Goal: Task Accomplishment & Management: Manage account settings

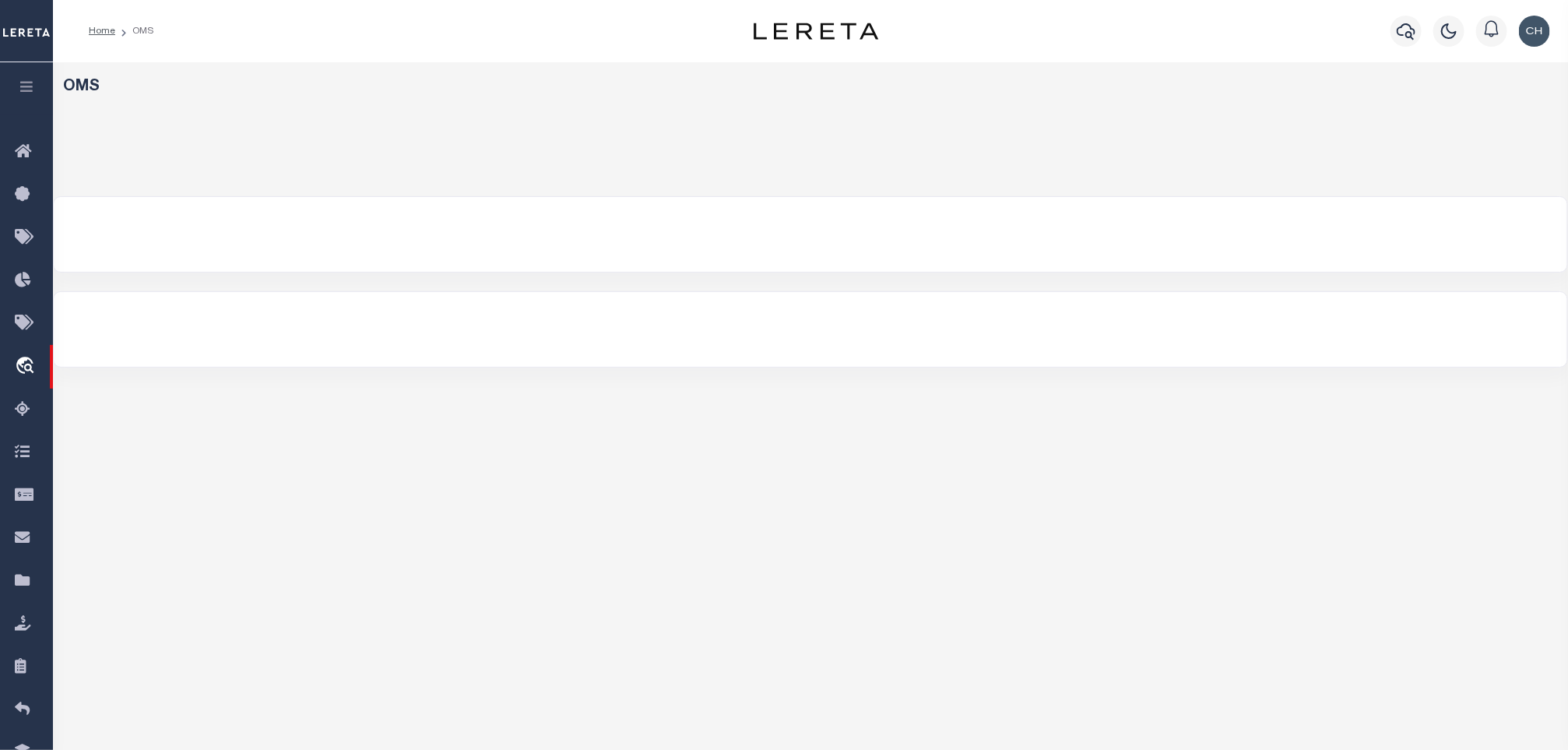
select select
select select "200"
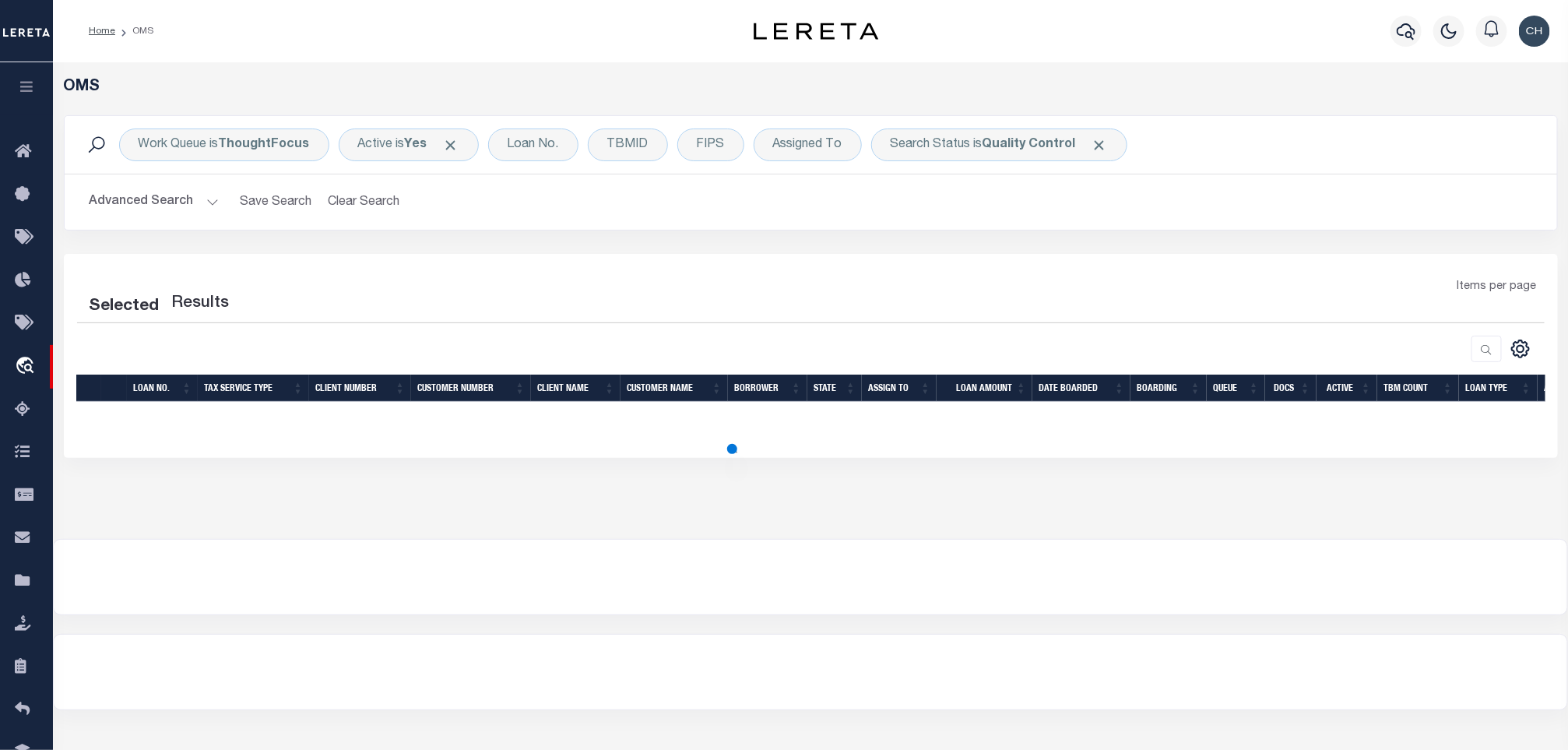
select select "200"
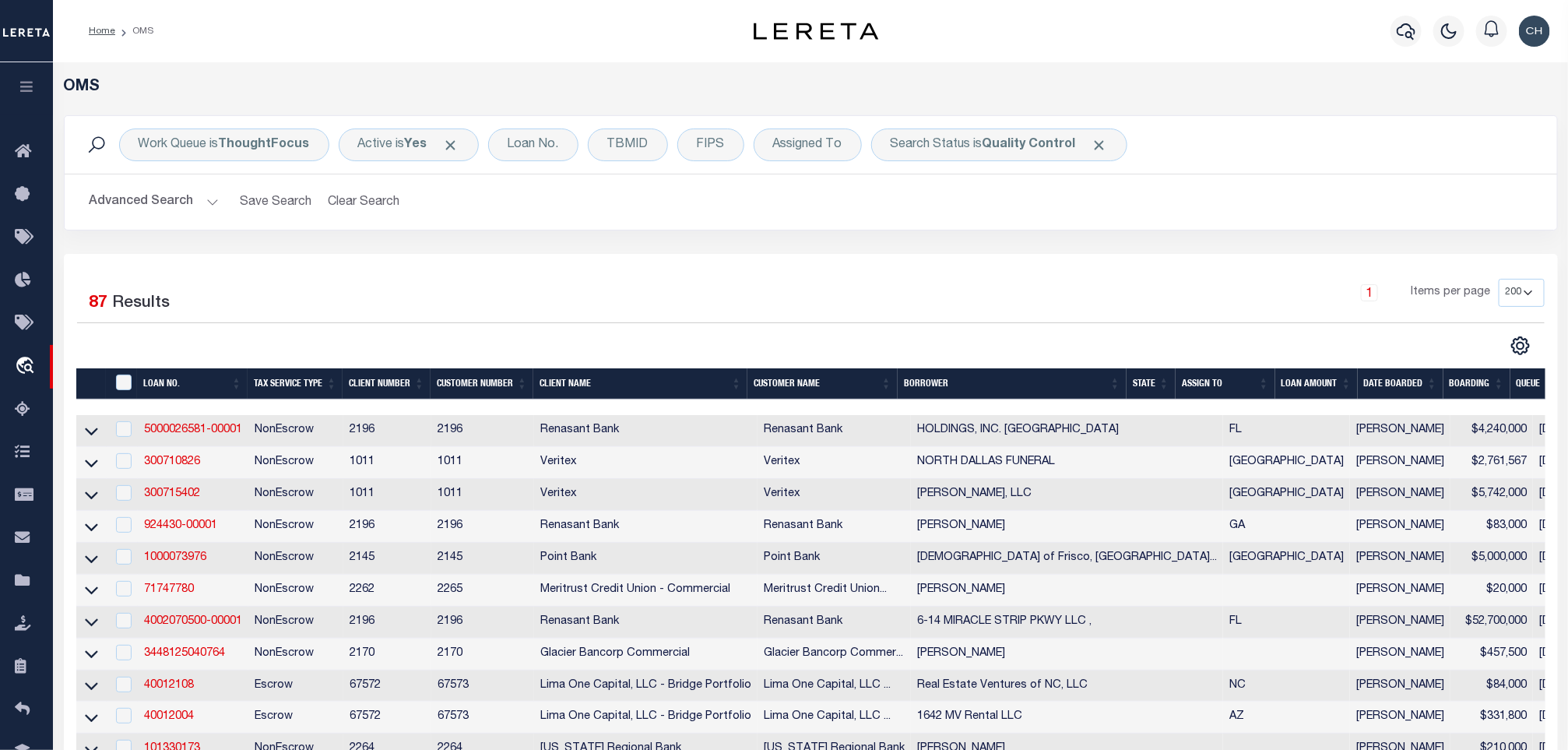
click at [196, 208] on button "Advanced Search" at bounding box center [154, 201] width 129 height 31
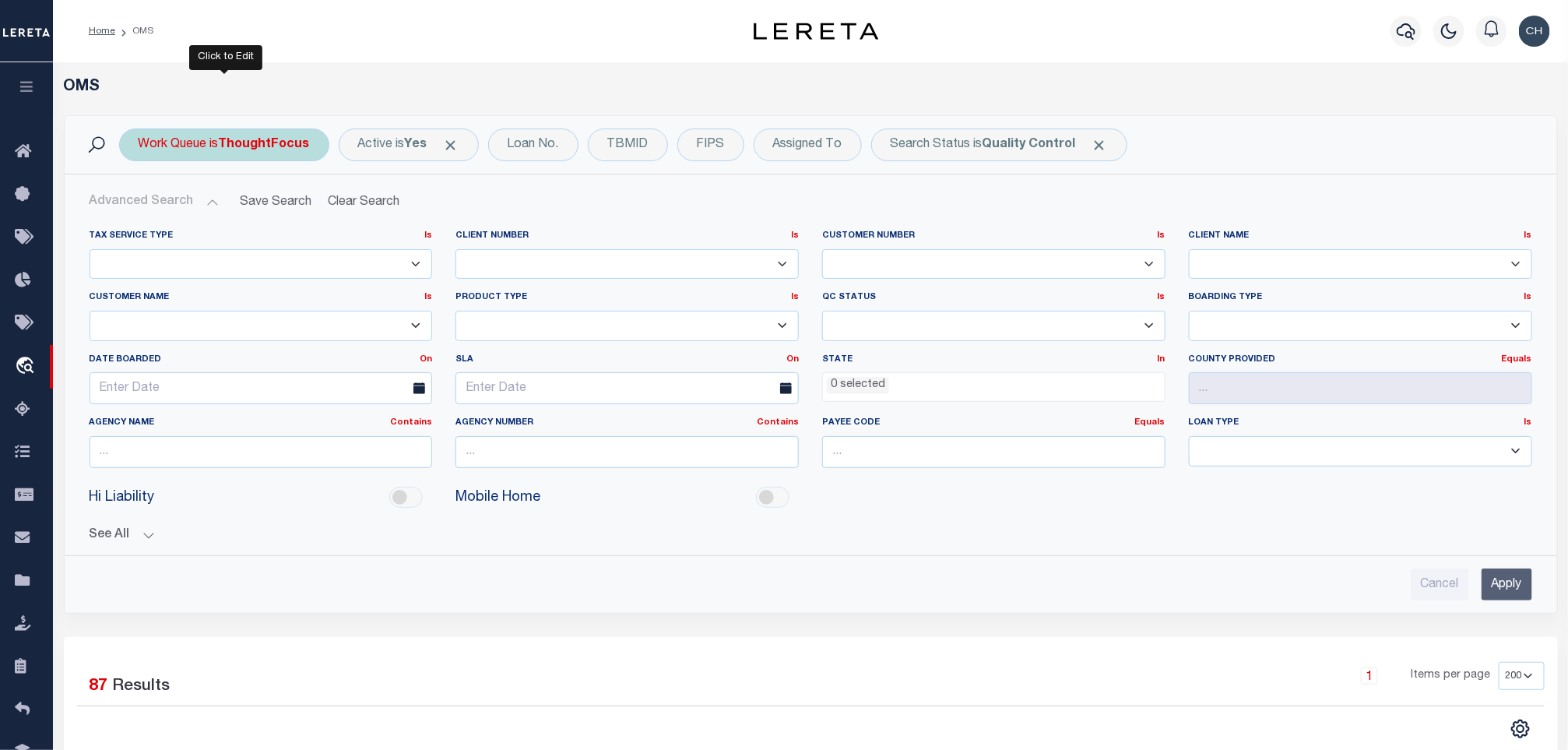
click at [237, 143] on b "ThoughtFocus" at bounding box center [264, 144] width 91 height 13
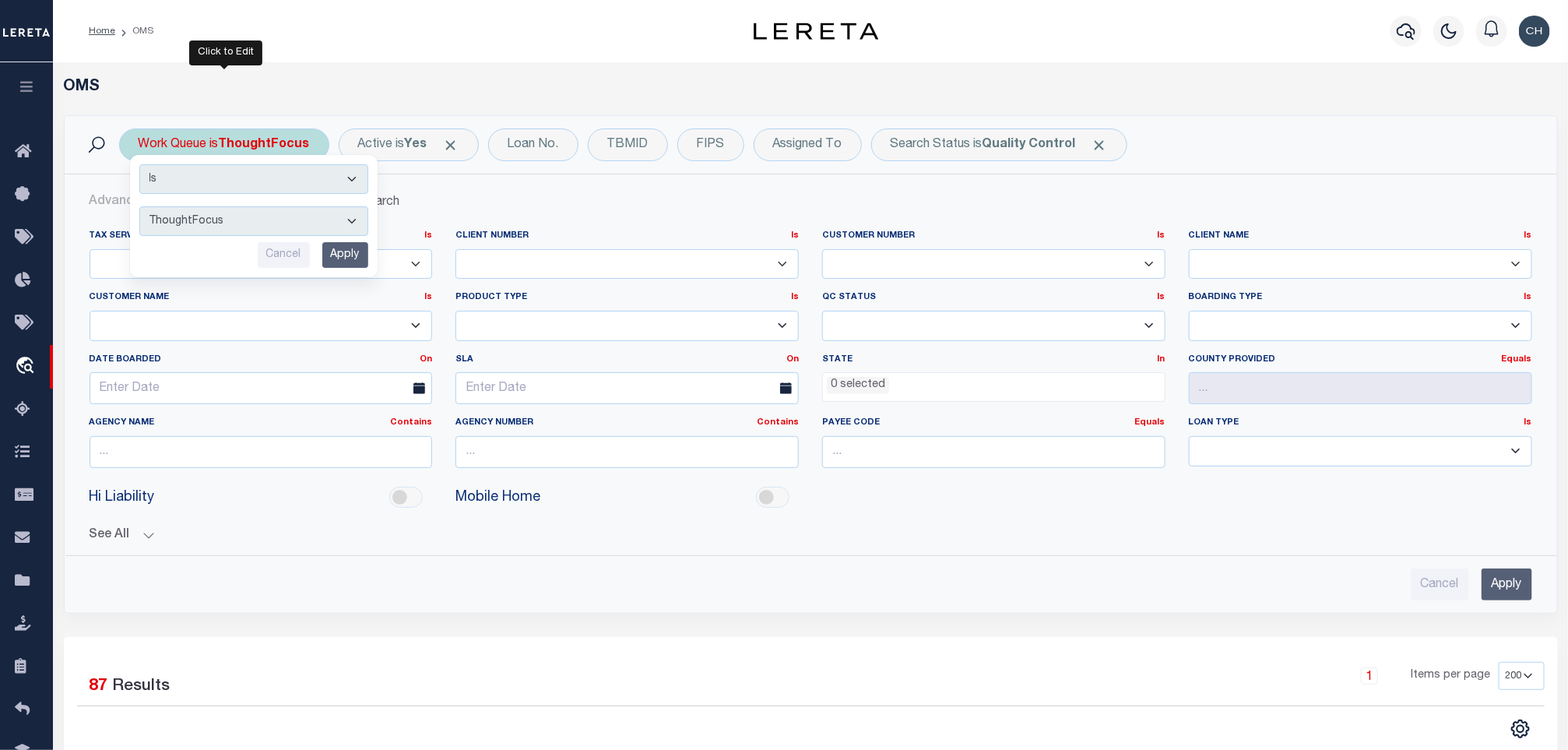
click at [278, 219] on select "--ALL-- factRSystems General ThoughtFocus" at bounding box center [254, 221] width 229 height 30
select select "FAC"
click at [139, 208] on select "--ALL-- factRSystems General ThoughtFocus" at bounding box center [254, 221] width 229 height 30
click at [346, 248] on input "Apply" at bounding box center [345, 255] width 46 height 26
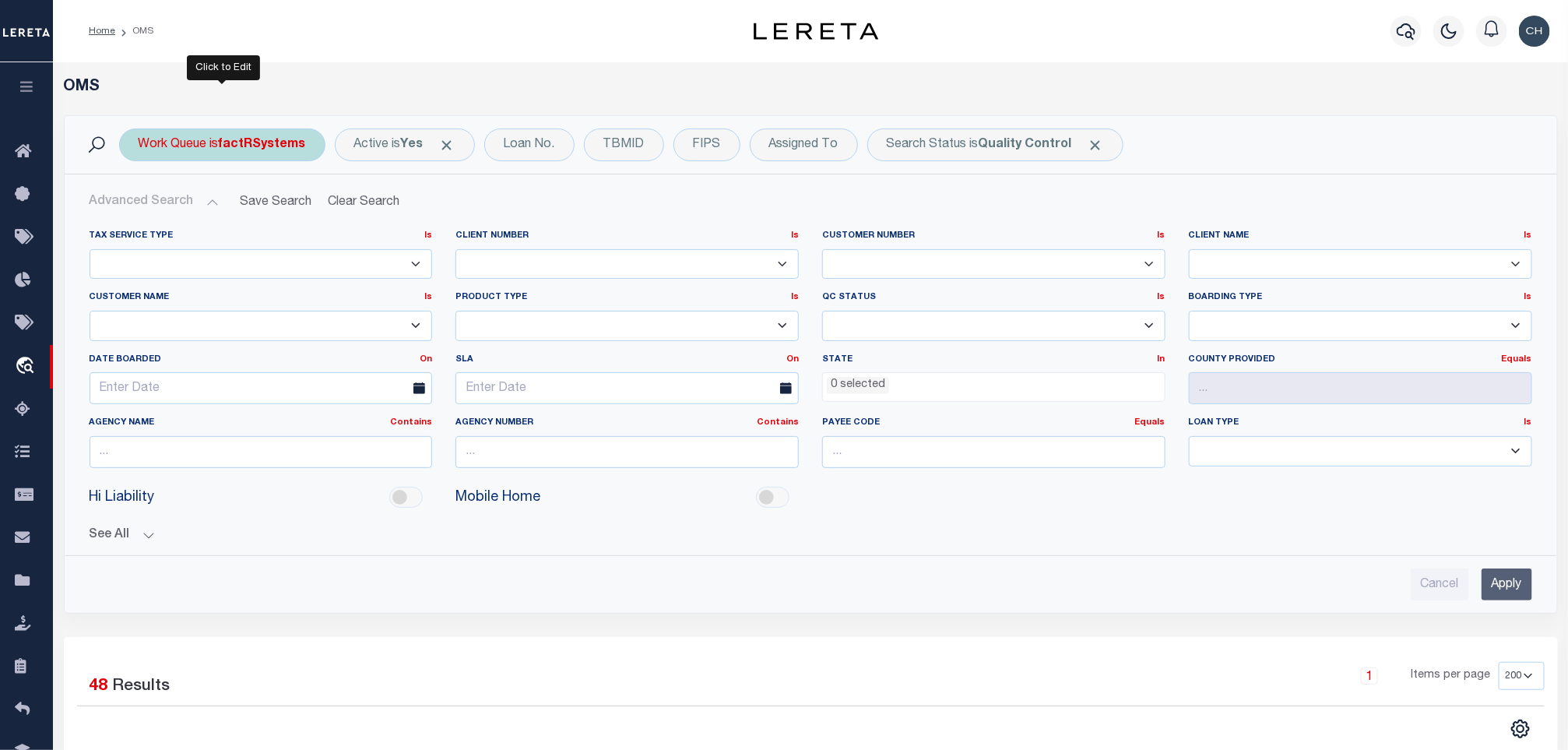
click at [301, 147] on b "factRSystems" at bounding box center [262, 144] width 87 height 13
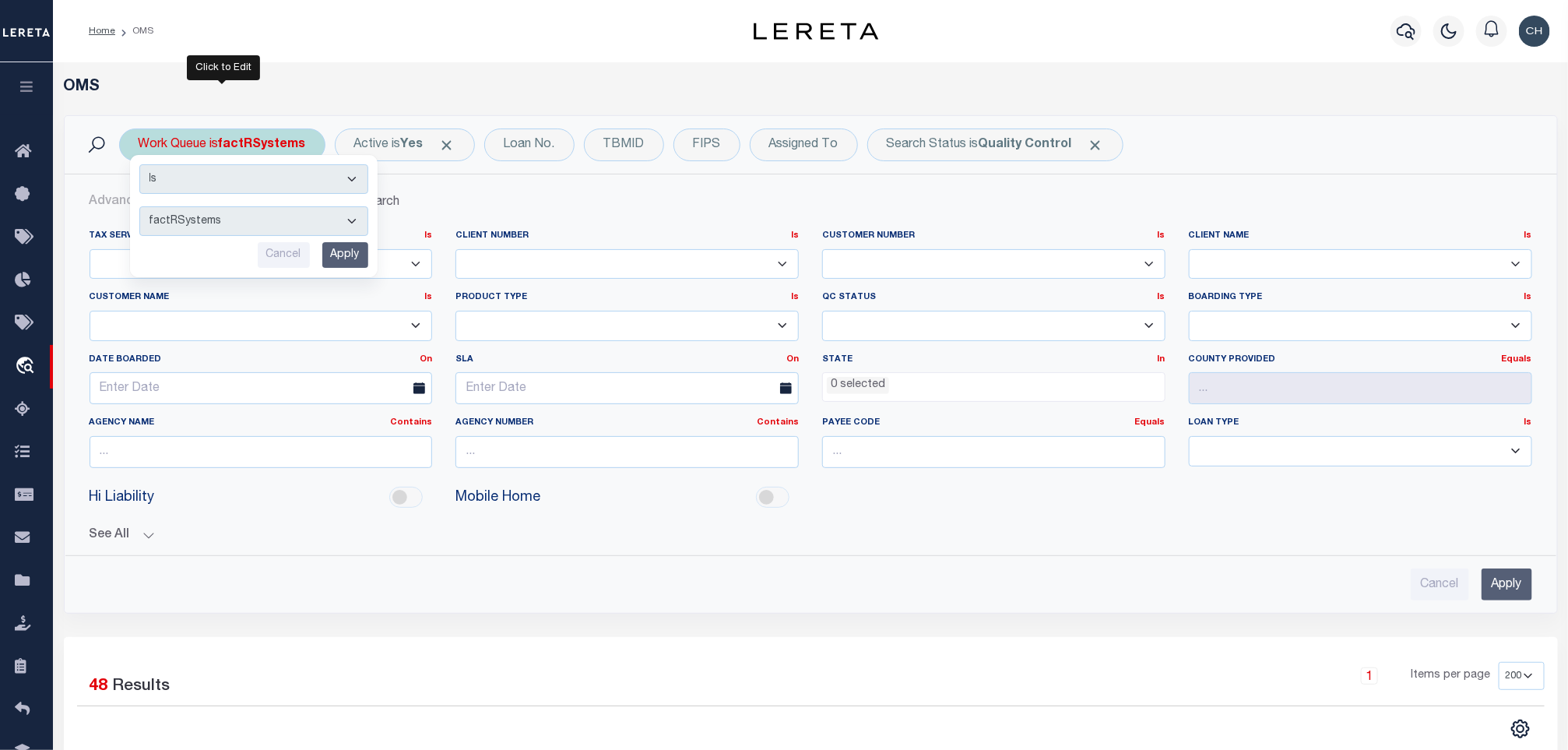
click at [256, 222] on select "--ALL-- factRSystems General ThoughtFocus" at bounding box center [254, 221] width 229 height 30
select select "FAC_GEN_THF"
click at [139, 208] on select "--ALL-- factRSystems General ThoughtFocus" at bounding box center [254, 221] width 229 height 30
click at [350, 248] on input "Apply" at bounding box center [345, 255] width 46 height 26
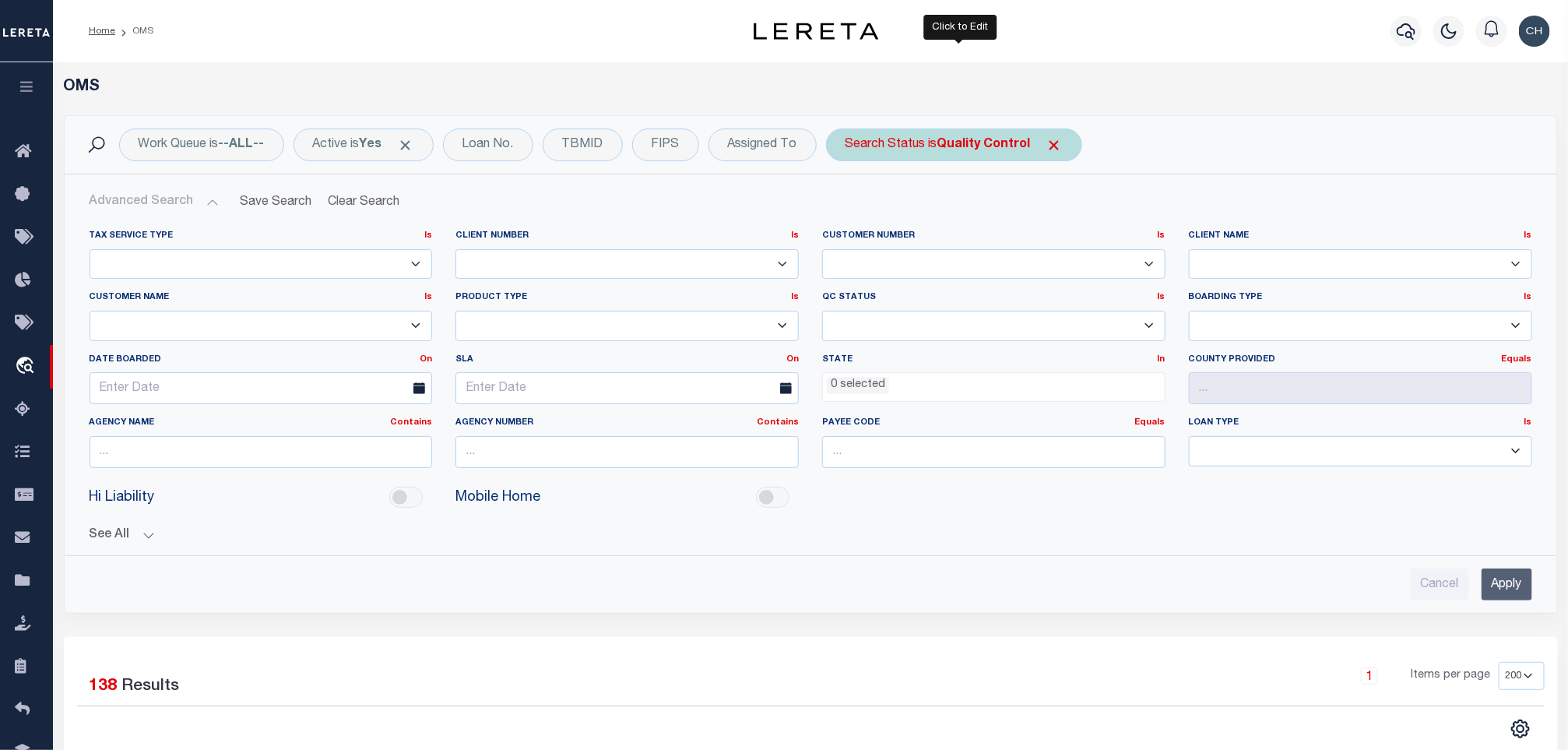
click at [904, 159] on div "Search Status is Quality Control" at bounding box center [954, 144] width 257 height 33
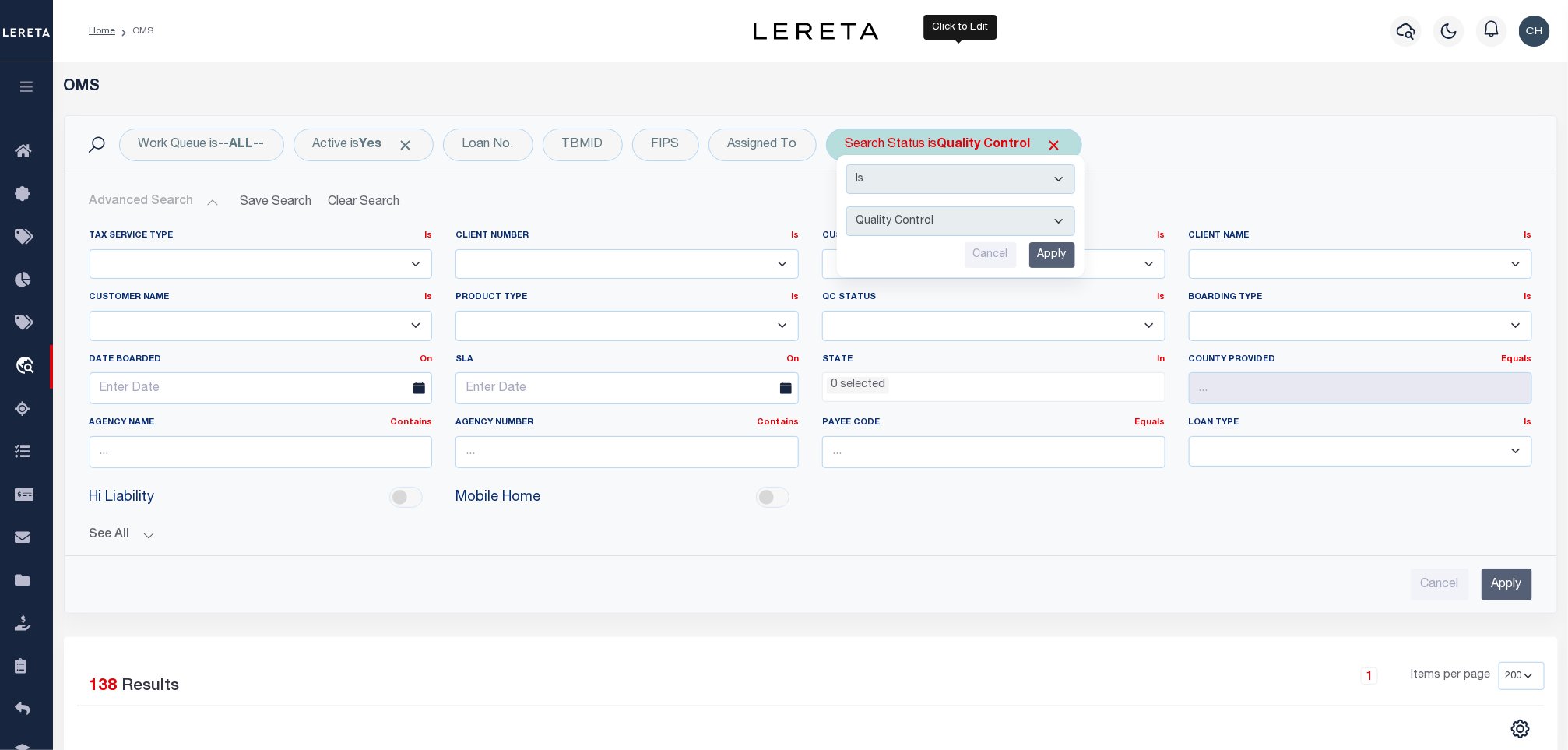
click at [927, 205] on div "Is Contains Automated Search Bad Parcel Complete Duplicate Parcel High Dollar R…" at bounding box center [960, 216] width 248 height 122
click at [927, 222] on select "Automated Search Bad Parcel Complete Duplicate Parcel High Dollar Reporting In …" at bounding box center [960, 221] width 229 height 30
select select "IP"
click at [853, 208] on select "Automated Search Bad Parcel Complete Duplicate Parcel High Dollar Reporting In …" at bounding box center [960, 221] width 229 height 30
click at [1053, 257] on input "Apply" at bounding box center [1052, 255] width 46 height 26
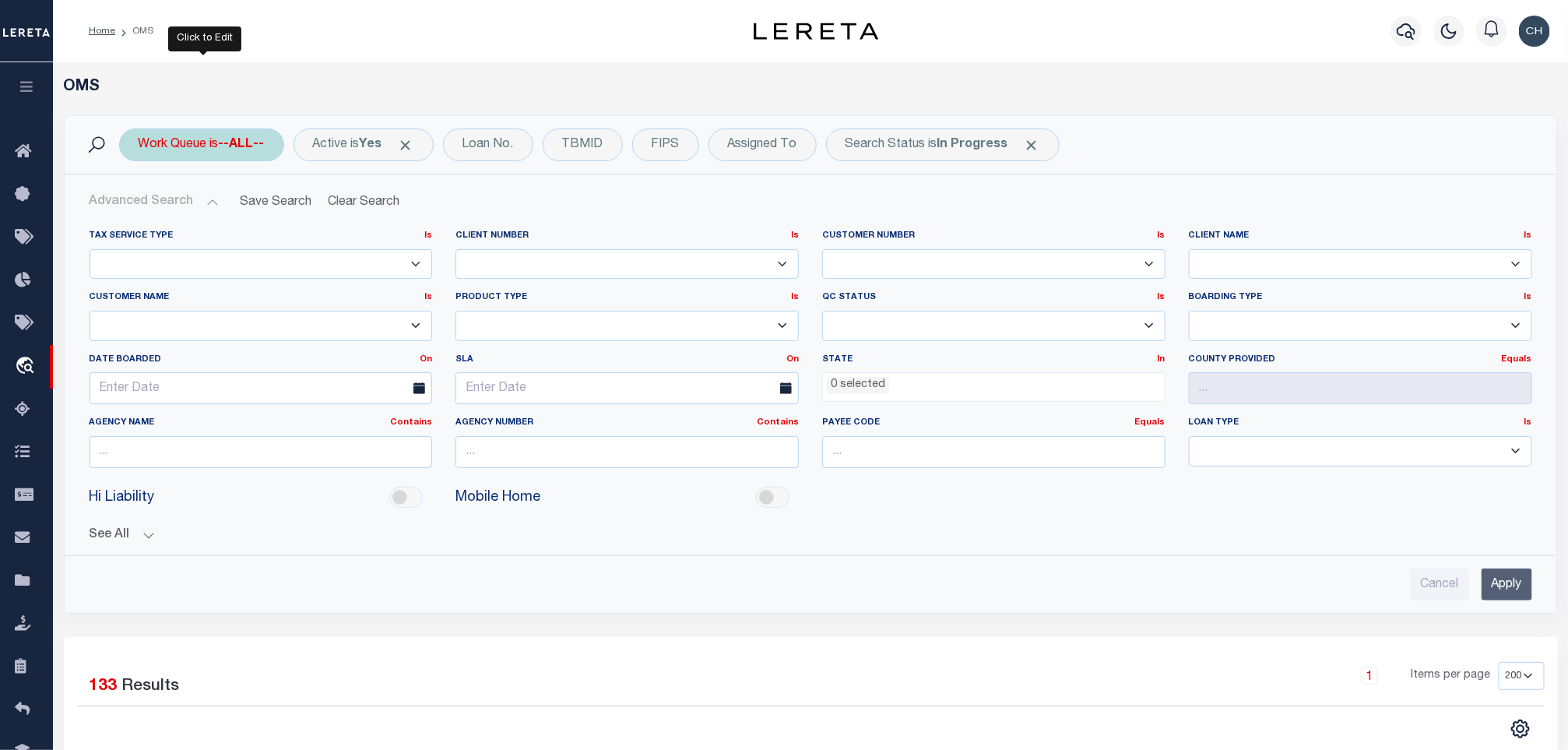
click at [205, 150] on div "Work Queue is --ALL--" at bounding box center [201, 144] width 165 height 33
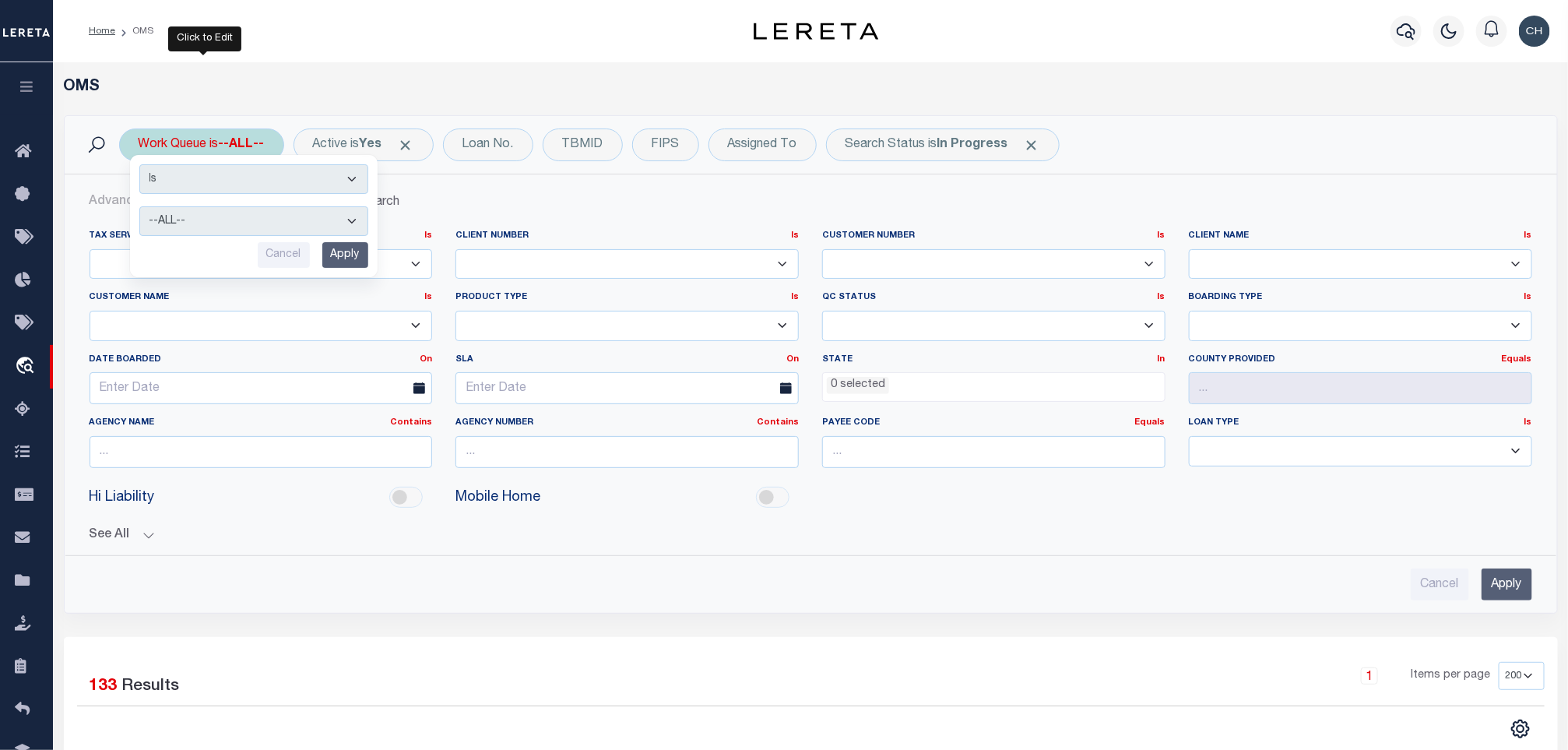
click at [227, 216] on select "--ALL-- factRSystems General ThoughtFocus" at bounding box center [254, 221] width 229 height 30
select select "FAC"
click at [139, 208] on select "--ALL-- factRSystems General ThoughtFocus" at bounding box center [254, 221] width 229 height 30
click at [328, 256] on input "Apply" at bounding box center [345, 255] width 46 height 26
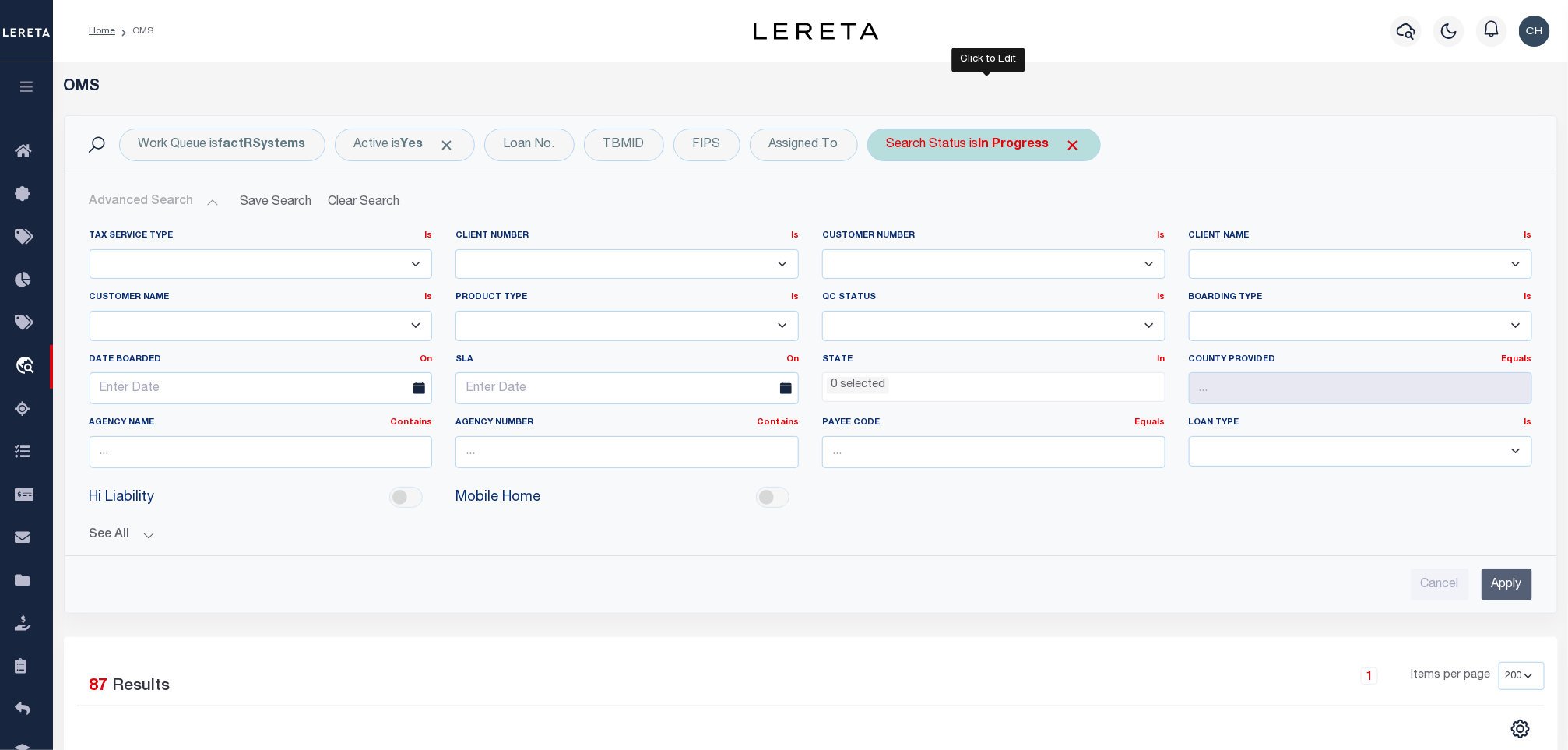
click at [990, 142] on b "In Progress" at bounding box center [1014, 144] width 71 height 13
click at [993, 219] on select "Automated Search Bad Parcel Complete Duplicate Parcel High Dollar Reporting In …" at bounding box center [1002, 221] width 229 height 30
select select "RD"
click at [891, 208] on select "Automated Search Bad Parcel Complete Duplicate Parcel High Dollar Reporting In …" at bounding box center [1002, 221] width 229 height 30
click at [1093, 263] on input "Apply" at bounding box center [1093, 255] width 46 height 26
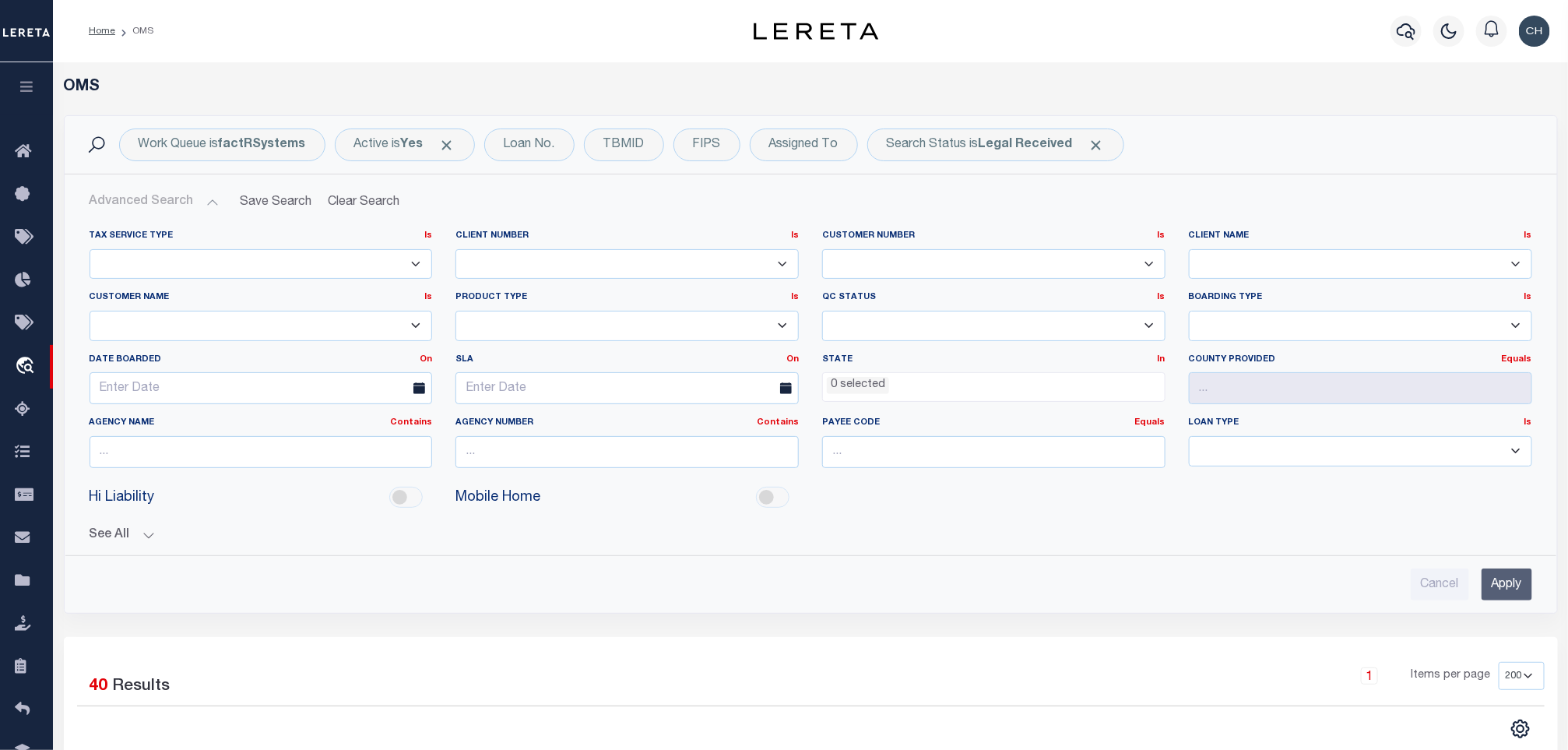
click at [1107, 211] on h2 "Advanced Search Save Search Clear Search tblSearchTopScreen_dynamictable_____De…" at bounding box center [810, 201] width 1467 height 31
click at [923, 150] on div "Search Status is Legal Received" at bounding box center [996, 144] width 257 height 33
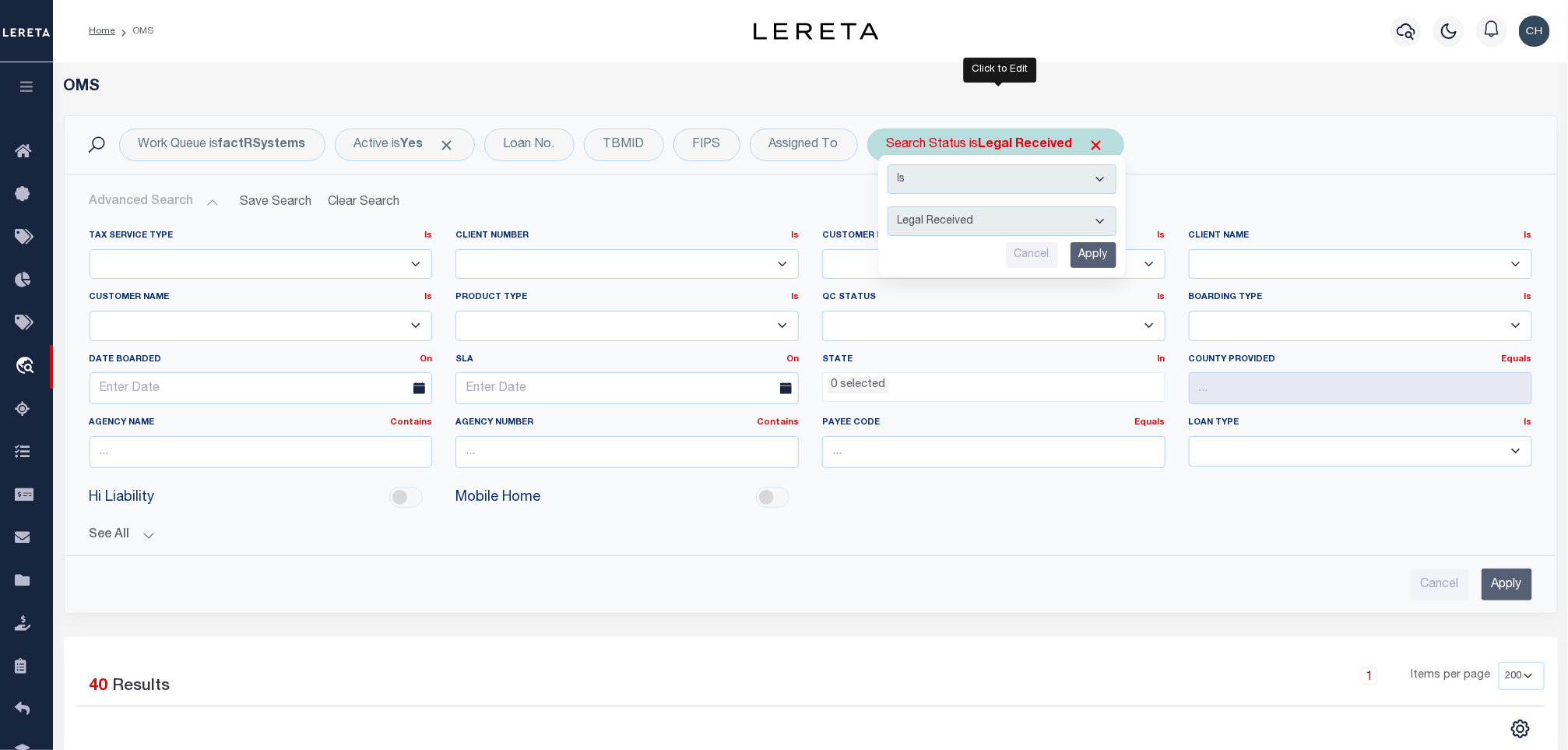
click at [920, 219] on select "Automated Search Bad Parcel Complete Duplicate Parcel High Dollar Reporting In …" at bounding box center [1002, 221] width 229 height 30
select select "IP"
click at [891, 208] on select "Automated Search Bad Parcel Complete Duplicate Parcel High Dollar Reporting In …" at bounding box center [1002, 221] width 229 height 30
click at [1115, 257] on input "Apply" at bounding box center [1093, 255] width 46 height 26
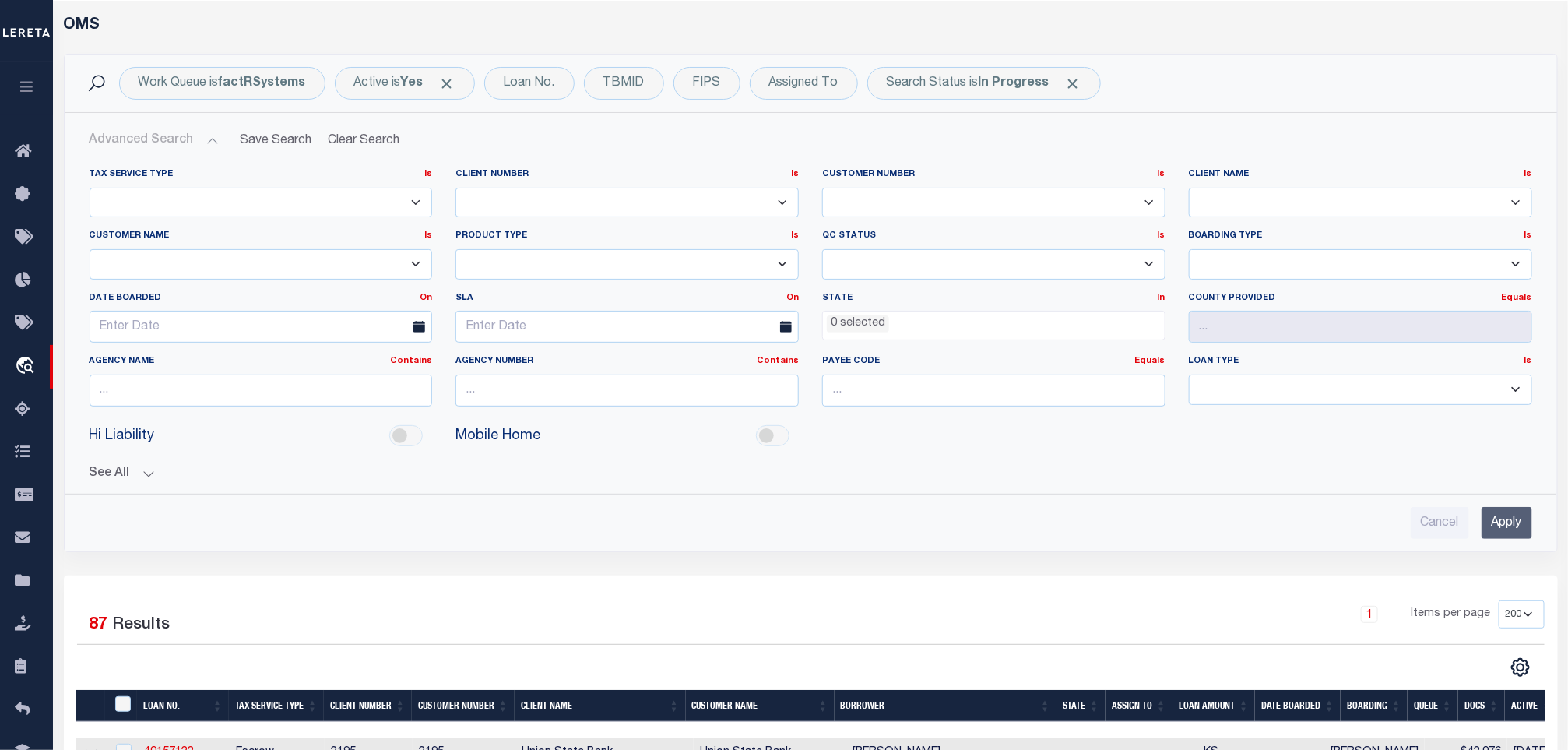
scroll to position [116, 0]
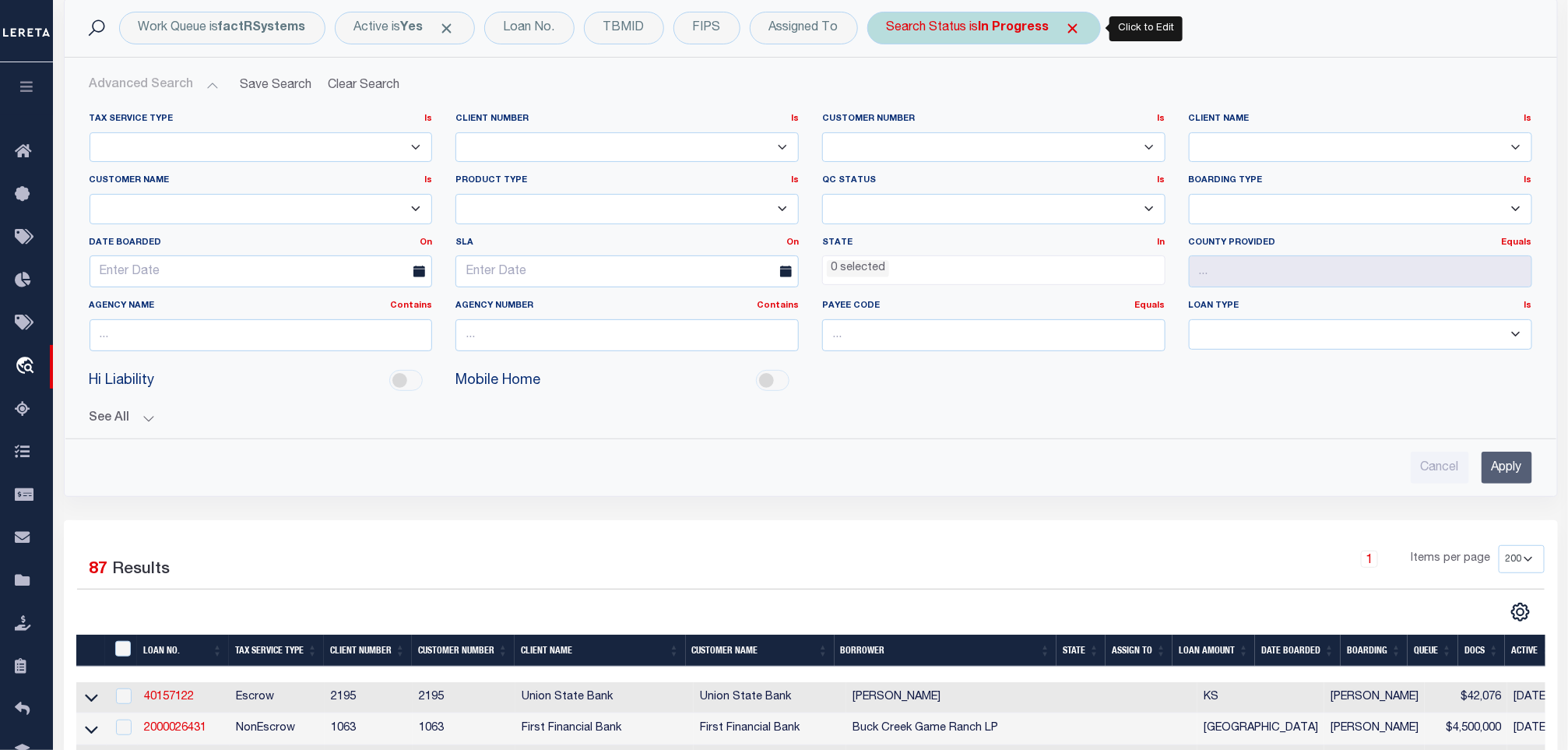
click at [1016, 35] on b "In Progress" at bounding box center [1014, 28] width 71 height 13
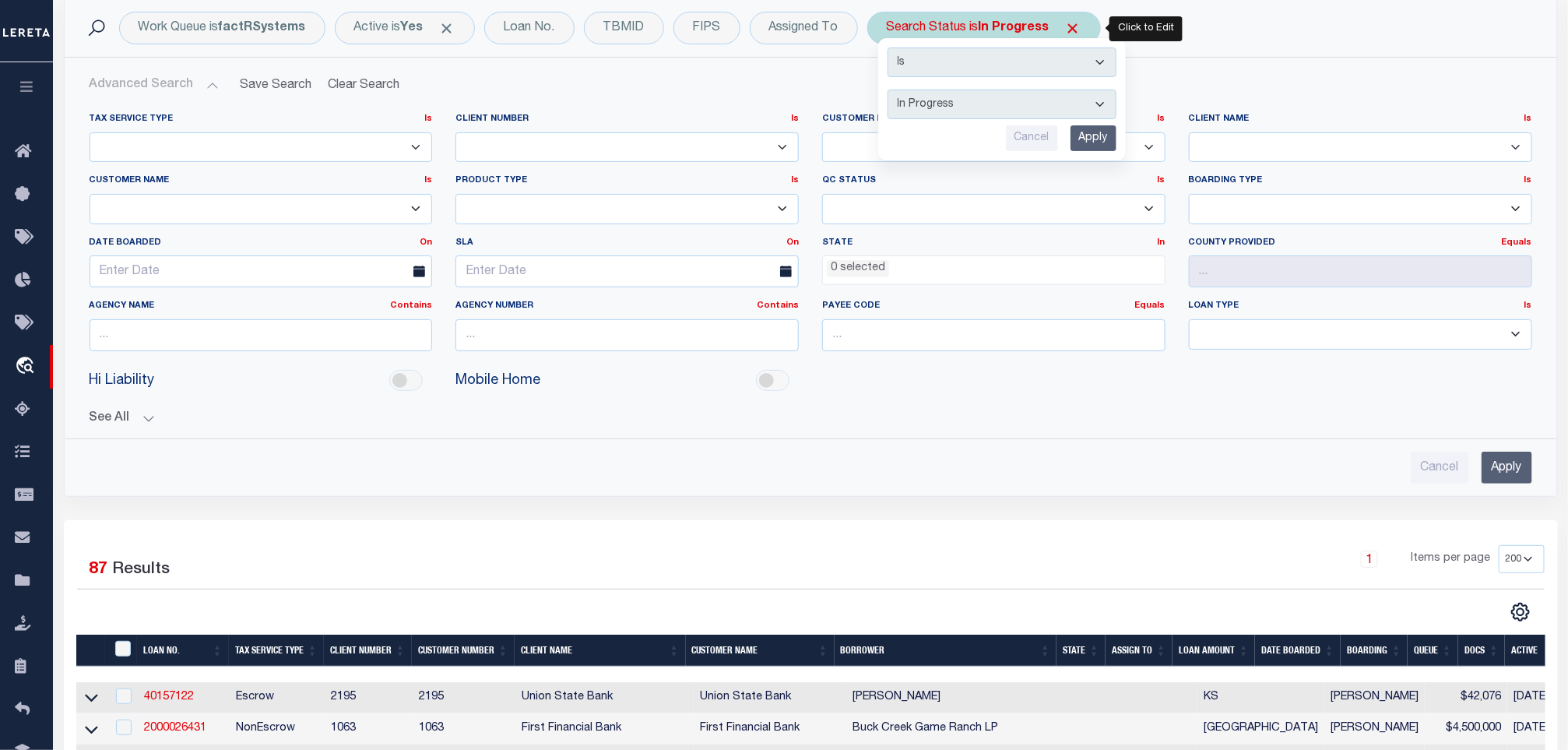
select select "QC"
click at [1093, 142] on input "Apply" at bounding box center [1093, 138] width 46 height 26
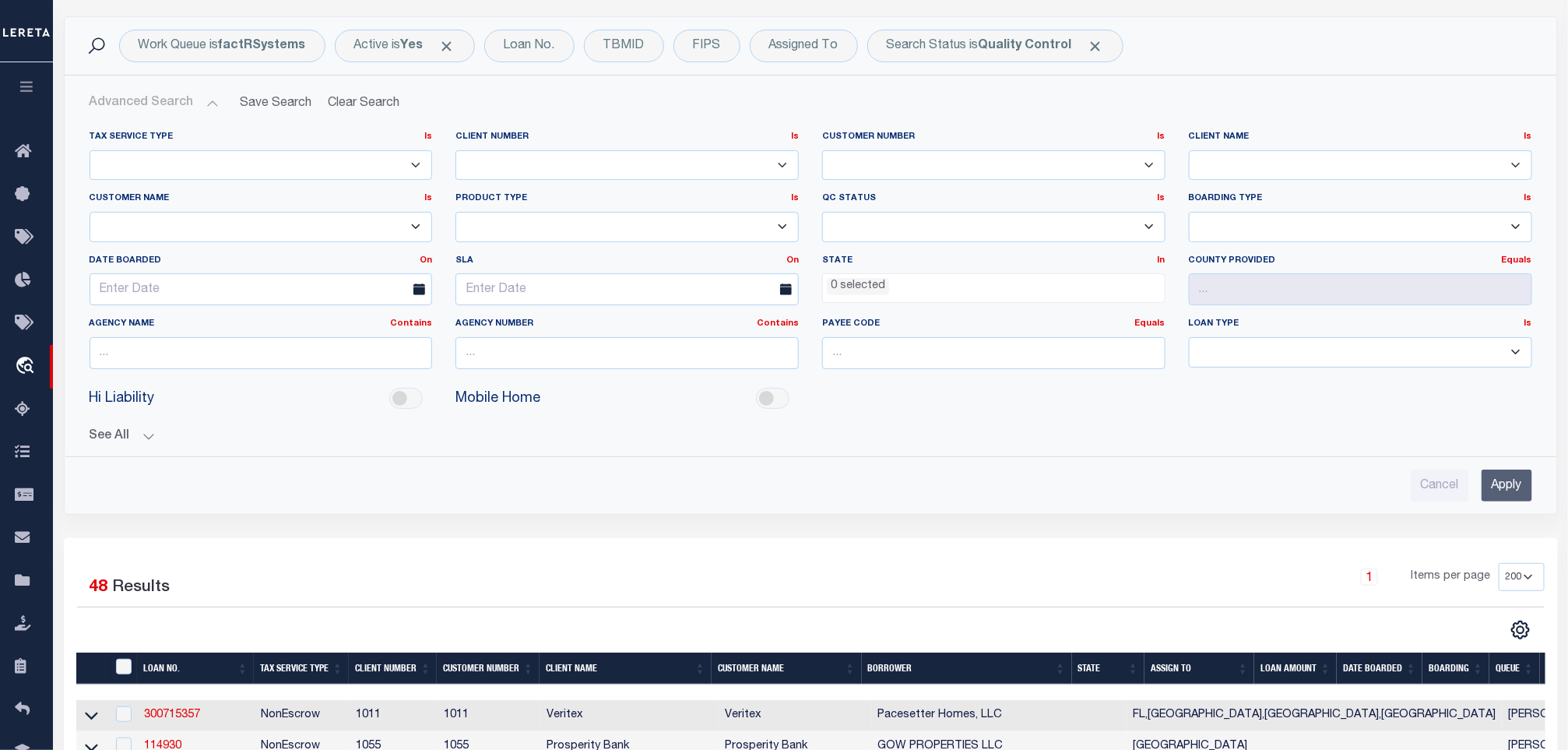
scroll to position [0, 0]
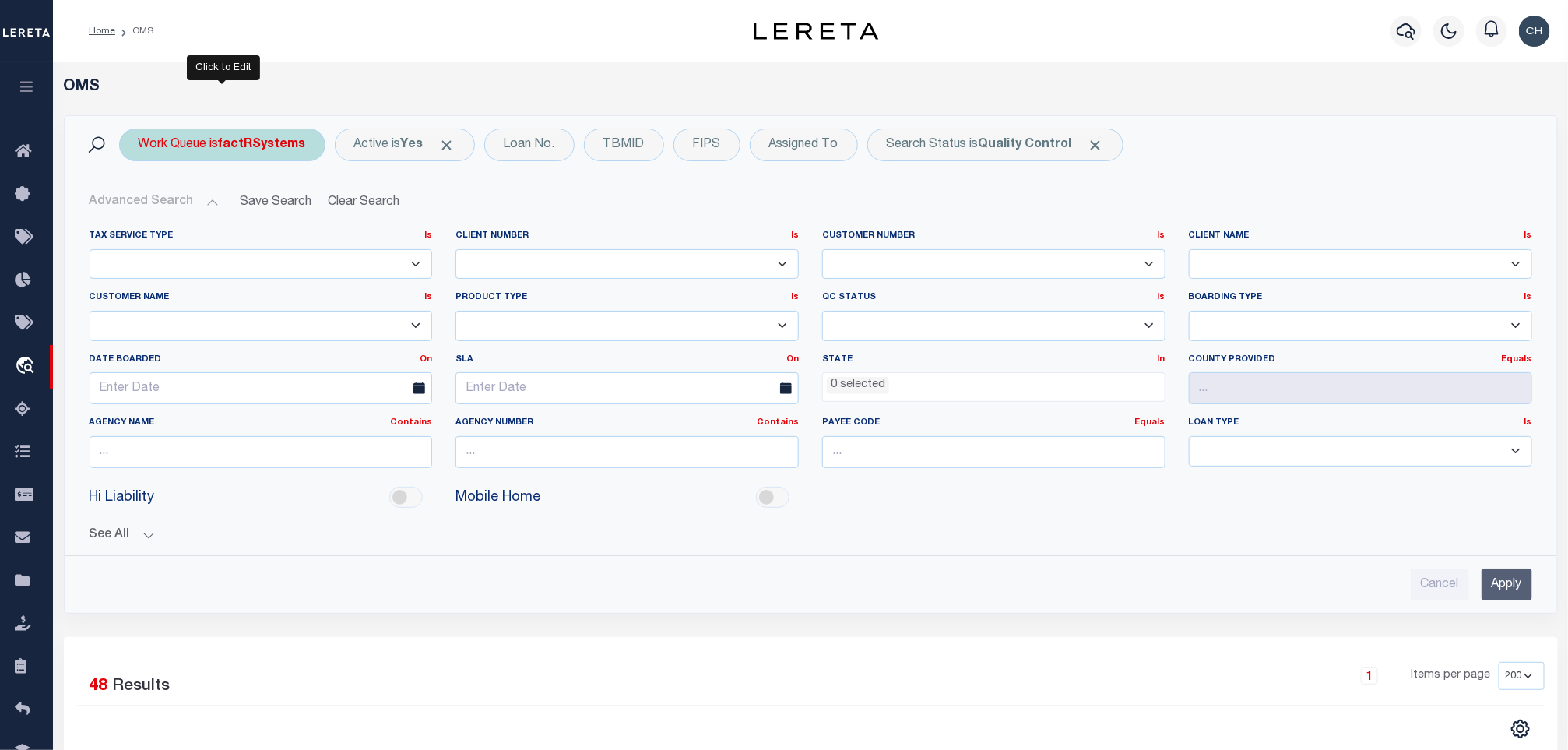
click at [258, 146] on b "factRSystems" at bounding box center [262, 144] width 87 height 13
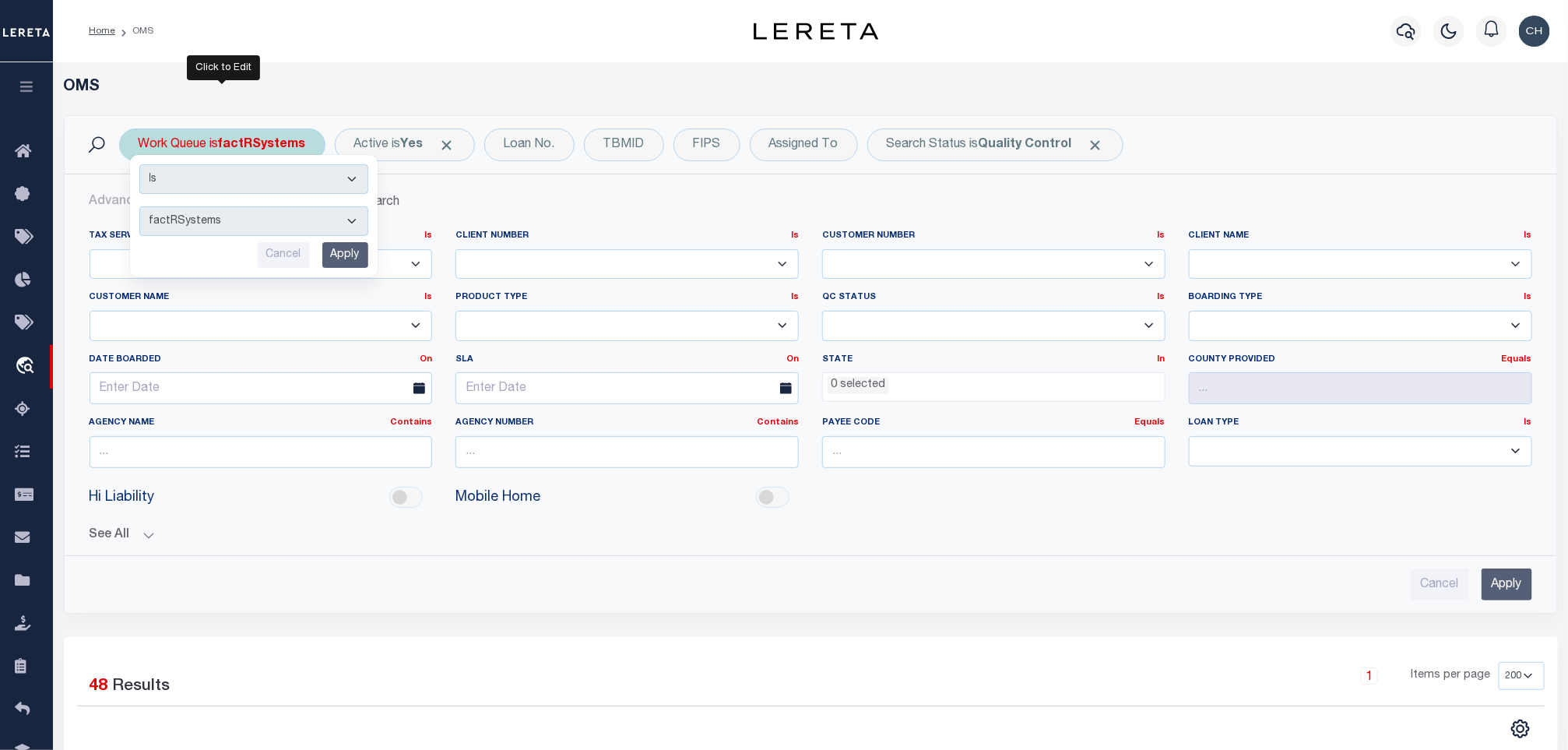
click at [251, 215] on select "--ALL-- factRSystems General ThoughtFocus" at bounding box center [254, 221] width 229 height 30
select select "THF"
click at [139, 208] on select "--ALL-- factRSystems General ThoughtFocus" at bounding box center [254, 221] width 229 height 30
click at [343, 262] on input "Apply" at bounding box center [345, 255] width 46 height 26
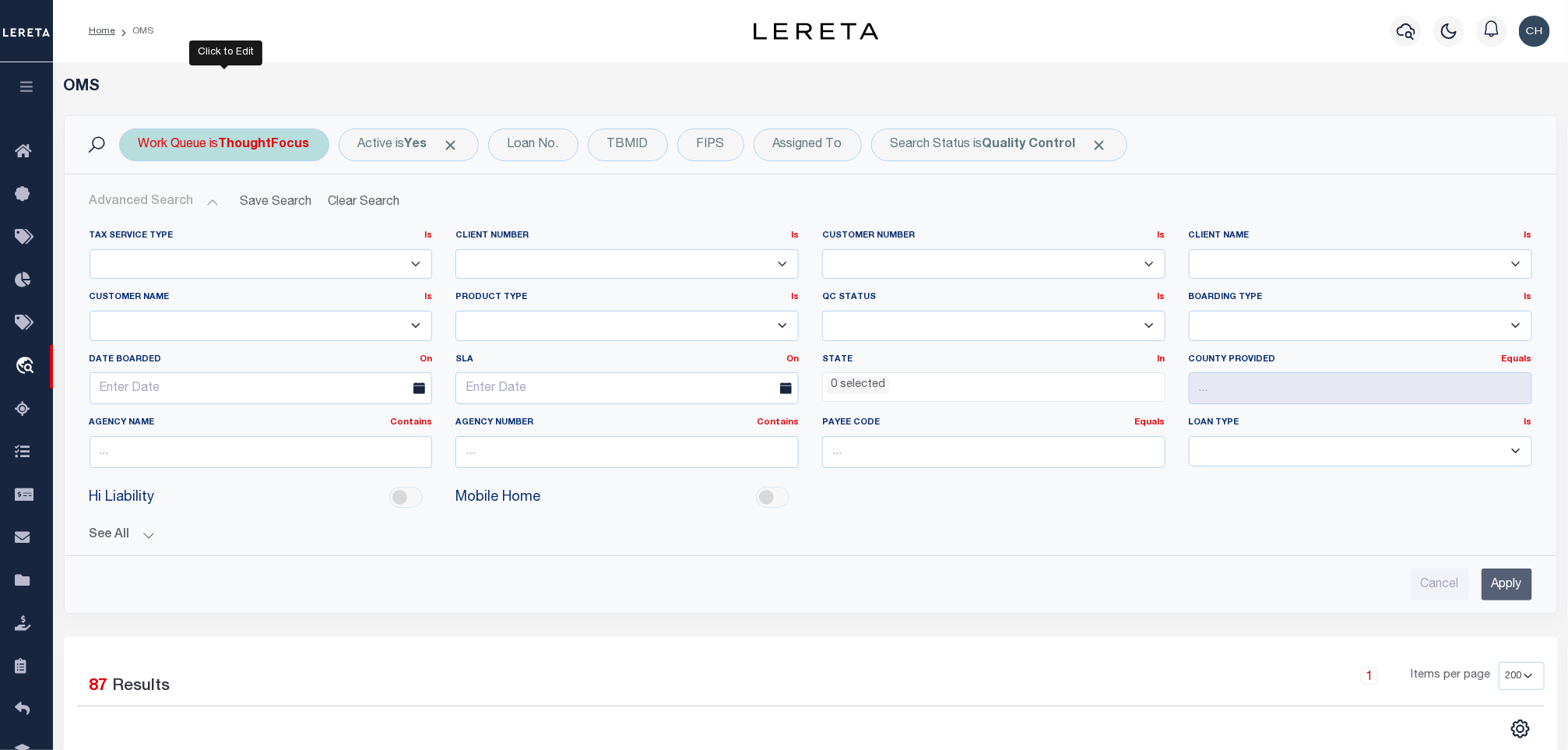
click at [274, 142] on b "ThoughtFocus" at bounding box center [264, 144] width 91 height 13
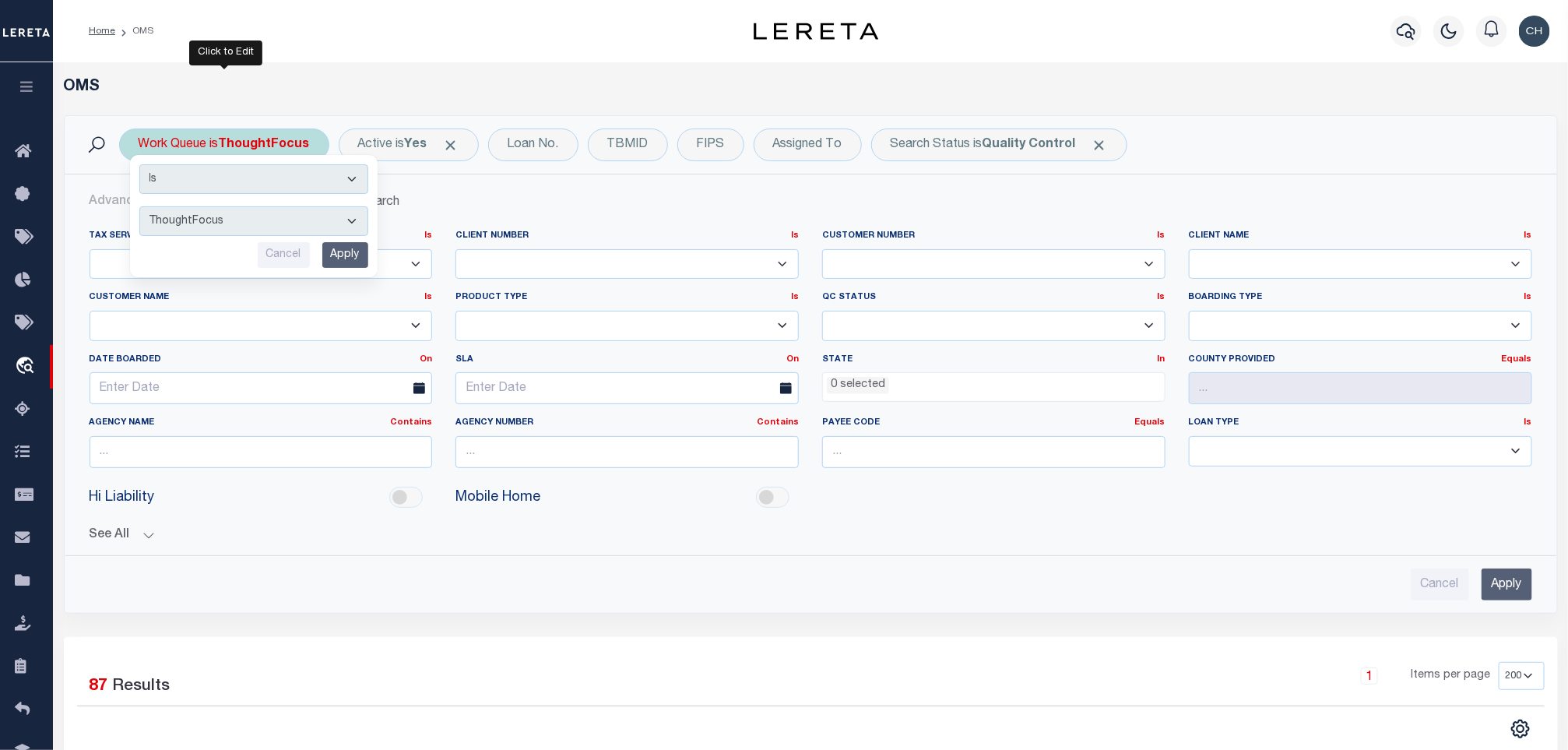
click at [245, 223] on select "--ALL-- factRSystems General ThoughtFocus" at bounding box center [254, 221] width 229 height 30
select select "FAC_GEN_THF"
click at [139, 208] on select "--ALL-- factRSystems General ThoughtFocus" at bounding box center [254, 221] width 229 height 30
click at [344, 253] on input "Apply" at bounding box center [345, 255] width 46 height 26
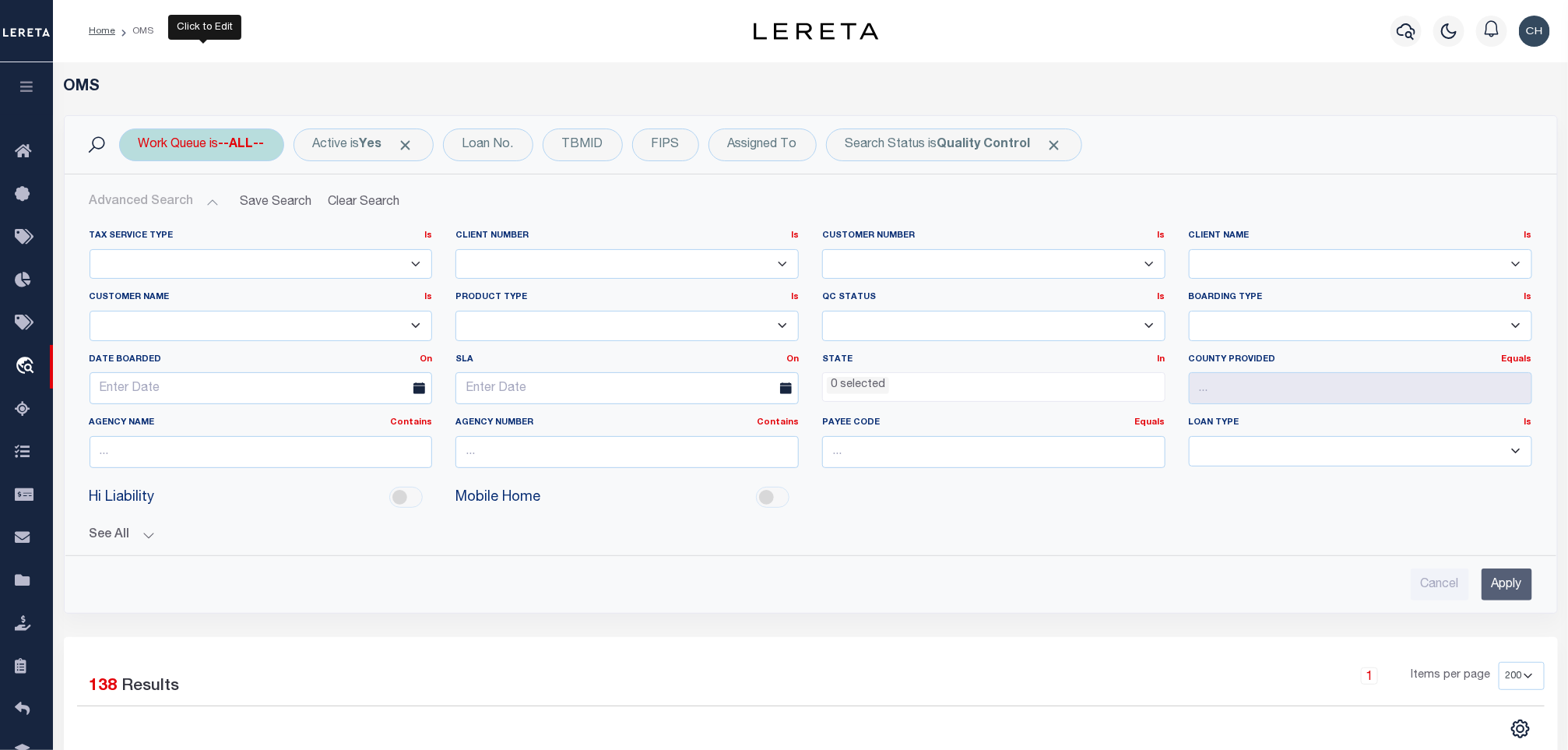
click at [246, 140] on b "--ALL--" at bounding box center [242, 144] width 46 height 13
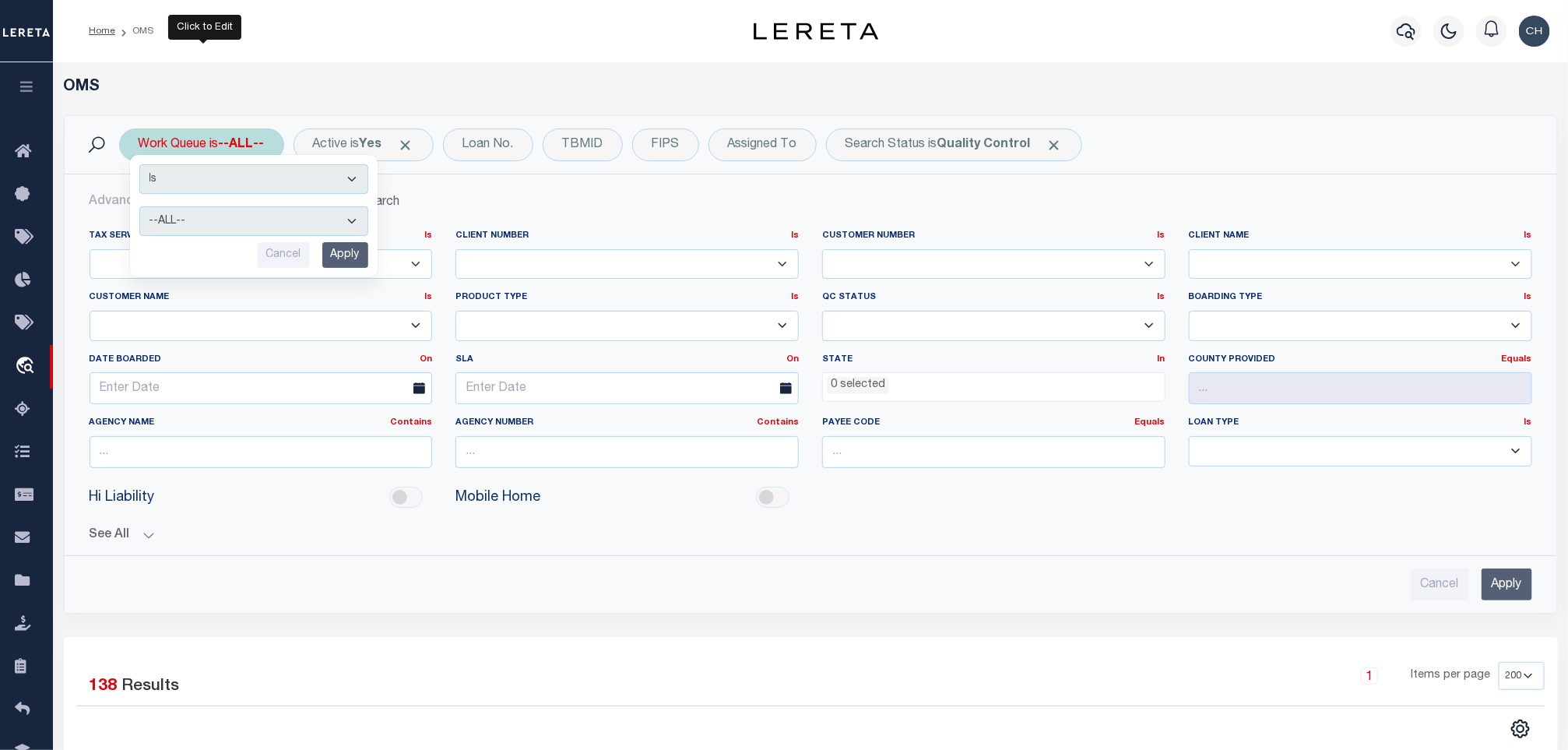
click at [245, 215] on select "--ALL-- factRSystems General ThoughtFocus" at bounding box center [254, 221] width 229 height 30
click at [556, 181] on div "Advanced Search Save Search Clear Search tblSearchTopScreen_dynamictable_____De…" at bounding box center [810, 394] width 1492 height 438
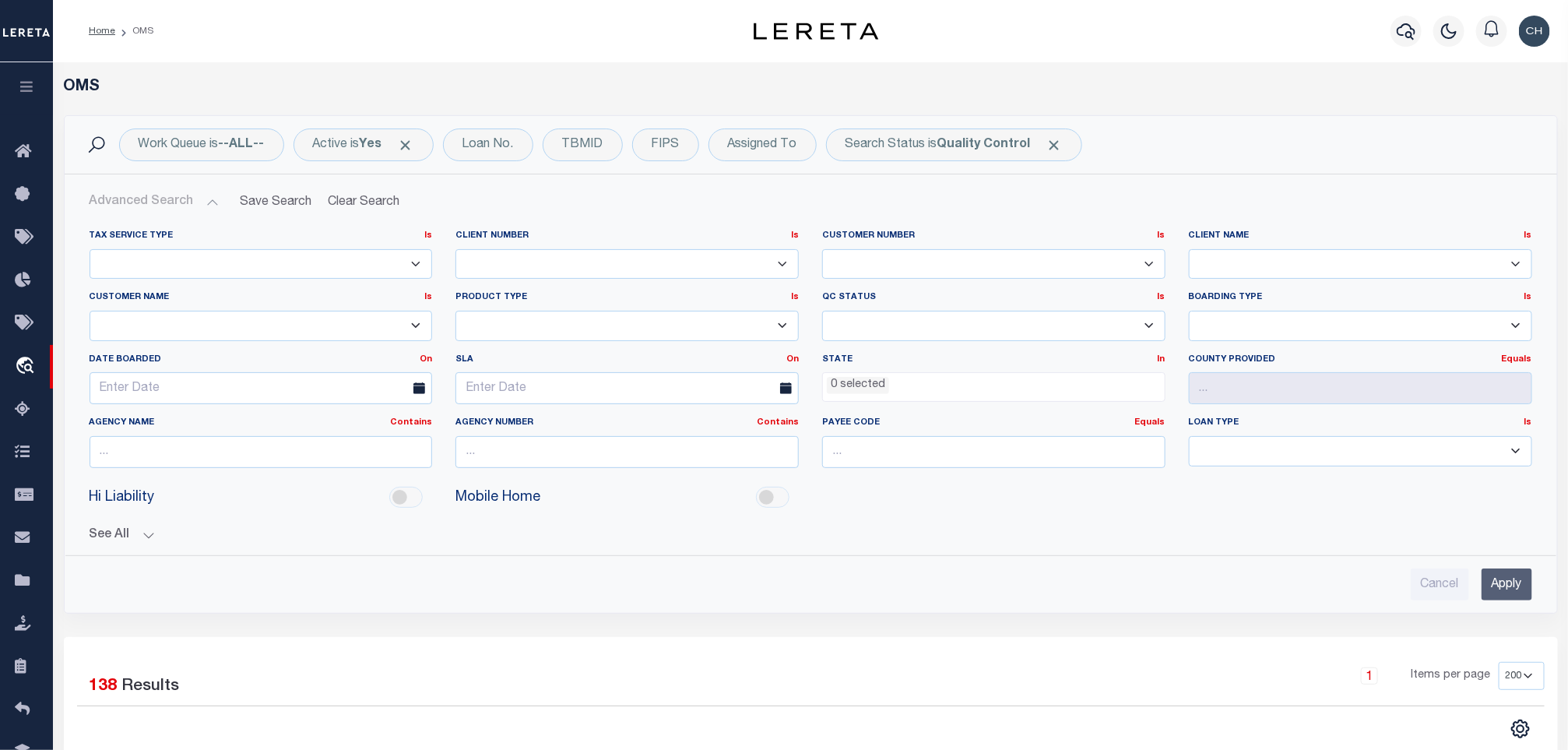
click at [249, 51] on div "Home OMS Profile Sign out" at bounding box center [810, 31] width 1515 height 62
click at [227, 150] on b "--ALL--" at bounding box center [242, 144] width 46 height 13
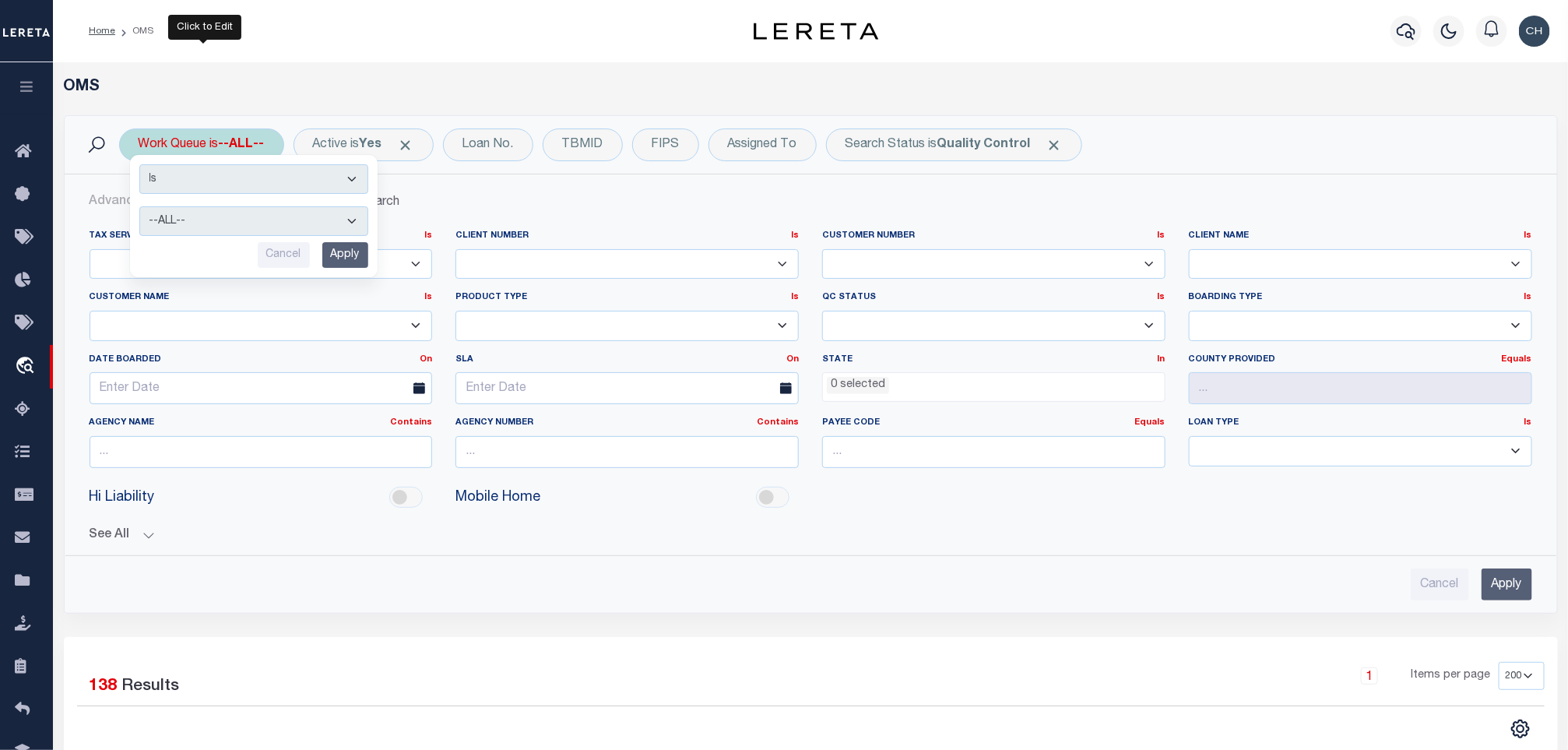
click at [243, 203] on div "Is Contains --ALL-- factRSystems General ThoughtFocus Cancel Apply" at bounding box center [254, 216] width 248 height 122
click at [243, 217] on select "--ALL-- factRSystems General ThoughtFocus" at bounding box center [254, 221] width 229 height 30
select select "THF"
click at [139, 208] on select "--ALL-- factRSystems General ThoughtFocus" at bounding box center [254, 221] width 229 height 30
click at [327, 260] on input "Apply" at bounding box center [345, 255] width 46 height 26
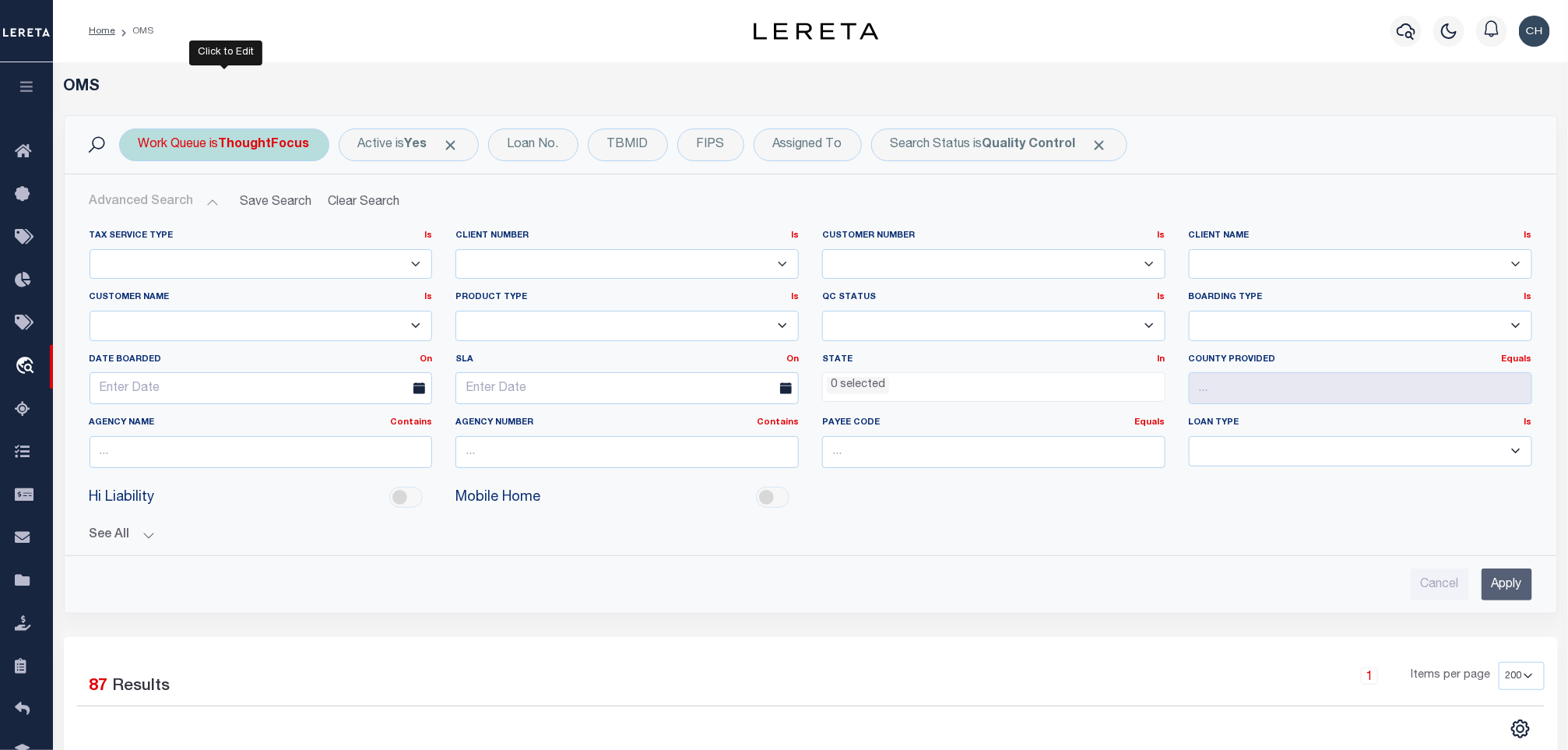
click at [282, 138] on b "ThoughtFocus" at bounding box center [264, 144] width 91 height 13
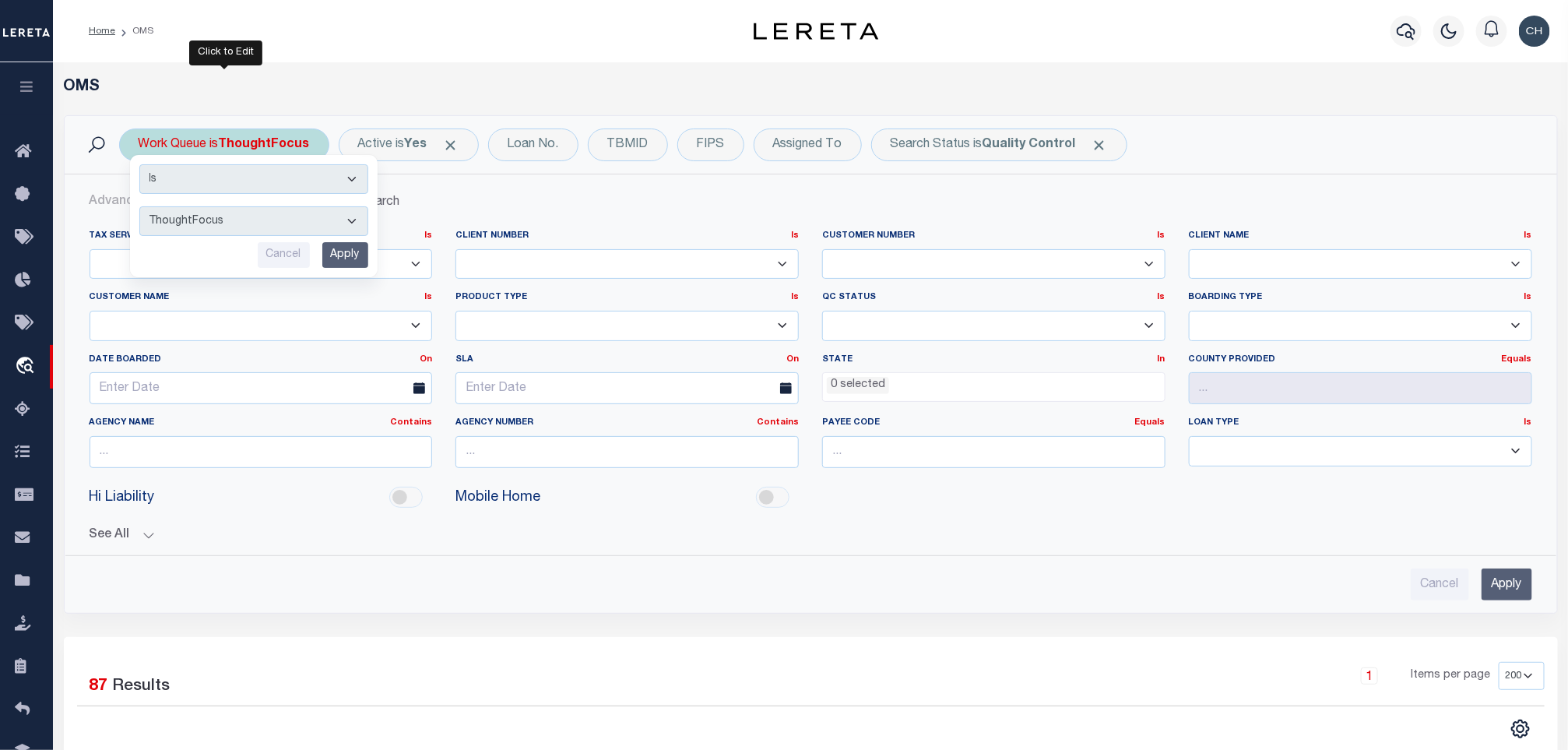
click at [257, 216] on select "--ALL-- factRSystems General ThoughtFocus" at bounding box center [254, 221] width 229 height 30
click at [139, 208] on select "--ALL-- factRSystems General ThoughtFocus" at bounding box center [254, 221] width 229 height 30
click at [244, 212] on select "--ALL-- factRSystems General ThoughtFocus" at bounding box center [254, 221] width 229 height 30
select select "FAC"
click at [139, 208] on select "--ALL-- factRSystems General ThoughtFocus" at bounding box center [254, 221] width 229 height 30
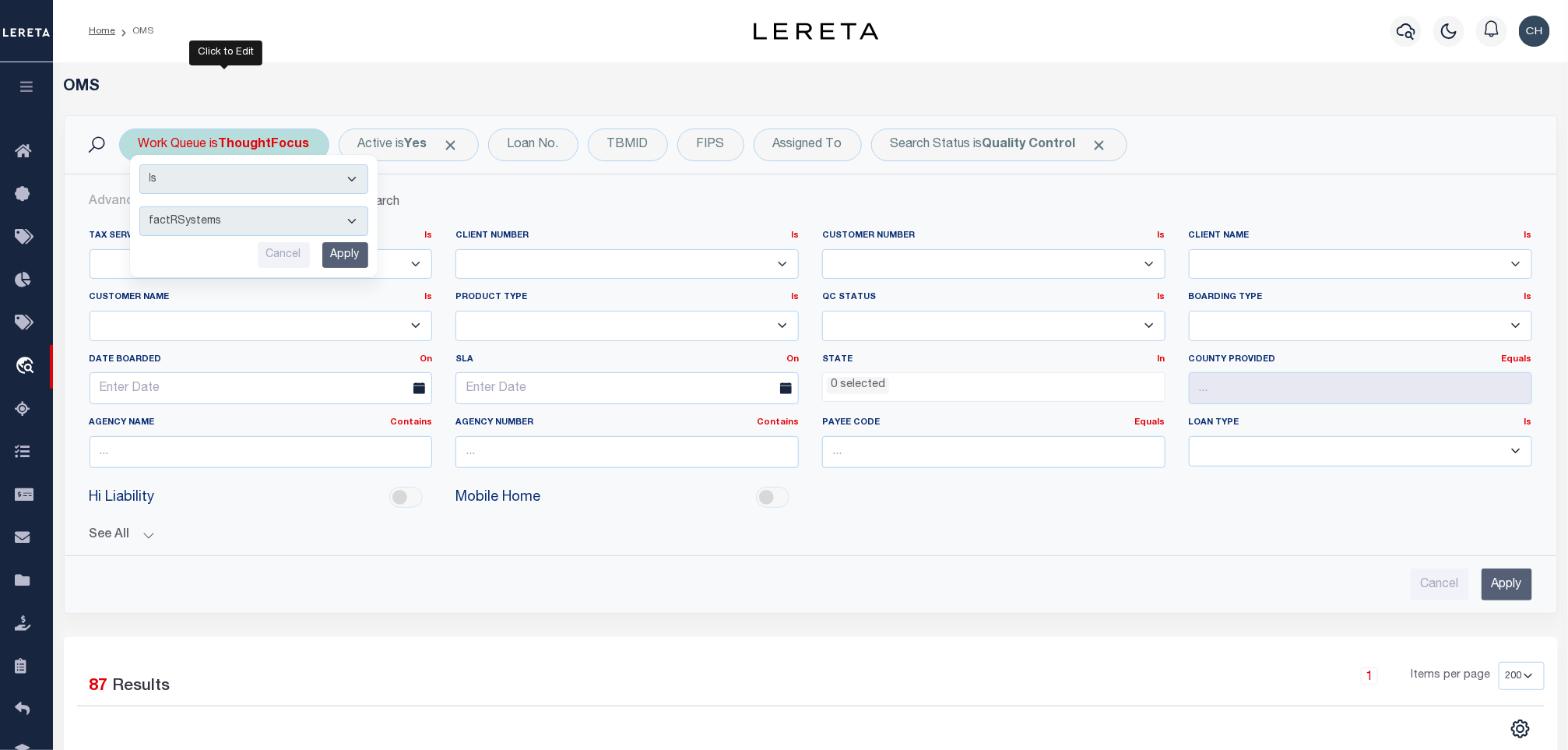
click at [353, 251] on input "Apply" at bounding box center [345, 255] width 46 height 26
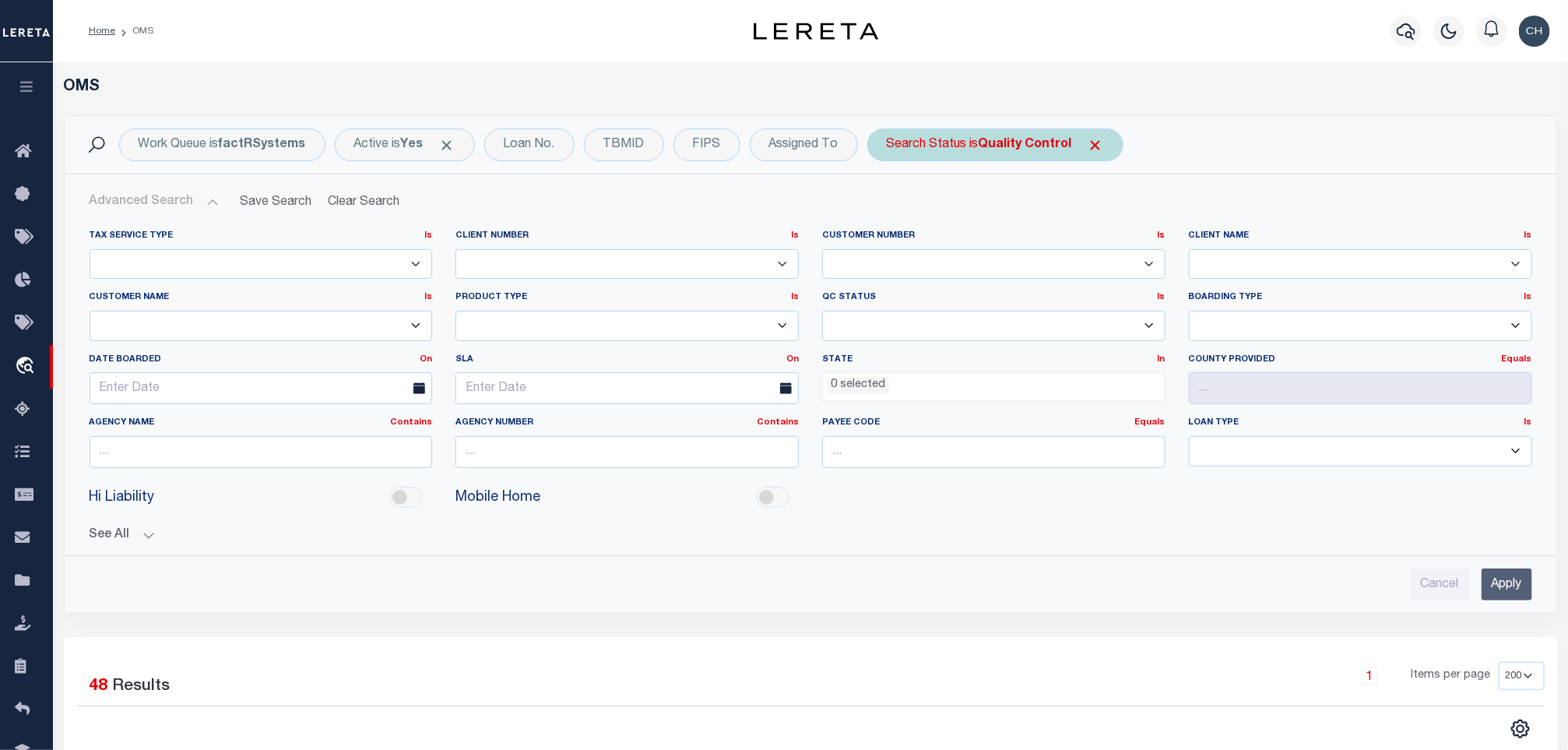
click at [983, 147] on div "Search Status is Quality Control" at bounding box center [996, 144] width 257 height 33
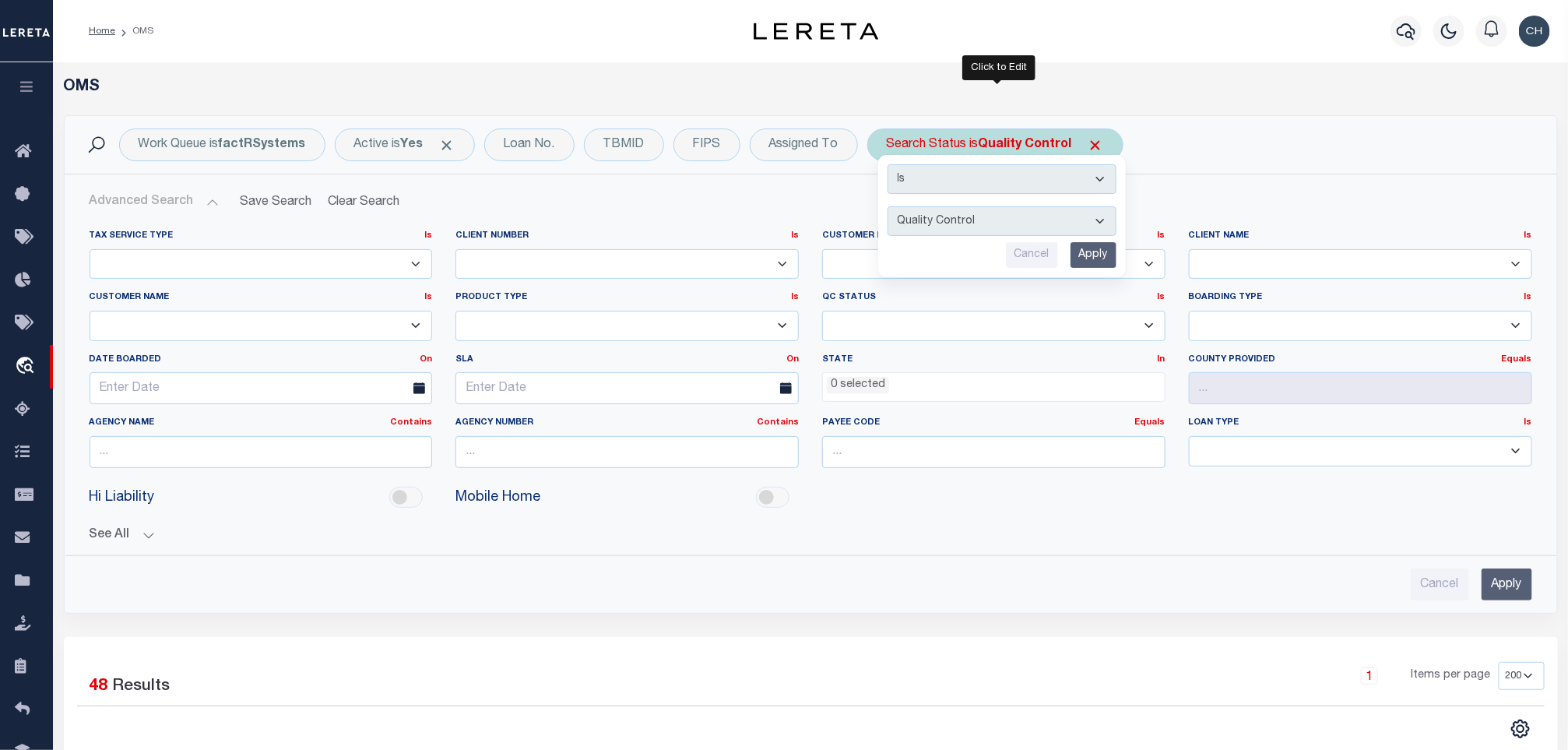
click at [984, 208] on select "Automated Search Bad Parcel Complete Duplicate Parcel High Dollar Reporting In …" at bounding box center [1002, 221] width 229 height 30
select select "RD"
click at [891, 208] on select "Automated Search Bad Parcel Complete Duplicate Parcel High Dollar Reporting In …" at bounding box center [1002, 221] width 229 height 30
click at [1088, 253] on input "Apply" at bounding box center [1093, 255] width 46 height 26
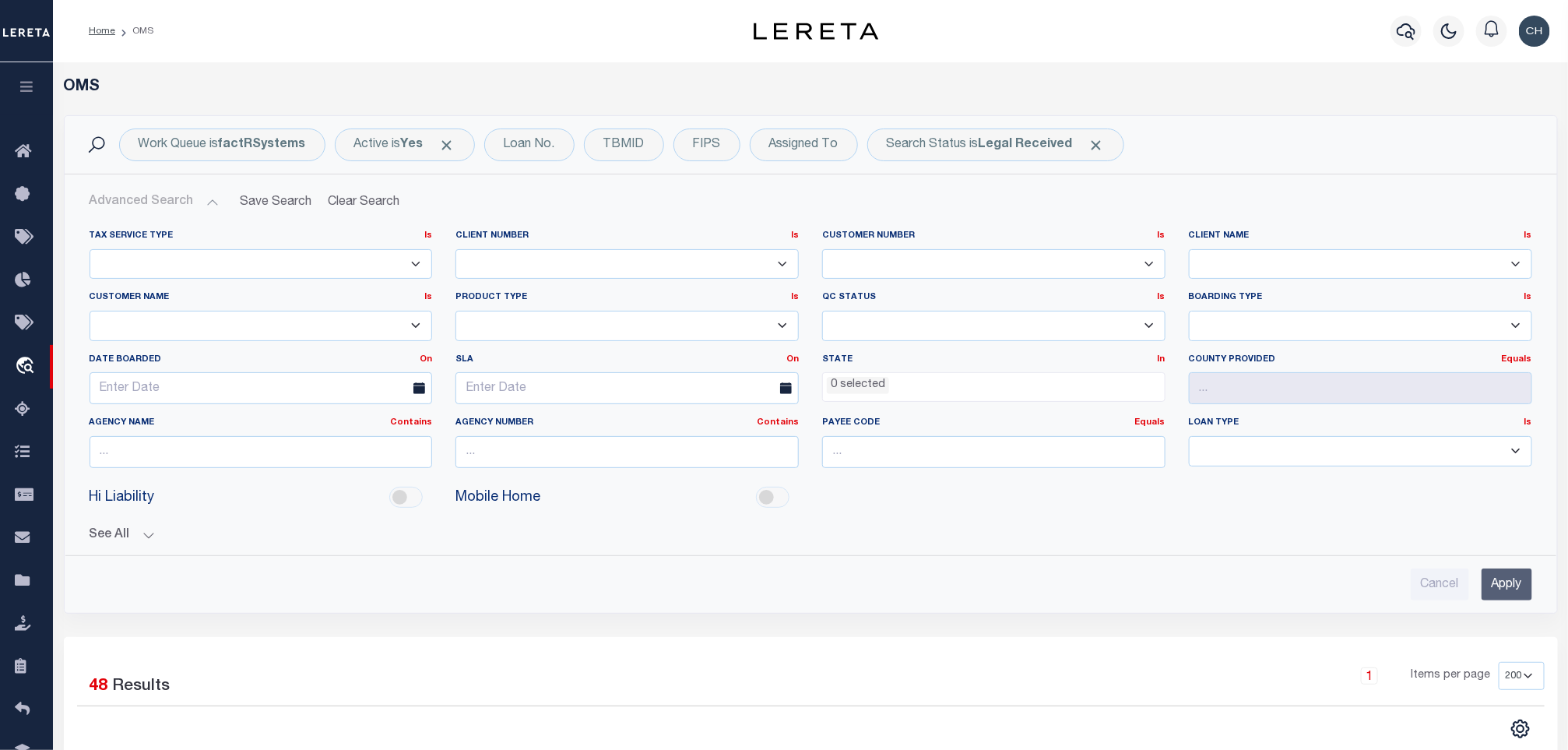
click at [1481, 598] on input "Apply" at bounding box center [1506, 584] width 50 height 32
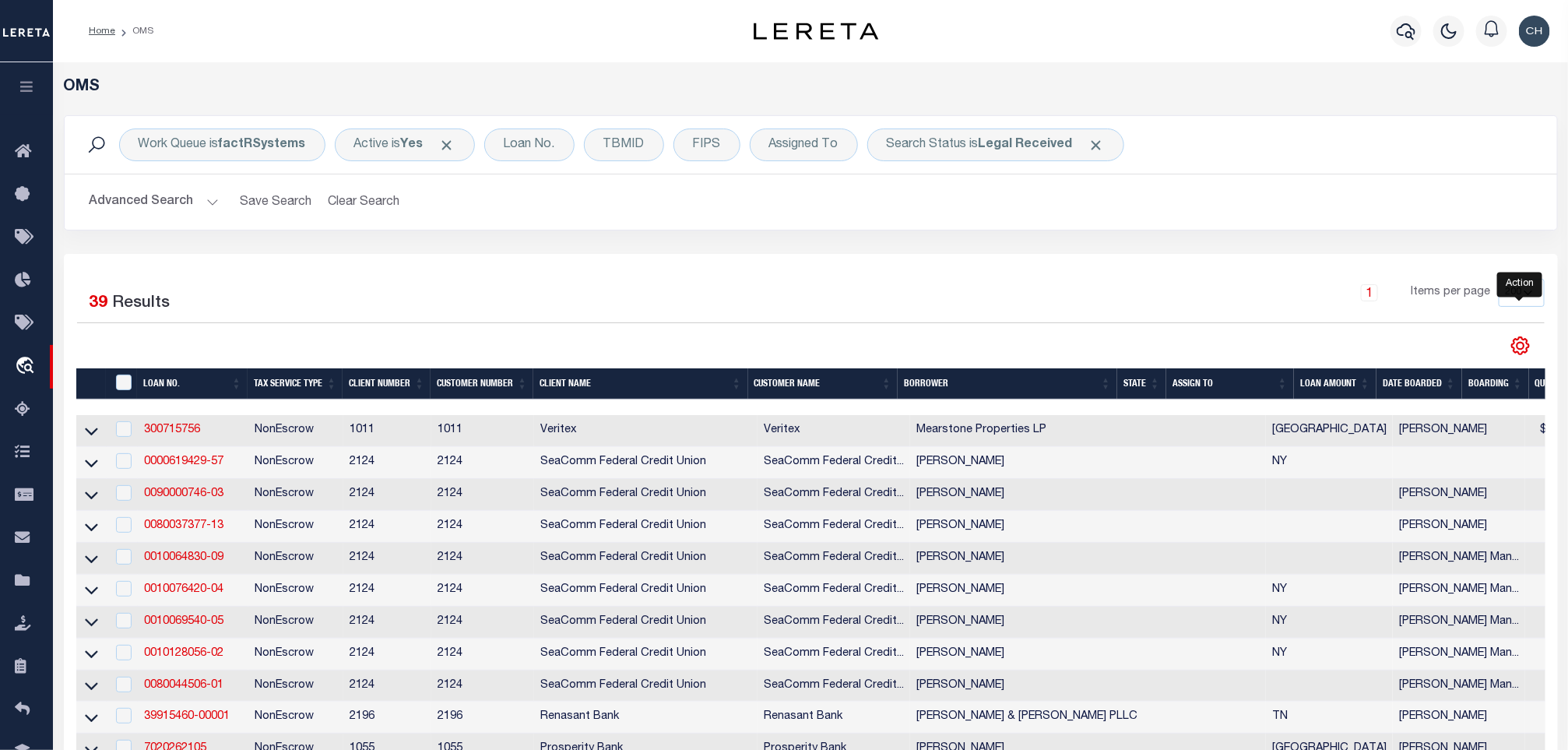
click at [1516, 340] on icon "" at bounding box center [1520, 345] width 21 height 21
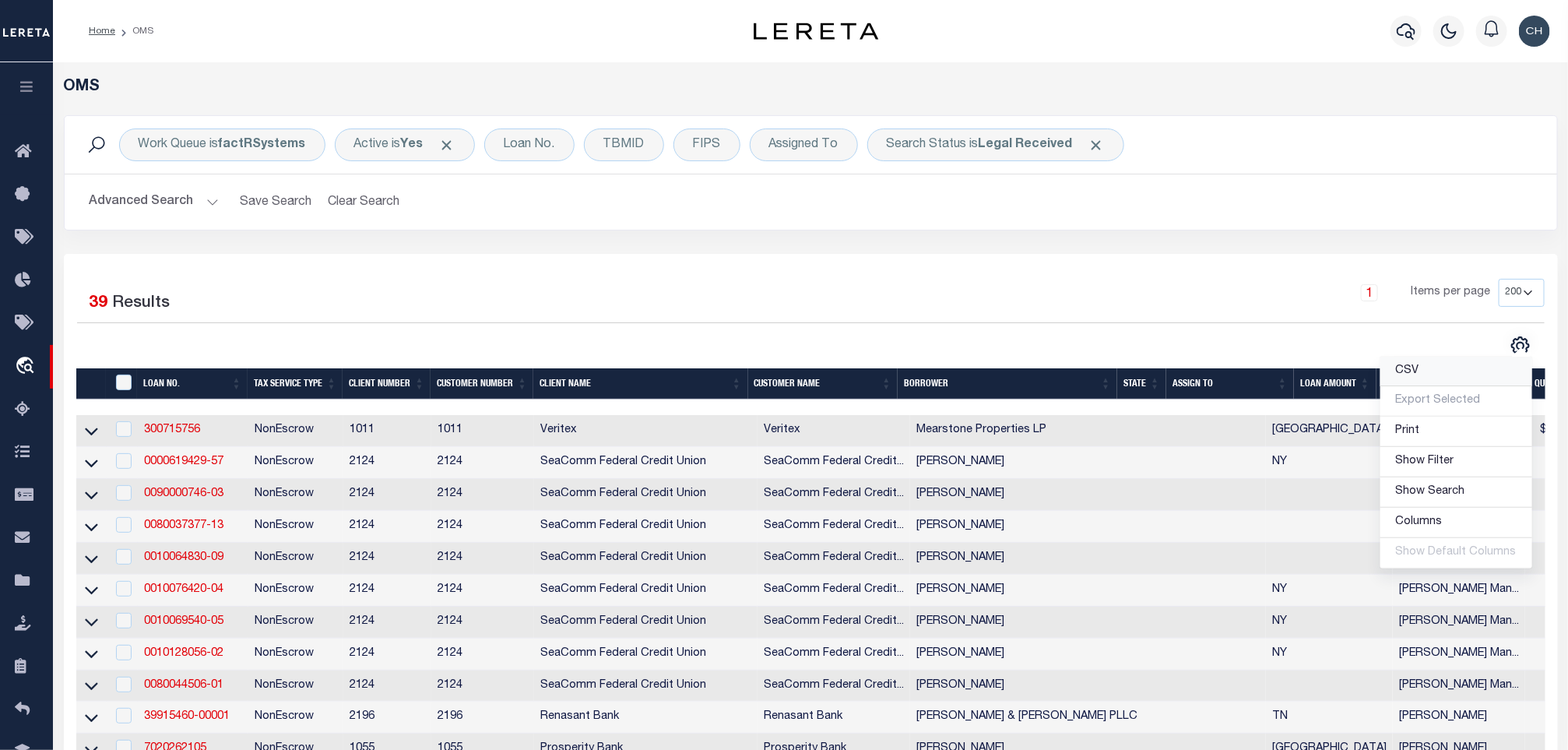
click at [1410, 376] on span "CSV" at bounding box center [1407, 370] width 24 height 11
click at [1145, 212] on h2 "Advanced Search Save Search Clear Search tblSearchTopScreen_dynamictable_____De…" at bounding box center [810, 201] width 1467 height 31
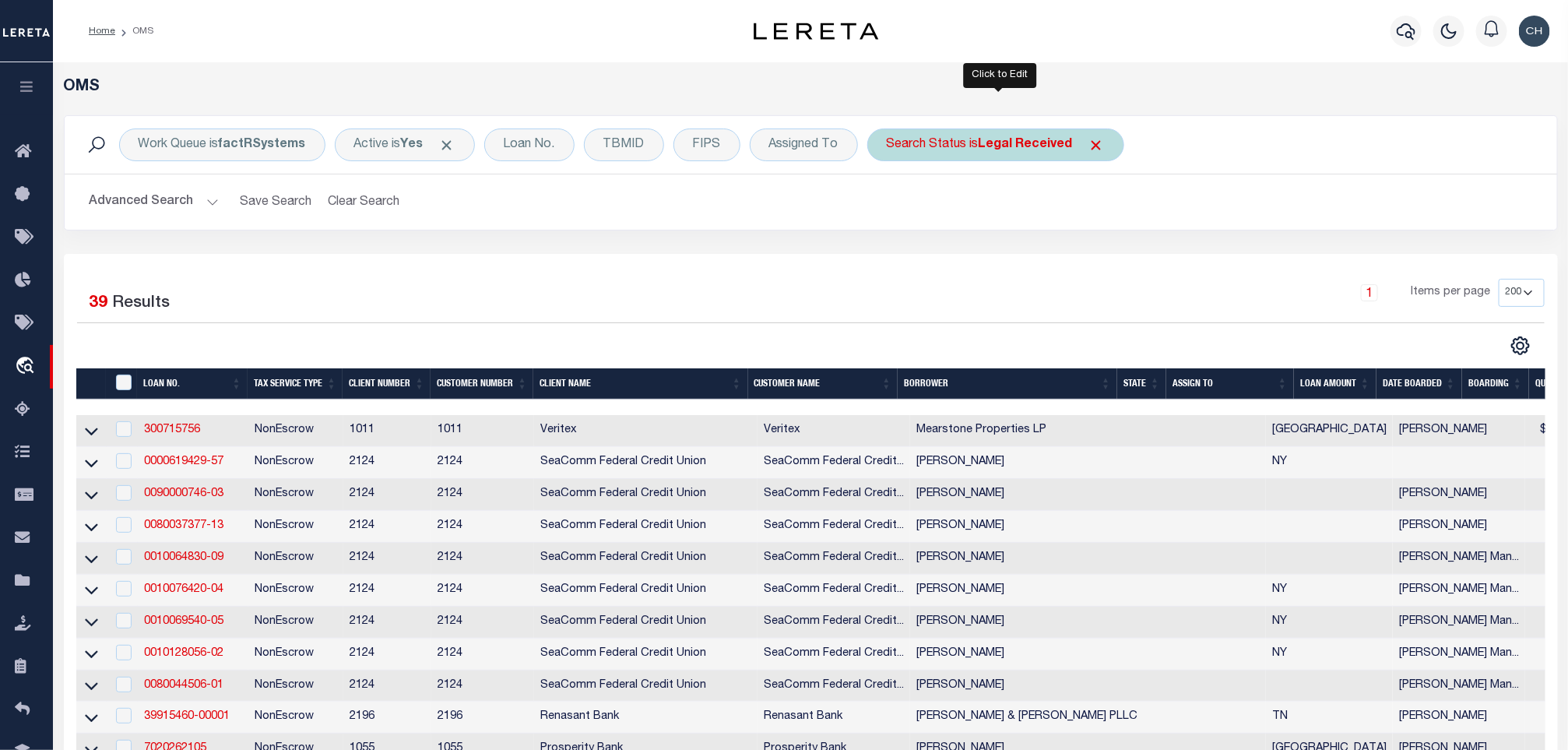
click at [1008, 147] on b "Legal Received" at bounding box center [1025, 144] width 94 height 13
select select "QC"
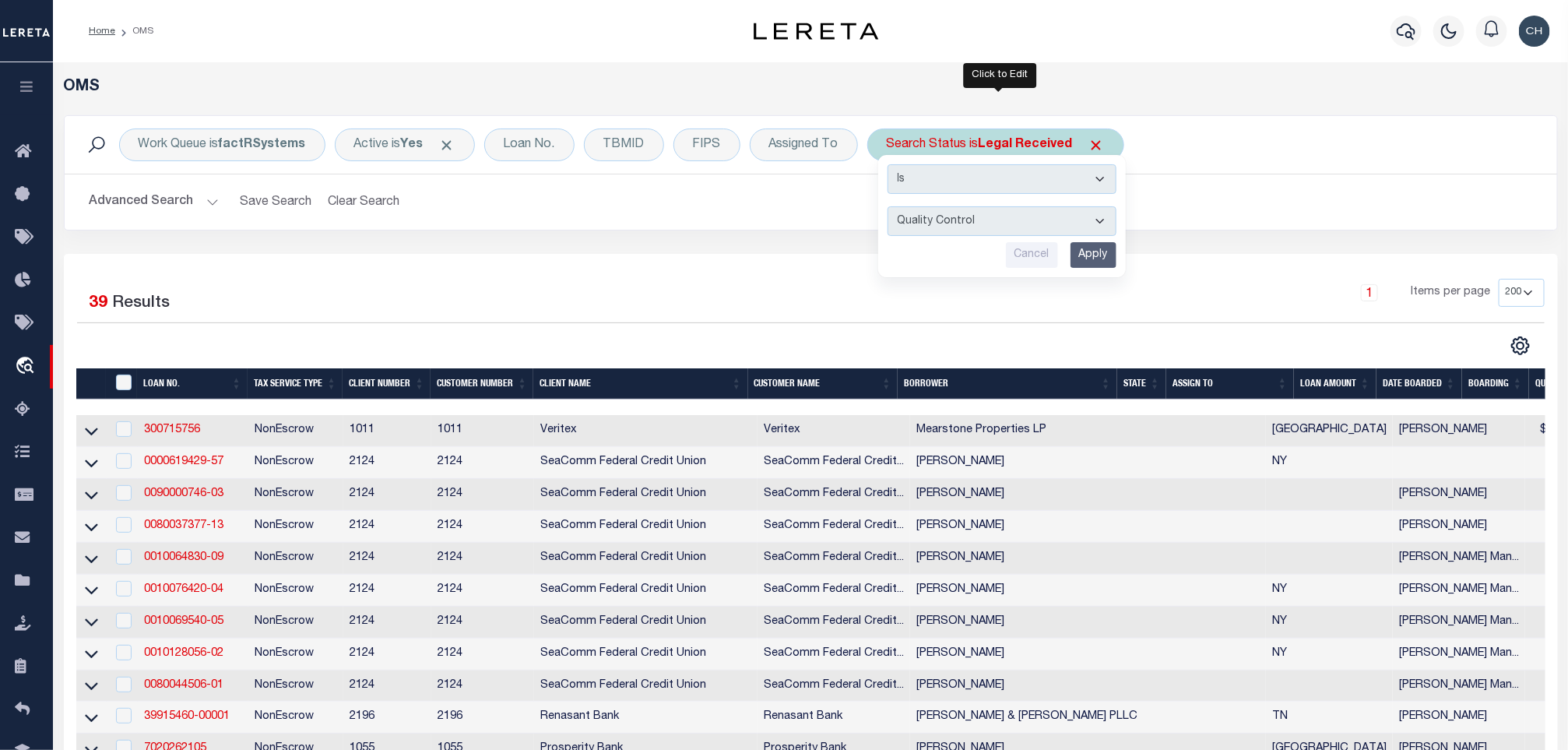
click at [1073, 275] on div "Is Contains Automated Search Bad Parcel Complete Duplicate Parcel High Dollar R…" at bounding box center [1002, 216] width 248 height 122
click at [1089, 263] on input "Apply" at bounding box center [1093, 255] width 46 height 26
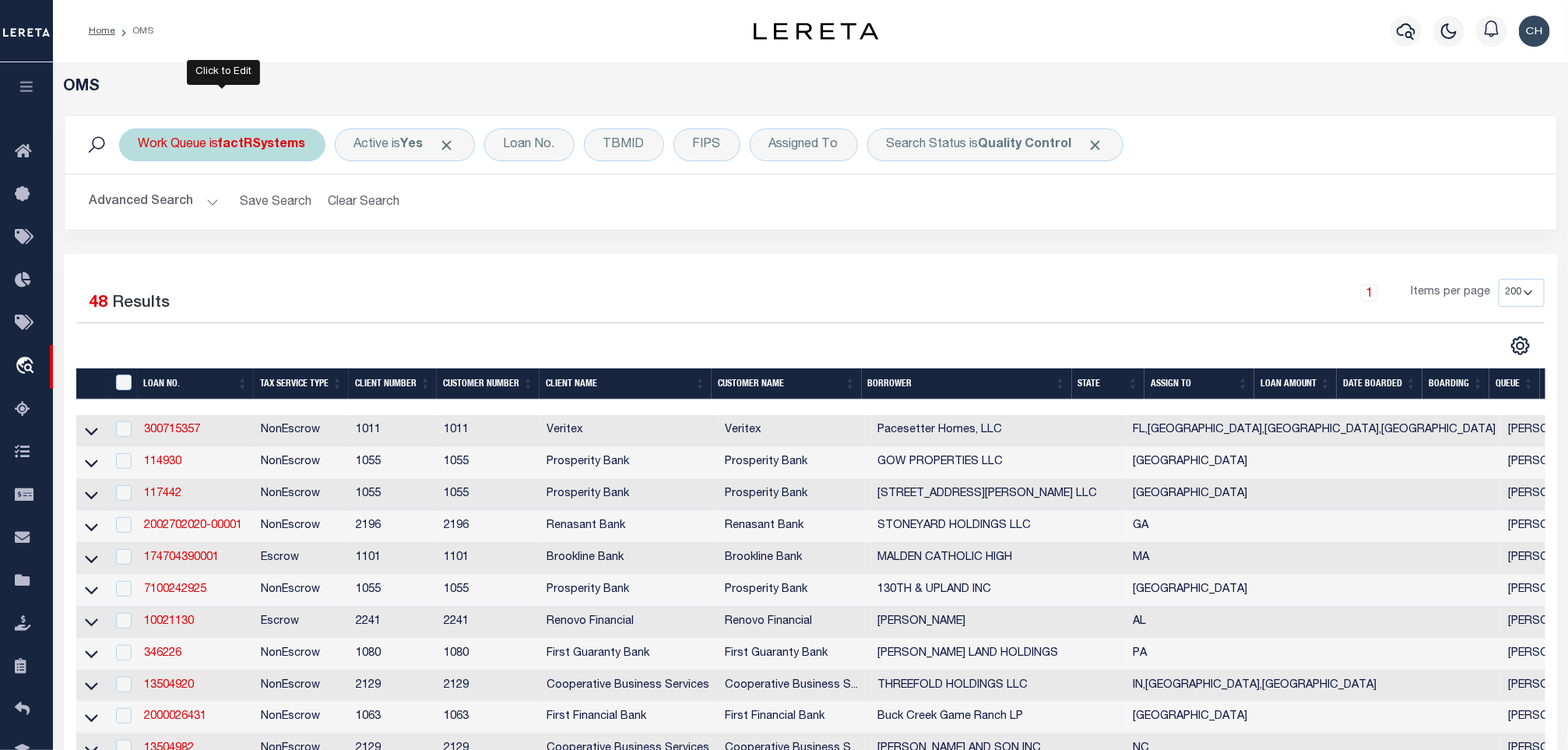
click at [234, 155] on div "Work Queue is factRSystems" at bounding box center [222, 144] width 206 height 33
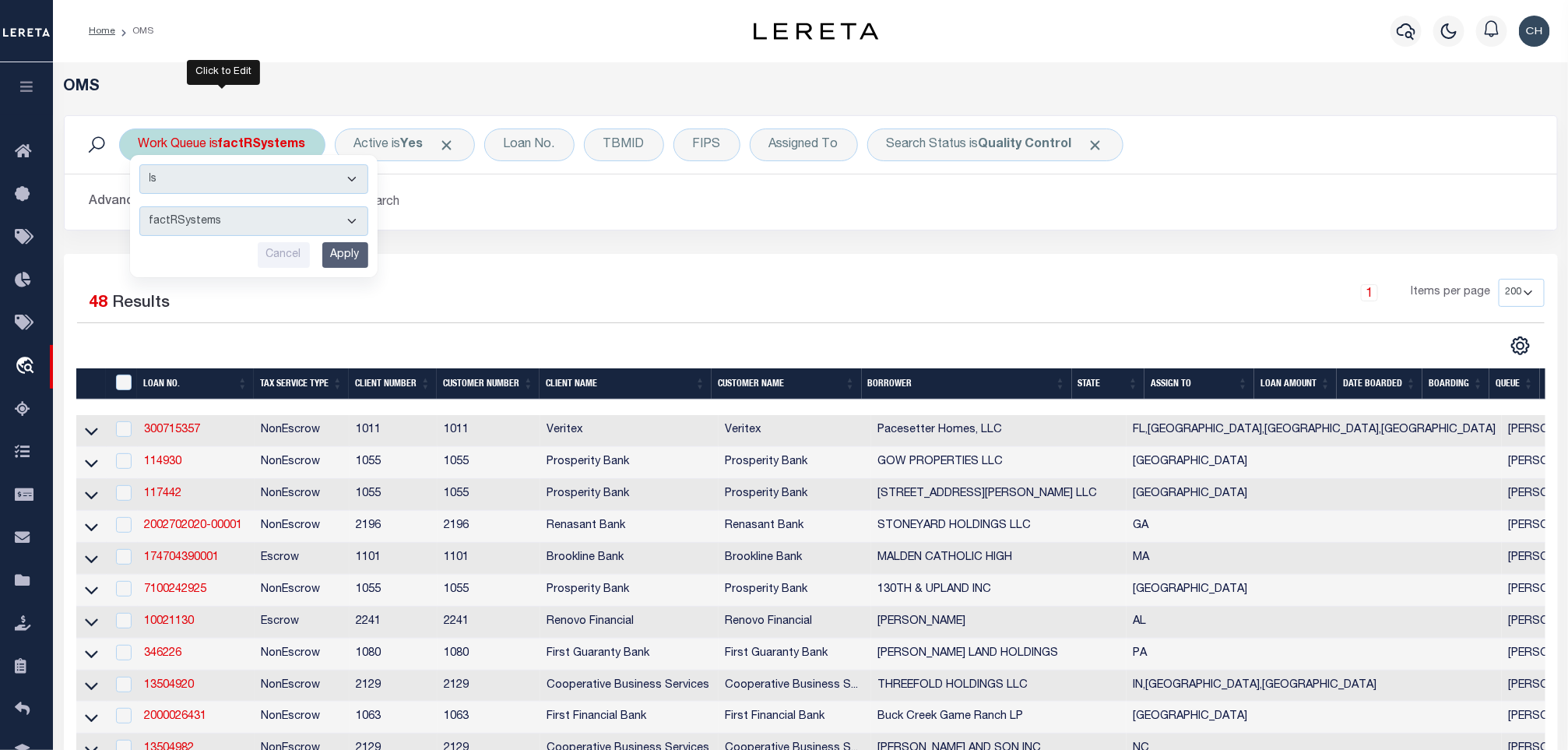
click at [227, 206] on div "Is Contains --ALL-- factRSystems General ThoughtFocus Cancel Apply" at bounding box center [254, 216] width 248 height 122
click at [219, 219] on select "--ALL-- factRSystems General ThoughtFocus" at bounding box center [254, 221] width 229 height 30
select select "THF"
click at [139, 208] on select "--ALL-- factRSystems General ThoughtFocus" at bounding box center [254, 221] width 229 height 30
click at [355, 258] on input "Apply" at bounding box center [345, 255] width 46 height 26
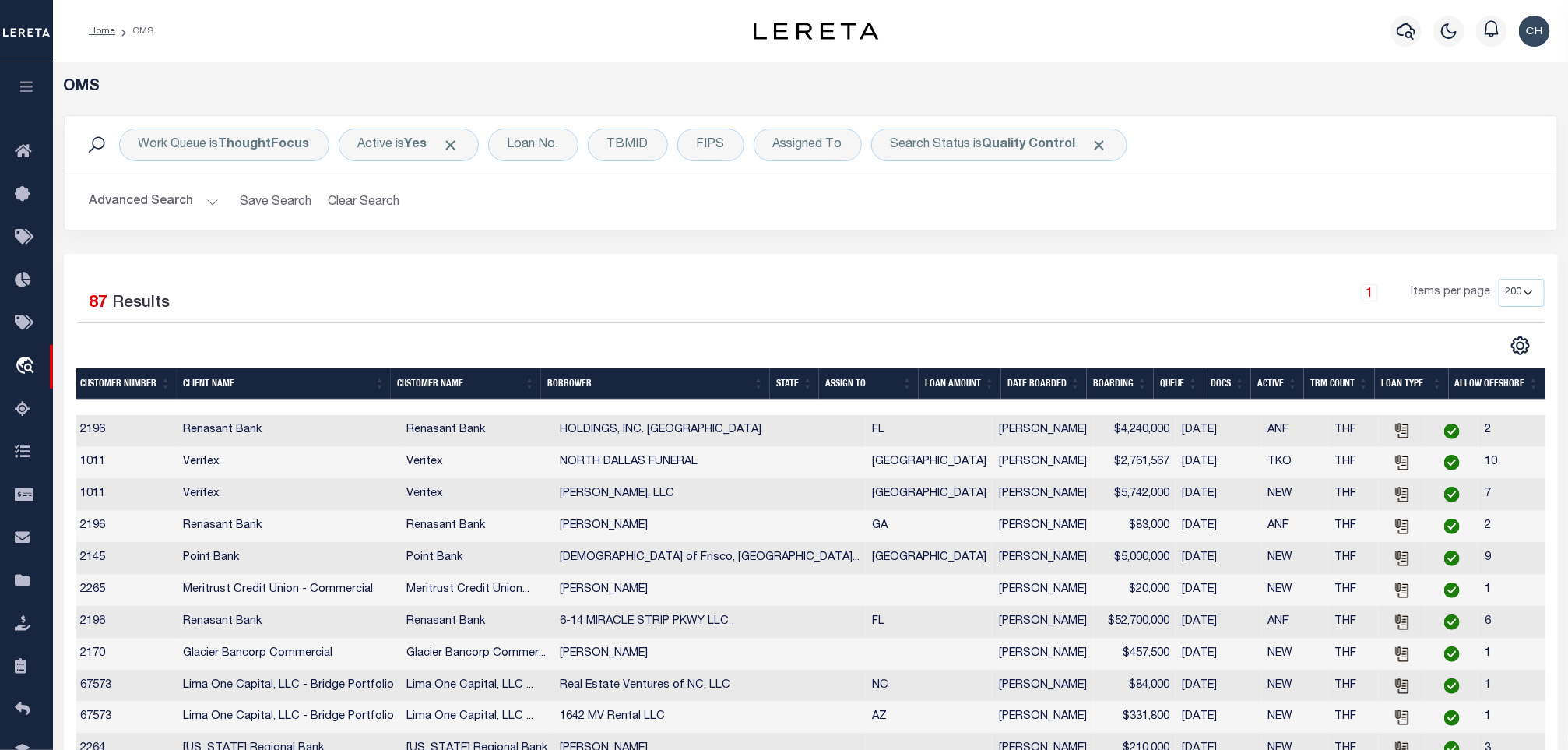
drag, startPoint x: 958, startPoint y: 379, endPoint x: 965, endPoint y: 374, distance: 8.6
click at [958, 379] on th "LOAN AMOUNT" at bounding box center [960, 384] width 83 height 32
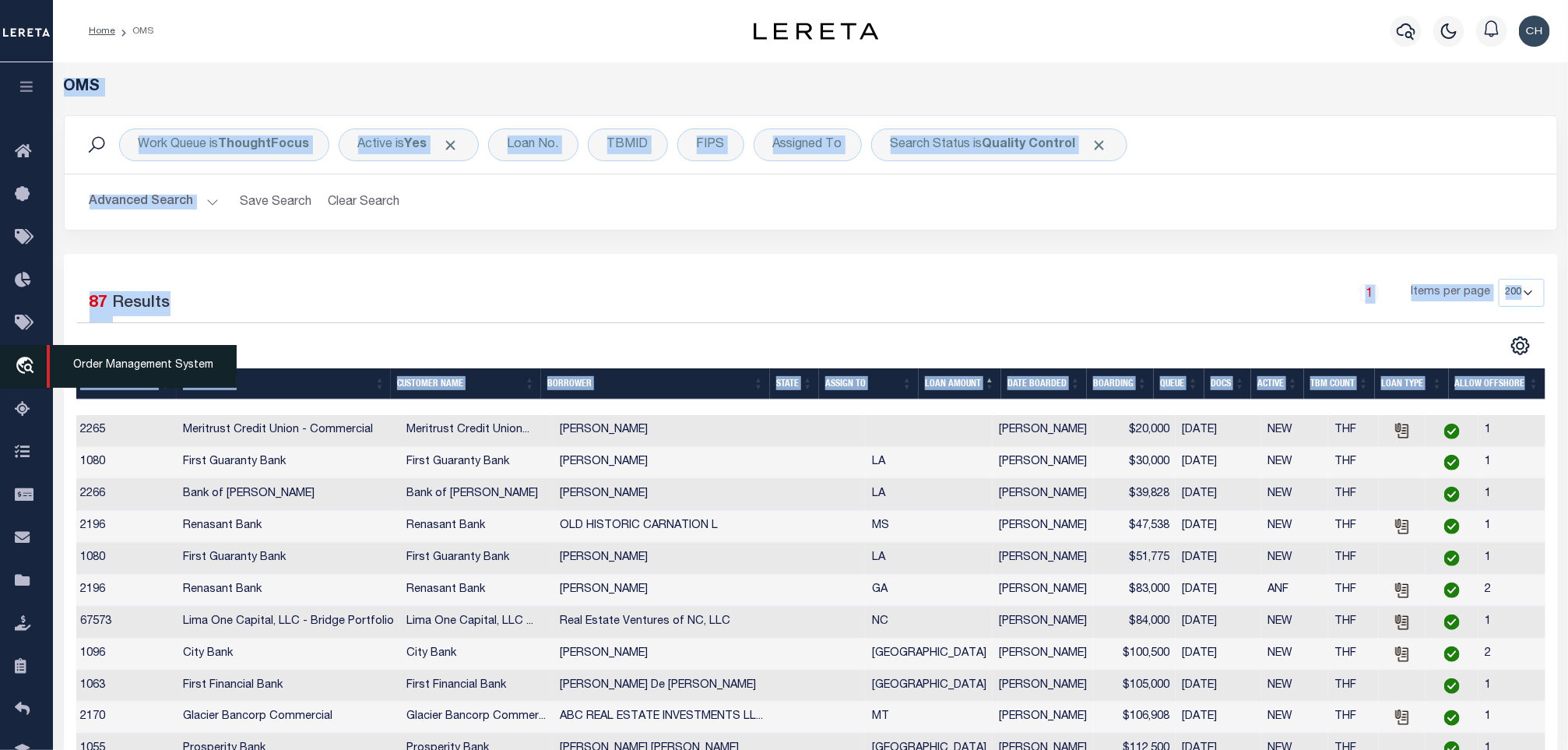
drag, startPoint x: 459, startPoint y: 404, endPoint x: 52, endPoint y: 372, distance: 408.3
click at [249, 405] on div at bounding box center [634, 408] width 1826 height 16
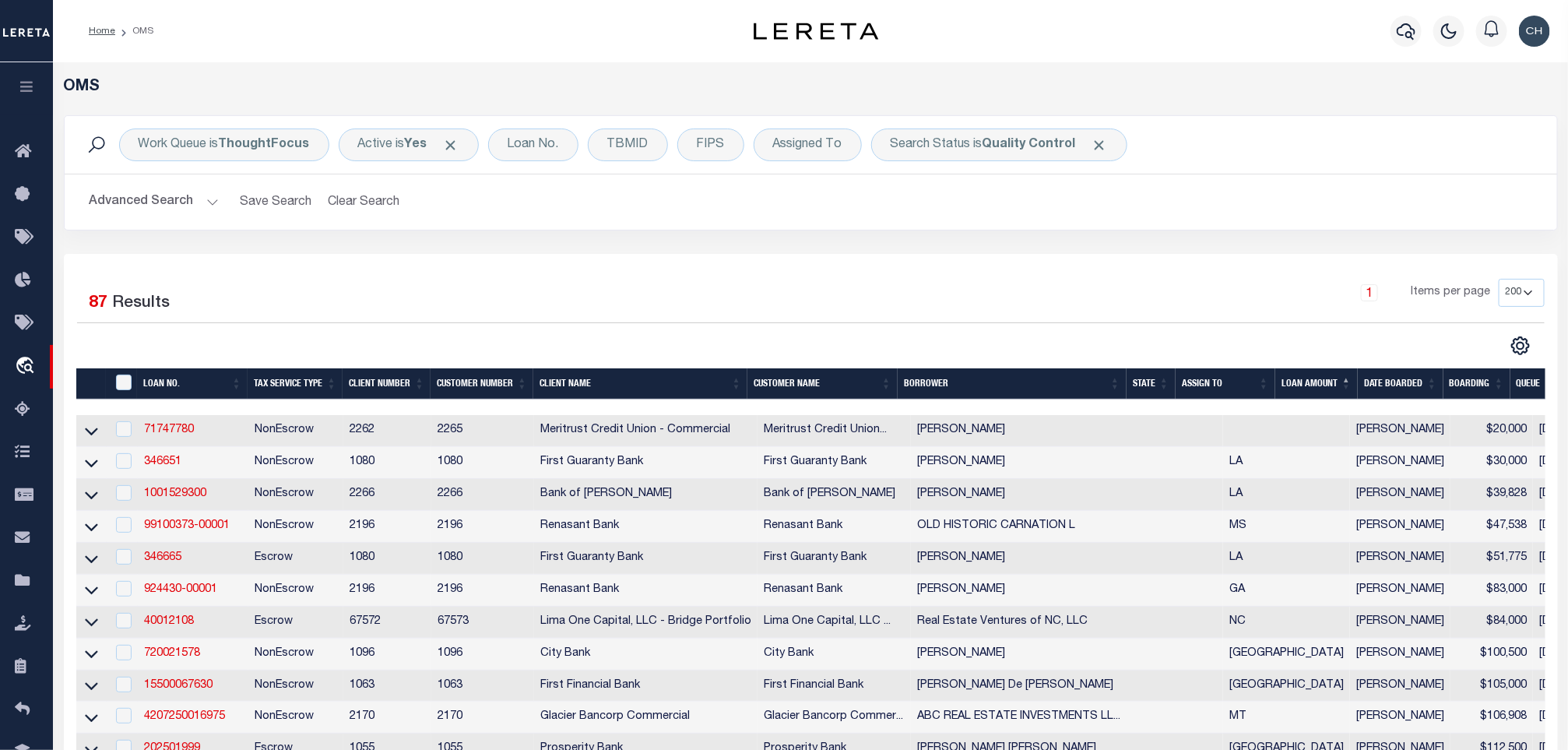
click at [1155, 385] on th "State" at bounding box center [1151, 384] width 49 height 32
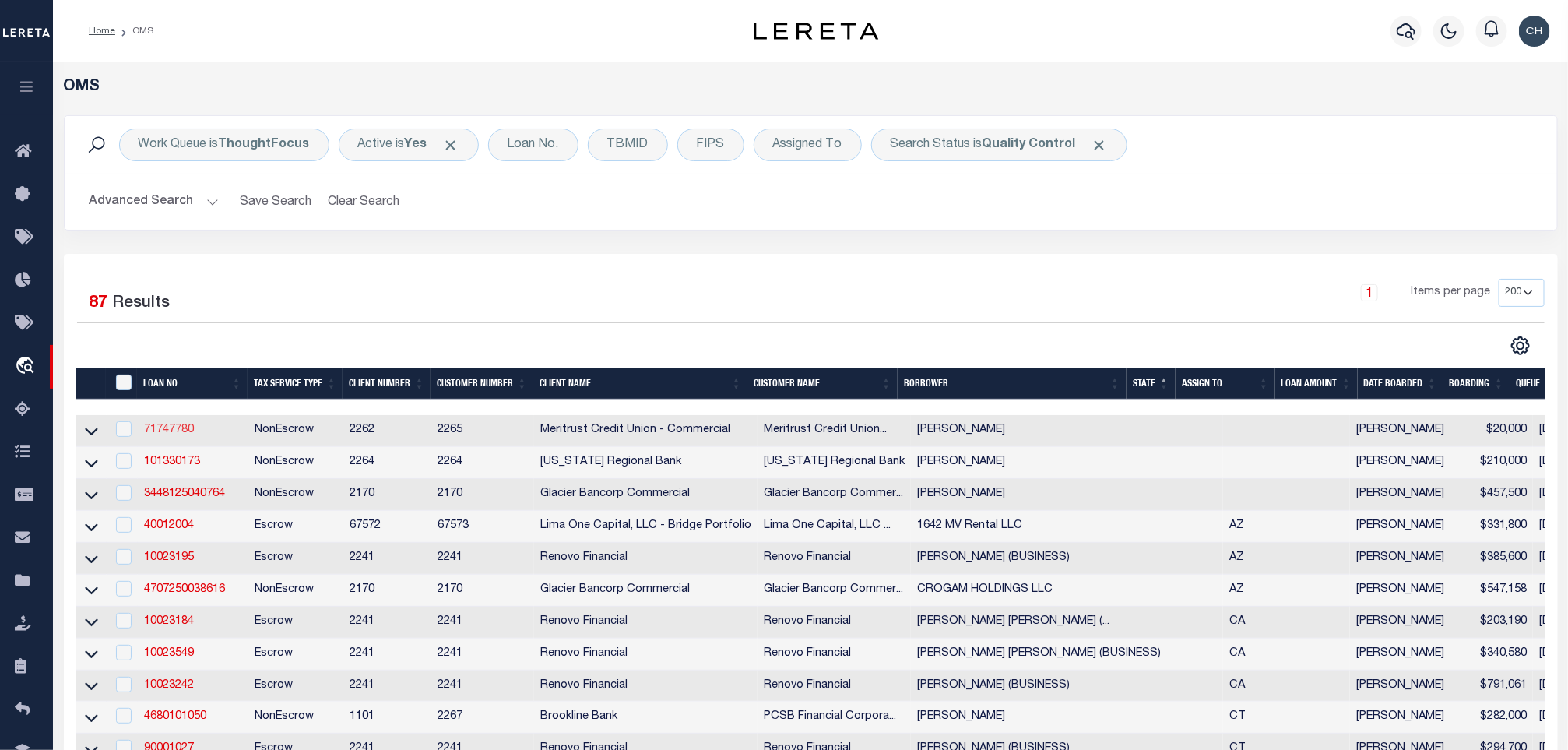
click at [180, 428] on link "71747780" at bounding box center [169, 429] width 49 height 11
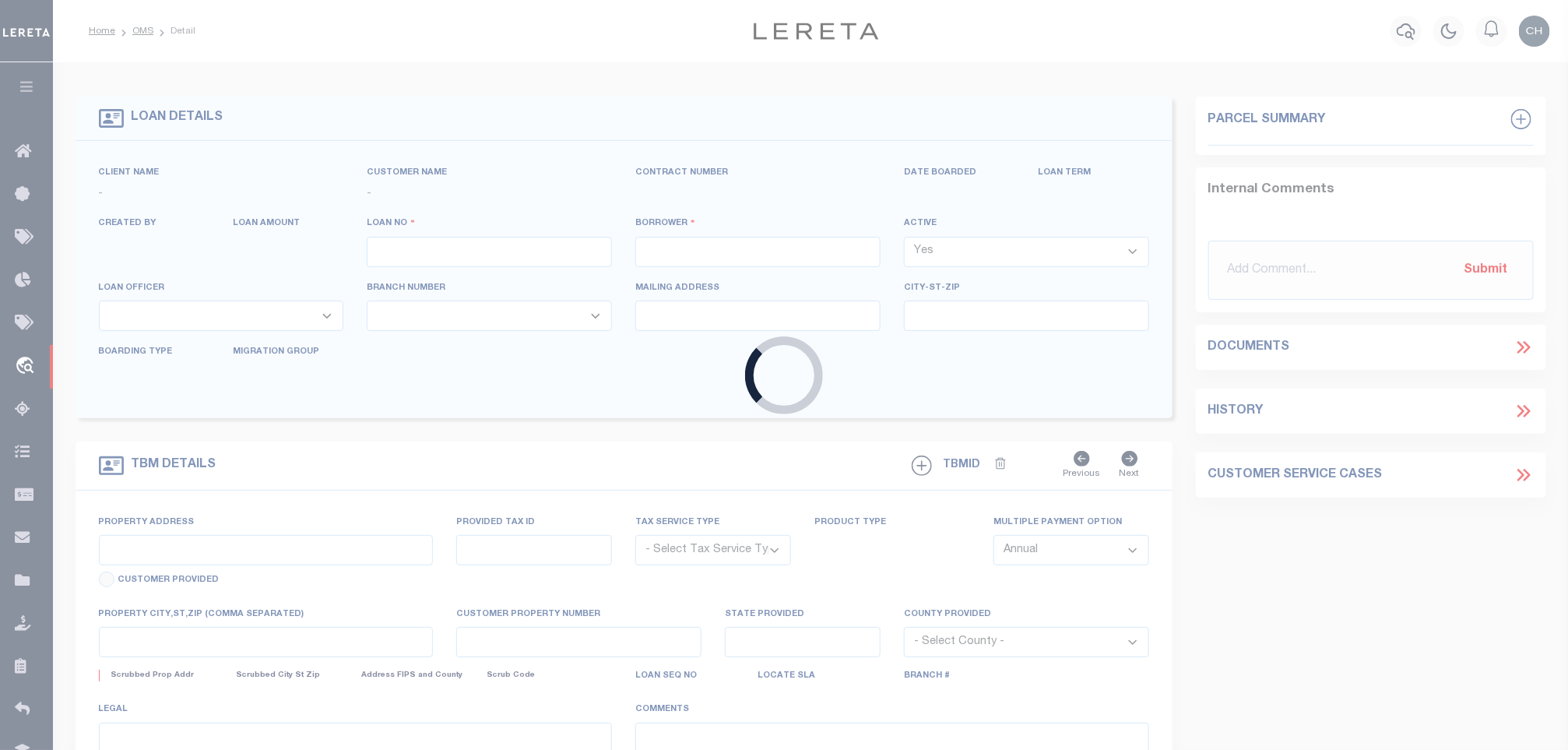
type input "71747780"
type input "Jason Bradshaw"
select select
type input "5478 N Sandkey Ct"
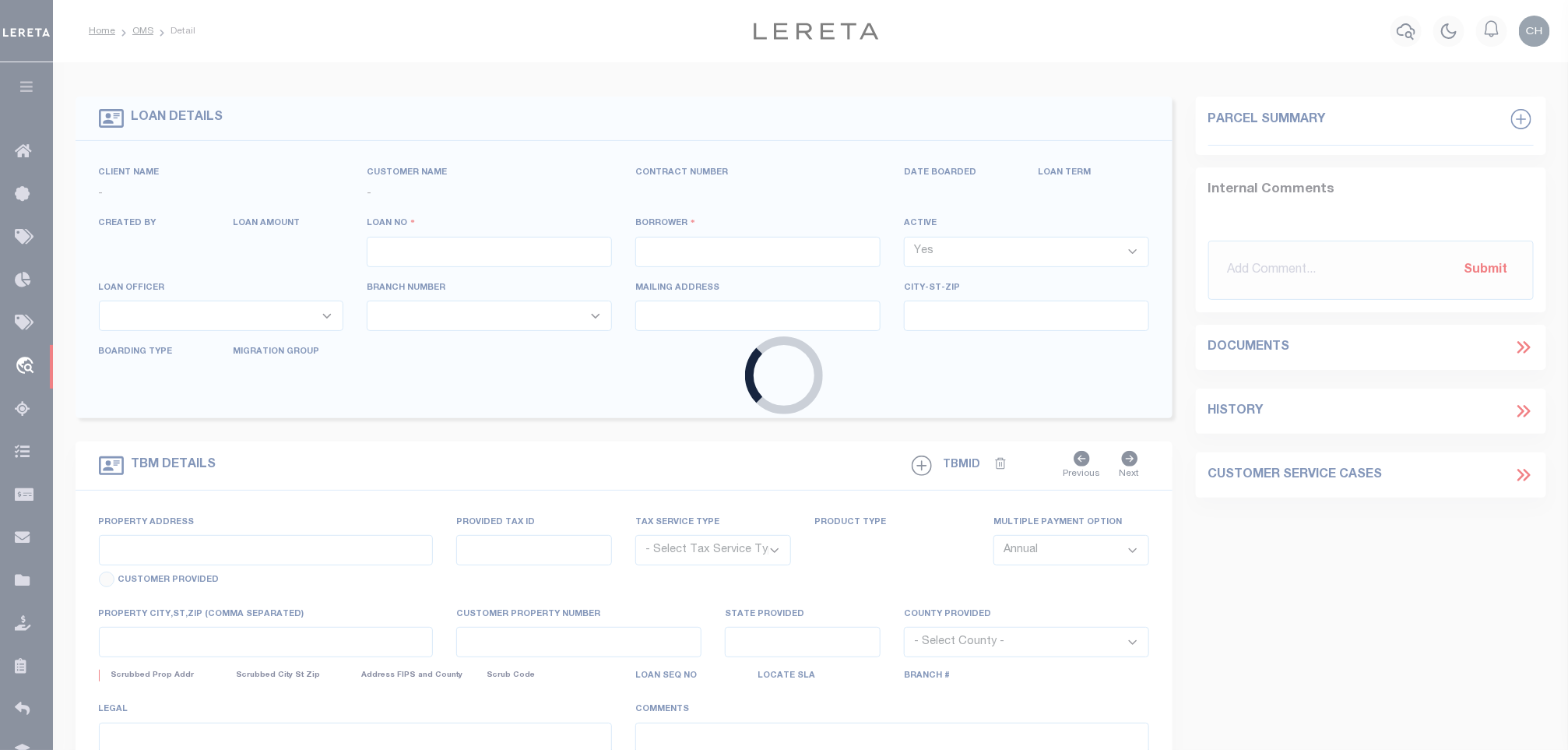
type input "Wichita, KS 67204"
select select "10"
select select "NonEscrow"
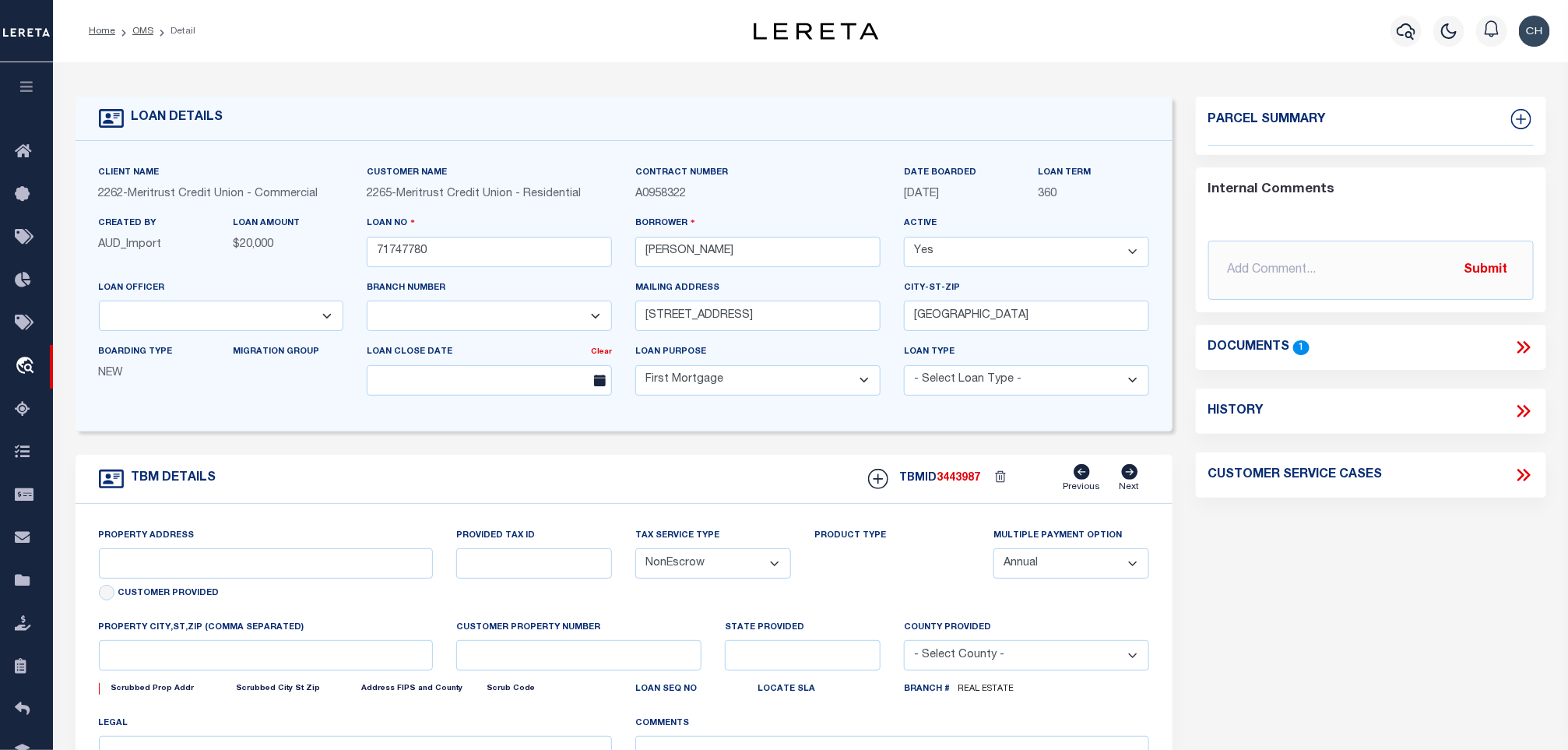
type input "5478 N Sandkey Ct"
type input "30015994"
select select
type input "Wichita, KS 67204"
type input "374743"
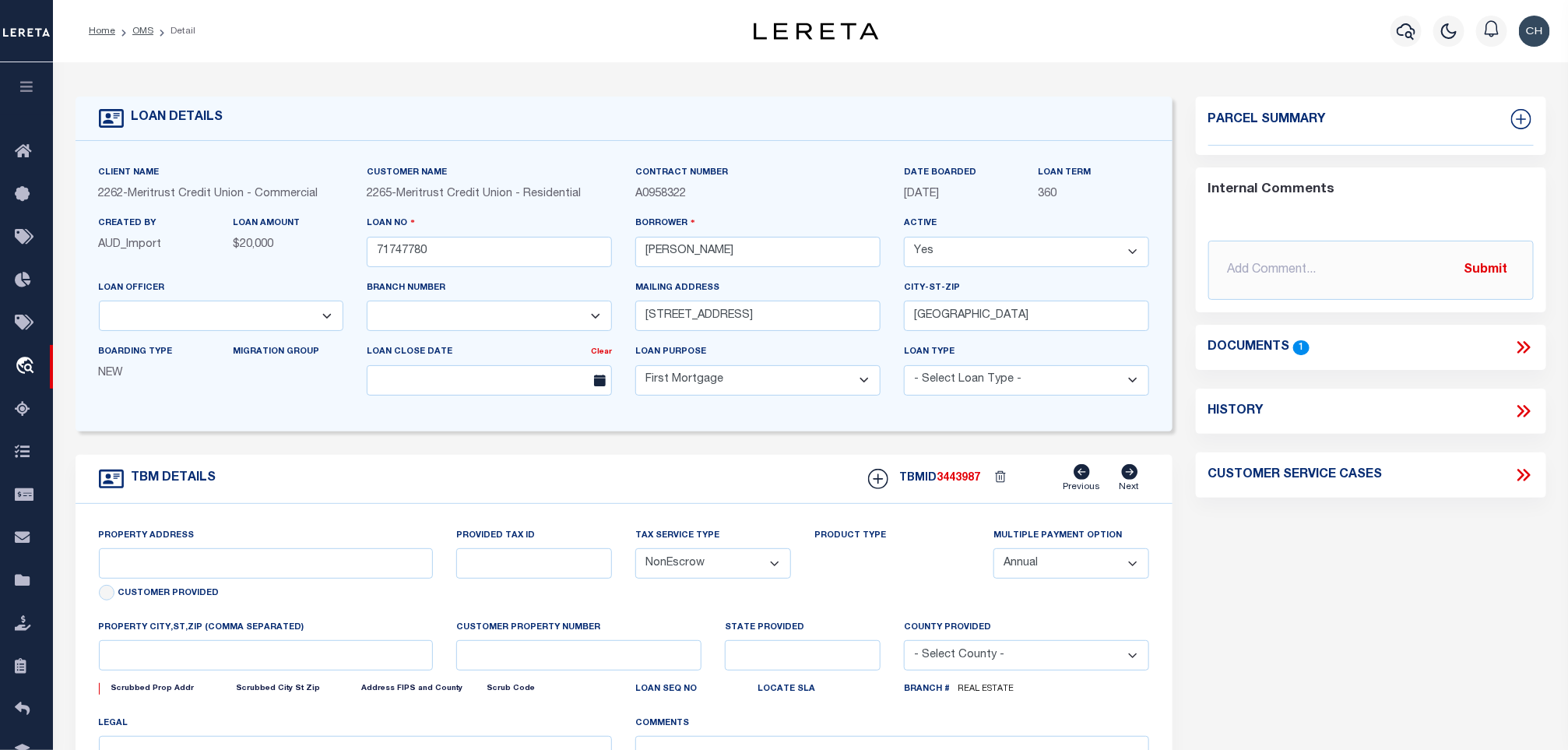
select select
type textarea "That part of Lot 12, Block B, Northgate 5th Addition, Wichita, Sedgwick County,…"
select select "26851"
select select "8840"
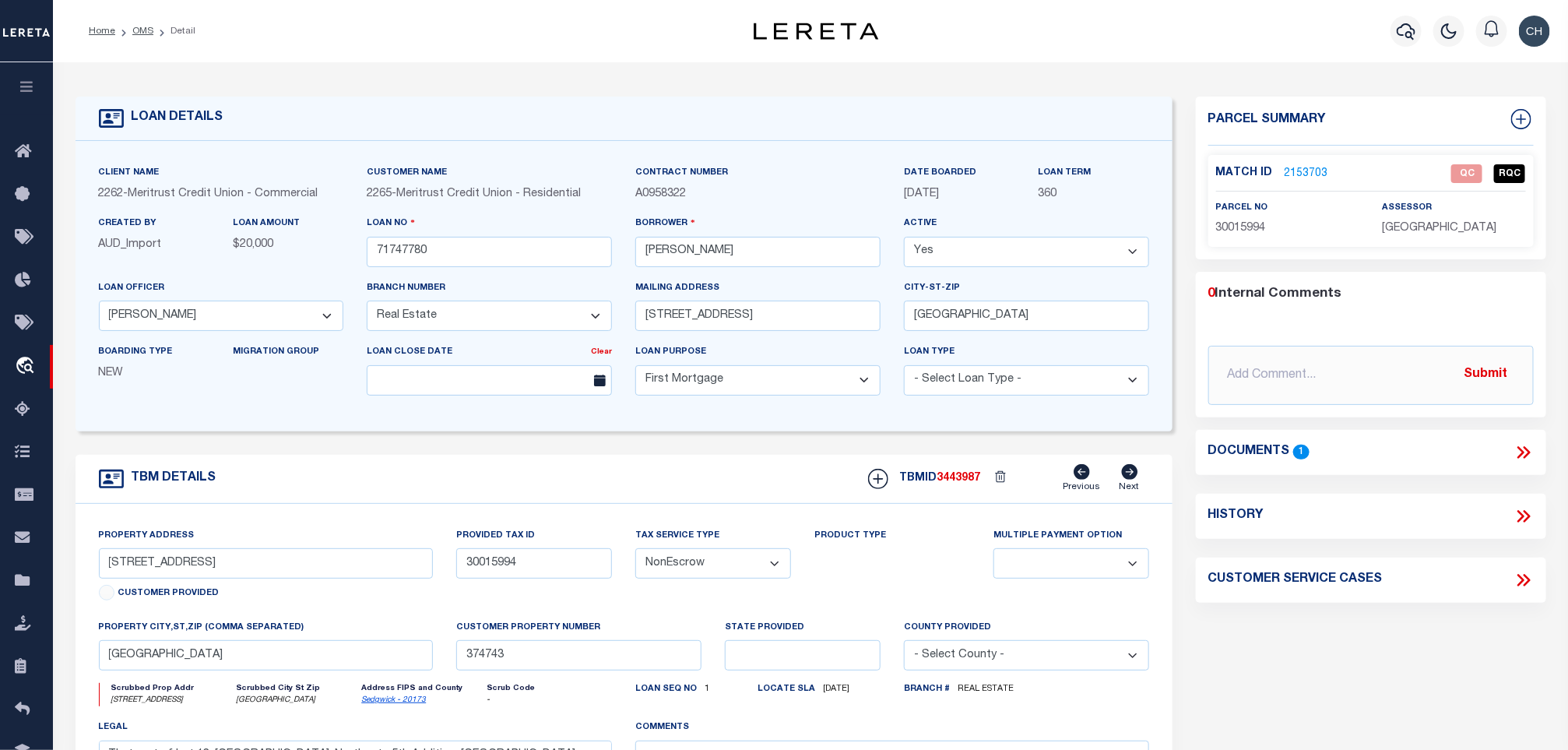
click at [1525, 458] on icon at bounding box center [1526, 452] width 7 height 13
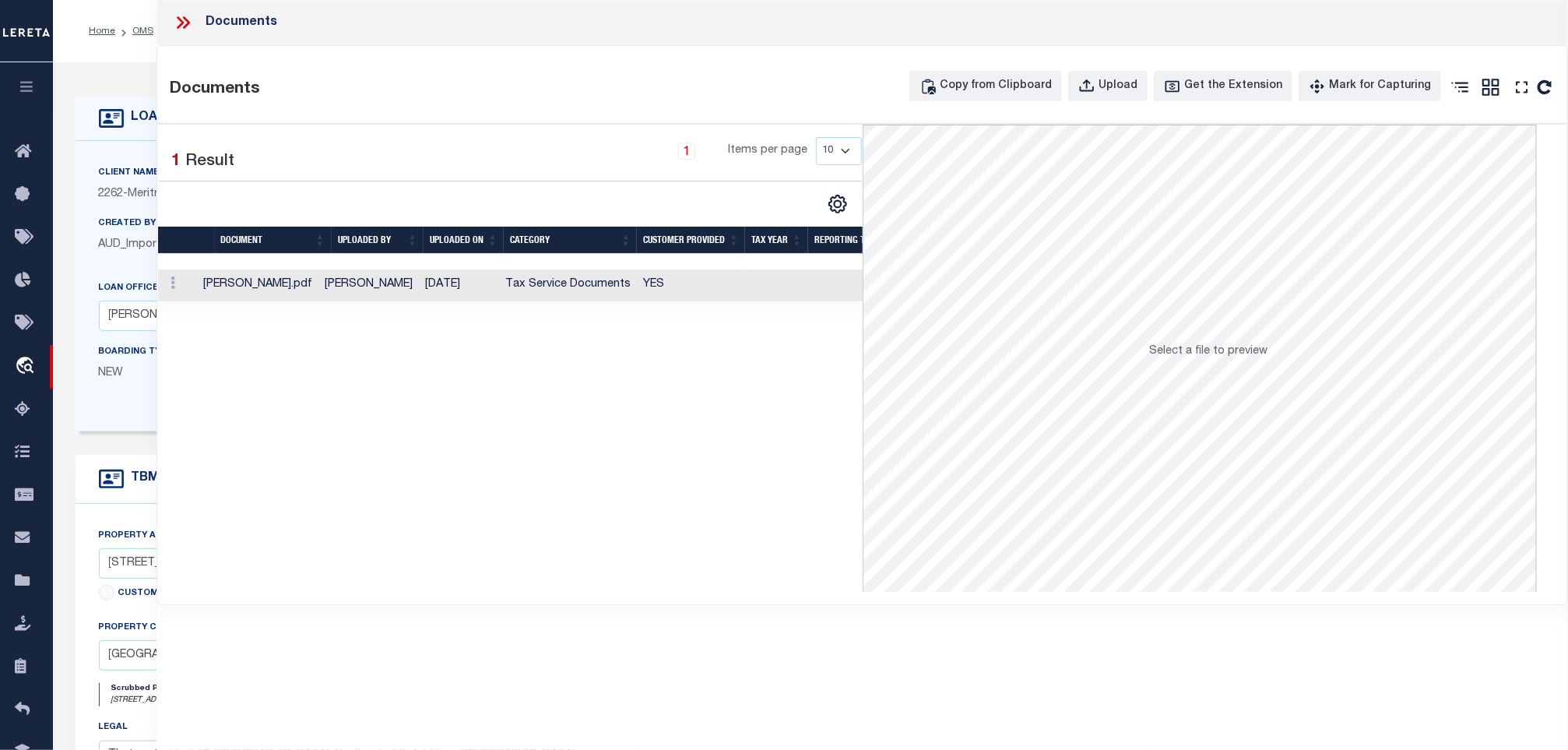
click at [562, 287] on td "Tax Service Documents" at bounding box center [568, 285] width 138 height 32
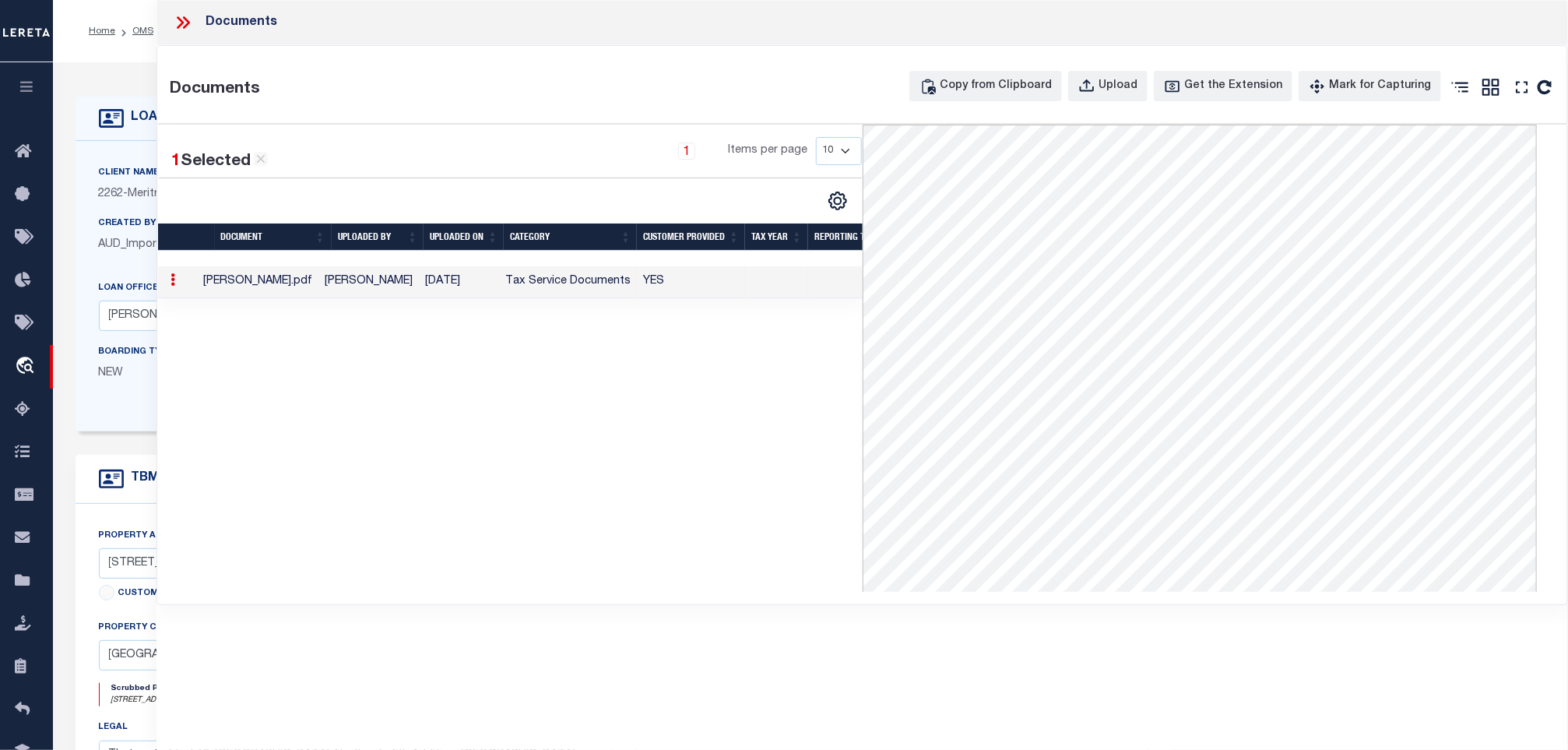
click at [183, 31] on icon at bounding box center [183, 23] width 21 height 21
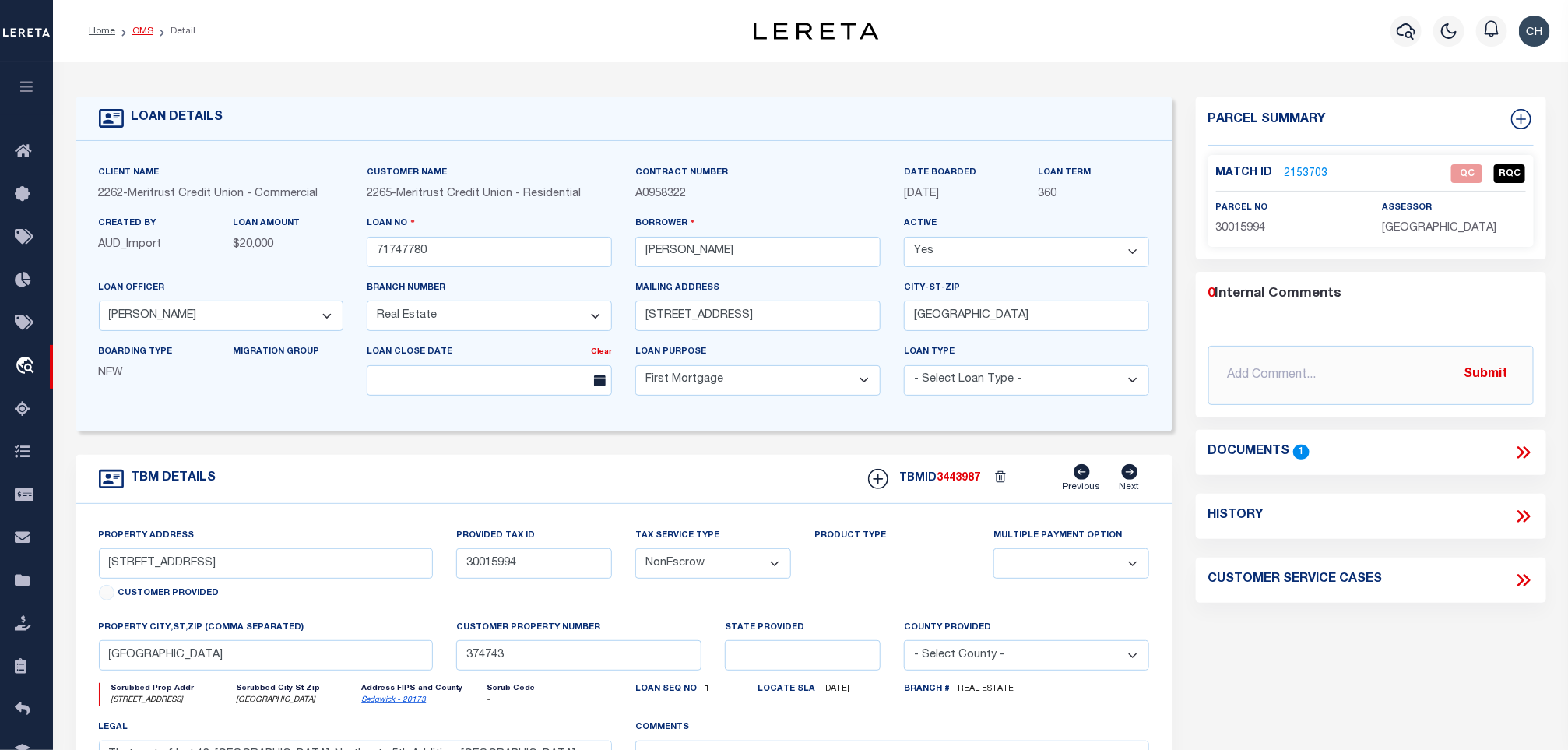
click at [150, 32] on link "OMS" at bounding box center [142, 31] width 21 height 9
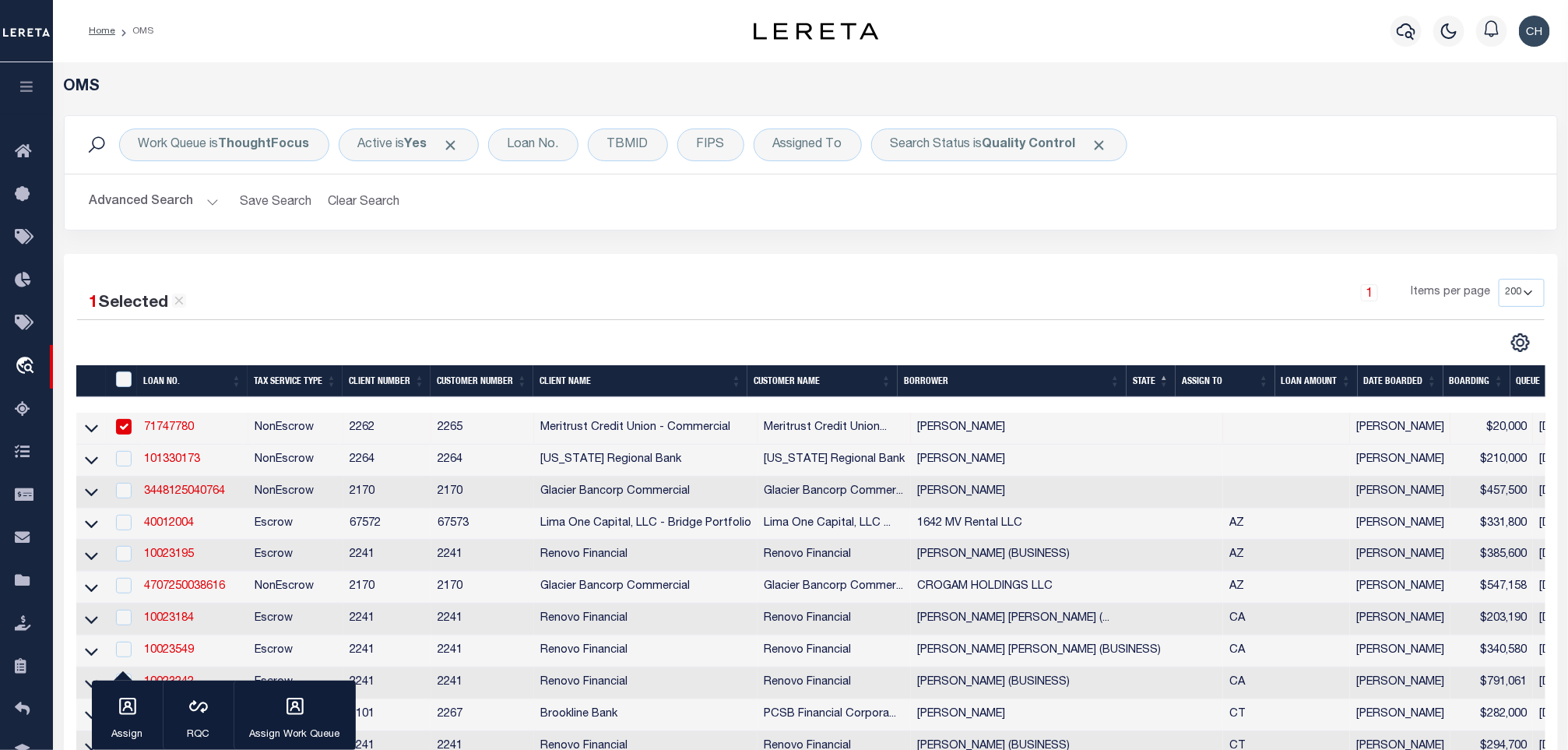
scroll to position [234, 0]
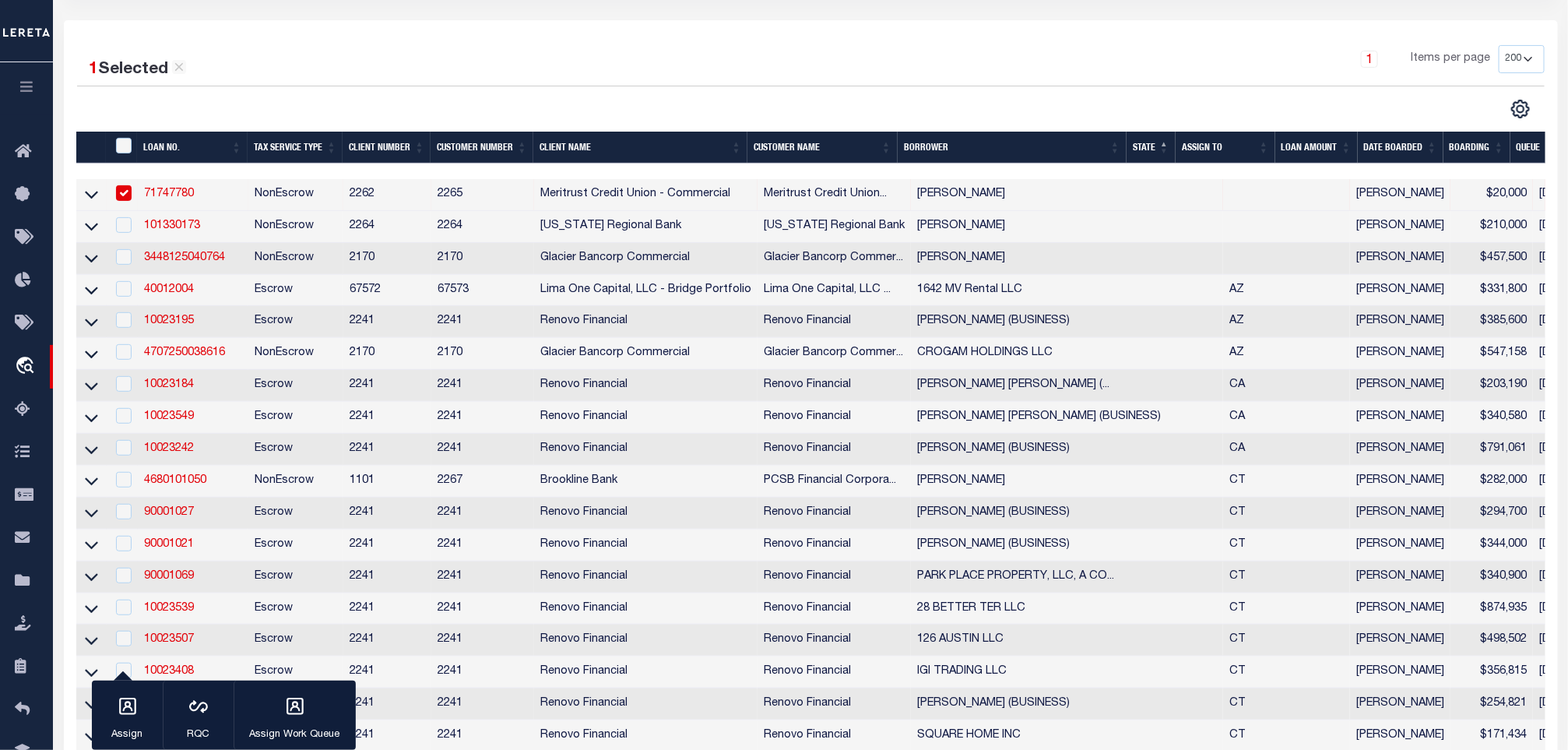
click at [126, 192] on input "checkbox" at bounding box center [124, 193] width 16 height 16
checkbox input "false"
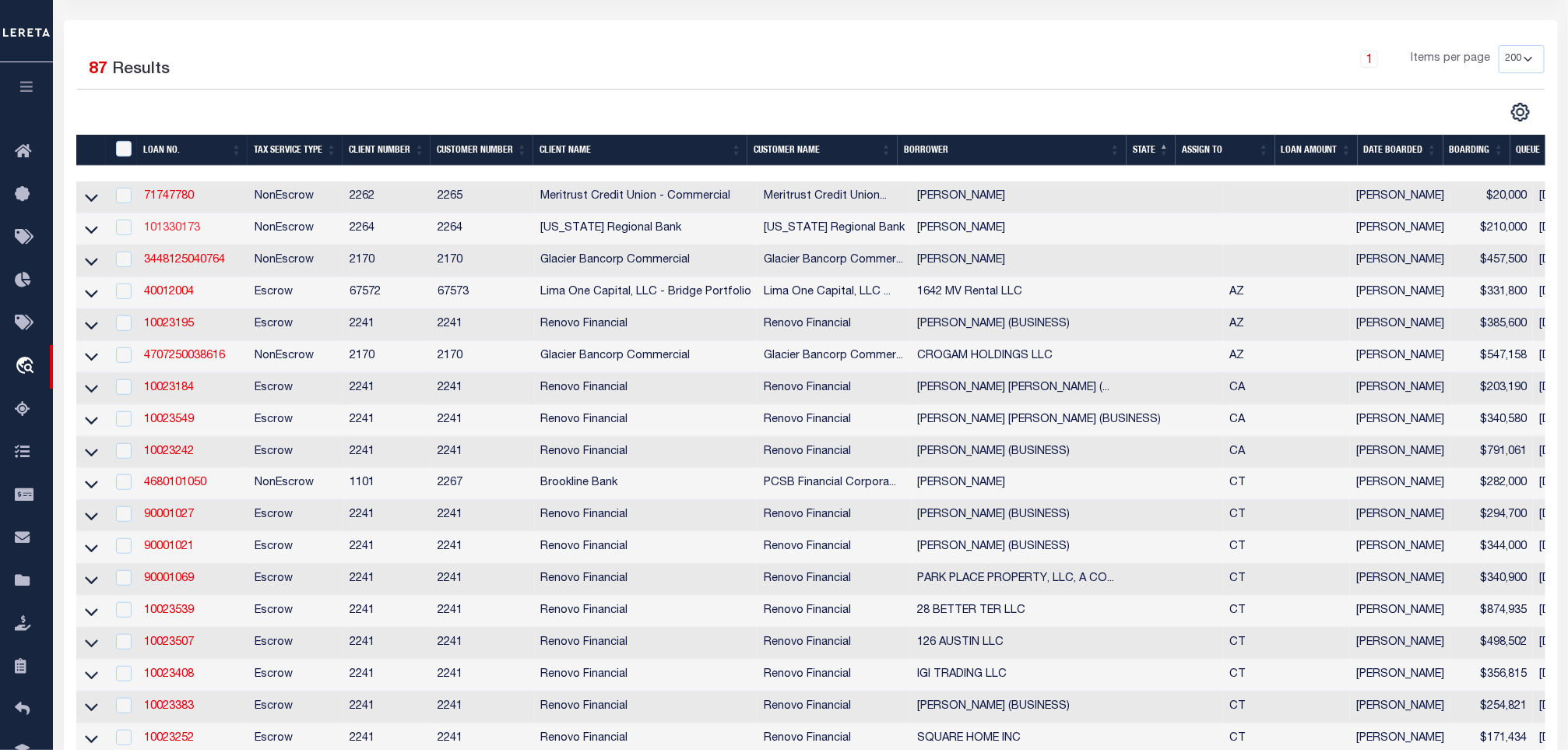
click at [164, 229] on link "101330173" at bounding box center [172, 228] width 56 height 11
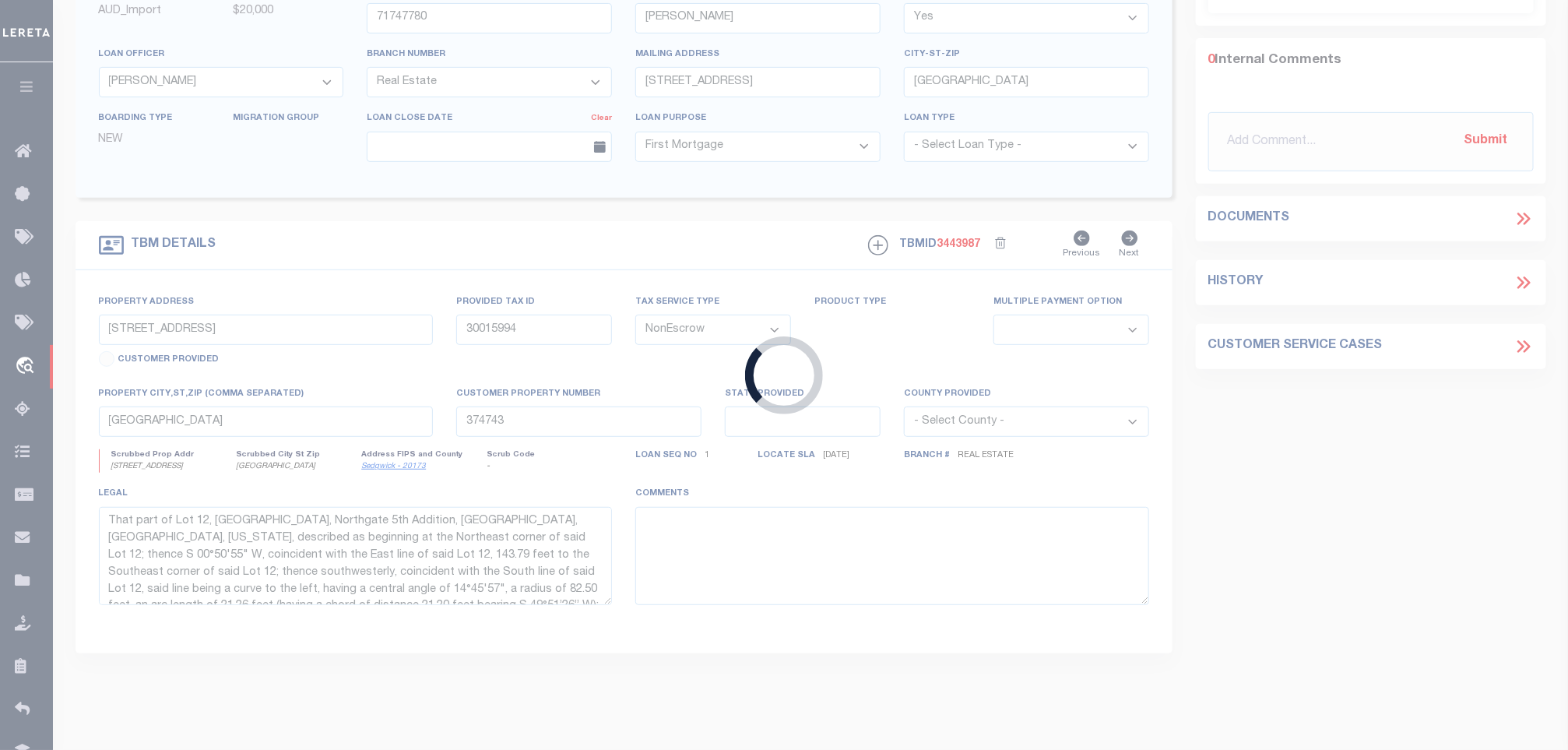
type input "101330173"
type input "[PERSON_NAME]"
select select
type input "PO BOX 959"
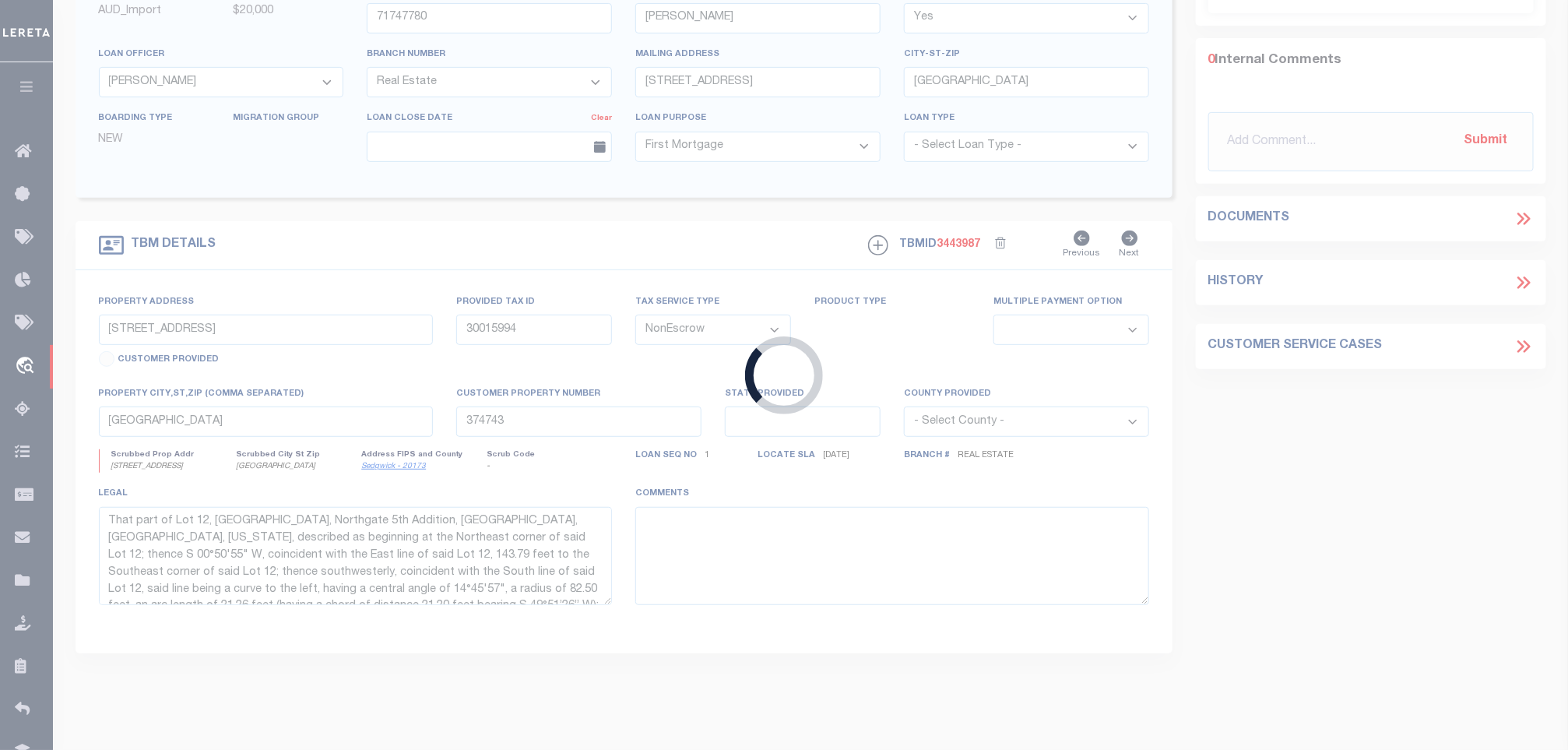
type input "EDINBURG TX 78540"
select select
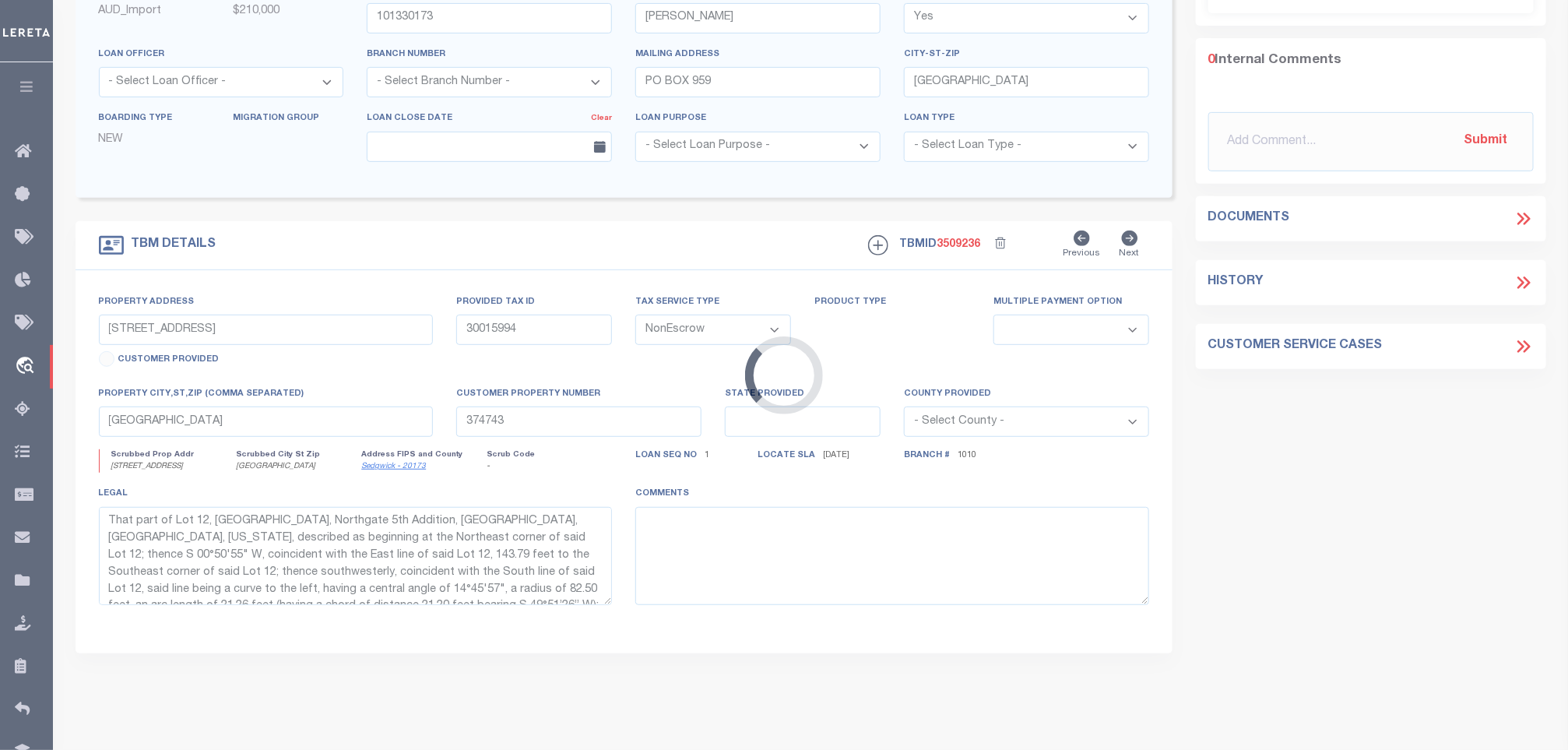
scroll to position [231, 0]
type input "H1150-00-005-0005-00"
select select
type input "HIDALGO, TX,"
type input "125"
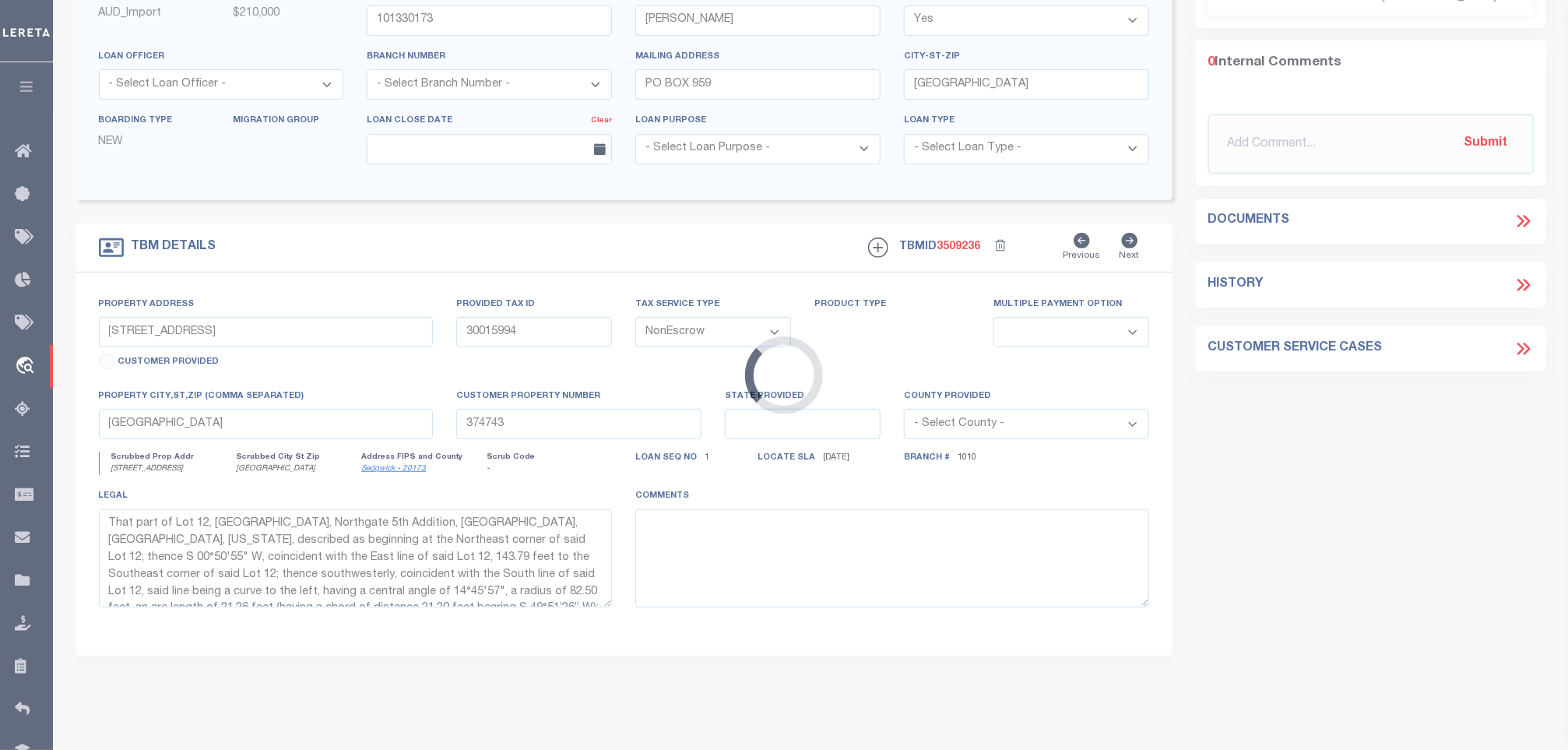
type textarea "90.51 ACS, BEING ALL OF LOT 8, BLK 5 & PART OF LOT 5, BLK 5,"
type textarea "DOT has been uploaded. Please review"
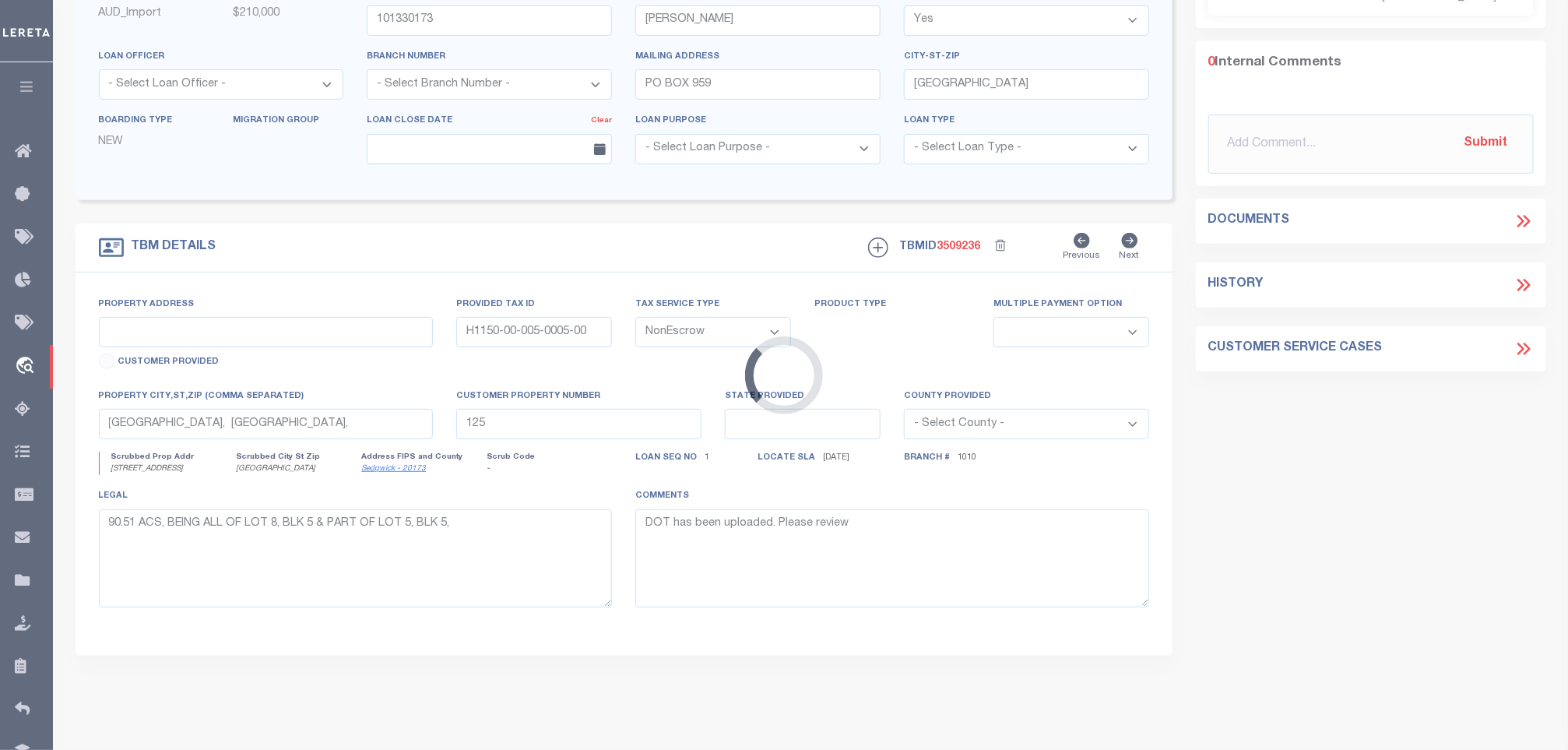
select select "22444"
select select "8146"
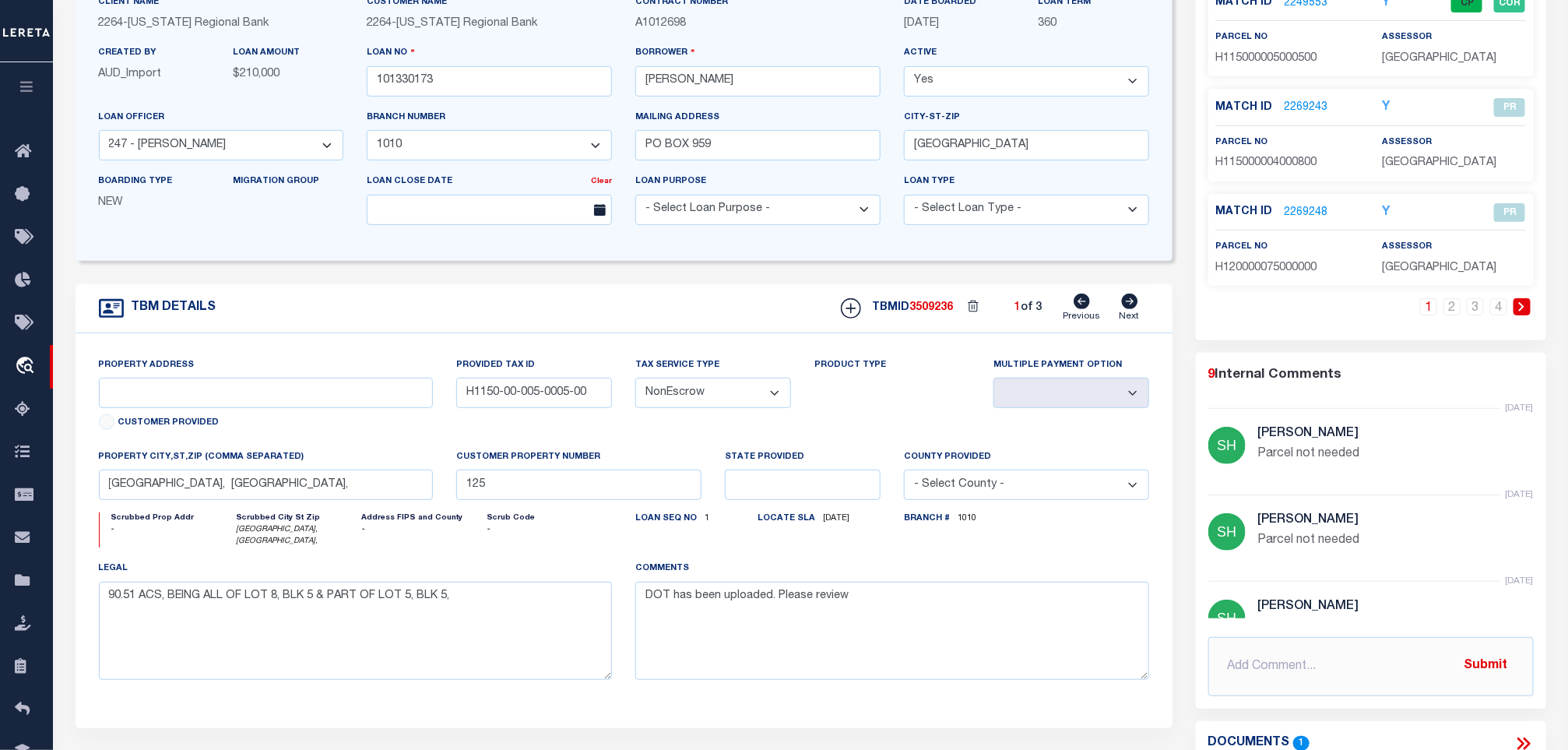
scroll to position [234, 0]
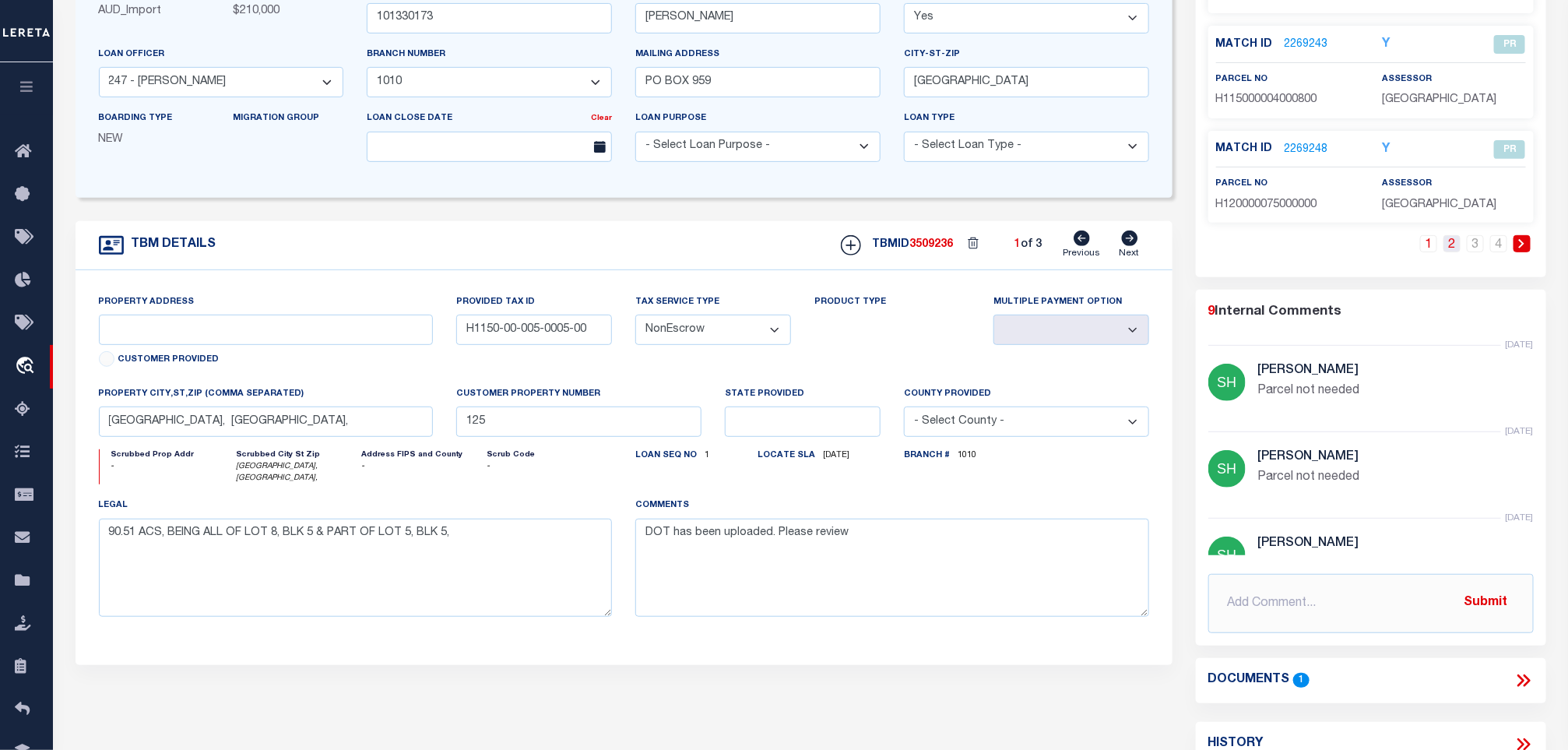
click at [1448, 249] on link "2" at bounding box center [1451, 243] width 17 height 17
click at [1476, 253] on link "3" at bounding box center [1474, 243] width 17 height 17
click at [1493, 253] on link "4" at bounding box center [1498, 243] width 17 height 17
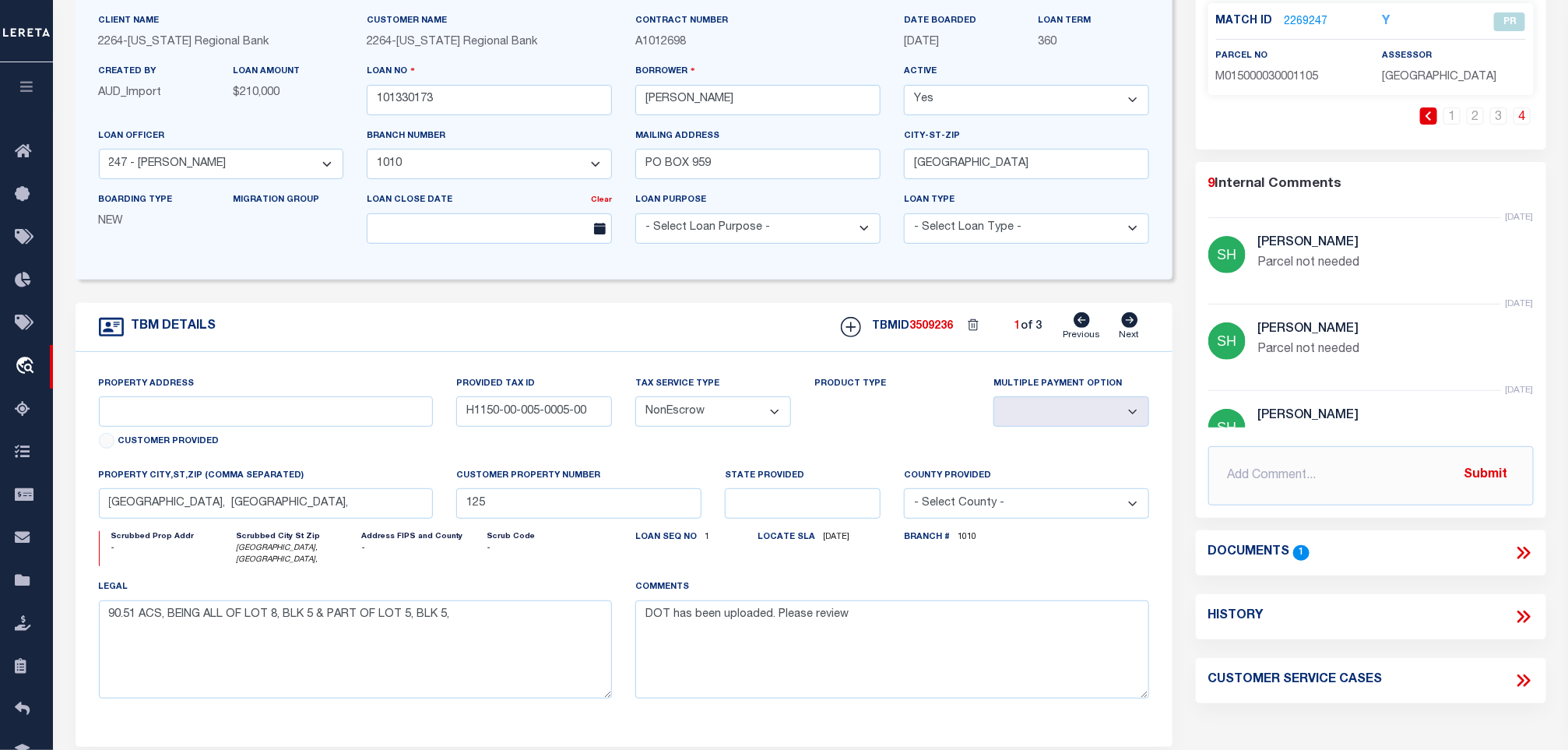
scroll to position [0, 0]
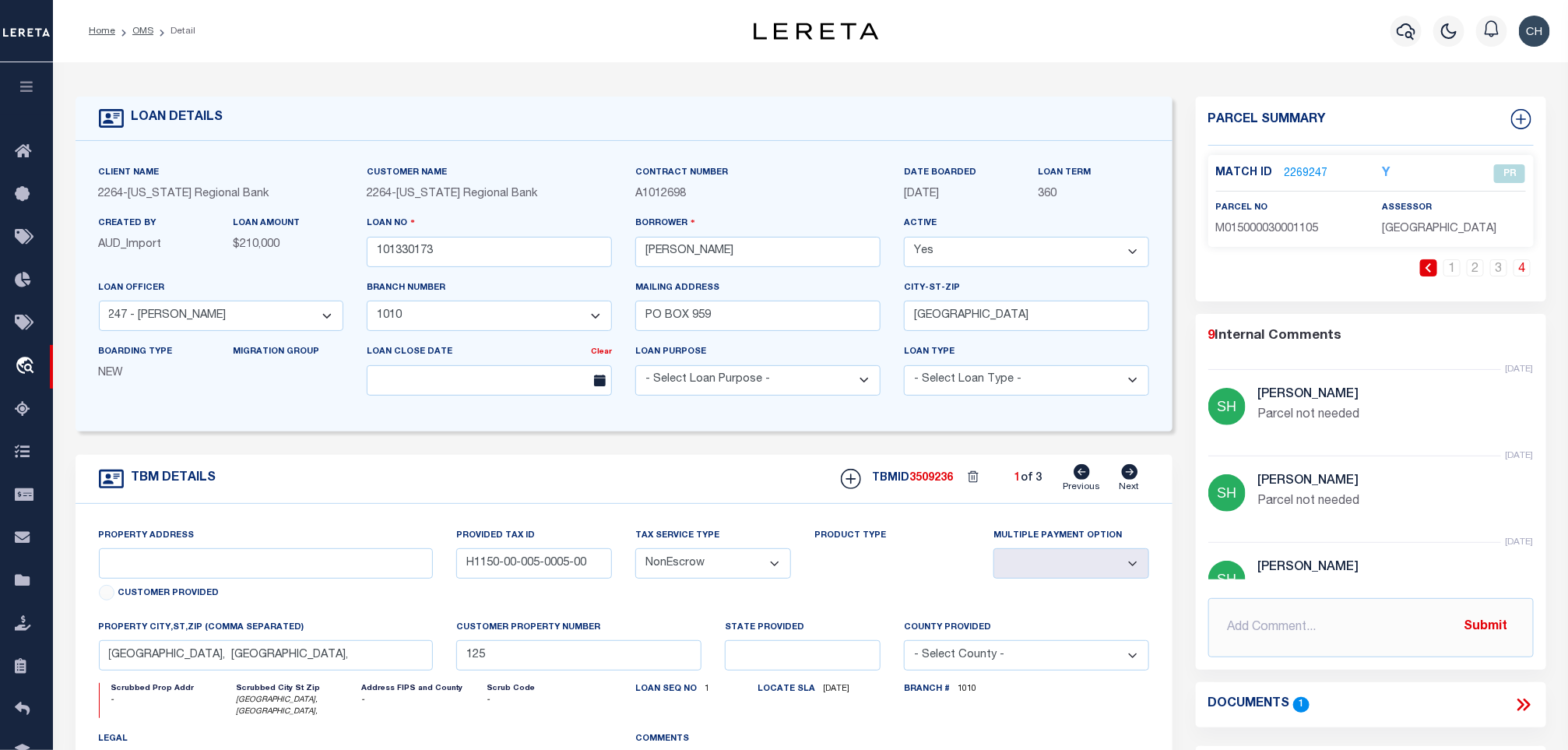
click at [1131, 474] on icon at bounding box center [1130, 472] width 17 height 16
type input "H1150-00-004-0008-05"
select select
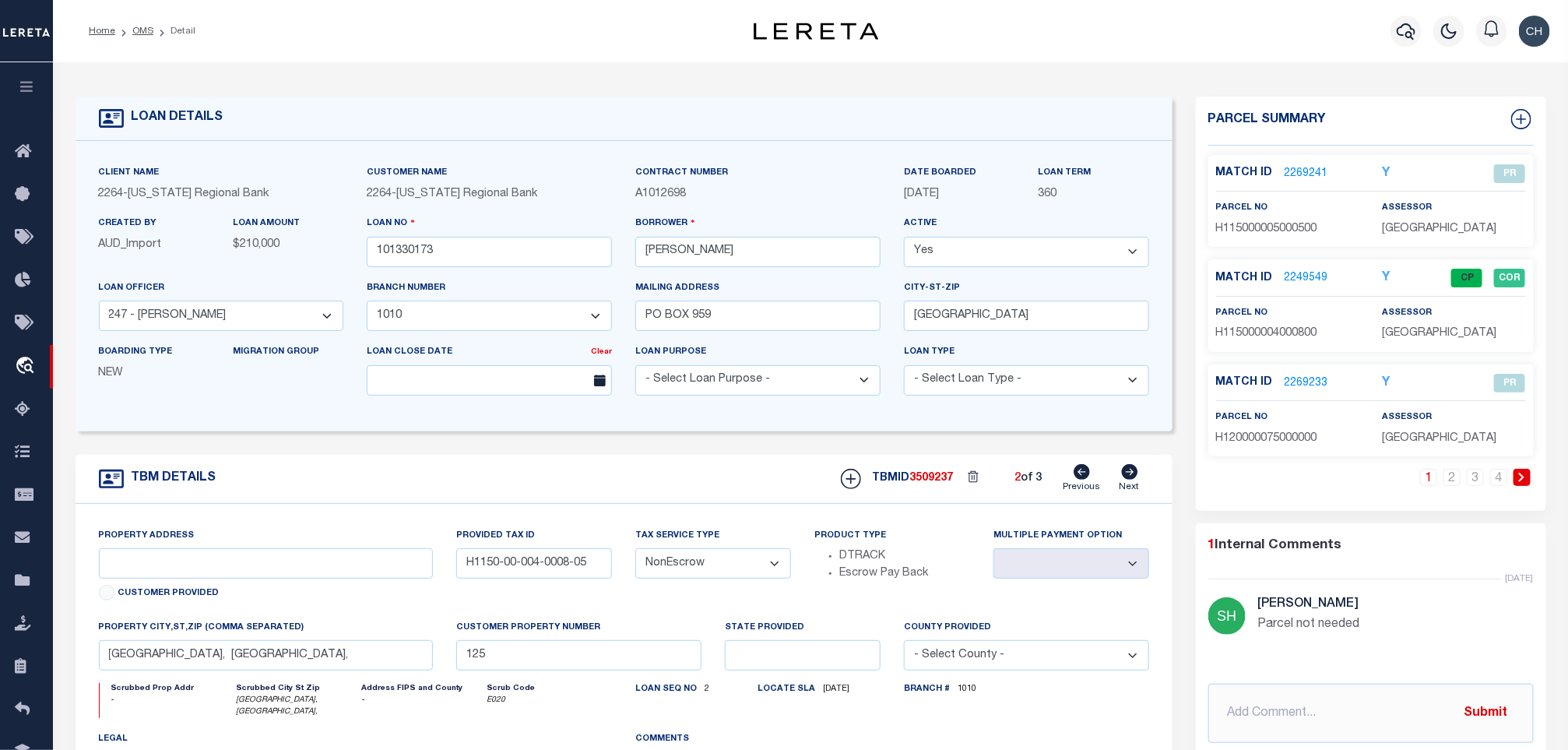
click at [1521, 477] on icon at bounding box center [1521, 477] width 7 height 9
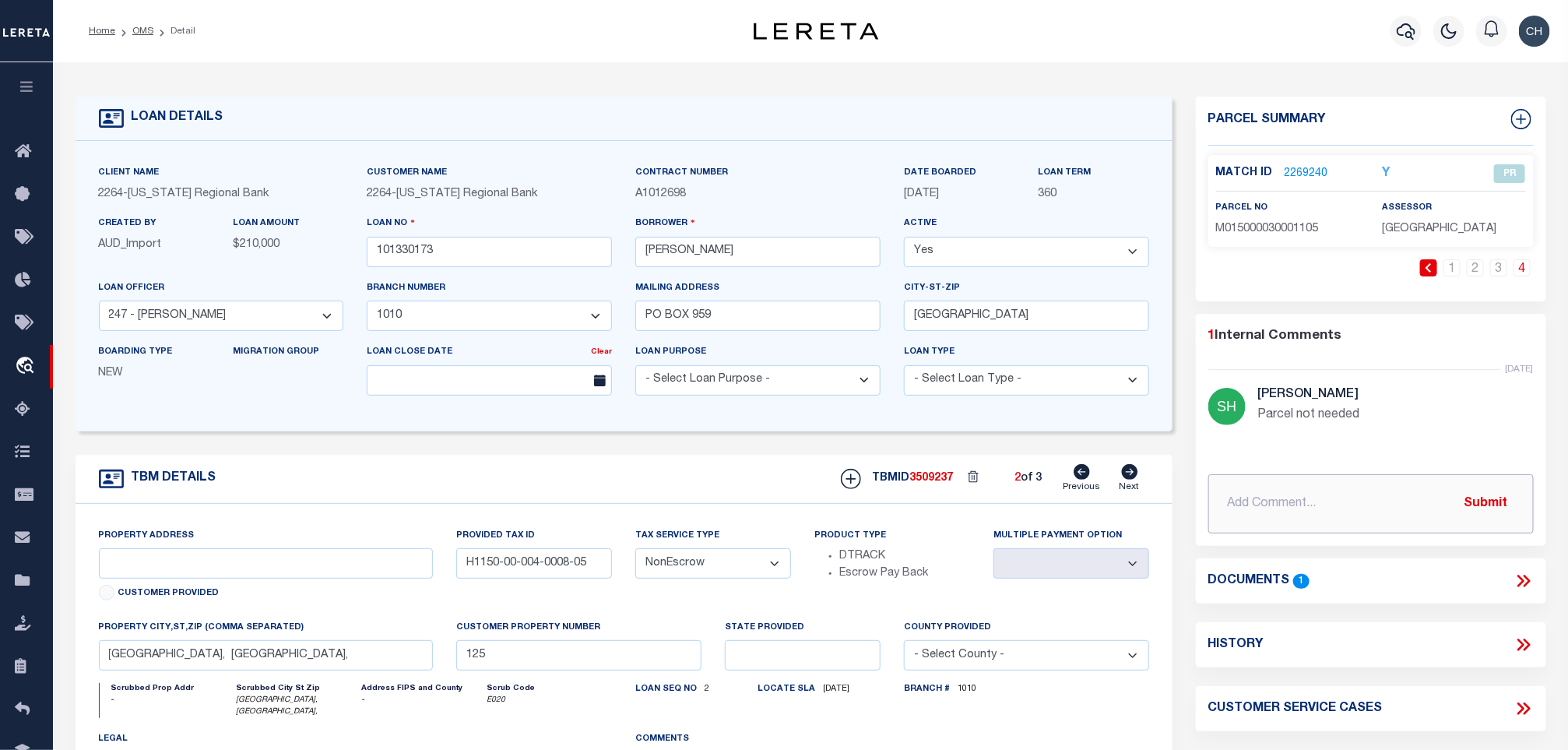
click at [1521, 477] on input "text" at bounding box center [1371, 503] width 326 height 59
click at [1128, 475] on icon at bounding box center [1130, 472] width 17 height 16
type input "H1150-00-004-0008-00"
select select
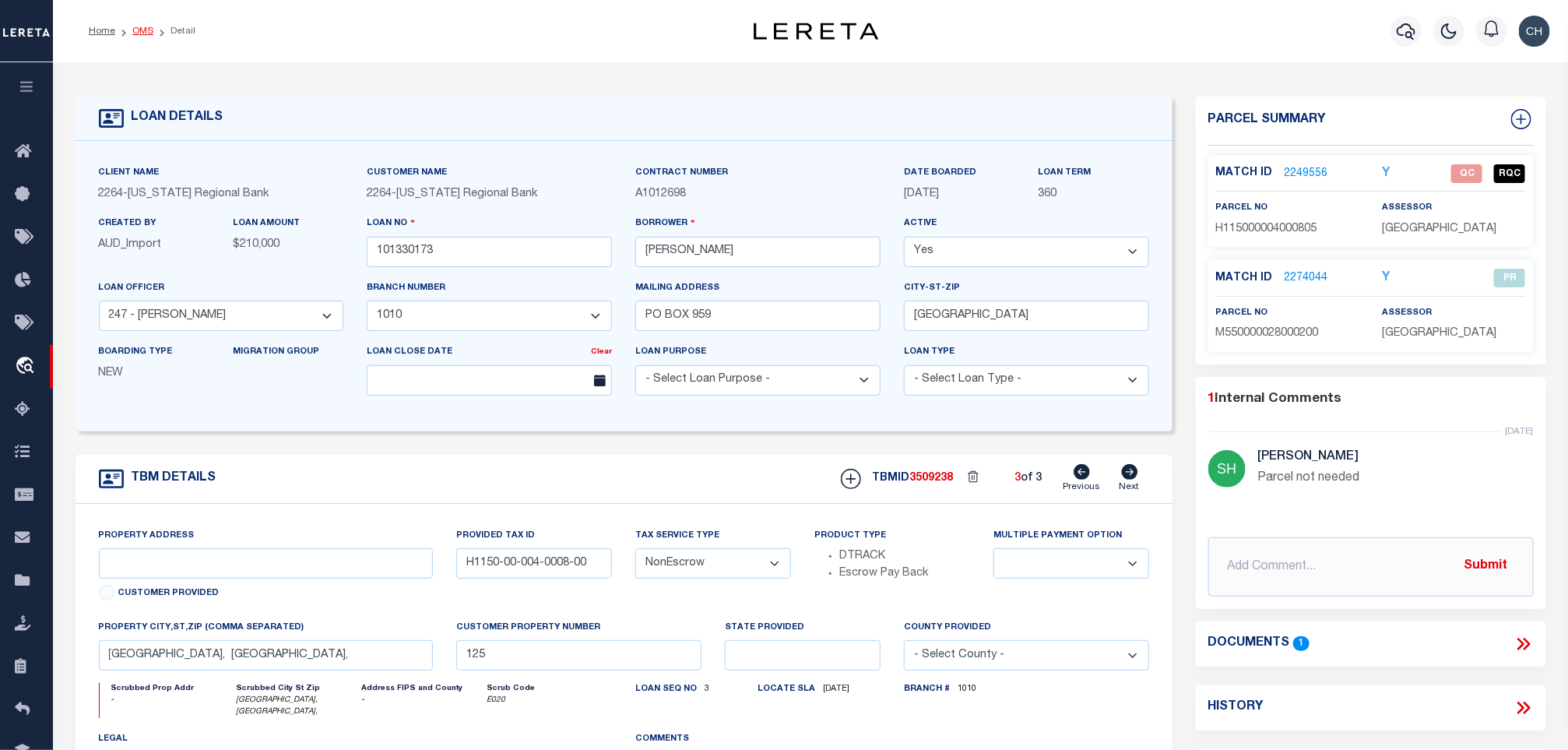
click at [133, 31] on link "OMS" at bounding box center [142, 31] width 21 height 9
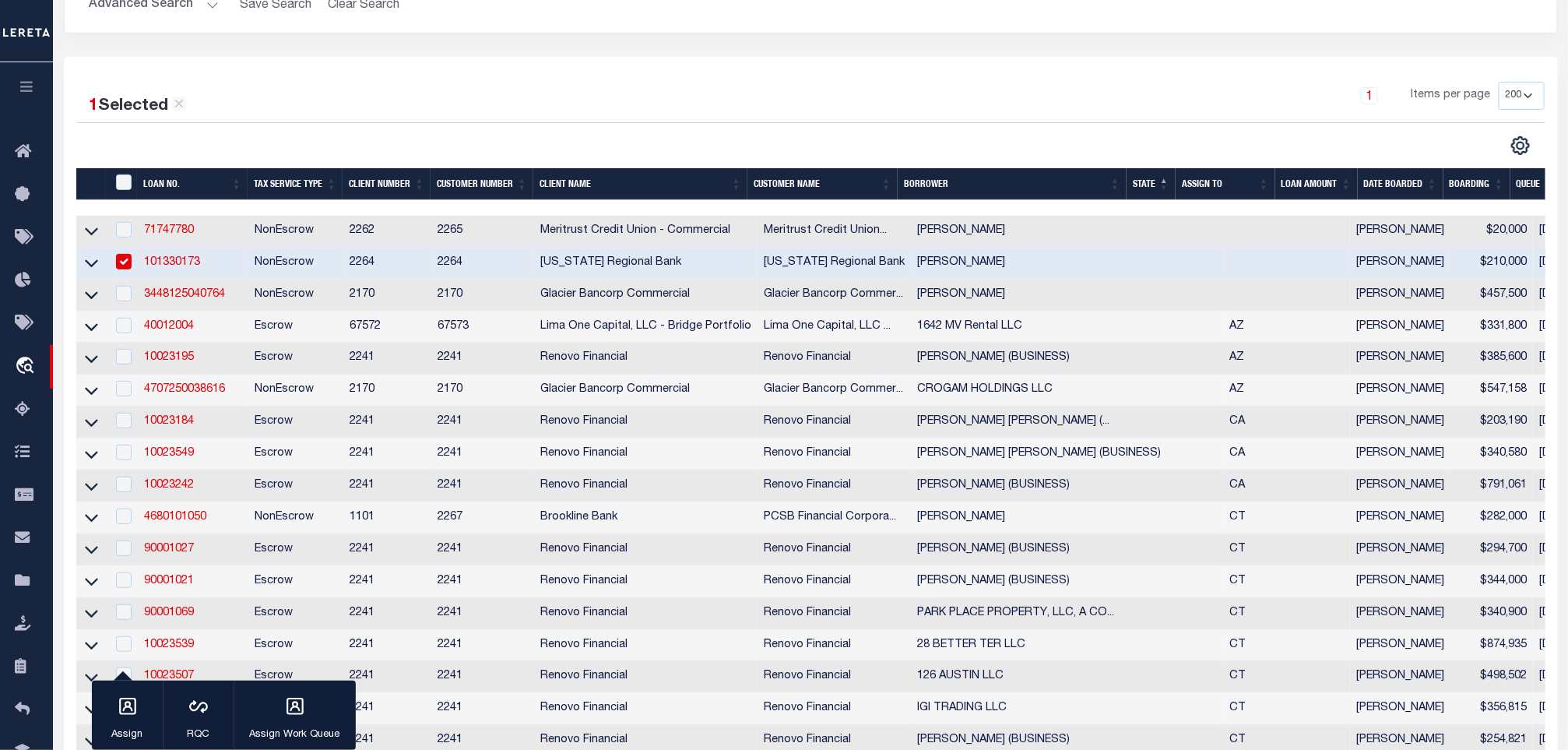
scroll to position [234, 0]
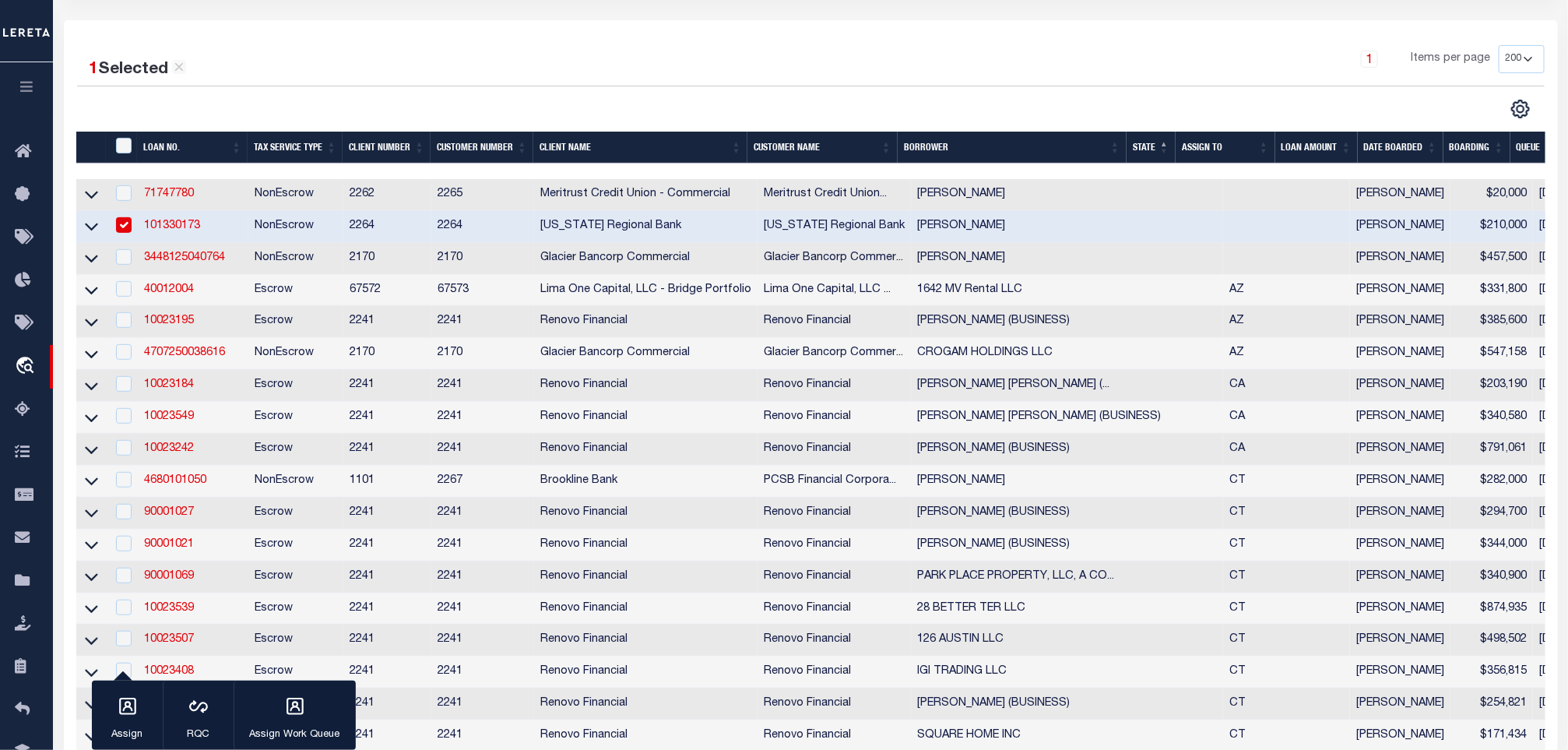
click at [123, 224] on input "checkbox" at bounding box center [124, 225] width 16 height 16
checkbox input "false"
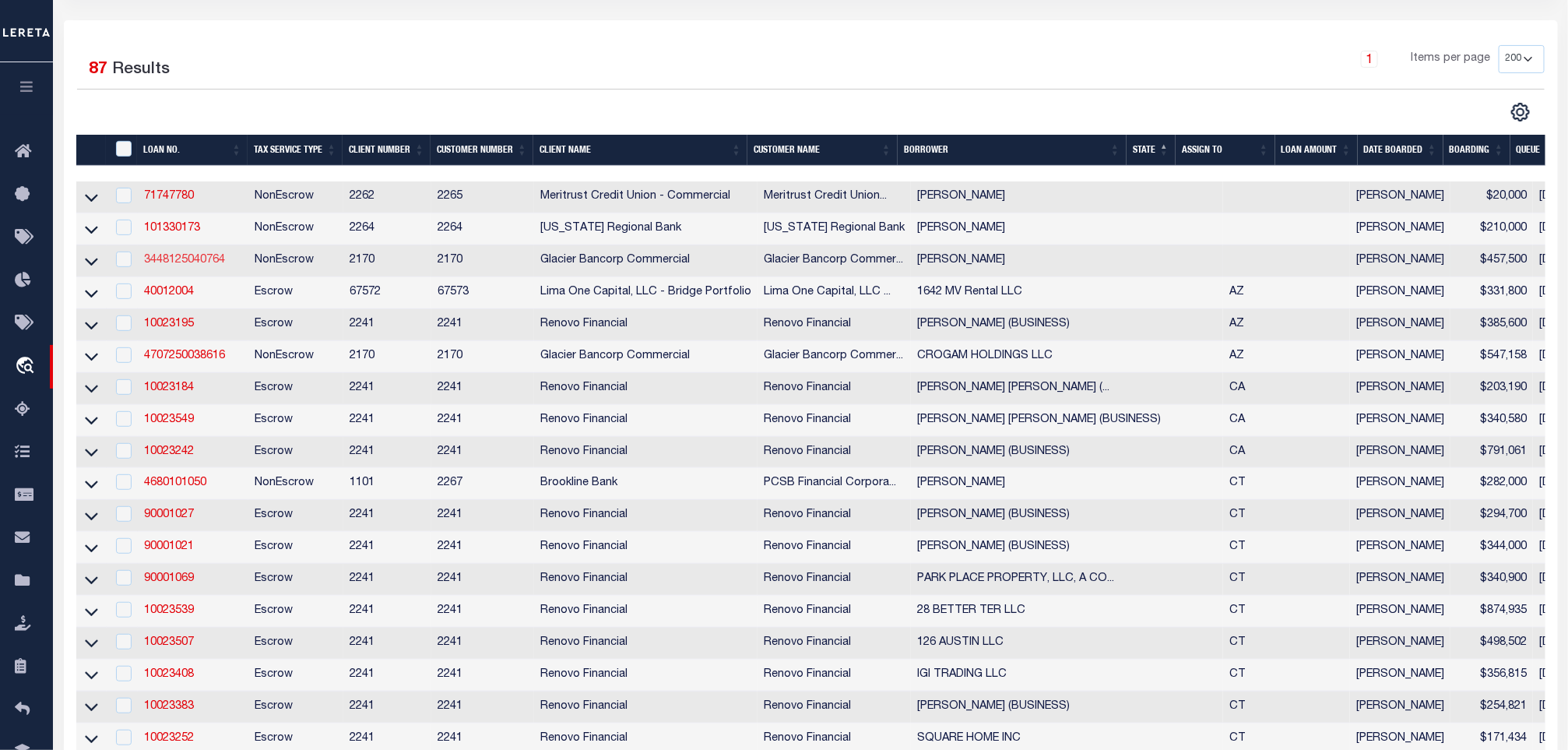
click at [180, 258] on link "3448125040764" at bounding box center [185, 260] width 81 height 11
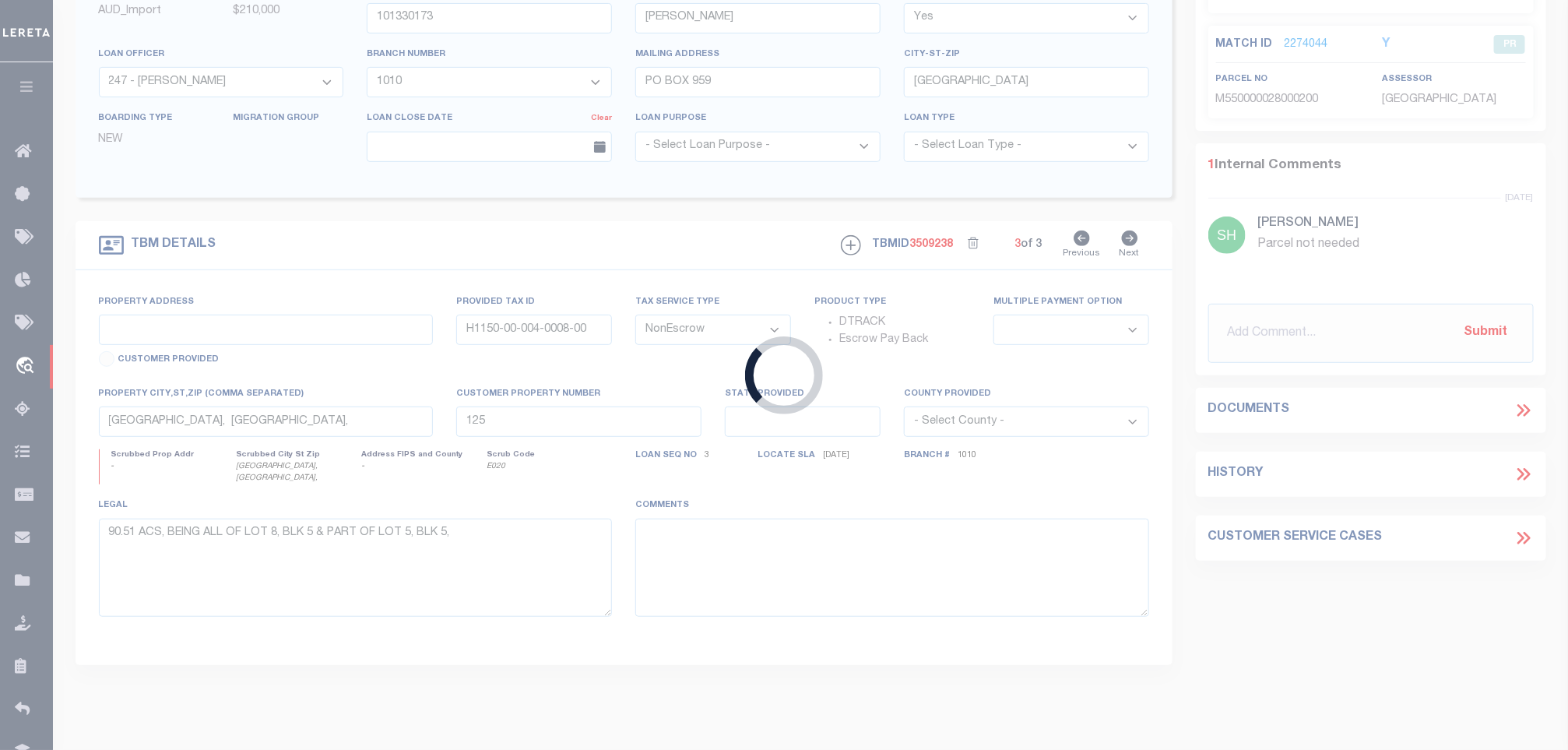
type input "3448125040764"
type input "JARED FRANKLIN"
select select
type input "813 W CHARLOTTE ST"
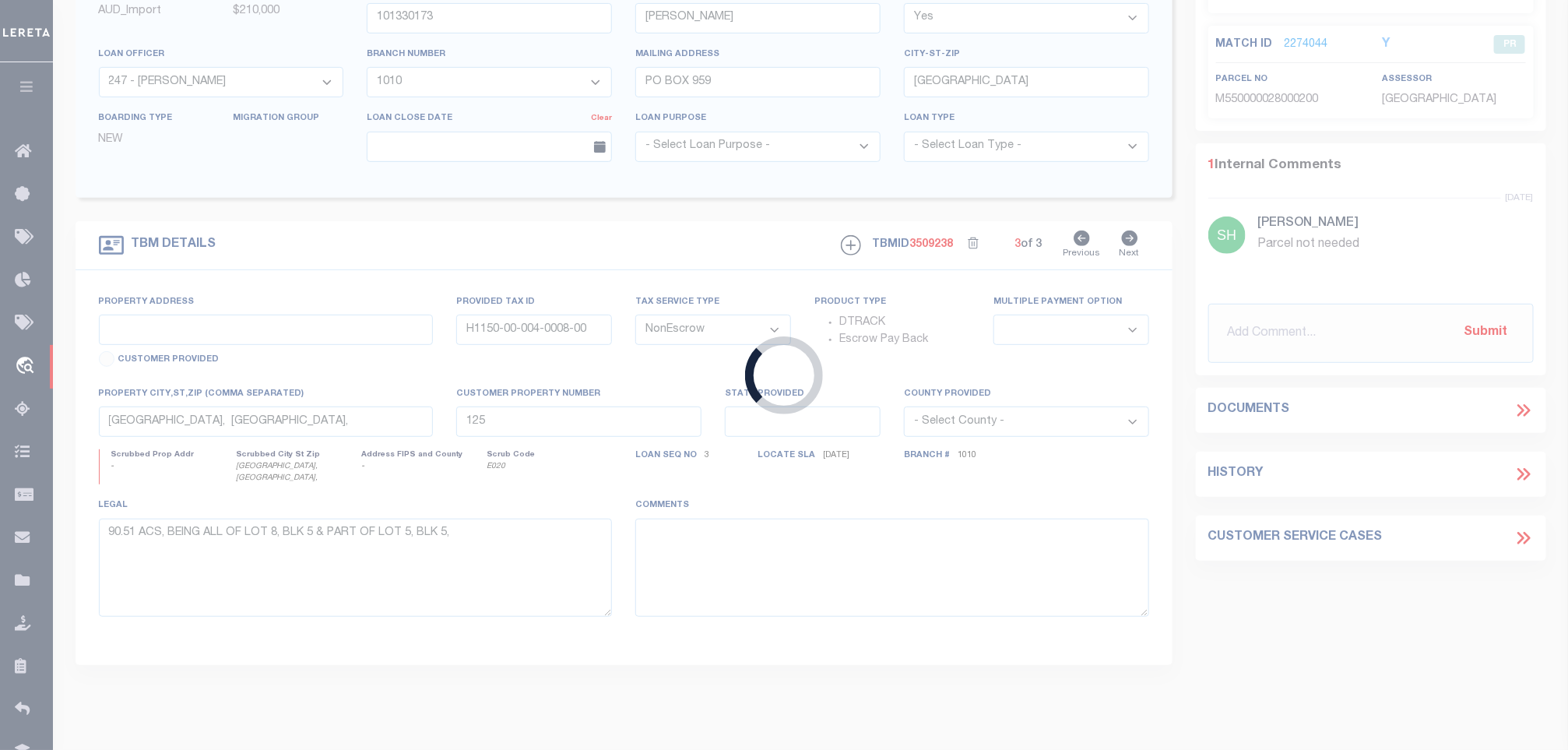
type input "LEHI UT 84043-6935"
type input "05/05/2025"
select select "10"
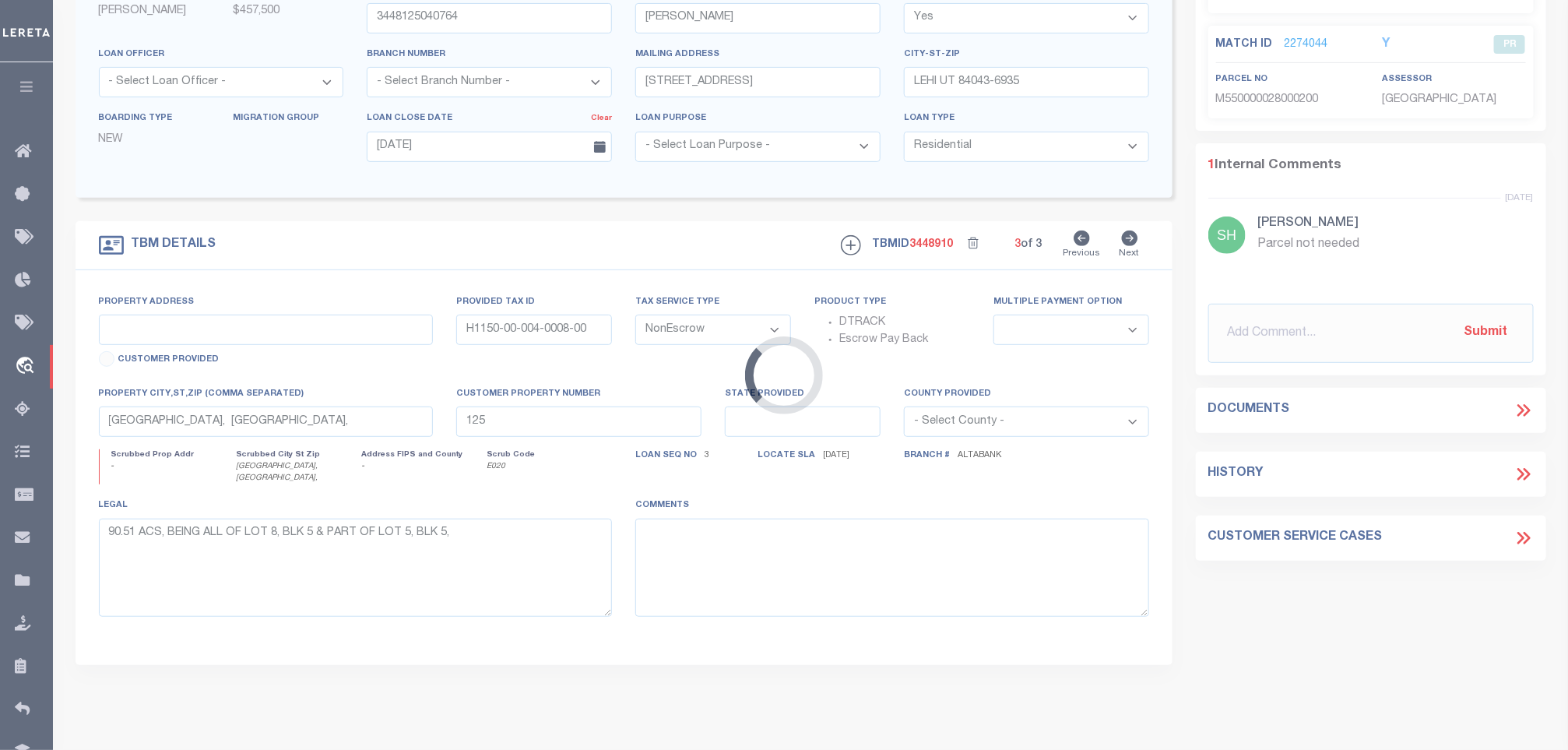
scroll to position [90, 0]
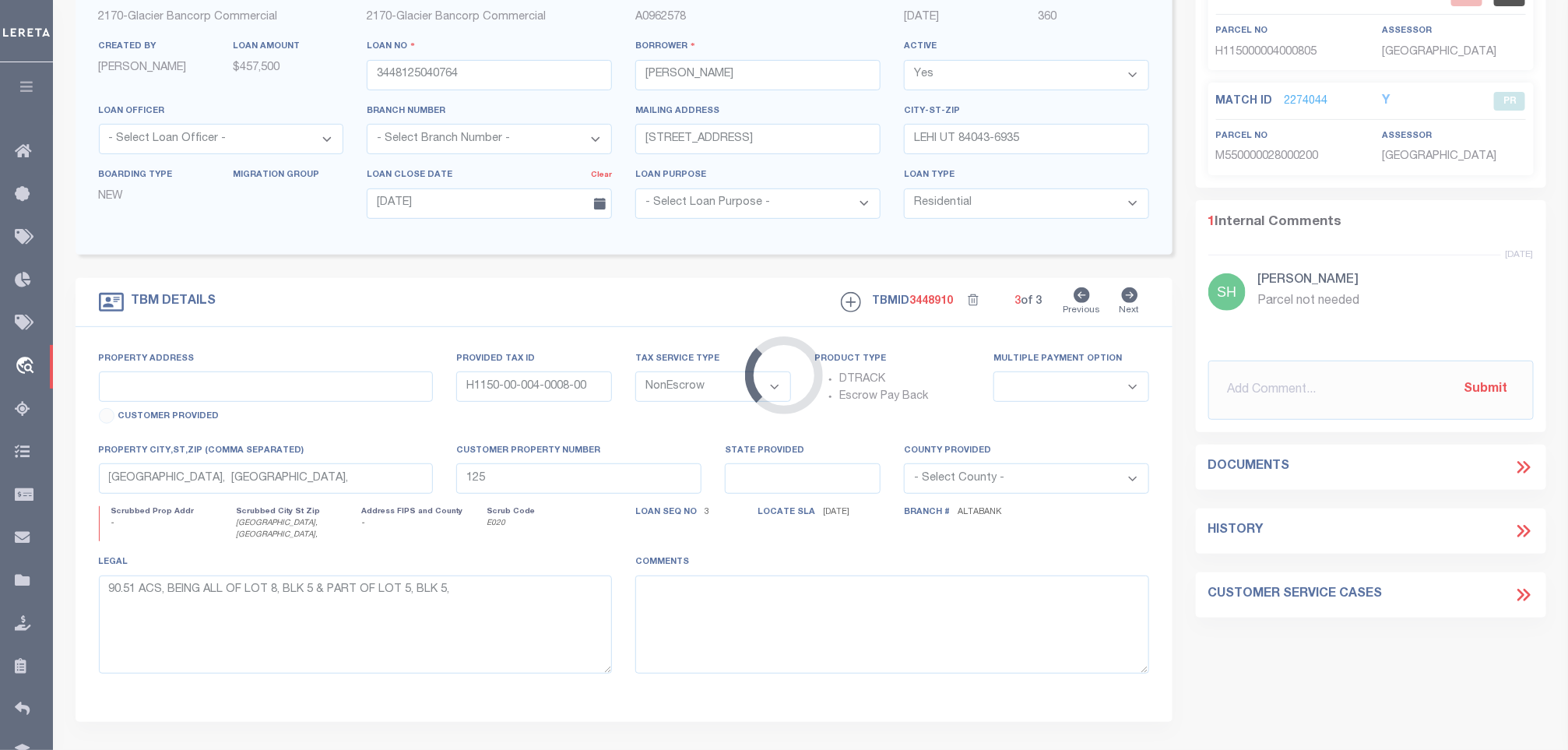
type input "5630 W 8800 S"
type input "65-702-0003"
select select
type input "PAYSON UT 84651"
type textarea "LOT 3, CARSON HEIGHTS, PLAT "A""
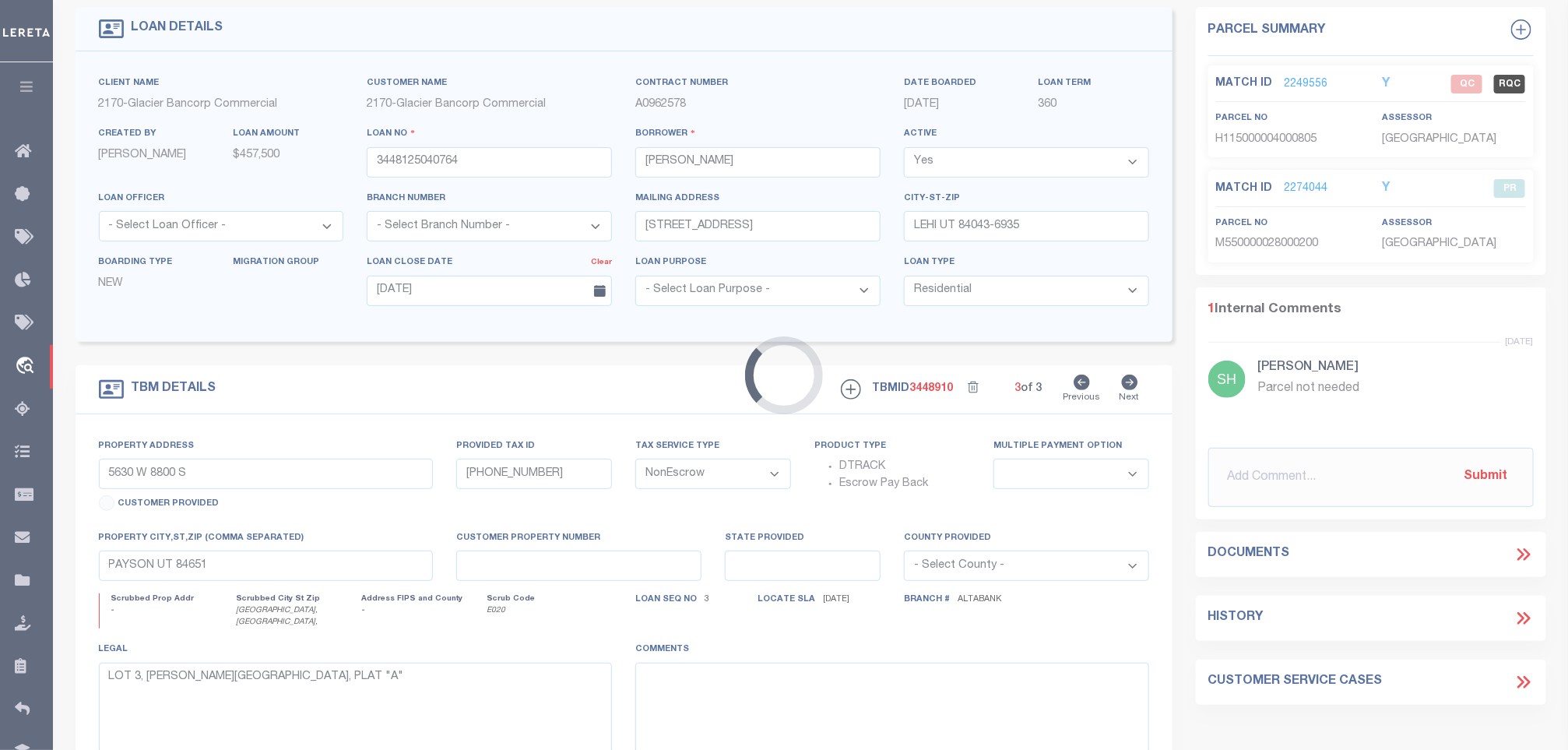
select select "5655"
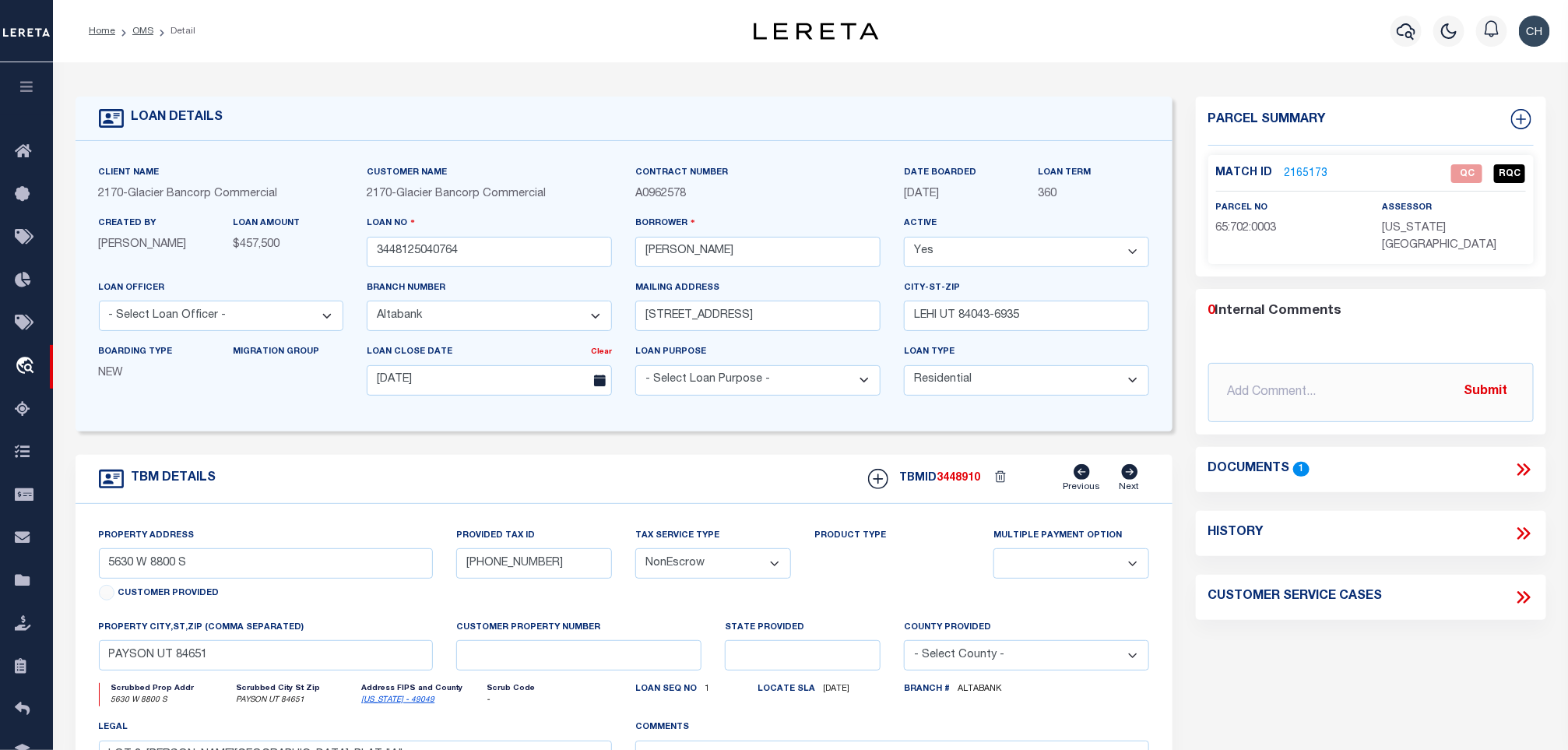
scroll to position [116, 0]
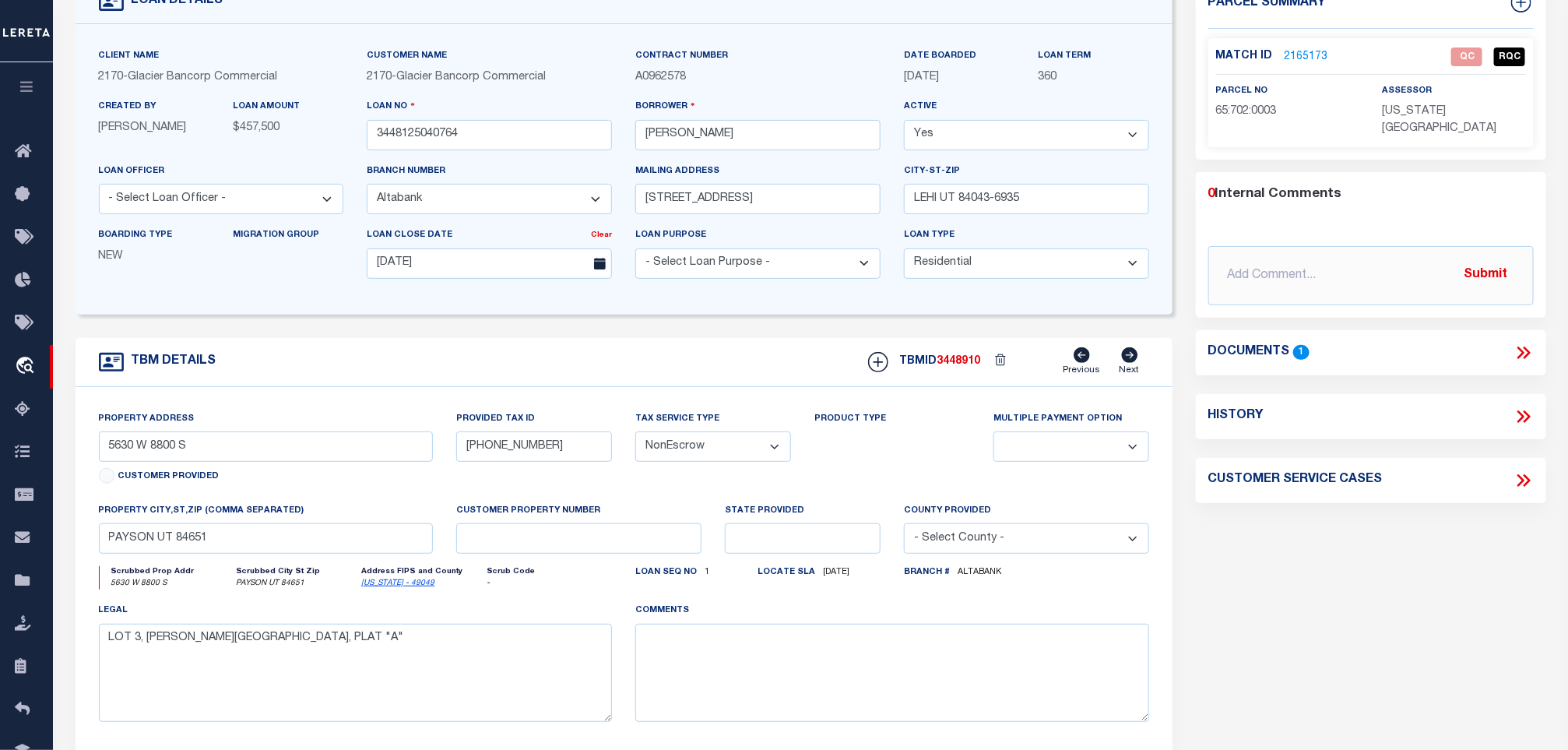
click at [1516, 342] on icon at bounding box center [1523, 352] width 21 height 21
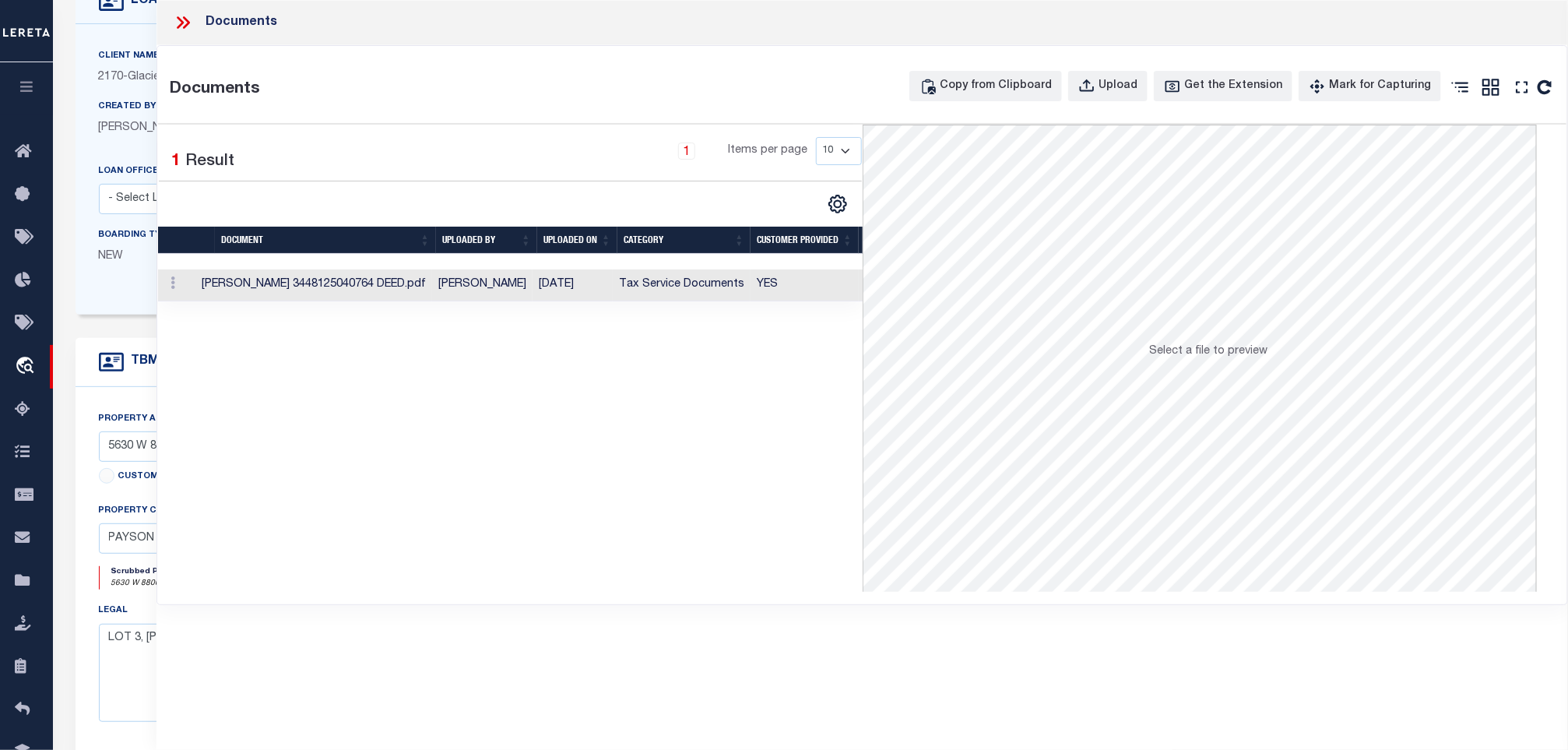
click at [449, 297] on td "Krishelle Prentice" at bounding box center [483, 285] width 101 height 32
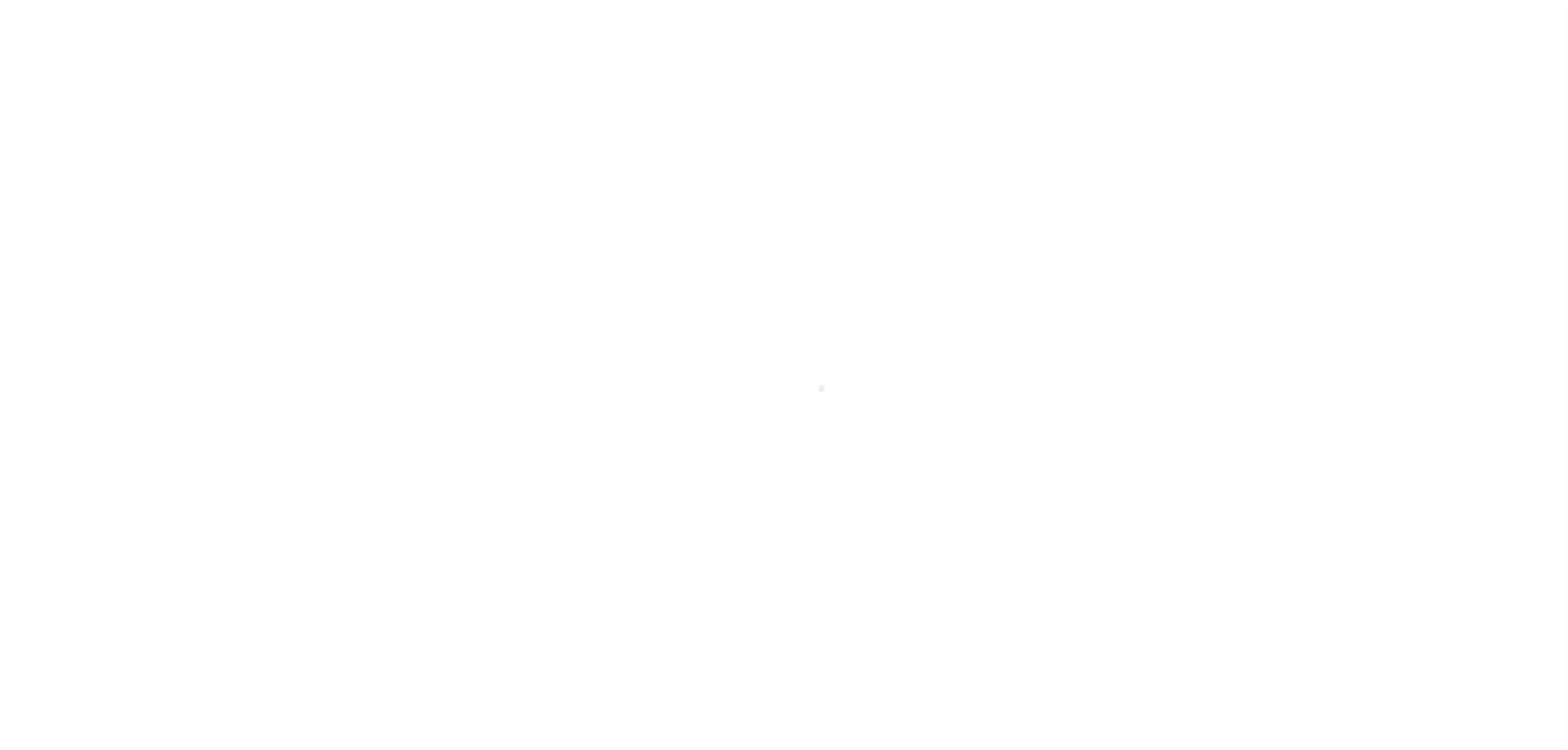
select select "10"
select select "NonEscrow"
select select
select select "5655"
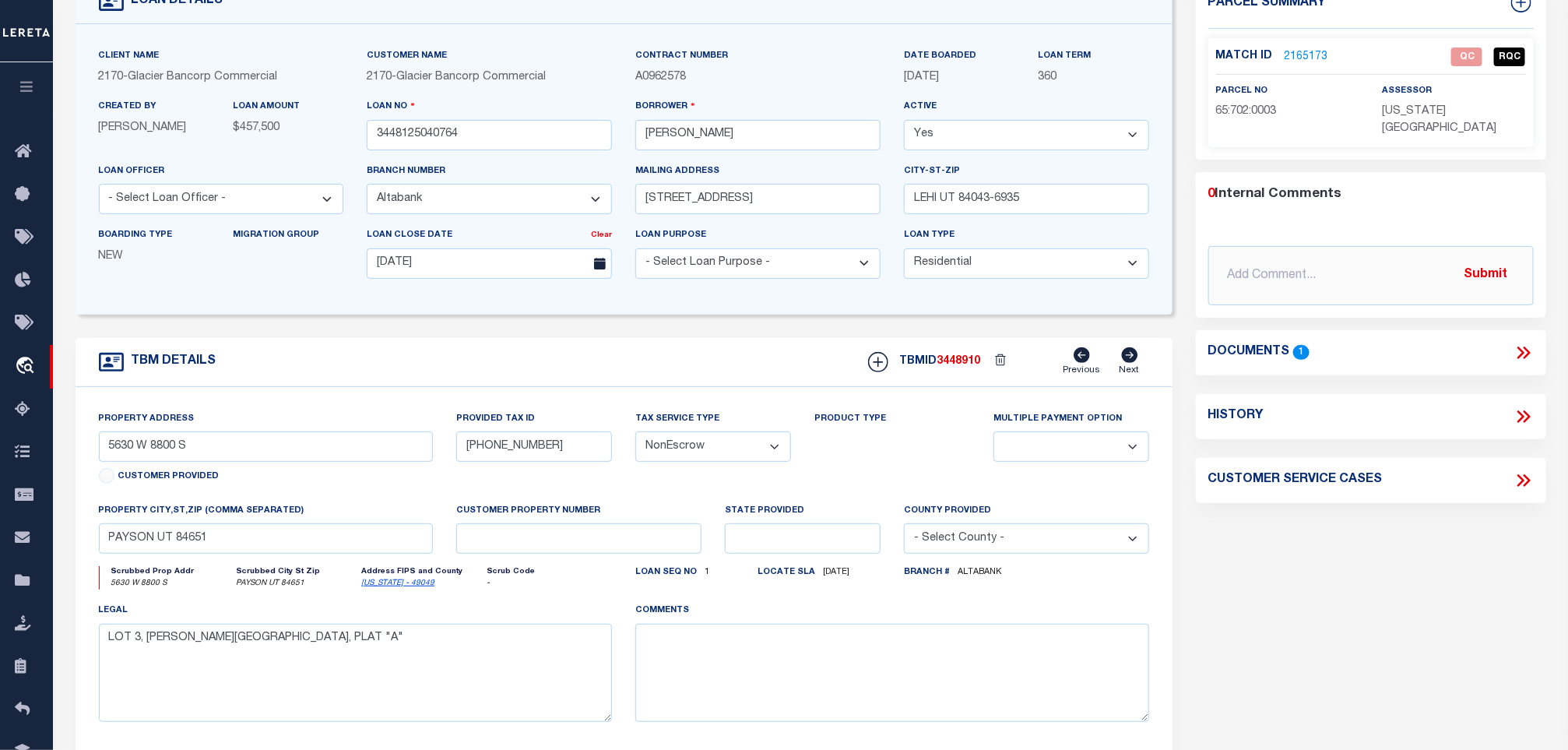
scroll to position [0, 0]
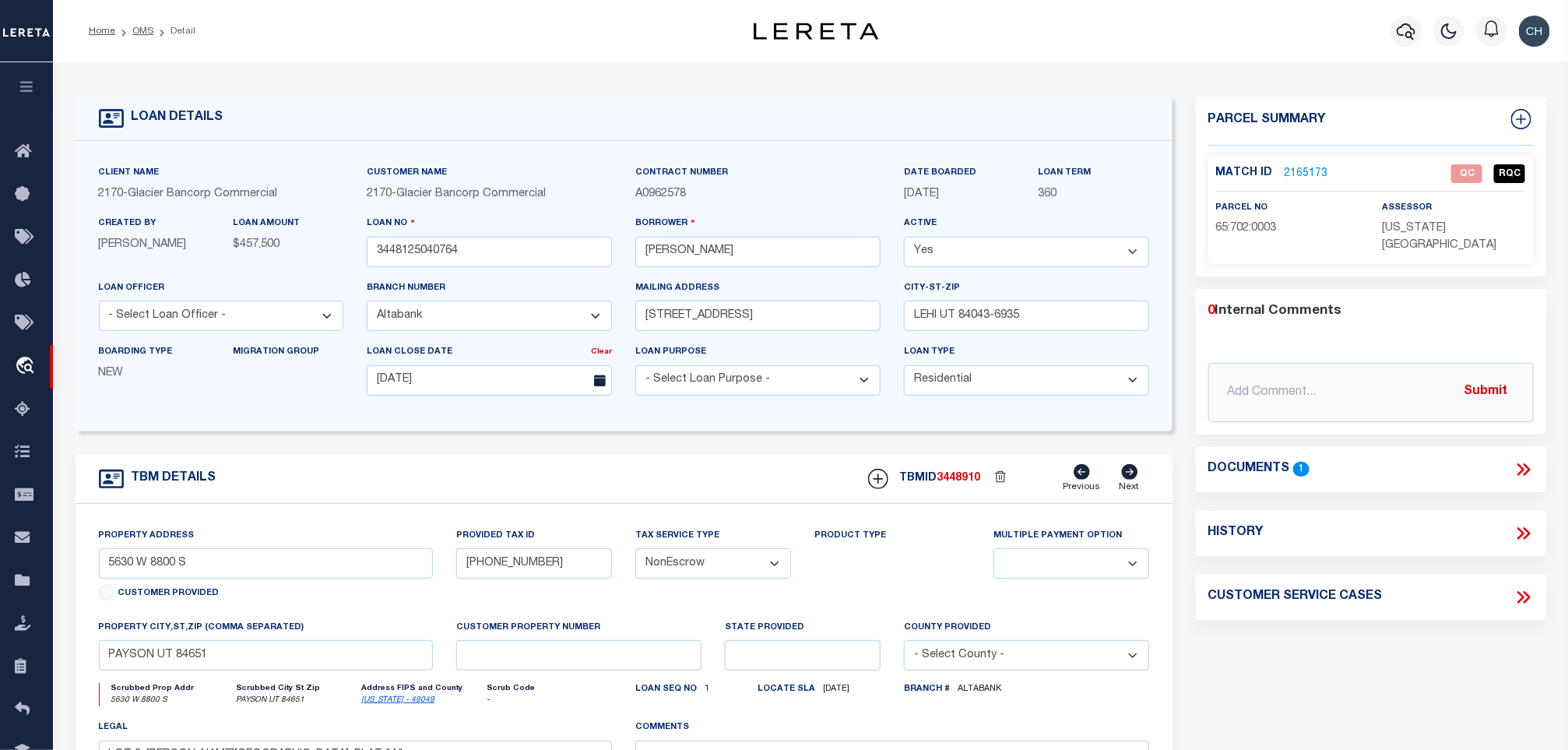
click at [1225, 238] on div "Match ID 2165173 QC RQC parcel no 65:702:0003" at bounding box center [1371, 209] width 326 height 109
copy div "65:702:0003"
click at [1294, 176] on link "2165173" at bounding box center [1307, 174] width 43 height 17
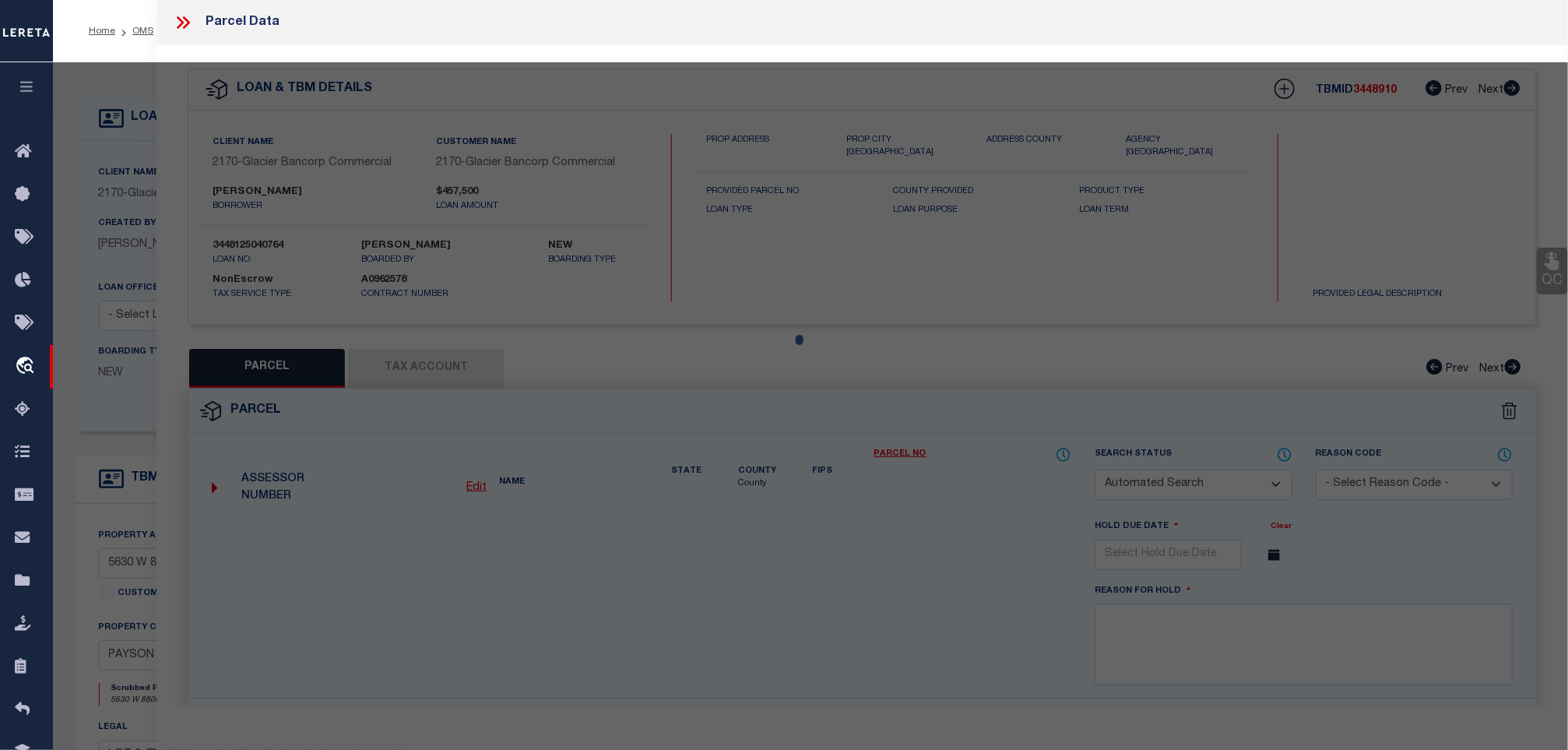
checkbox input "false"
select select "QC"
type input "[PERSON_NAME]"
select select "AGW"
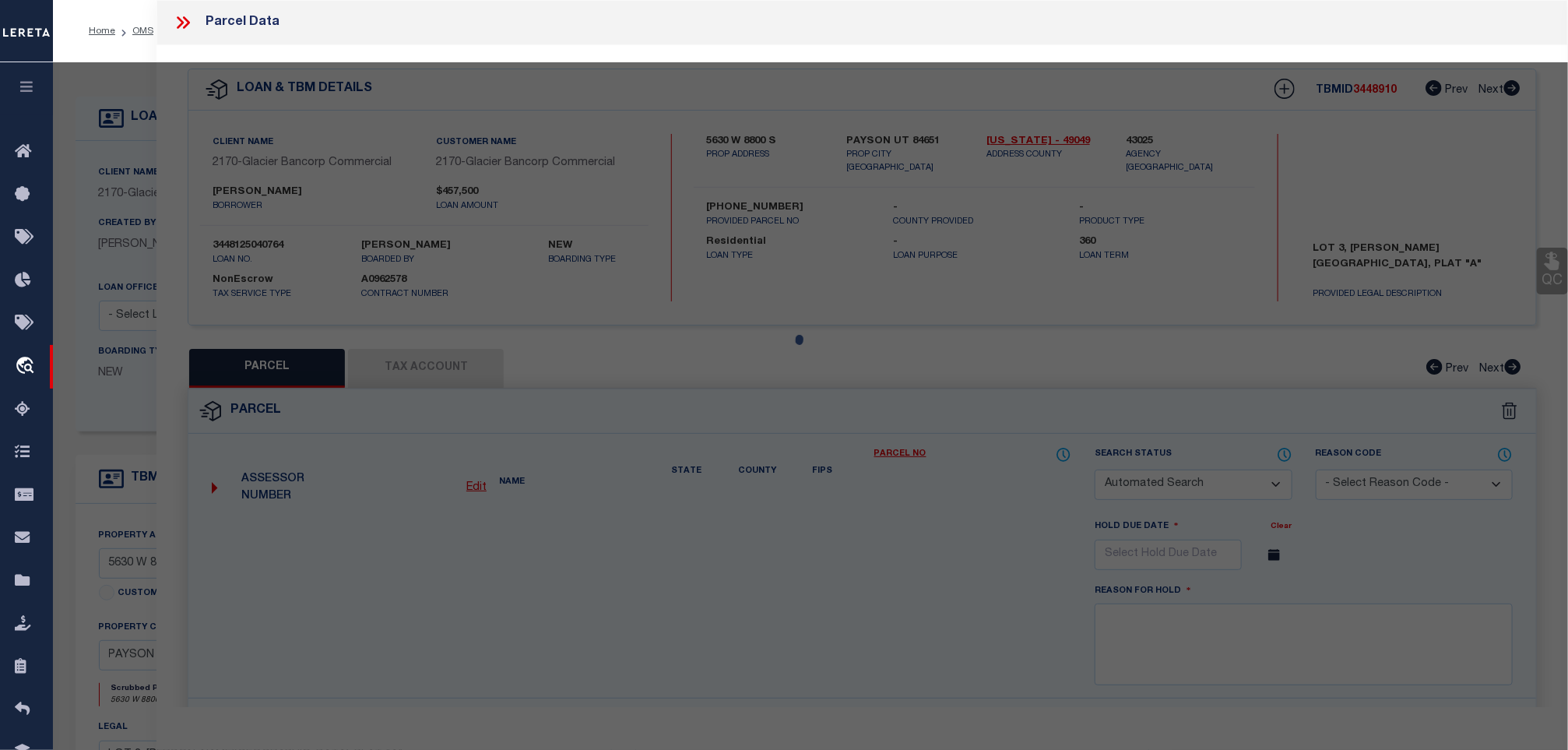
select select "LEG"
type input "PAYSON DISTR"
type textarea "LOT 3, PLAT A, [PERSON_NAME][GEOGRAPHIC_DATA] SUB AREA 5.629 AC."
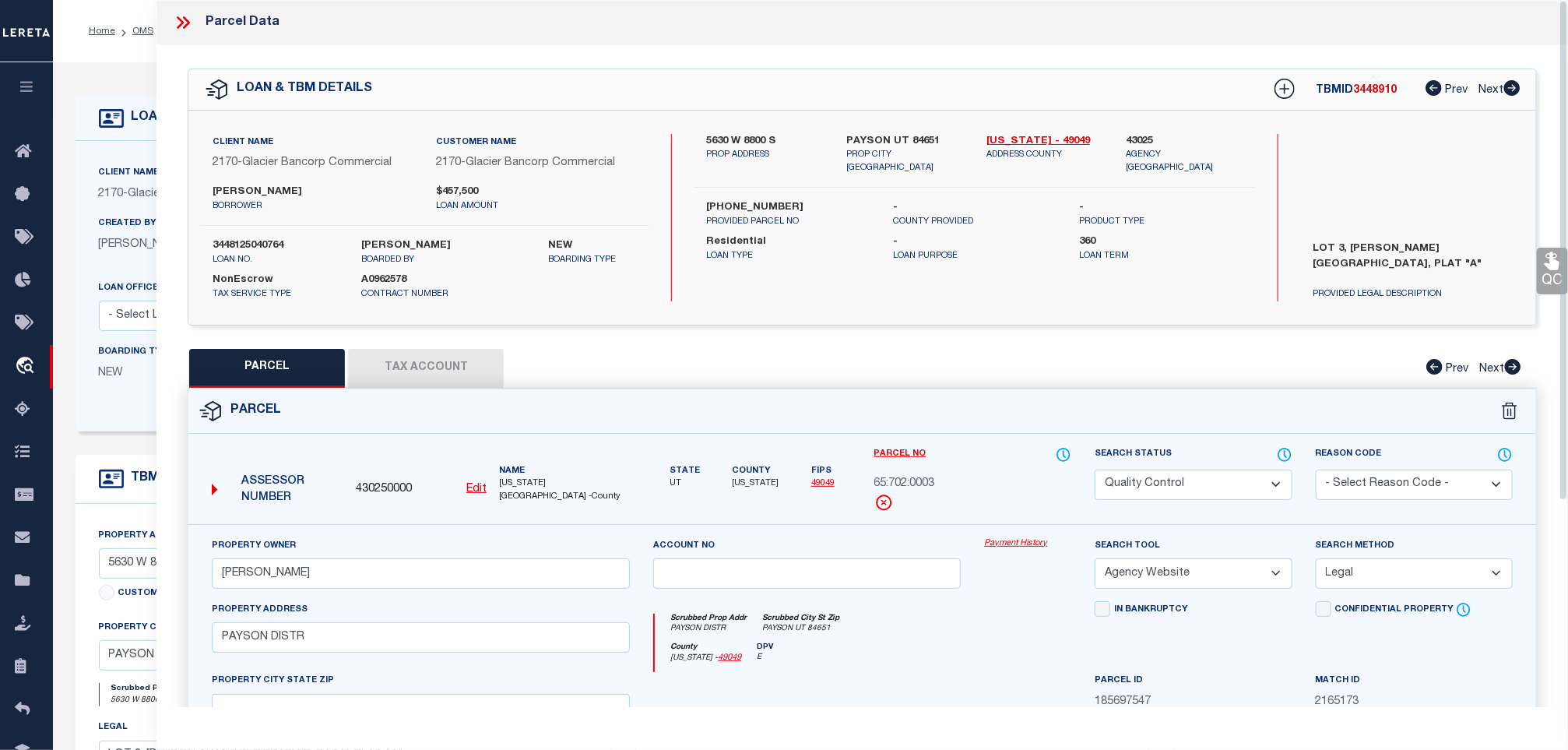
click at [994, 302] on div "Client Name 2170 - Glacier Bancorp Commercial Customer Name 2170 - Glacier Banc…" at bounding box center [861, 217] width 1347 height 214
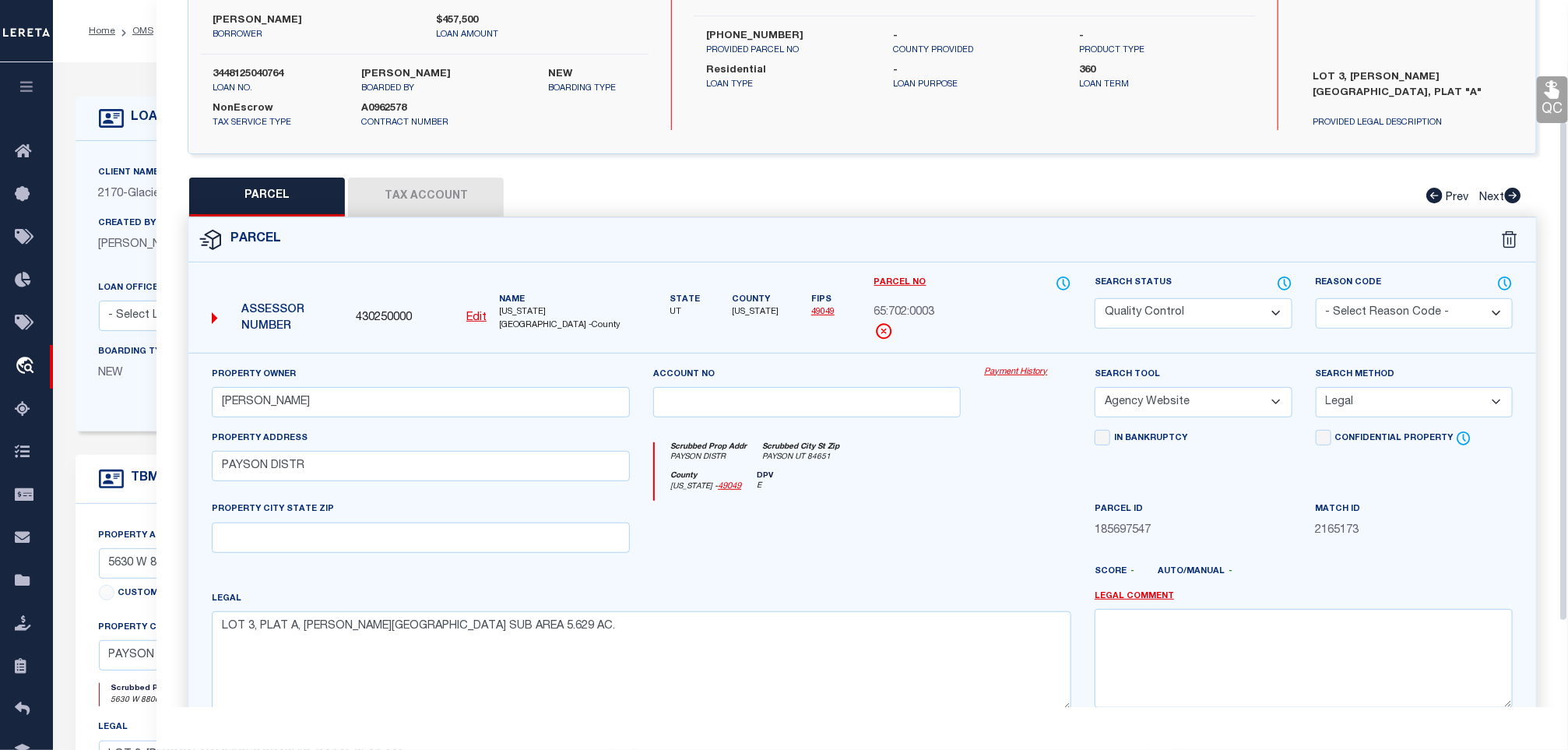
scroll to position [290, 0]
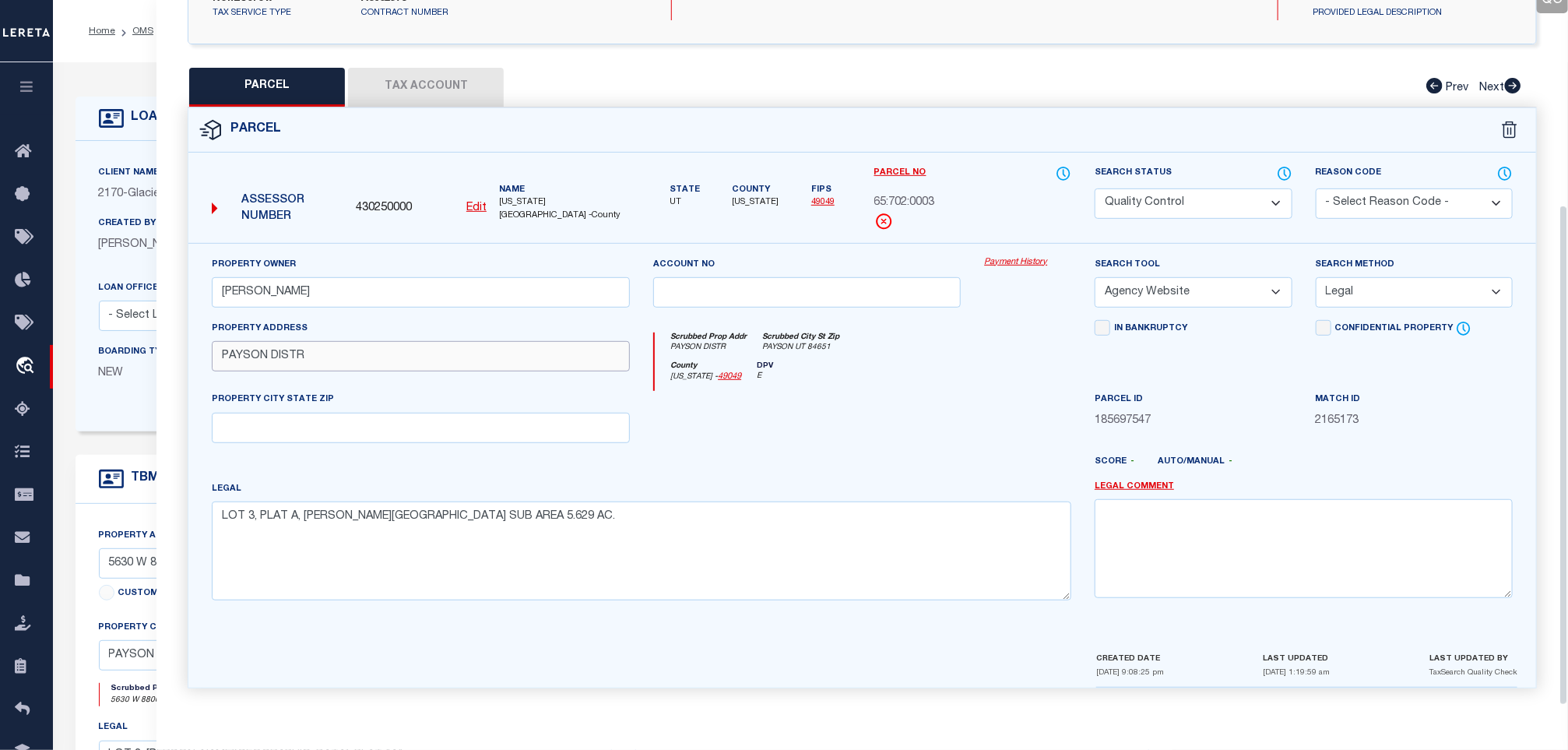
click at [365, 341] on input "PAYSON DISTR" at bounding box center [421, 355] width 418 height 31
click at [516, 333] on div "Property Address PAYSON DISTR" at bounding box center [421, 345] width 418 height 51
click at [488, 346] on input "PAYSON DISTR" at bounding box center [421, 355] width 418 height 31
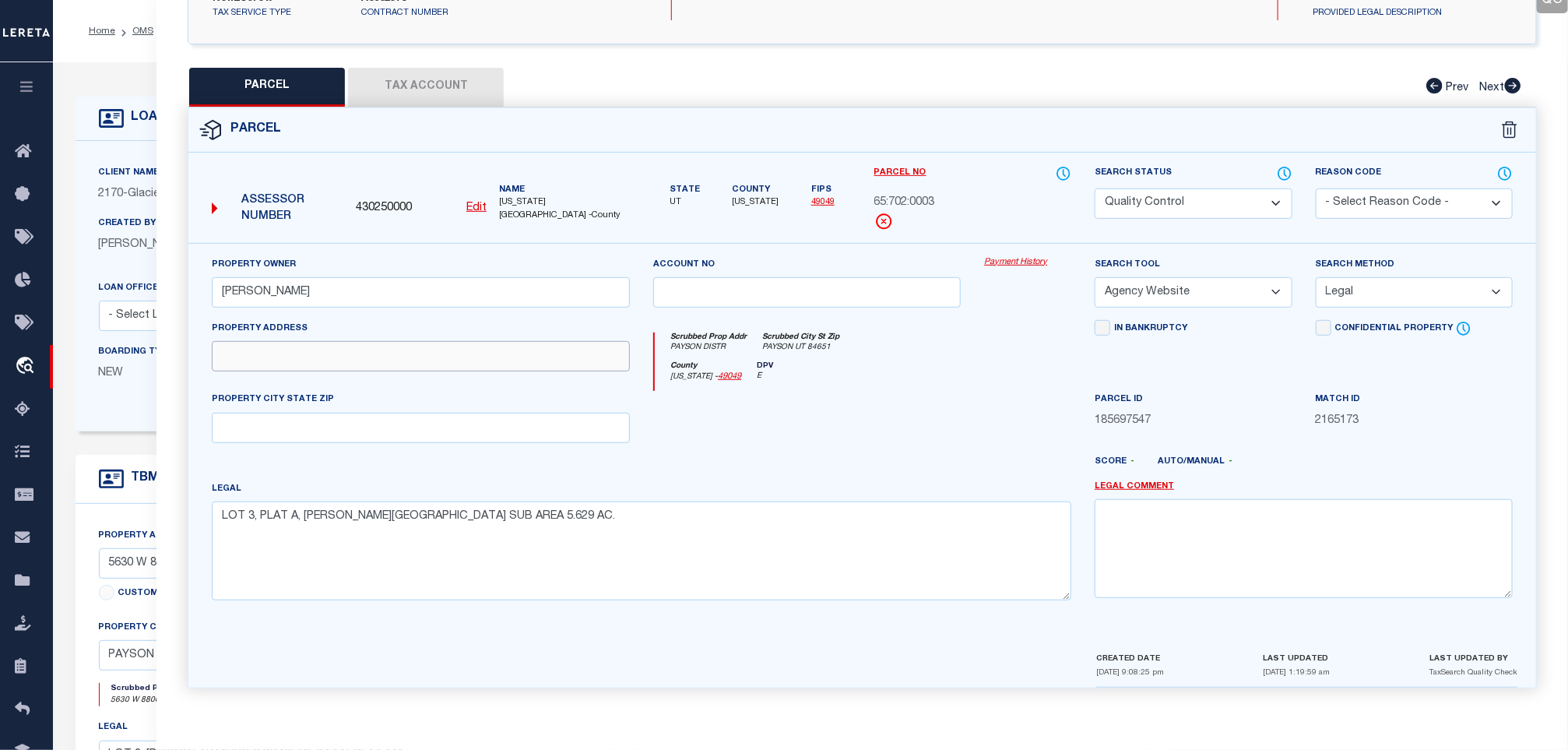
type input "PAYSON DISTR"
click at [584, 525] on textarea "LOT 3, PLAT A, [PERSON_NAME][GEOGRAPHIC_DATA] SUB AREA 5.629 AC." at bounding box center [641, 550] width 859 height 98
type textarea "LOT 3, PLAT A, CARSON HEIGHTS SUB AREA 5.629 AC"
click at [1162, 196] on select "Automated Search Bad Parcel Complete Duplicate Parcel High Dollar Reporting In …" at bounding box center [1193, 203] width 197 height 31
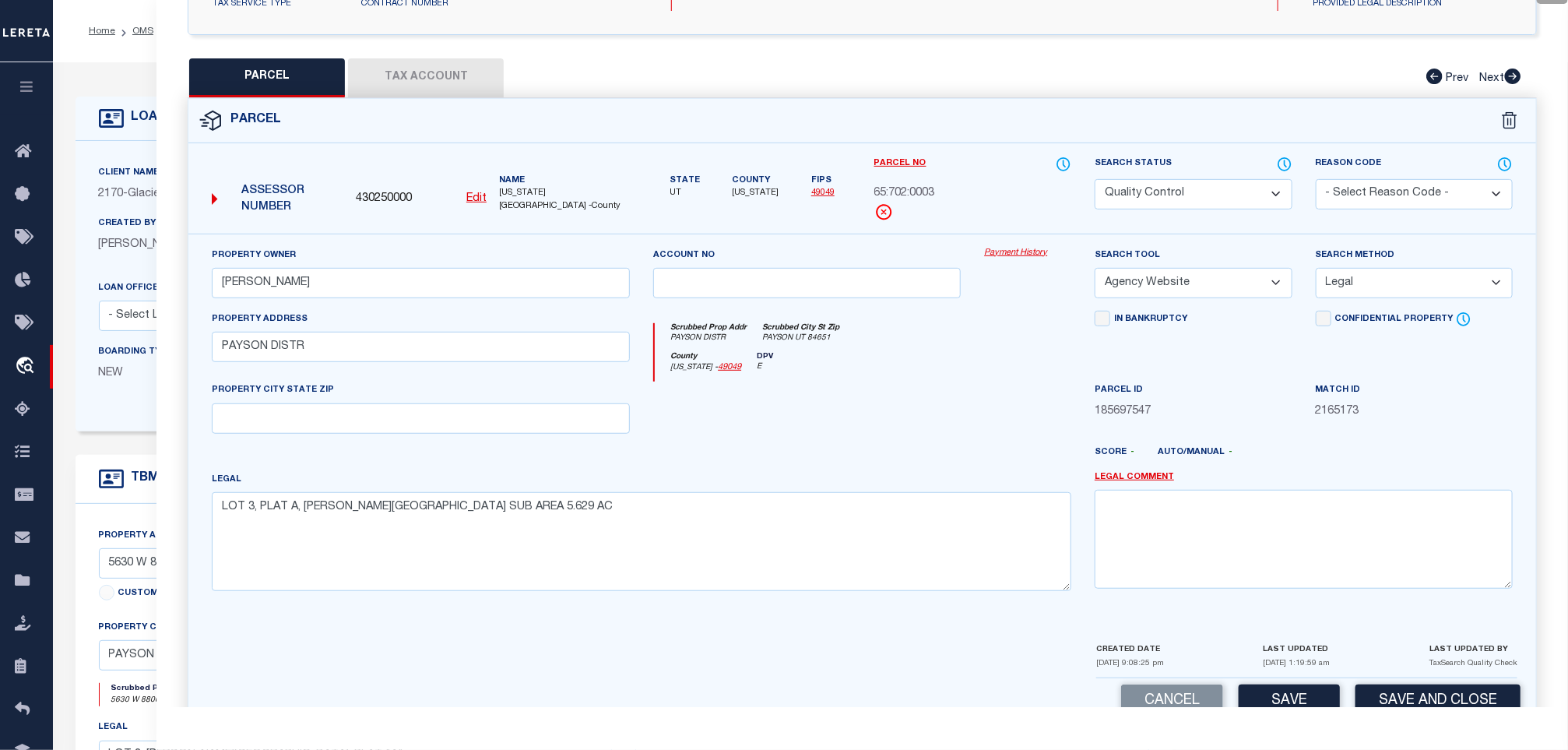
select select "CP"
click at [1094, 181] on select "Automated Search Bad Parcel Complete Duplicate Parcel High Dollar Reporting In …" at bounding box center [1193, 193] width 197 height 31
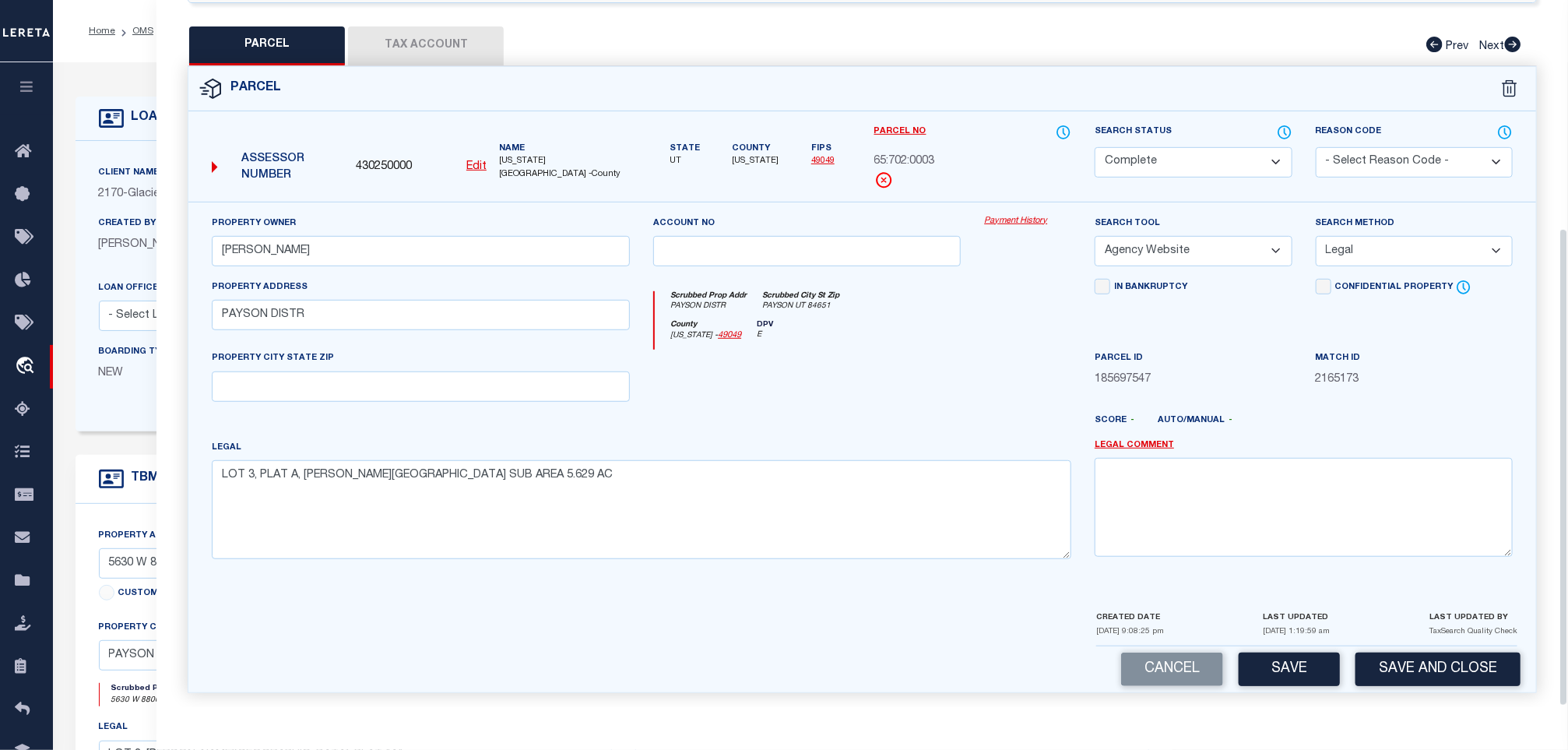
scroll to position [338, 0]
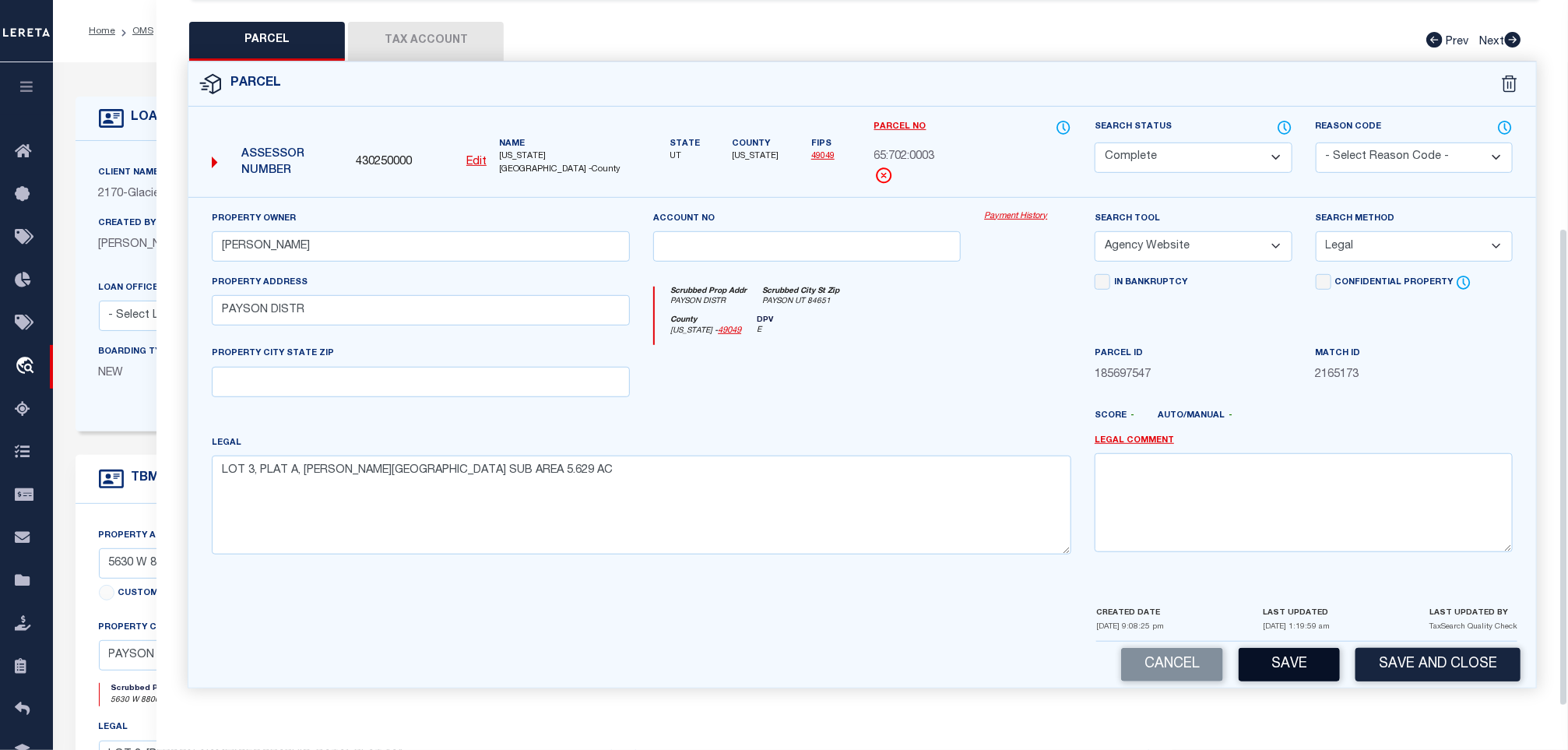
click at [1289, 650] on button "Save" at bounding box center [1289, 664] width 102 height 34
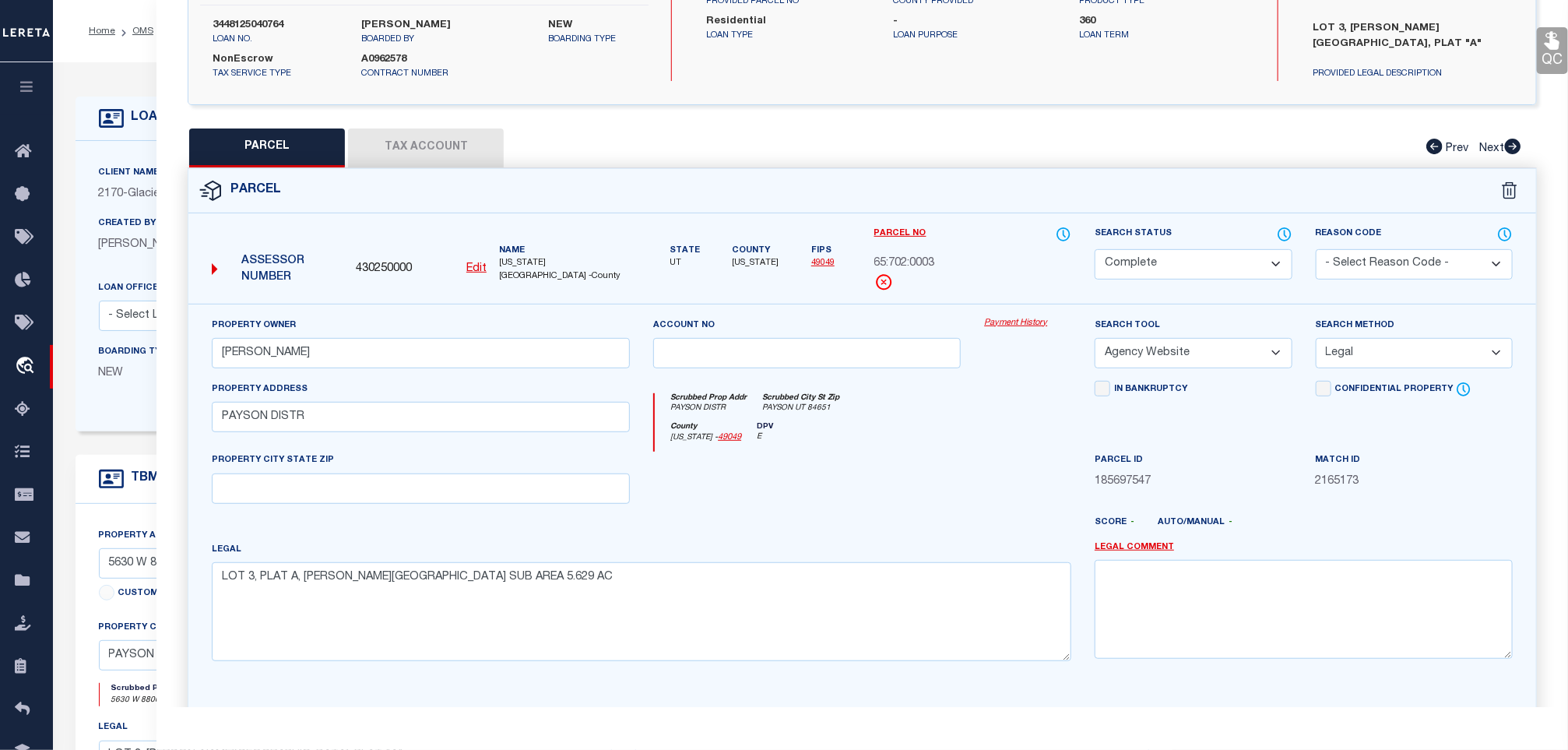
click at [448, 146] on button "Tax Account" at bounding box center [426, 147] width 156 height 38
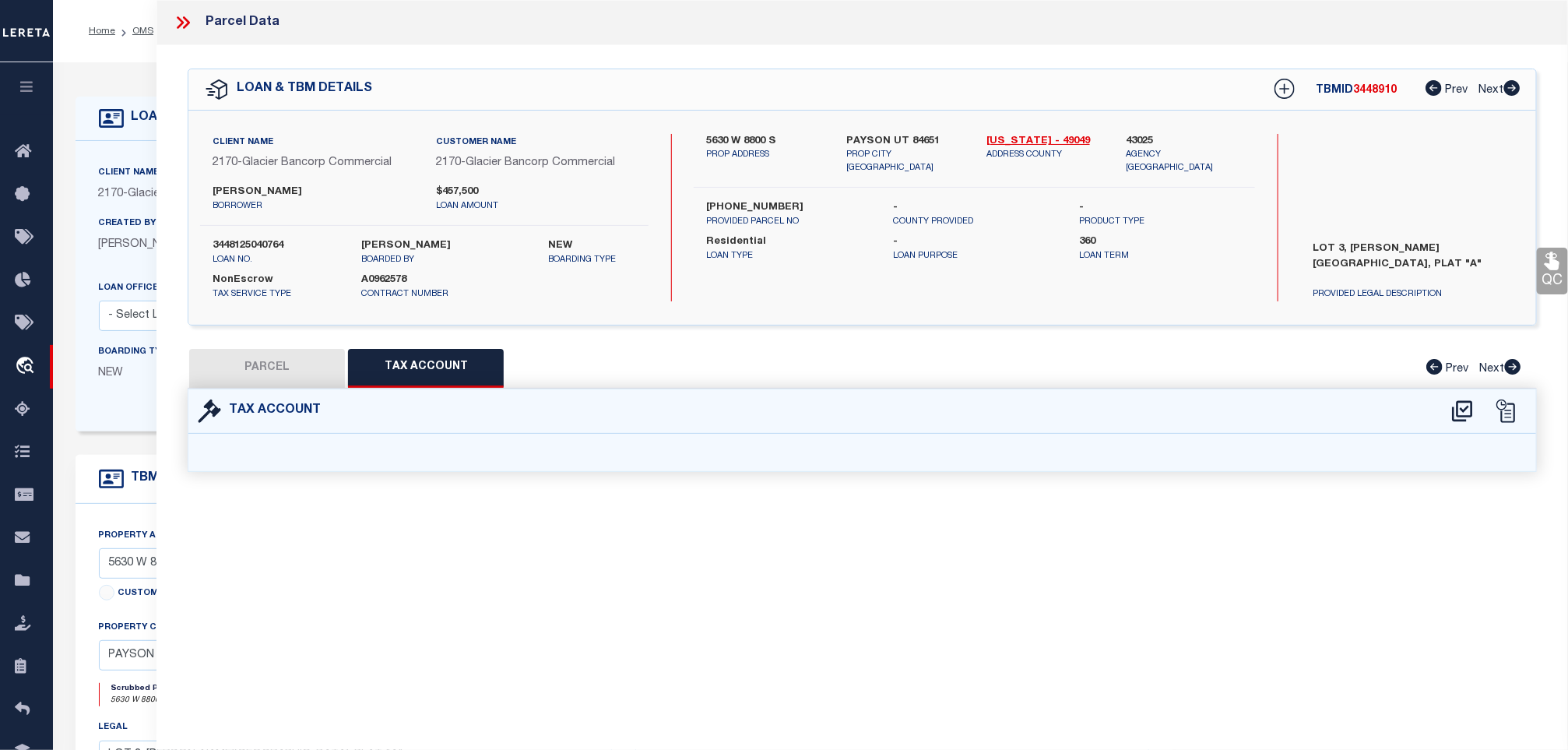
select select "100"
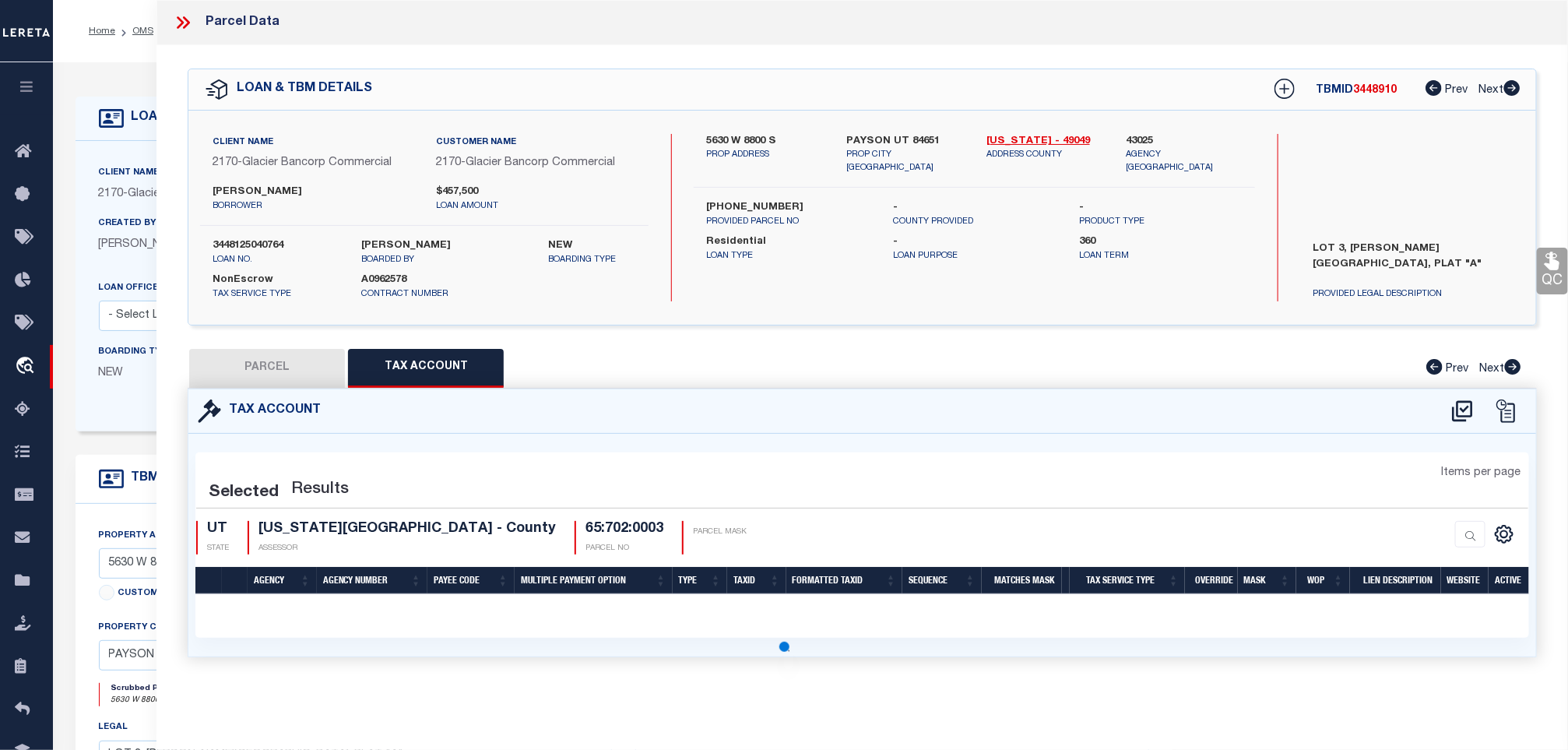
select select "100"
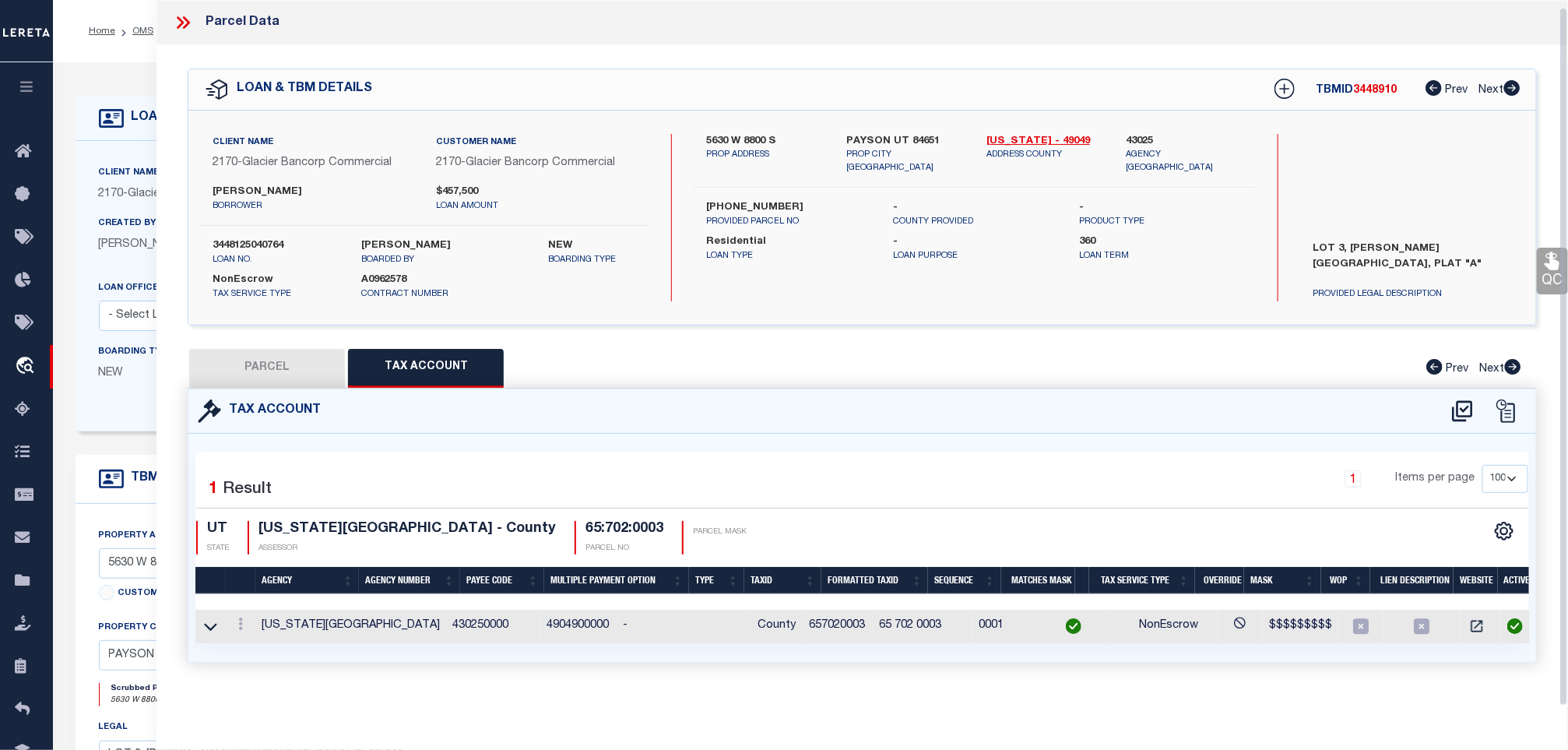
scroll to position [8, 0]
click at [1538, 271] on link "QC" at bounding box center [1552, 270] width 32 height 46
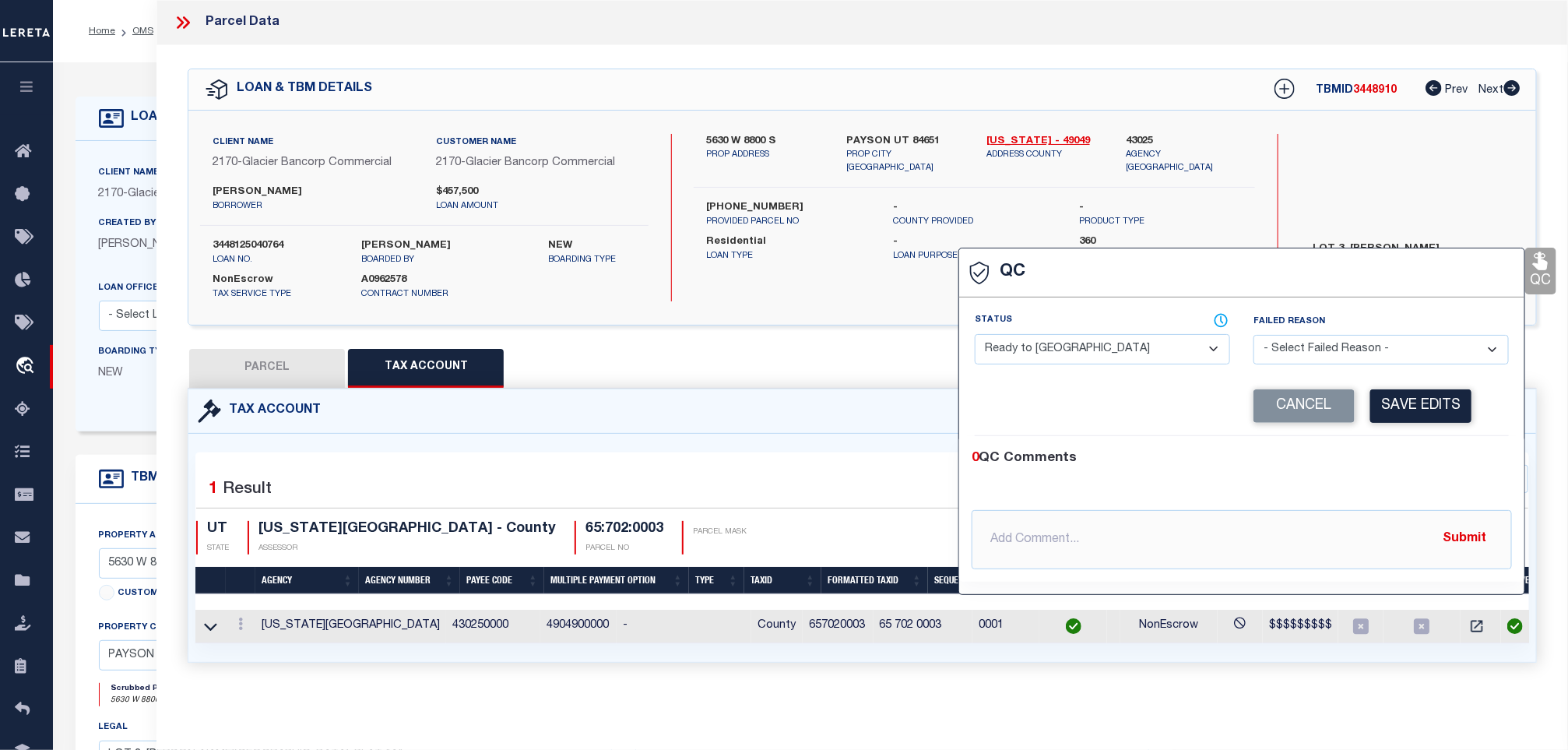
click at [1116, 353] on select "- Select Status - Ready to QC Correct Incorrect" at bounding box center [1102, 348] width 256 height 31
click at [975, 334] on select "- Select Status - Ready to QC Correct Incorrect" at bounding box center [1102, 348] width 256 height 31
click at [1409, 404] on button "Save Edits" at bounding box center [1420, 406] width 102 height 34
click at [264, 238] on label "3448125040764" at bounding box center [275, 246] width 126 height 16
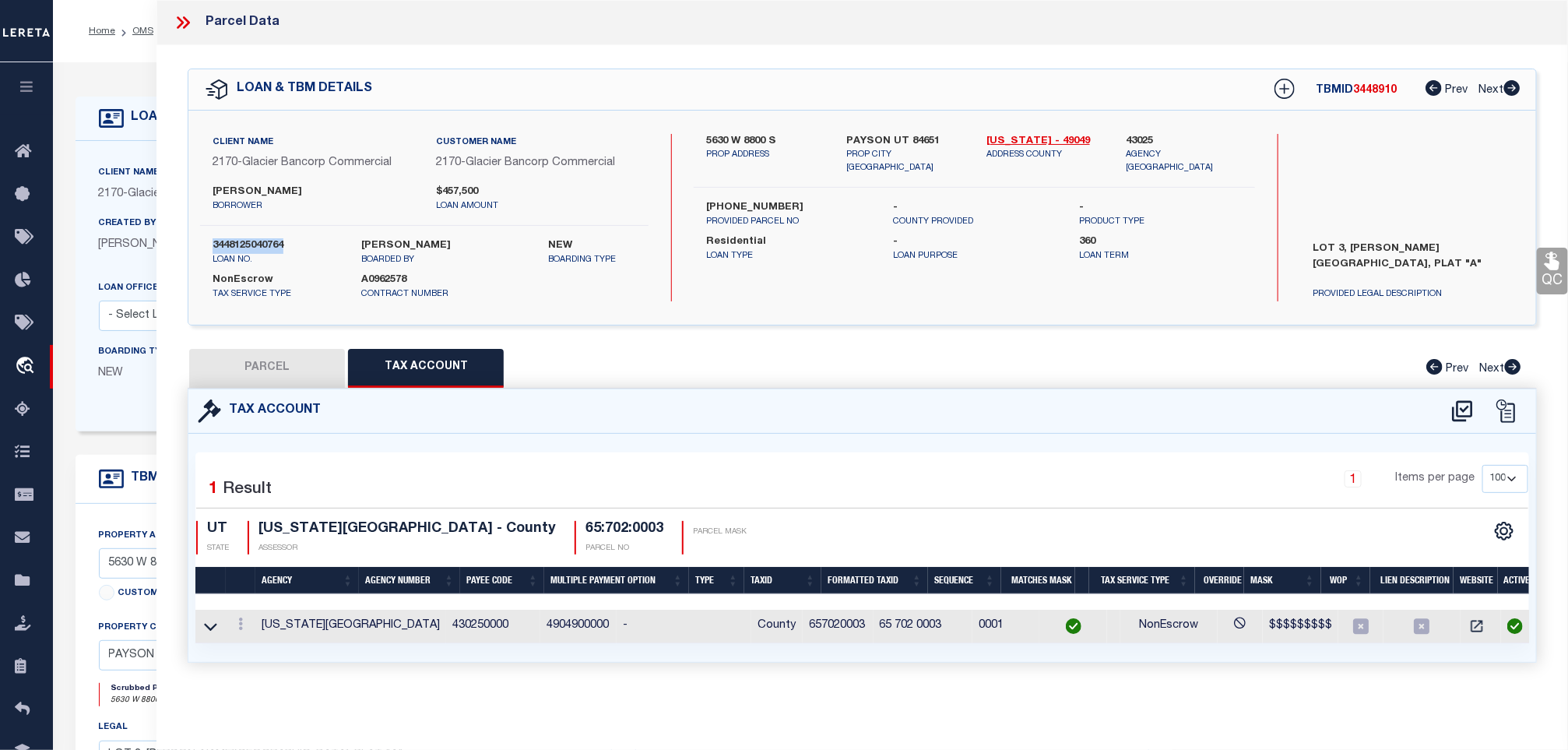
click at [264, 238] on label "3448125040764" at bounding box center [275, 246] width 126 height 16
copy label "3448125040764"
click at [1376, 89] on span "3448910" at bounding box center [1375, 90] width 43 height 11
copy span "3448910"
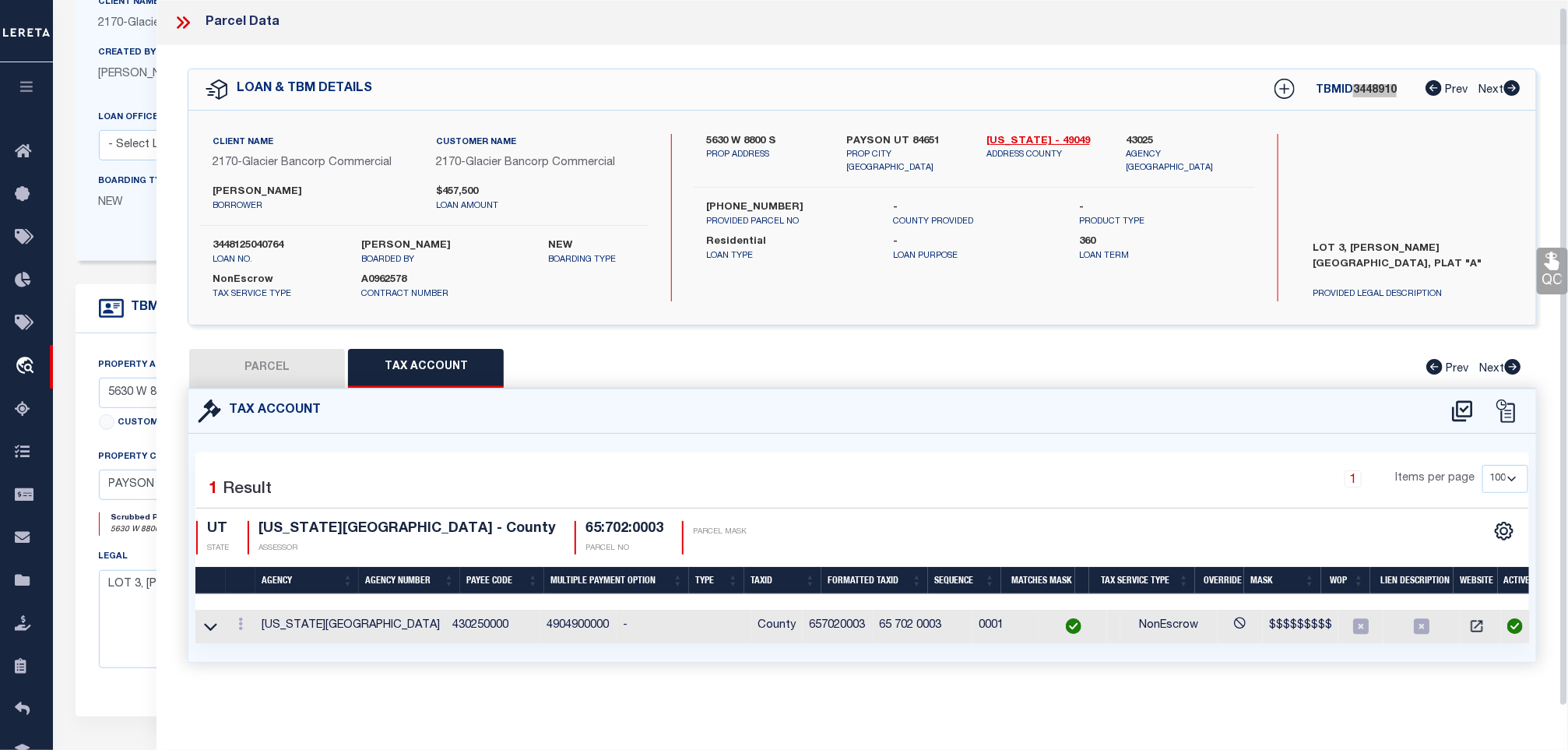
scroll to position [350, 0]
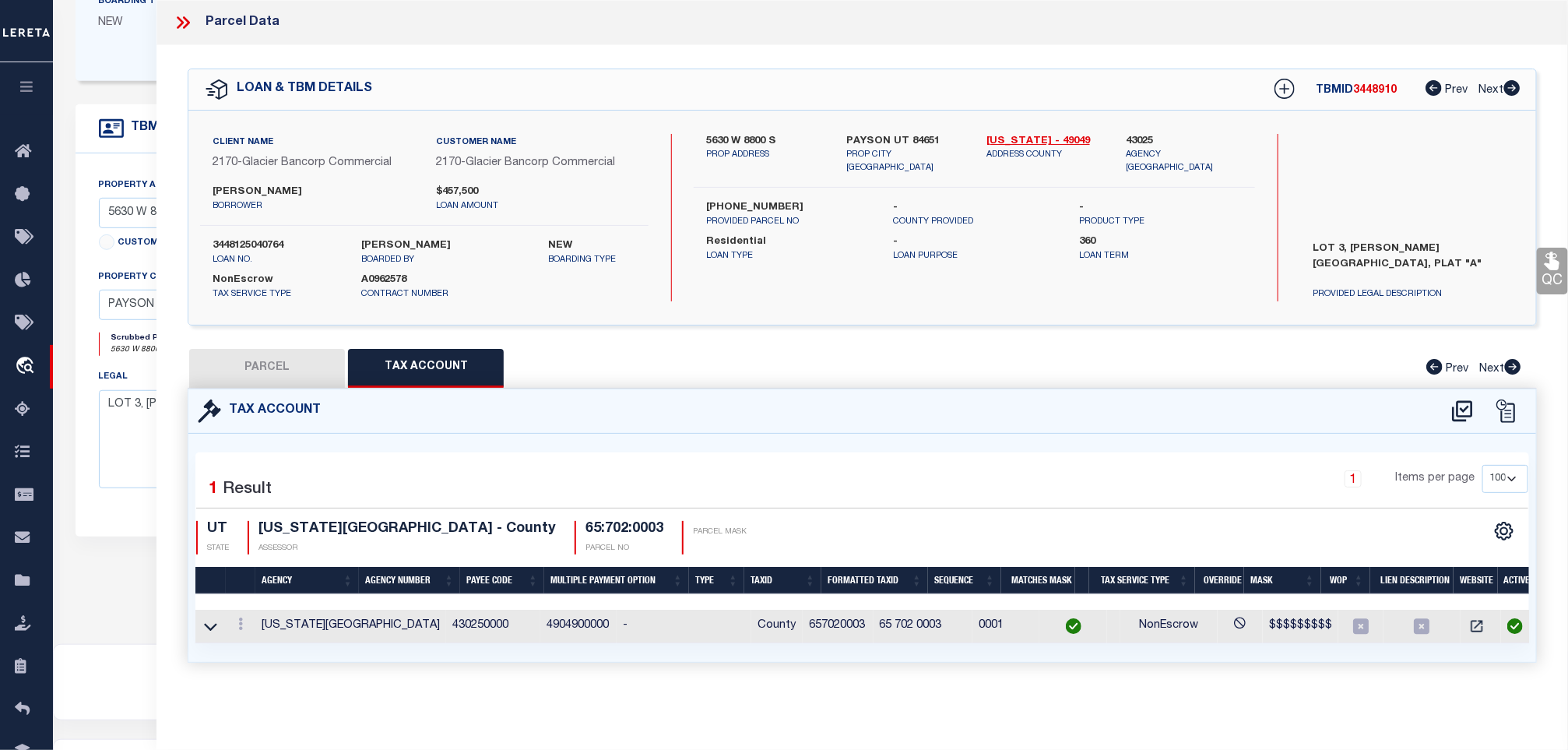
click at [585, 523] on h4 "65:702:0003" at bounding box center [624, 529] width 78 height 17
copy div "65:702:0003"
drag, startPoint x: 367, startPoint y: 524, endPoint x: 253, endPoint y: 526, distance: 114.0
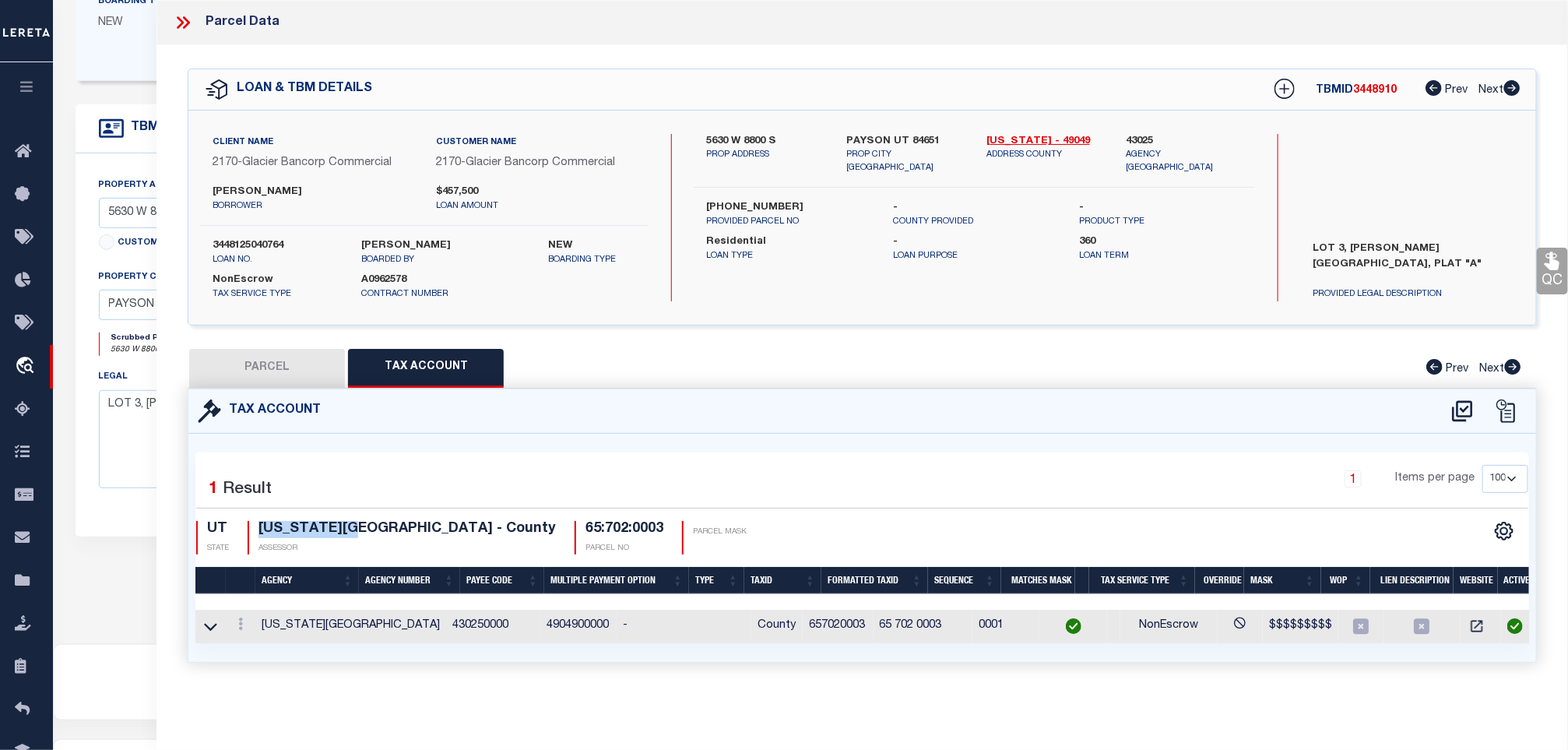
click at [253, 526] on div "UTAH COUNTY - County ASSESSOR" at bounding box center [402, 538] width 308 height 34
copy h4 "UTAH COUNTY"
click at [1542, 263] on link "QC" at bounding box center [1552, 270] width 32 height 46
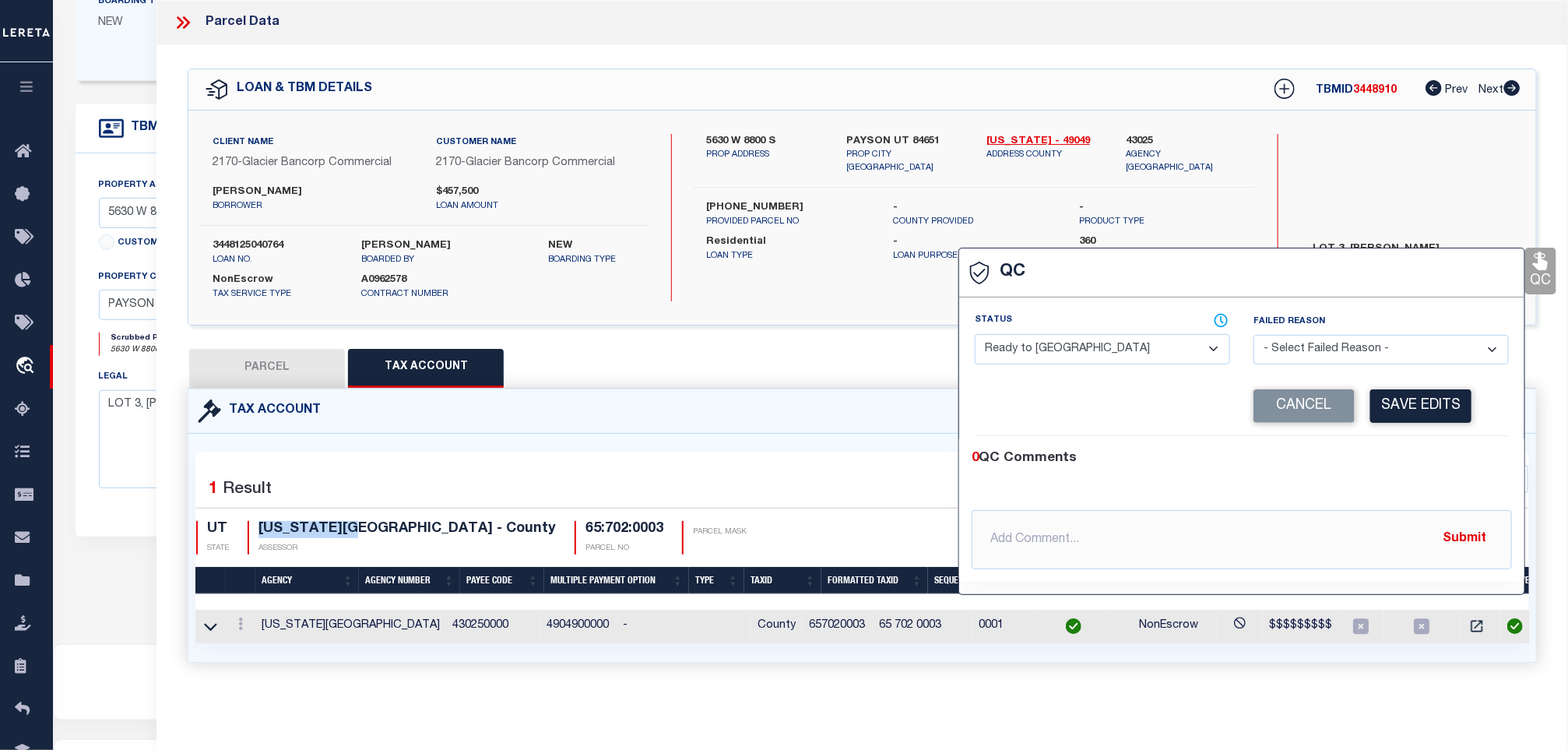
click at [1138, 352] on select "- Select Status - Ready to QC Correct Incorrect" at bounding box center [1102, 348] width 256 height 31
select select "COR"
click at [975, 334] on select "- Select Status - Ready to QC Correct Incorrect" at bounding box center [1102, 348] width 256 height 31
click at [1373, 408] on button "Save Edits" at bounding box center [1420, 406] width 102 height 34
click at [316, 365] on button "PARCEL" at bounding box center [267, 367] width 156 height 38
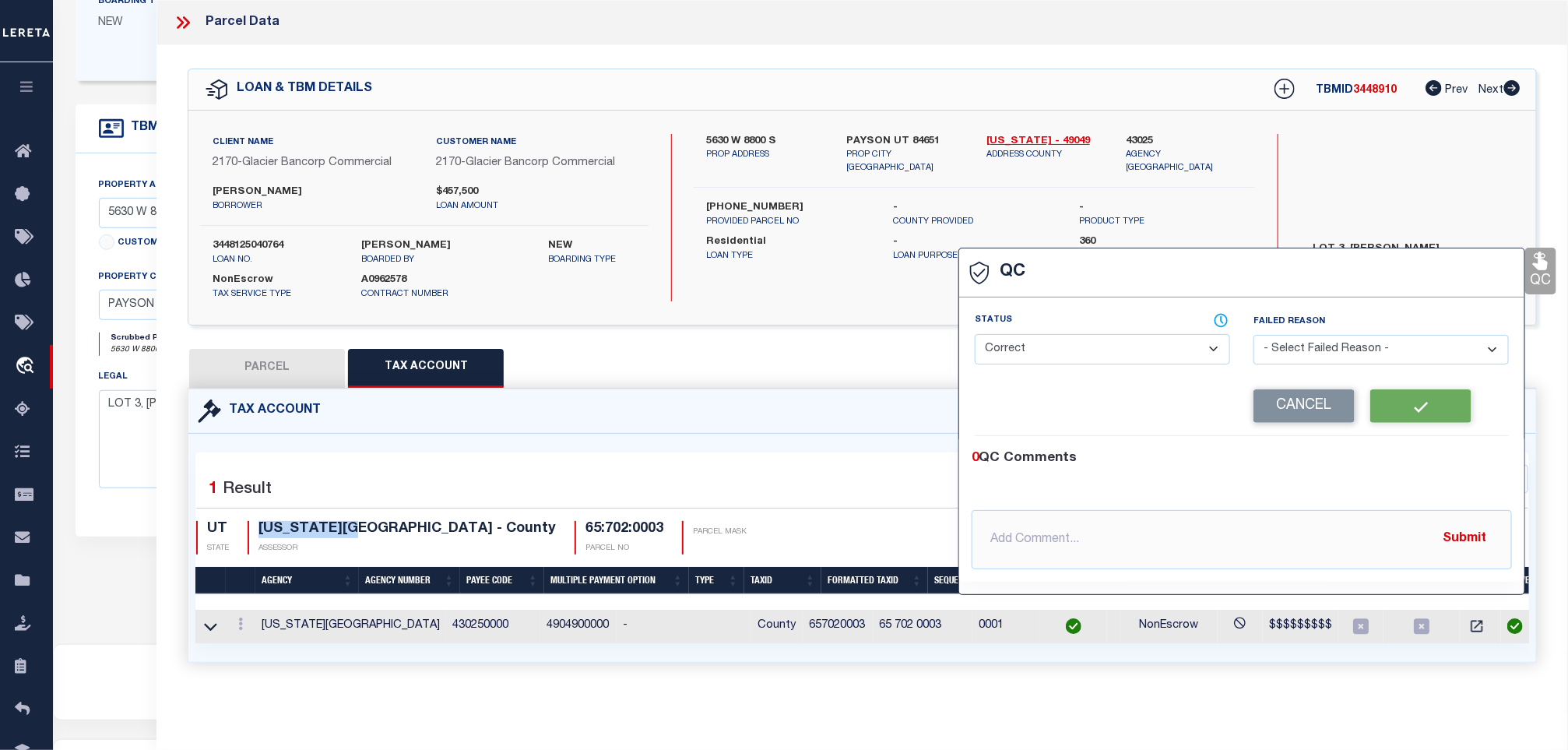
select select "AS"
select select
checkbox input "false"
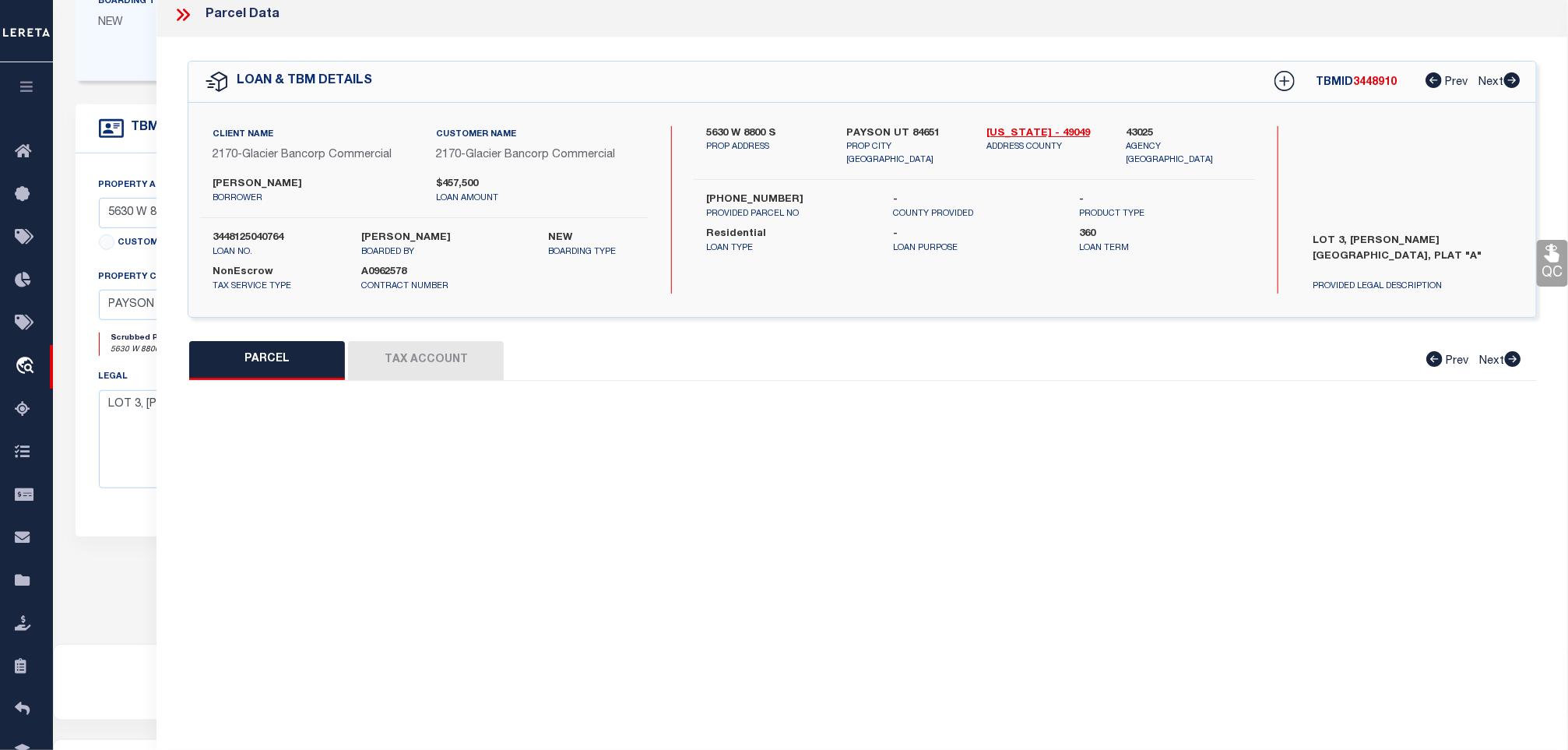
select select "CP"
type input "FRANKLIN, BRIN"
select select "AGW"
select select "LEG"
type input "PAYSON DISTR"
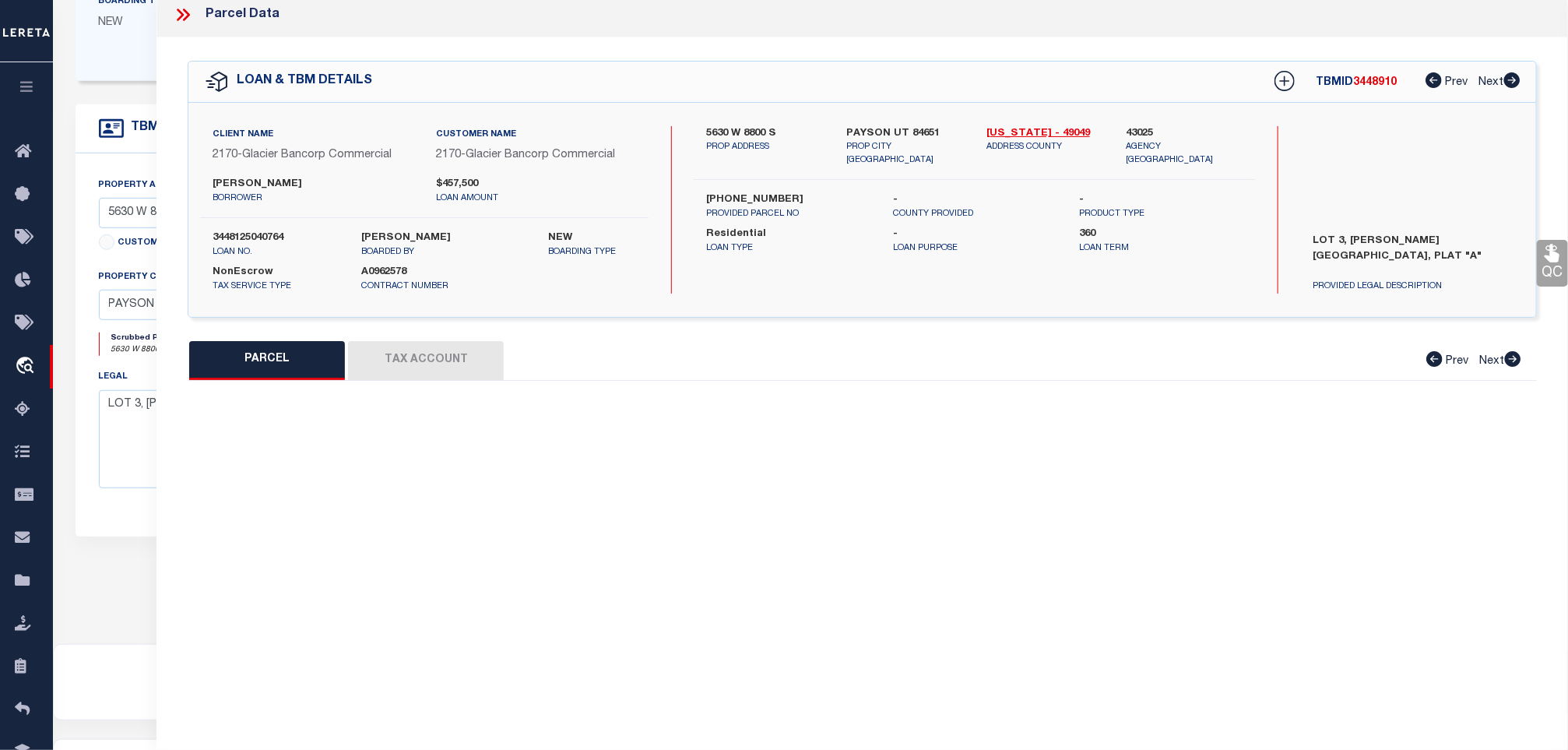
type textarea "LOT 3, PLAT A, CARSON HEIGHTS SUB AREA 5.629 AC"
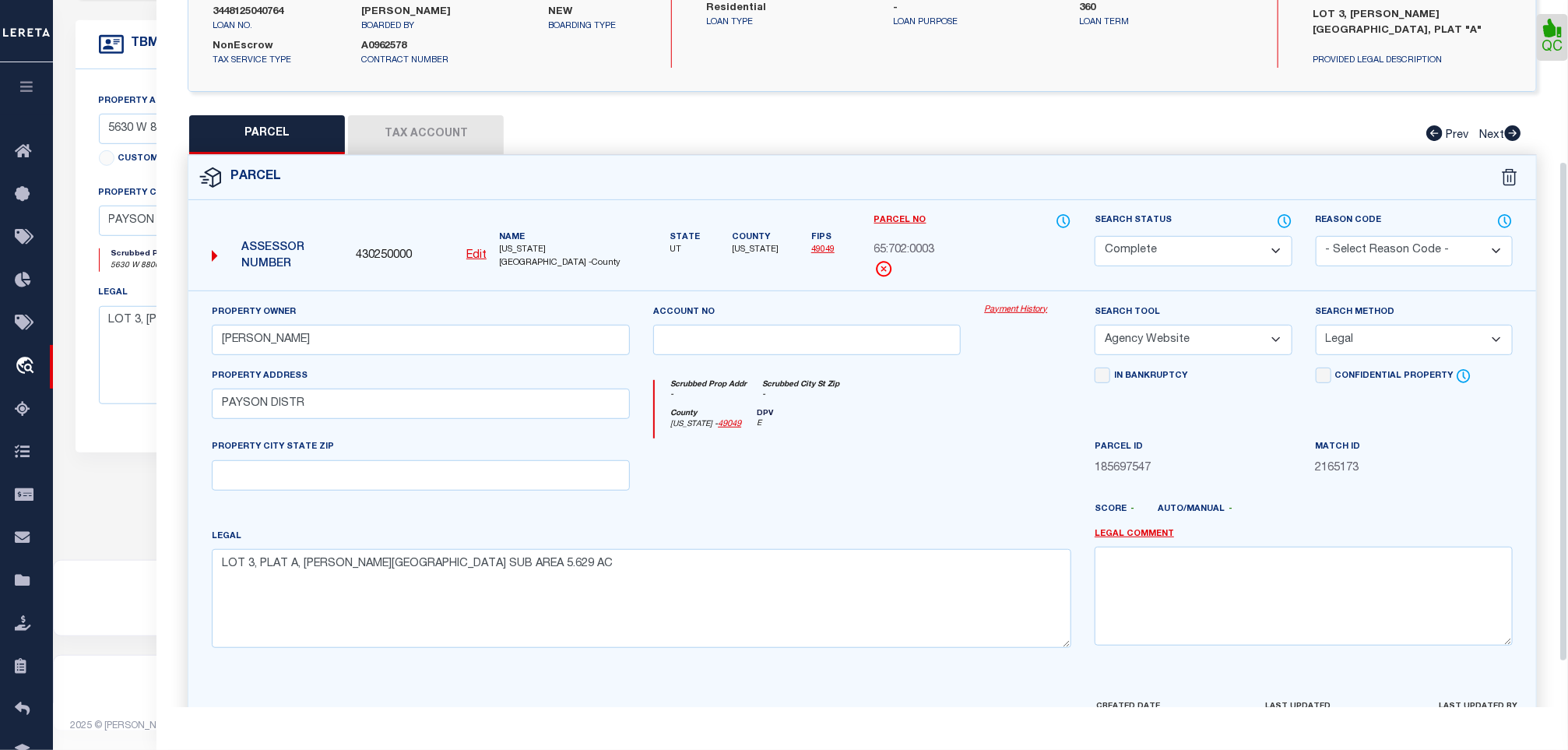
scroll to position [0, 0]
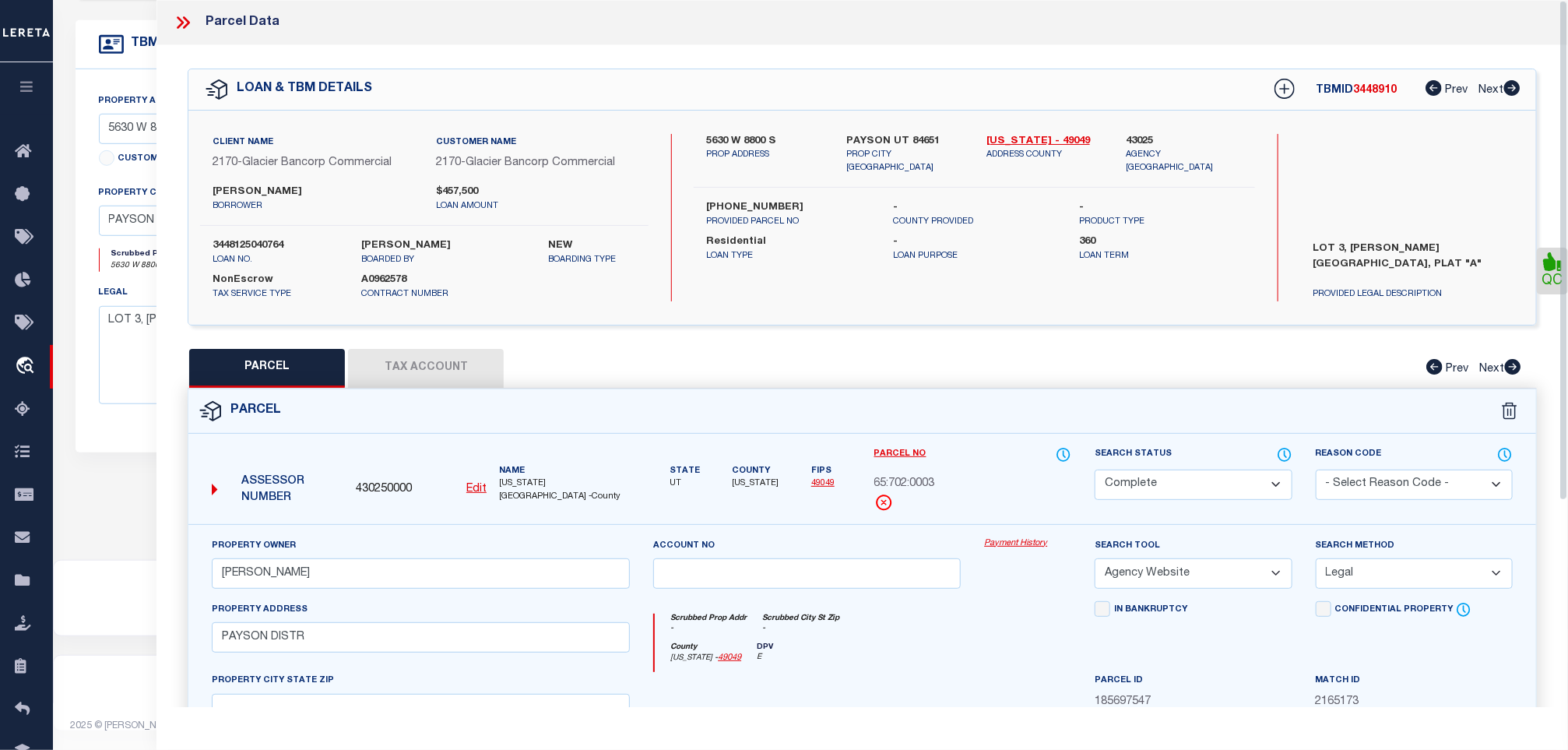
click at [181, 19] on icon at bounding box center [183, 23] width 21 height 21
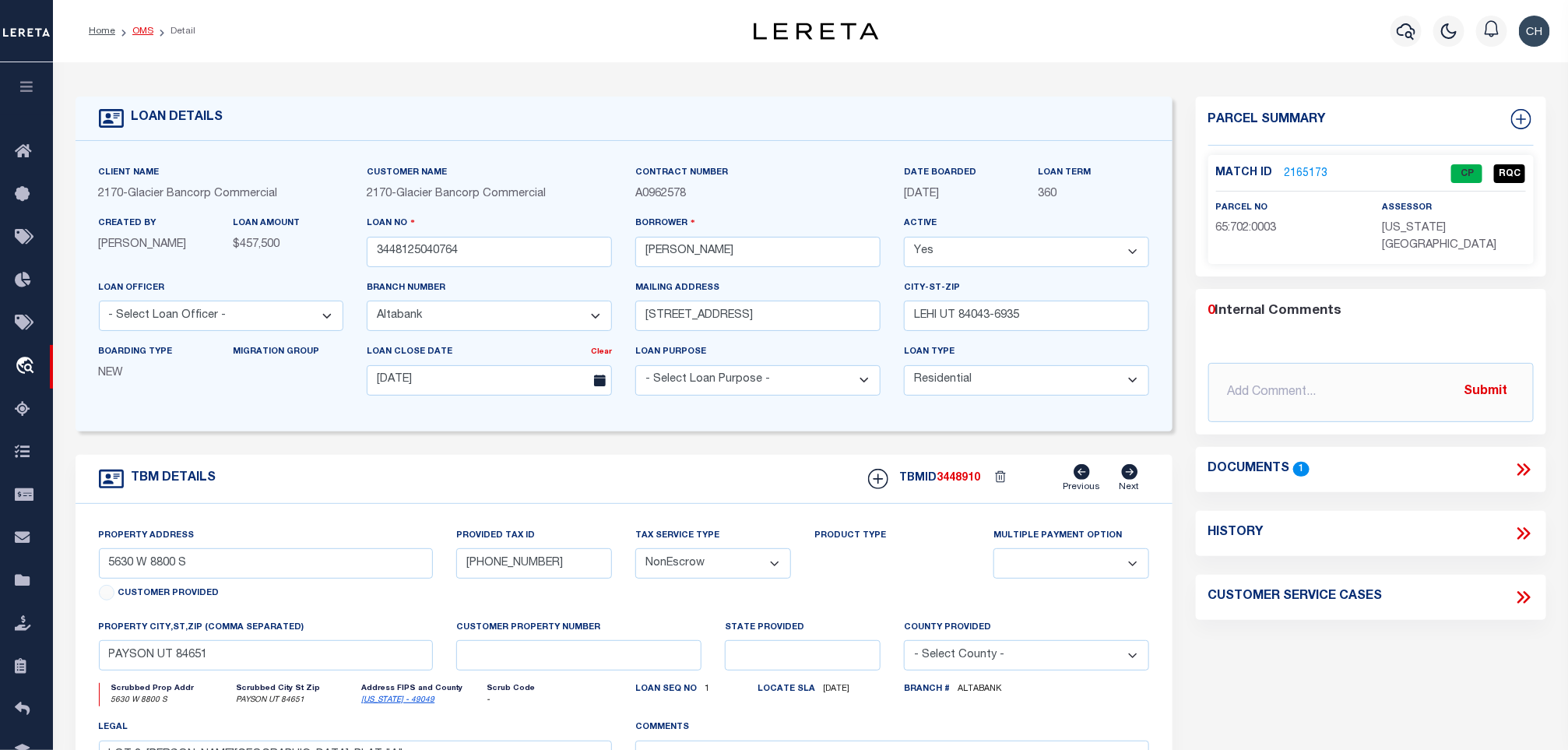
click at [138, 32] on link "OMS" at bounding box center [142, 31] width 21 height 9
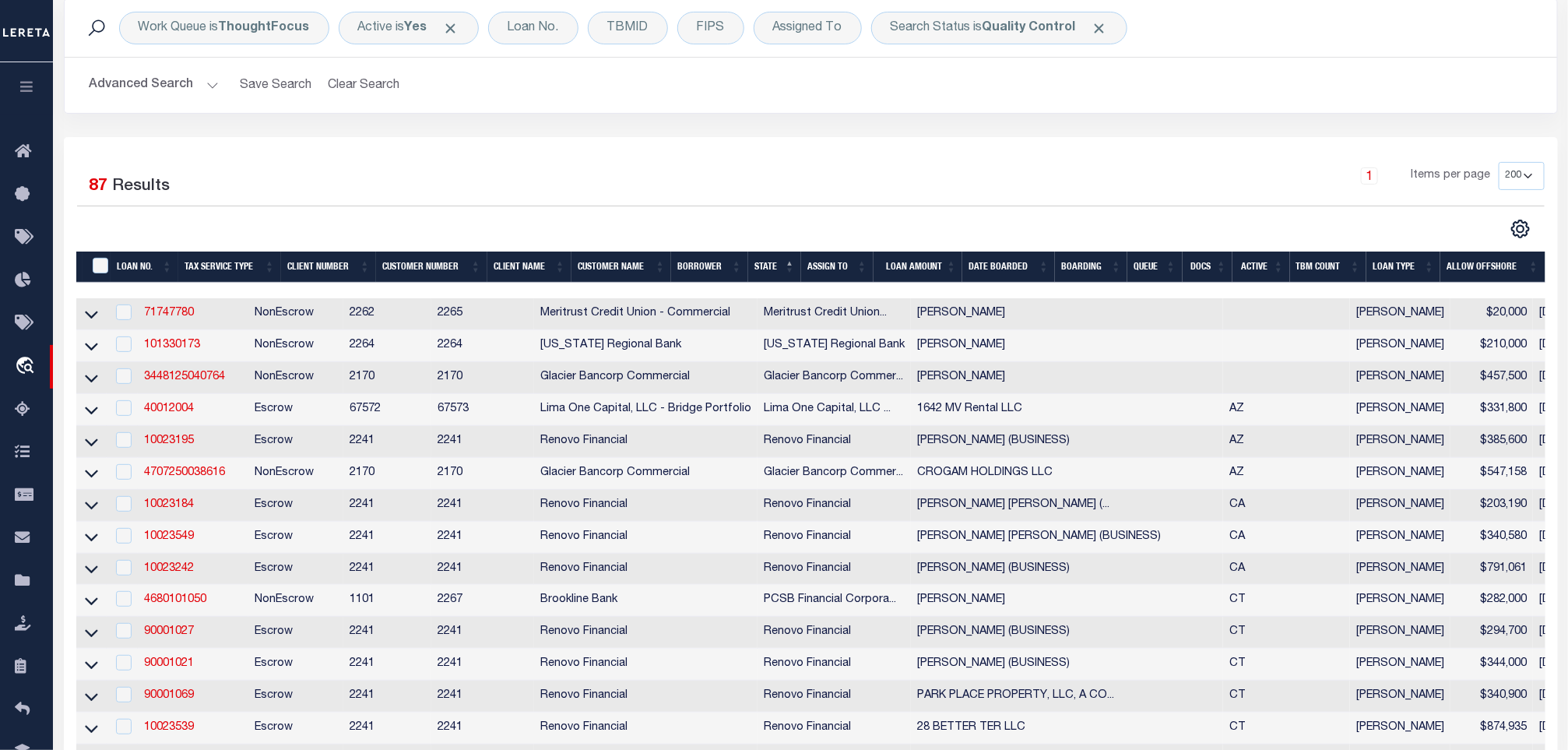
click at [168, 94] on button "Advanced Search" at bounding box center [154, 85] width 129 height 31
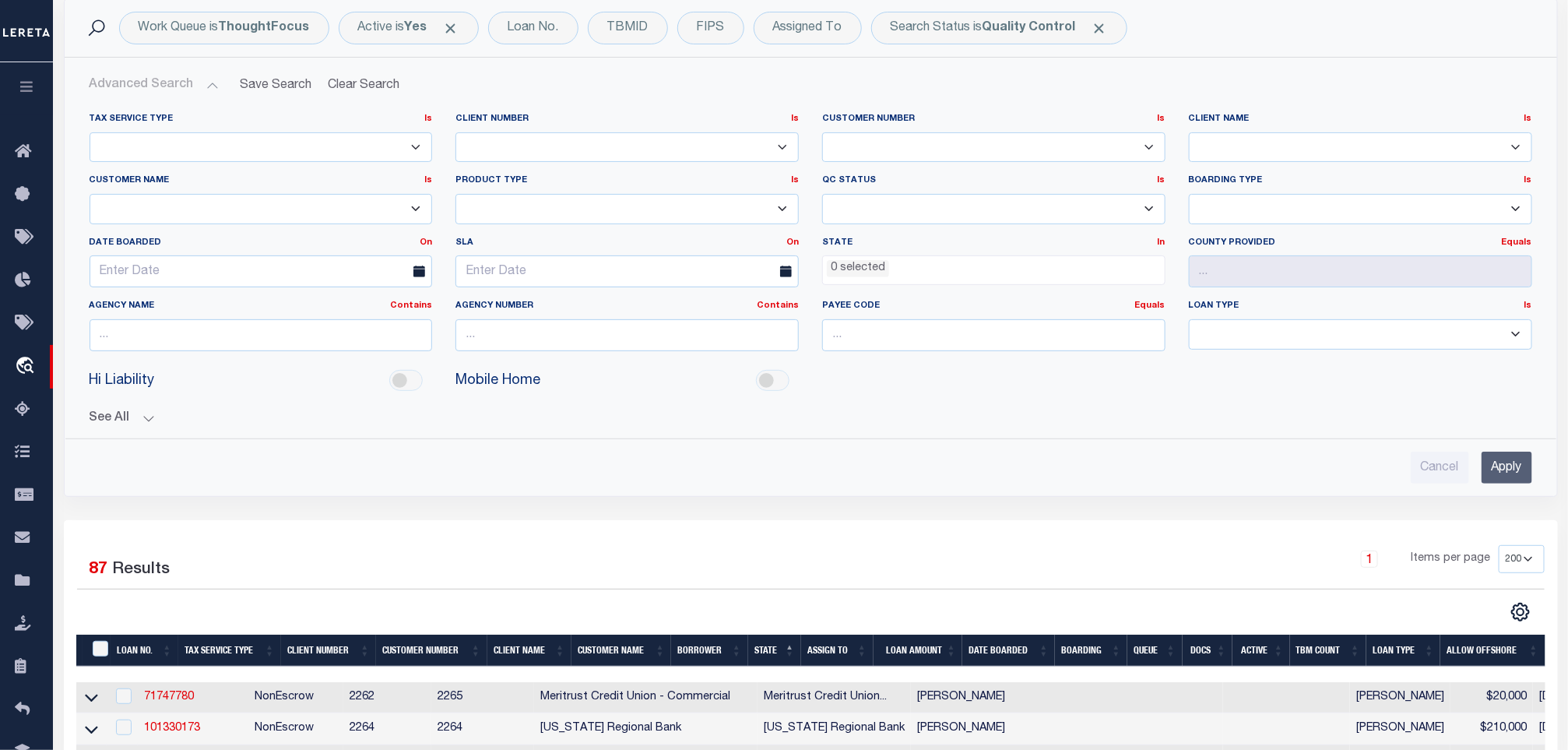
click at [1497, 467] on input "Apply" at bounding box center [1506, 468] width 50 height 32
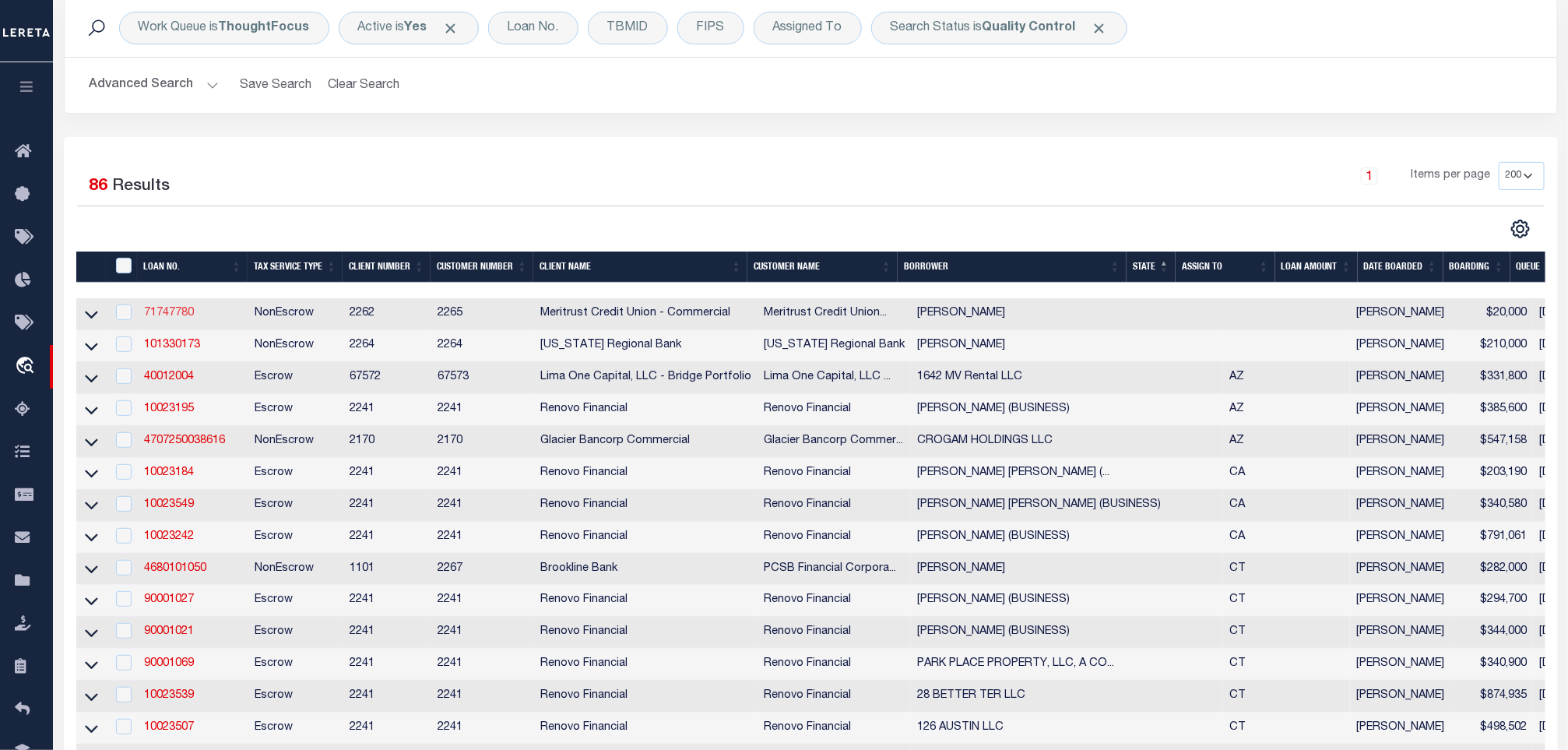
click at [181, 314] on link "71747780" at bounding box center [169, 313] width 49 height 11
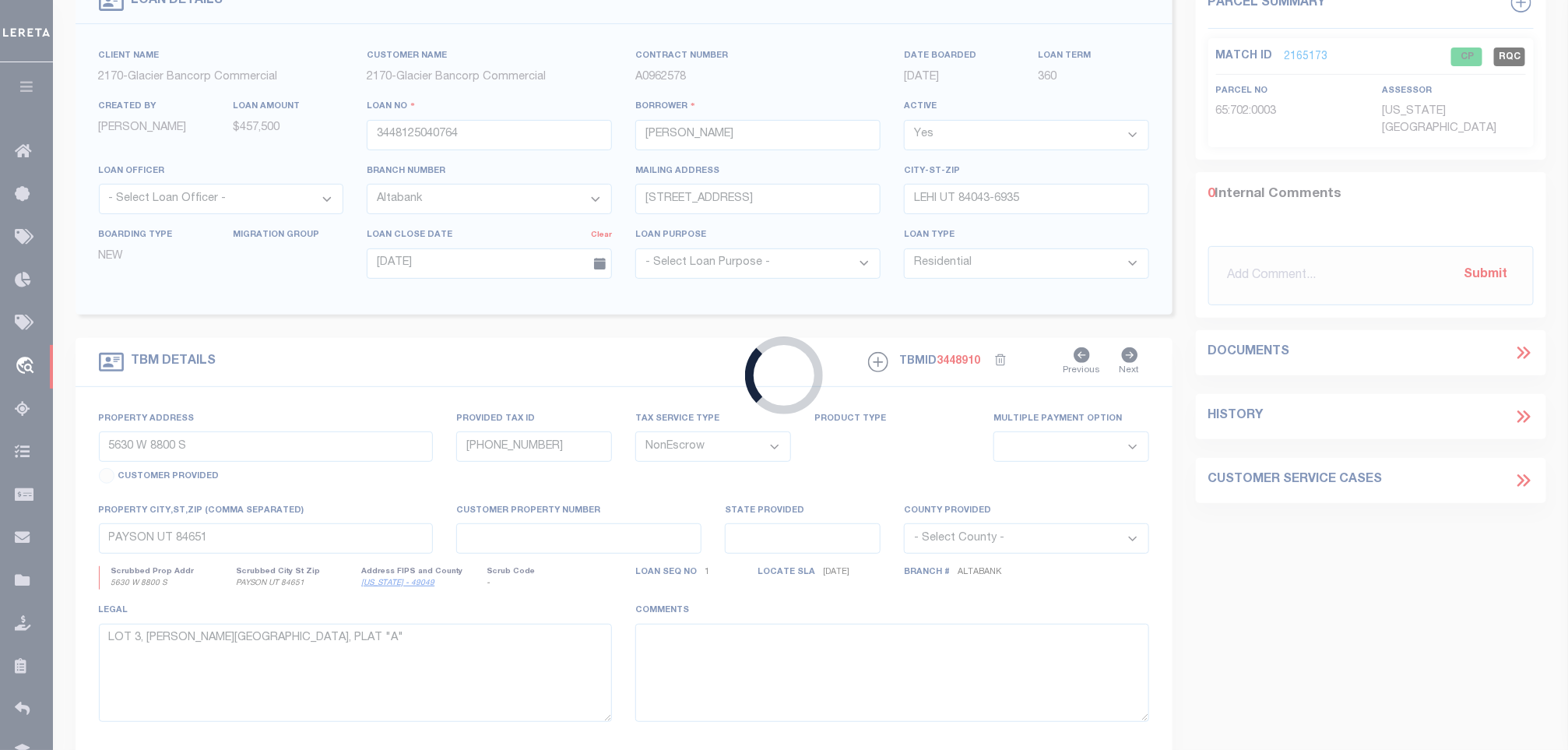
type input "71747780"
type input "Jason Bradshaw"
select select
type input "5478 N Sandkey Ct"
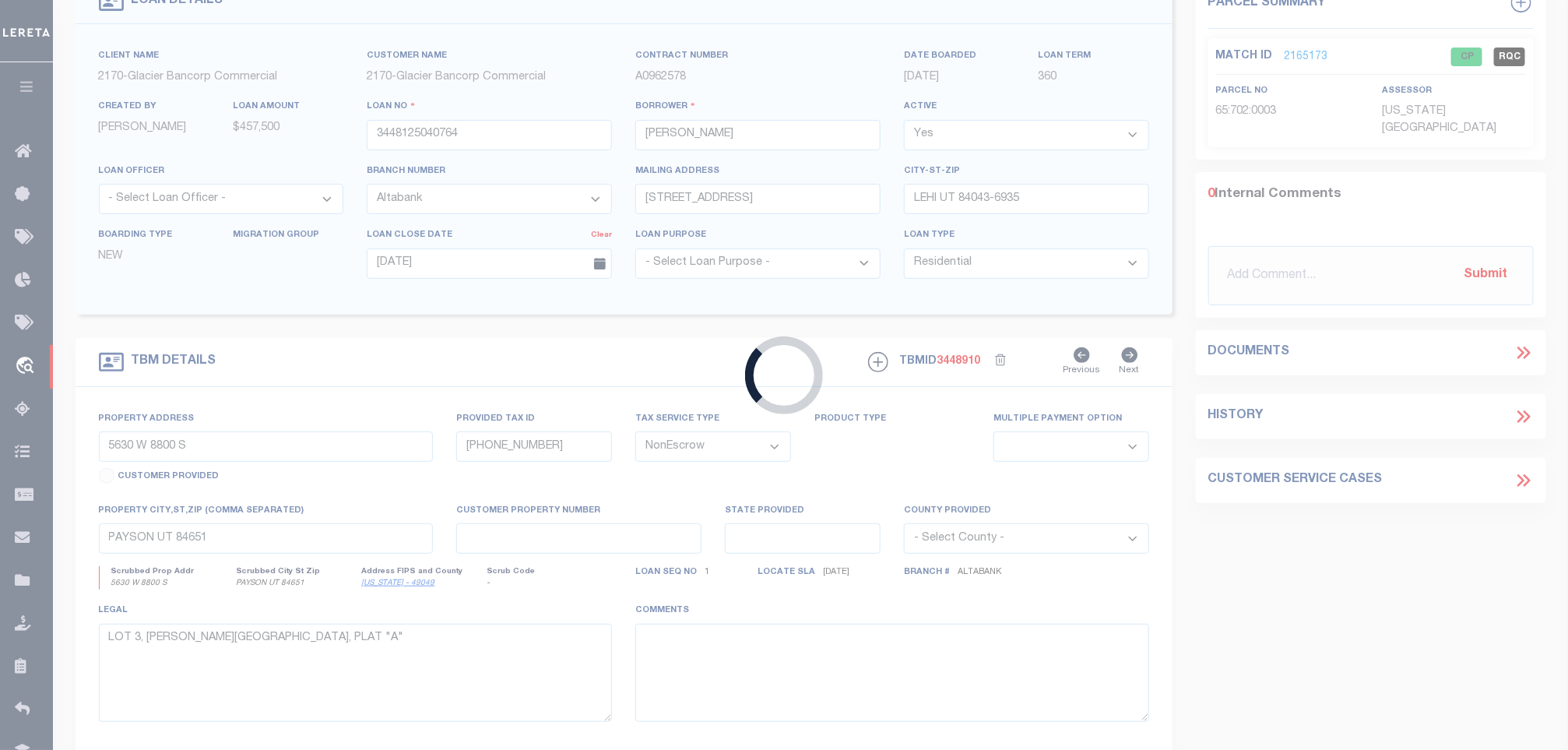
type input "Wichita, KS 67204"
select select "10"
select select
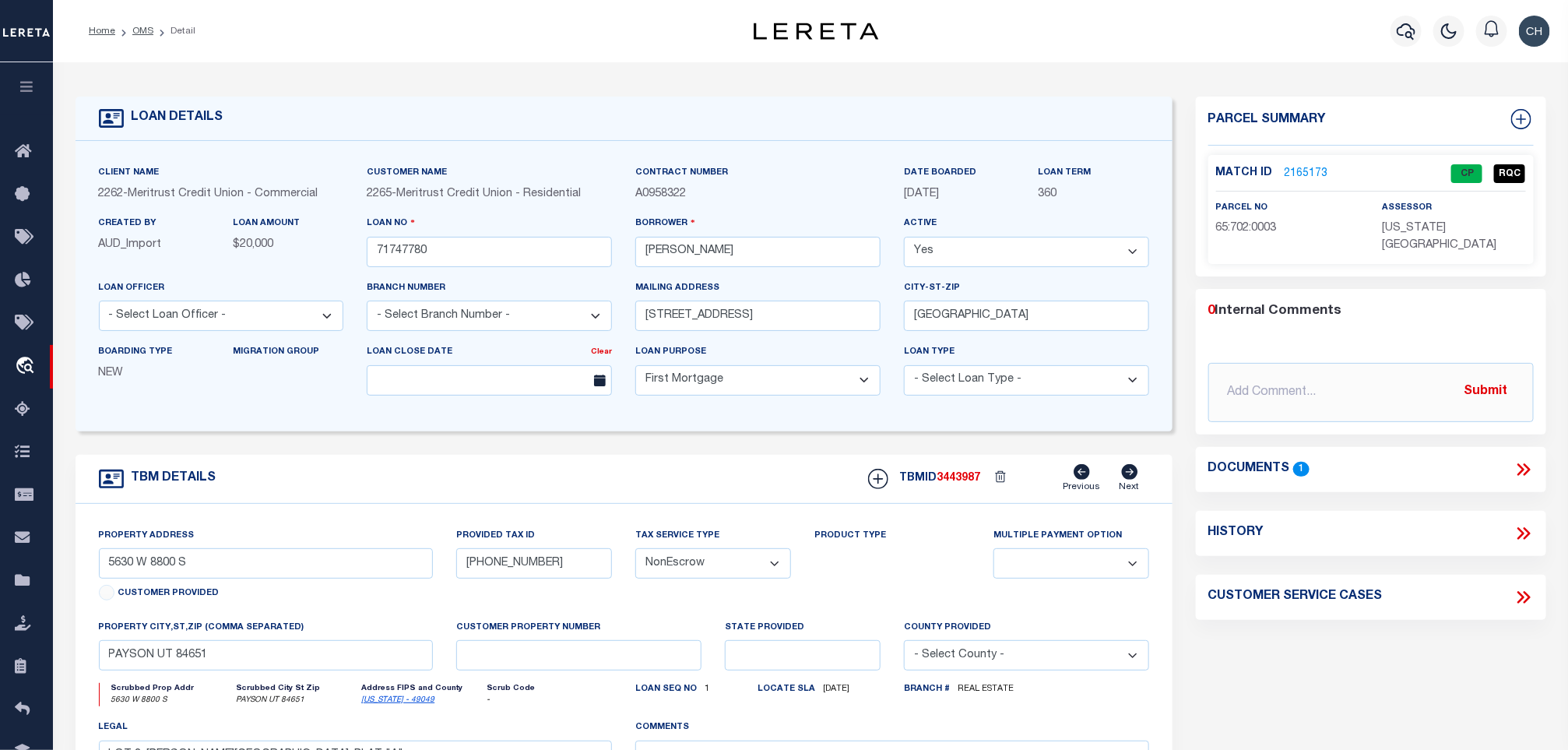
type input "5478 N Sandkey Ct"
type input "30015994"
select select
type input "Wichita, KS 67204"
type input "374743"
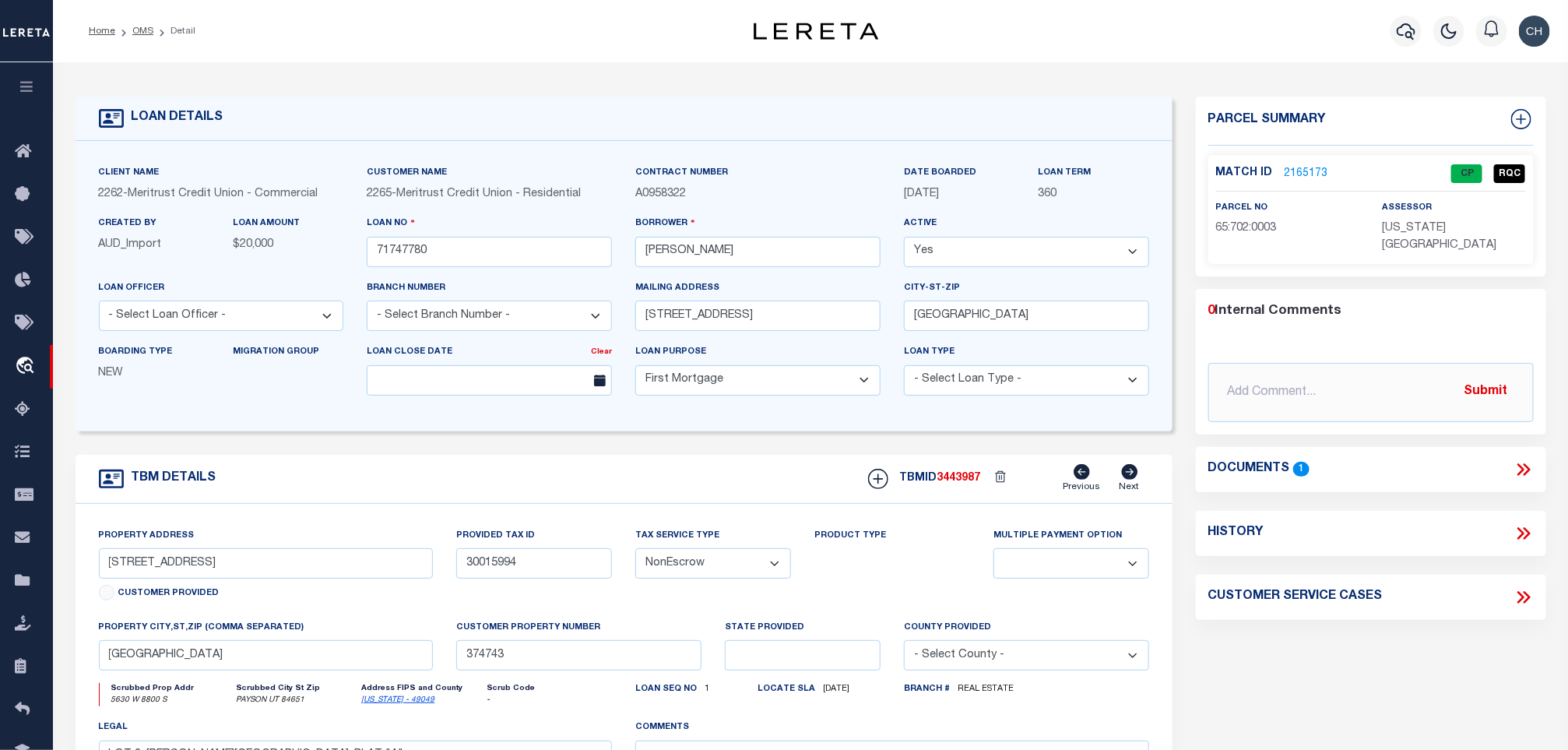
select select
type textarea "That part of Lot 12, Block B, Northgate 5th Addition, Wichita, Sedgwick County,…"
select select "26851"
select select "8840"
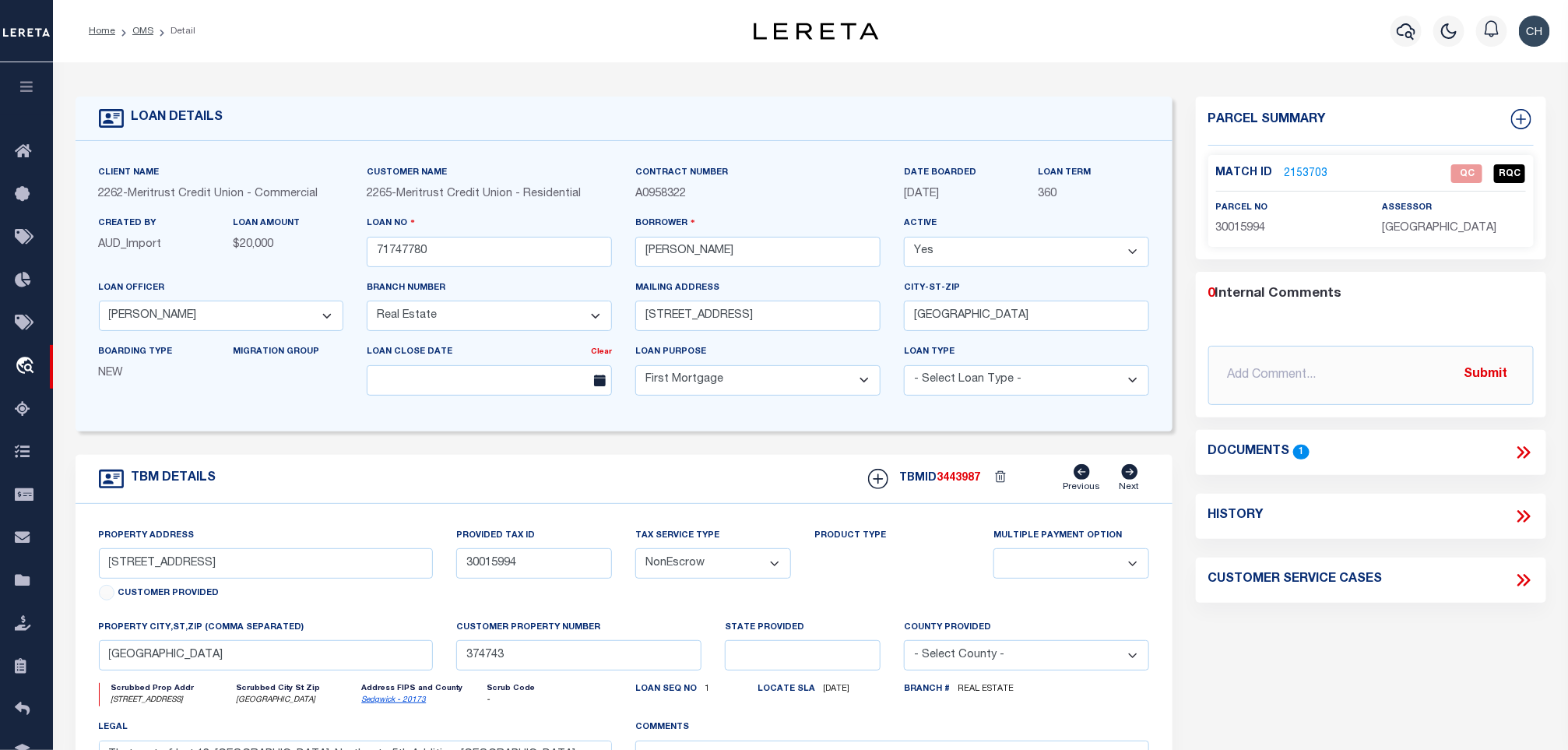
click at [1524, 451] on icon at bounding box center [1523, 452] width 21 height 21
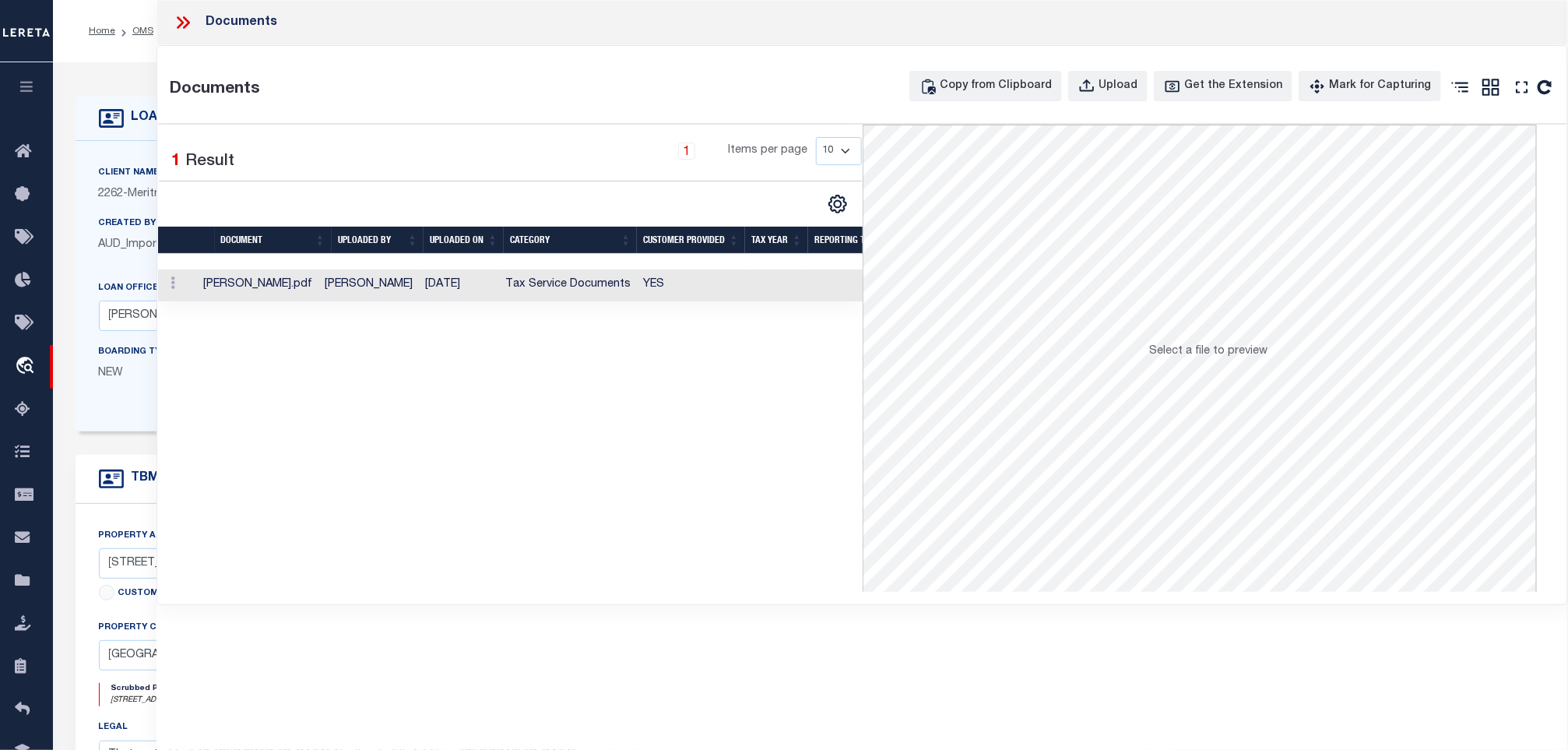
click at [670, 292] on td "YES" at bounding box center [691, 285] width 109 height 32
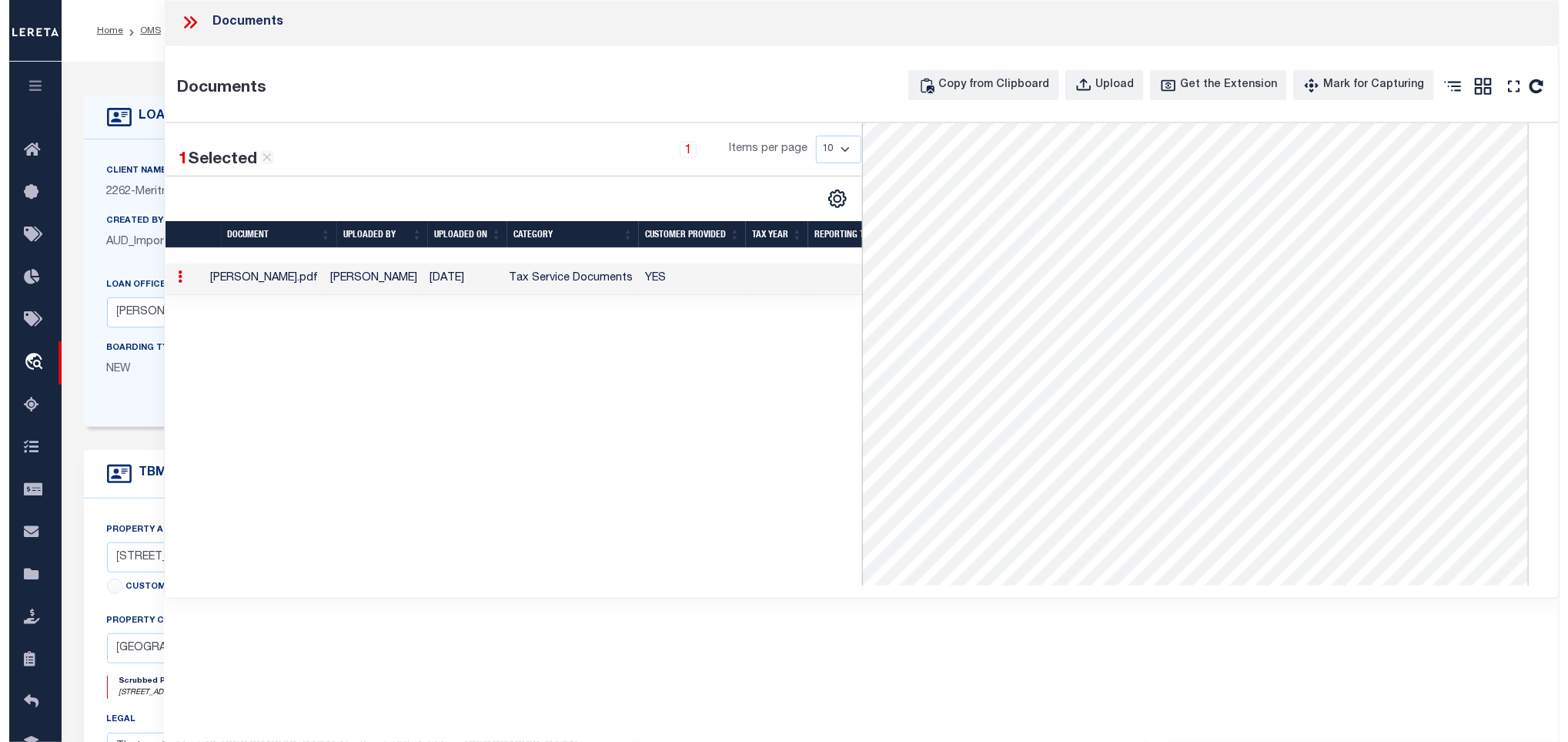
scroll to position [246, 0]
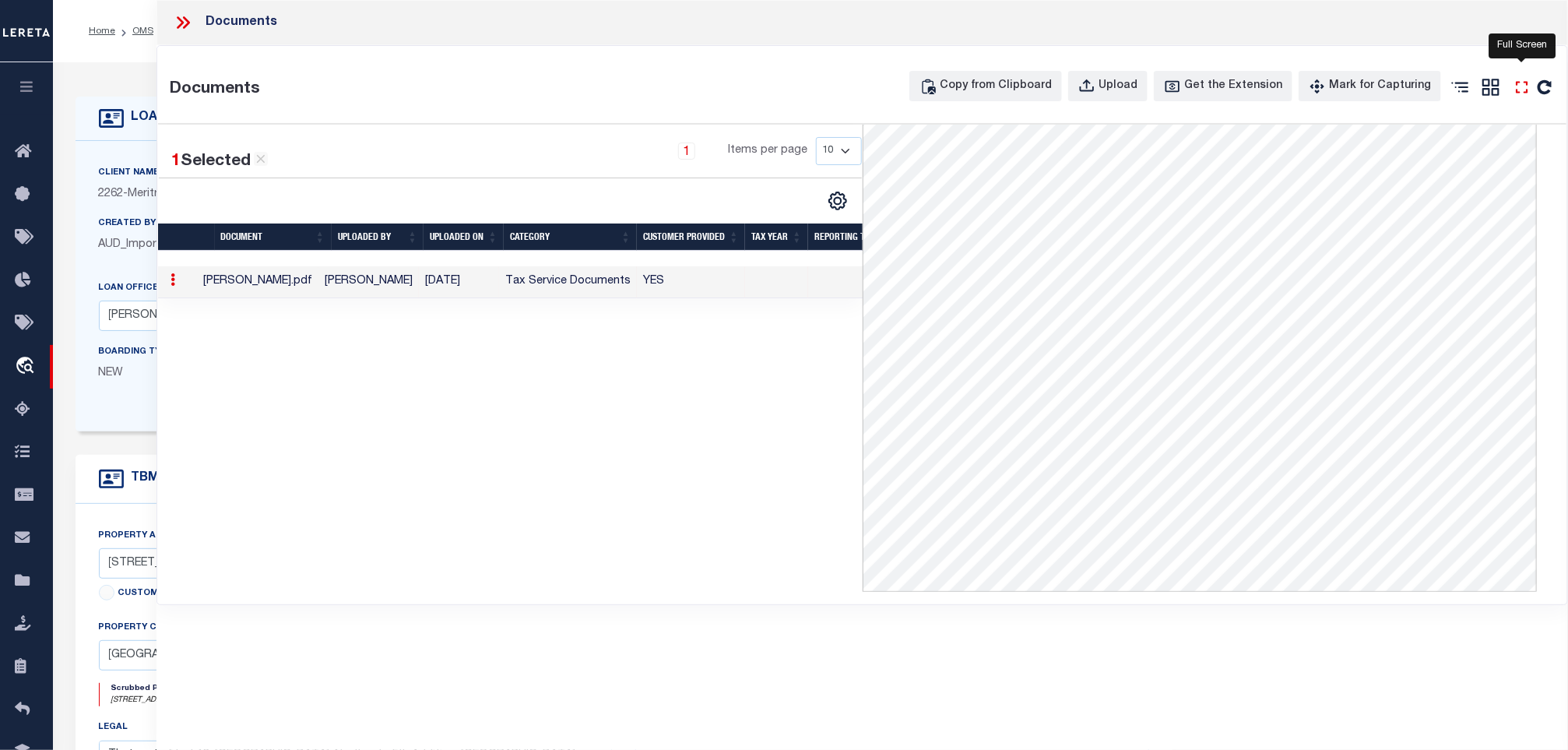
click at [1523, 84] on icon "" at bounding box center [1522, 87] width 21 height 21
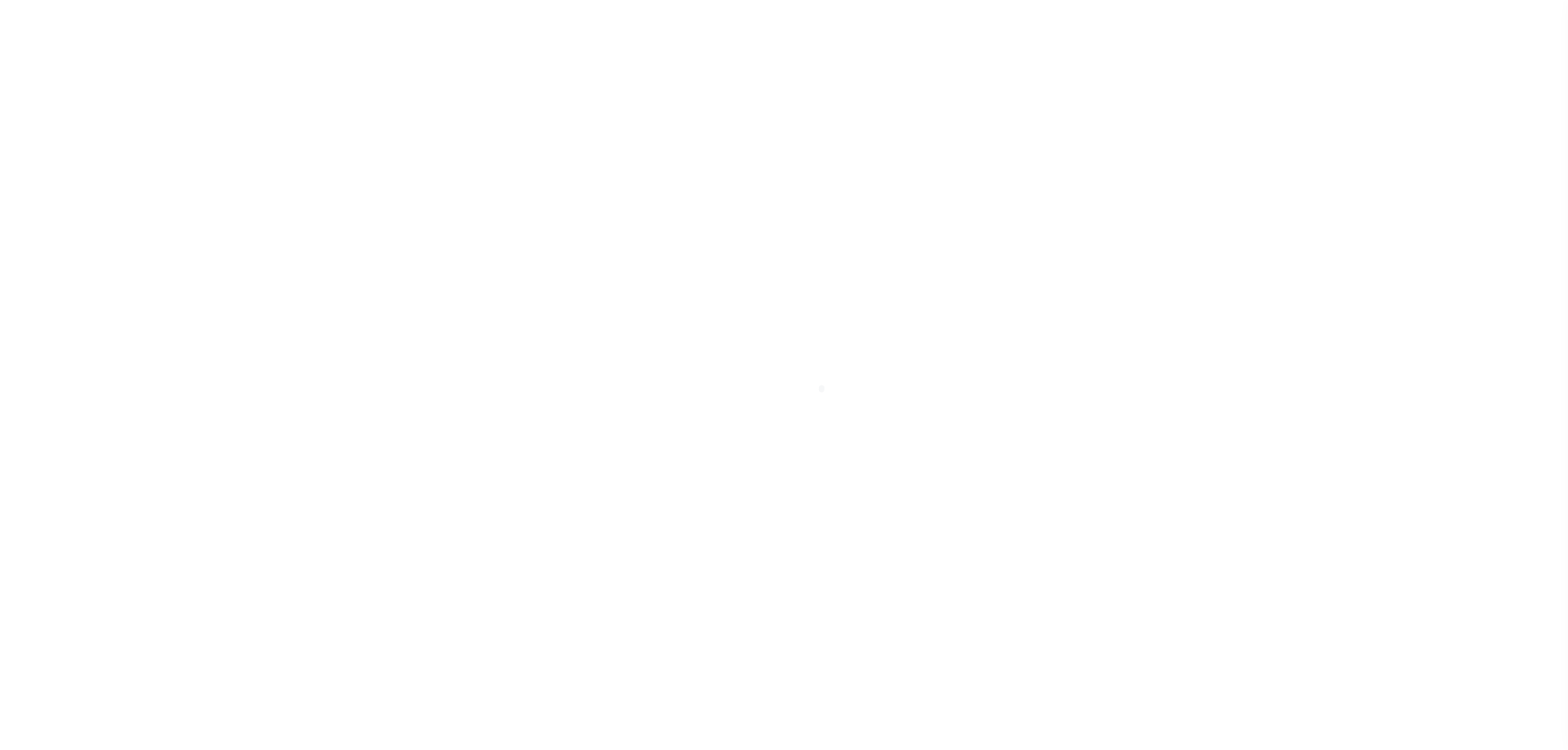
select select "10"
select select "NonEscrow"
select select
select select "26851"
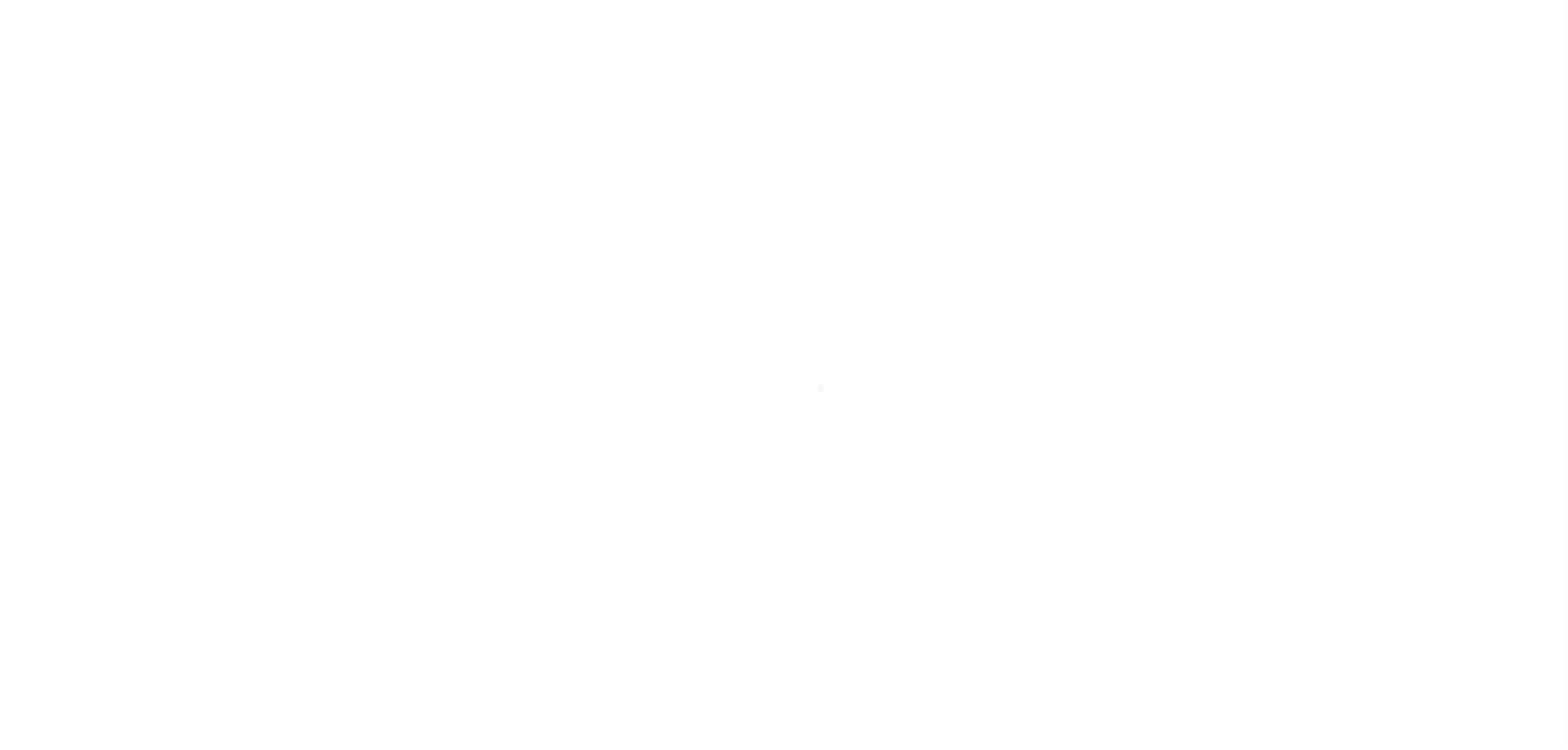
select select "8840"
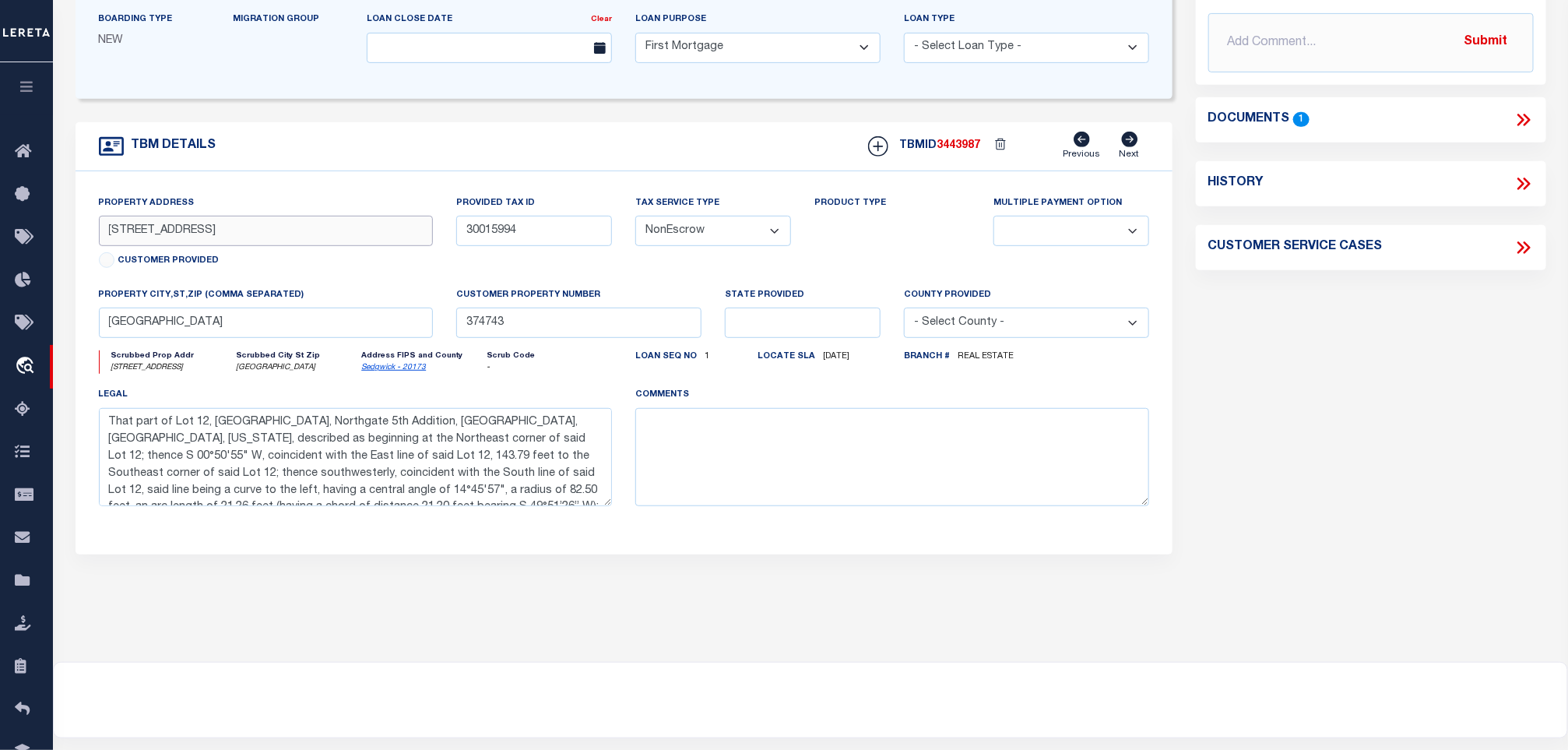
drag, startPoint x: 213, startPoint y: 242, endPoint x: 75, endPoint y: 246, distance: 138.1
click at [76, 246] on div "Property Address 5478 N Sandkey Ct Customer Provided Provided Tax ID 30015994 T…" at bounding box center [624, 363] width 1096 height 383
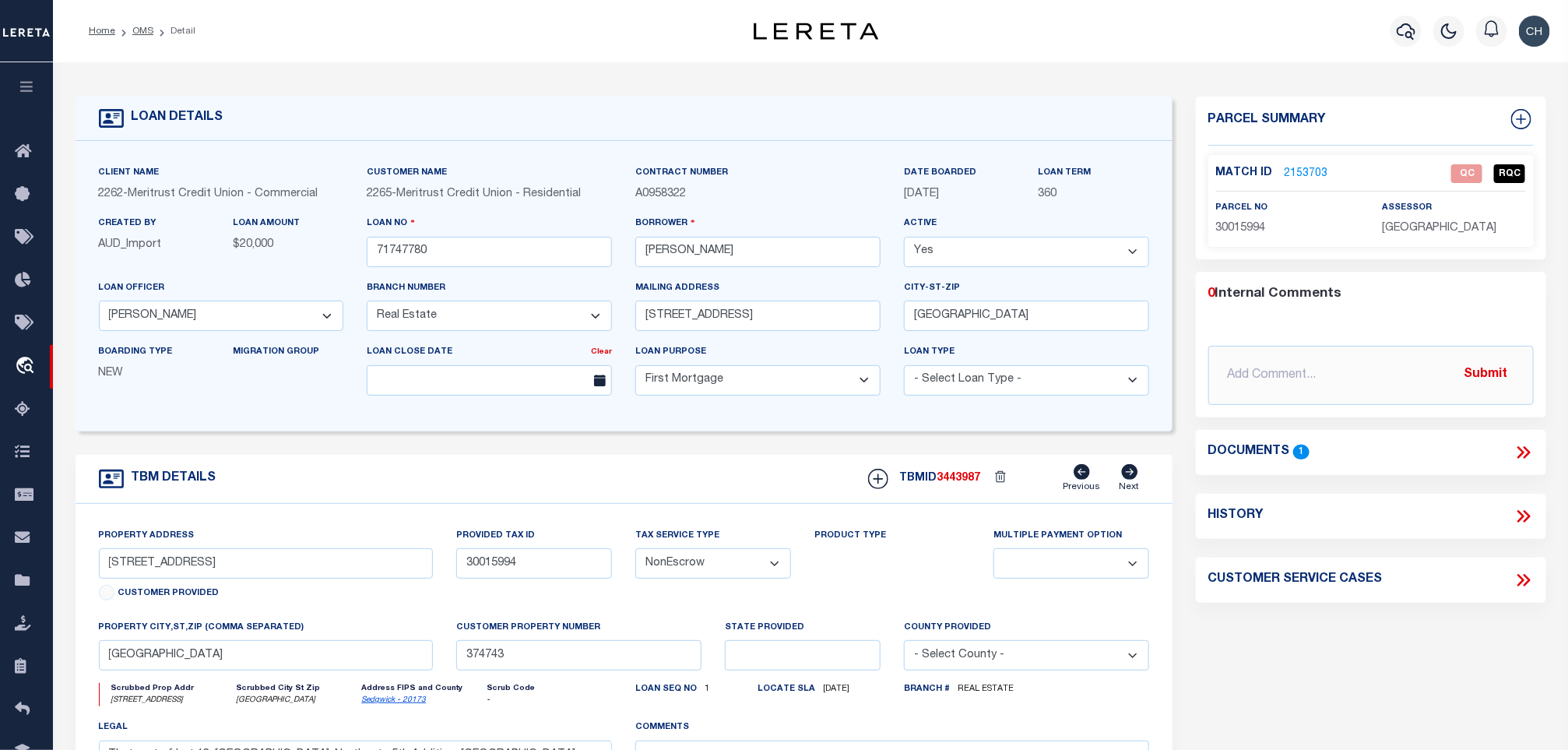
click at [1292, 180] on link "2153703" at bounding box center [1307, 174] width 43 height 17
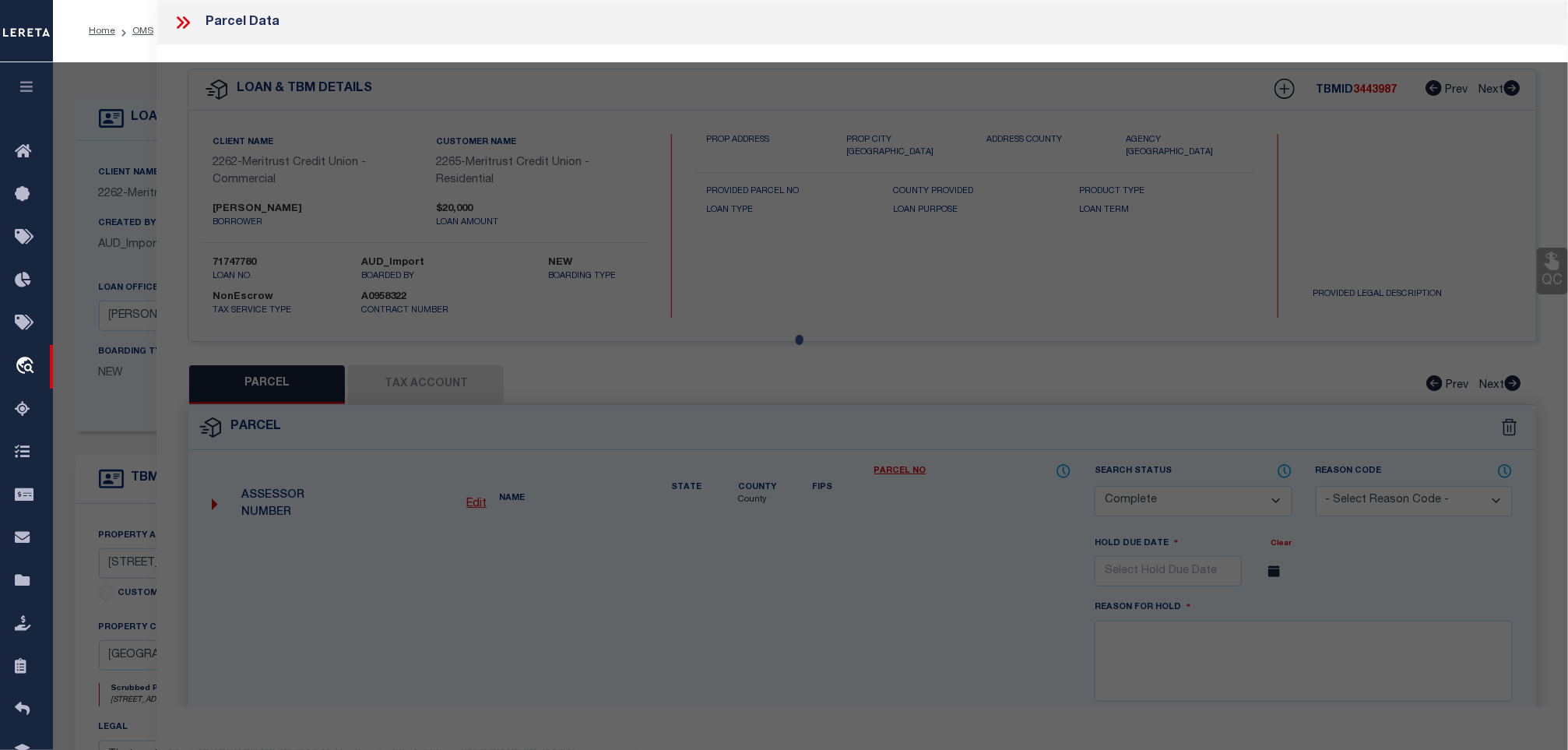
select select "AS"
select select
checkbox input "false"
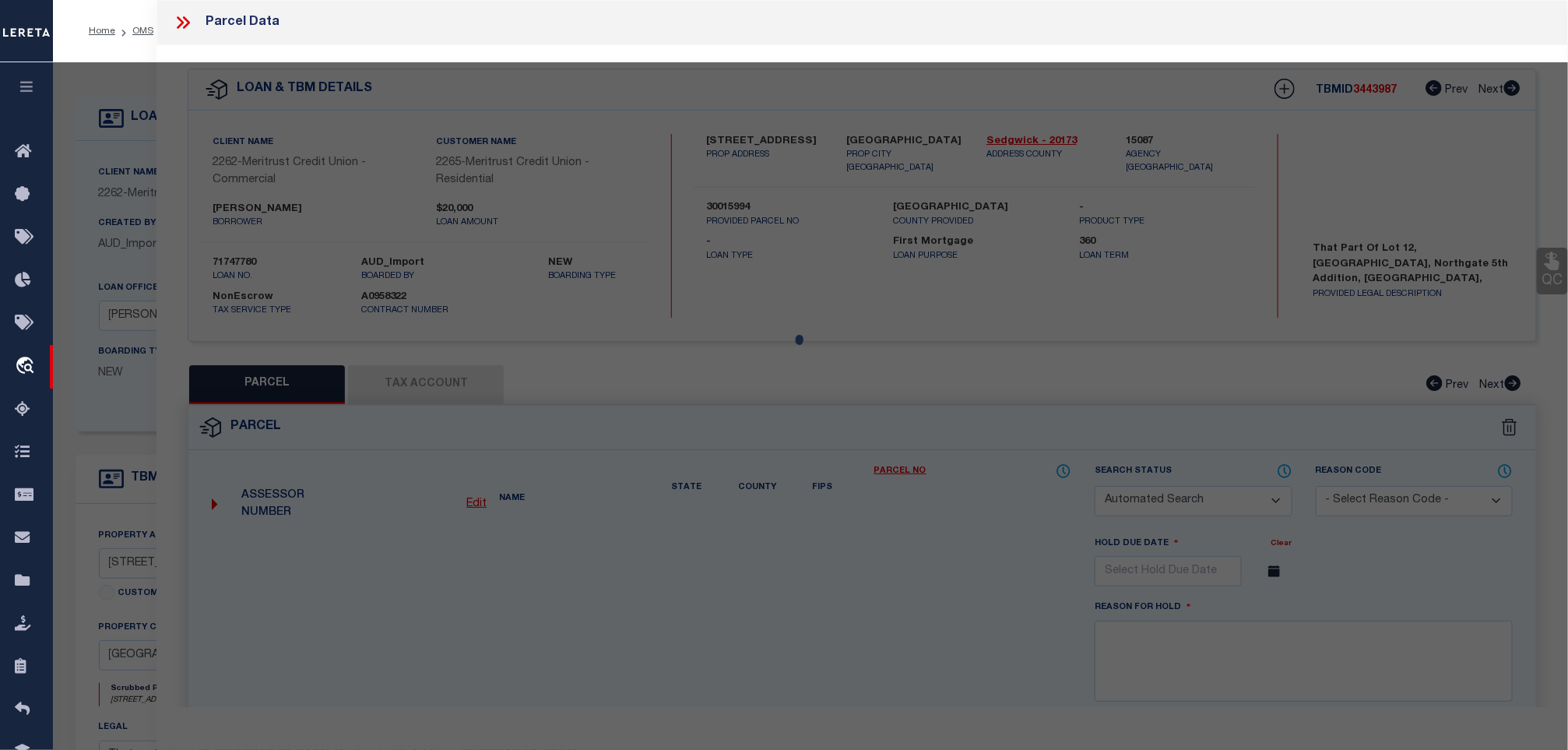
select select "QC"
type input "BRADSHAW JASON MICHAEL"
select select "AGW"
select select "LEG"
type input "[STREET_ADDRESS]"
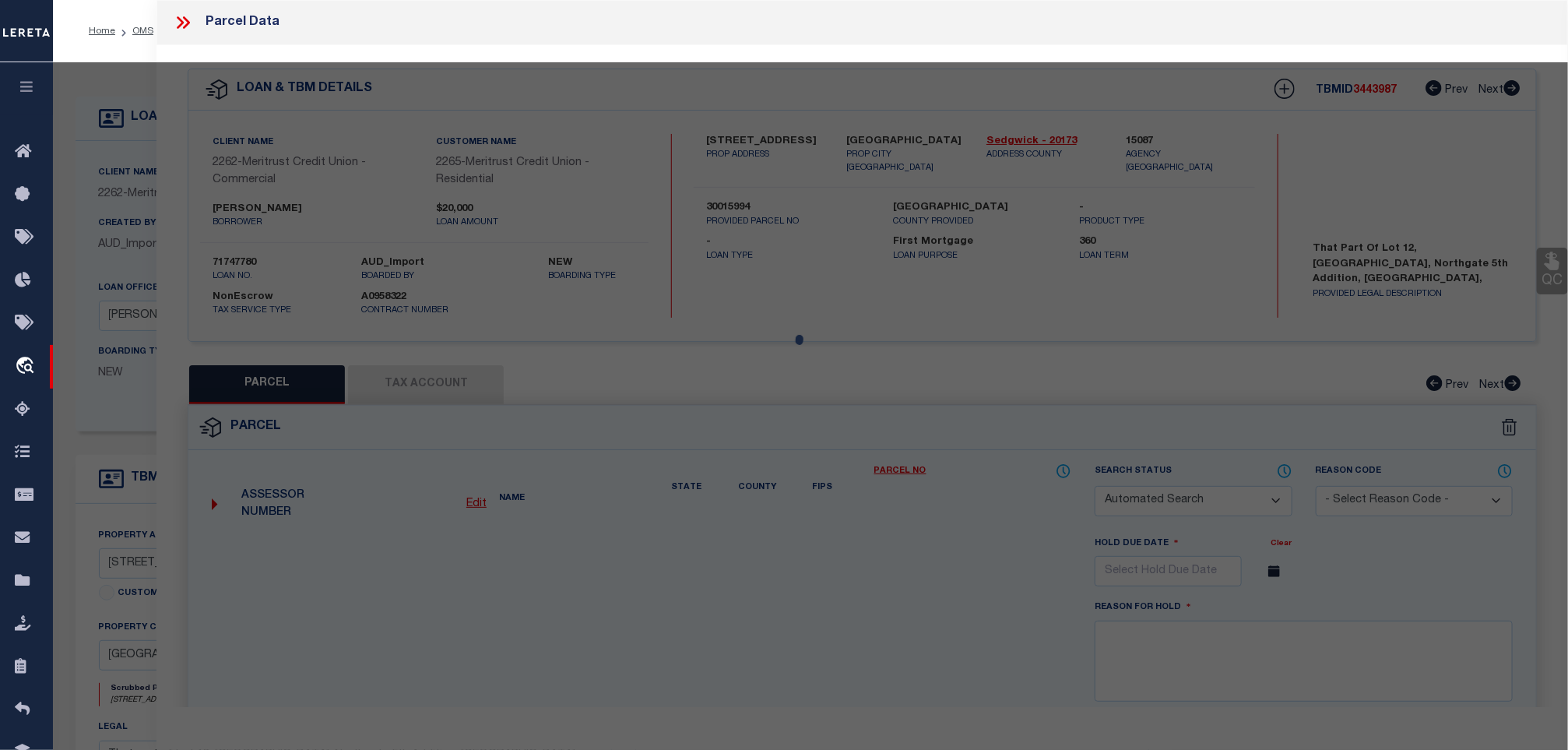
type input "WICHITA KS"
type textarea "TH PT LOT 12 BEG NE COR THEREOF TH S 143.79 FT SWLY 21.26 FT NWLY 89.44 FT NELY…"
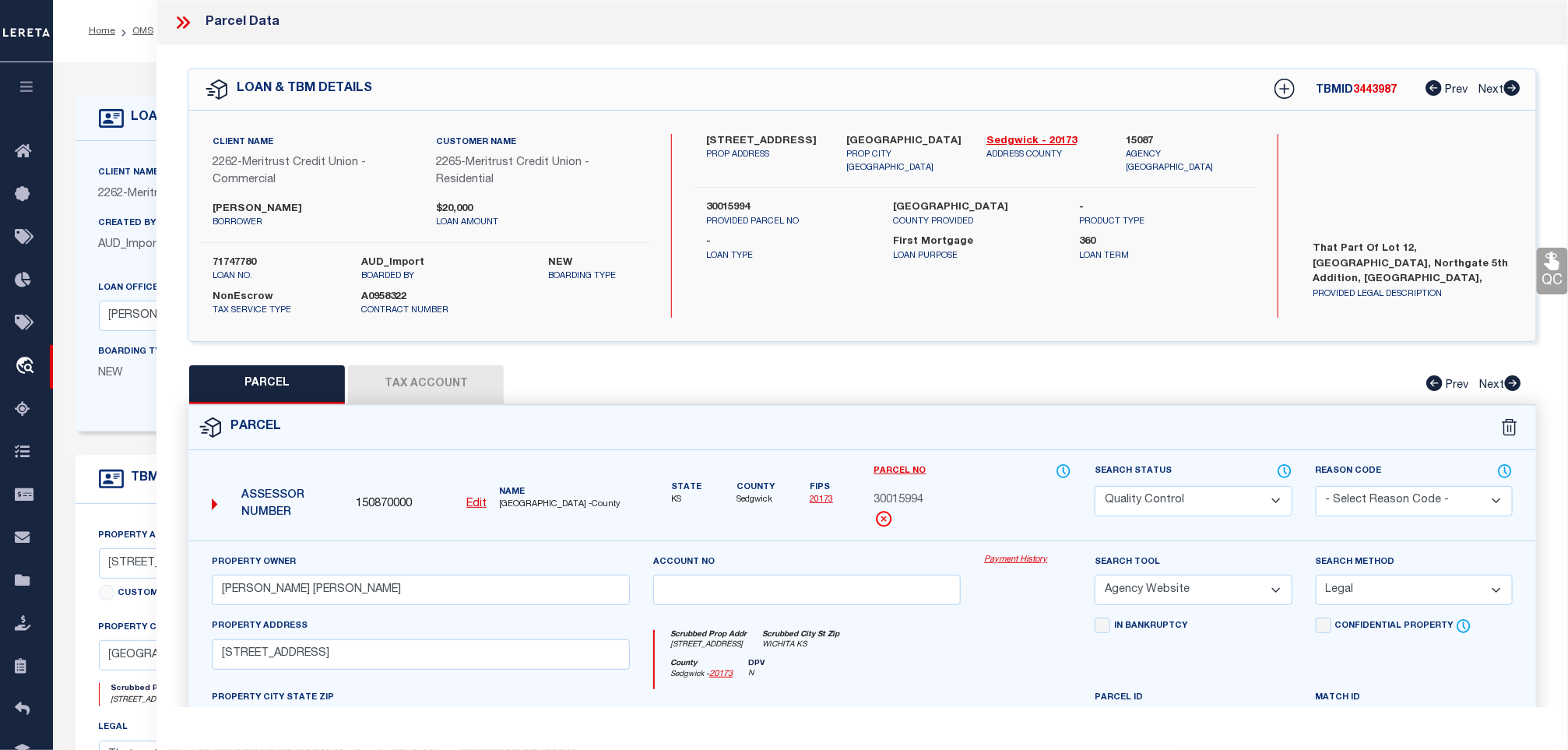
click at [906, 507] on span "30015994" at bounding box center [899, 500] width 49 height 17
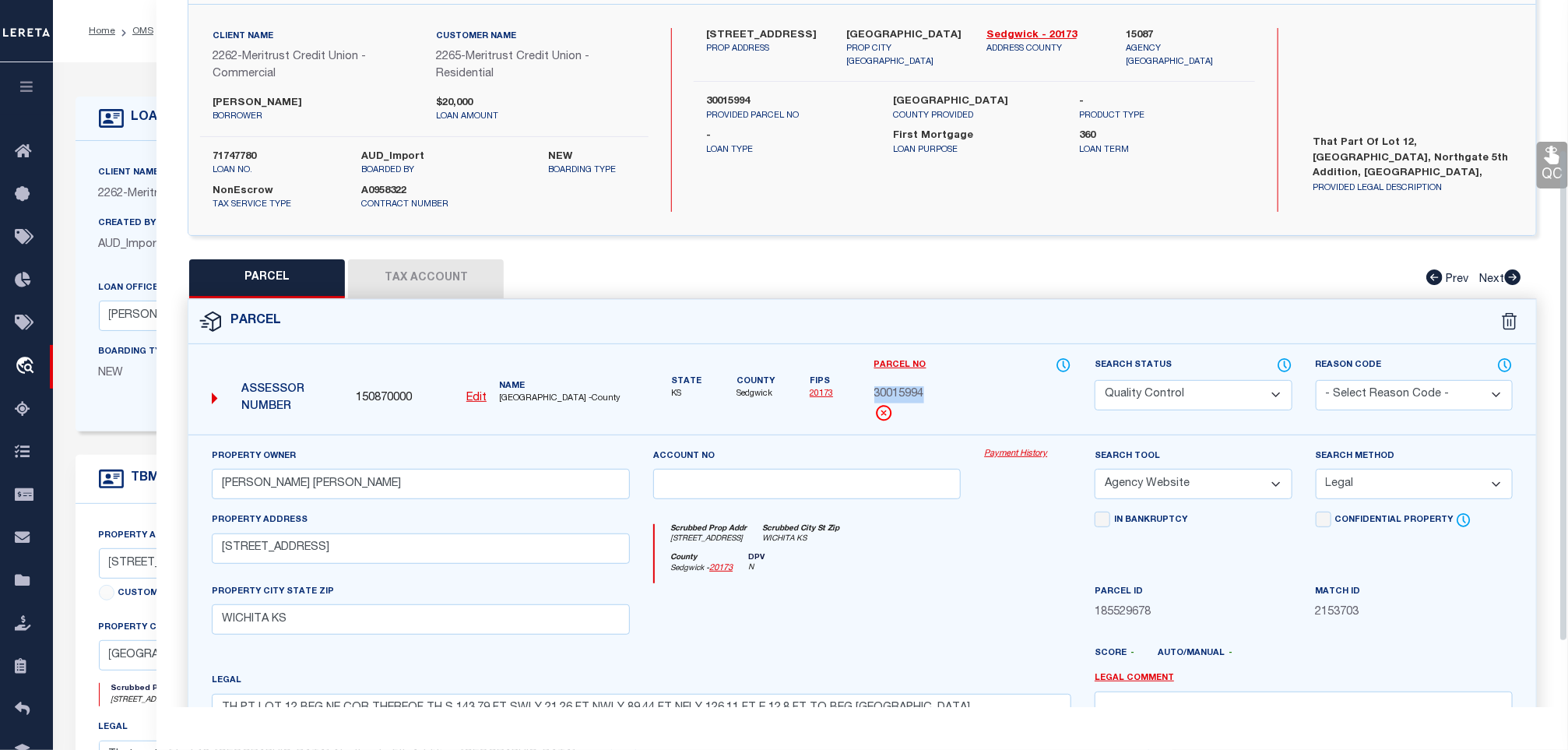
scroll to position [234, 0]
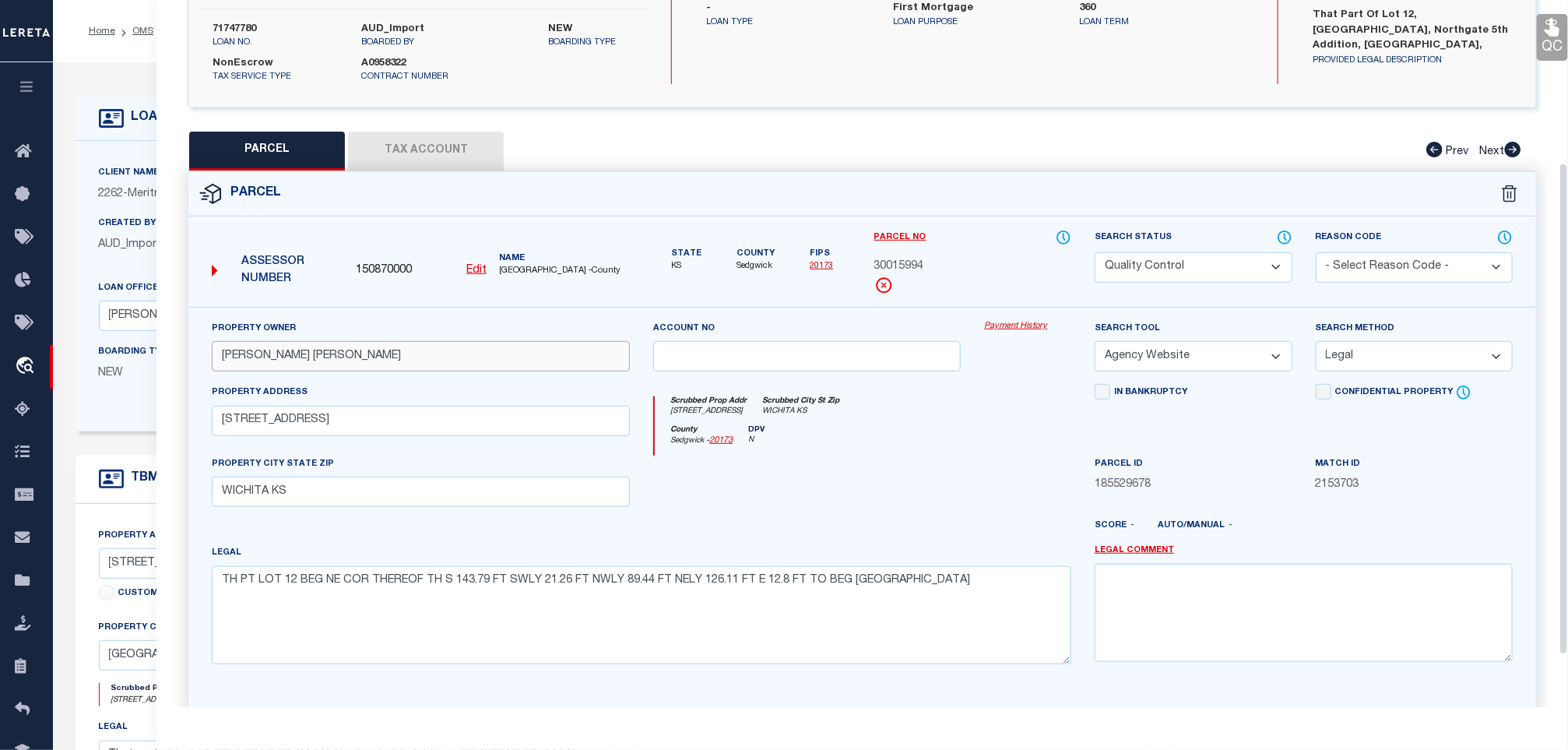
click at [454, 367] on input "BRADSHAW JASON MICHAEL" at bounding box center [421, 355] width 418 height 31
click at [429, 433] on input "[STREET_ADDRESS]" at bounding box center [421, 420] width 418 height 31
click at [393, 418] on input "[STREET_ADDRESS]" at bounding box center [421, 420] width 418 height 31
click at [213, 429] on input "[STREET_ADDRESS]" at bounding box center [421, 420] width 418 height 31
click at [403, 487] on input "WICHITA KS" at bounding box center [421, 491] width 418 height 31
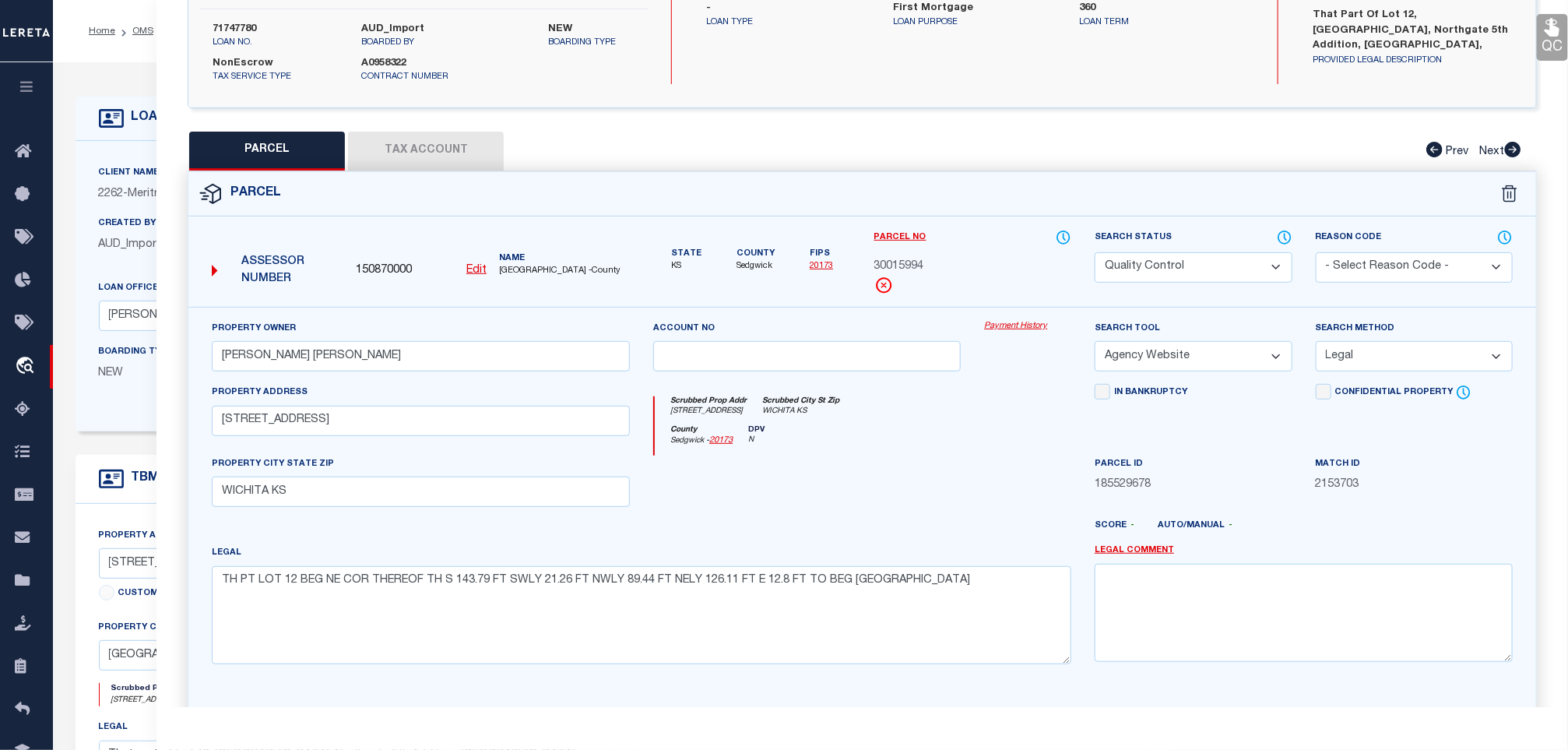
click at [668, 536] on div at bounding box center [586, 534] width 331 height 19
click at [1156, 264] on select "Automated Search Bad Parcel Complete Duplicate Parcel High Dollar Reporting In …" at bounding box center [1193, 267] width 197 height 31
select select "CP"
click at [1094, 255] on select "Automated Search Bad Parcel Complete Duplicate Parcel High Dollar Reporting In …" at bounding box center [1193, 267] width 197 height 31
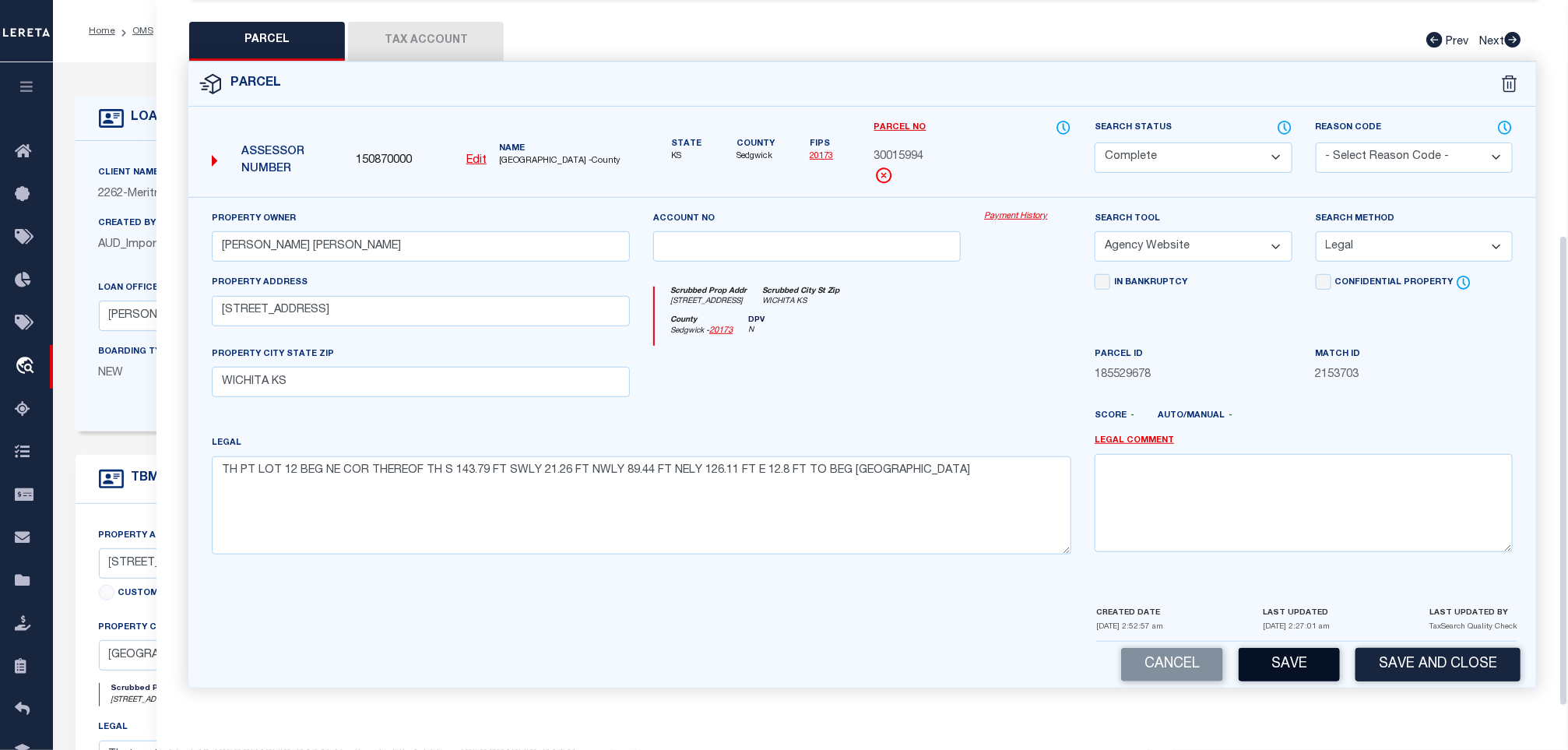
click at [1276, 654] on button "Save" at bounding box center [1289, 664] width 102 height 34
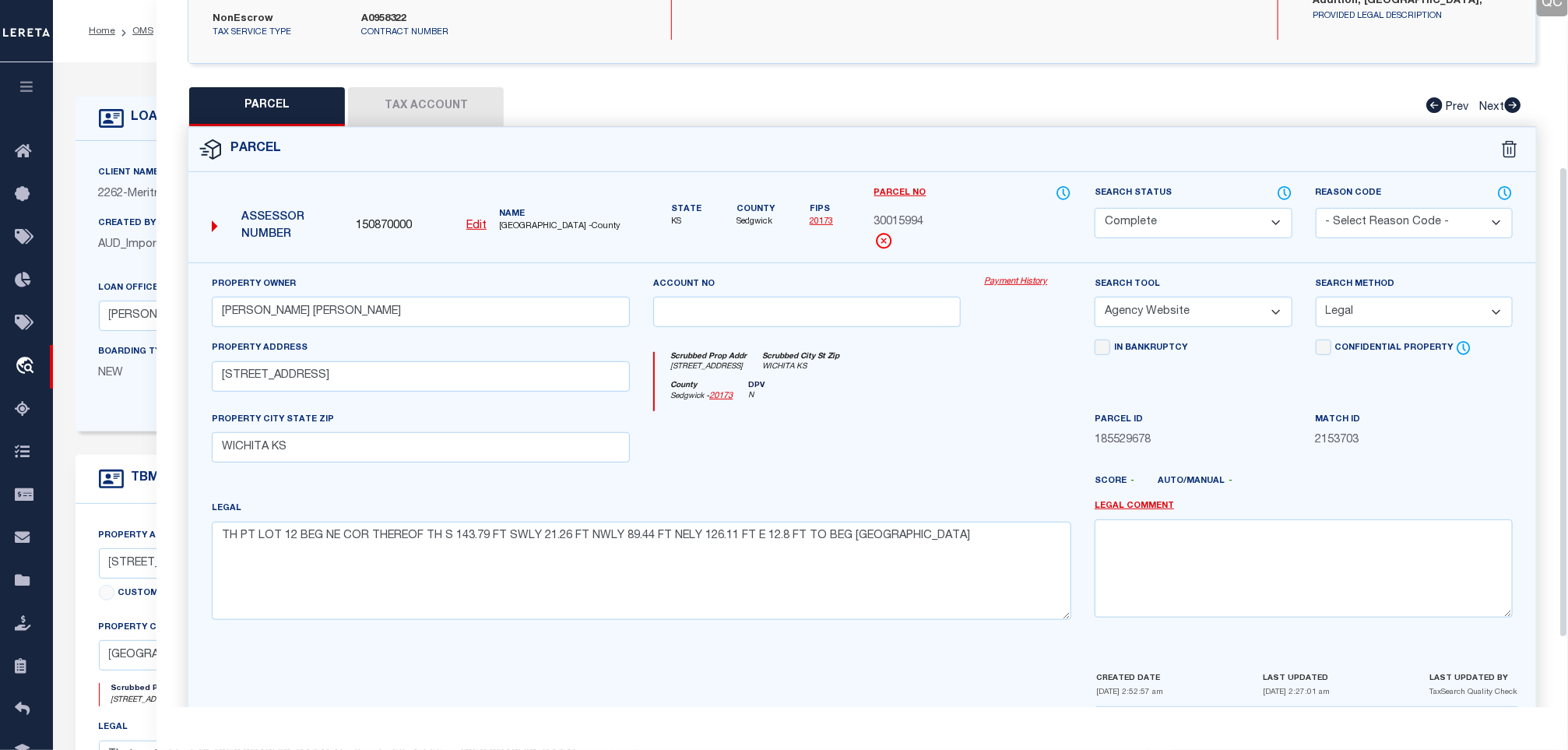
scroll to position [237, 0]
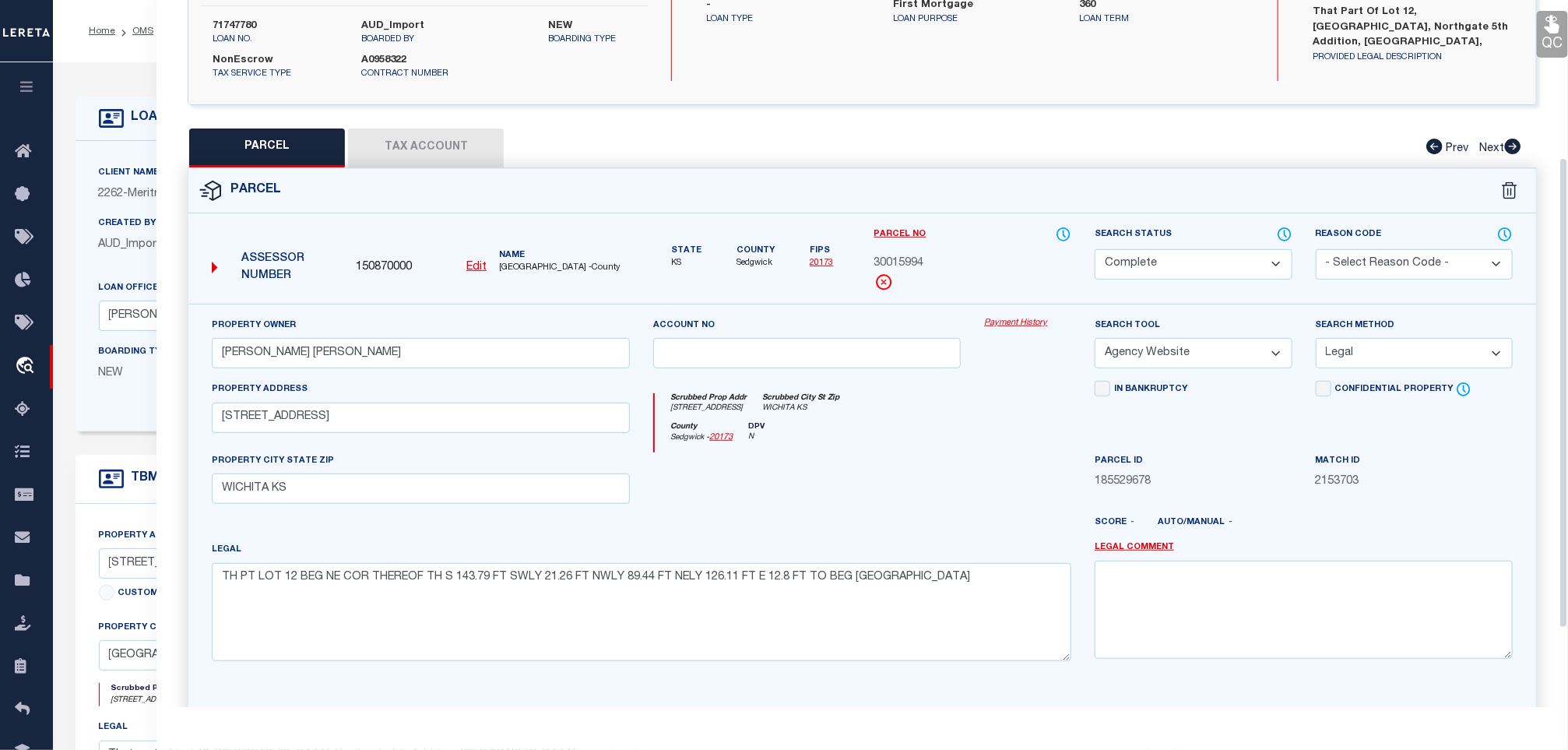
click at [490, 174] on div "Parcel" at bounding box center [861, 190] width 1347 height 44
click at [484, 150] on button "Tax Account" at bounding box center [426, 147] width 156 height 38
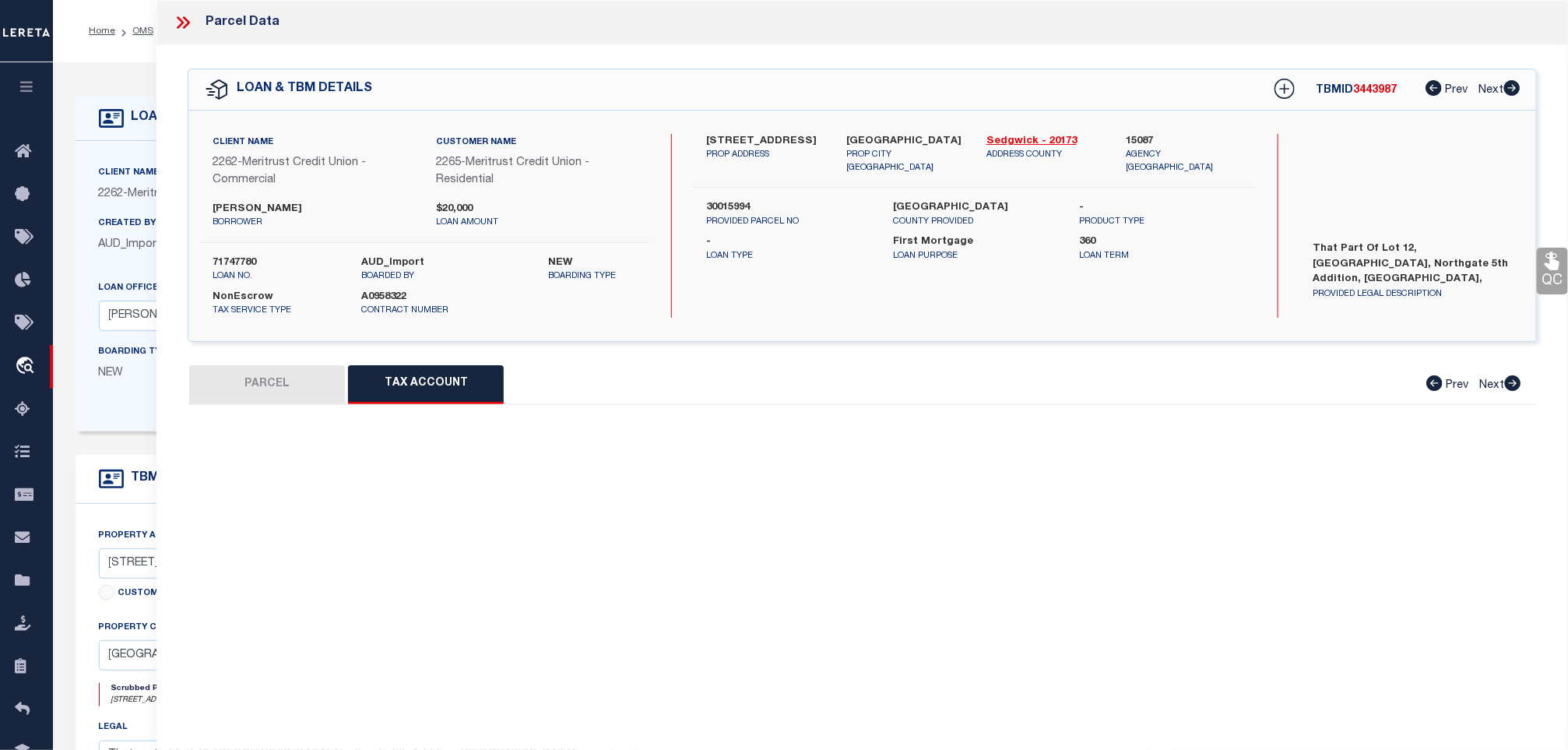
select select "100"
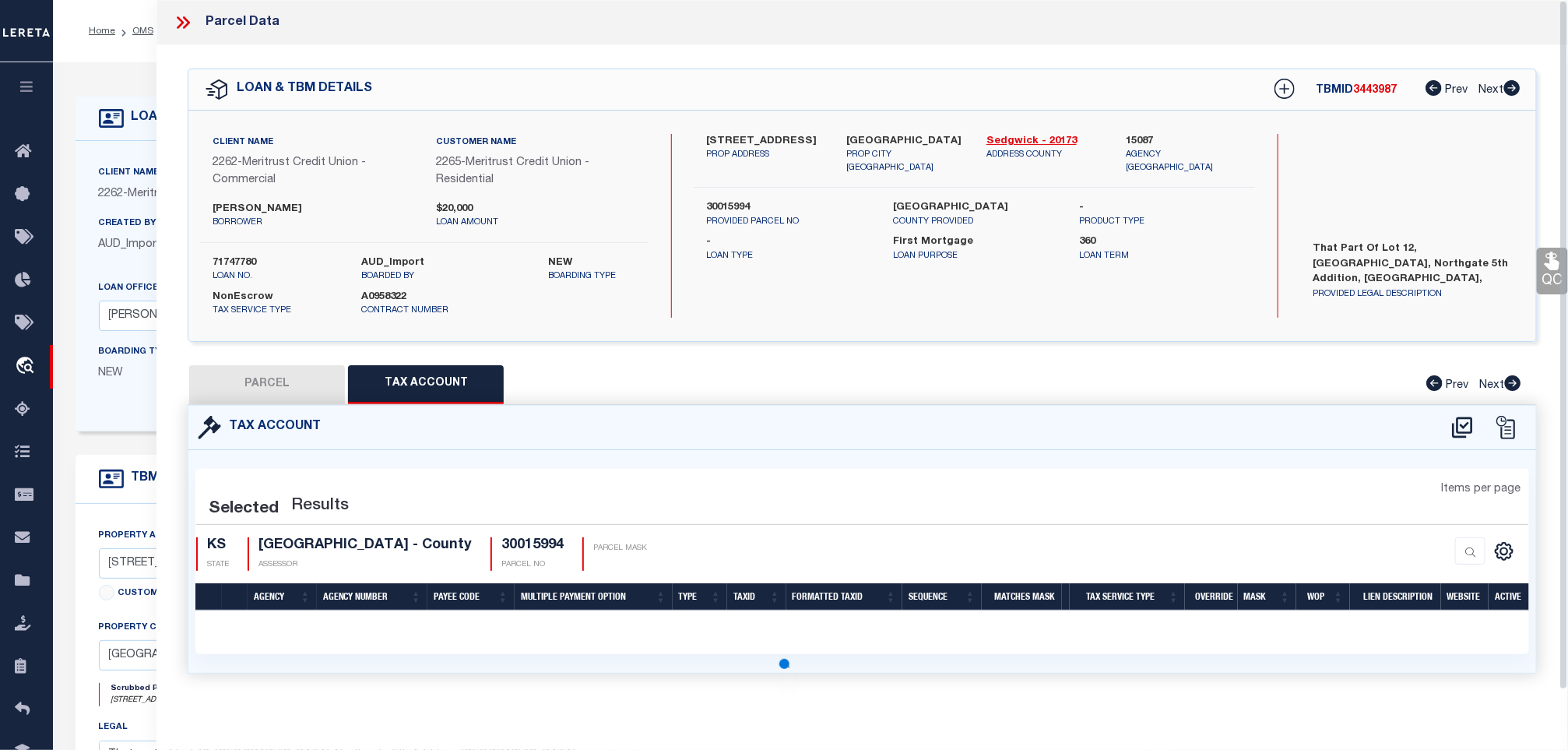
select select "100"
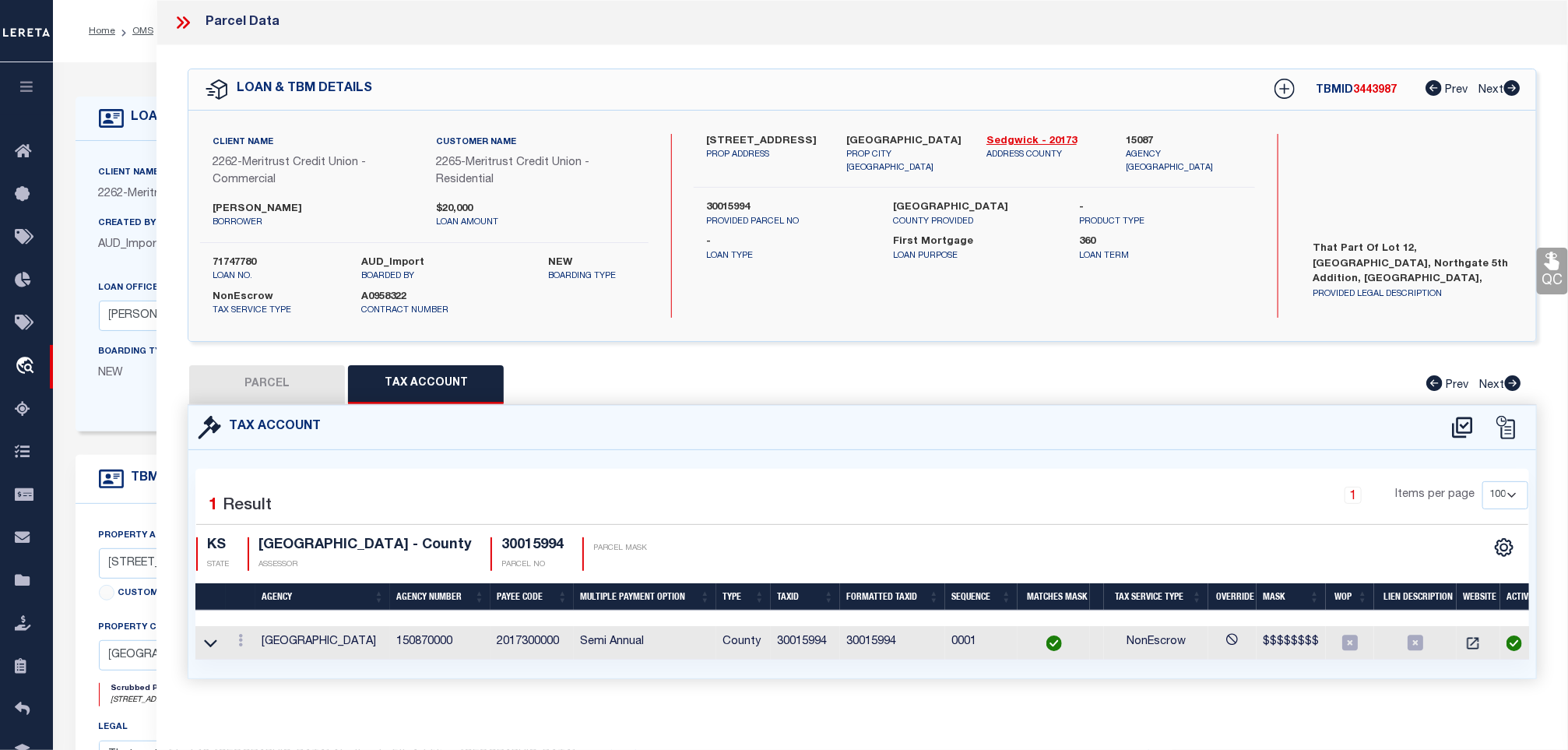
click at [1537, 263] on link "QC" at bounding box center [1552, 270] width 32 height 46
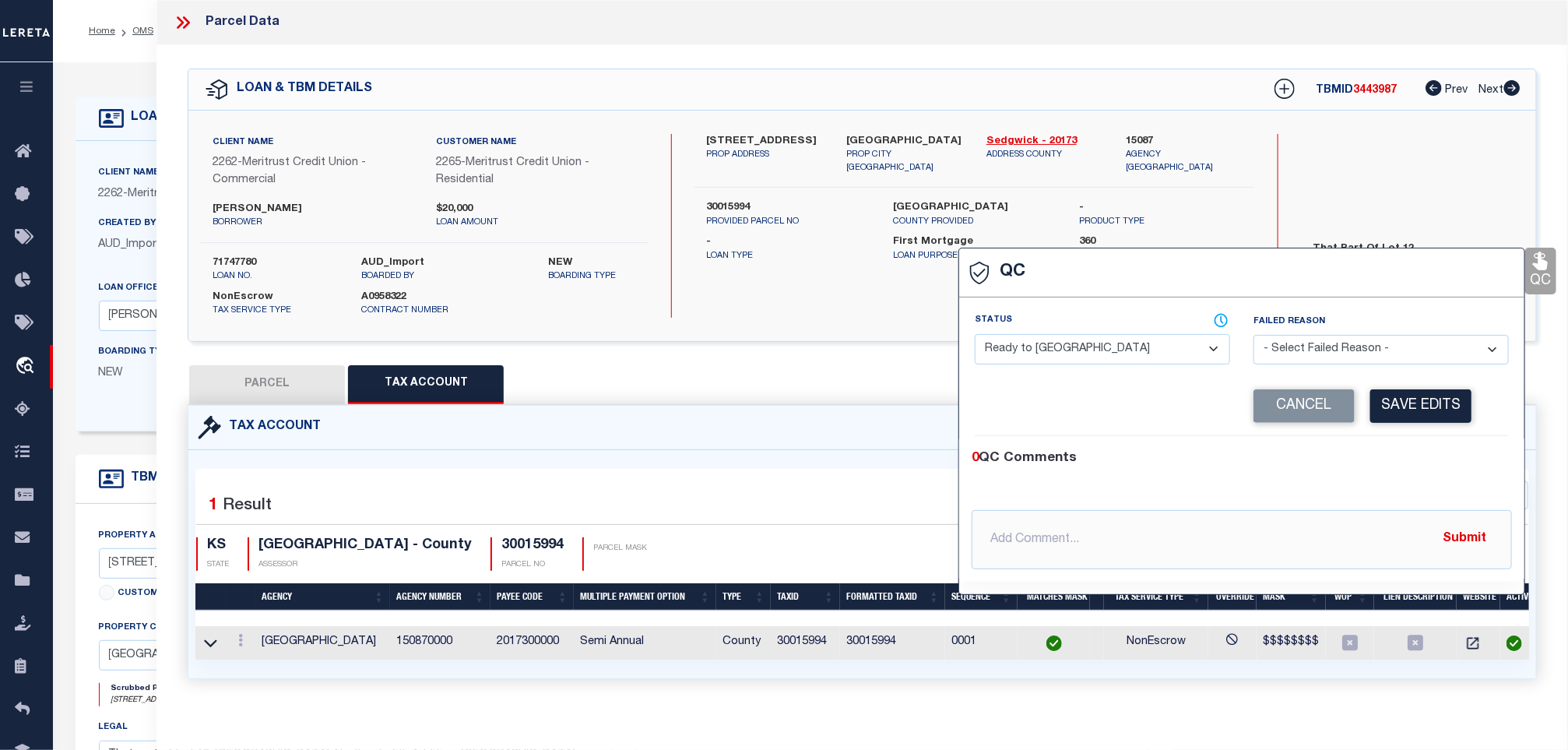
click at [1097, 323] on span at bounding box center [1120, 320] width 218 height 15
click at [1089, 344] on select "- Select Status - Ready to QC Correct Incorrect" at bounding box center [1102, 348] width 256 height 31
select select "COR"
click at [975, 335] on select "- Select Status - Ready to QC Correct Incorrect" at bounding box center [1102, 348] width 256 height 31
click at [1457, 418] on button "Save Edits" at bounding box center [1420, 406] width 102 height 34
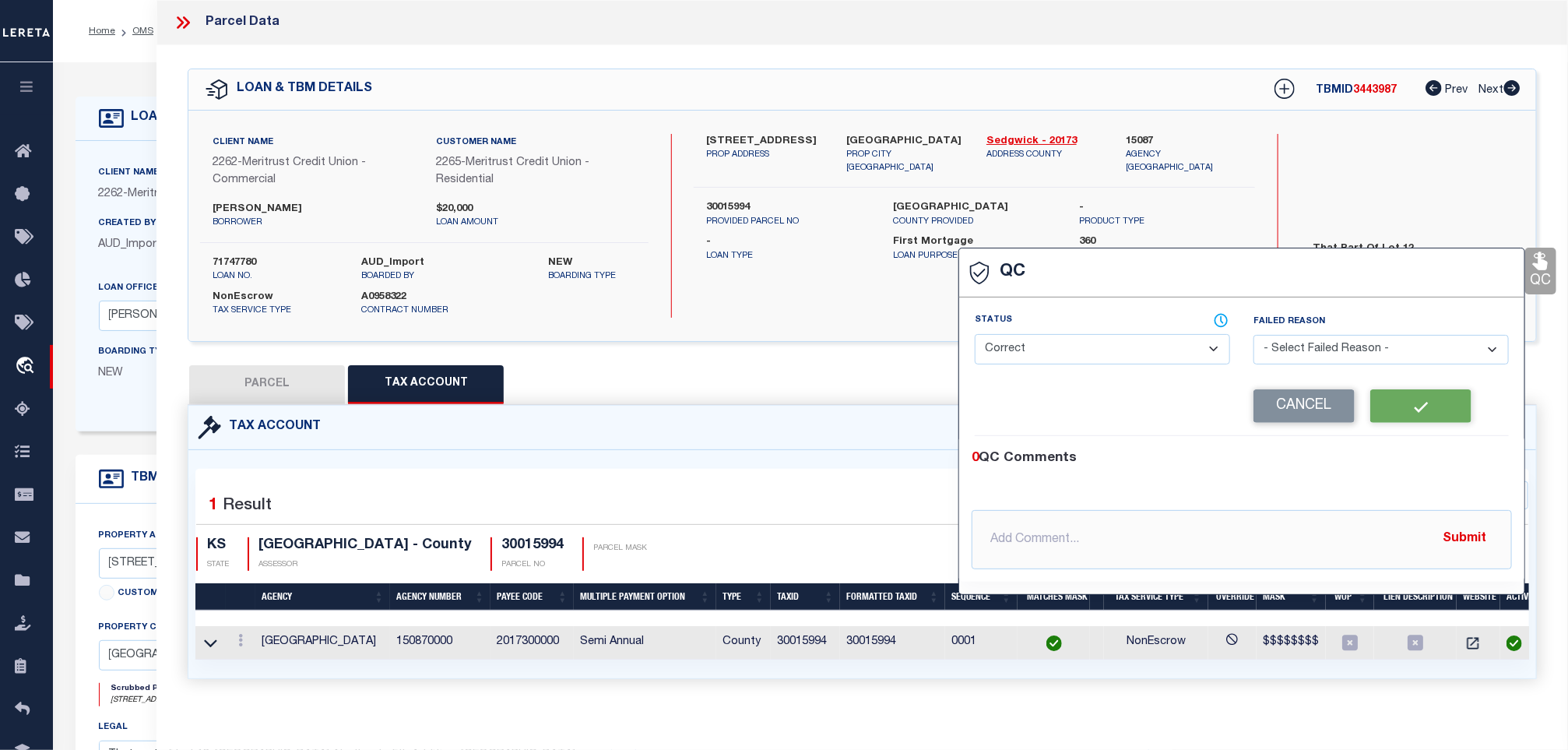
click at [243, 260] on label "71747780" at bounding box center [275, 263] width 126 height 16
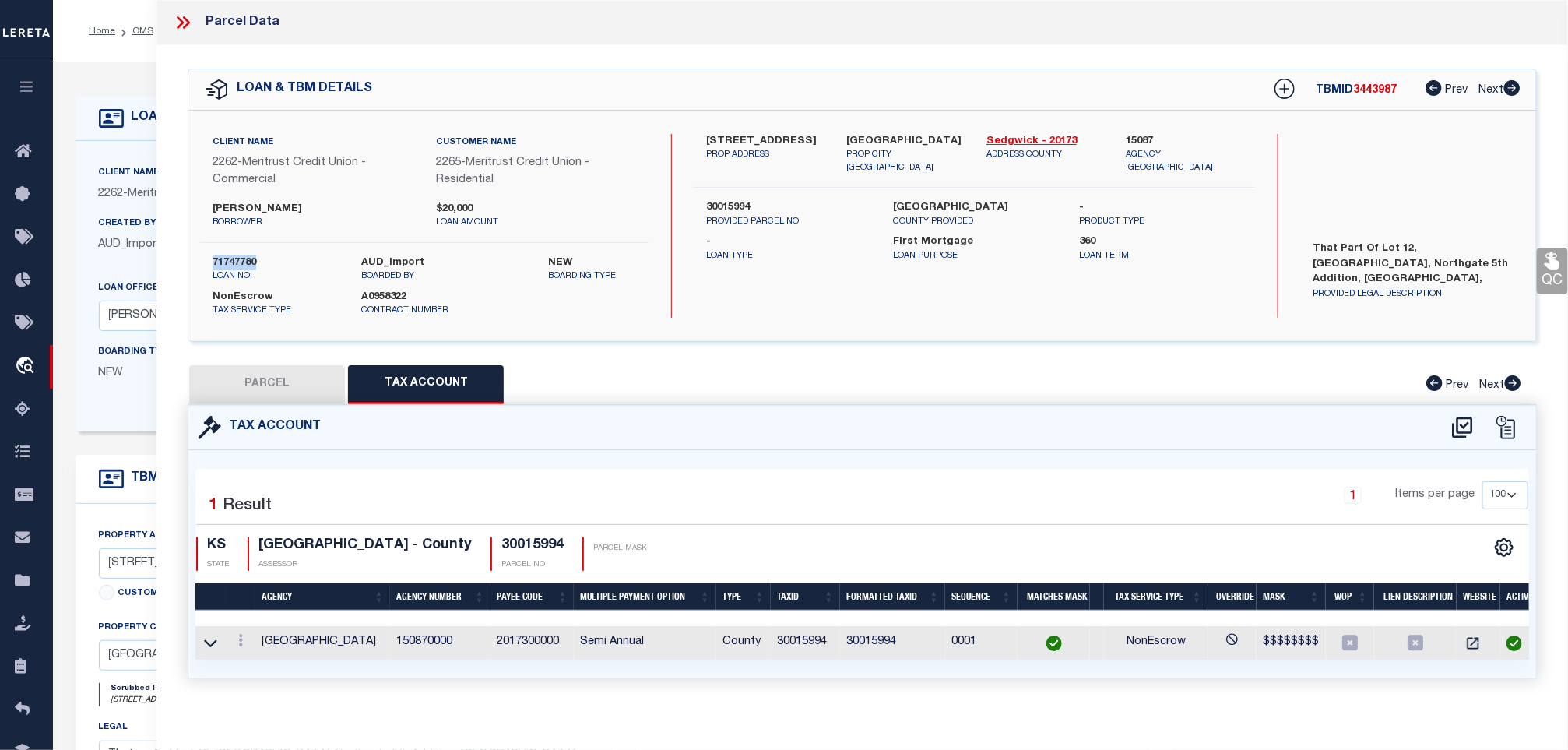
click at [243, 260] on label "71747780" at bounding box center [275, 263] width 126 height 16
copy label "71747780"
click at [1362, 102] on div "TBMID 3443987 Prev Next" at bounding box center [1386, 90] width 267 height 28
copy span "3443987"
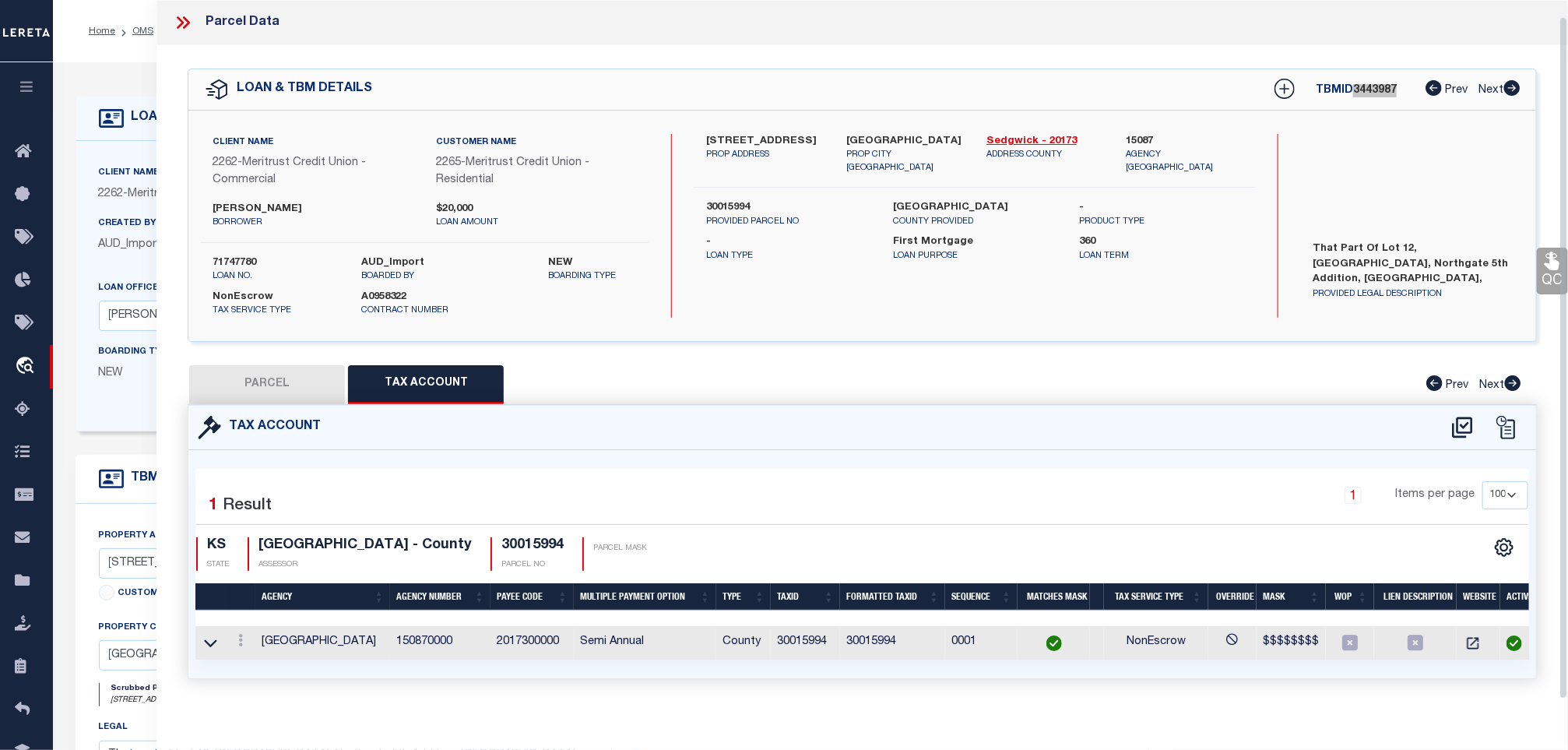
scroll to position [24, 0]
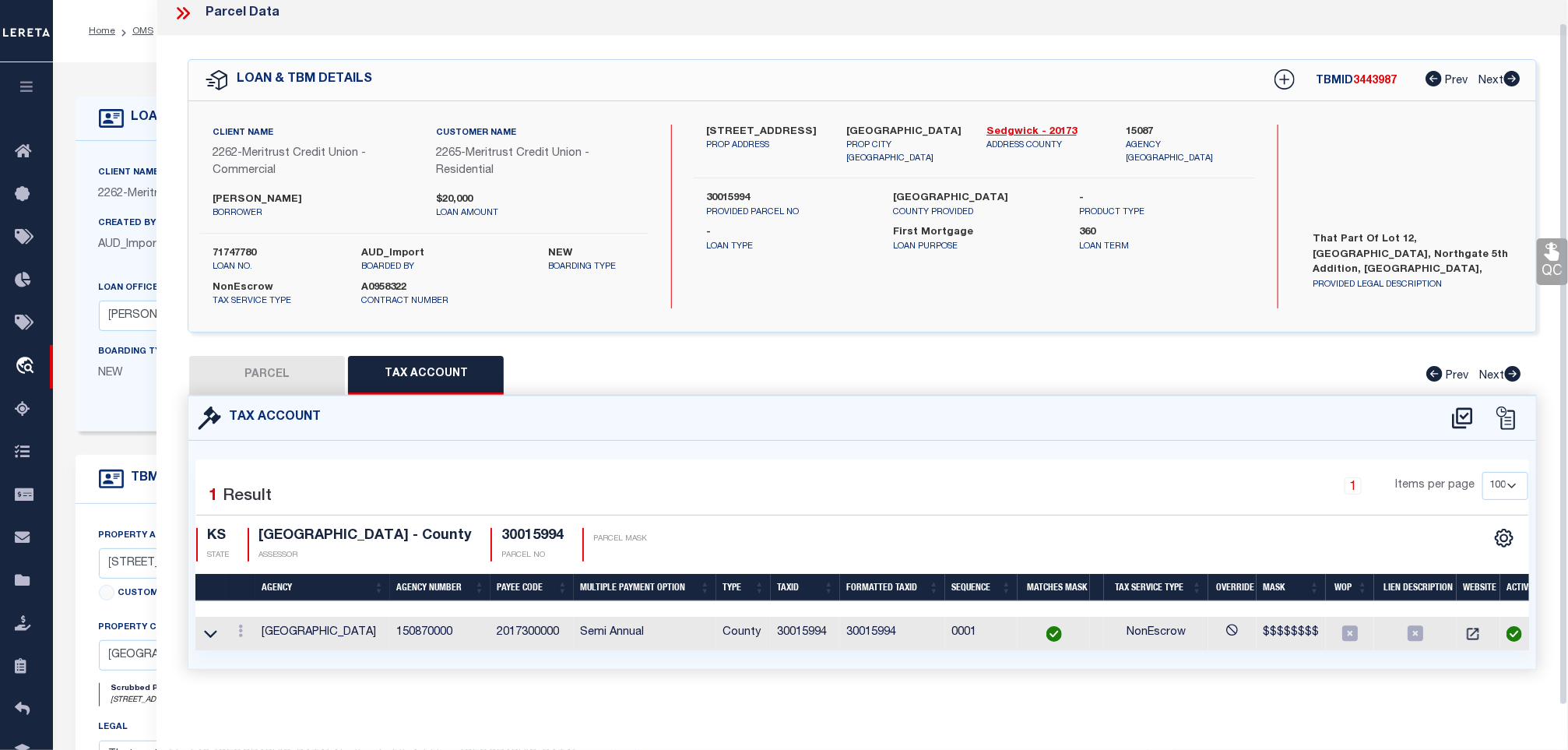
click at [542, 528] on h4 "30015994" at bounding box center [532, 536] width 62 height 17
copy h4 "30015994"
copy h4 "[GEOGRAPHIC_DATA]"
drag, startPoint x: 403, startPoint y: 522, endPoint x: 261, endPoint y: 526, distance: 142.1
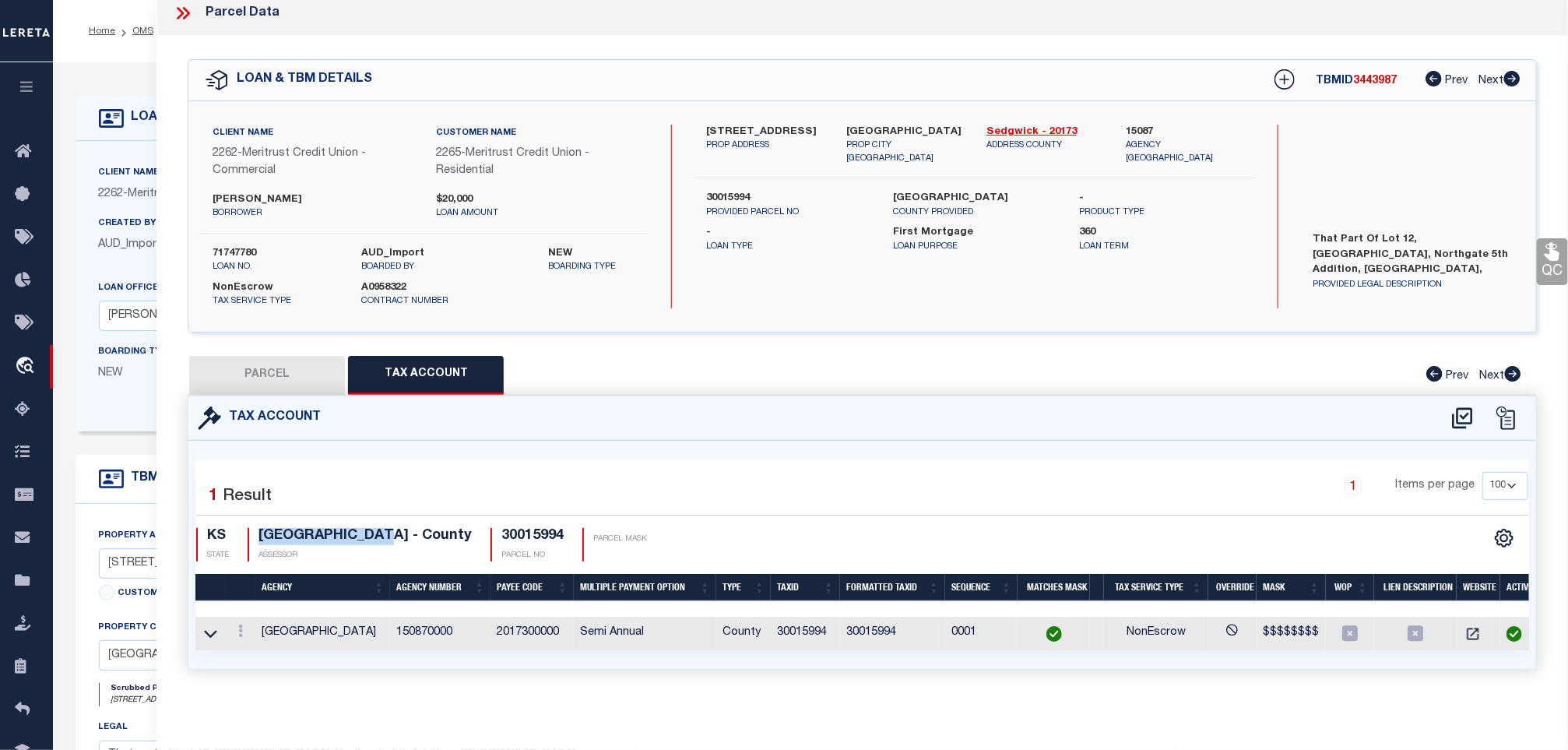
click at [261, 528] on h4 "SEDGWICK COUNTY - County" at bounding box center [365, 536] width 213 height 17
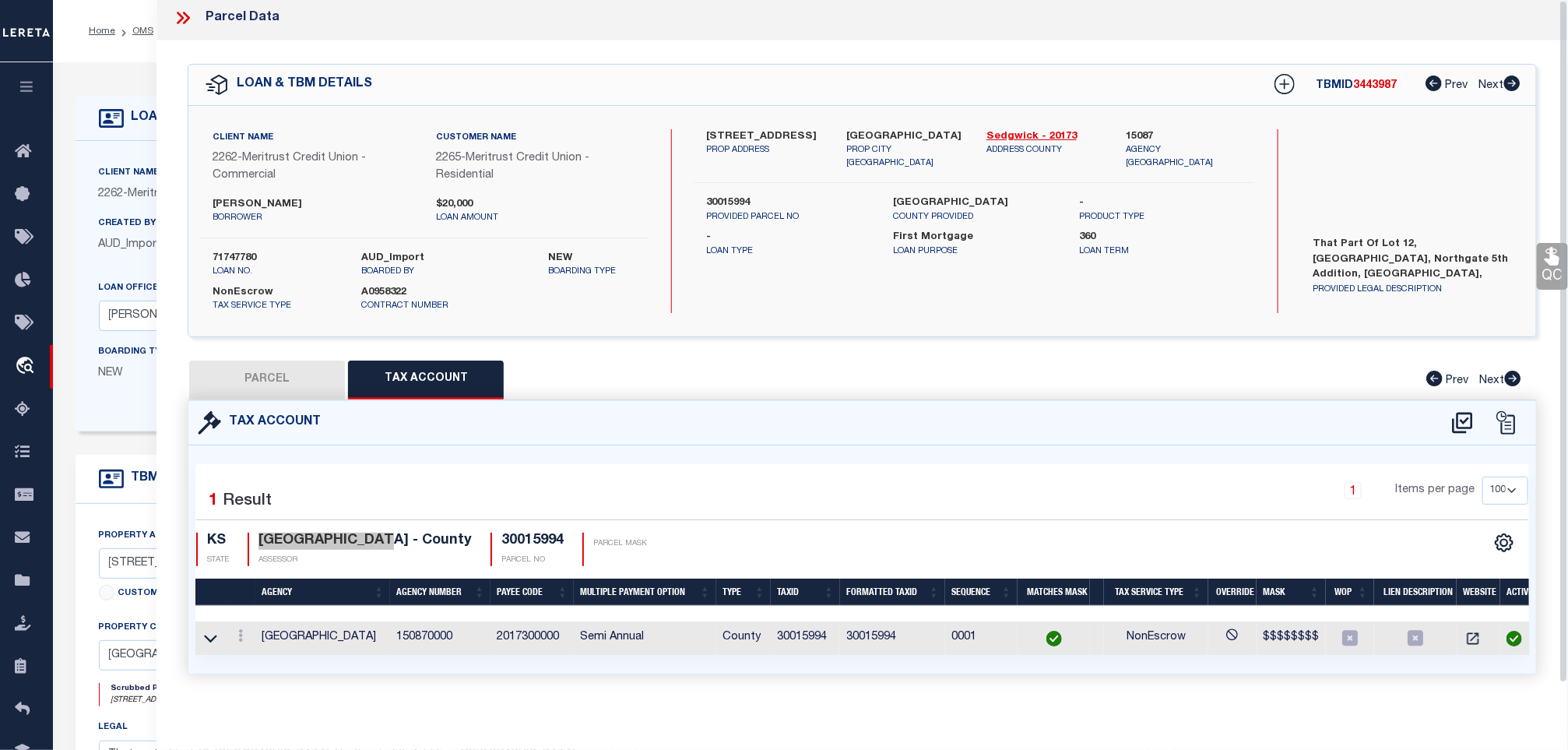
scroll to position [0, 0]
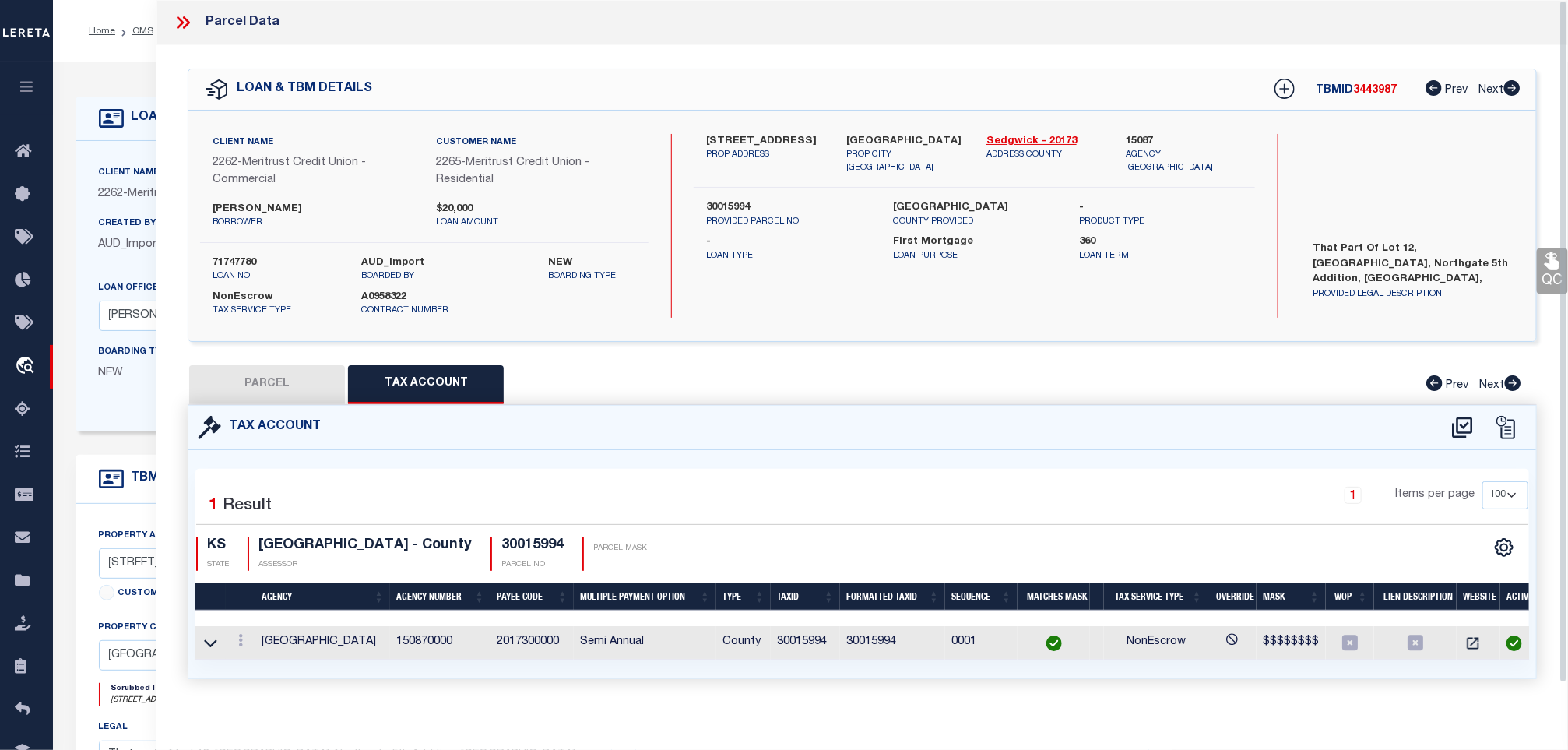
click at [186, 22] on icon at bounding box center [183, 23] width 21 height 21
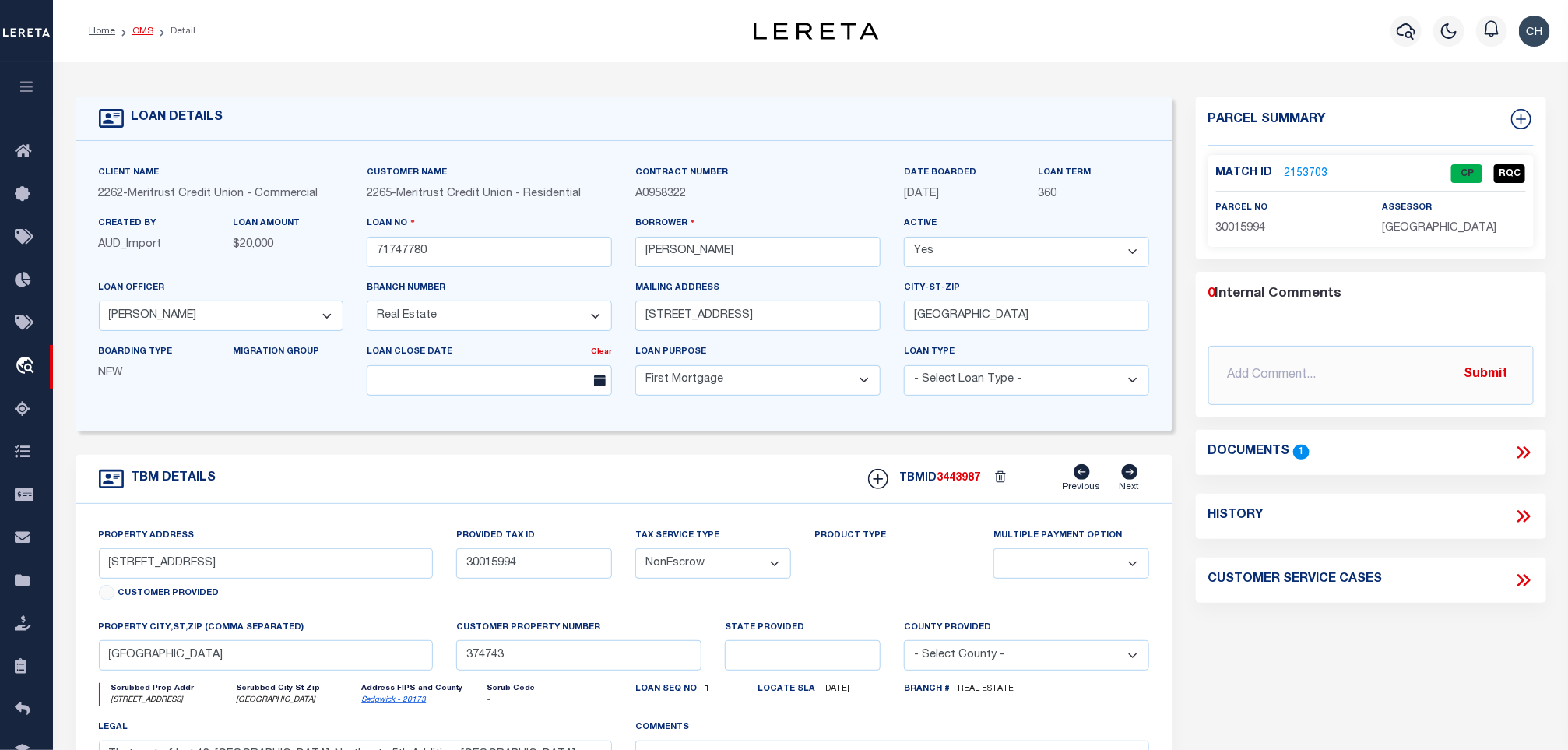
click at [147, 35] on link "OMS" at bounding box center [142, 31] width 21 height 9
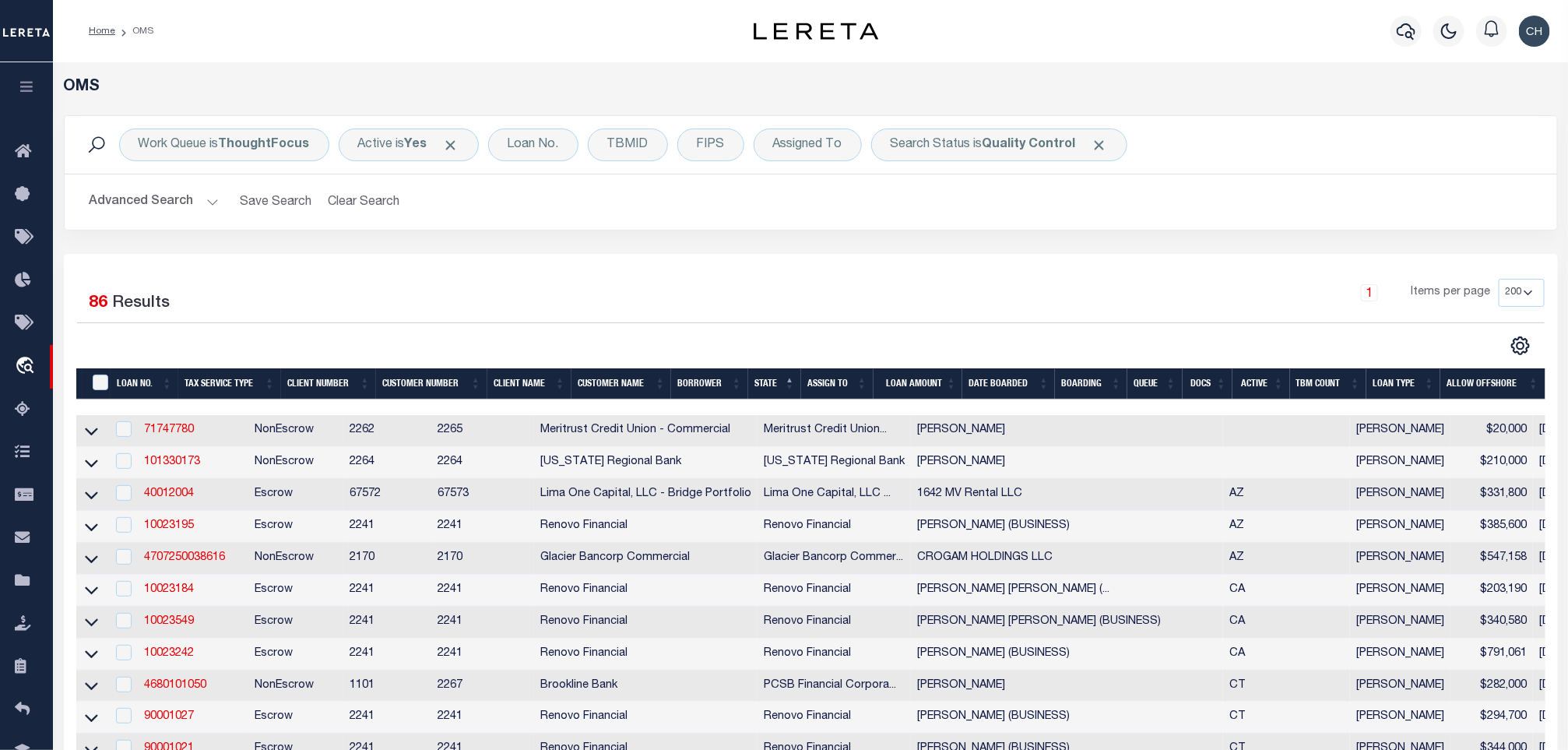
click at [171, 201] on button "Advanced Search" at bounding box center [154, 201] width 129 height 31
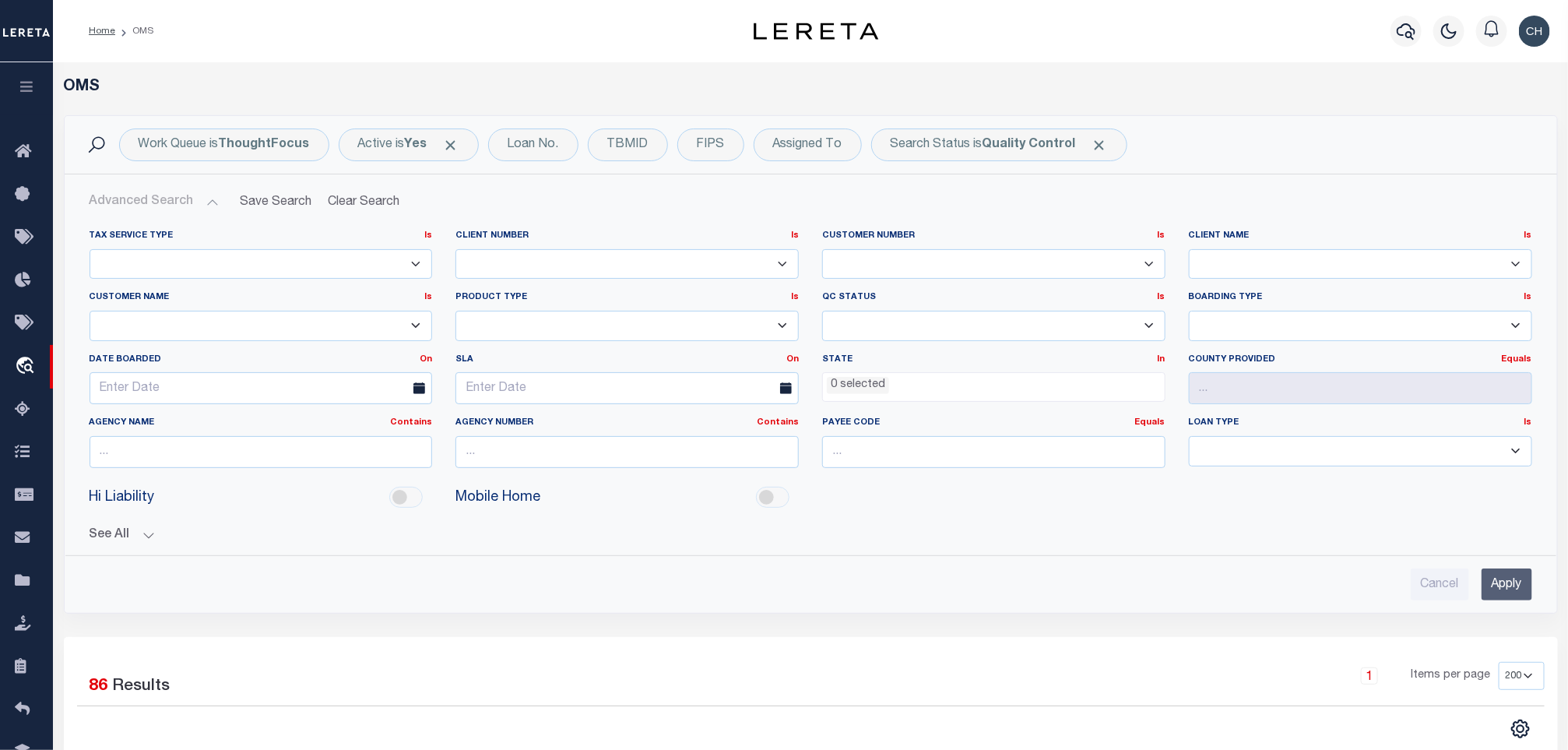
click at [1500, 572] on input "Apply" at bounding box center [1506, 584] width 50 height 32
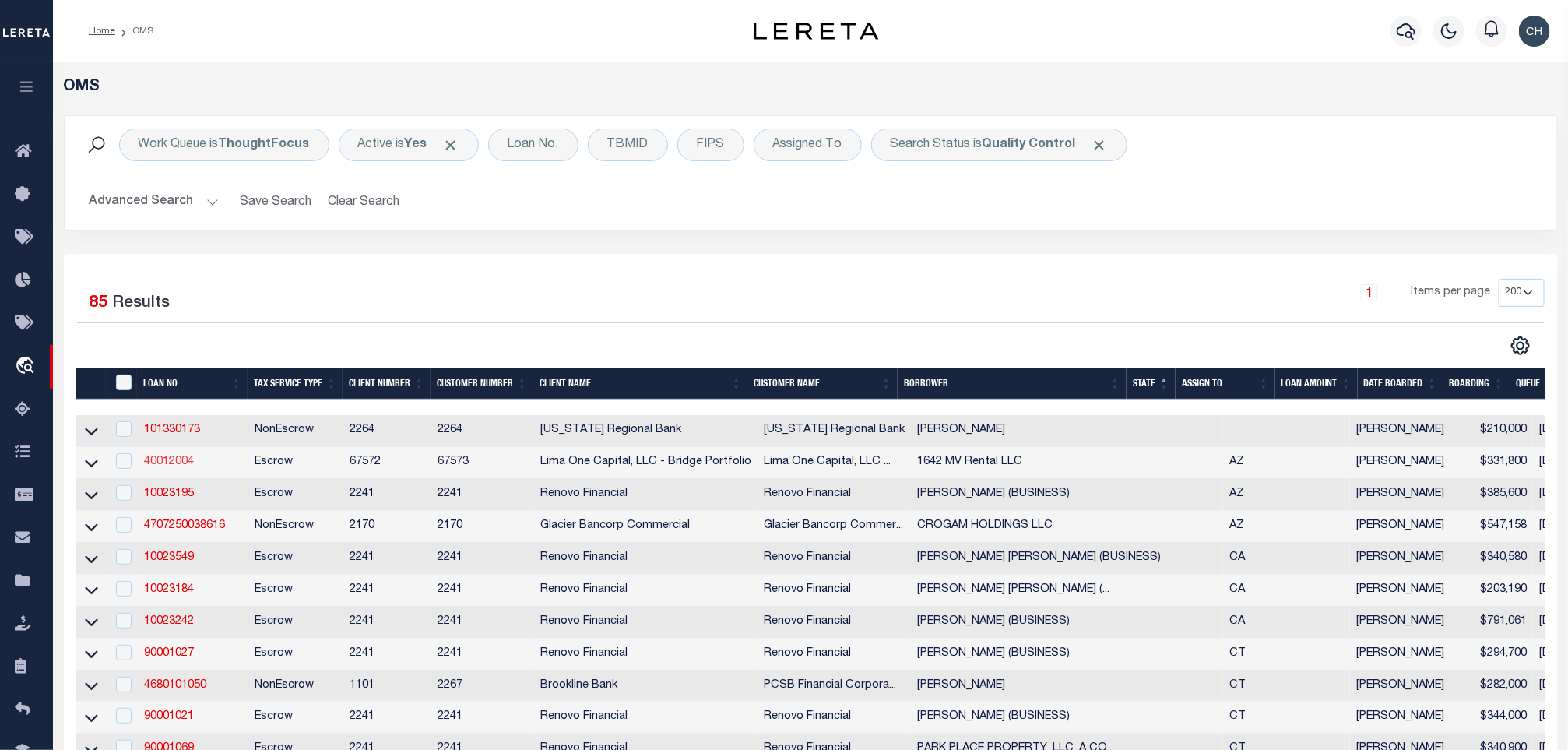
click at [169, 463] on link "40012004" at bounding box center [169, 461] width 49 height 11
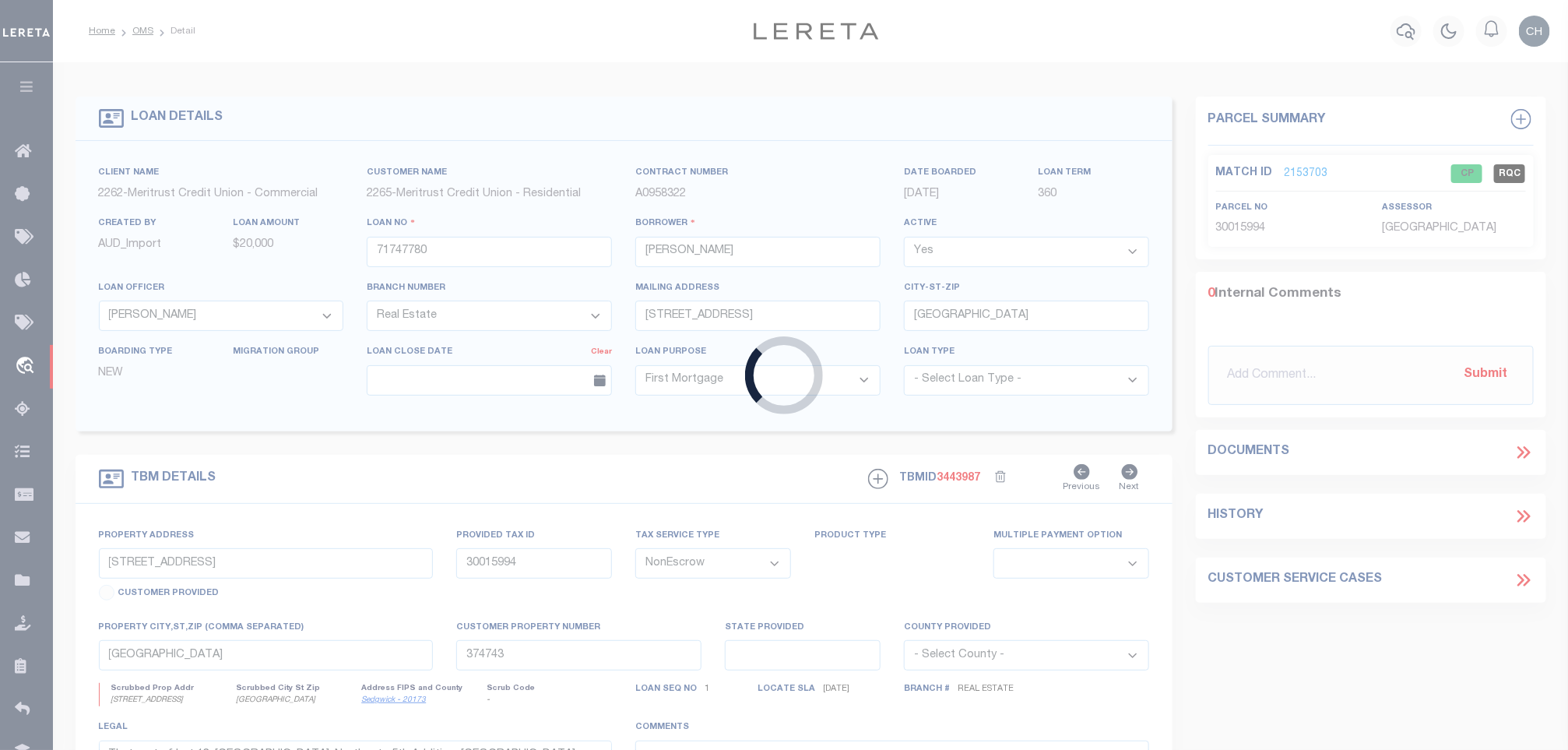
type input "40012004"
type input "1642 MV Rental LLC"
select select
type input "11011 N 92nd St Unit 1005"
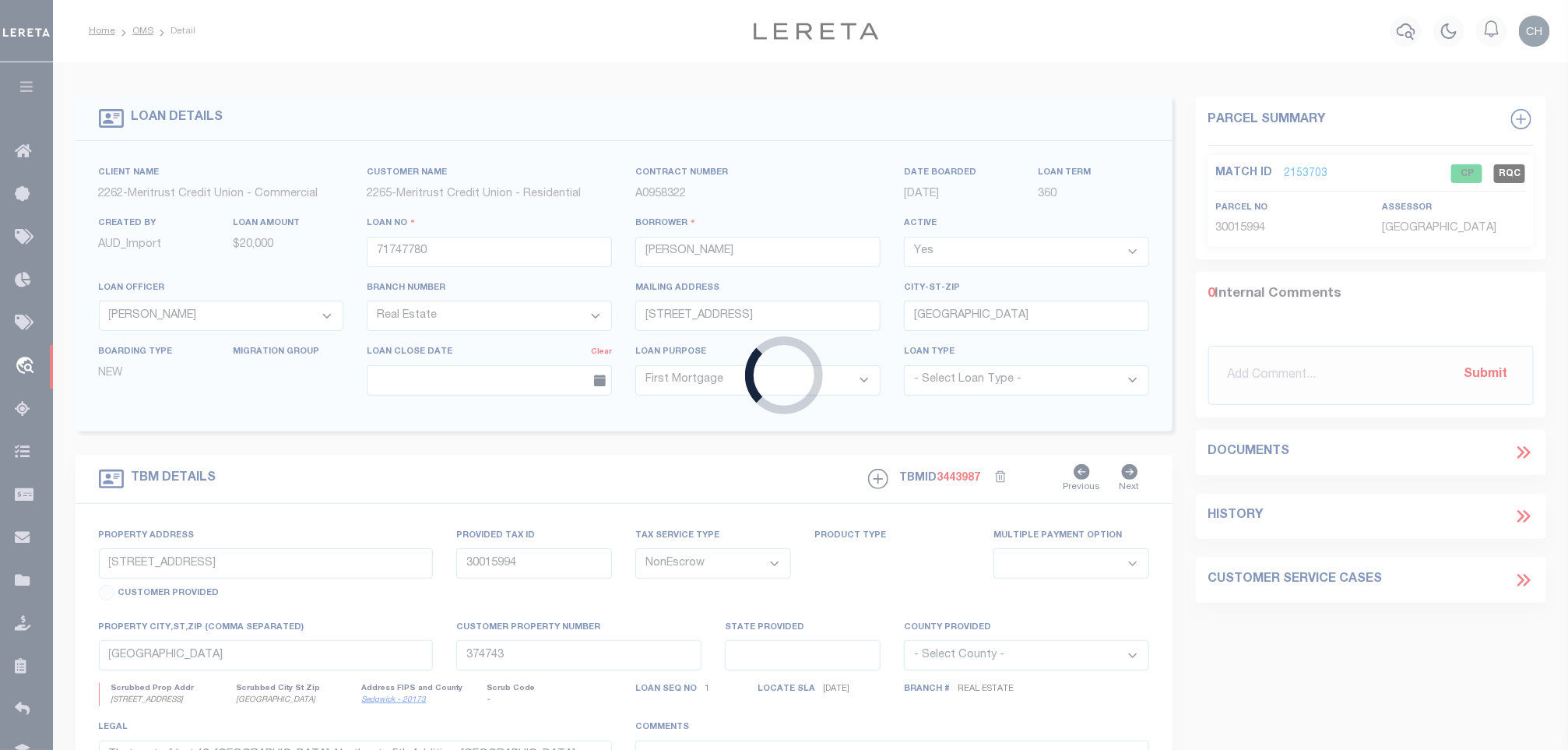
type input "Scottsdale AZ 85260"
select select
select select "Escrow"
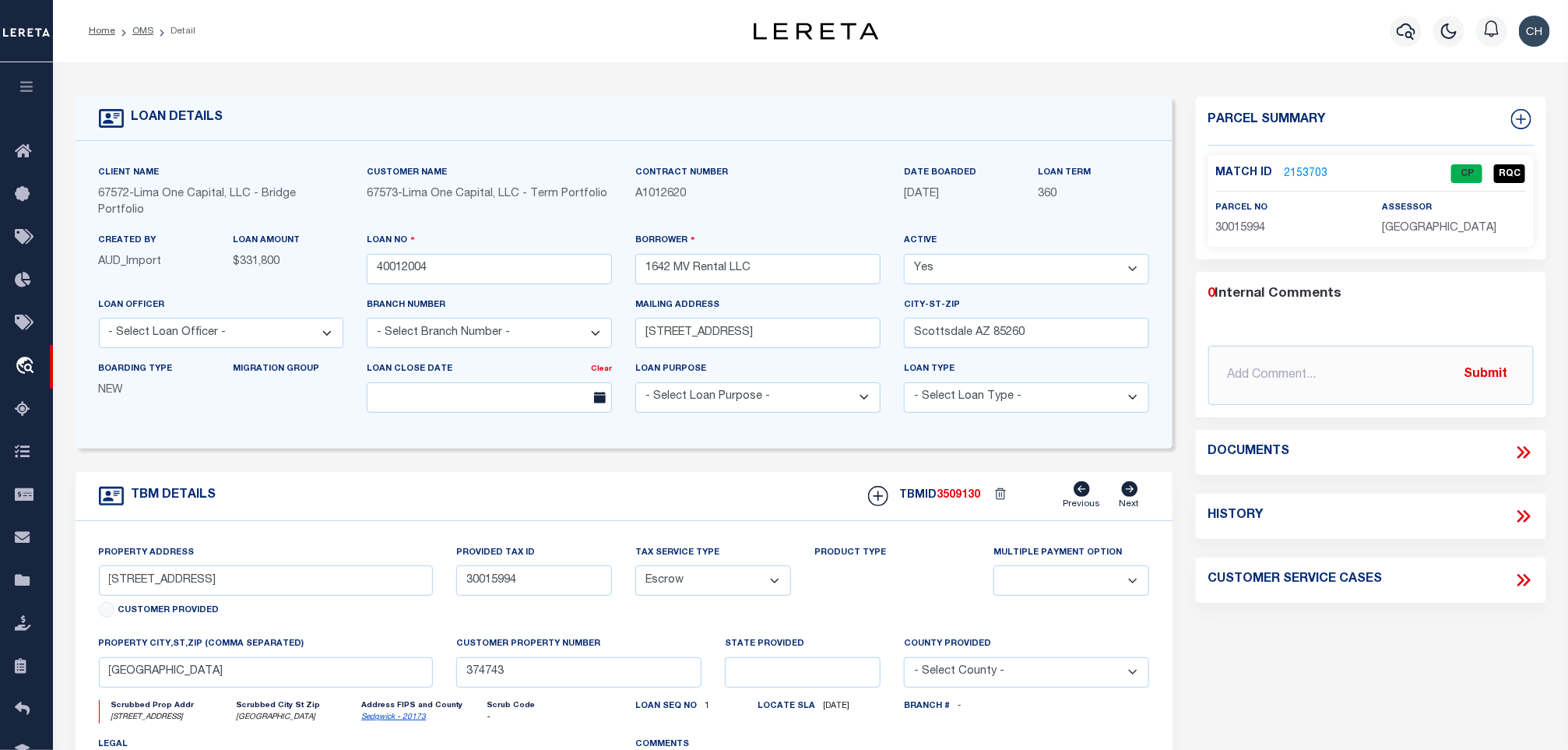
type input "1642 East Monte Vista Road Unit 7"
type input "117-15-204"
select select
type input "Phoenix AZ 85006"
type input "40012004-1"
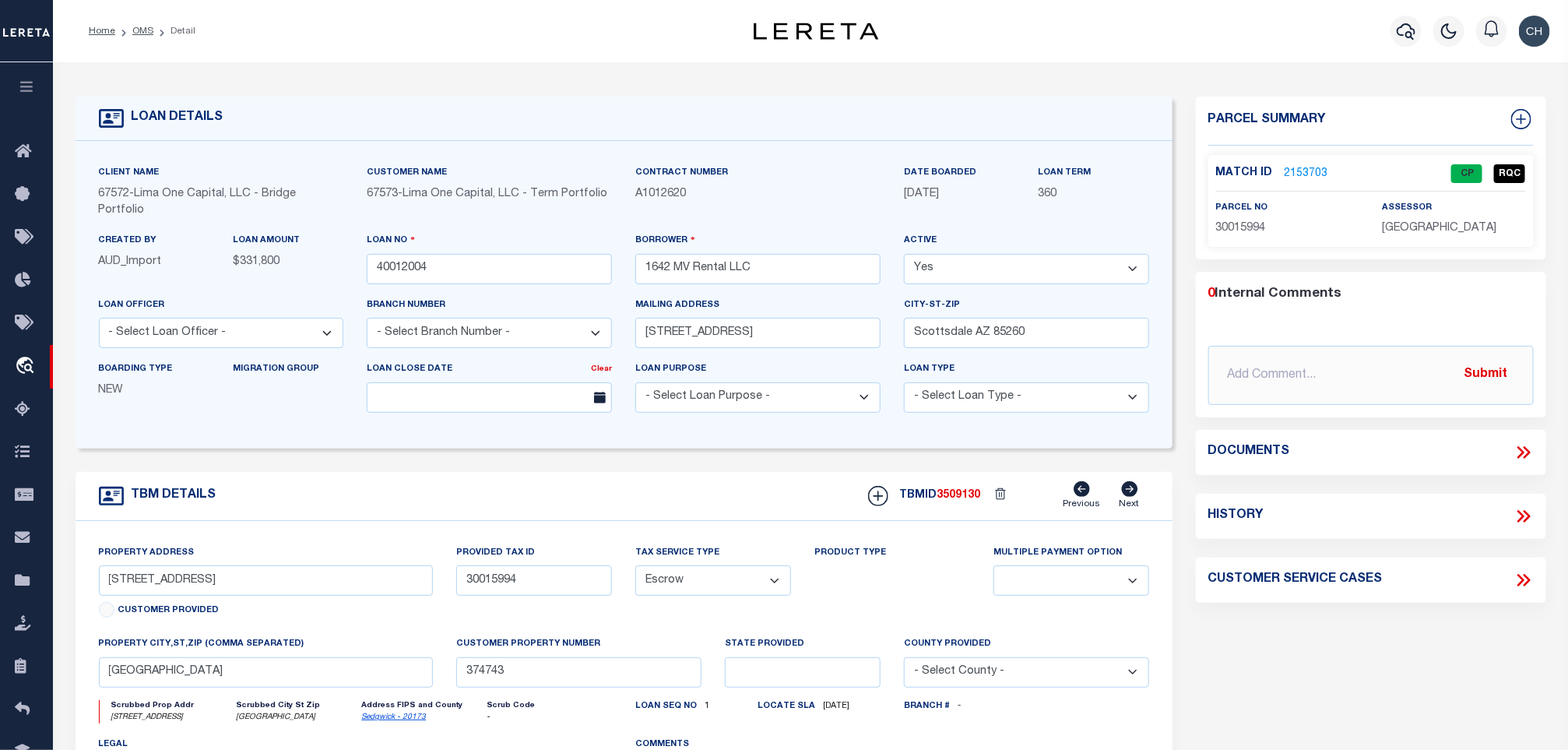
type input "AZ"
select select
select select "164235"
select select "26297"
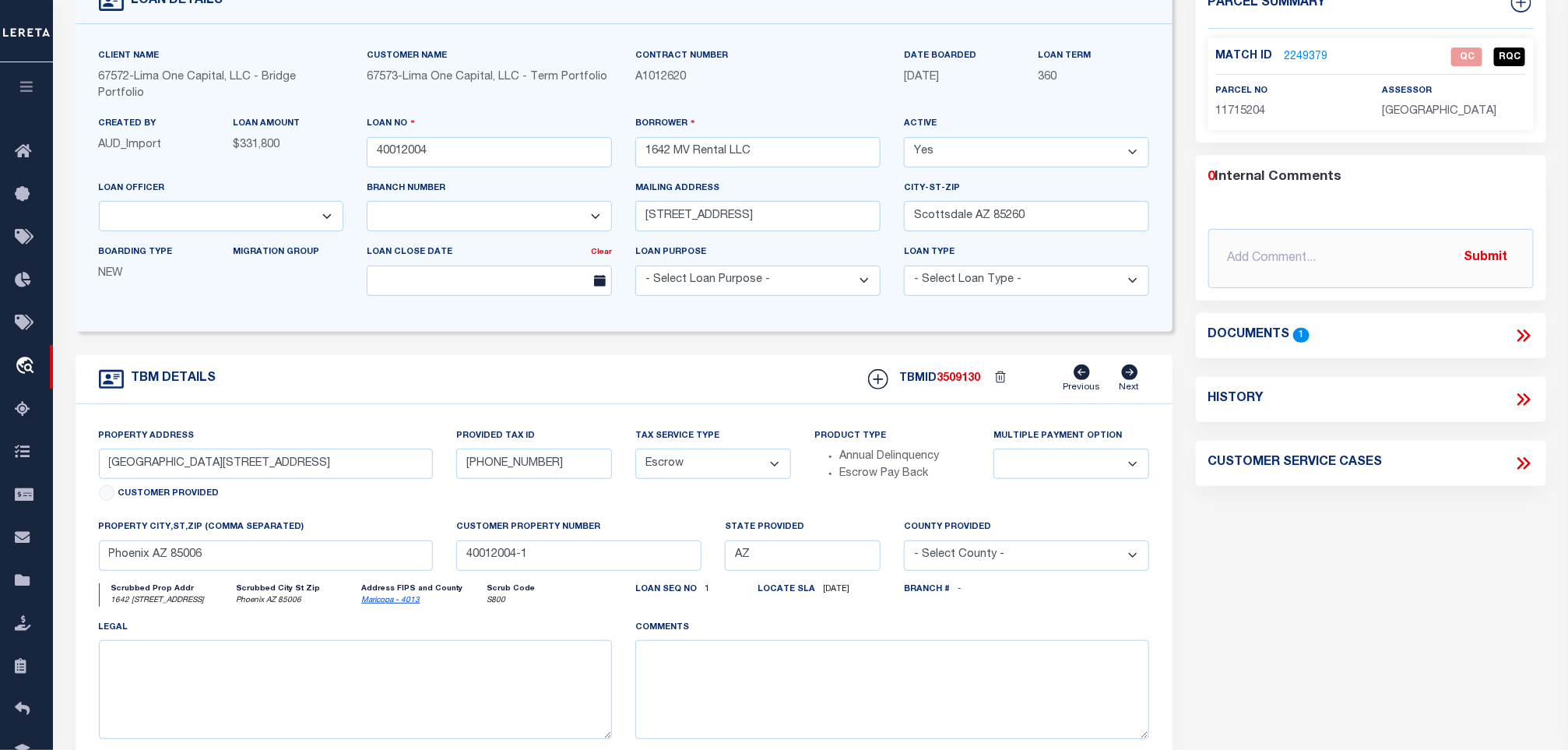
click at [1525, 326] on icon at bounding box center [1523, 336] width 21 height 21
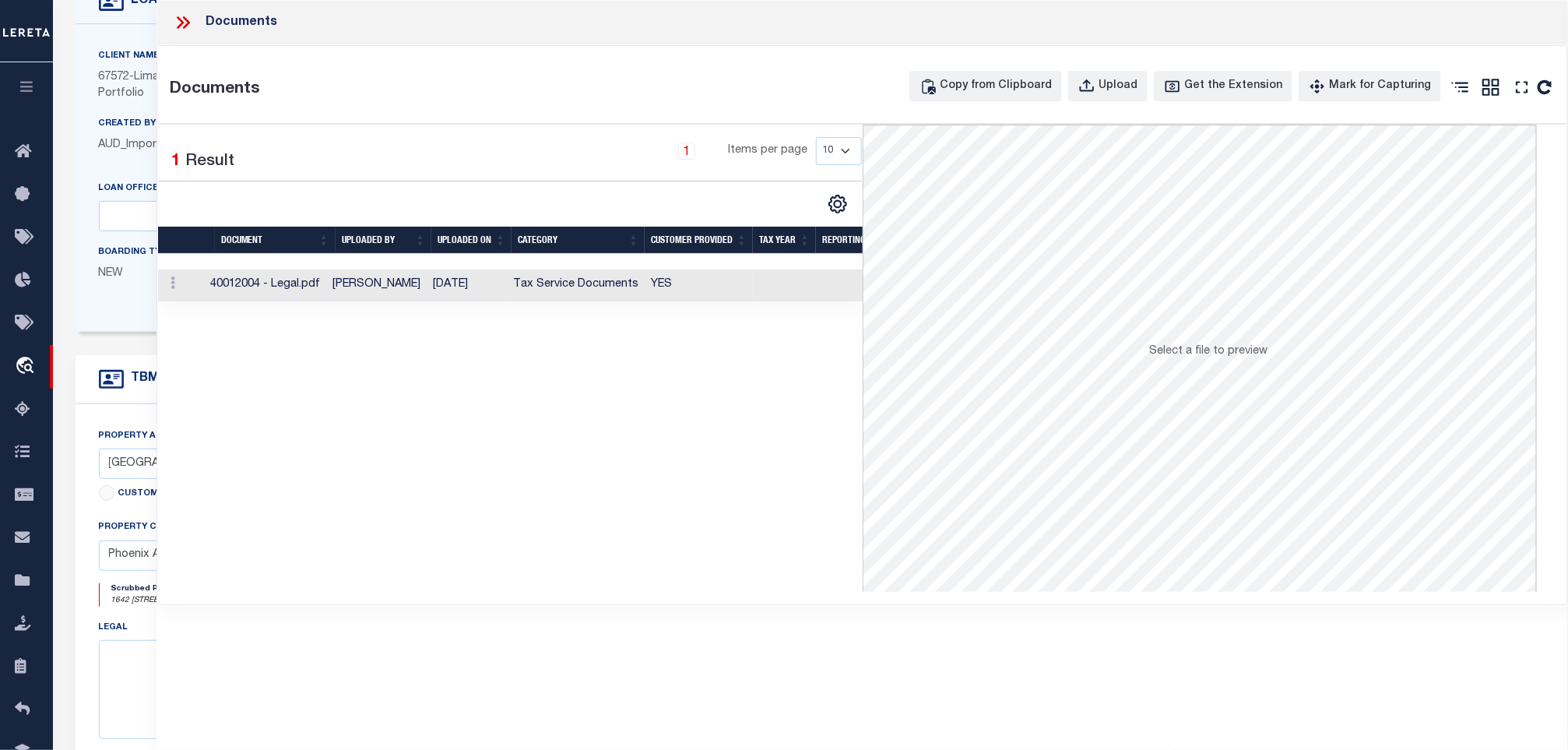
click at [535, 283] on td "Tax Service Documents" at bounding box center [576, 285] width 138 height 32
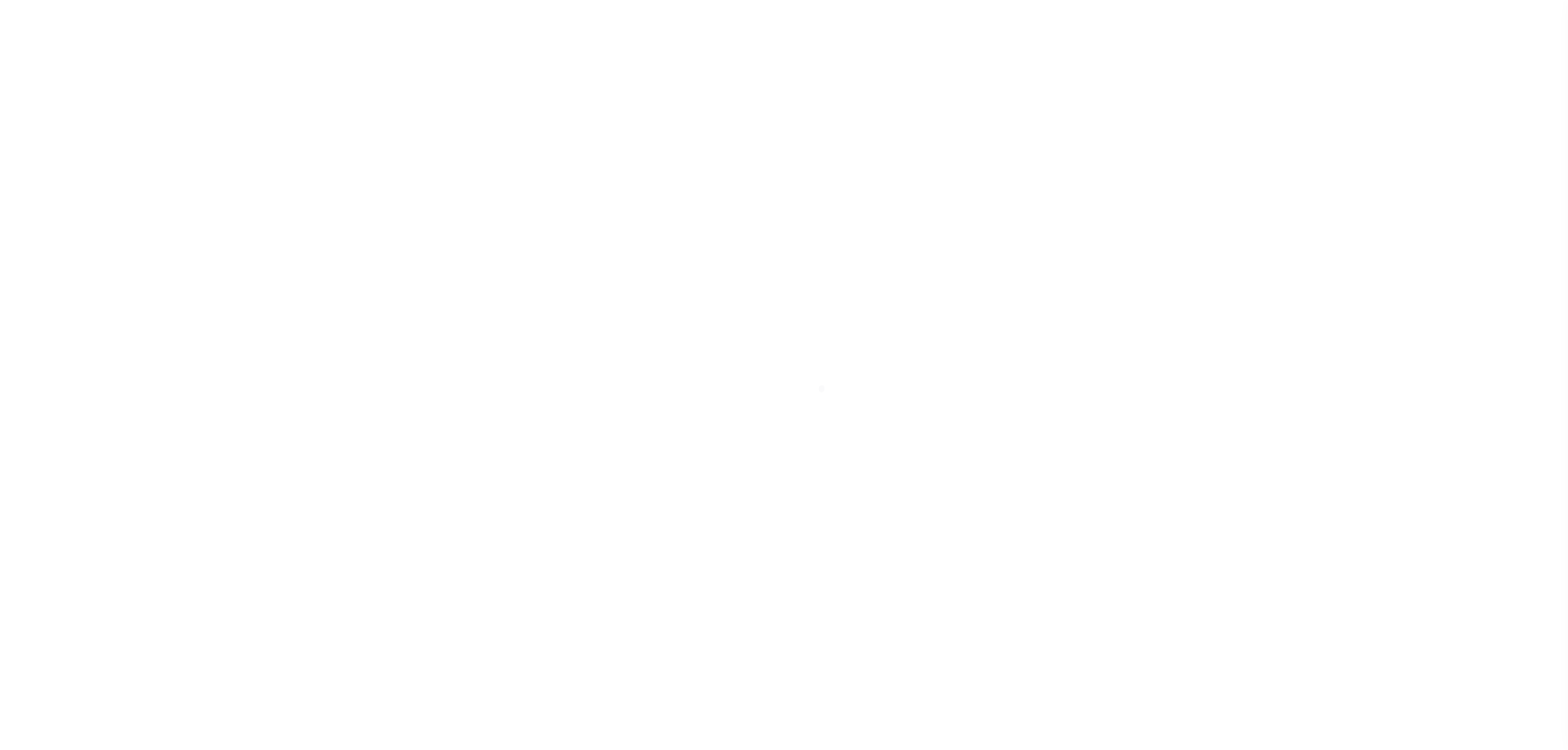
select select "Escrow"
select select
select select "164235"
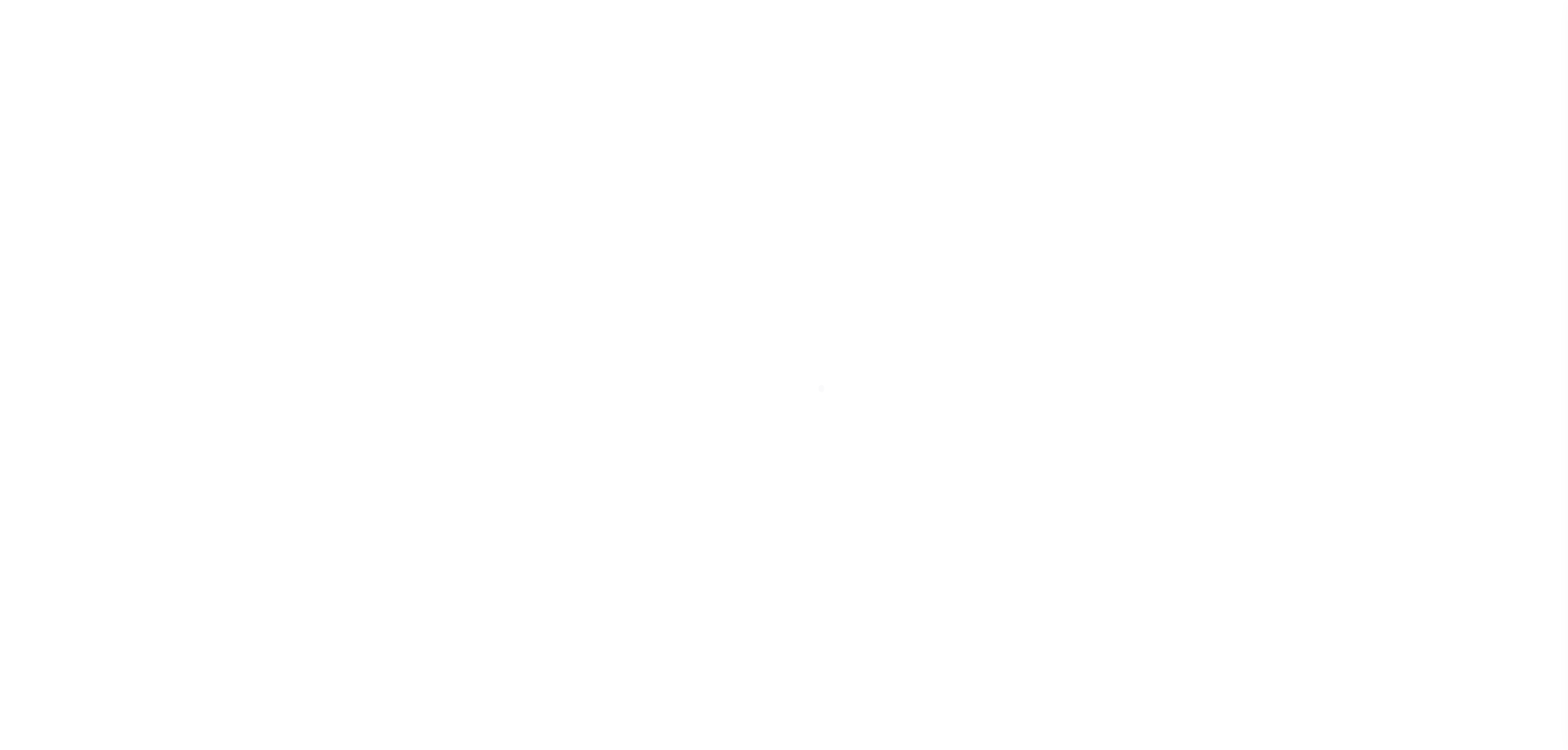
select select "26297"
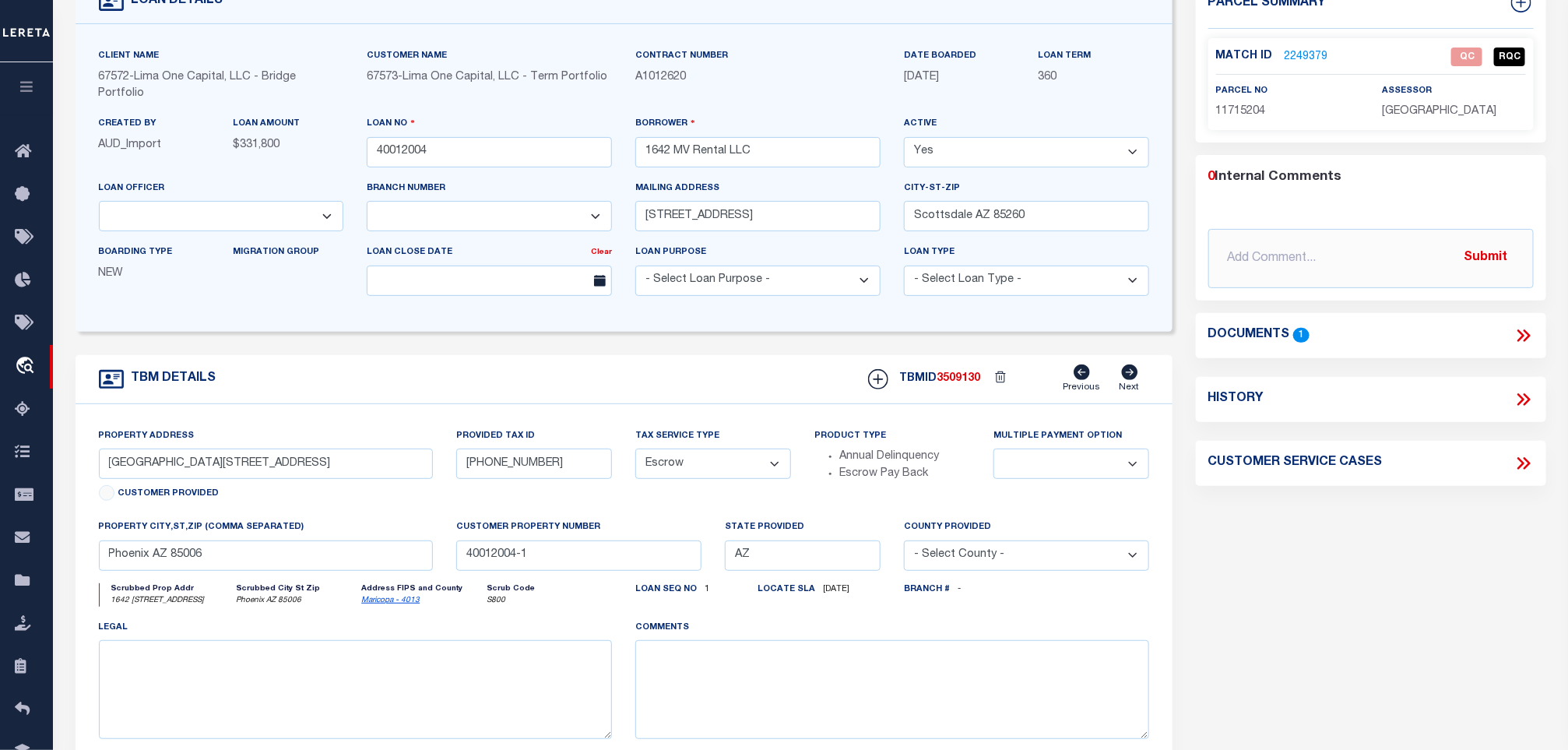
click at [1285, 61] on link "2249379" at bounding box center [1307, 57] width 43 height 17
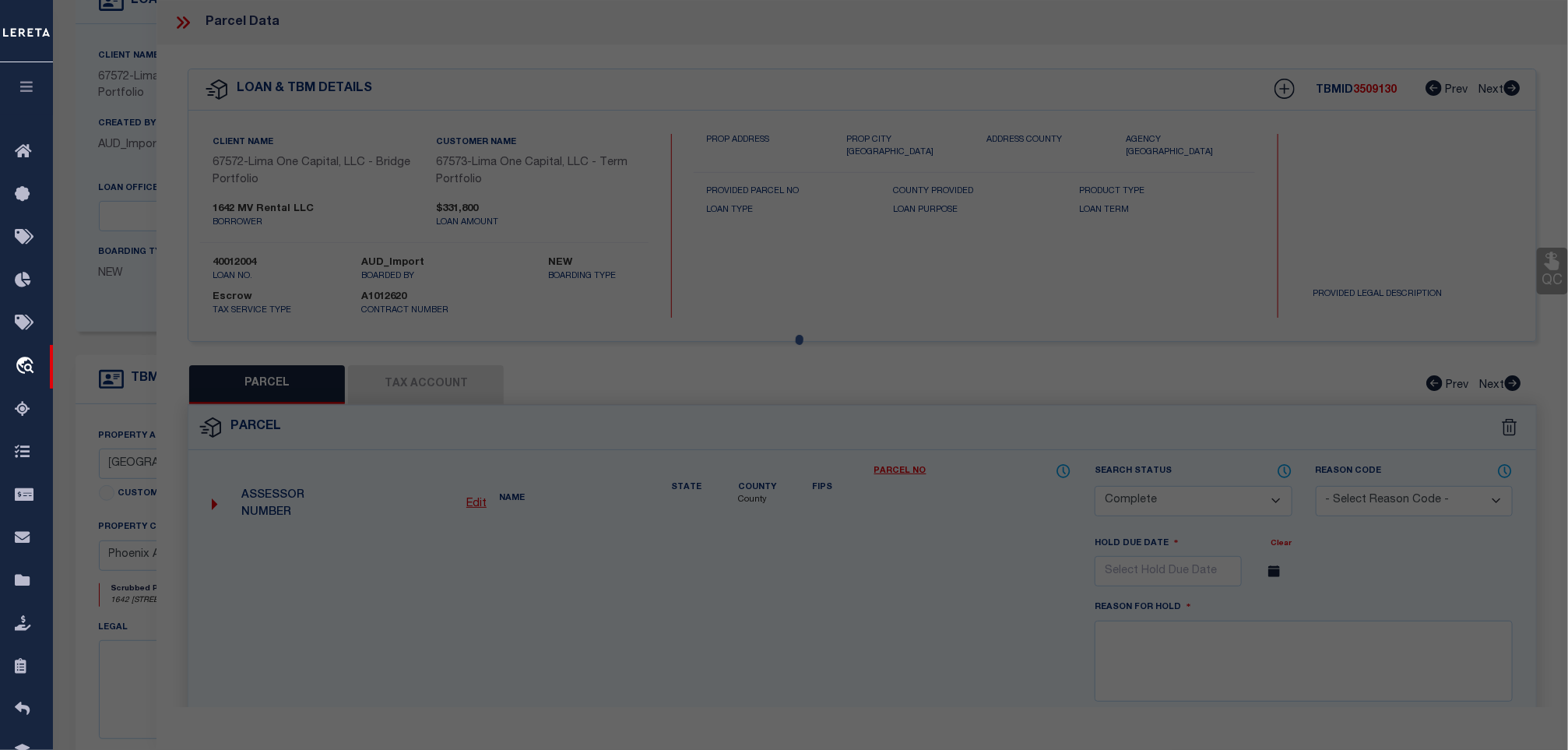
select select "AS"
select select
checkbox input "false"
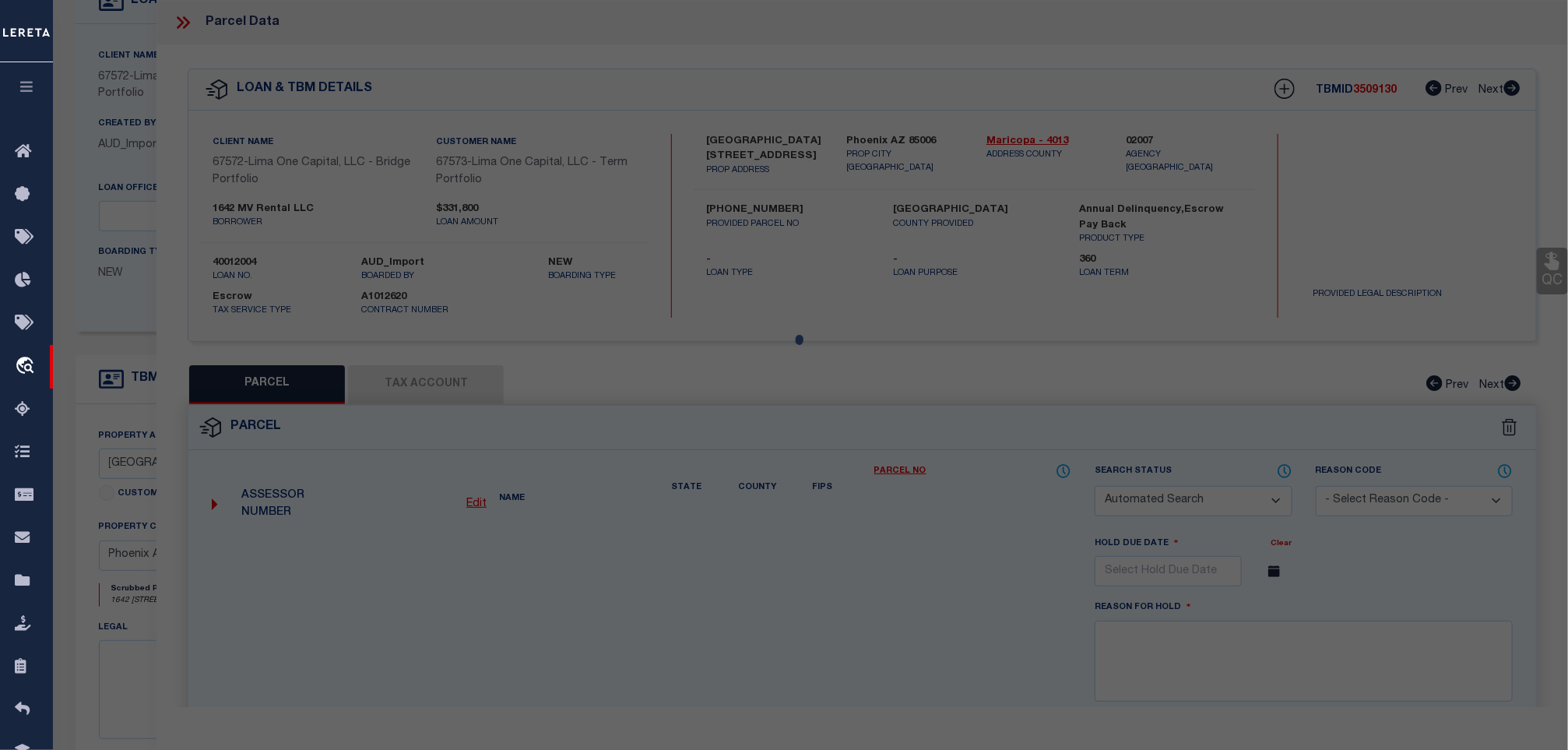
select select "QC"
type input "1642 MV RENTAL LLC"
select select "AGW"
select select "LEG"
type input "1642 East Monte Vista Road Unit 7"
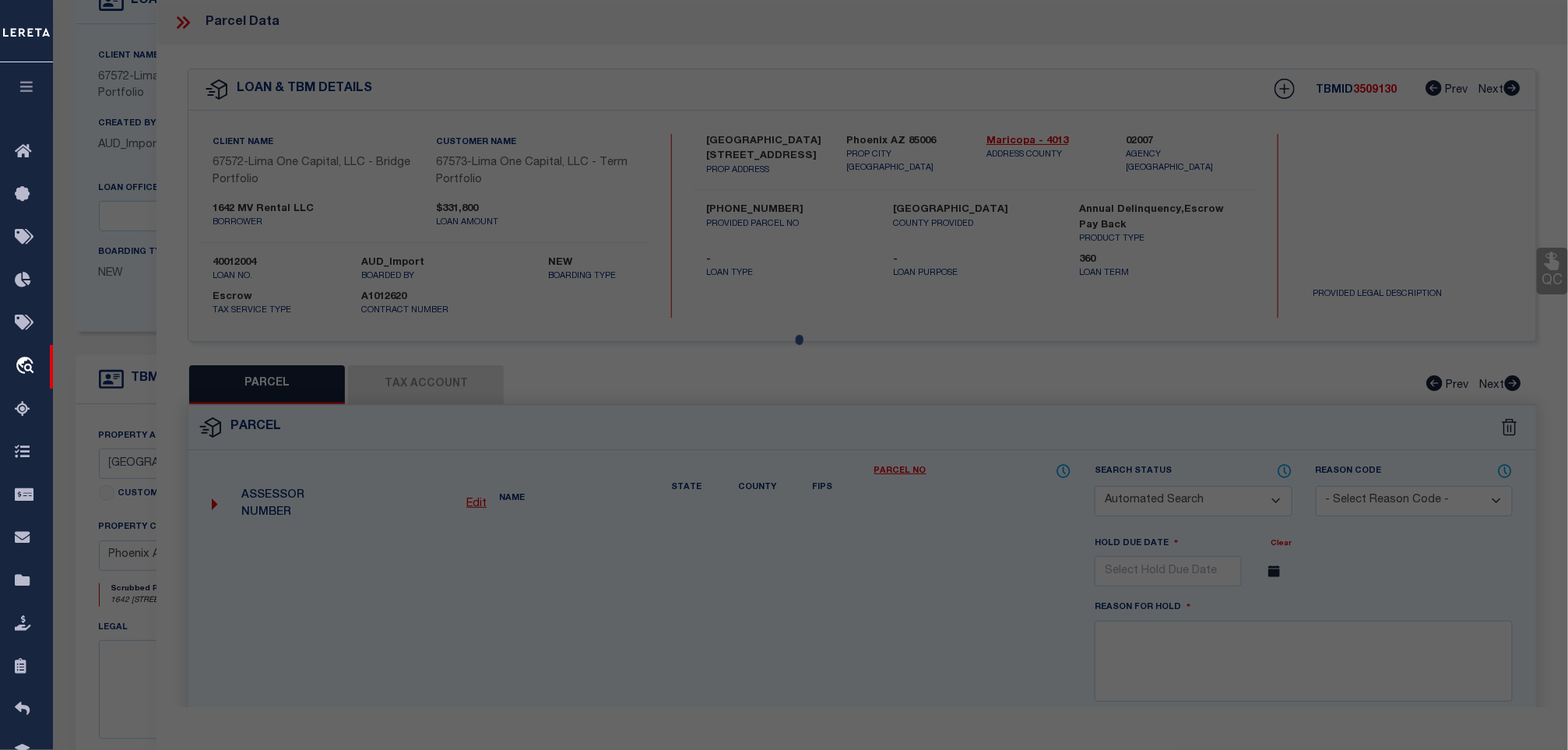
type input "AZ"
type textarea "169939 MONTE VISTA VILLAS Lot # 7"
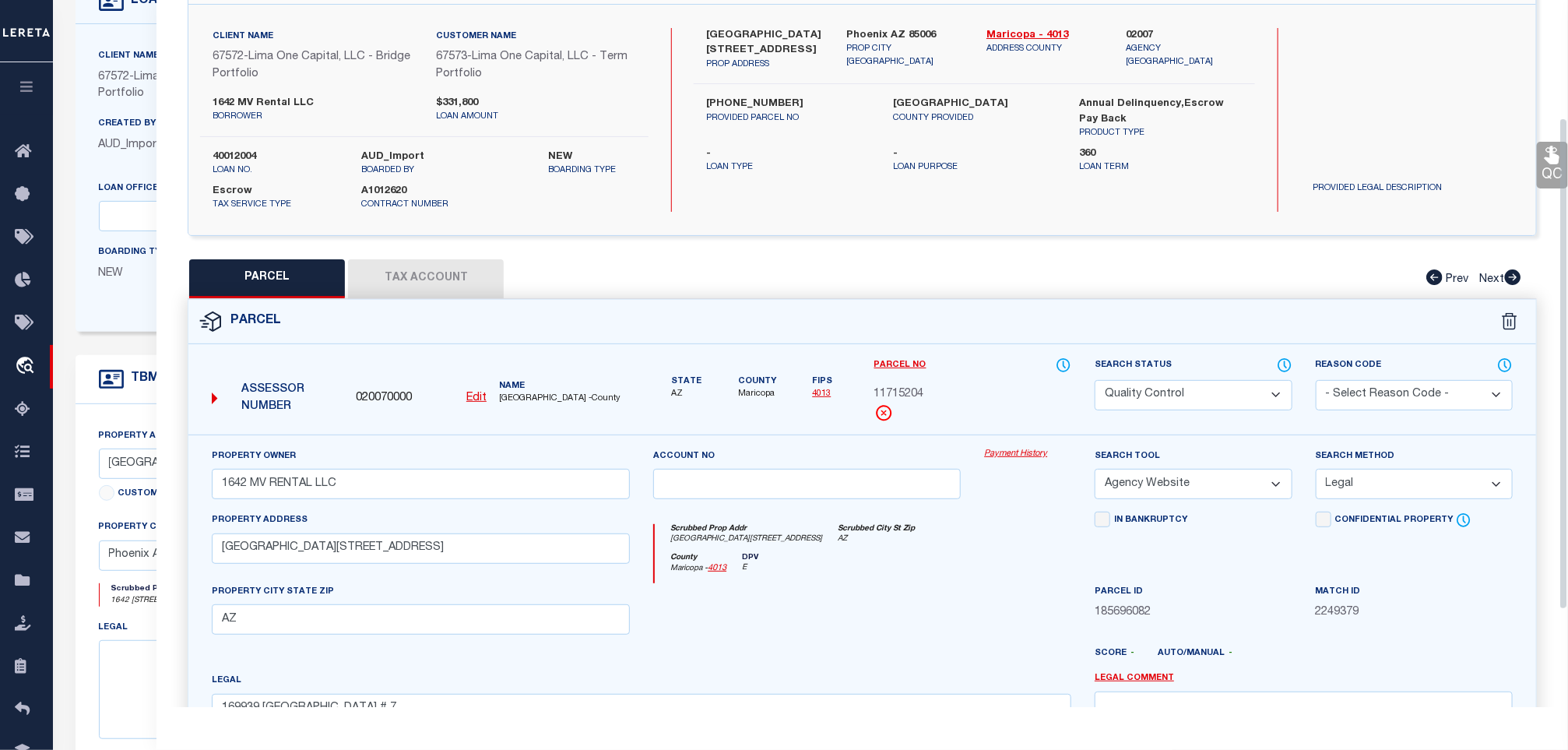
scroll to position [234, 0]
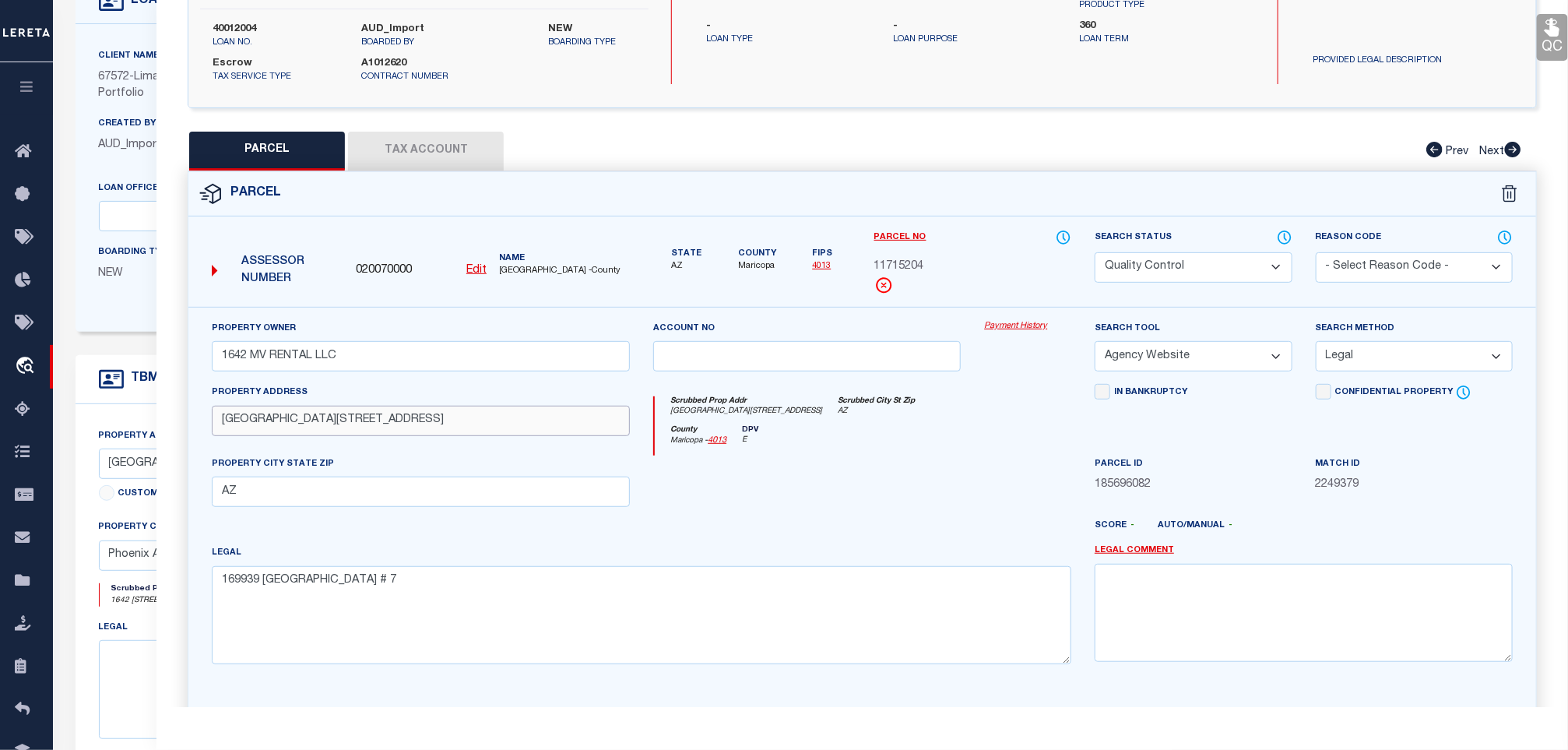
click at [479, 435] on input "1642 East Monte Vista Road Unit 7" at bounding box center [421, 420] width 418 height 31
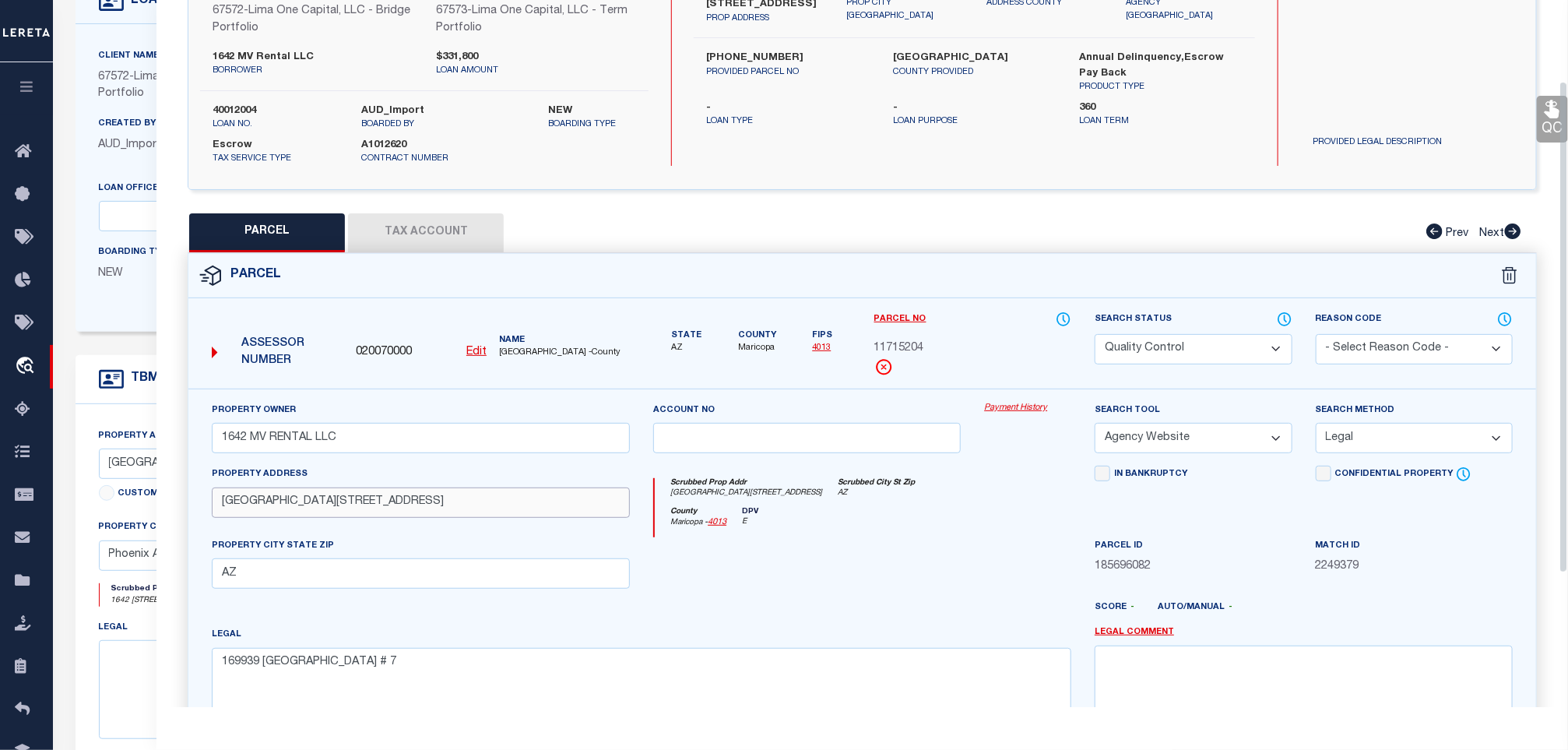
scroll to position [116, 0]
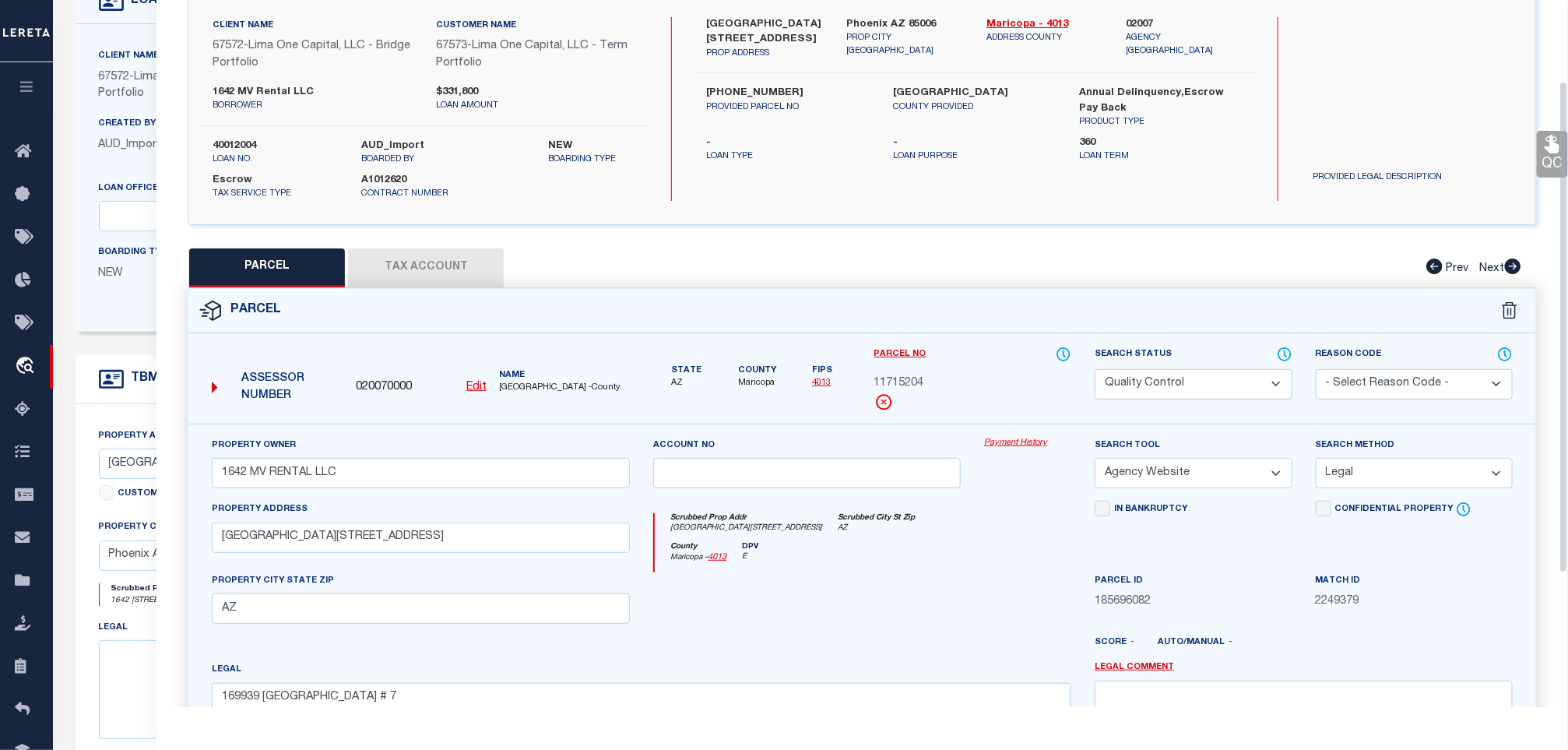
click at [1173, 398] on select "Automated Search Bad Parcel Complete Duplicate Parcel High Dollar Reporting In …" at bounding box center [1193, 384] width 197 height 31
select select "CP"
click at [1094, 371] on select "Automated Search Bad Parcel Complete Duplicate Parcel High Dollar Reporting In …" at bounding box center [1193, 384] width 197 height 31
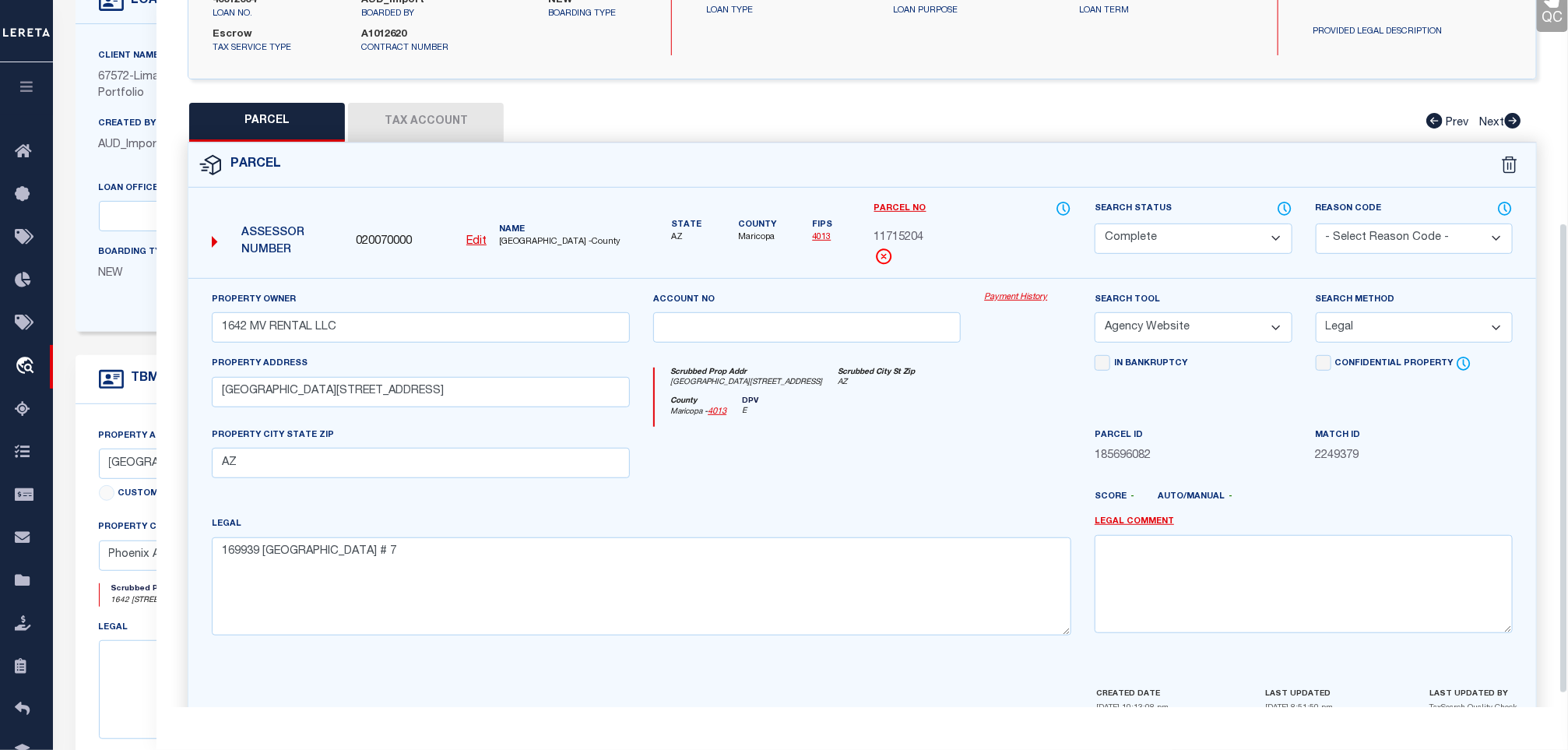
scroll to position [353, 0]
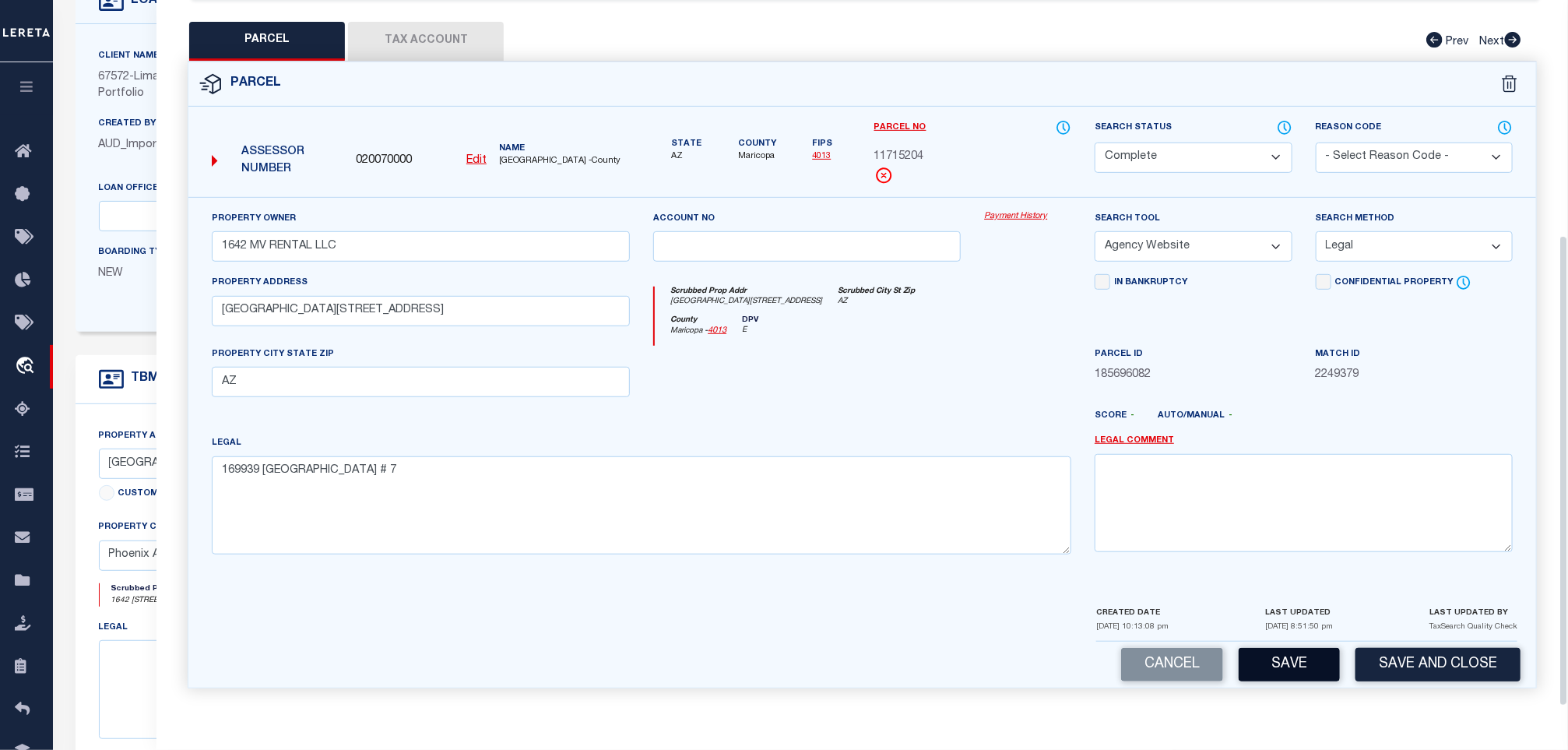
click at [1310, 677] on button "Save" at bounding box center [1289, 664] width 102 height 34
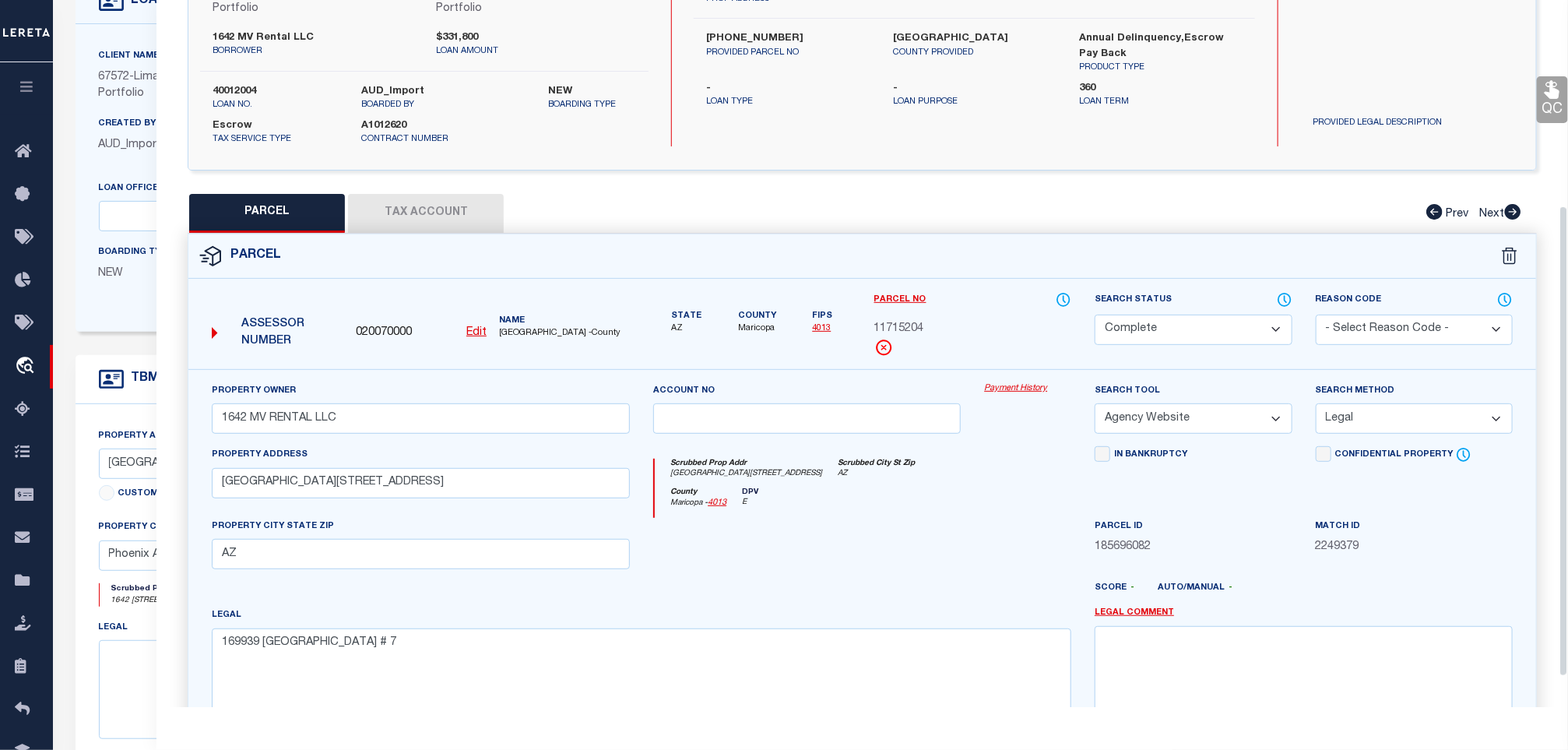
scroll to position [3, 0]
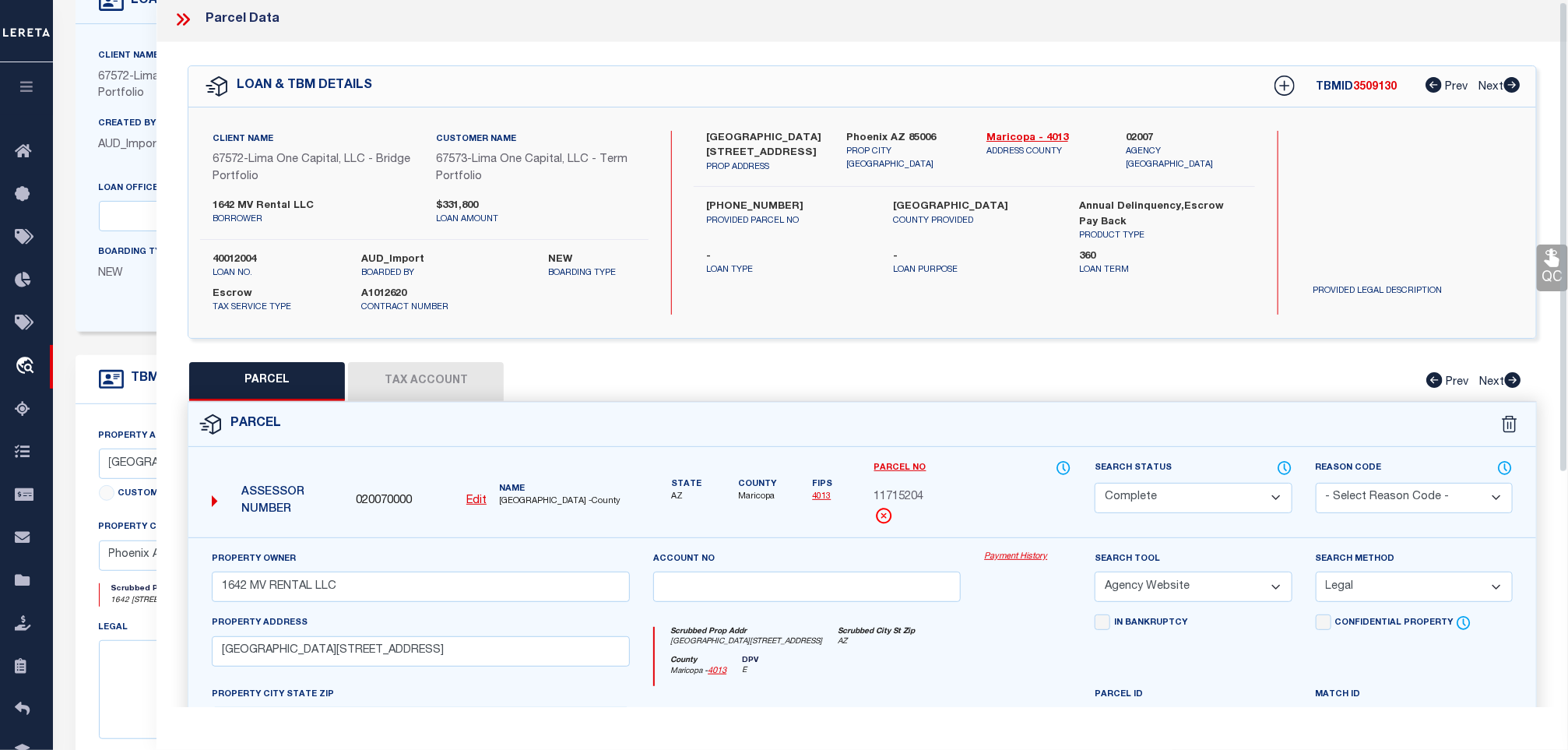
click at [502, 388] on button "Tax Account" at bounding box center [426, 381] width 156 height 38
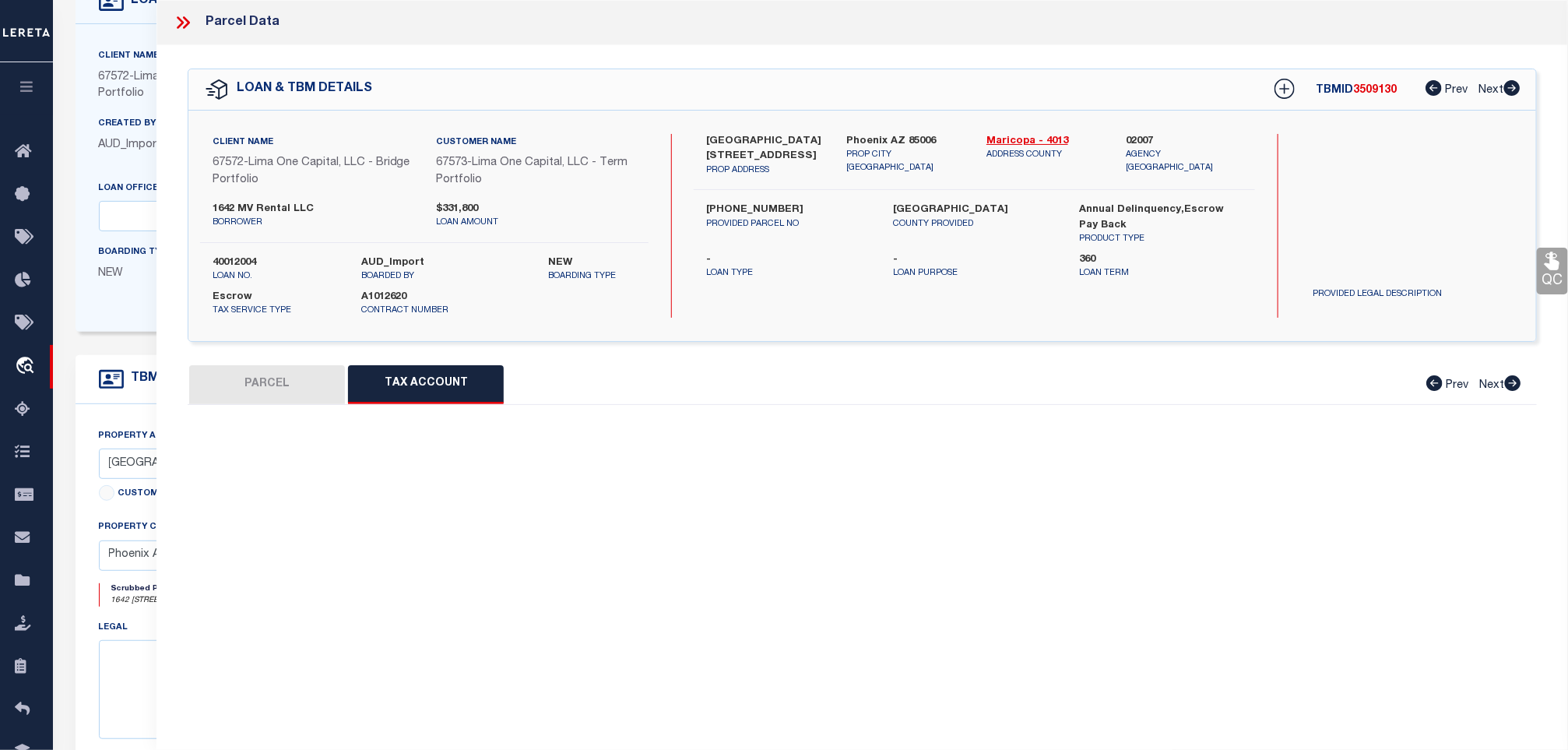
scroll to position [0, 0]
select select "100"
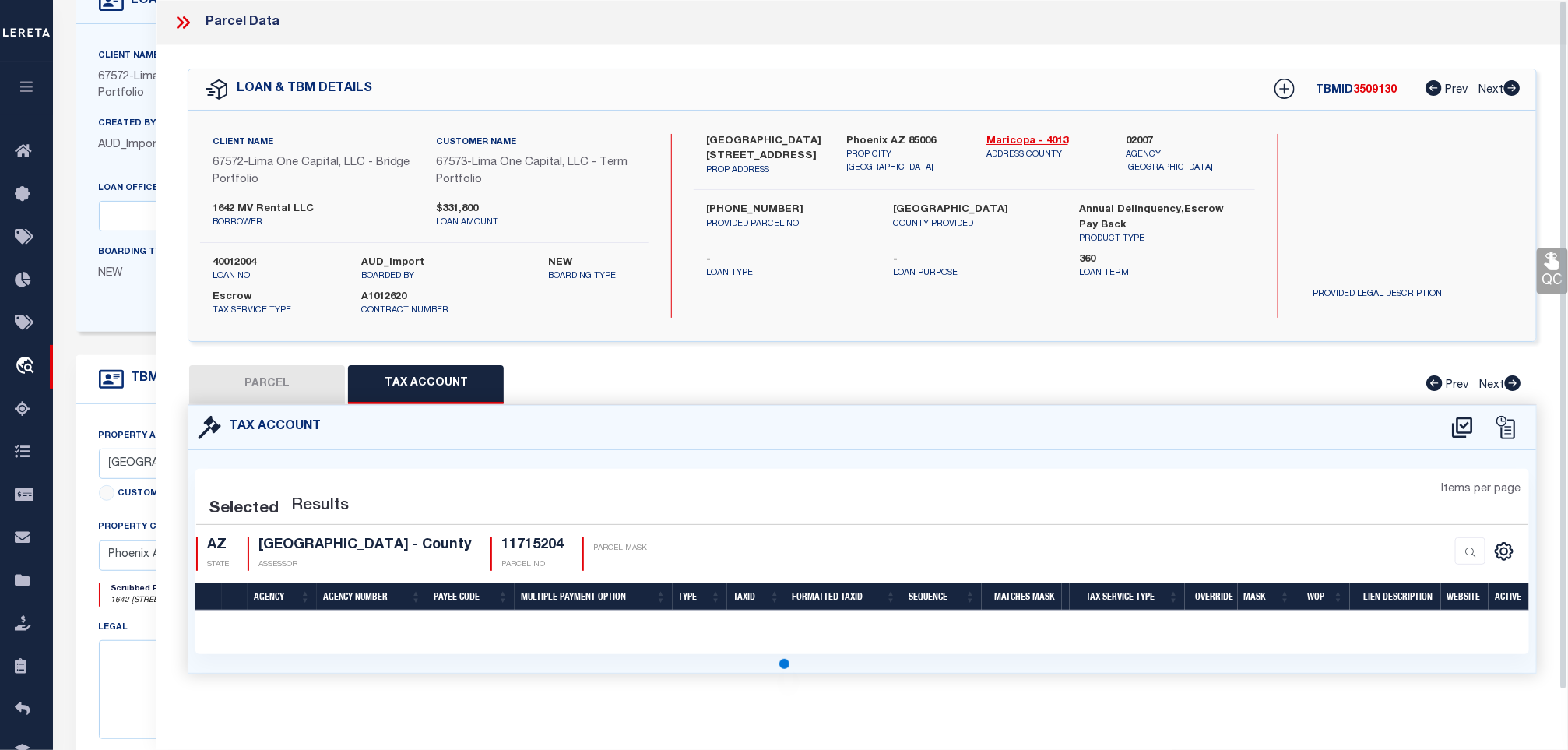
select select "100"
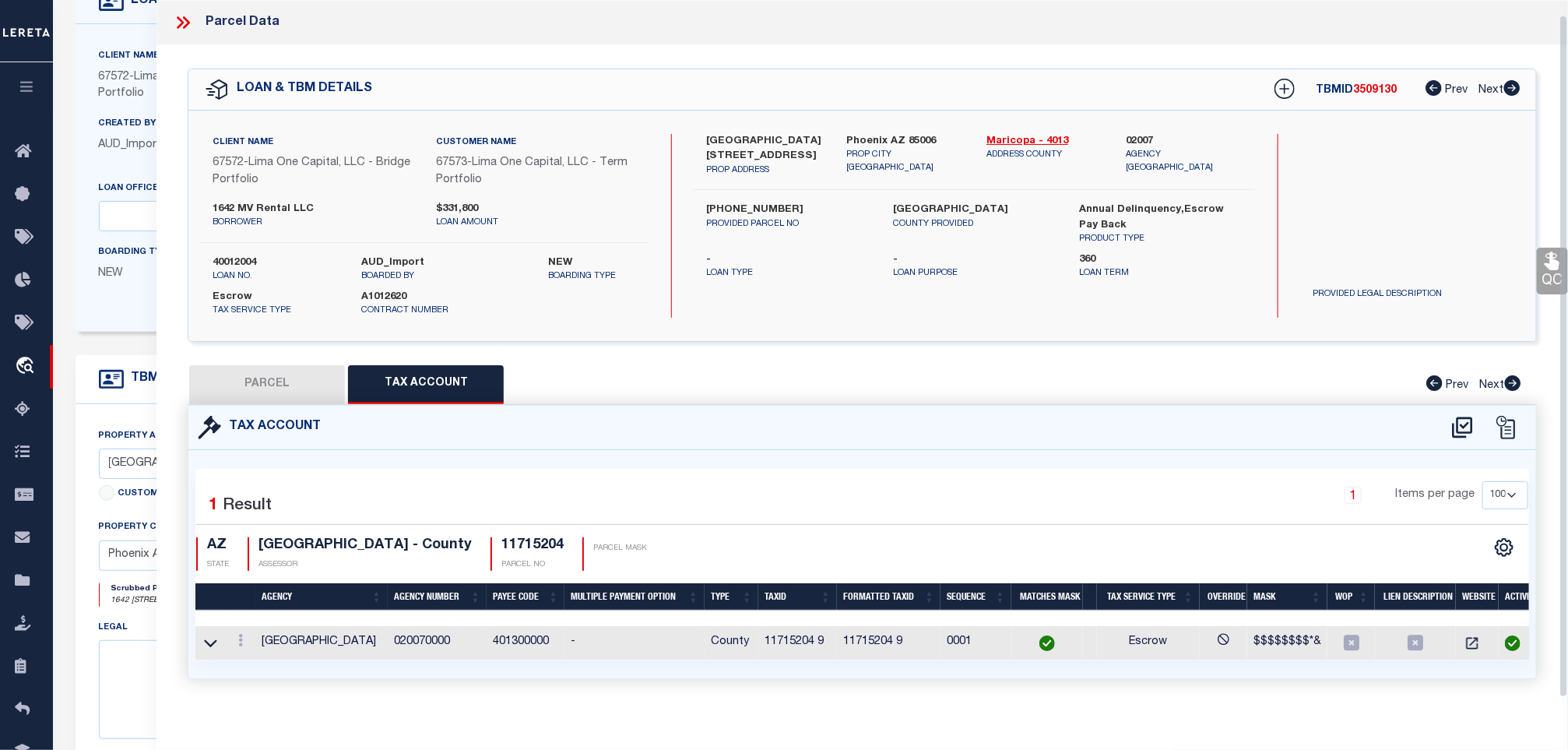
scroll to position [24, 0]
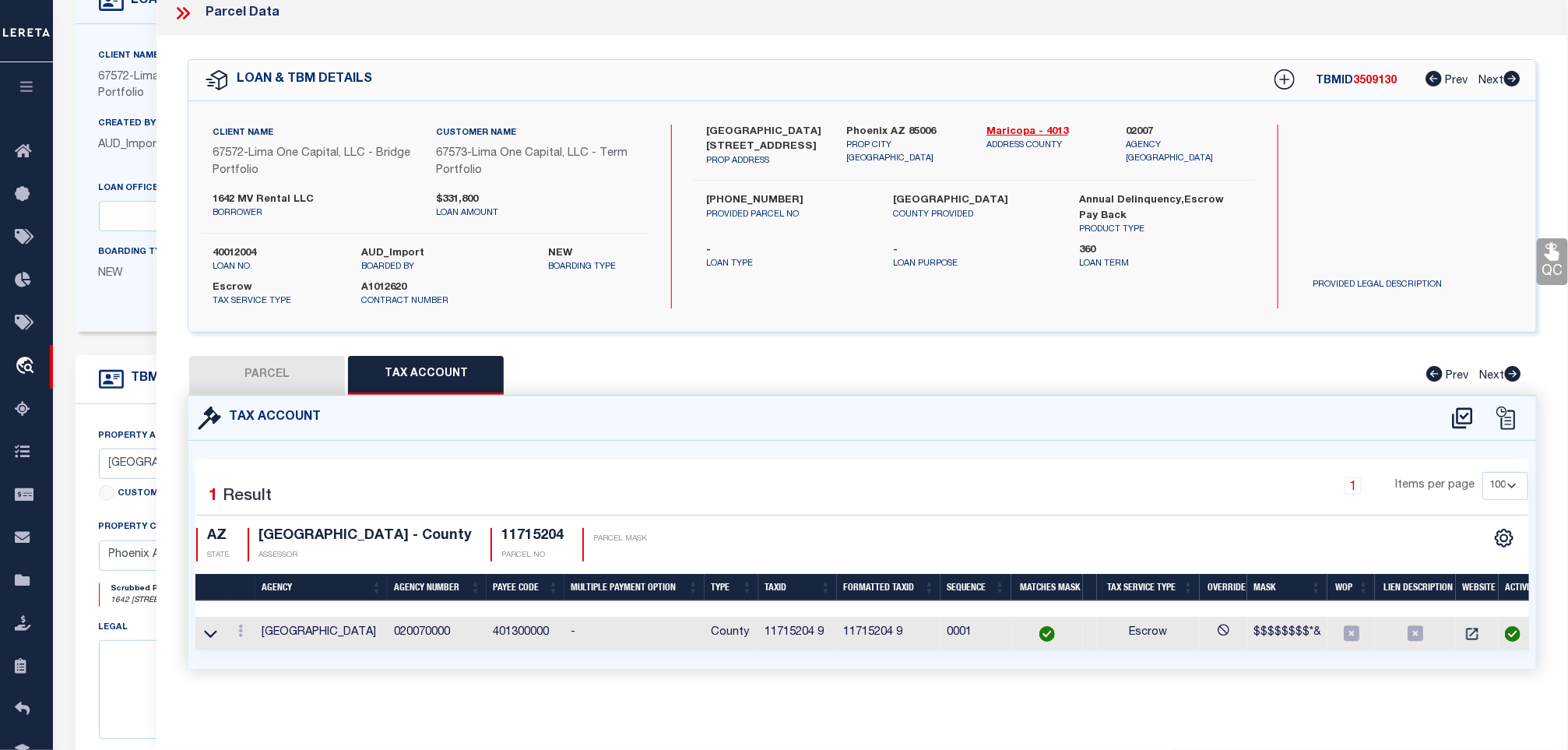
click at [1551, 253] on link "QC" at bounding box center [1552, 261] width 32 height 46
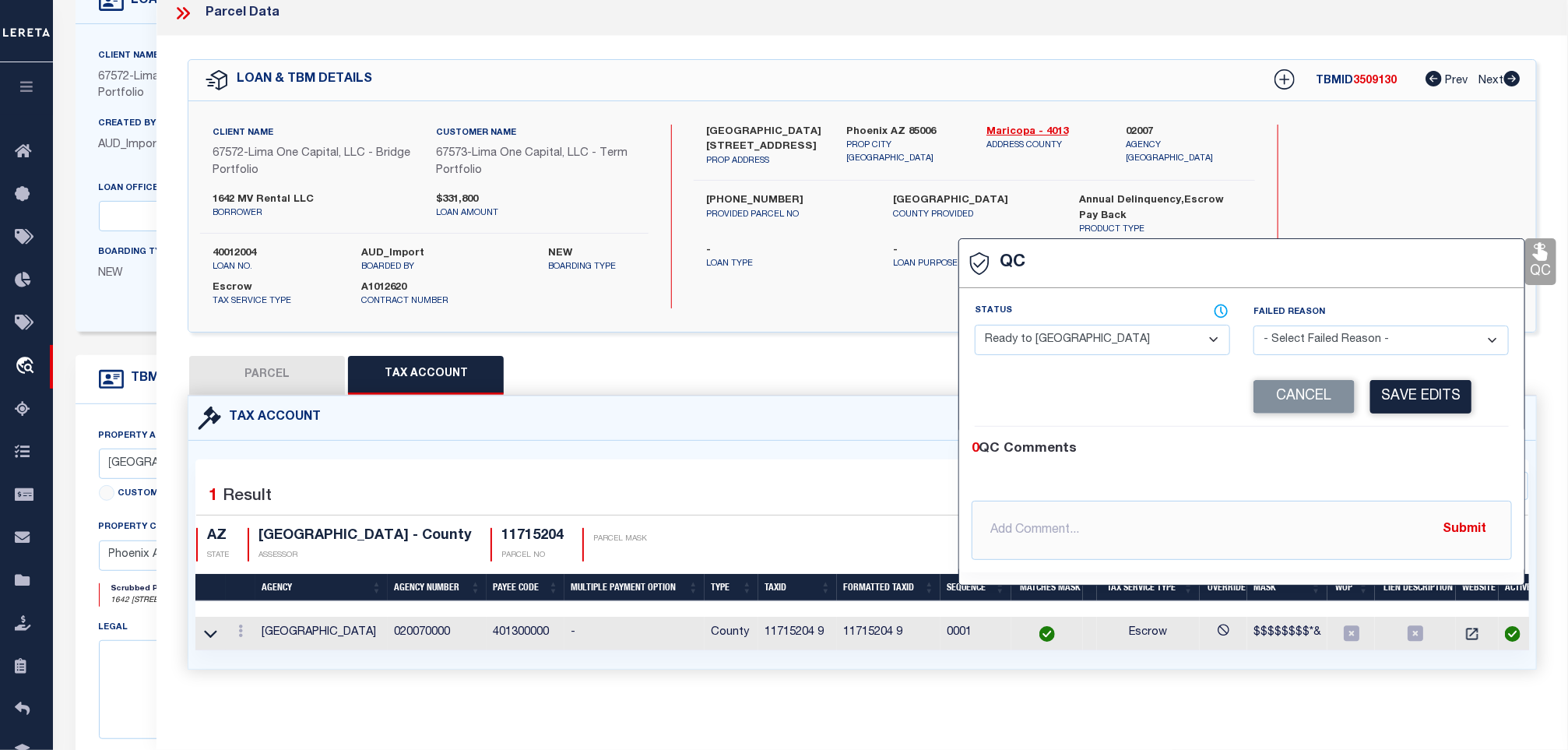
click at [1002, 325] on select "- Select Status - Ready to QC Correct Incorrect" at bounding box center [1102, 339] width 256 height 31
click at [975, 325] on select "- Select Status - Ready to QC Correct Incorrect" at bounding box center [1102, 339] width 256 height 31
click at [1336, 380] on button "Cancel" at bounding box center [1304, 397] width 102 height 34
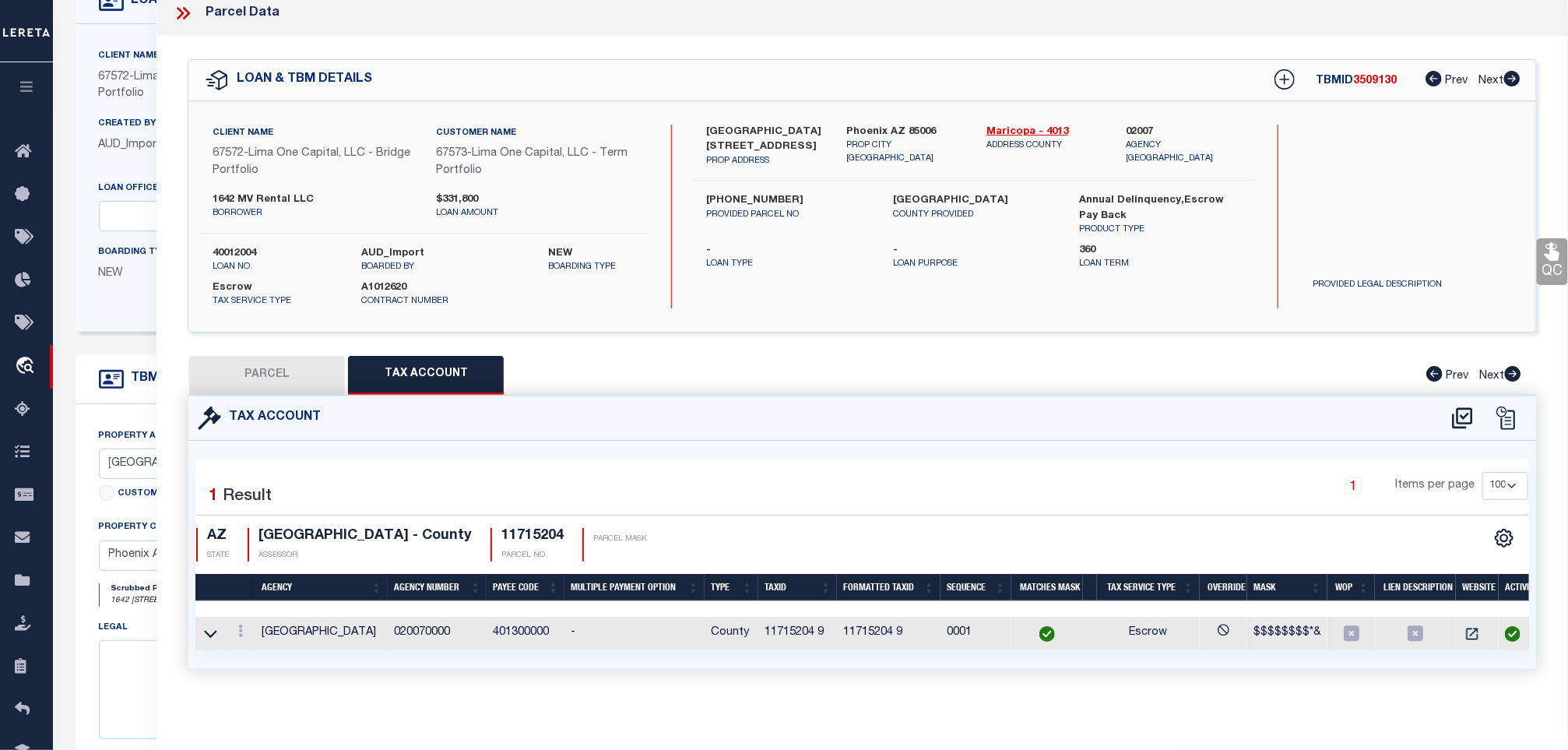
click at [1537, 248] on link "QC" at bounding box center [1552, 261] width 32 height 46
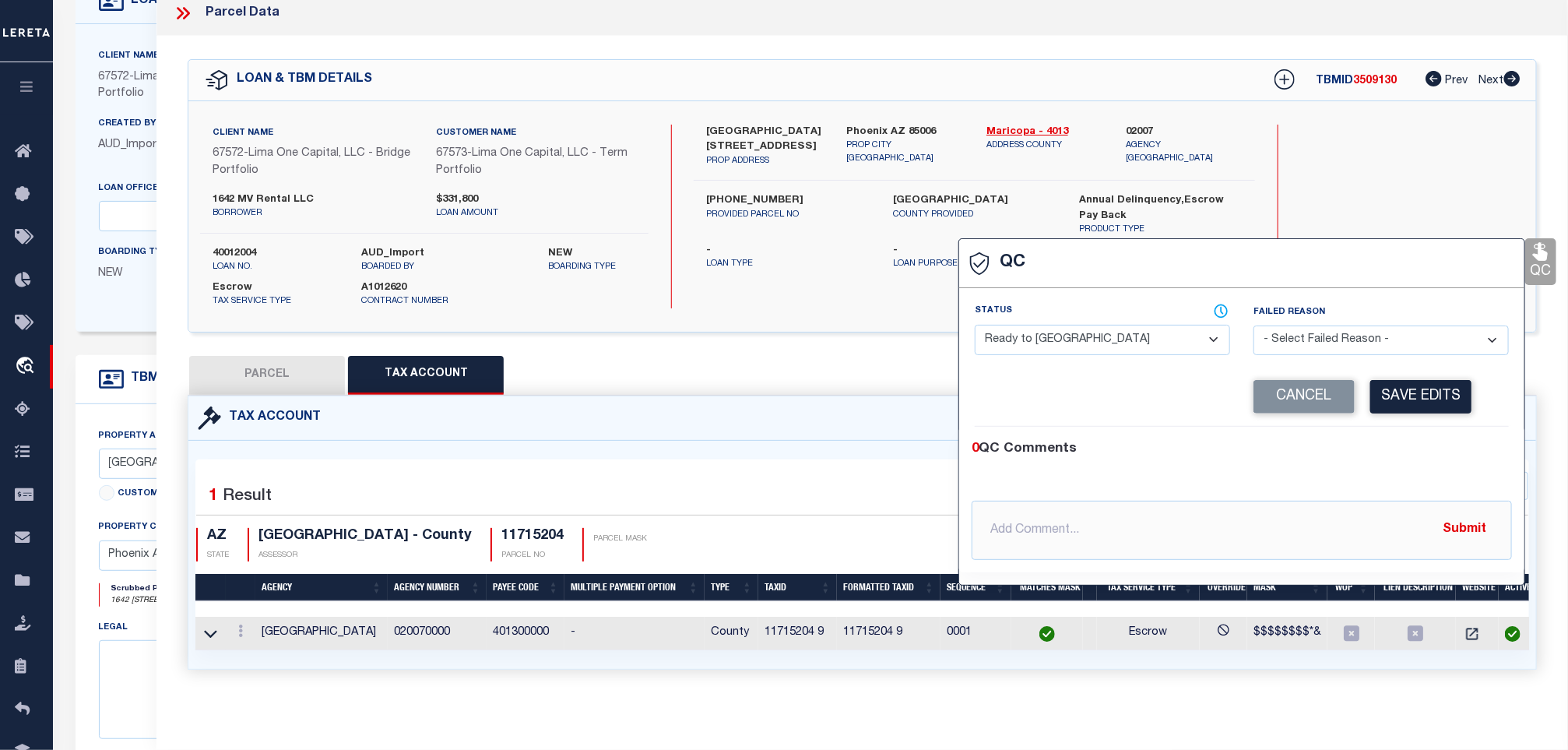
click at [1142, 332] on select "- Select Status - Ready to QC Correct Incorrect" at bounding box center [1102, 339] width 256 height 31
click at [975, 325] on select "- Select Status - Ready to QC Correct Incorrect" at bounding box center [1102, 339] width 256 height 31
click at [1429, 388] on button "Save Edits" at bounding box center [1420, 397] width 102 height 34
click at [243, 246] on label "40012004" at bounding box center [275, 254] width 126 height 16
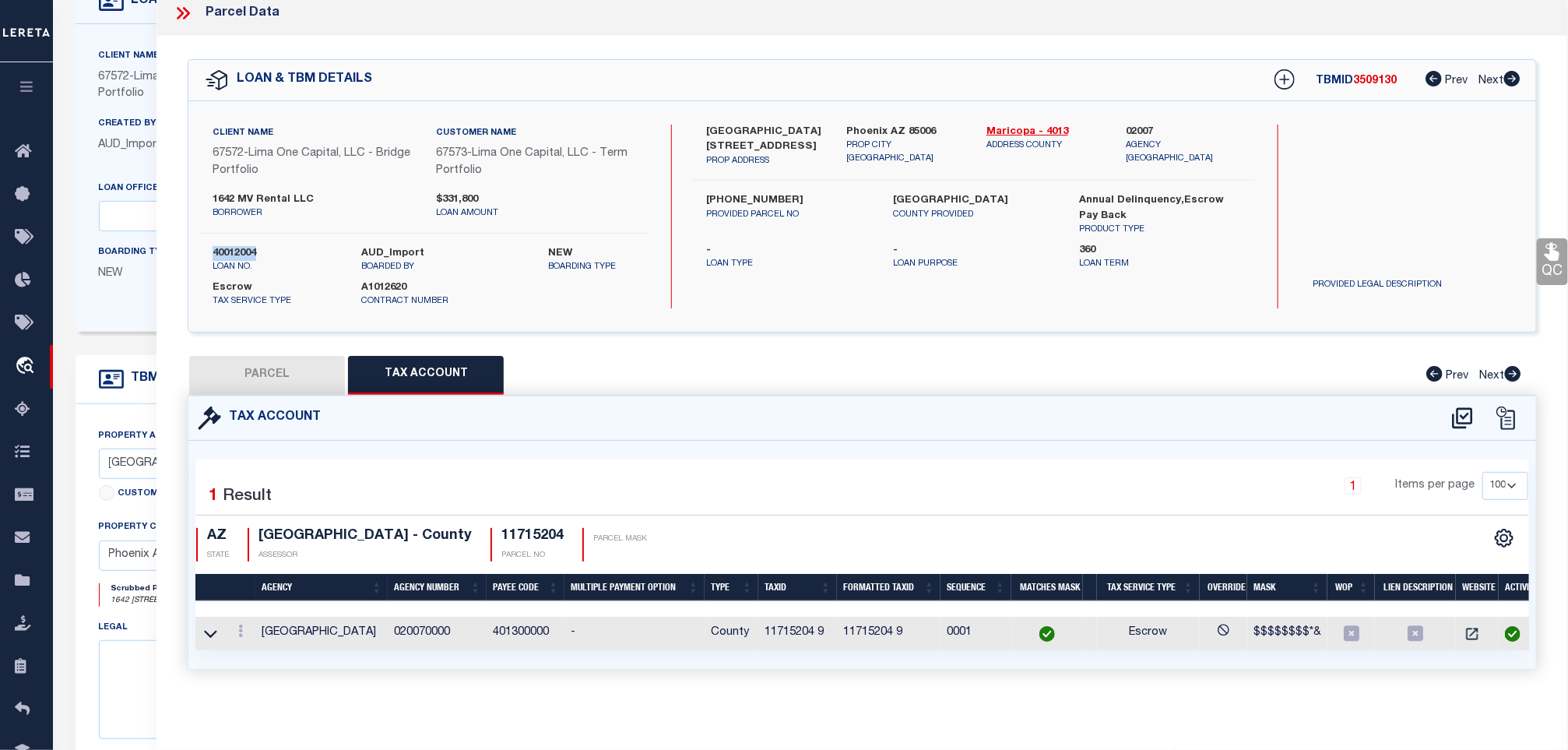
click at [243, 246] on label "40012004" at bounding box center [275, 254] width 126 height 16
copy label "40012004"
click at [1381, 76] on div "TBMID 3509130 Prev Next" at bounding box center [1386, 80] width 267 height 28
copy span "3509130"
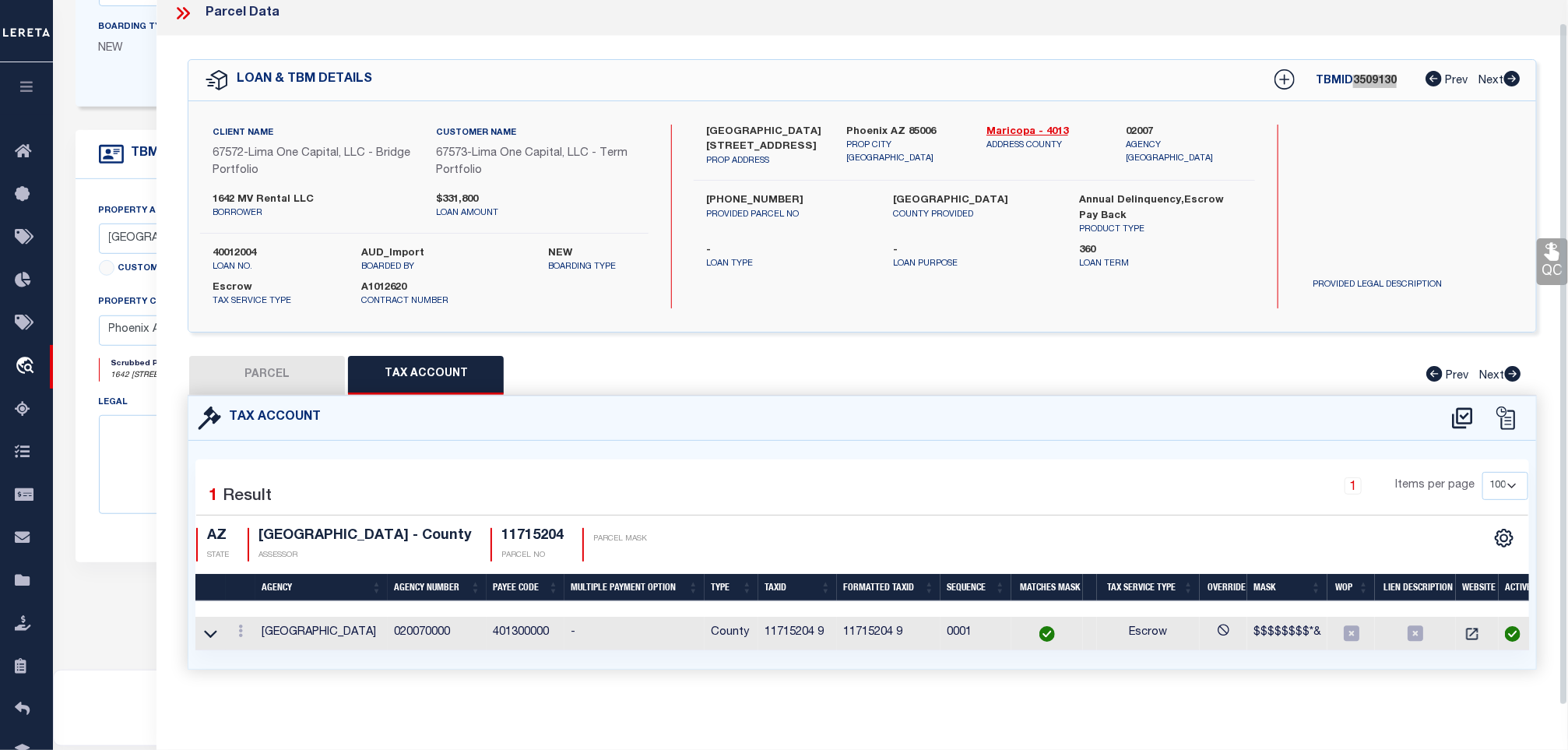
scroll to position [467, 0]
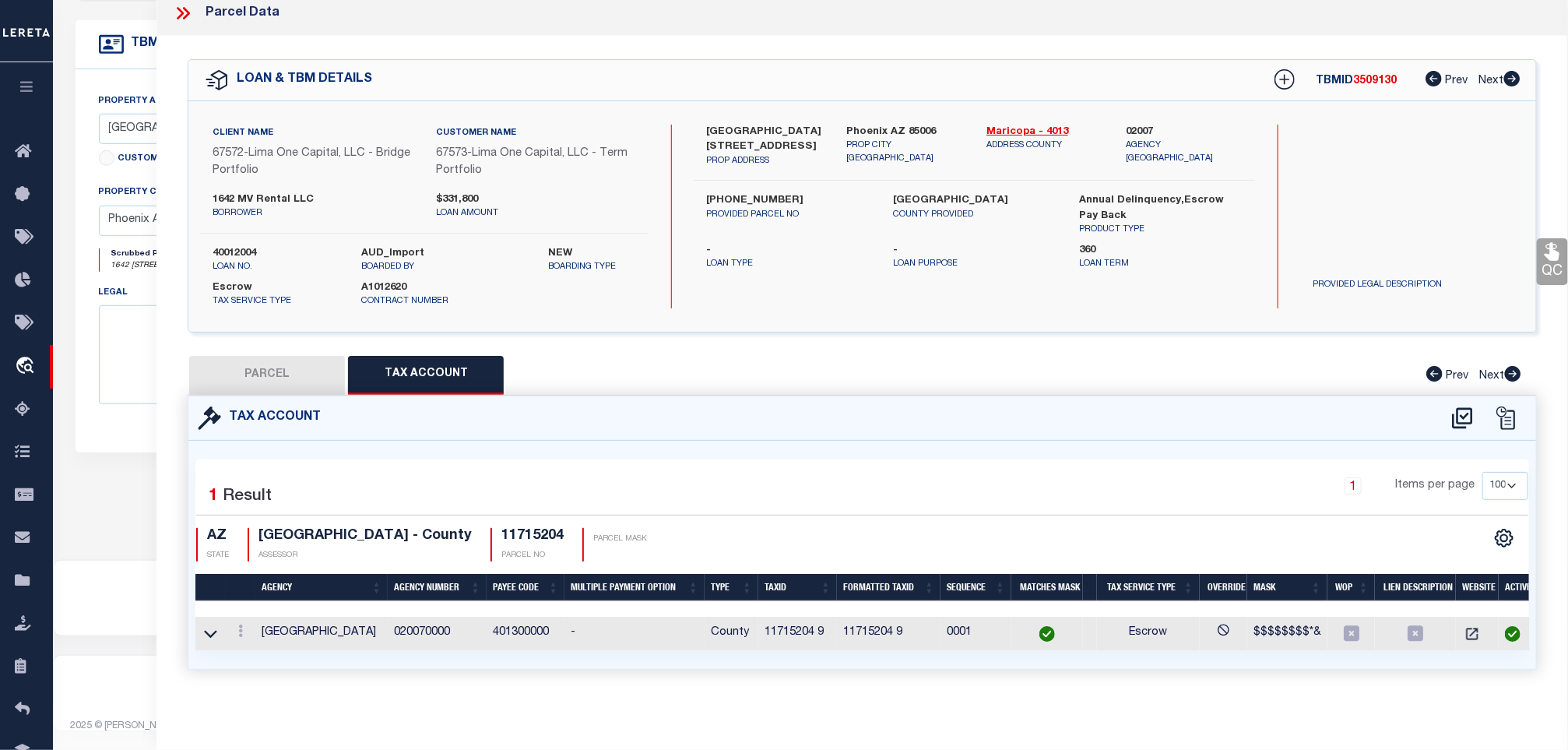
click at [522, 528] on h4 "11715204" at bounding box center [532, 536] width 62 height 17
copy h4 "11715204"
drag, startPoint x: 403, startPoint y: 523, endPoint x: 262, endPoint y: 528, distance: 141.1
click at [262, 528] on h4 "MARICOPA COUNTY - County" at bounding box center [365, 536] width 213 height 17
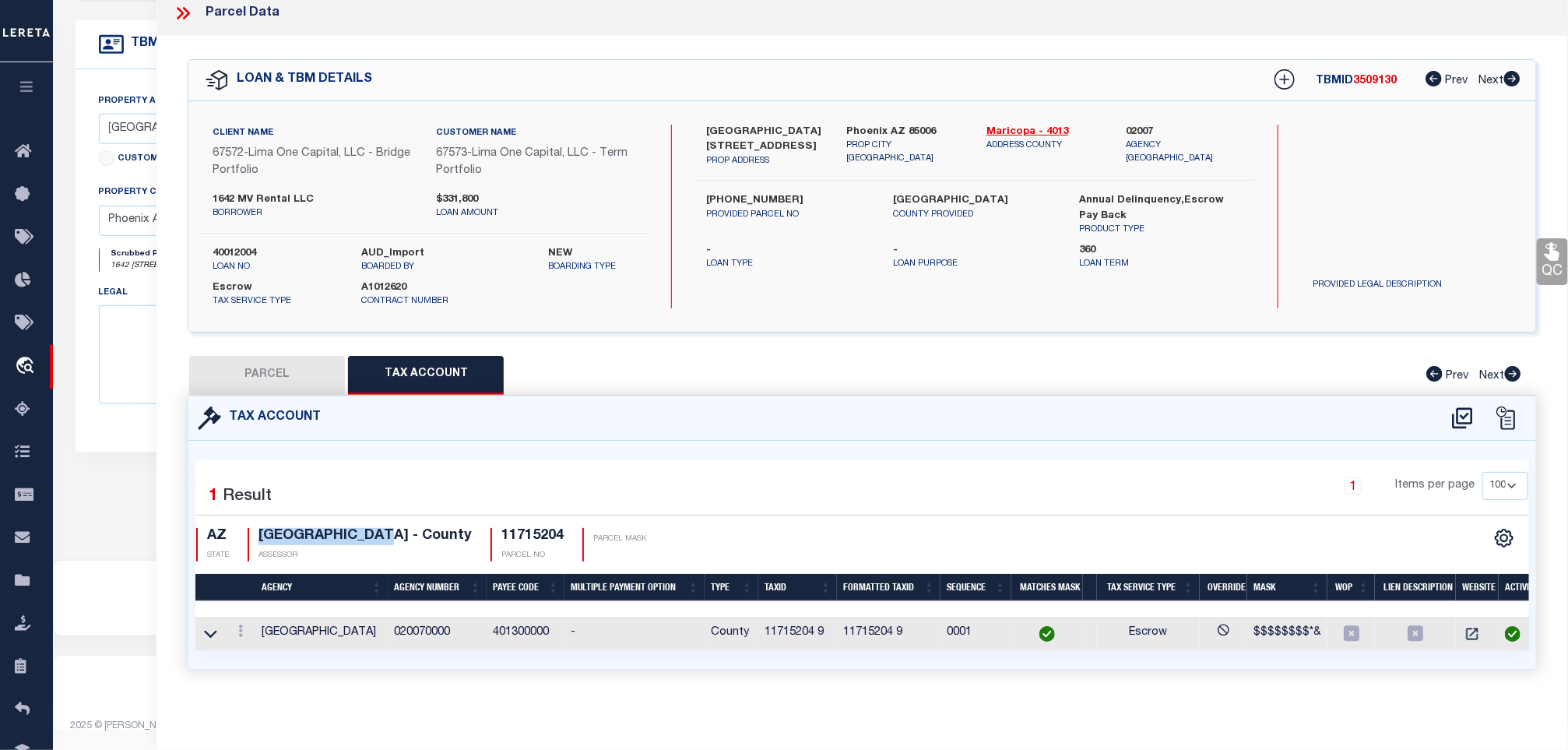
copy h4 "MARICOPA COUNTY"
click at [1553, 243] on icon at bounding box center [1551, 252] width 15 height 18
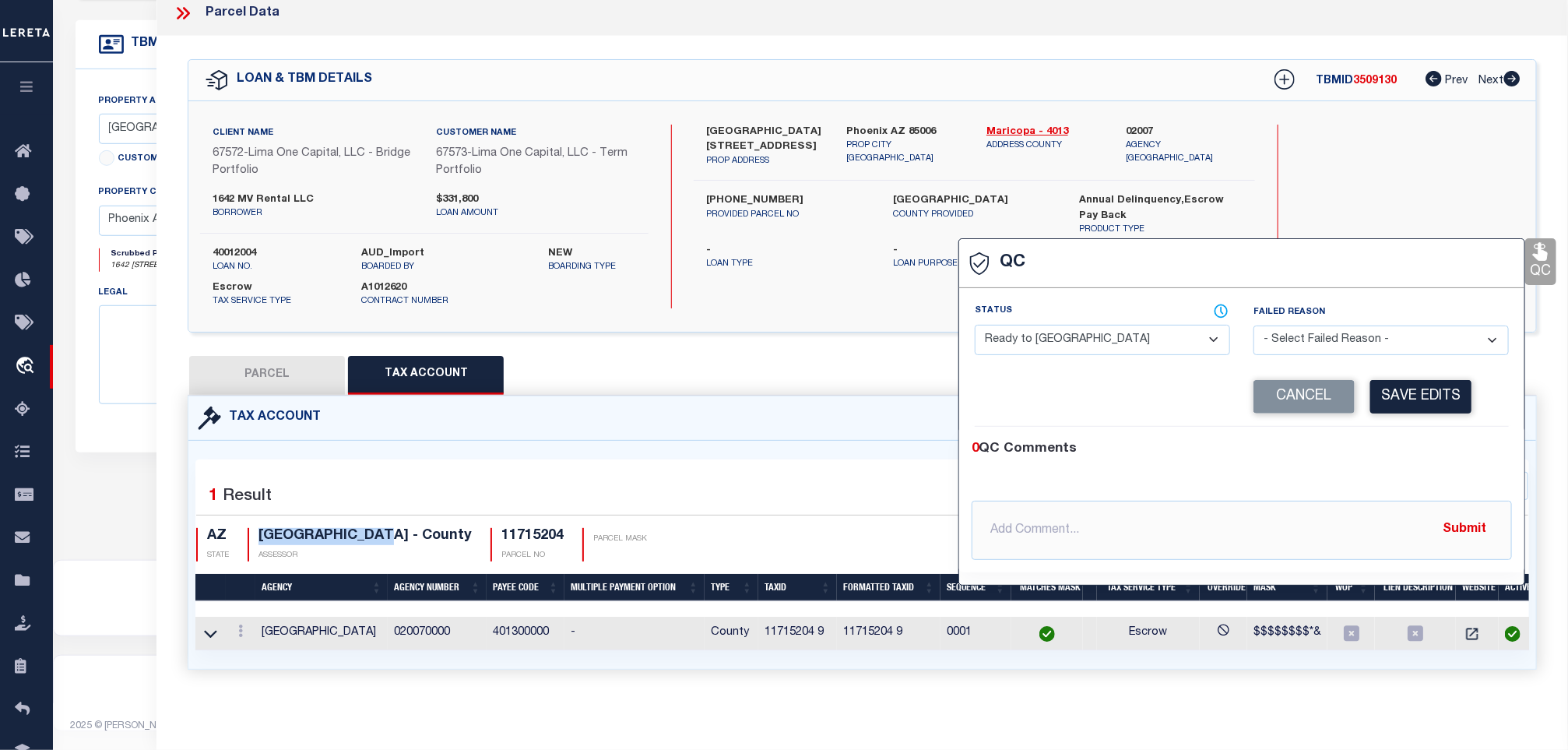
select select "COR"
click at [1442, 393] on button "Save Edits" at bounding box center [1420, 397] width 102 height 34
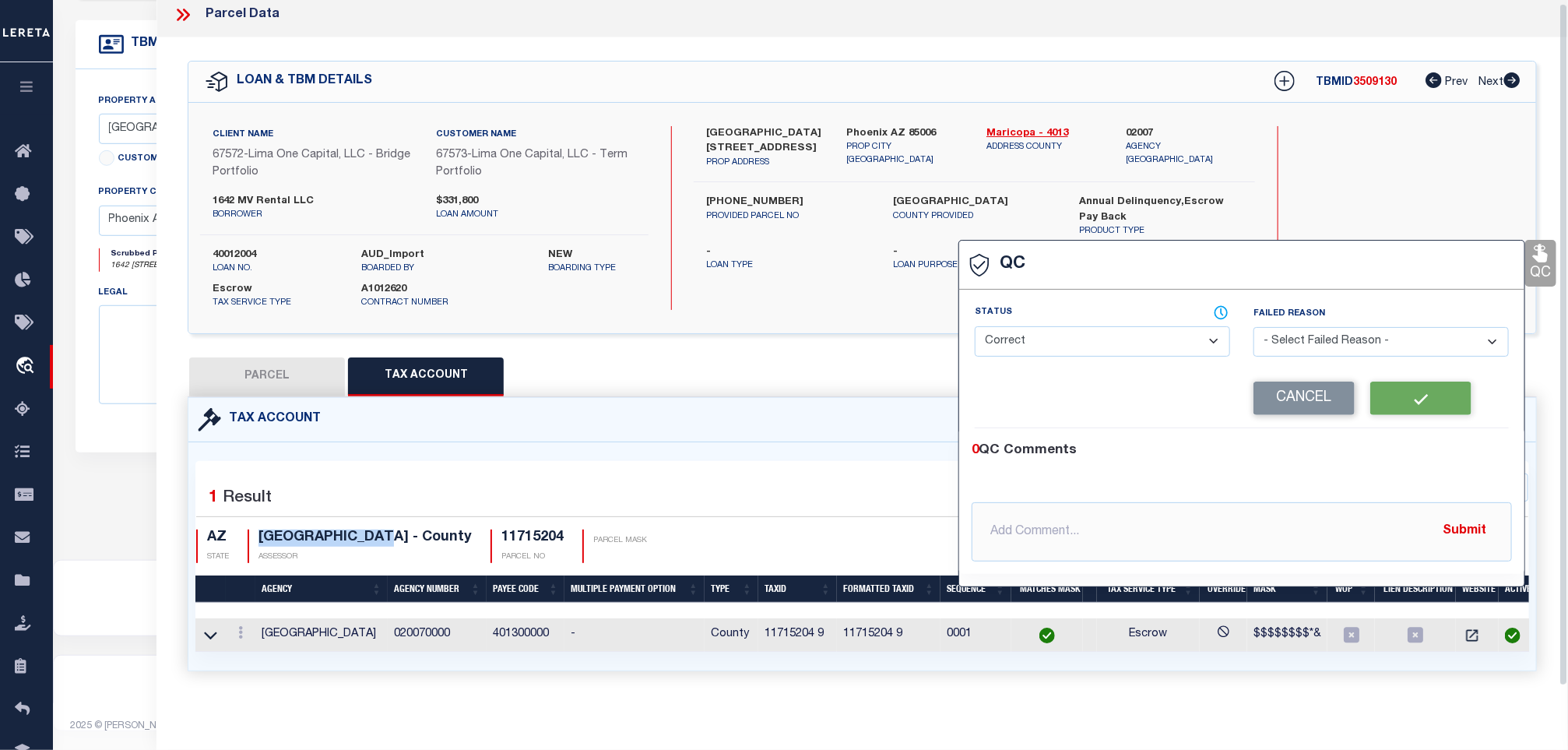
scroll to position [0, 0]
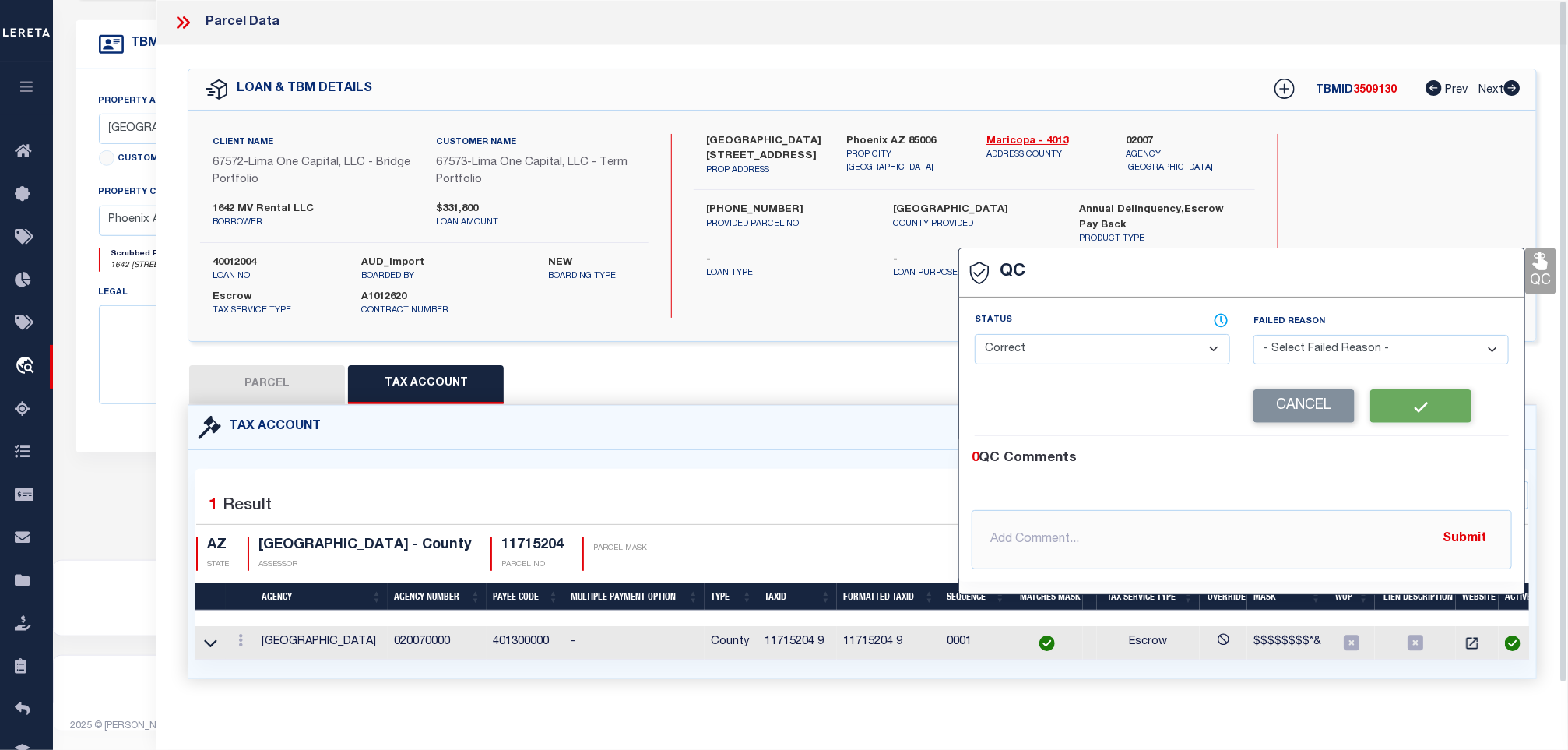
click at [187, 13] on icon at bounding box center [183, 23] width 21 height 21
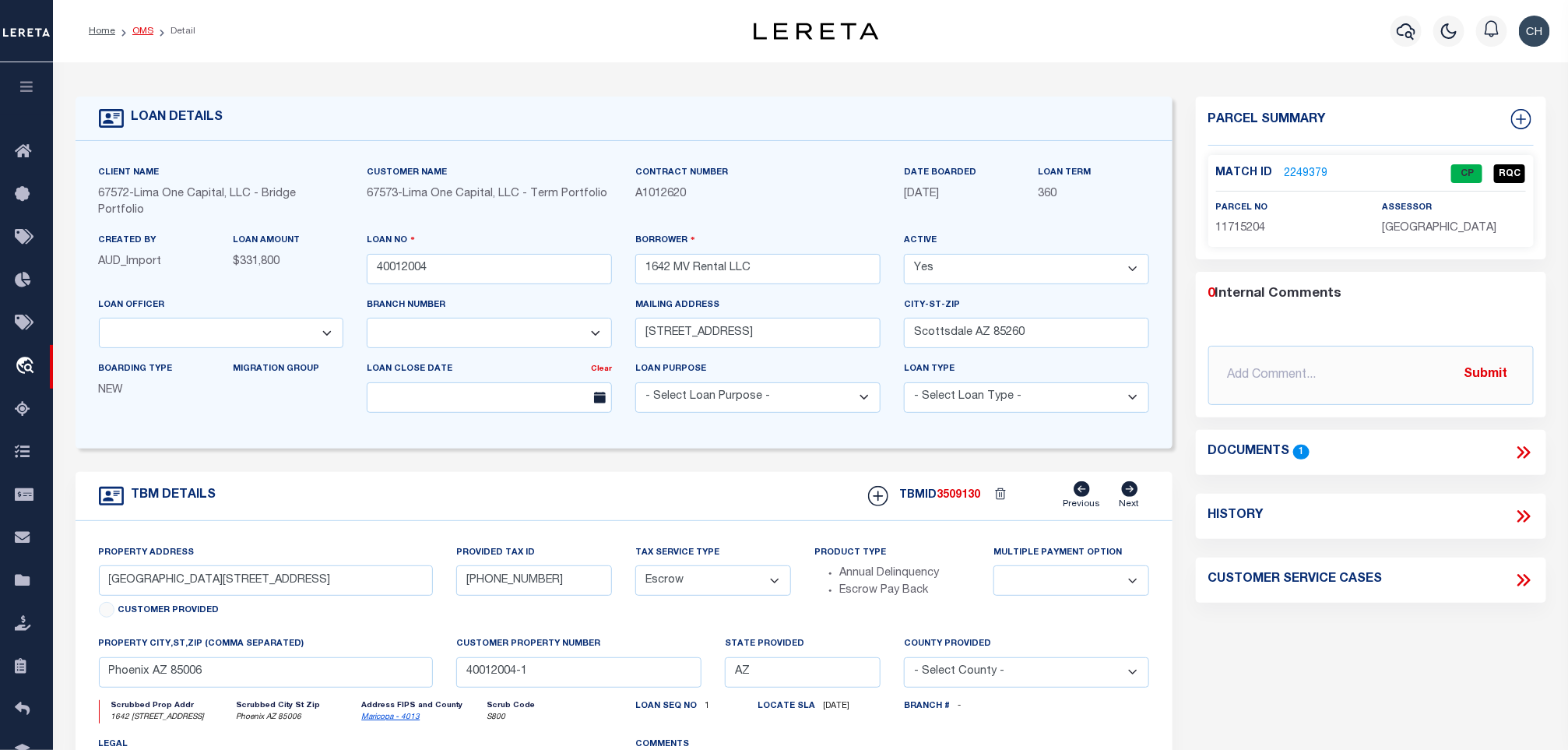
click at [138, 35] on link "OMS" at bounding box center [142, 31] width 21 height 9
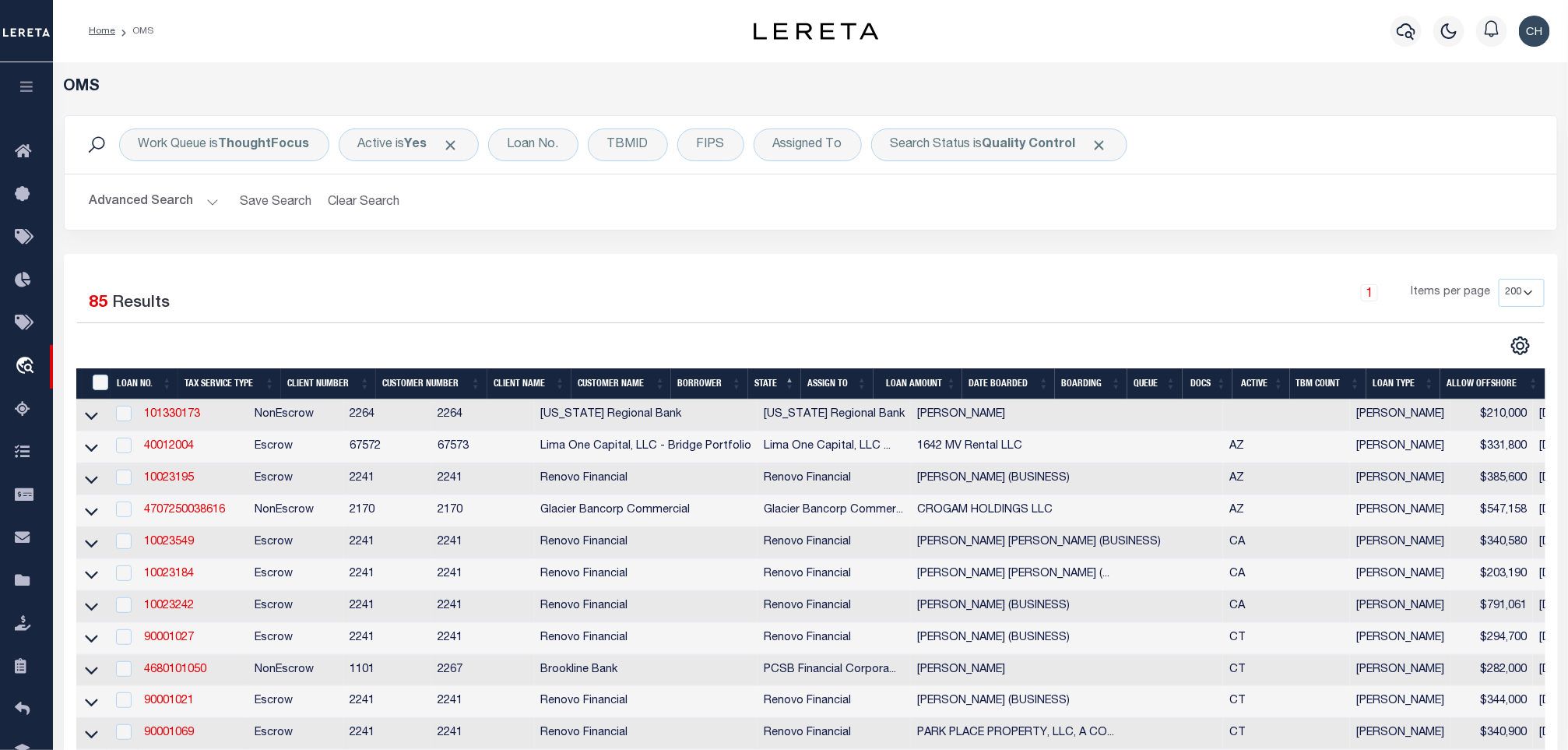
scroll to position [116, 0]
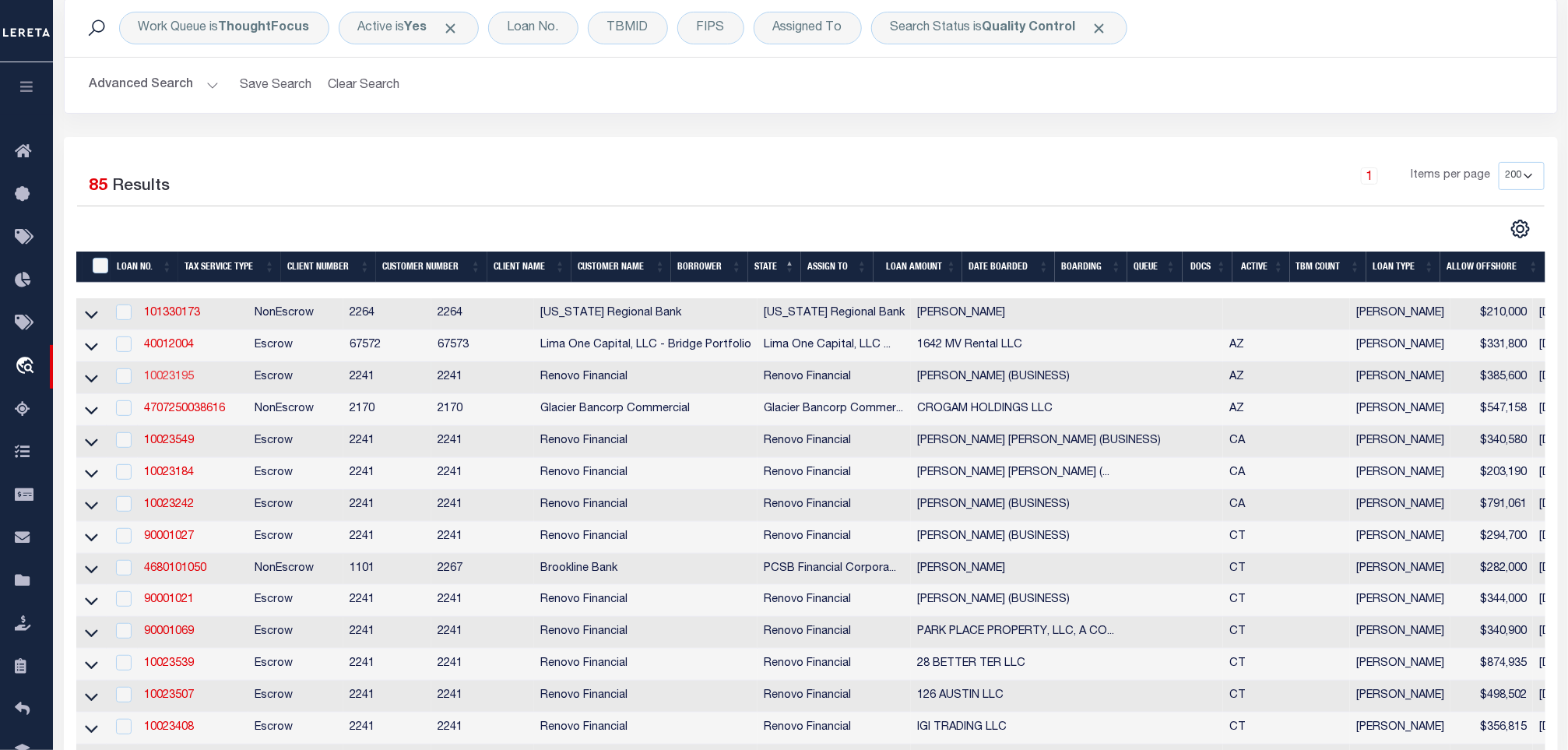
click at [169, 377] on link "10023195" at bounding box center [169, 376] width 49 height 11
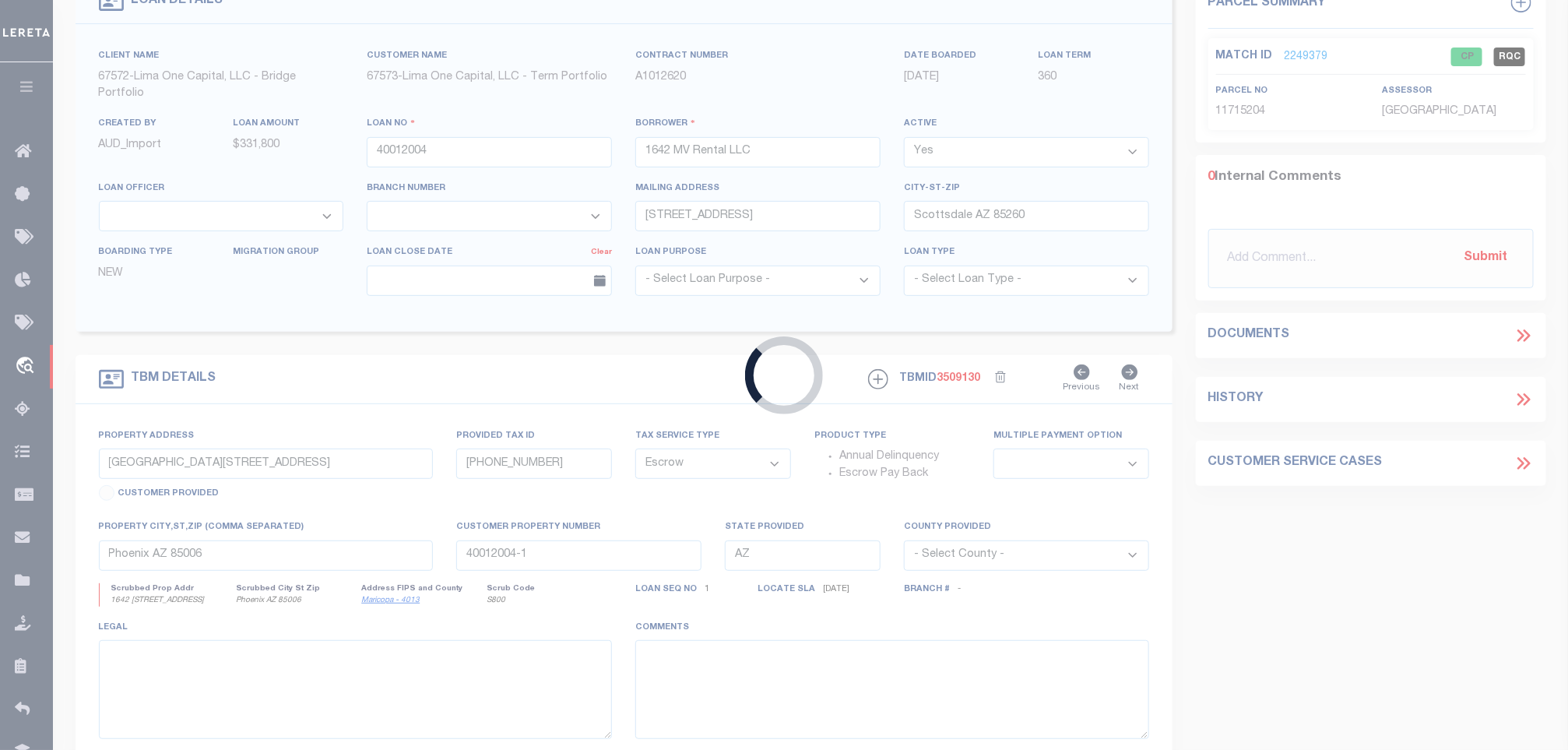
type input "10023195"
type input "[PERSON_NAME] (BUSINESS)"
select select
select select "400"
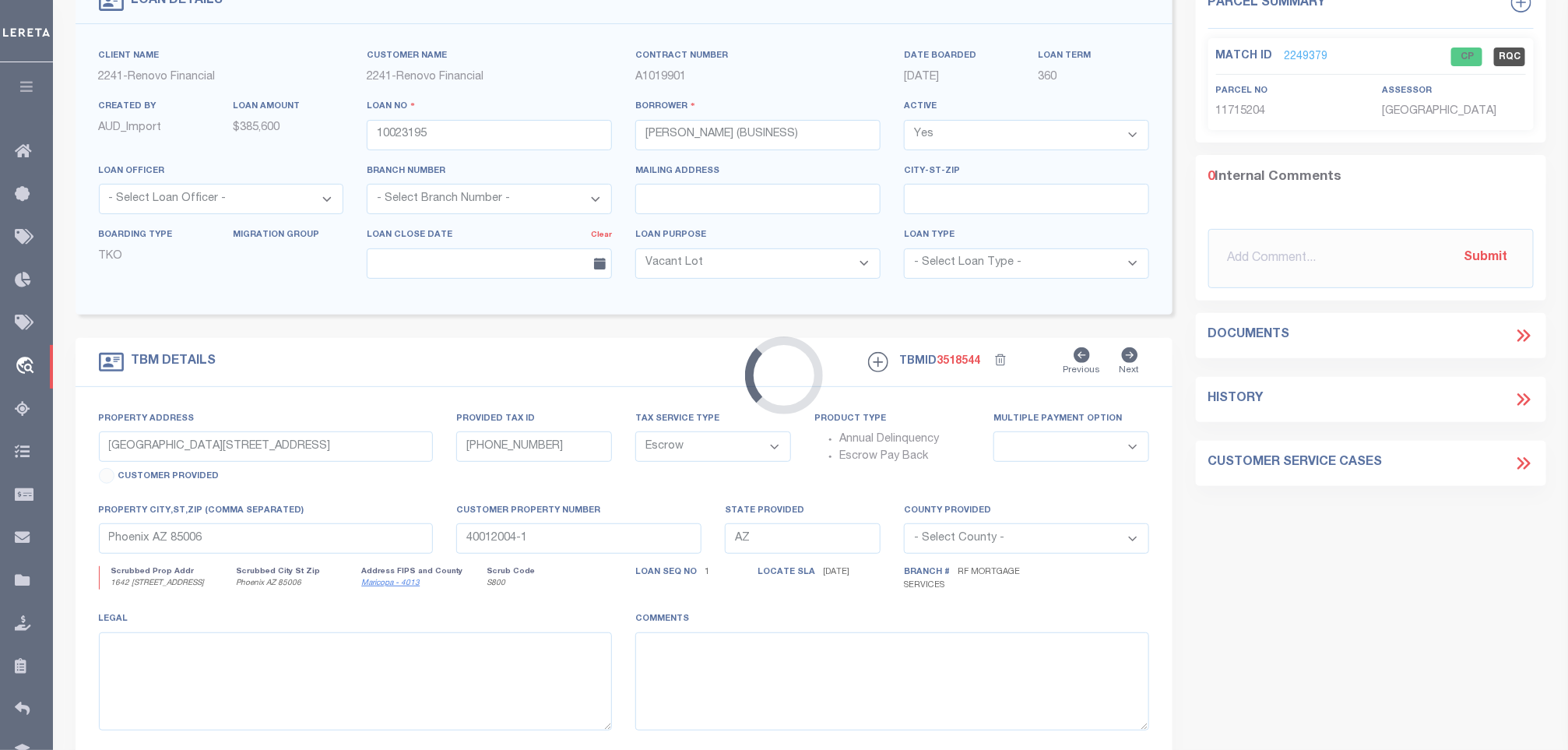
scroll to position [108, 0]
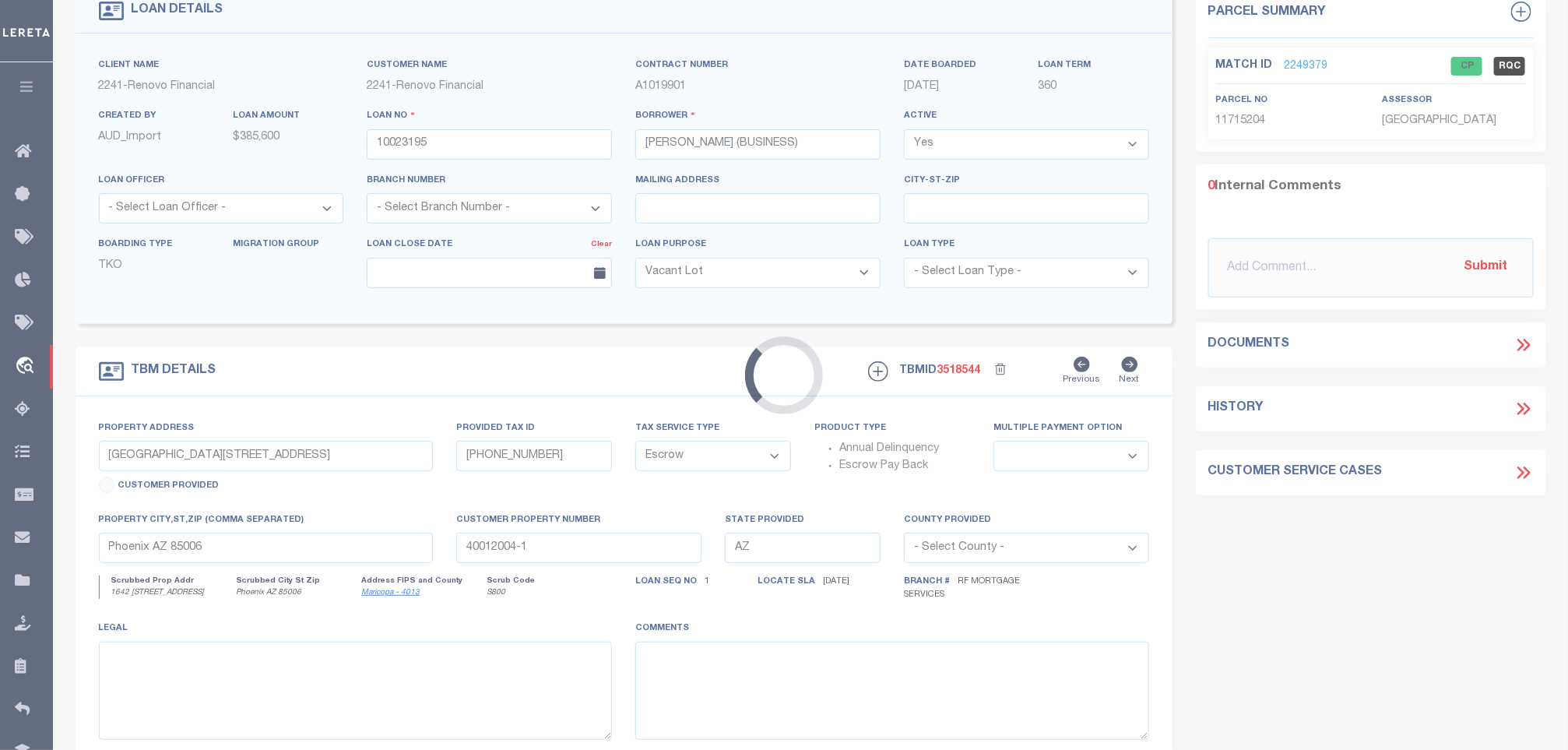
type input "3022 N 17TH AVE"
type input "11033025 7"
select select
type input "PHOENIX, AZ 85015"
type input "a0kUS00000EDT90"
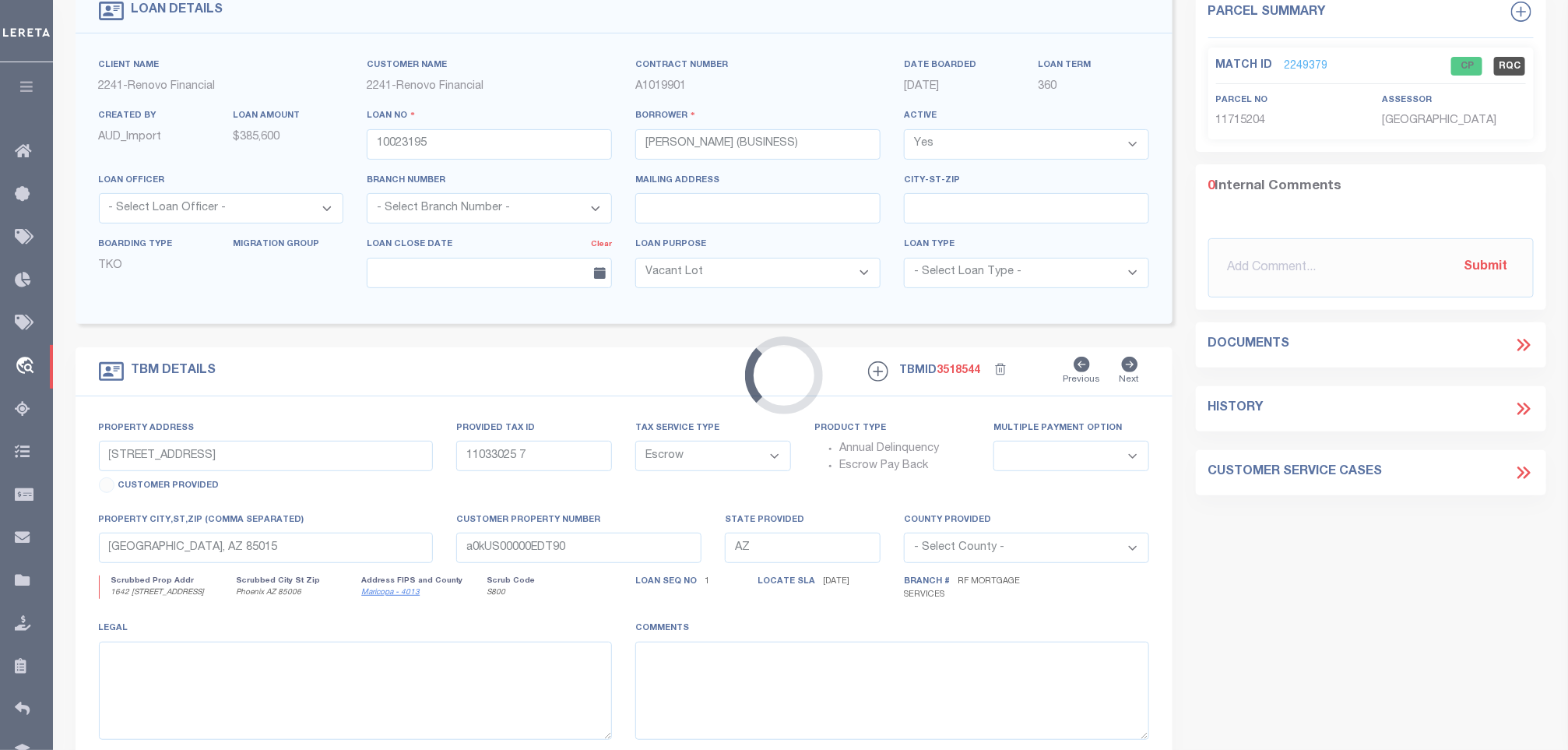
select select
select select "164194"
select select "25067"
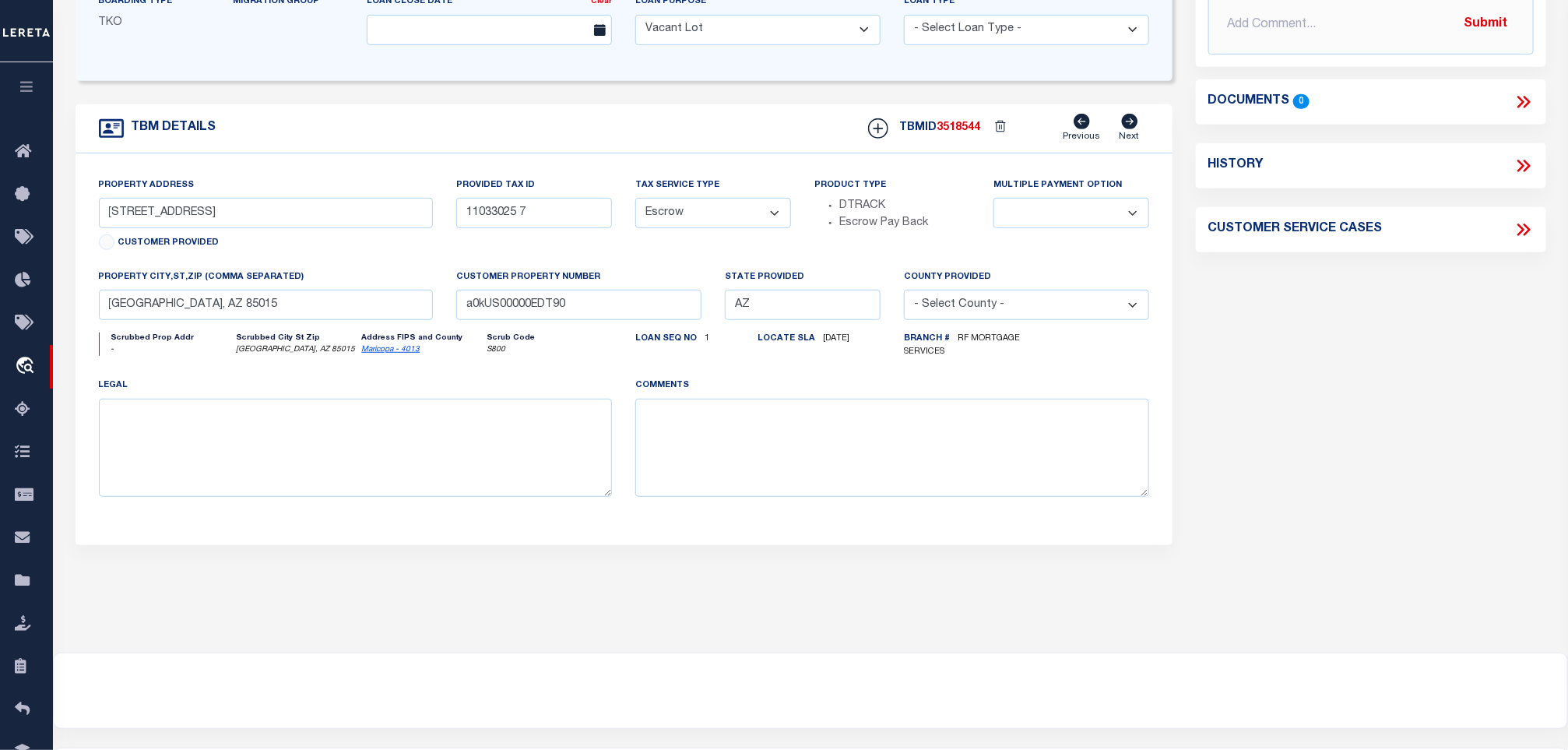
scroll to position [0, 0]
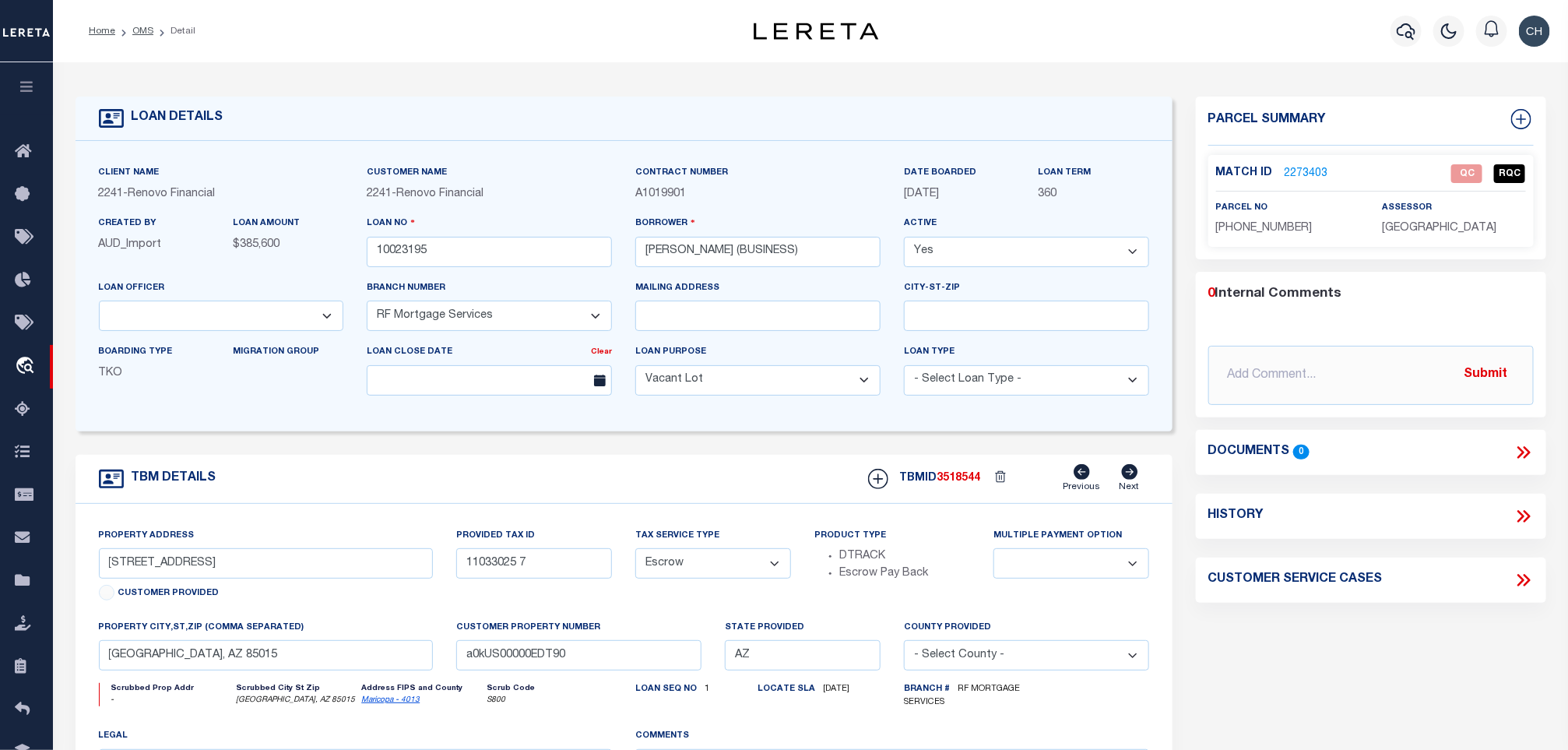
click at [1301, 169] on link "2273403" at bounding box center [1307, 174] width 43 height 17
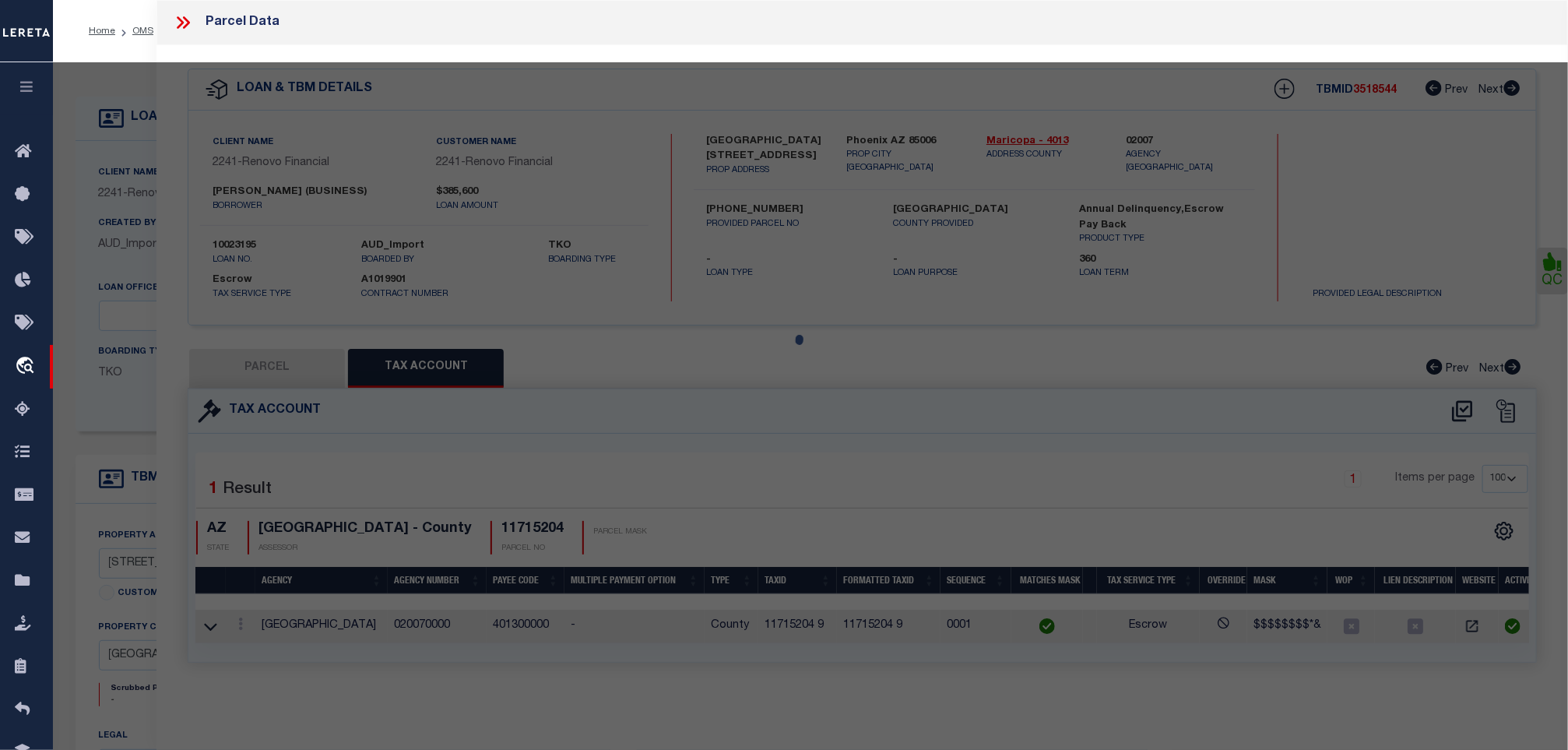
select select "AS"
select select
checkbox input "false"
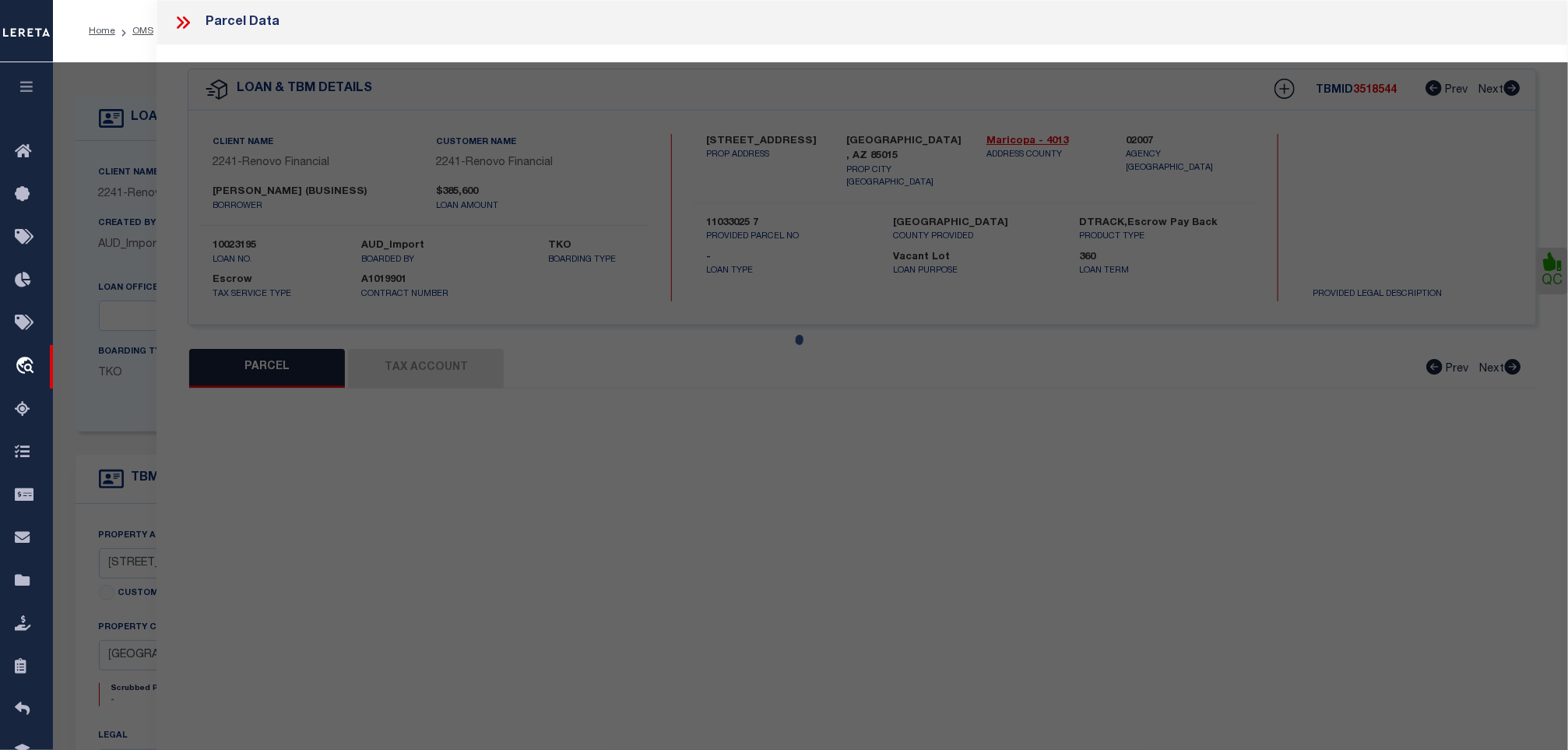
select select "QC"
type input "AARETTE LLC"
select select "AGW"
select select "ADD"
type input "3022 N 17TH AVE"
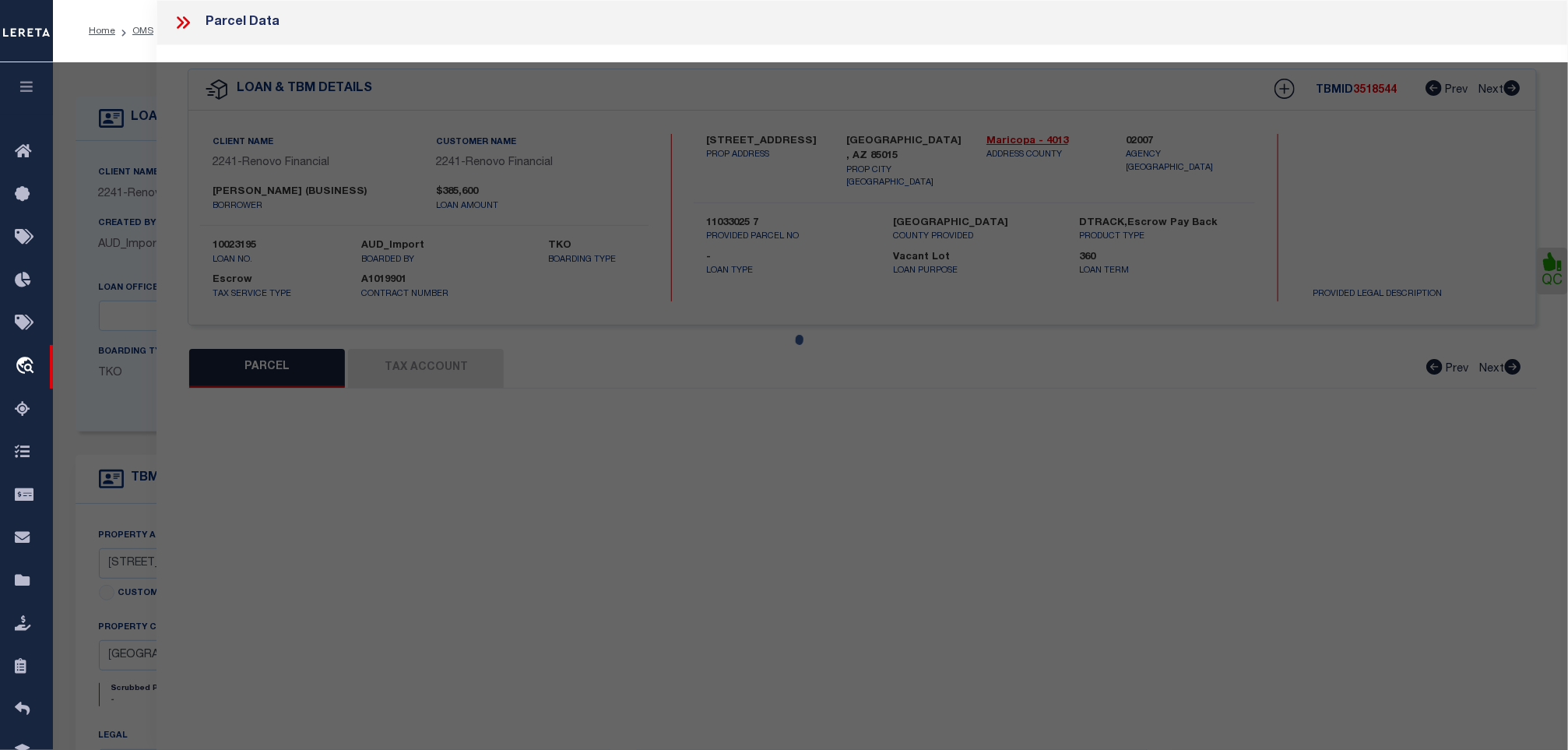
type input "PHOENIX, AZ 85015"
type textarea "Description ENCANTO TERRACE PLAT 2 Lat/Long | Lot Size 7,845 sq ft. Lot # 49 Hi…"
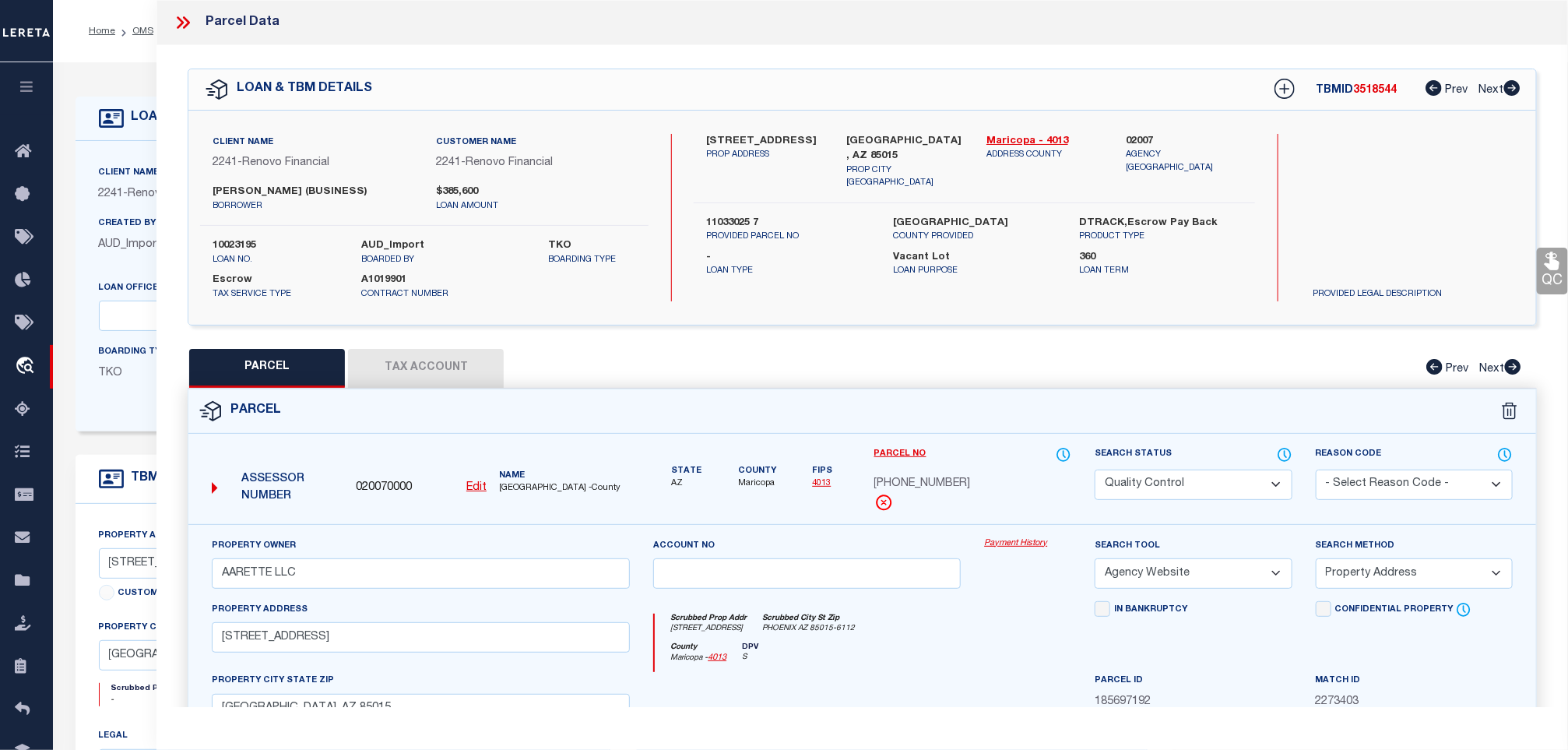
click at [741, 135] on label "3022 N 17TH AVE" at bounding box center [764, 142] width 116 height 16
copy div "3022 N 17TH AVE"
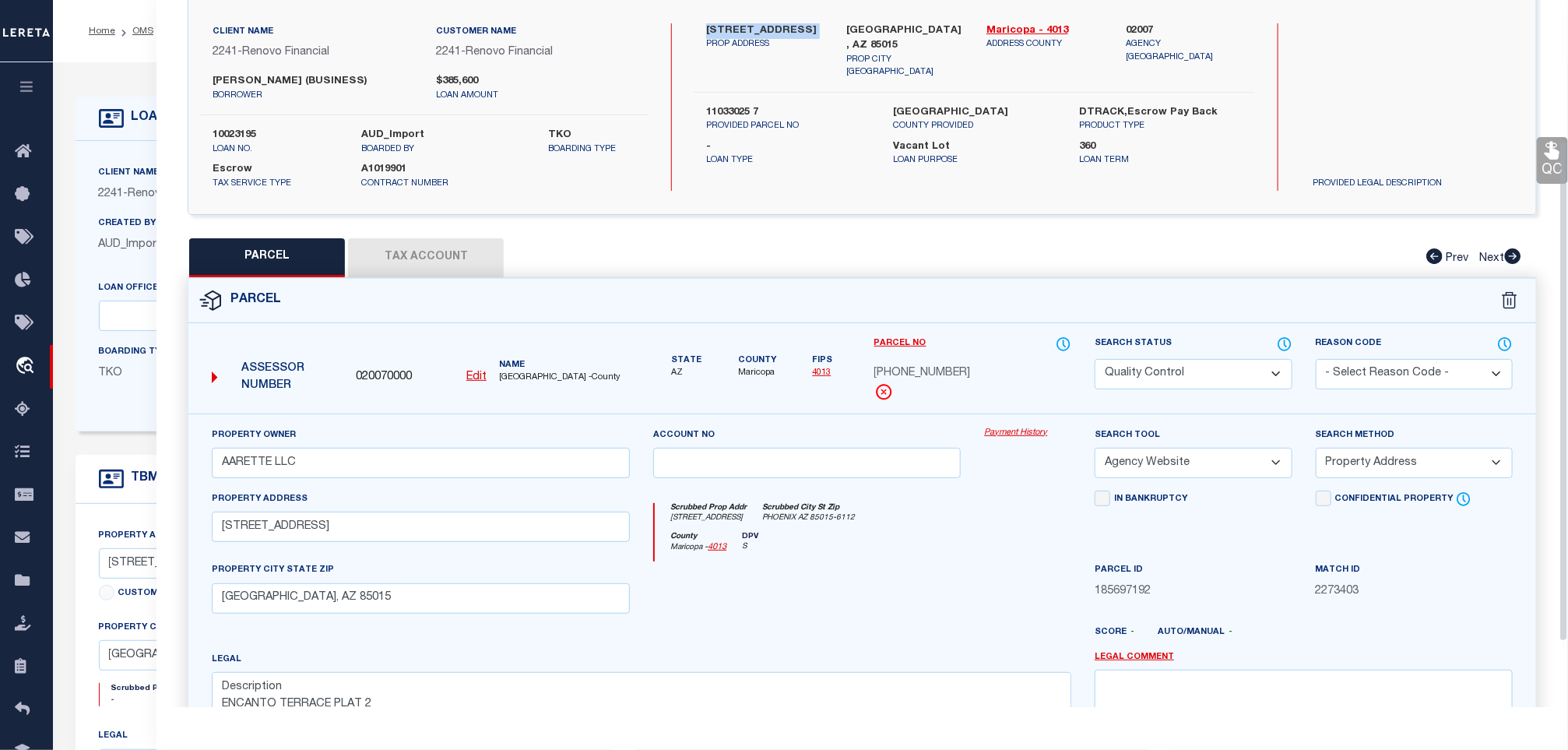
scroll to position [234, 0]
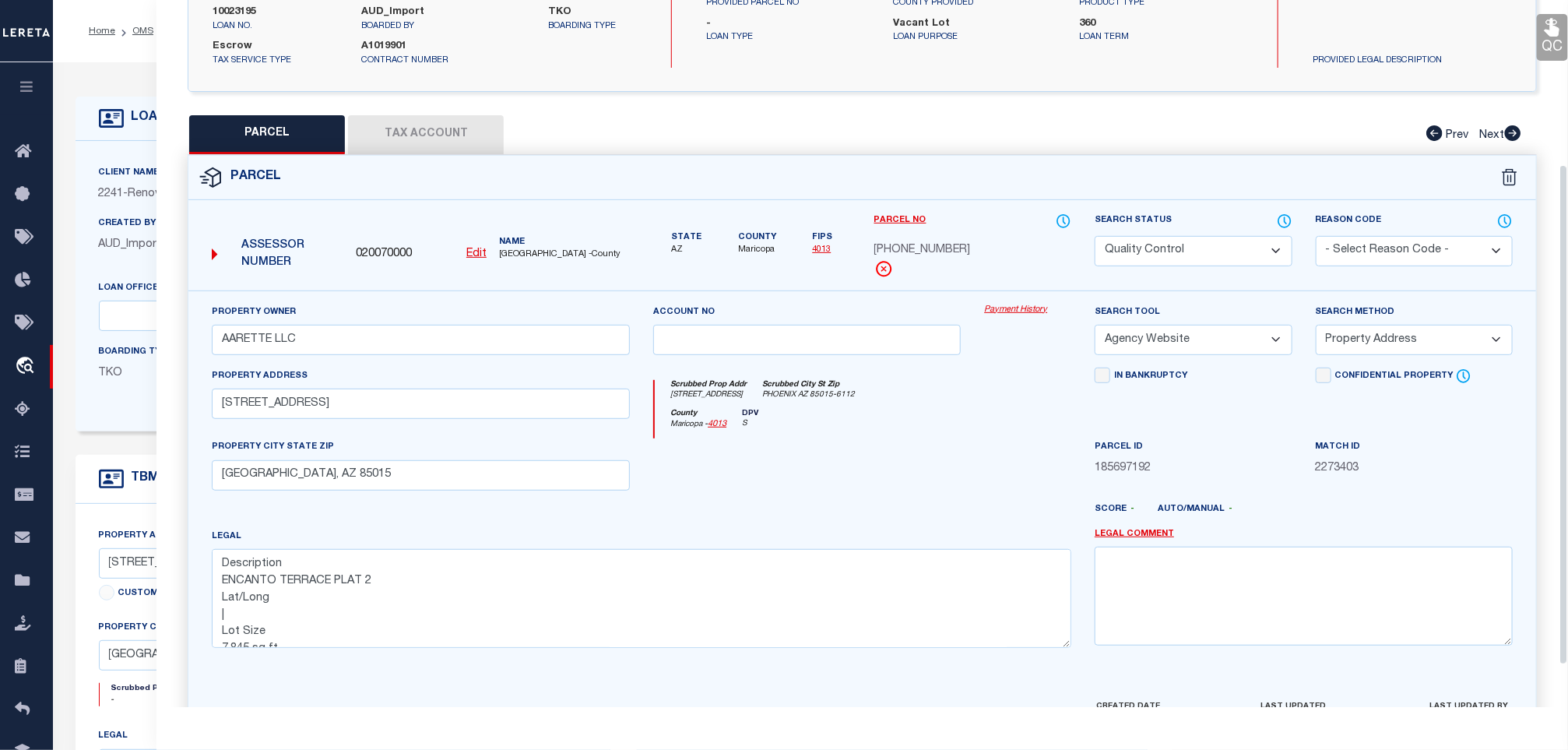
click at [1179, 260] on select "Automated Search Bad Parcel Complete Duplicate Parcel High Dollar Reporting In …" at bounding box center [1193, 251] width 197 height 31
select select "CP"
click at [1094, 238] on select "Automated Search Bad Parcel Complete Duplicate Parcel High Dollar Reporting In …" at bounding box center [1193, 251] width 197 height 31
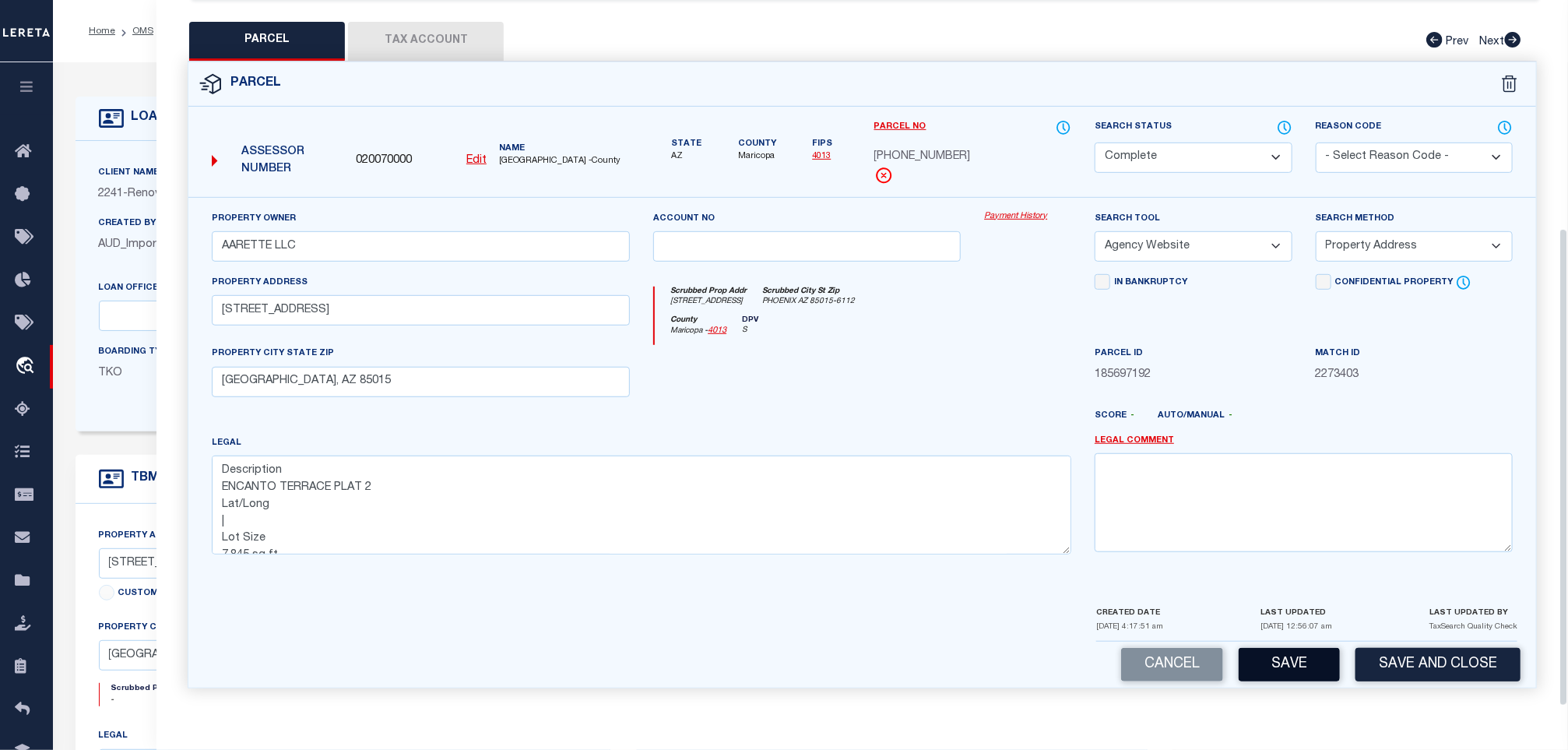
click at [1257, 656] on button "Save" at bounding box center [1289, 664] width 102 height 34
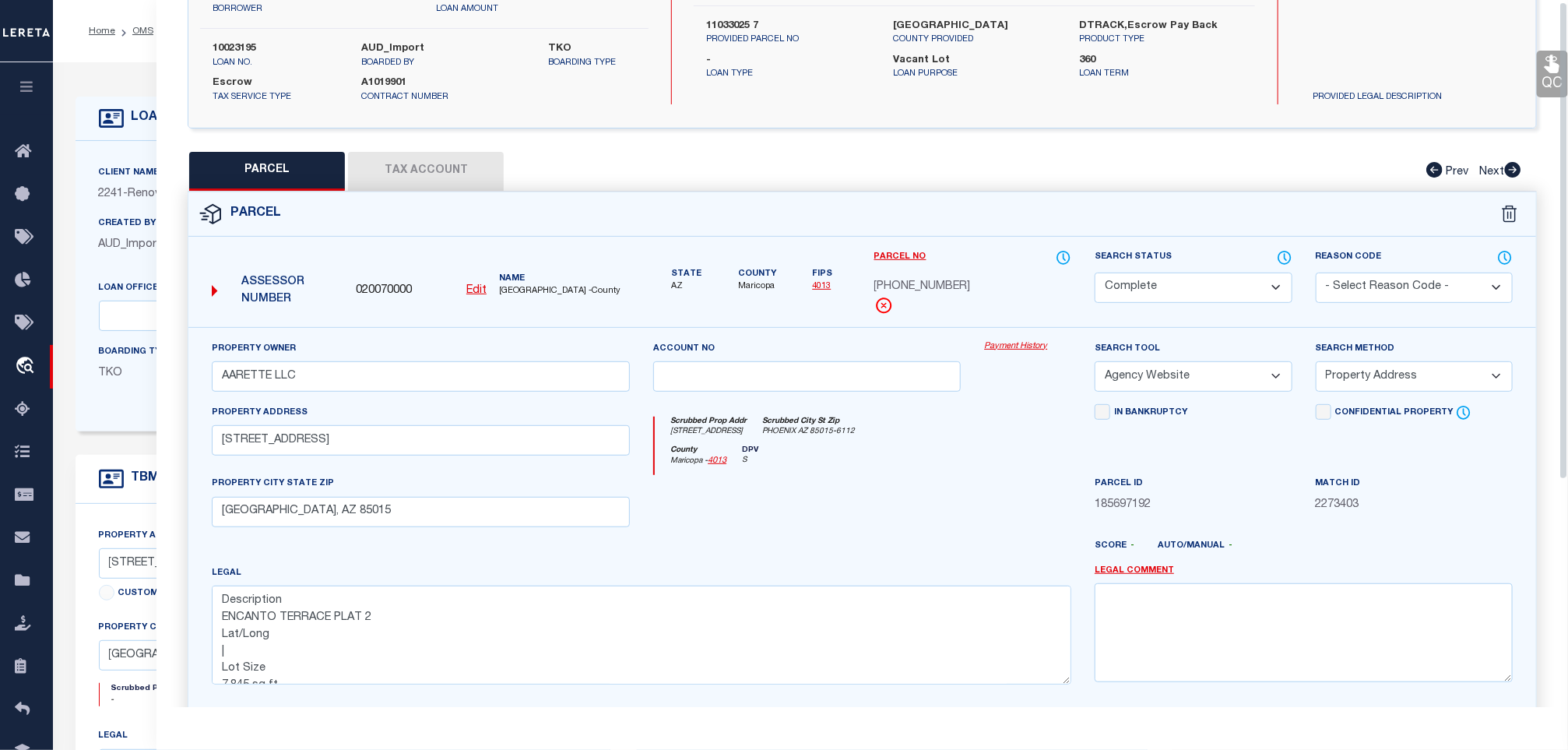
scroll to position [0, 0]
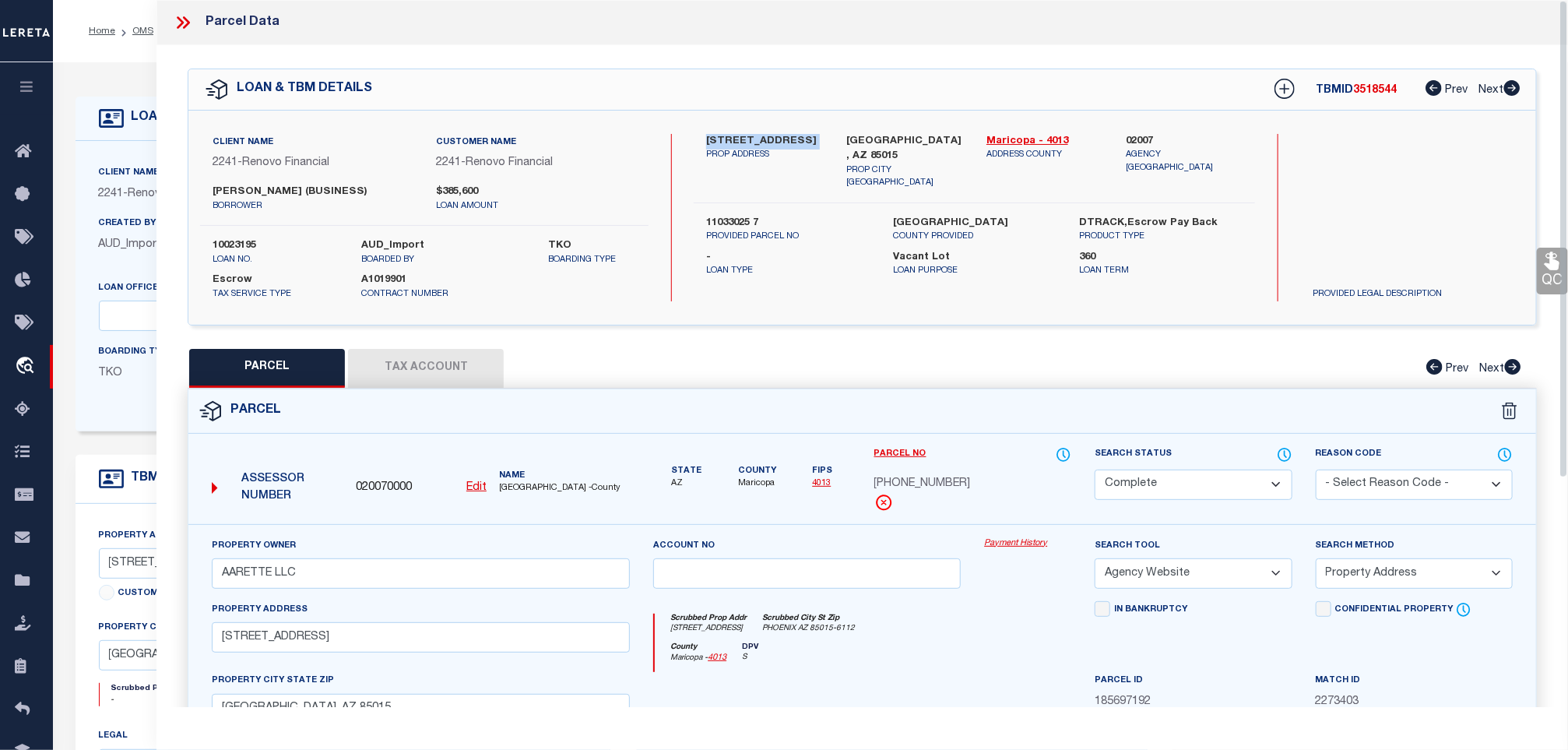
click at [435, 357] on button "Tax Account" at bounding box center [426, 367] width 156 height 38
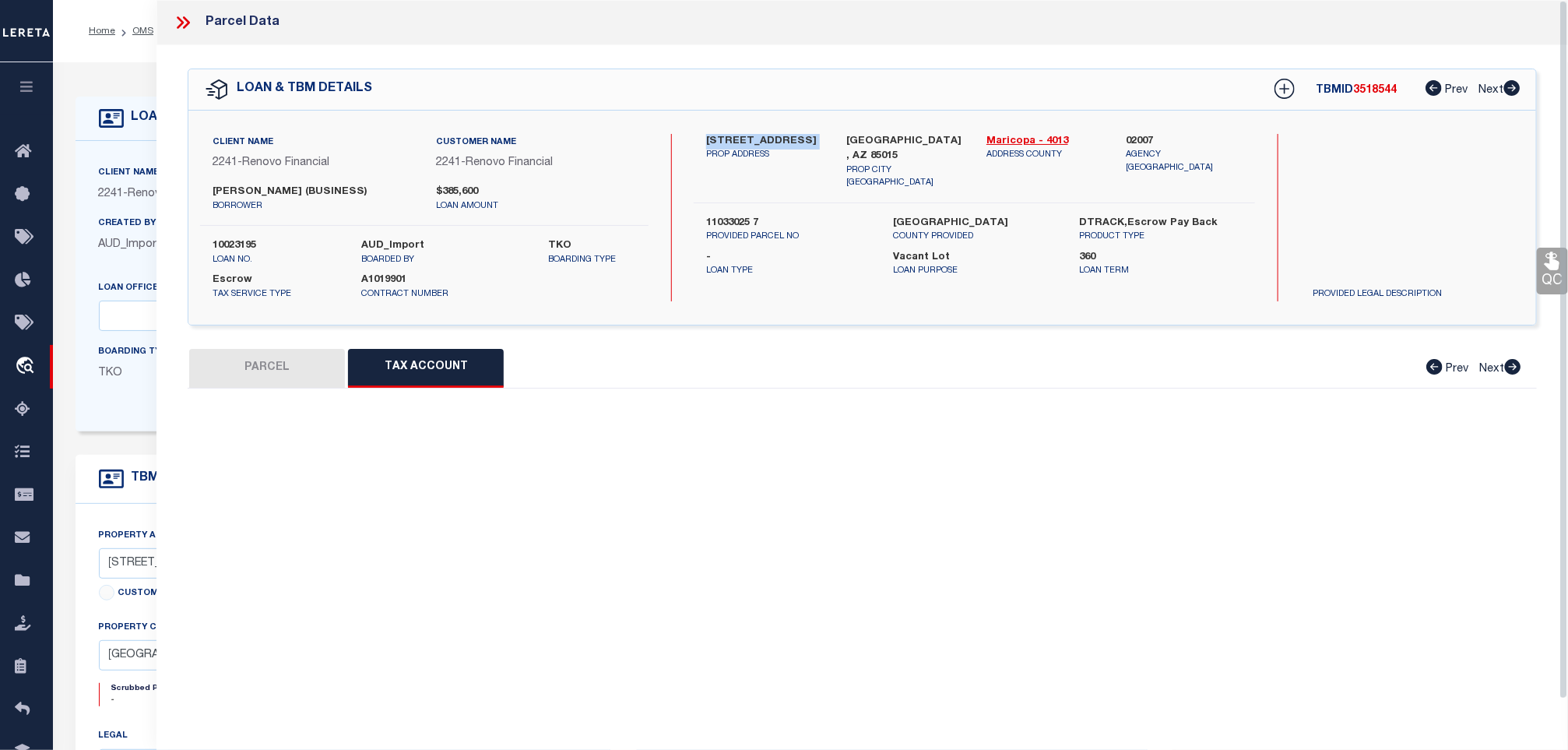
select select "100"
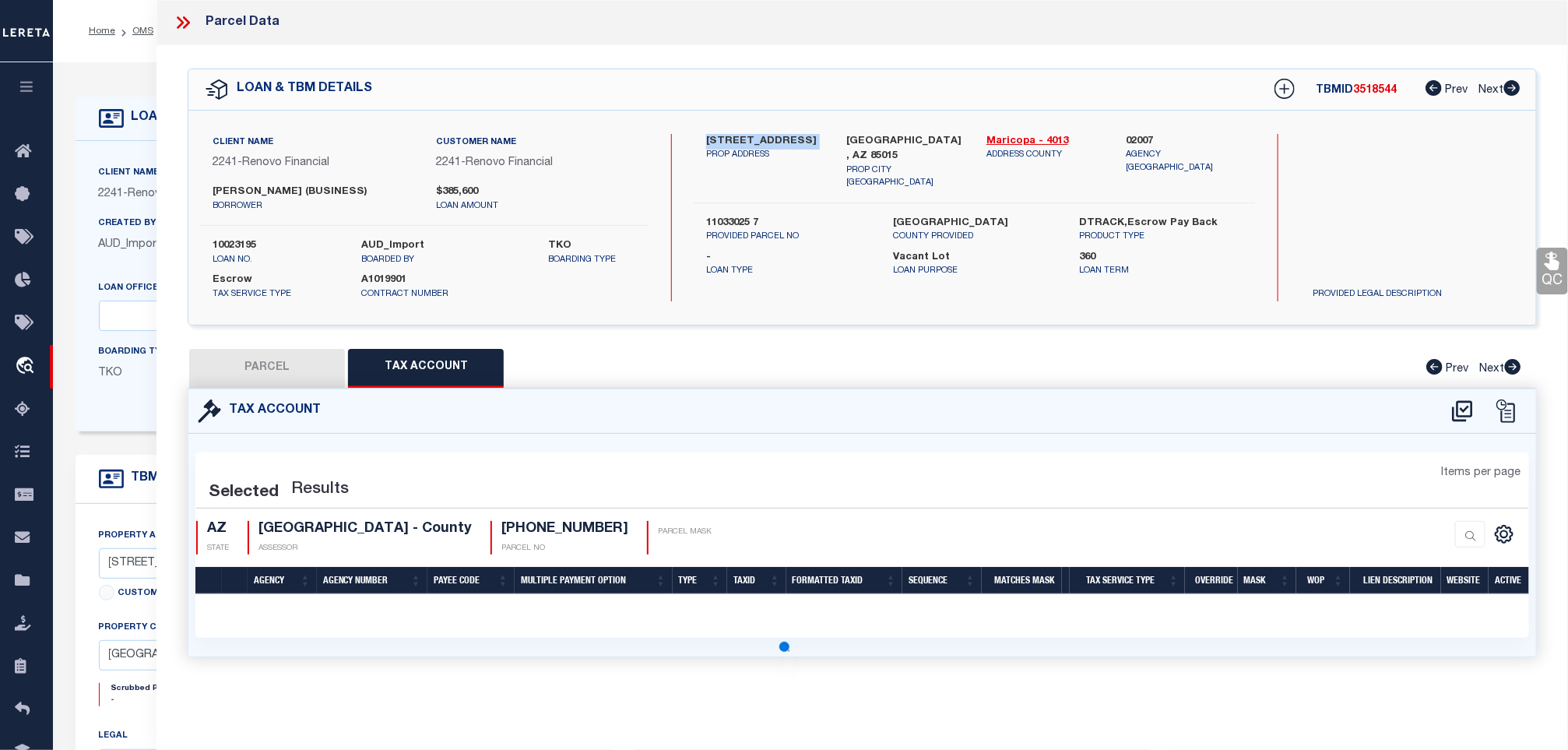
select select "100"
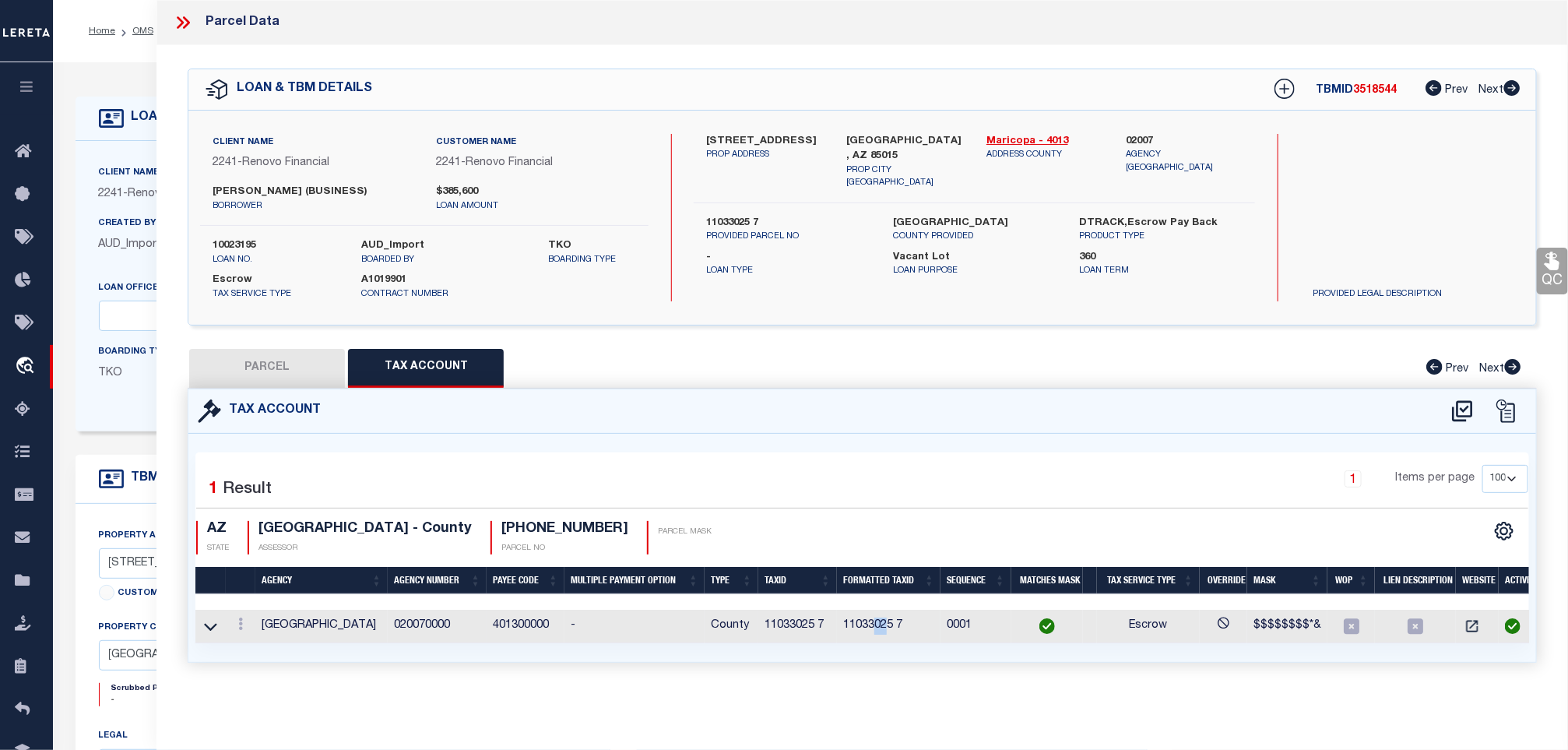
drag, startPoint x: 871, startPoint y: 634, endPoint x: 888, endPoint y: 629, distance: 17.7
click at [888, 629] on td "11033025 7" at bounding box center [888, 627] width 104 height 34
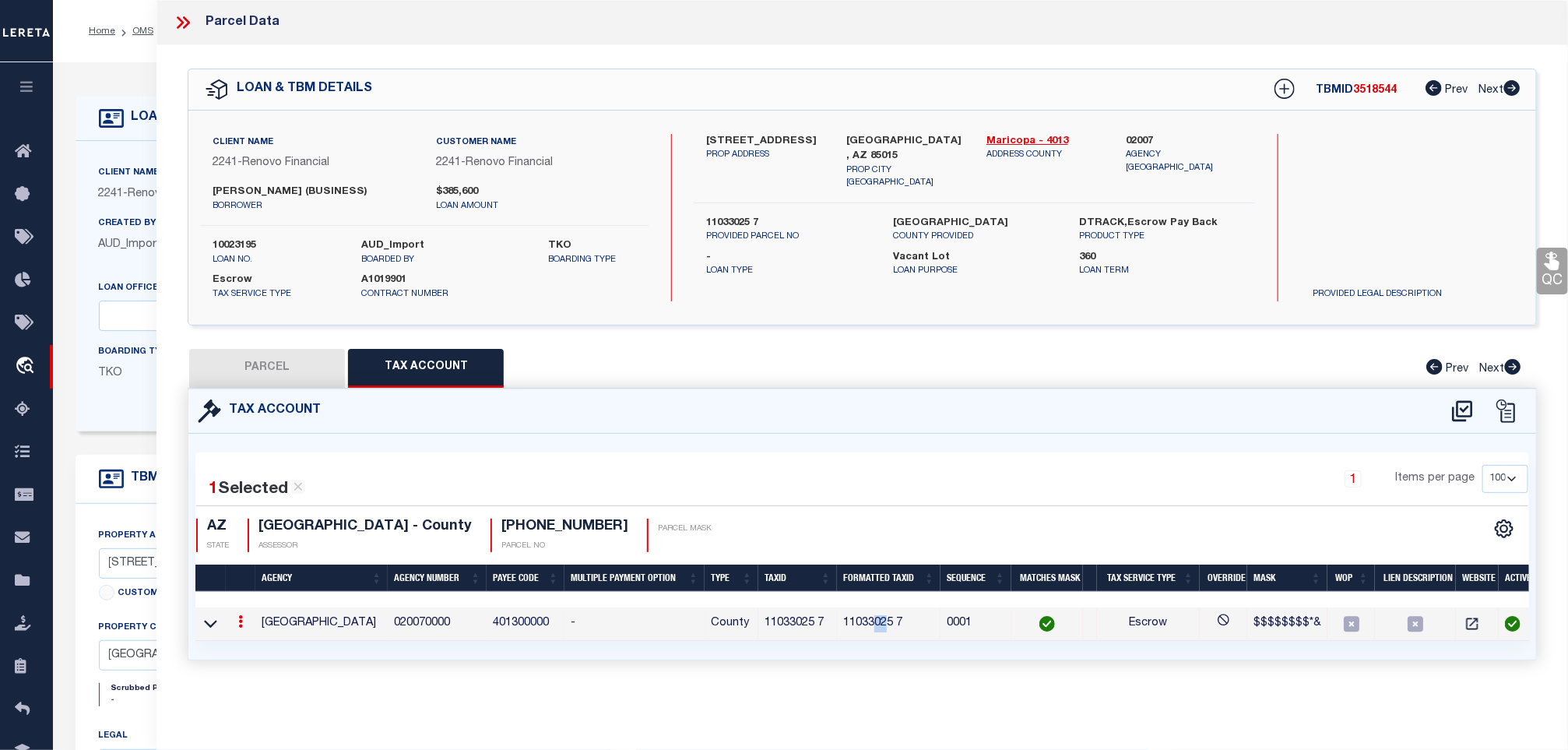
click at [1542, 278] on link "QC" at bounding box center [1552, 270] width 32 height 46
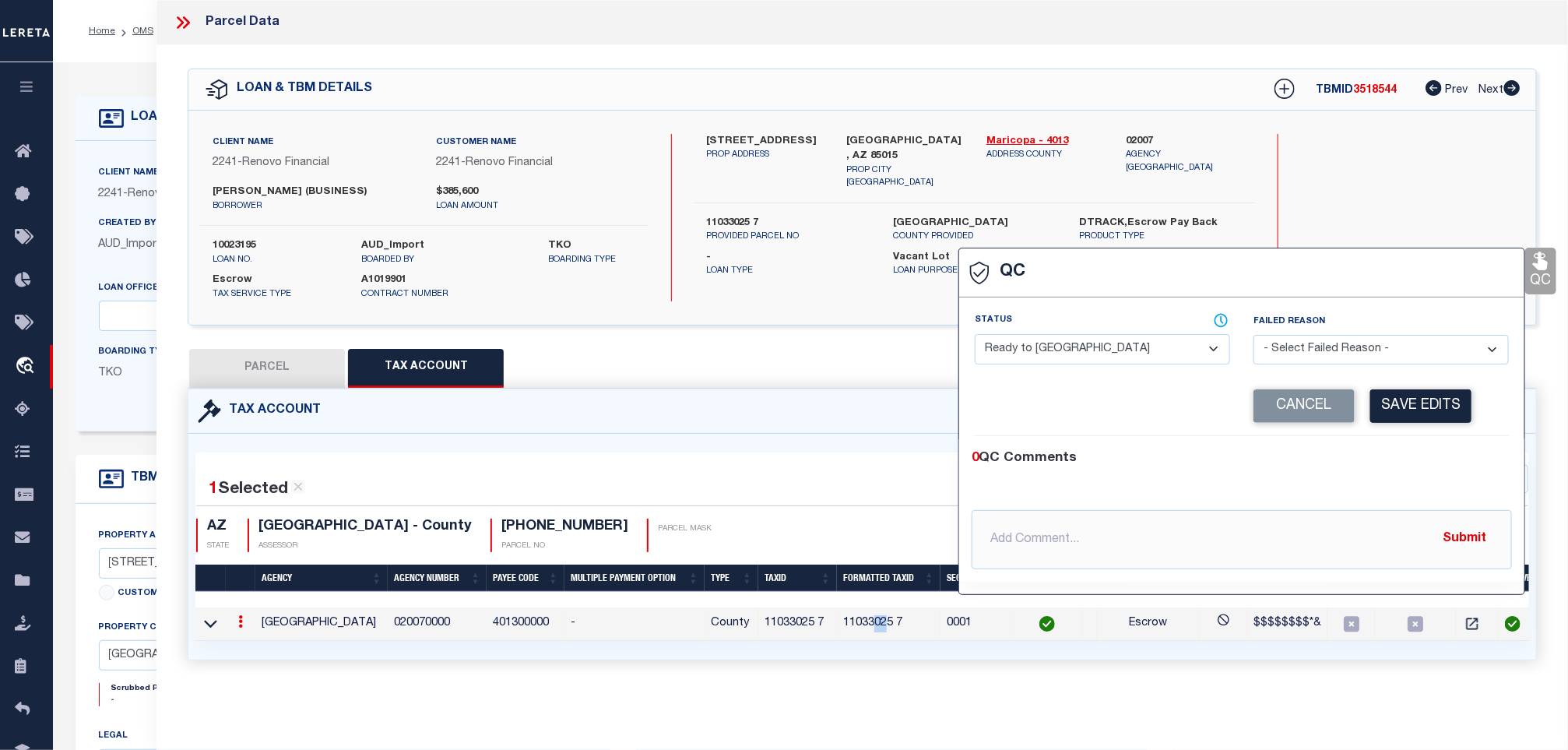
click at [1095, 363] on select "- Select Status - Ready to QC Correct Incorrect" at bounding box center [1102, 348] width 256 height 31
click at [975, 335] on select "- Select Status - Ready to QC Correct Incorrect" at bounding box center [1102, 348] width 256 height 31
click at [1413, 398] on button "Save Edits" at bounding box center [1420, 406] width 102 height 34
click at [225, 251] on label "10023195" at bounding box center [275, 246] width 126 height 16
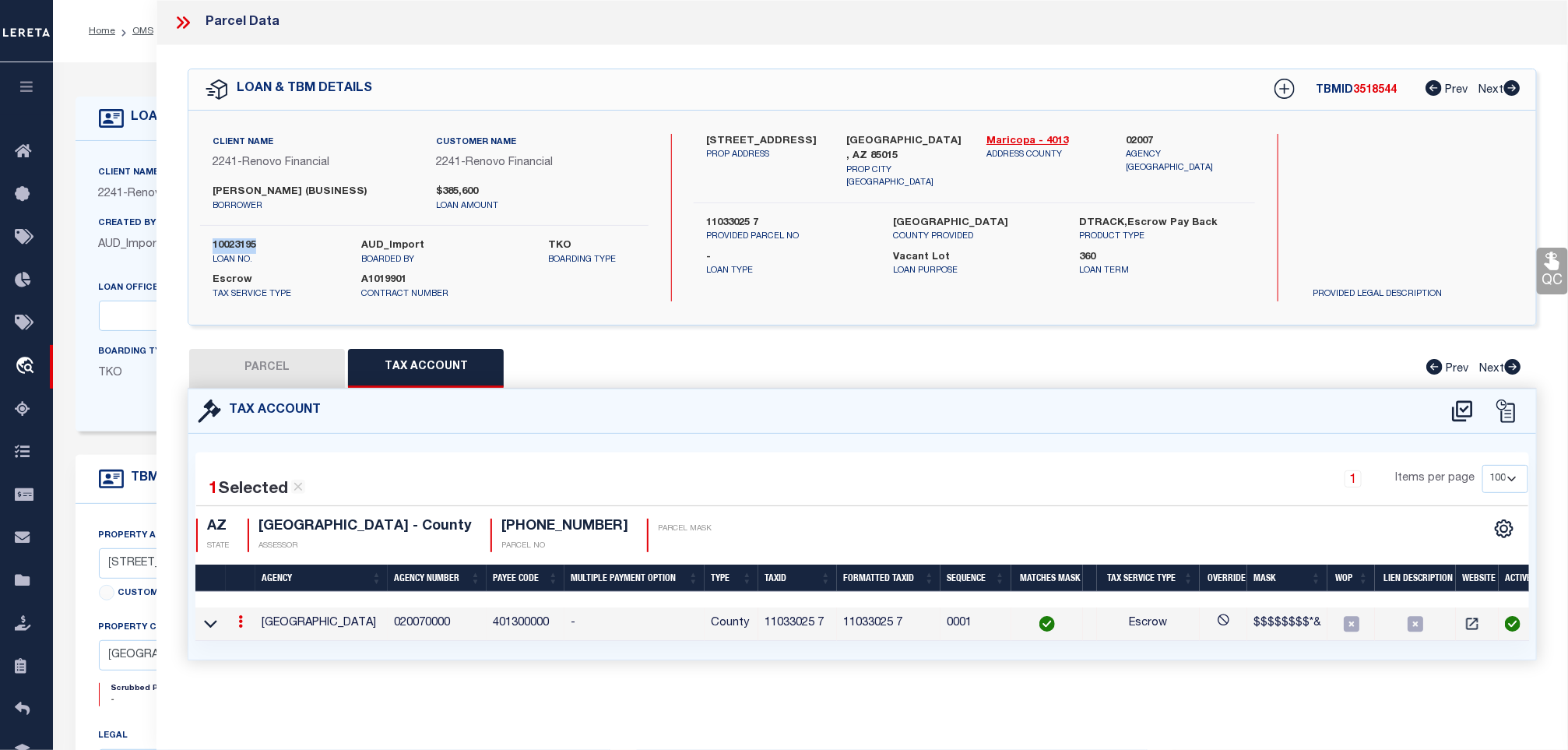
click at [225, 251] on label "10023195" at bounding box center [275, 246] width 126 height 16
copy label "10023195"
click at [1373, 82] on div "TBMID 3518544 Prev Next" at bounding box center [1386, 90] width 267 height 28
copy span "3518544"
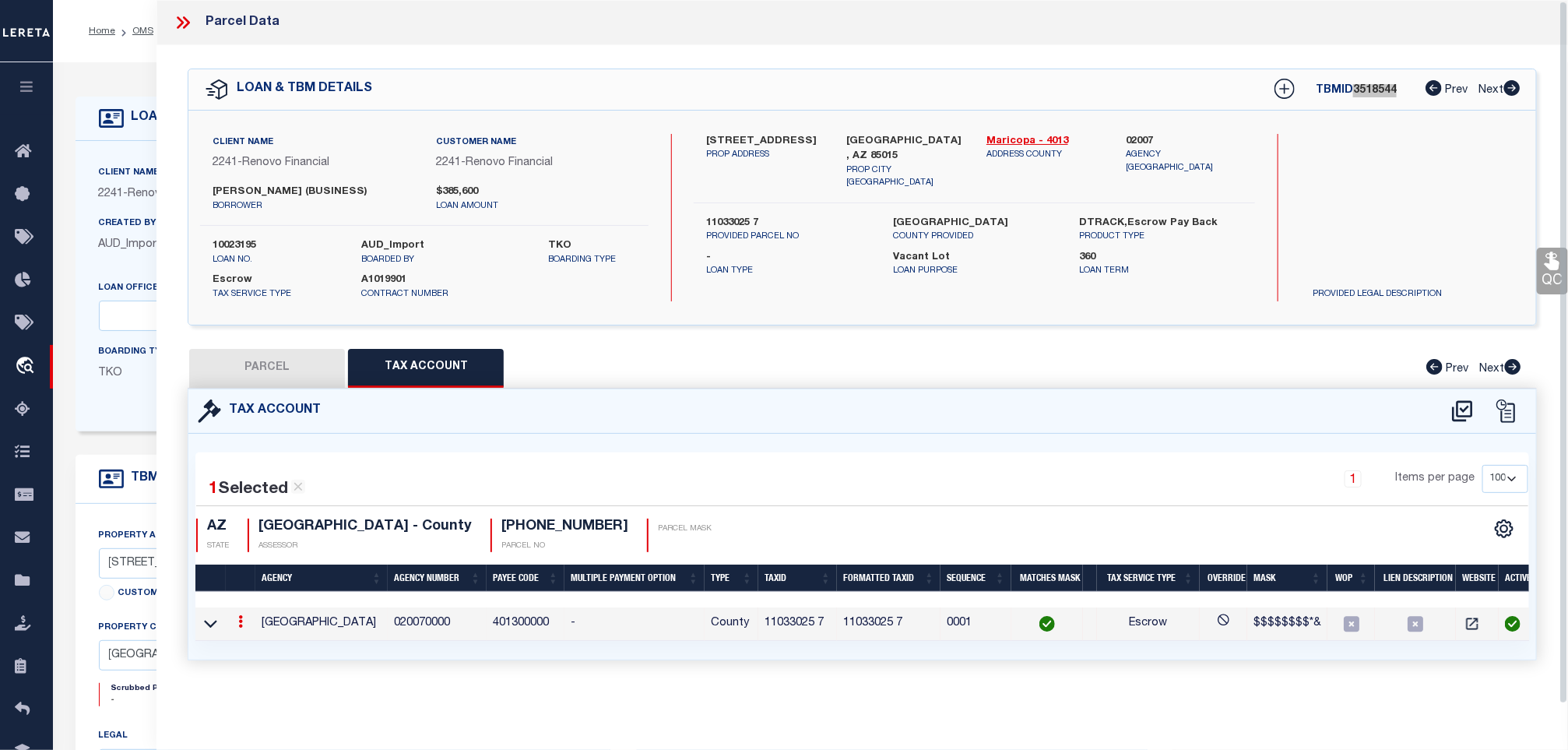
scroll to position [5, 0]
click at [516, 528] on h4 "110-33-025" at bounding box center [564, 526] width 127 height 17
copy div "110-33-025"
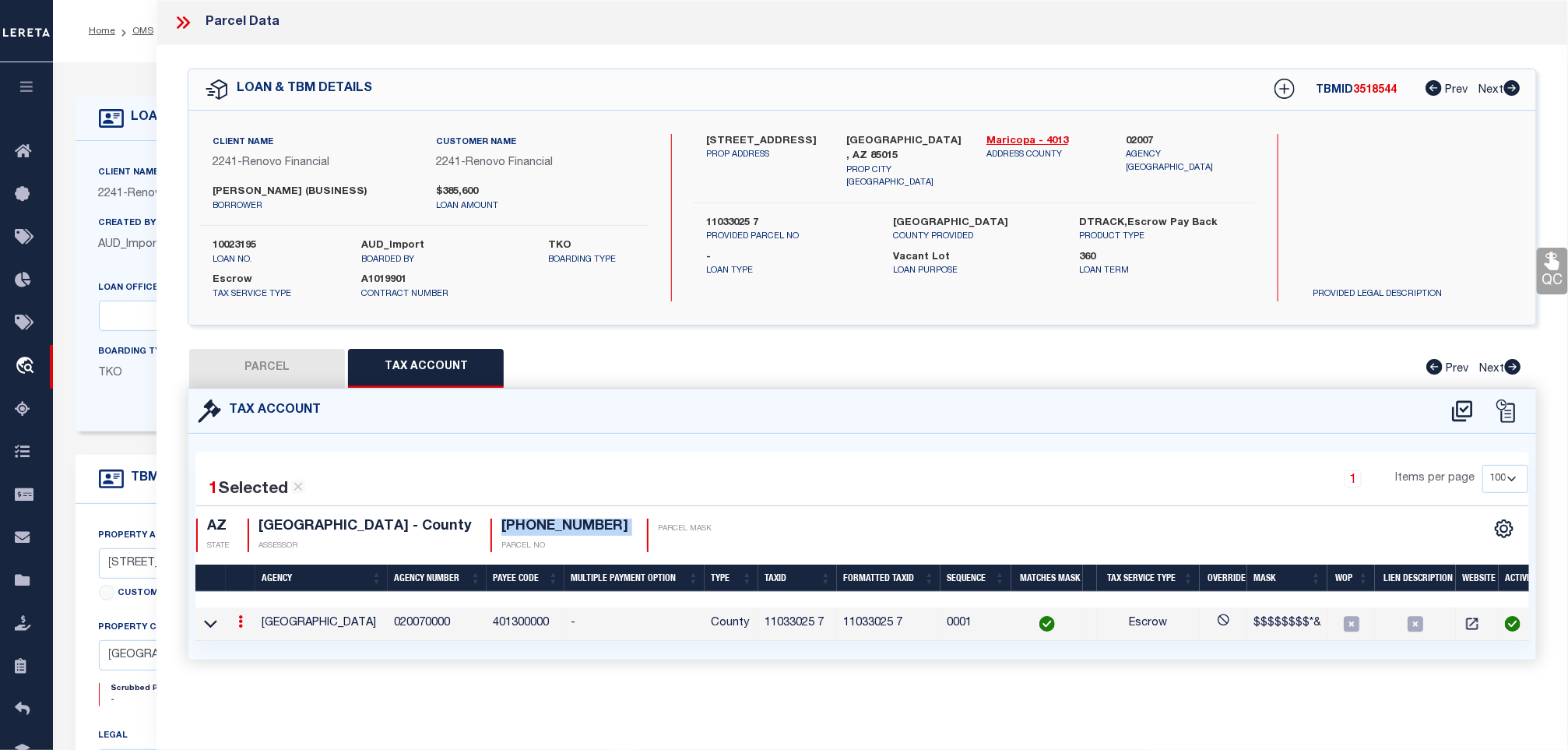
drag, startPoint x: 1536, startPoint y: 276, endPoint x: 1523, endPoint y: 281, distance: 13.9
click at [1536, 276] on link "QC" at bounding box center [1552, 270] width 32 height 46
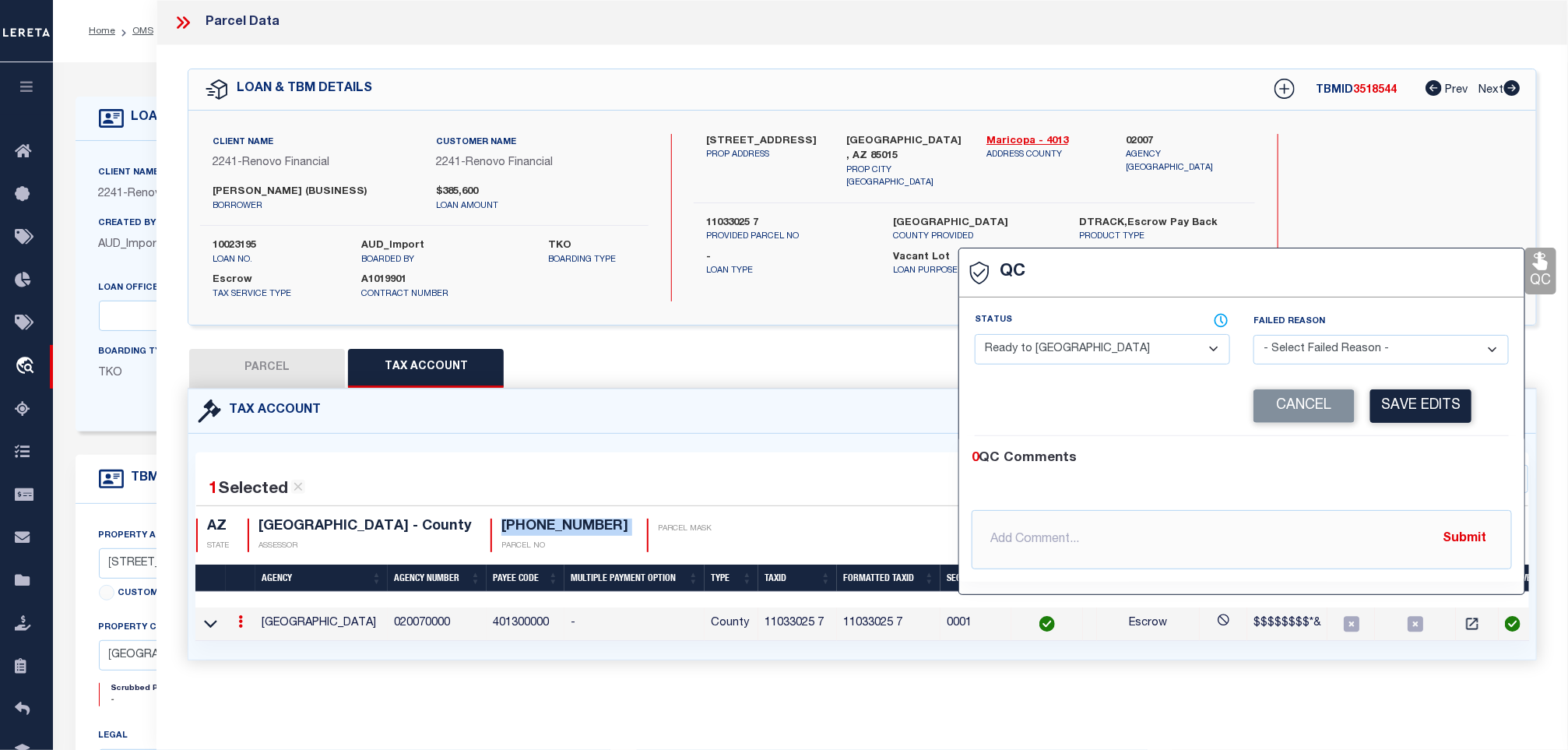
select select "COR"
click at [1034, 355] on select "- Select Status - Ready to QC Correct Incorrect" at bounding box center [1102, 348] width 256 height 31
click at [975, 334] on select "- Select Status - Ready to QC Correct Incorrect" at bounding box center [1102, 348] width 256 height 31
click at [1396, 402] on button "Save Edits" at bounding box center [1420, 406] width 102 height 34
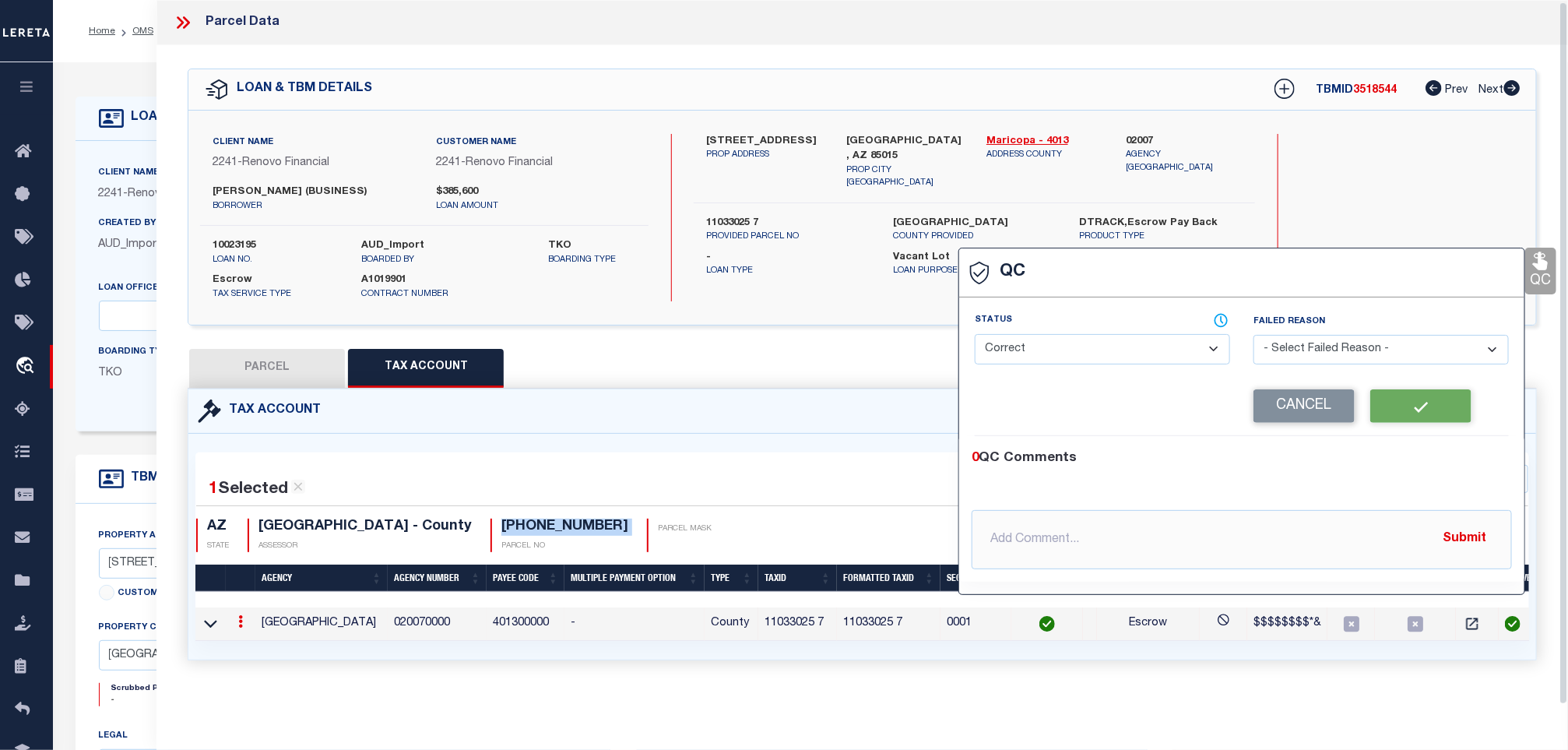
scroll to position [0, 0]
click at [192, 29] on icon at bounding box center [183, 23] width 21 height 21
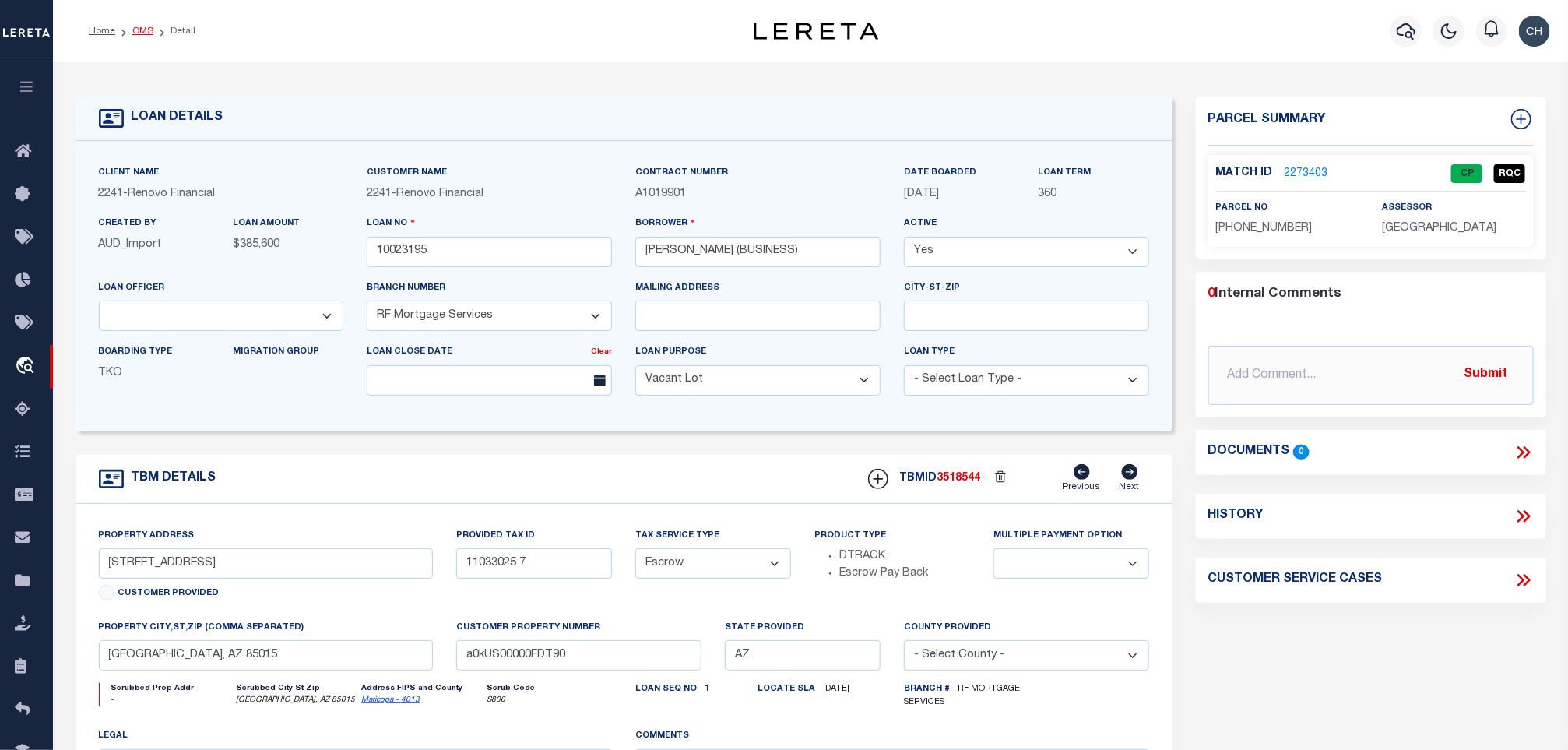
click at [149, 31] on link "OMS" at bounding box center [142, 31] width 21 height 9
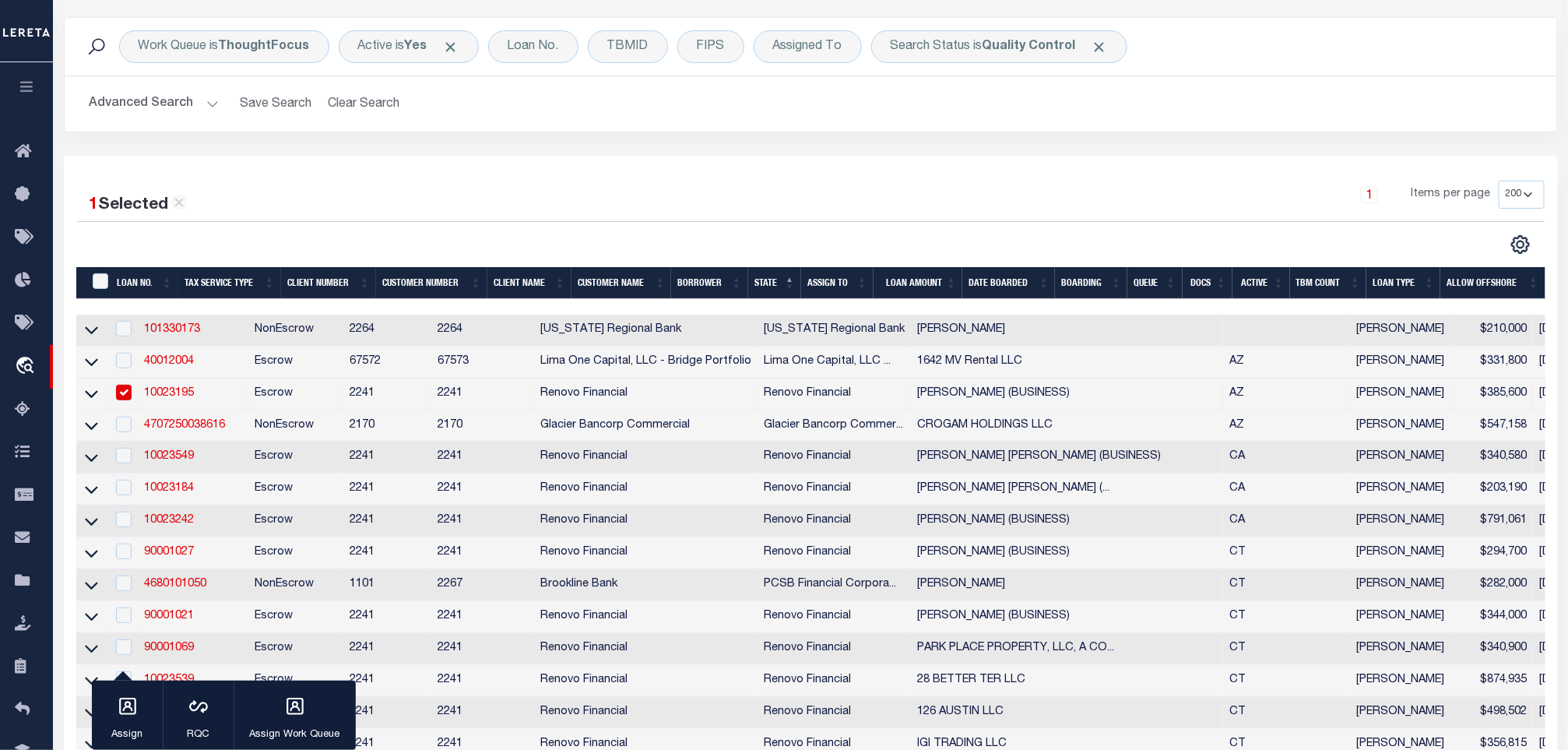
scroll to position [234, 0]
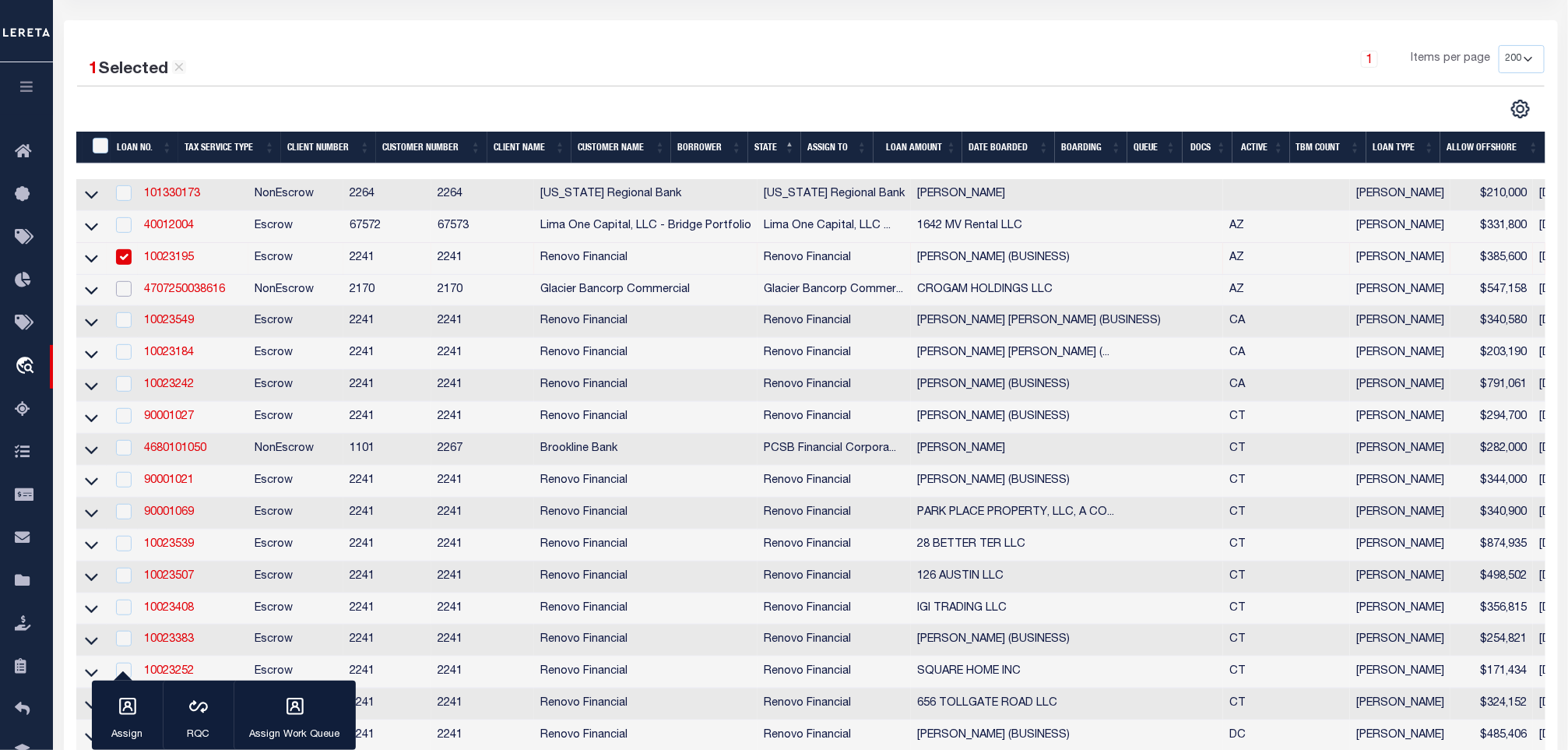
click at [124, 288] on input "checkbox" at bounding box center [124, 289] width 16 height 16
checkbox input "true"
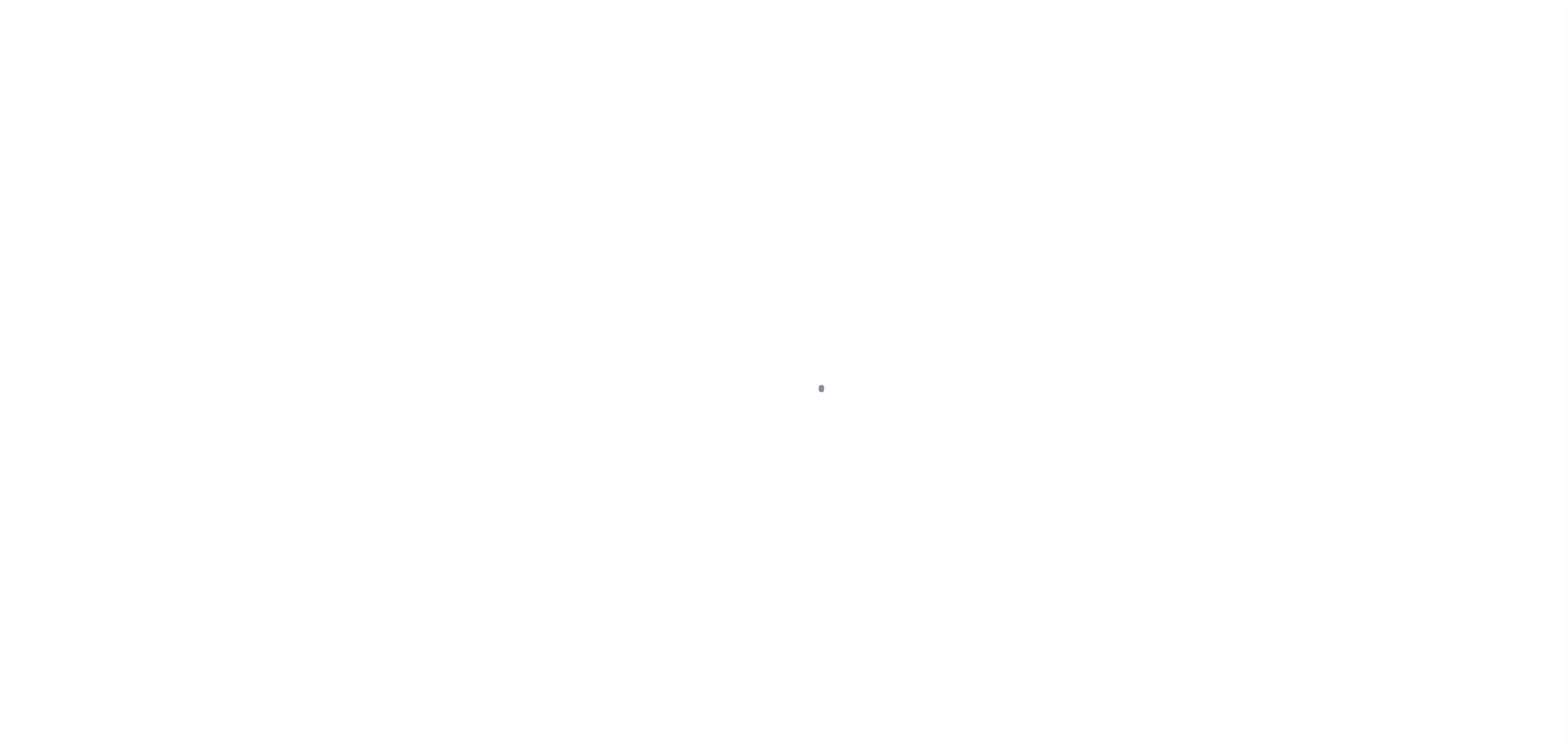
type input "4707250038616"
type input "CROGAM HOLDINGS LLC"
select select
type input "1695 N DEER TRL"
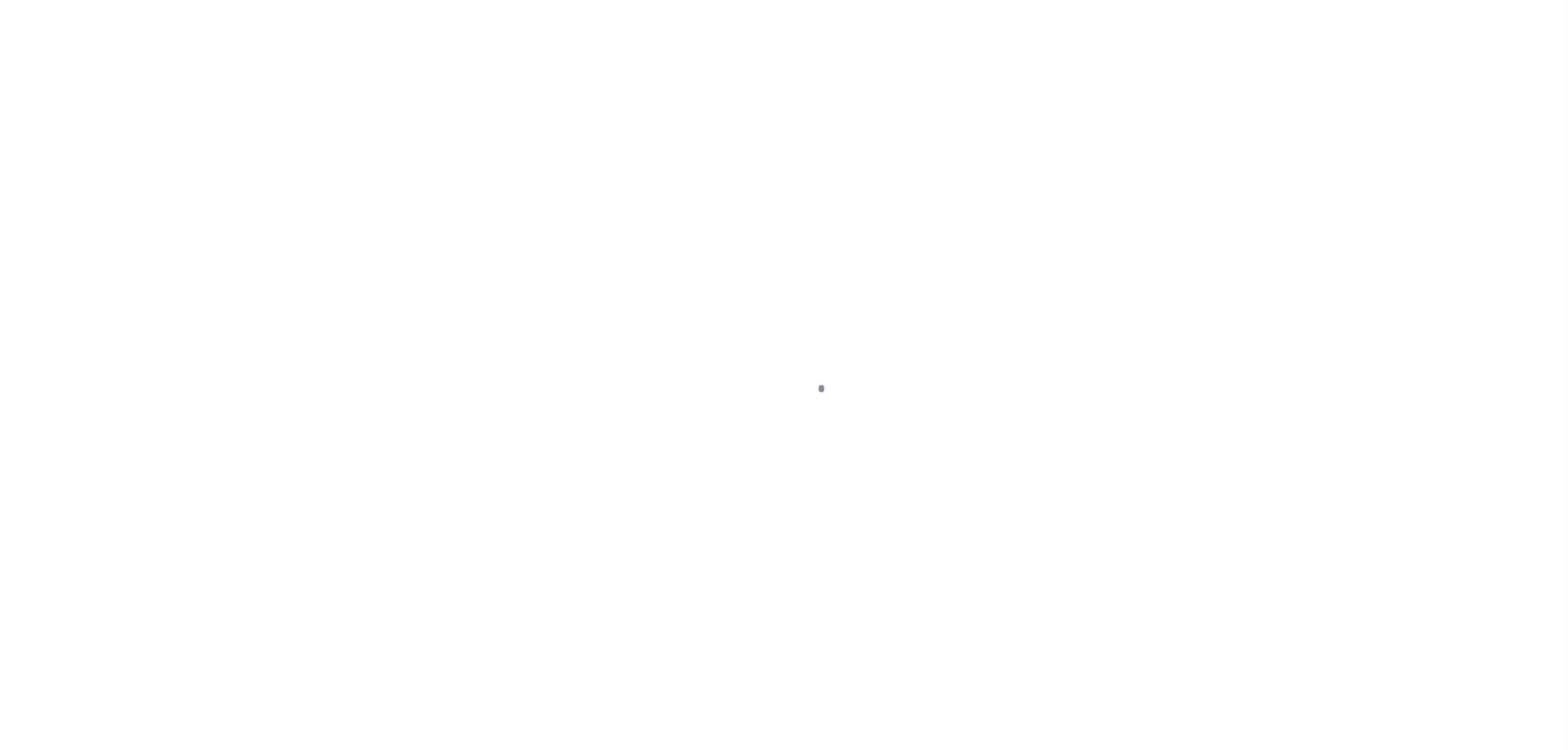
type input "PRESCOTT AZ 86305-2180"
type input "[DATE]"
select select "20"
select select "NonEscrow"
type input "1630 SHOUP ST"
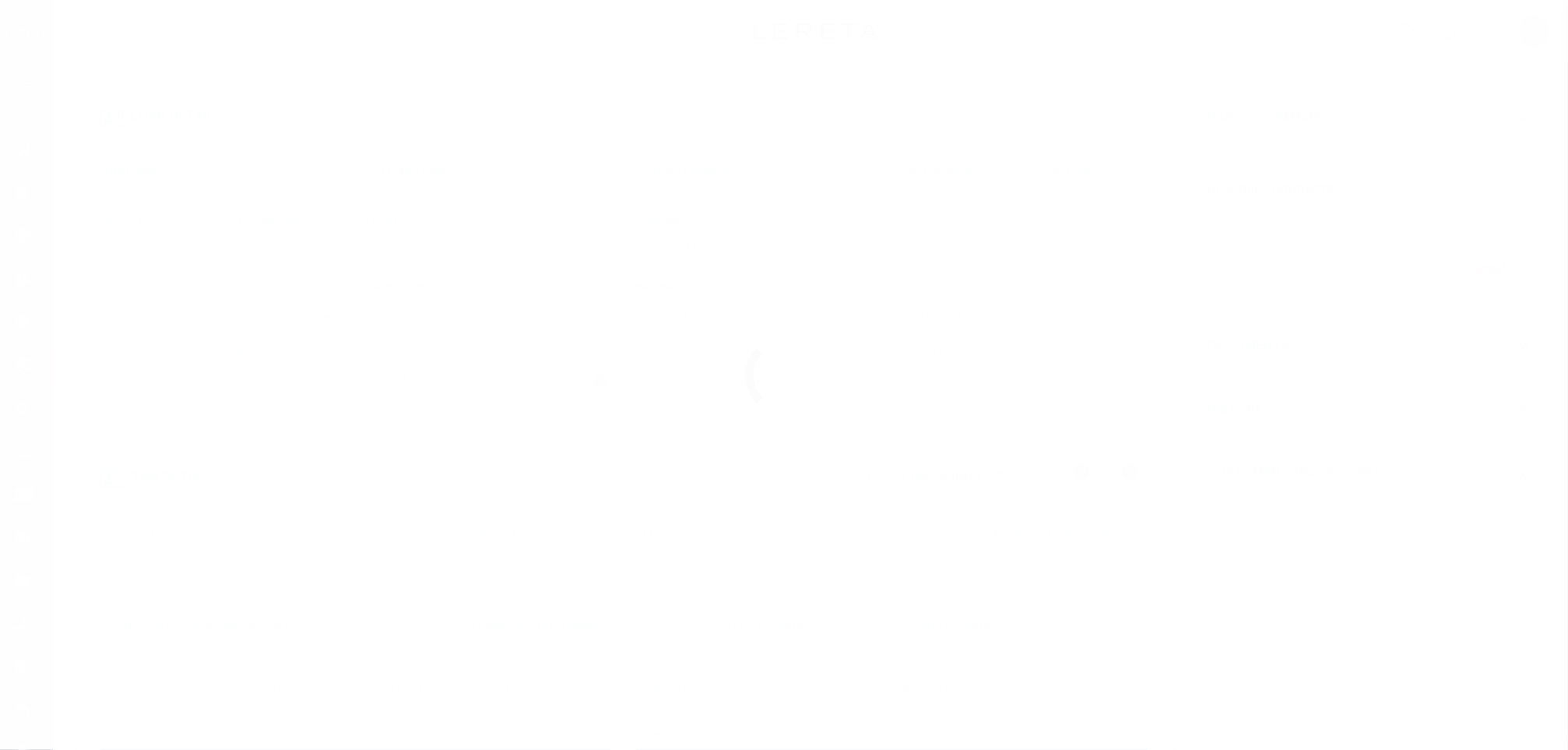
select select
type input "PRESCOTT AZ 86305-1343"
type input "AZ"
type textarea "TWO PARCELS: 115-06-189G-7 and 115-06-189D-0. SEE ATTACHED LEGAL DESCRIPTION."
select select "4582"
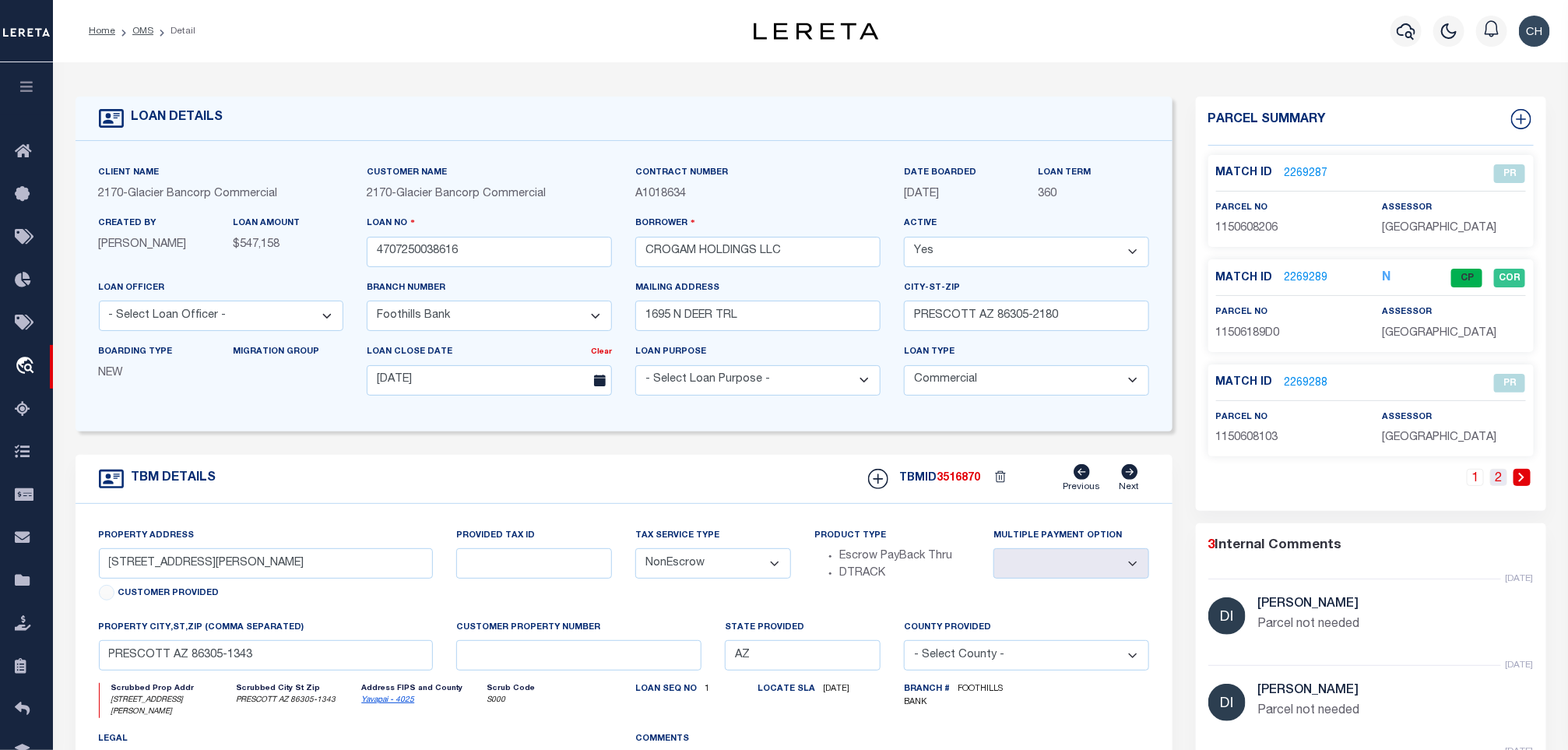
click at [1504, 486] on link "2" at bounding box center [1498, 477] width 17 height 17
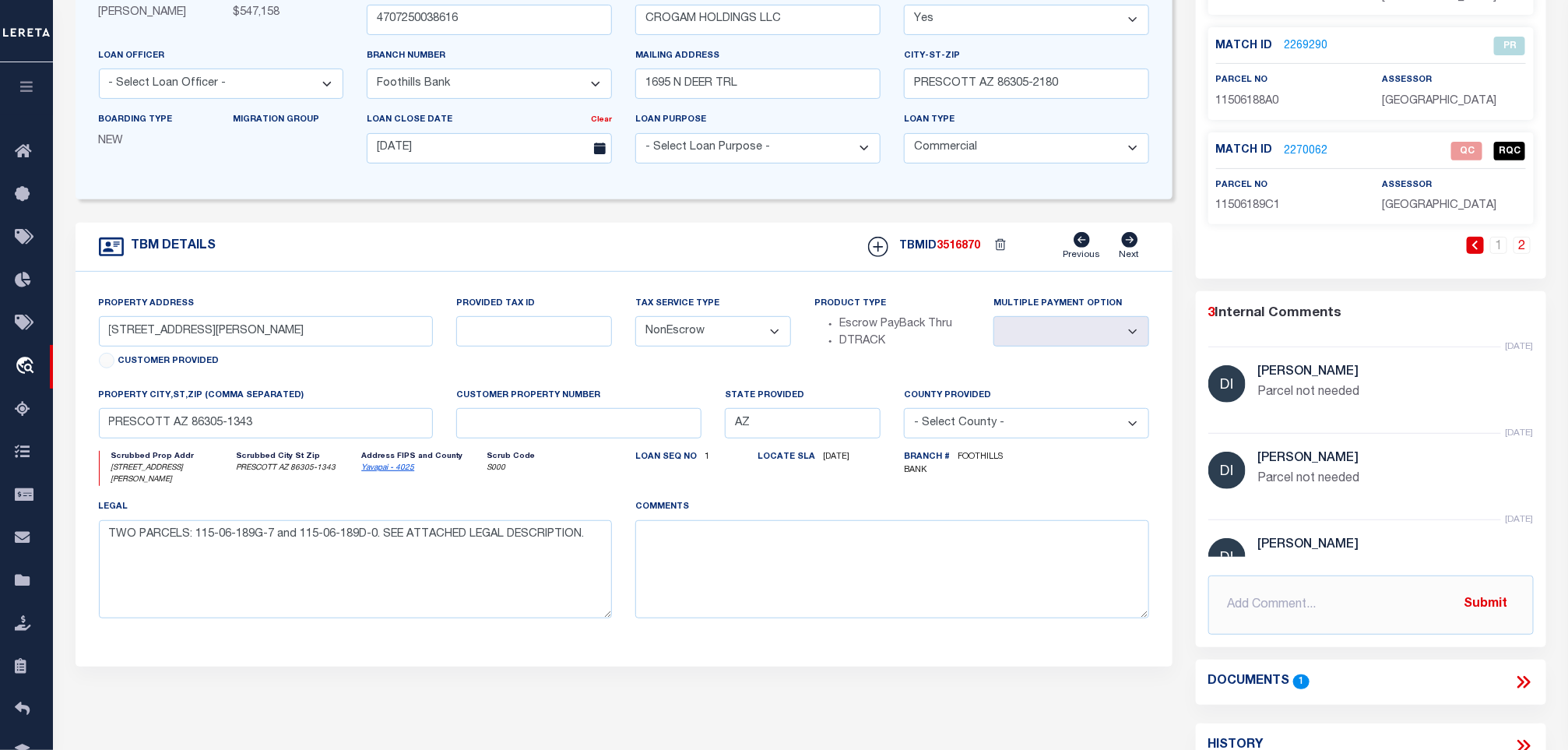
scroll to position [234, 0]
click at [1521, 680] on icon at bounding box center [1520, 680] width 7 height 13
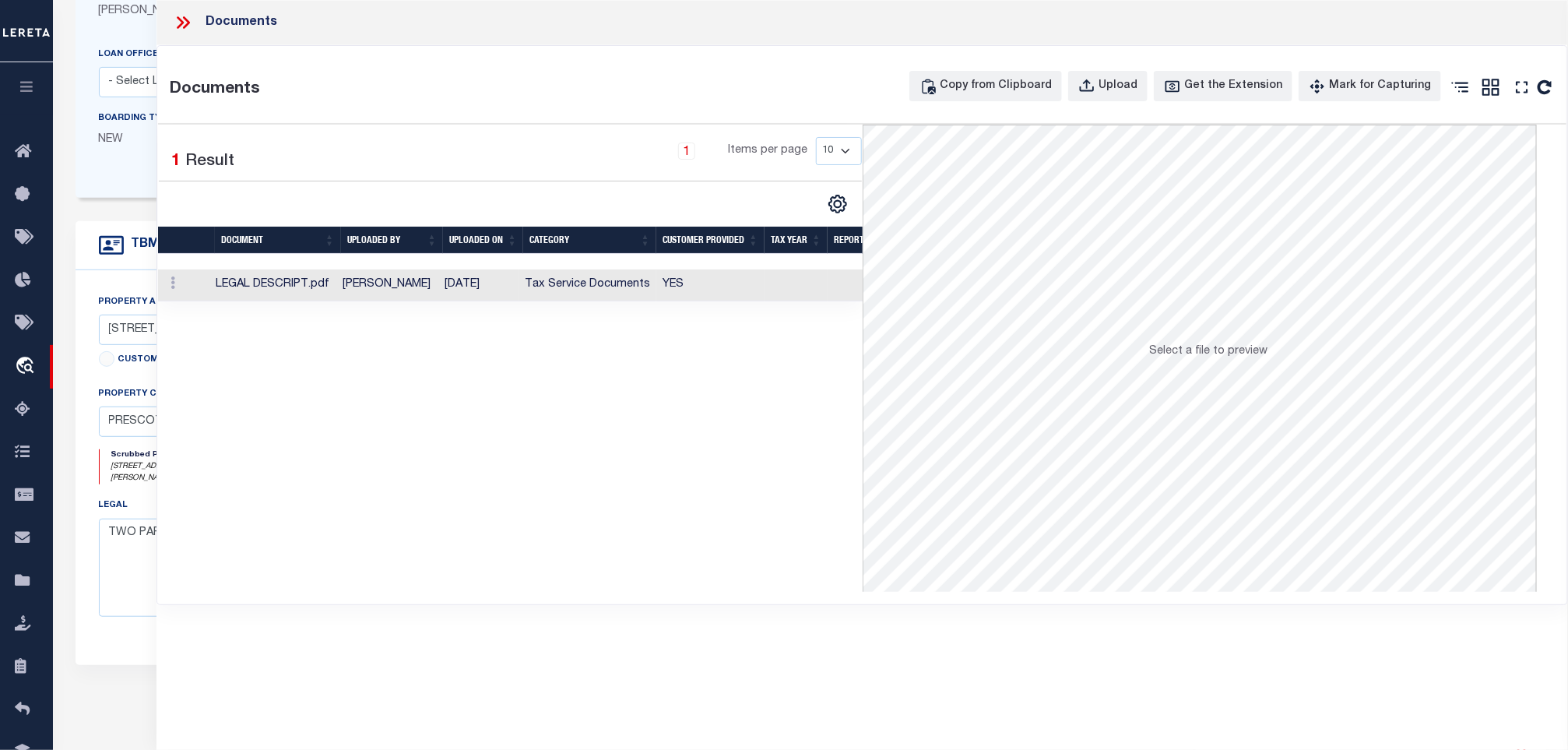
click at [666, 276] on td "YES" at bounding box center [710, 285] width 109 height 32
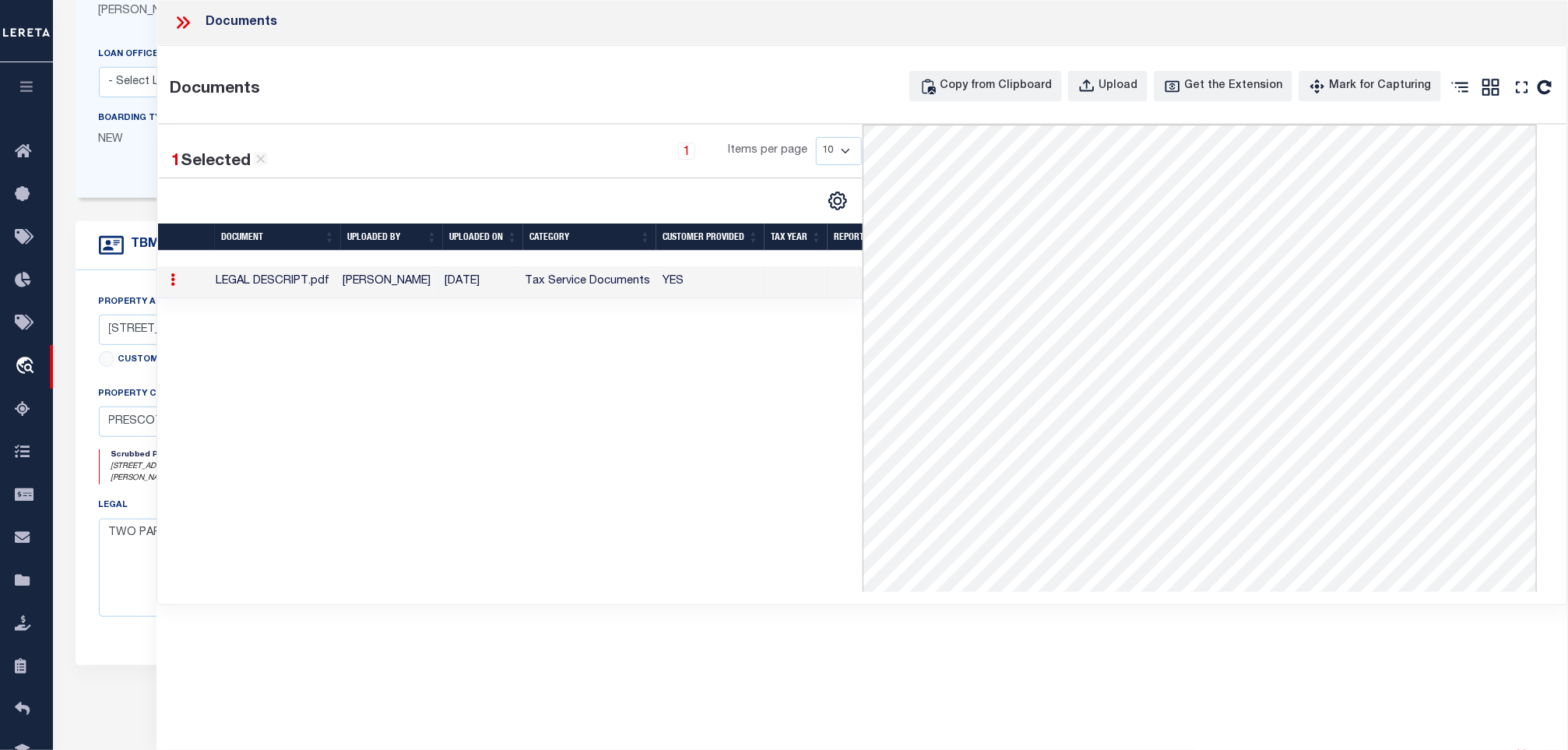
click at [178, 24] on icon at bounding box center [183, 23] width 21 height 21
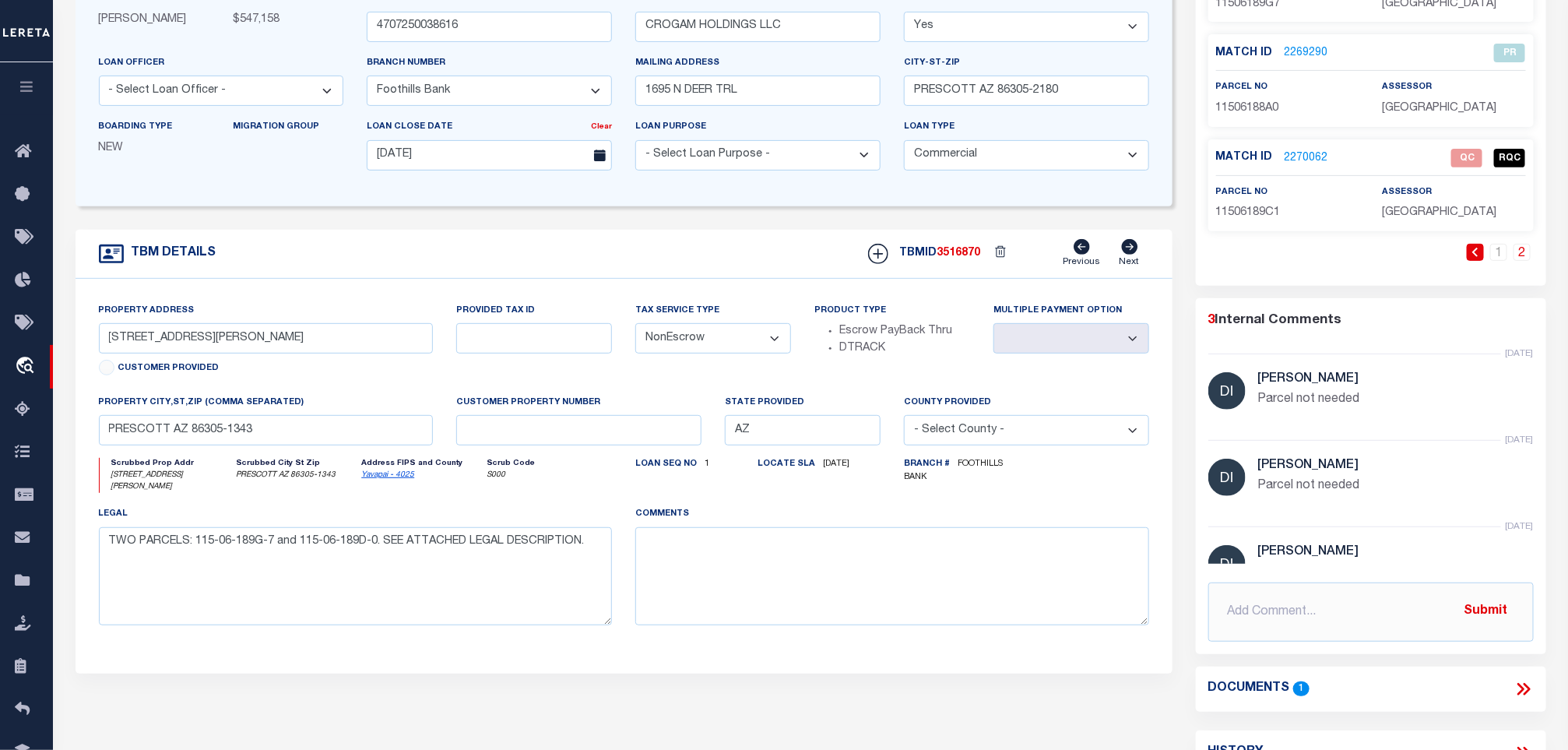
scroll to position [0, 0]
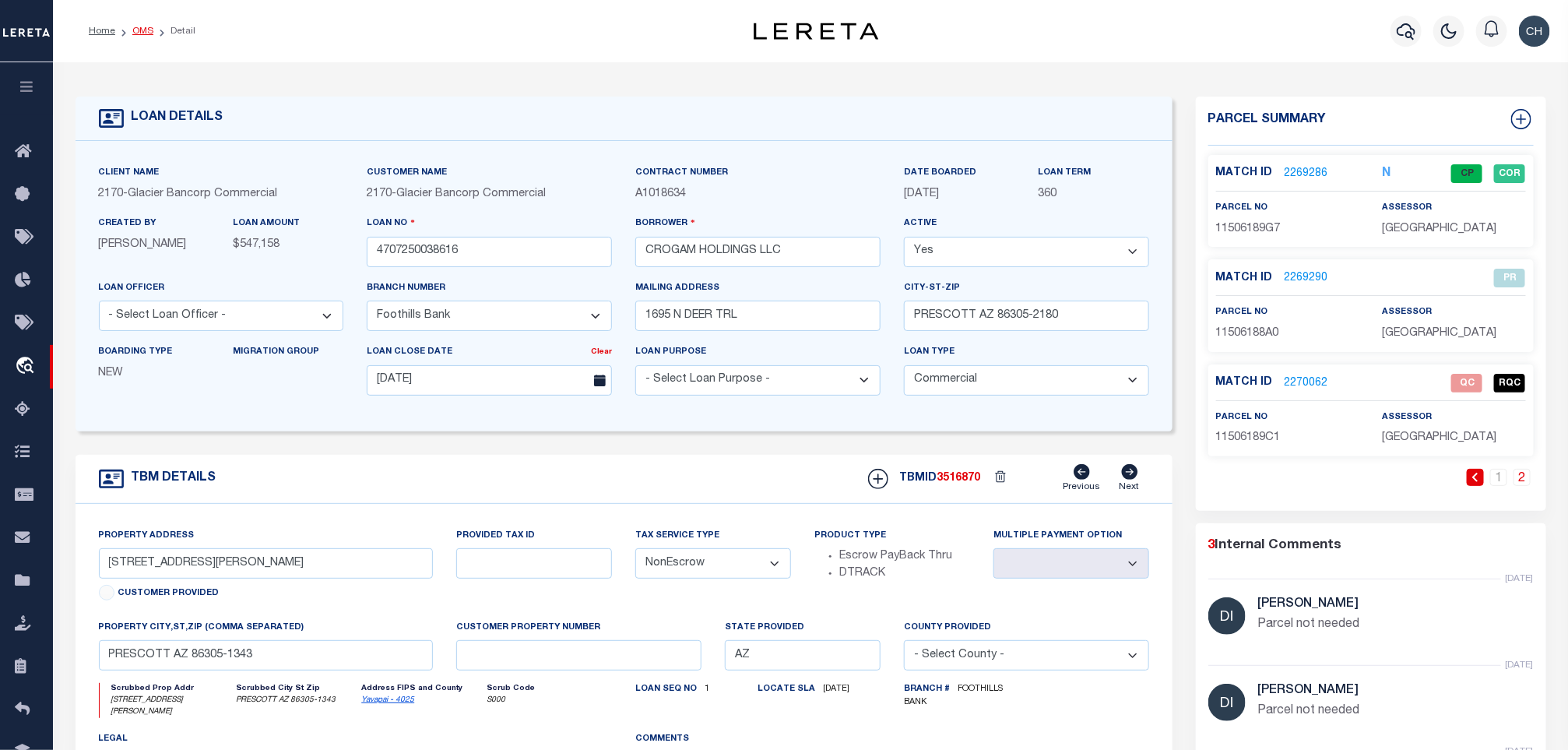
click at [134, 27] on link "OMS" at bounding box center [142, 31] width 21 height 9
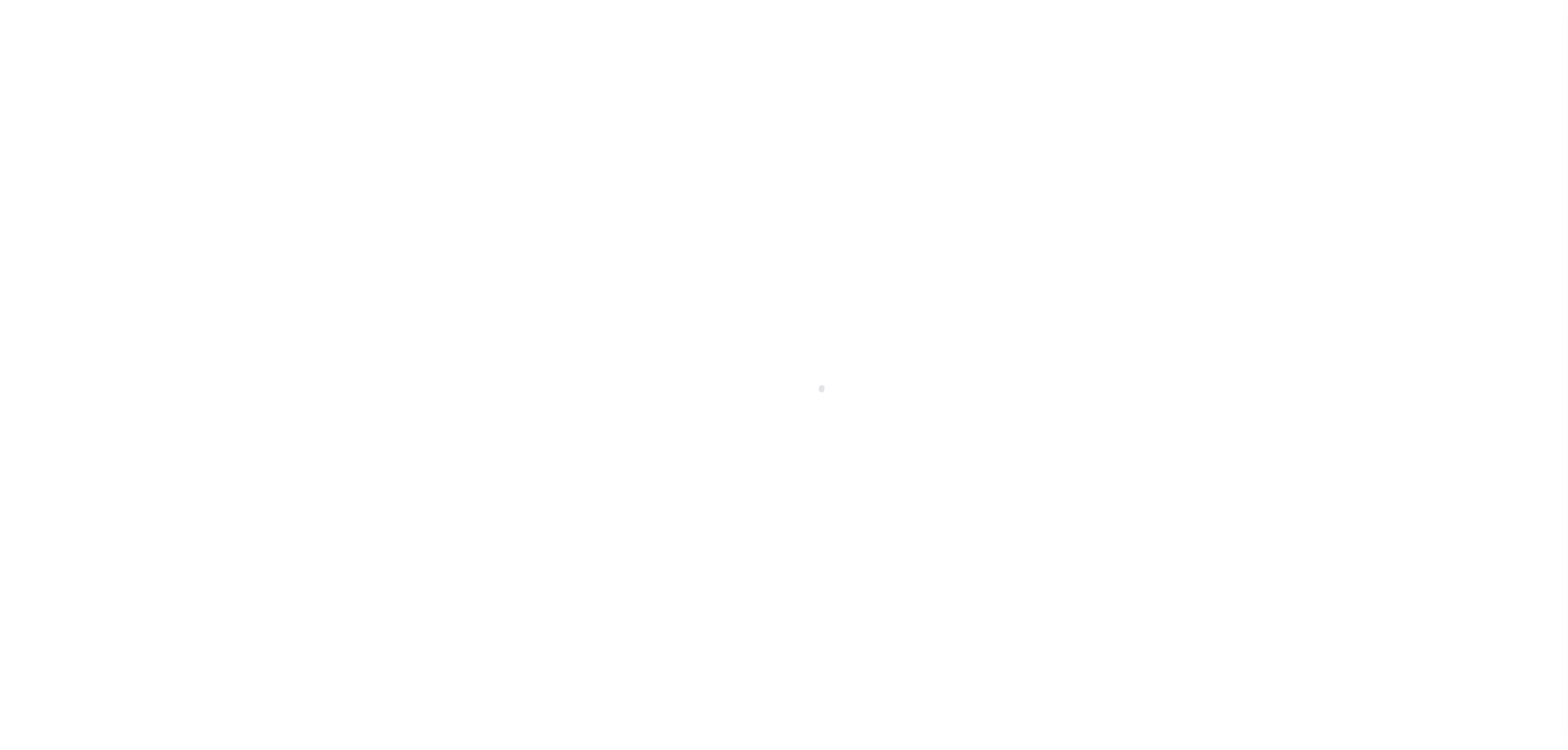
select select "400"
select select "Escrow"
type input "[STREET_ADDRESS]"
type input "12707300300000"
select select
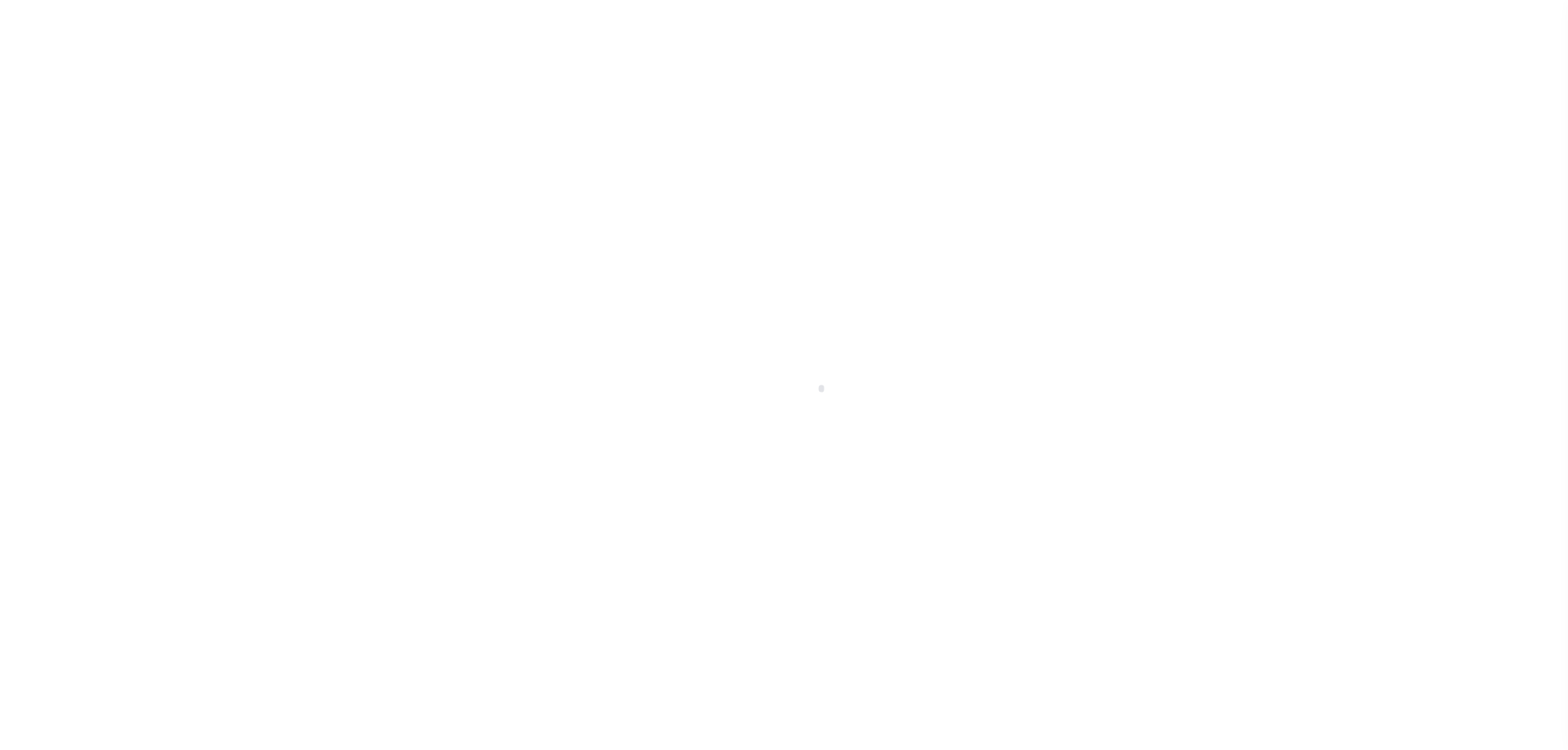
type input "[GEOGRAPHIC_DATA]"
type input "a0kUS00000EDgnn"
type input "CA"
select select
select select "164194"
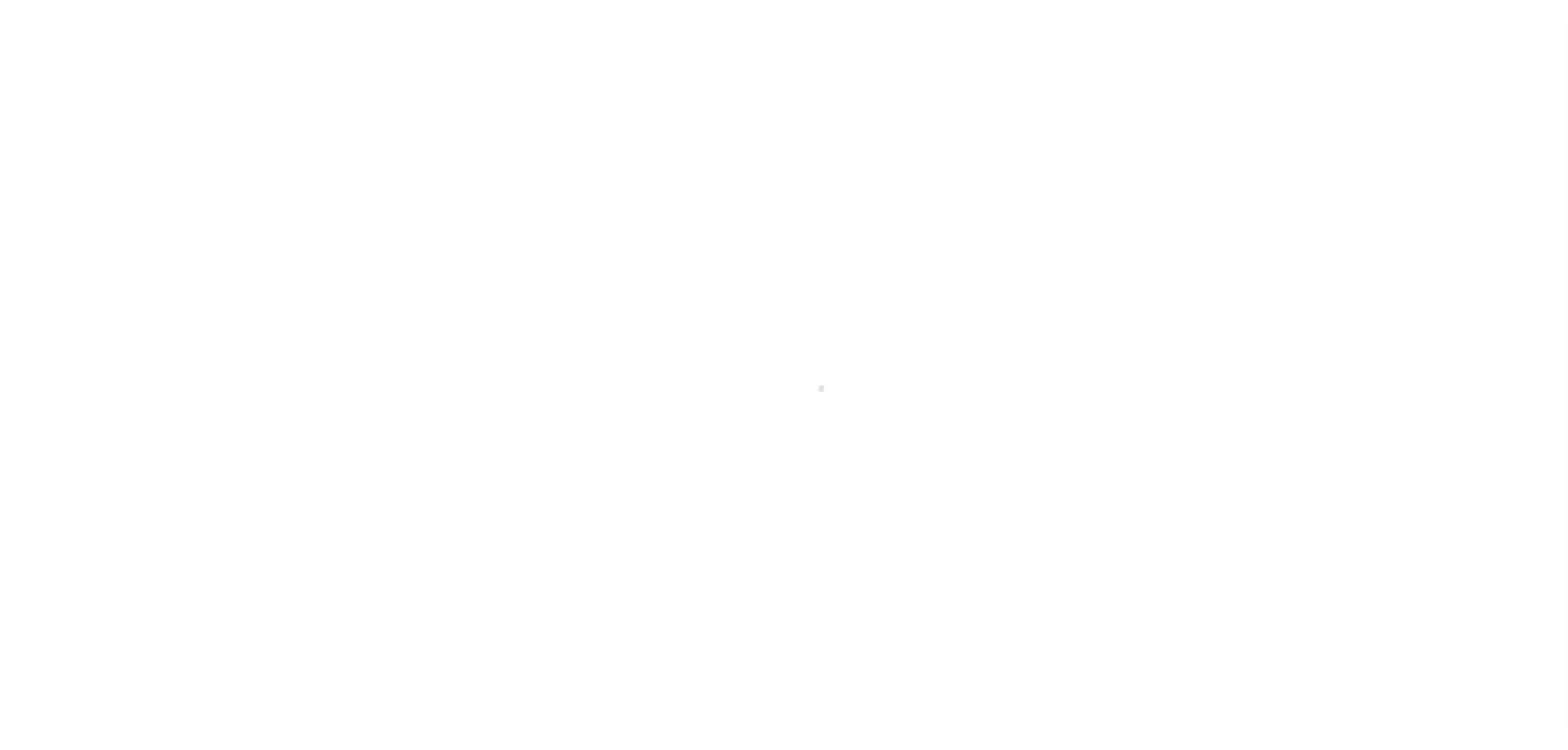
select select "25067"
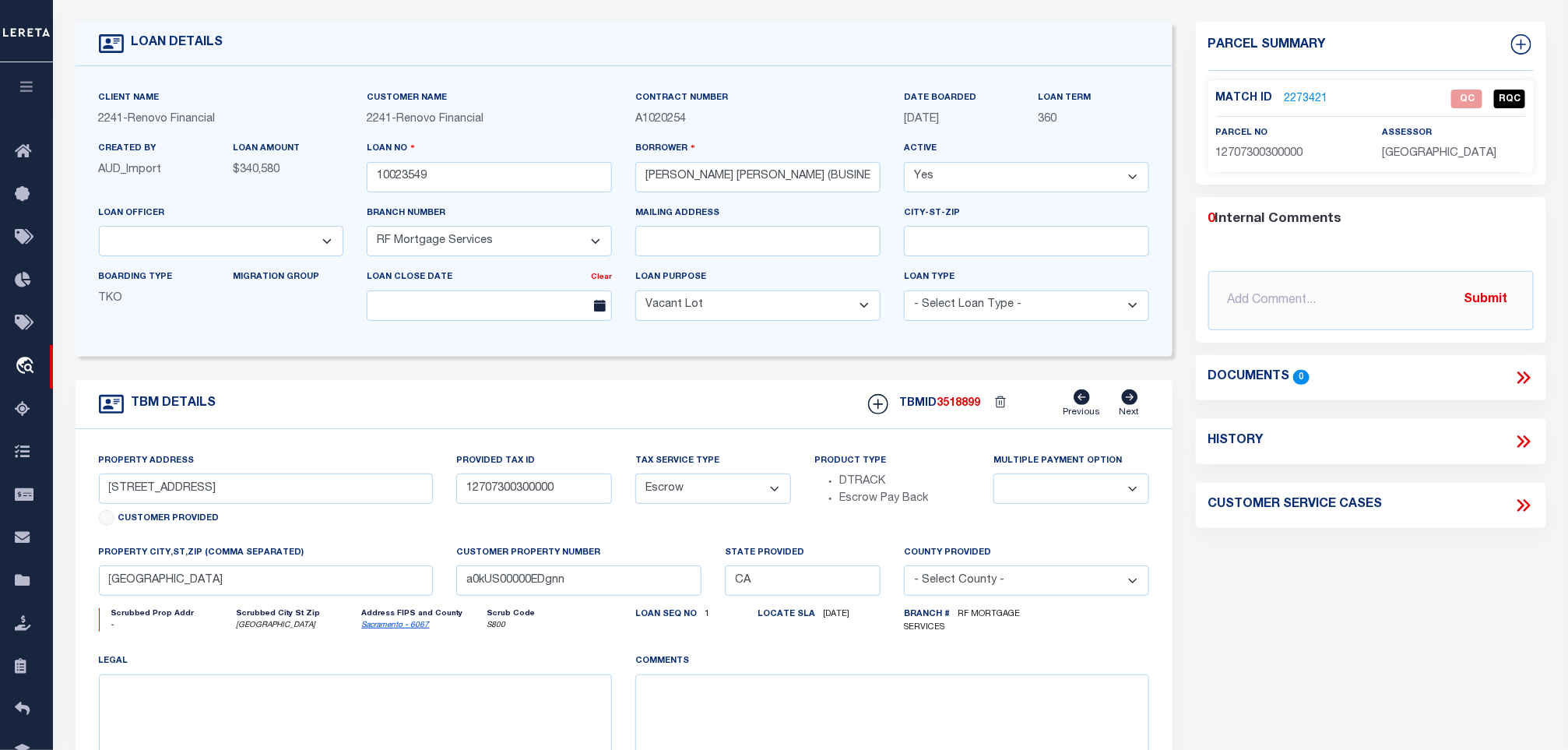
scroll to position [234, 0]
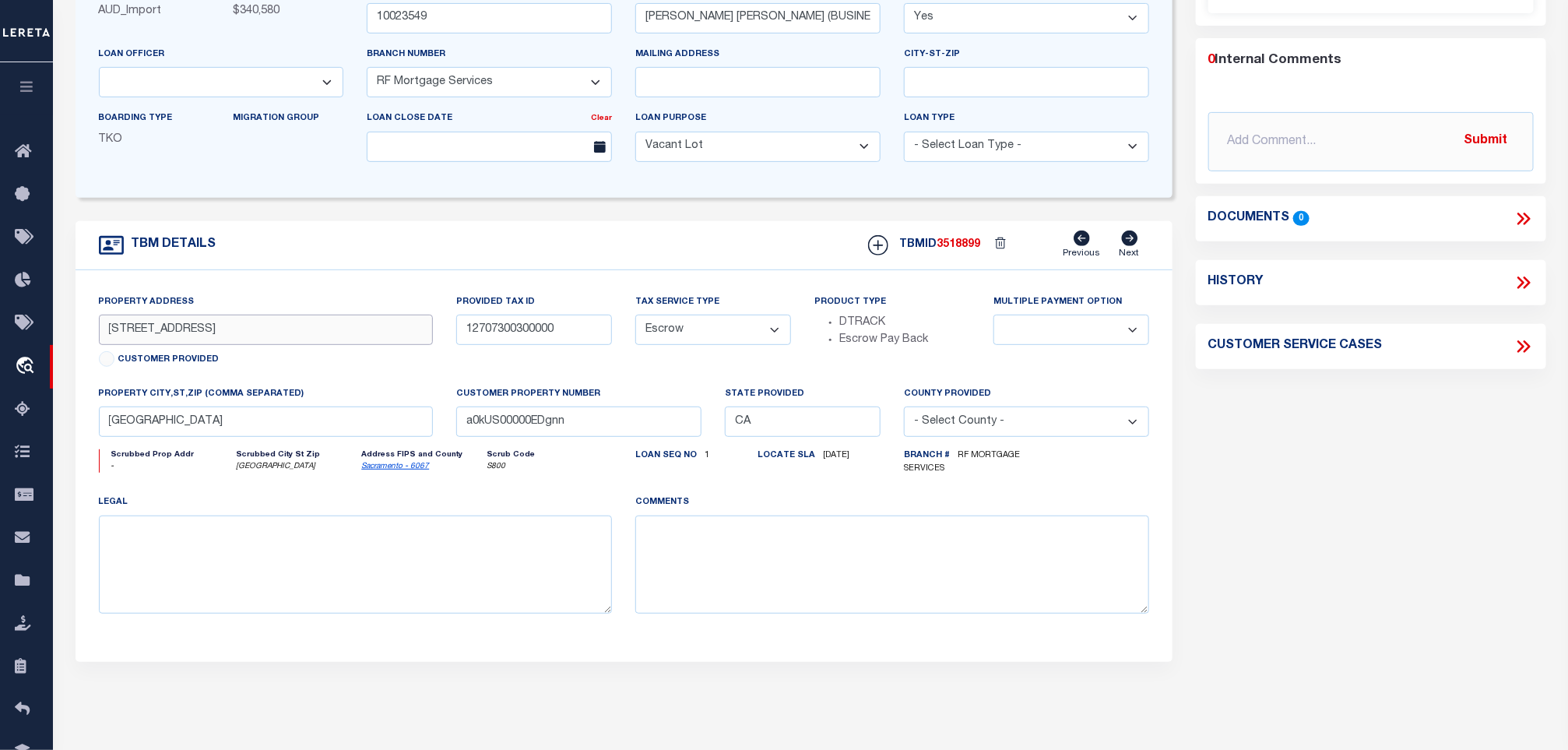
drag, startPoint x: 249, startPoint y: 339, endPoint x: 109, endPoint y: 330, distance: 140.3
click at [109, 330] on input "[STREET_ADDRESS]" at bounding box center [265, 330] width 335 height 31
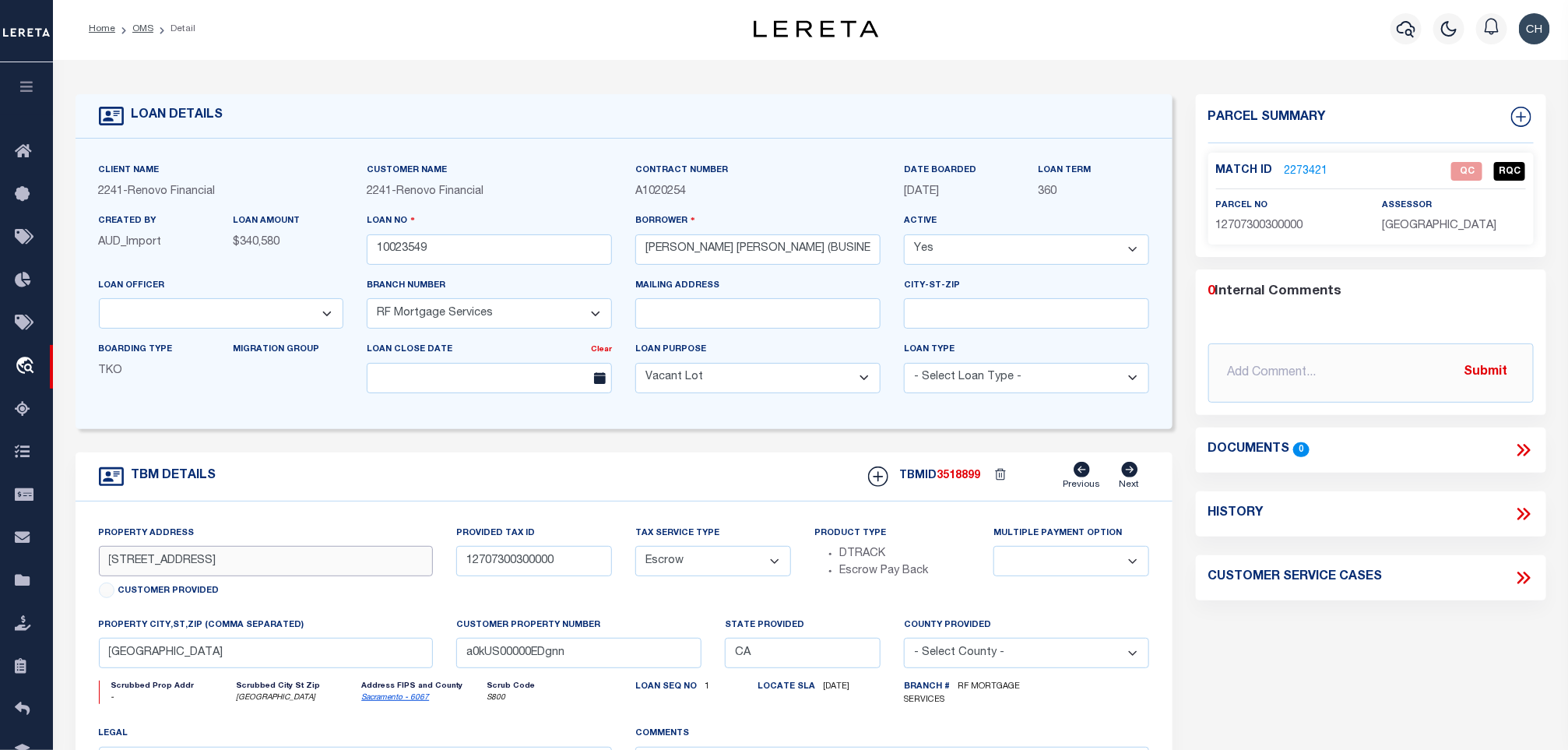
scroll to position [0, 0]
click at [791, 267] on input "[PERSON_NAME] [PERSON_NAME] (BUSINESS)" at bounding box center [758, 252] width 245 height 31
click at [1307, 180] on link "2273421" at bounding box center [1307, 174] width 43 height 17
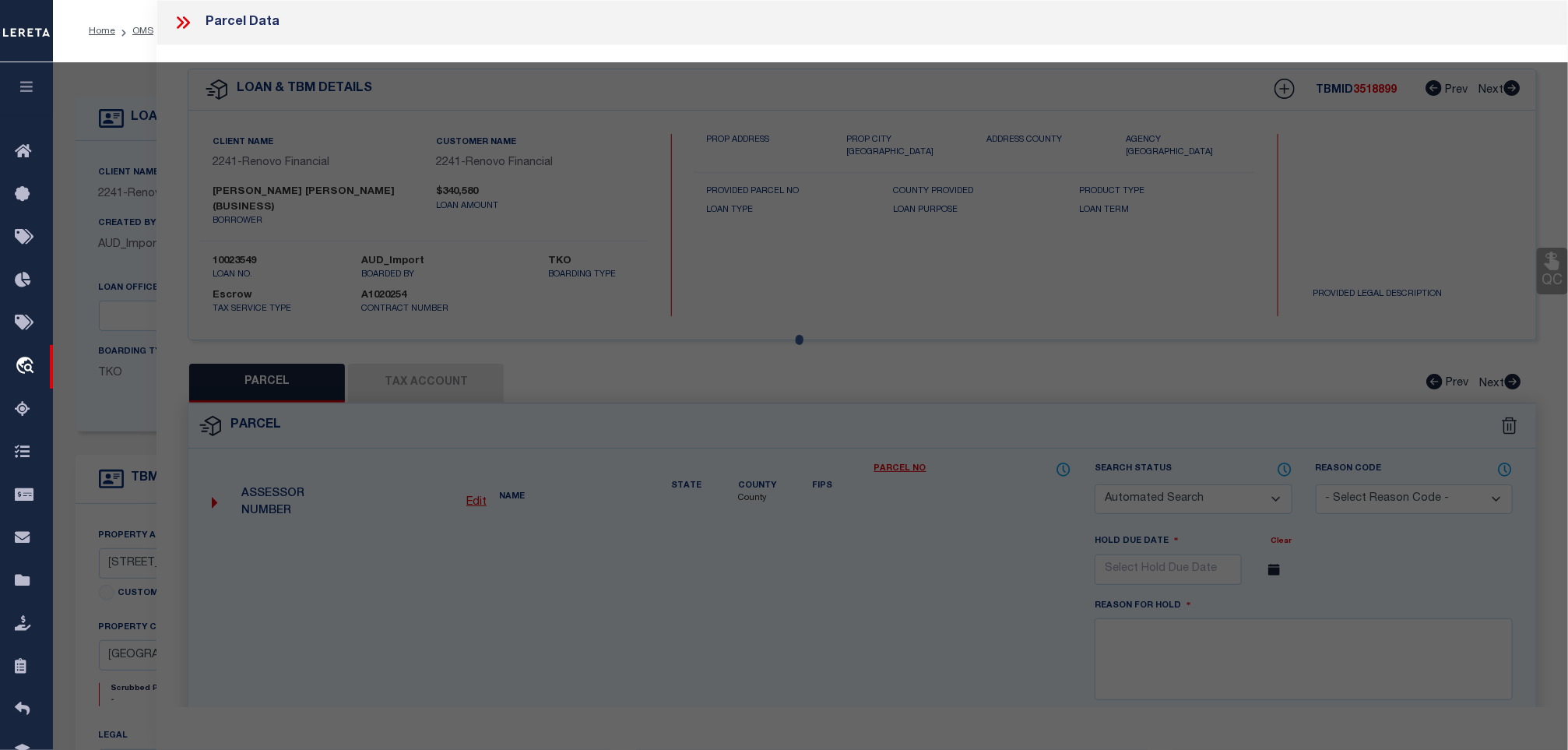
checkbox input "false"
select select "QC"
select select "AGW"
select select "ADD"
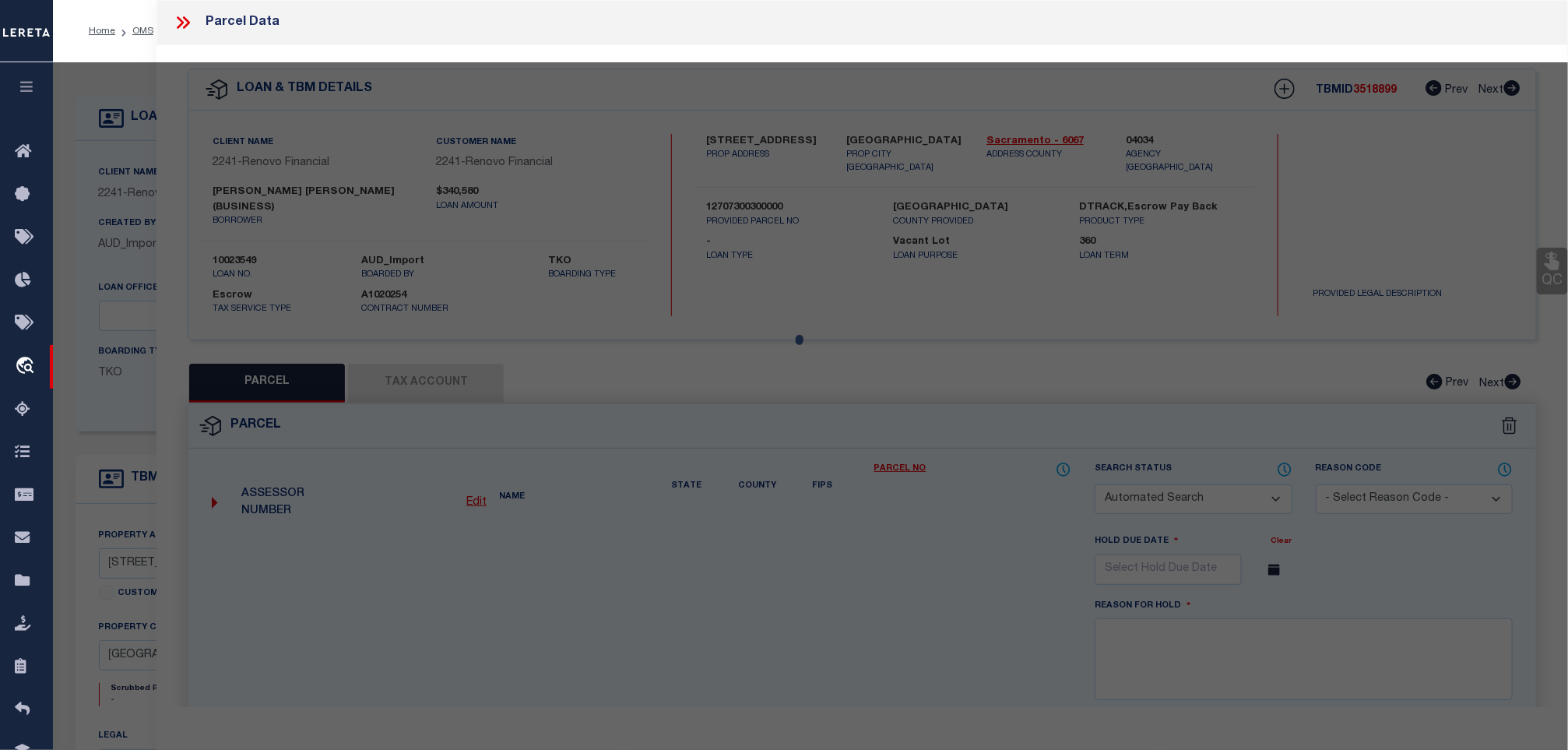
type input "[STREET_ADDRESS]"
type input "ELK GROVE 95624"
type textarea "Approx. Parcel Area 6490 sq ft / 0.15 acres Lot Number 67"
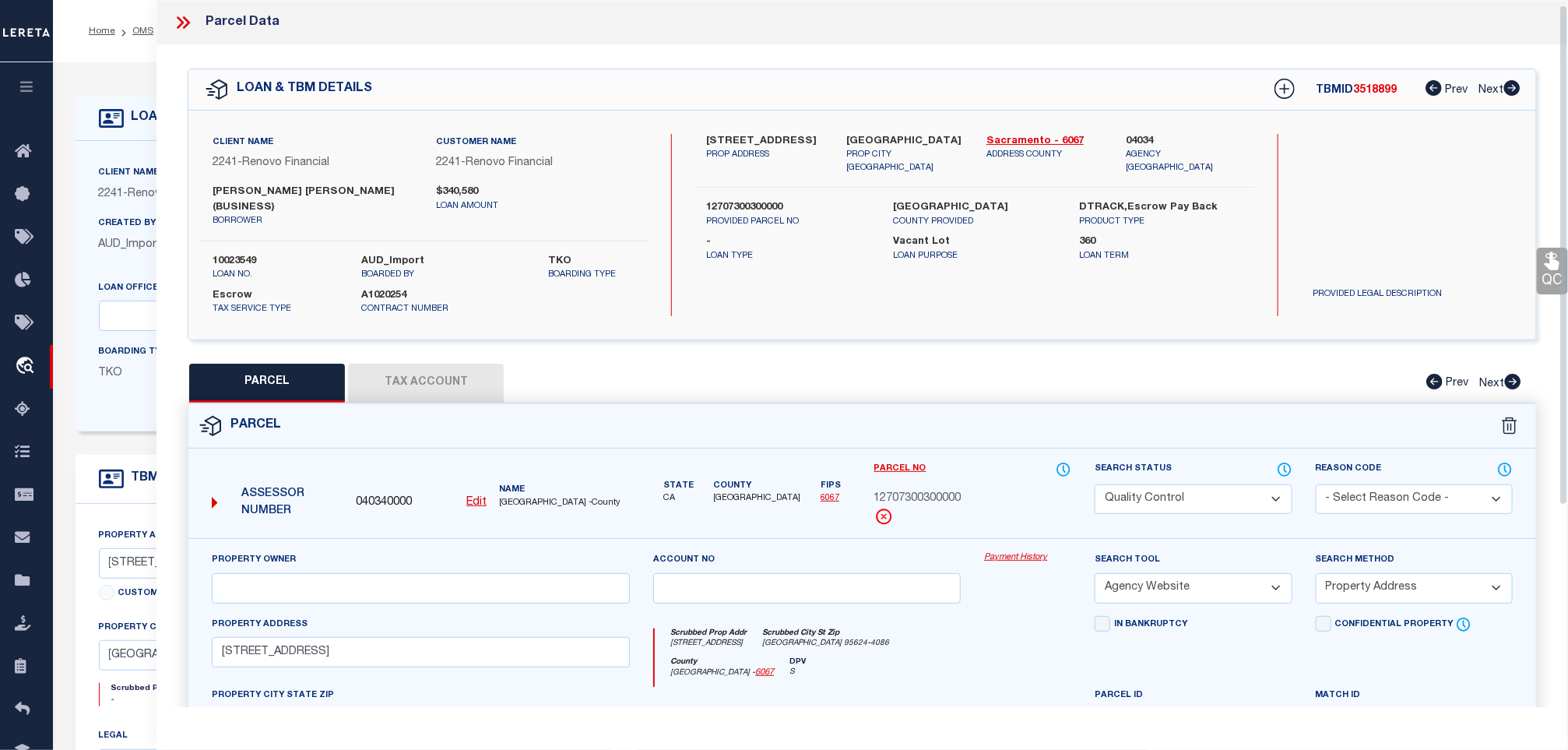
scroll to position [116, 0]
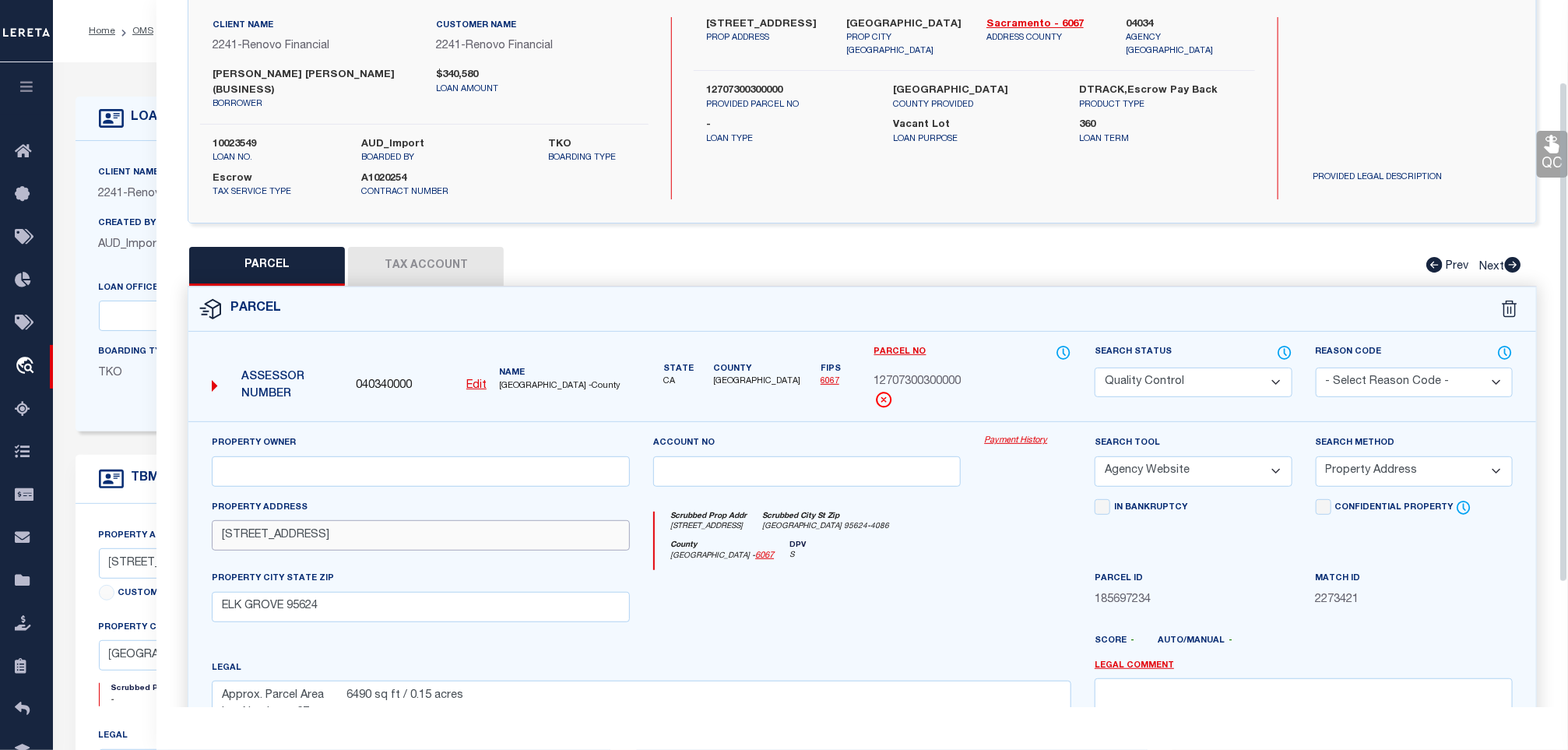
click at [448, 520] on input "[STREET_ADDRESS]" at bounding box center [421, 535] width 418 height 31
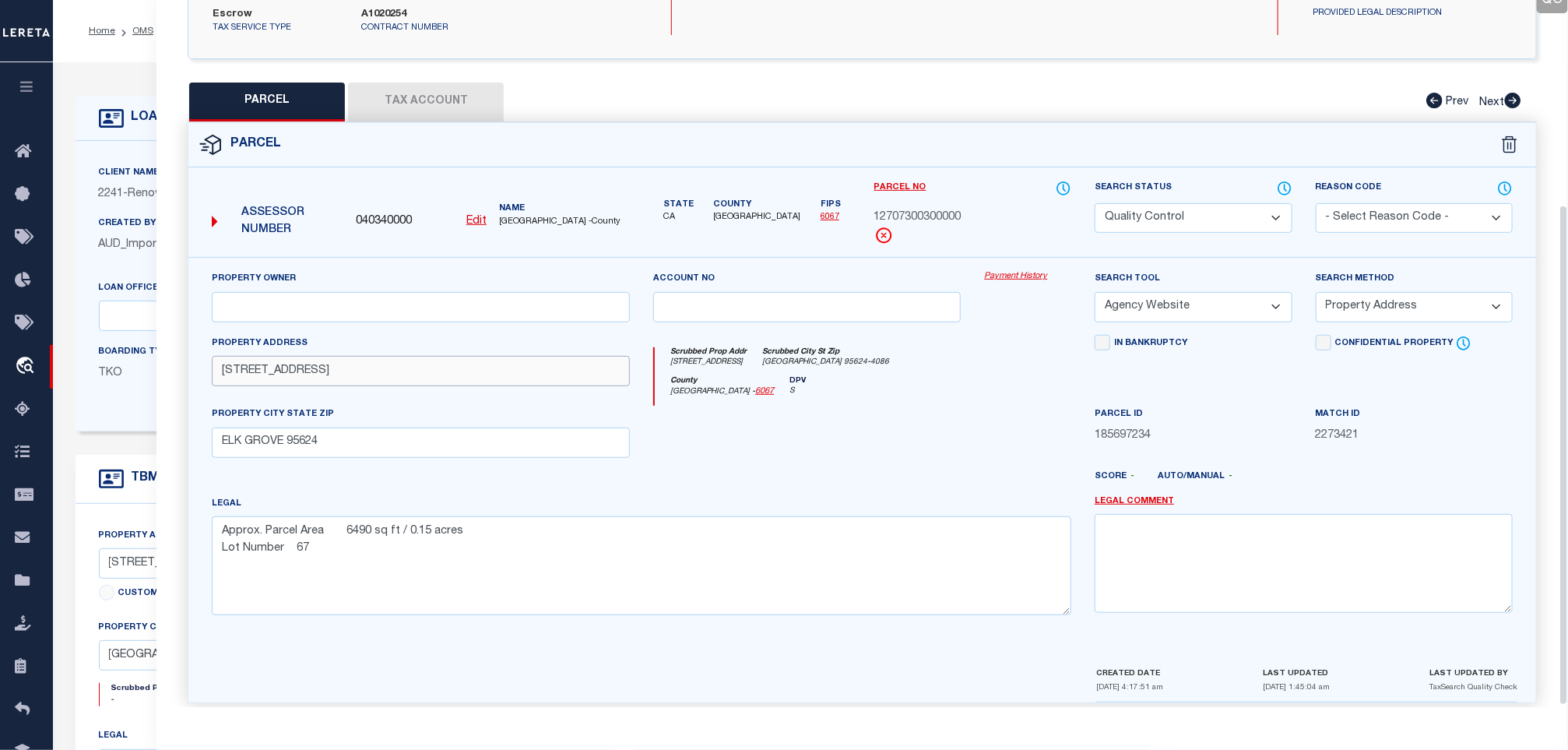
scroll to position [290, 0]
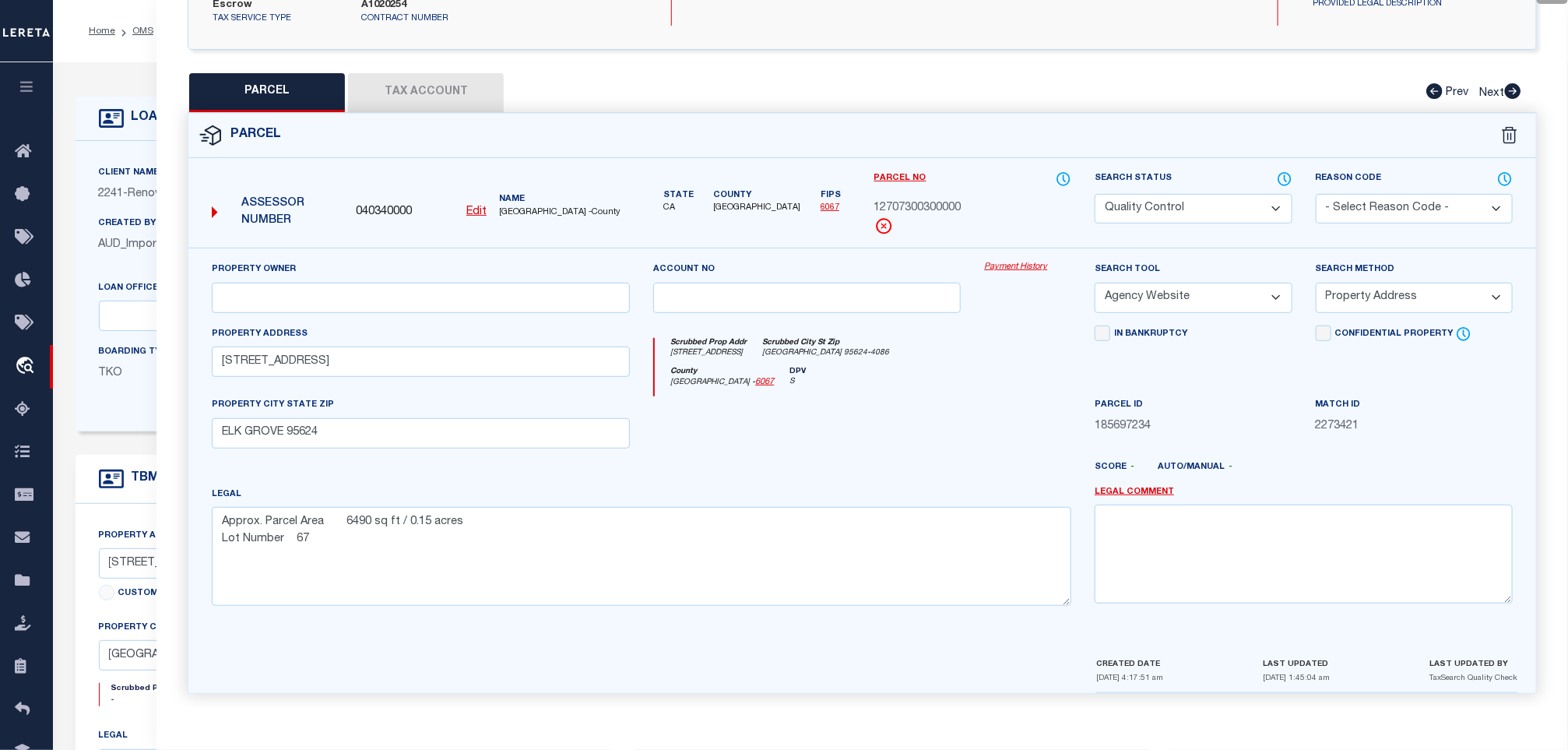
click at [1184, 193] on select "Automated Search Bad Parcel Complete Duplicate Parcel High Dollar Reporting In …" at bounding box center [1193, 208] width 197 height 31
select select "CP"
click at [1094, 193] on select "Automated Search Bad Parcel Complete Duplicate Parcel High Dollar Reporting In …" at bounding box center [1193, 208] width 197 height 31
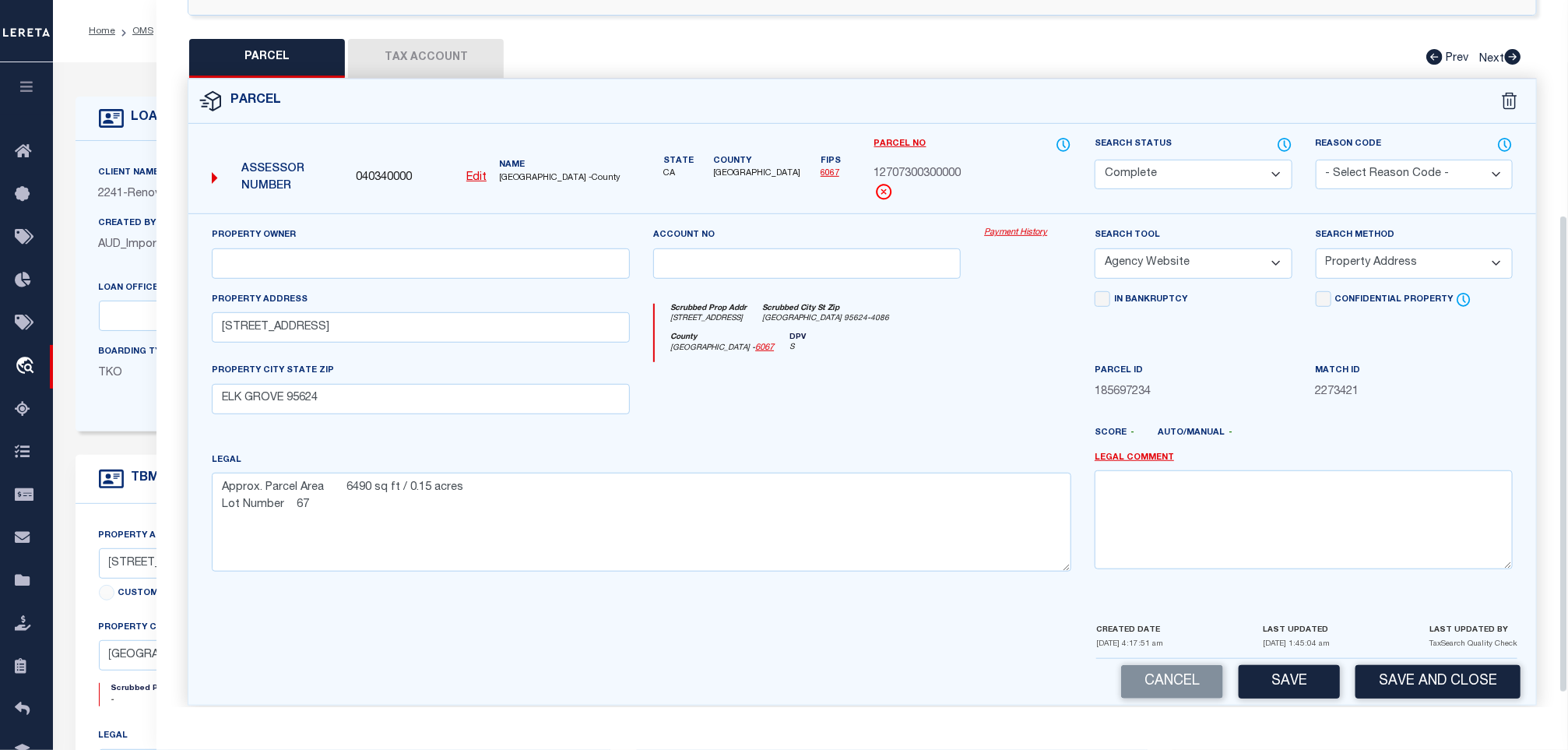
scroll to position [338, 0]
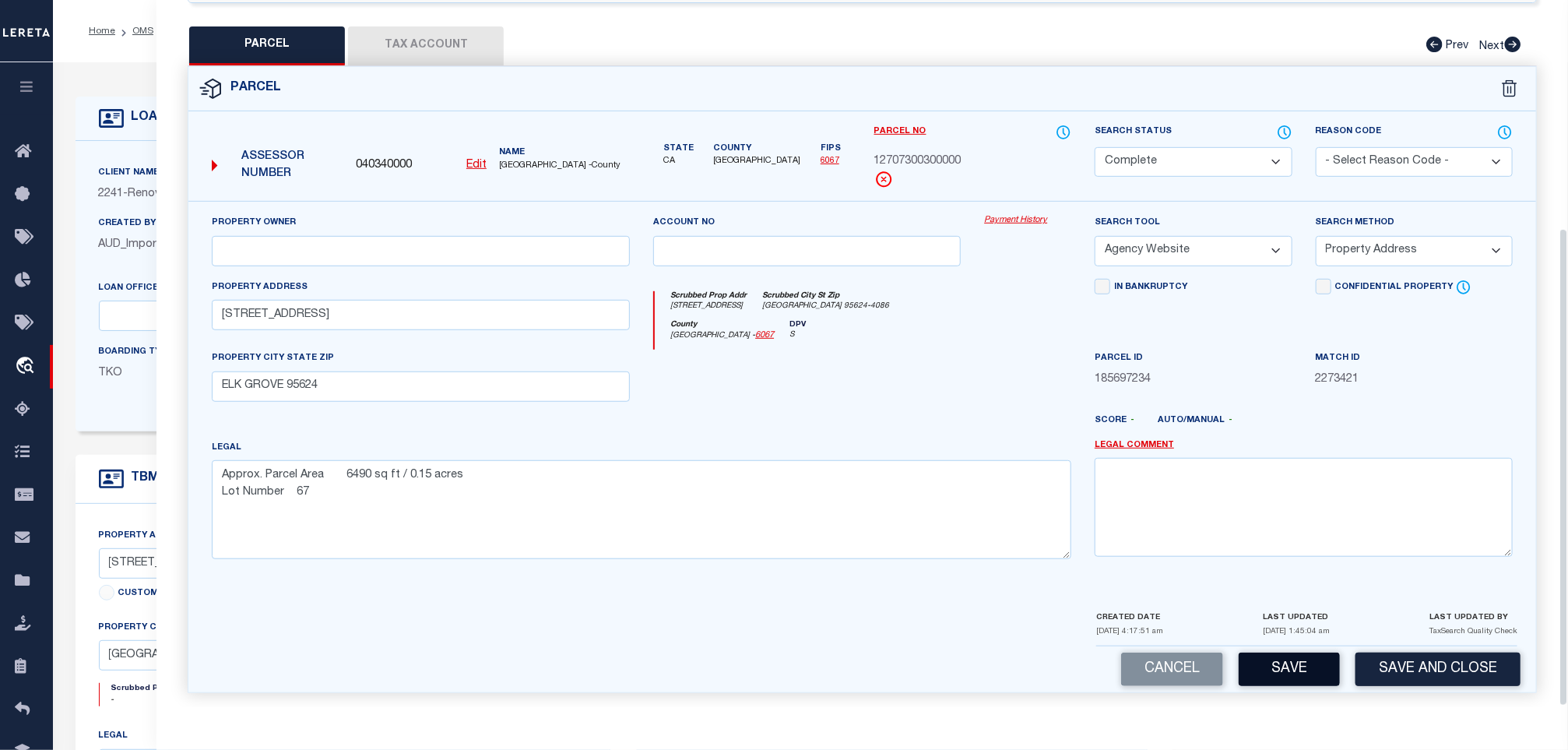
click at [1250, 652] on button "Save" at bounding box center [1289, 669] width 102 height 34
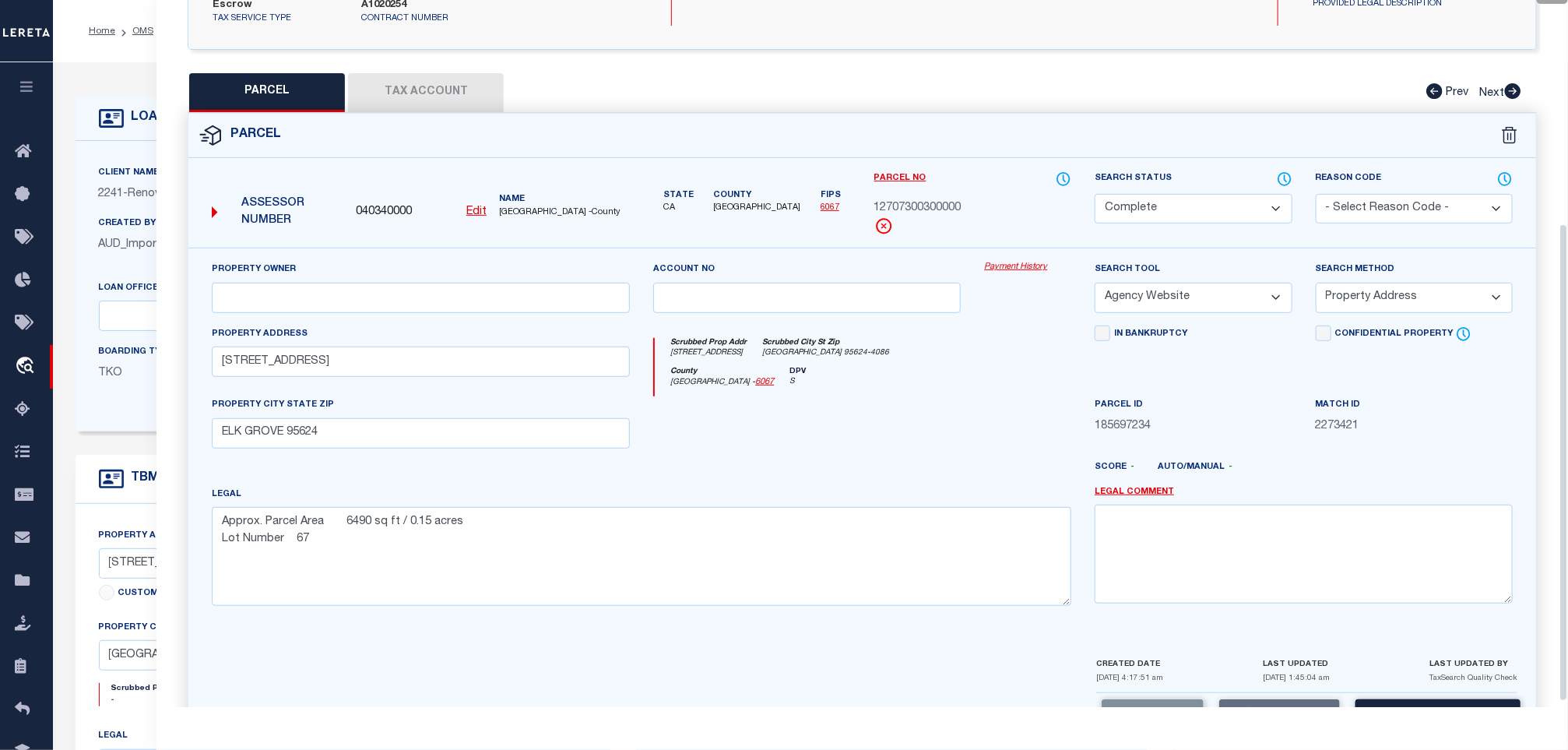
scroll to position [220, 0]
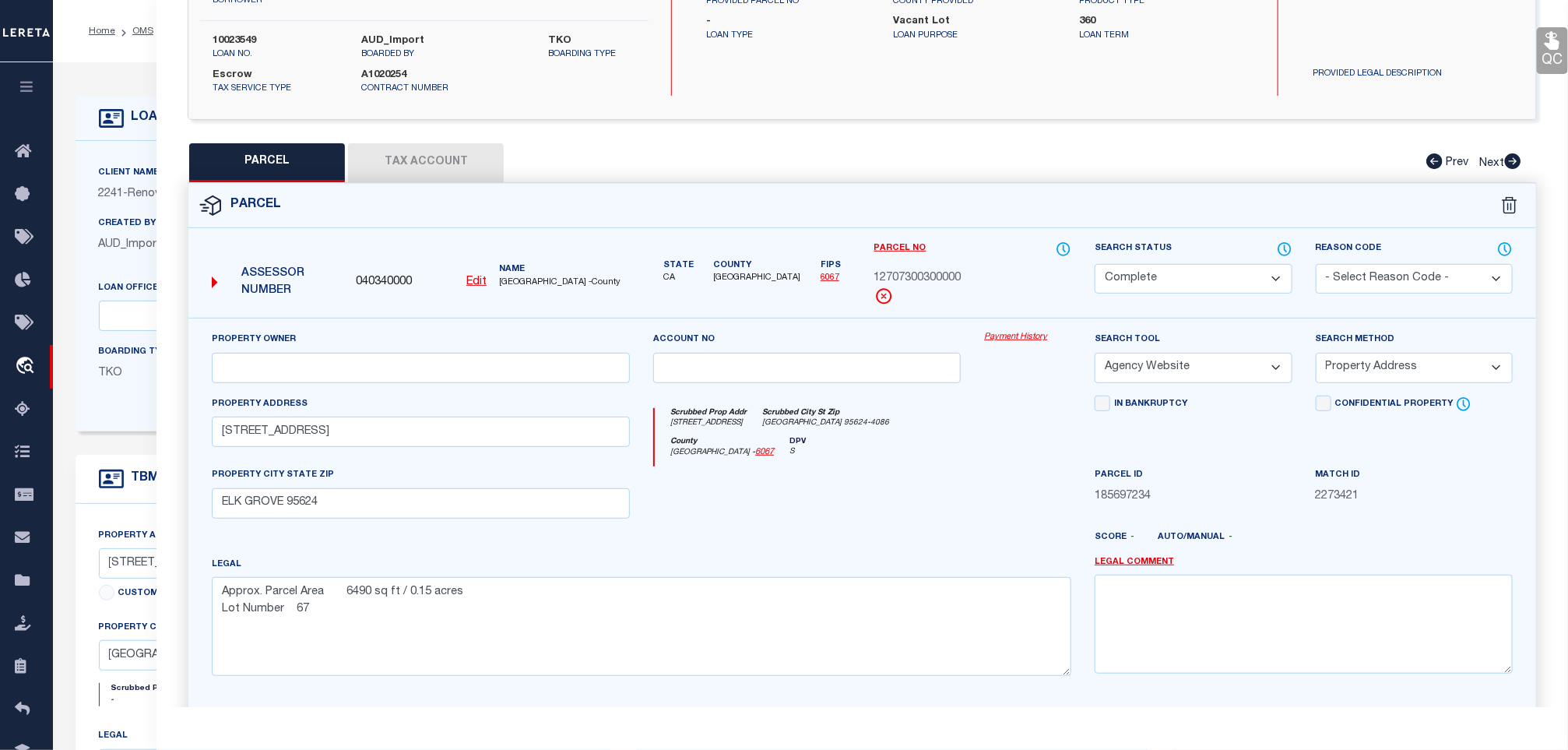
click at [461, 166] on button "Tax Account" at bounding box center [426, 162] width 156 height 38
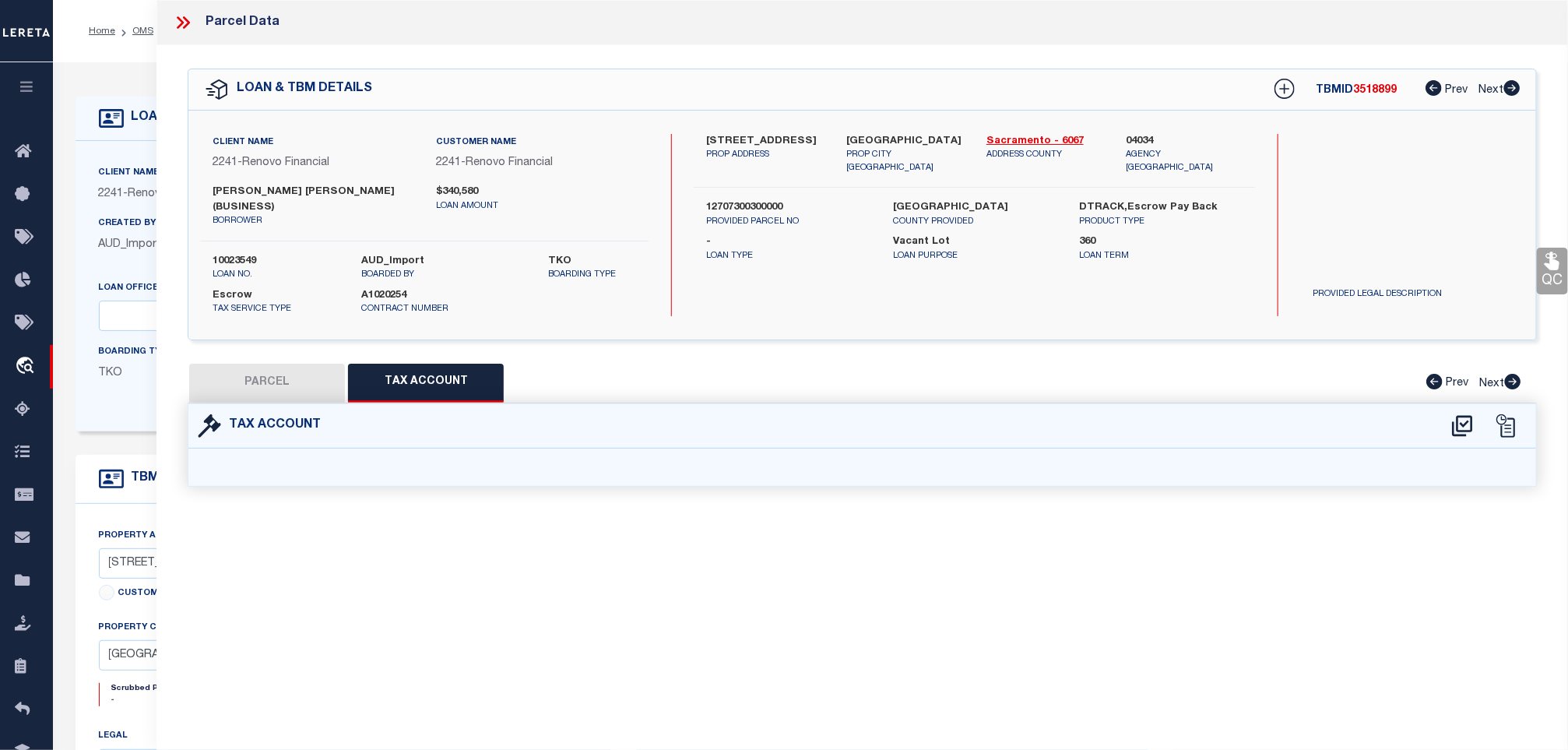
select select "100"
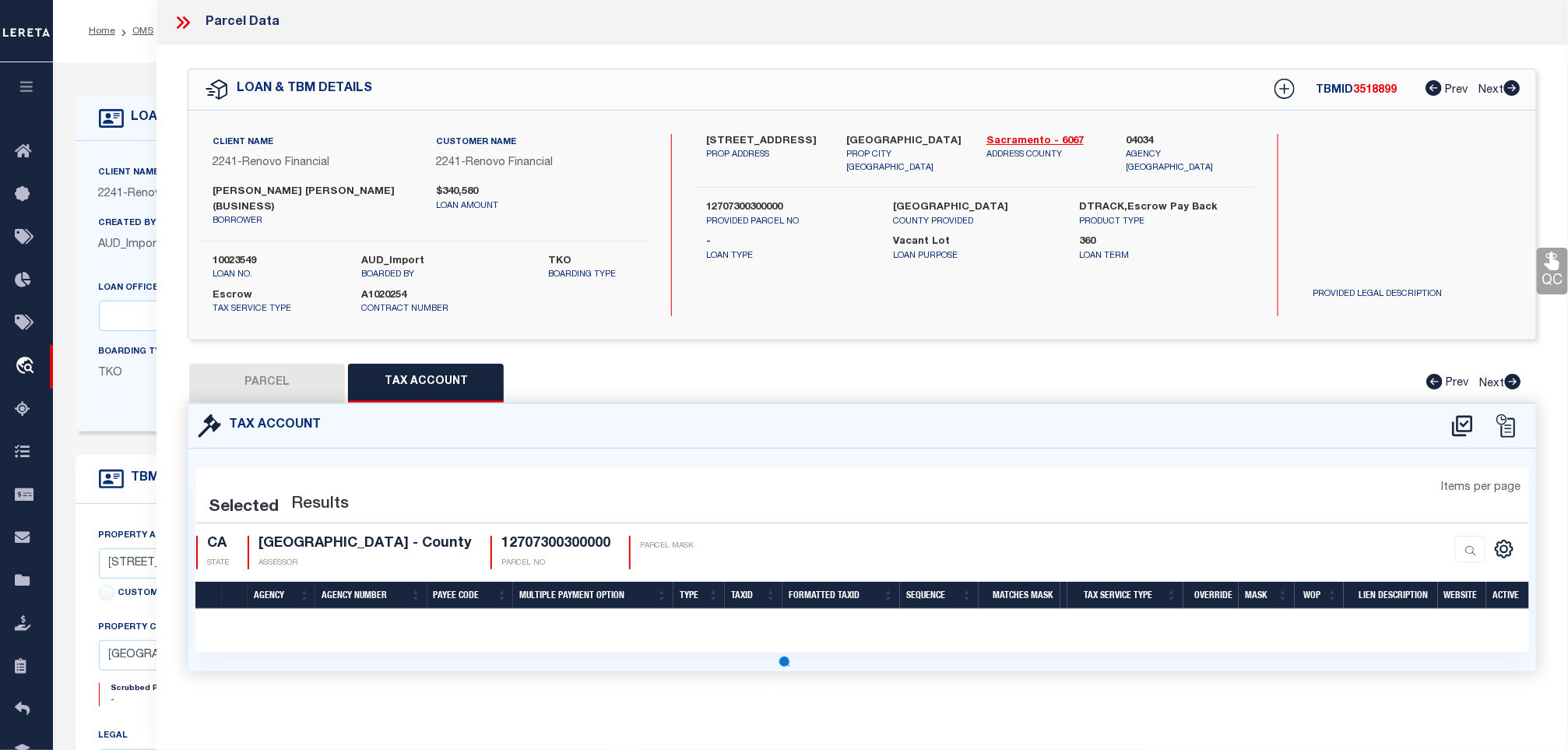
select select "100"
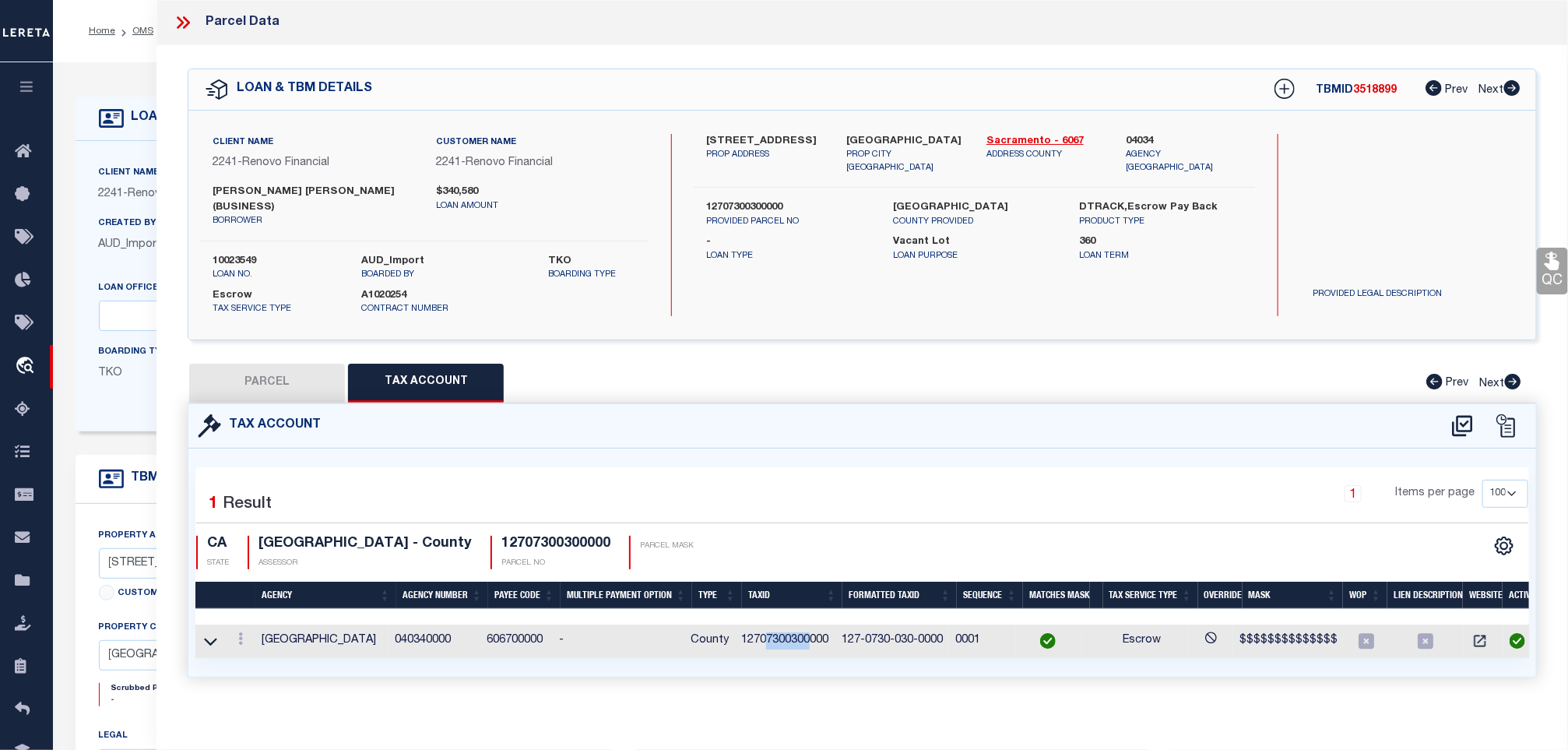
drag, startPoint x: 772, startPoint y: 642, endPoint x: 820, endPoint y: 639, distance: 48.1
click at [820, 639] on td "12707300300000" at bounding box center [785, 641] width 101 height 34
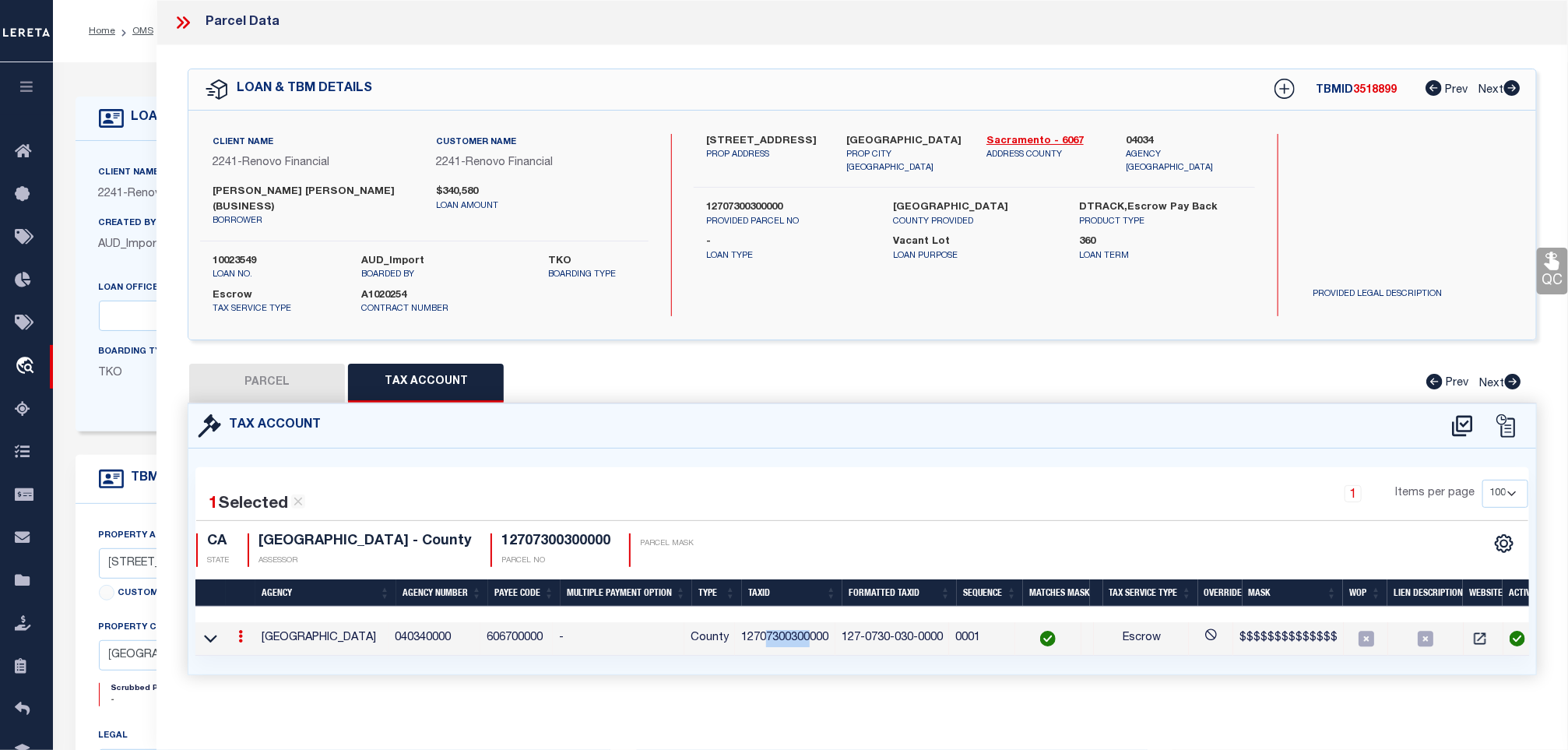
click at [1546, 285] on link "QC" at bounding box center [1552, 270] width 32 height 46
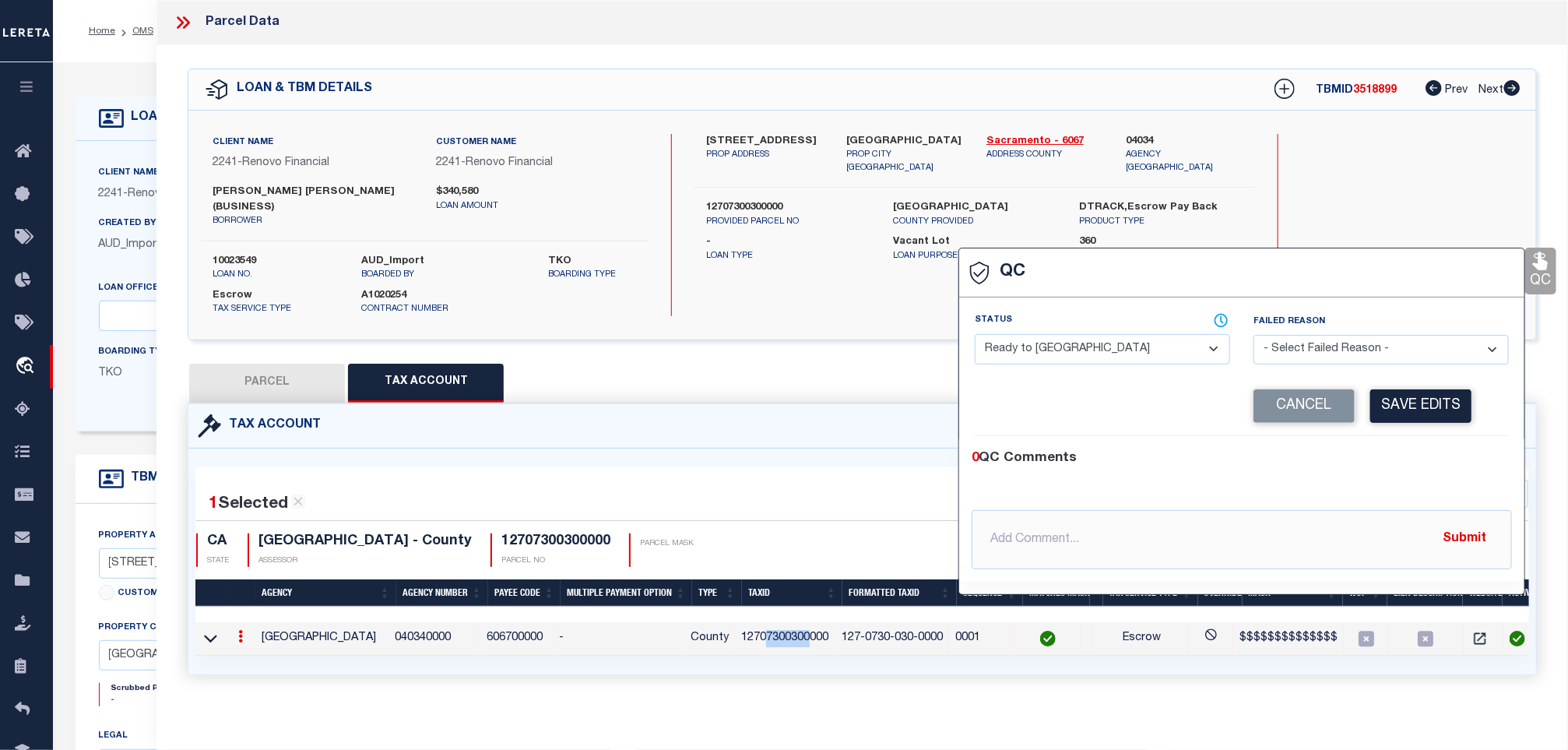
click at [1130, 348] on select "- Select Status - Ready to QC Correct Incorrect" at bounding box center [1102, 348] width 256 height 31
click at [975, 335] on select "- Select Status - Ready to QC Correct Incorrect" at bounding box center [1102, 348] width 256 height 31
click at [1413, 429] on div "Corrected Search Value Cancel Save Edits" at bounding box center [1241, 407] width 534 height 59
click at [1410, 402] on button "Save Edits" at bounding box center [1420, 406] width 102 height 34
click at [243, 254] on label "10023549" at bounding box center [275, 262] width 126 height 16
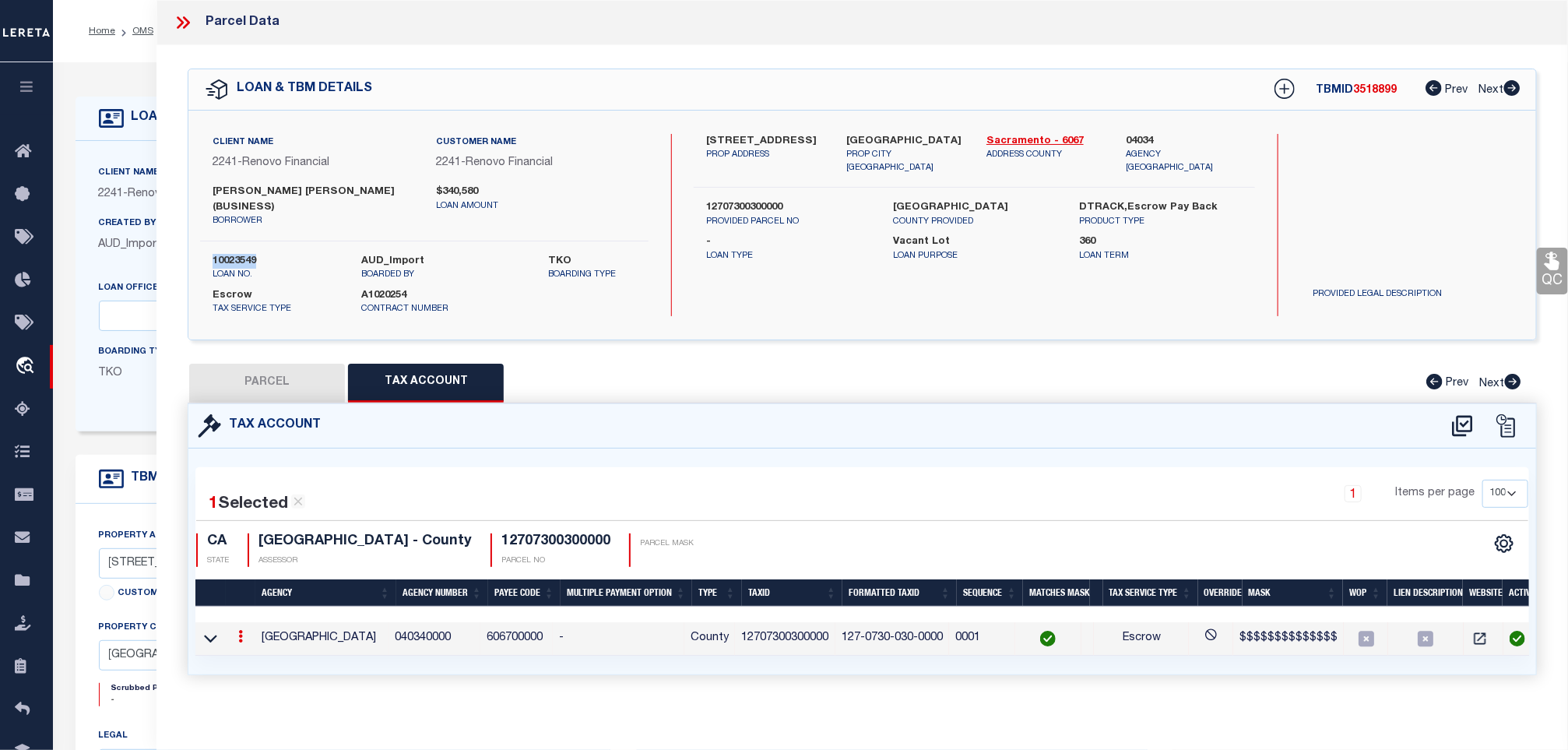
click at [243, 254] on label "10023549" at bounding box center [275, 262] width 126 height 16
copy label "10023549"
click at [1378, 101] on div "TBMID 3518899 Prev Next" at bounding box center [1386, 90] width 267 height 28
copy span "3518899"
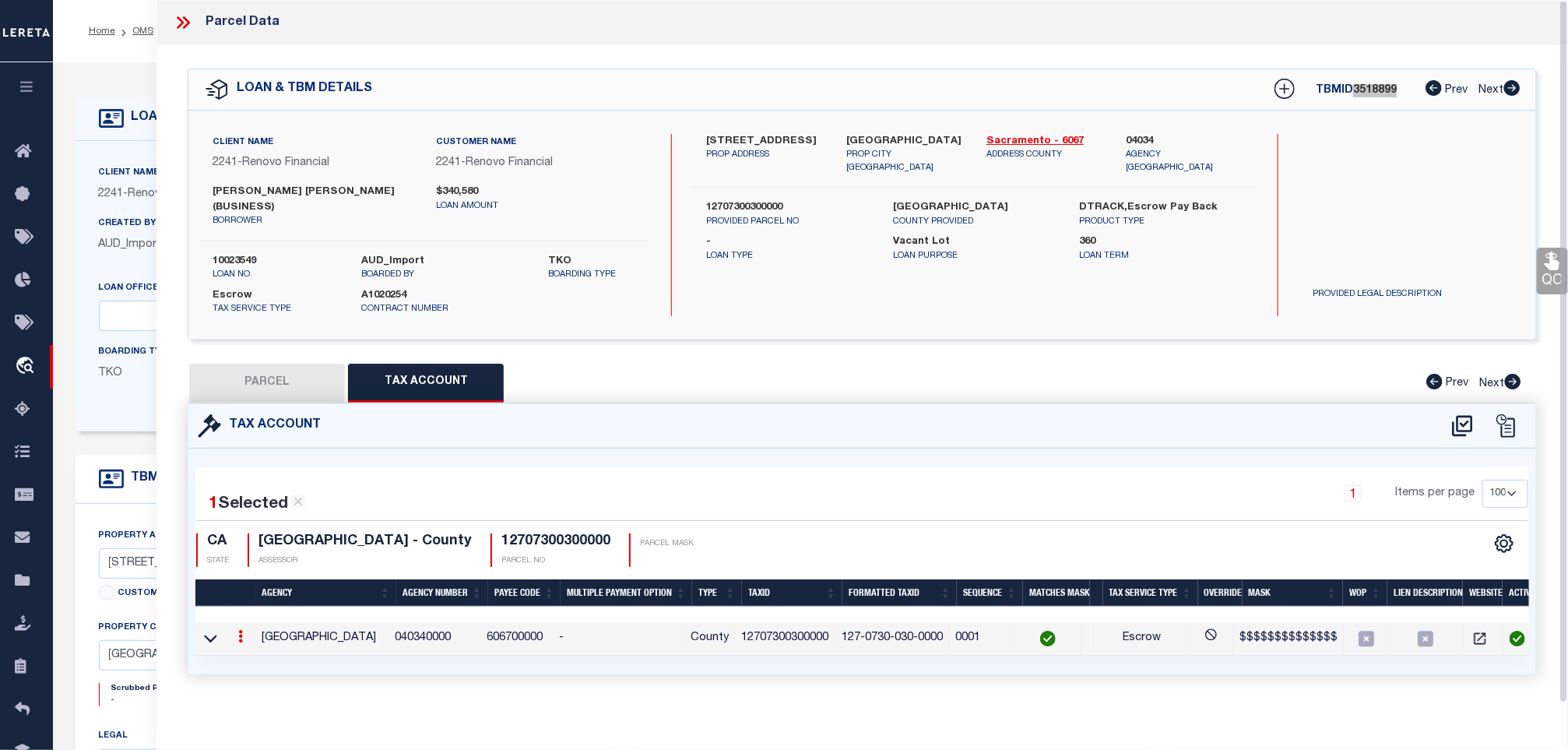
scroll to position [5, 0]
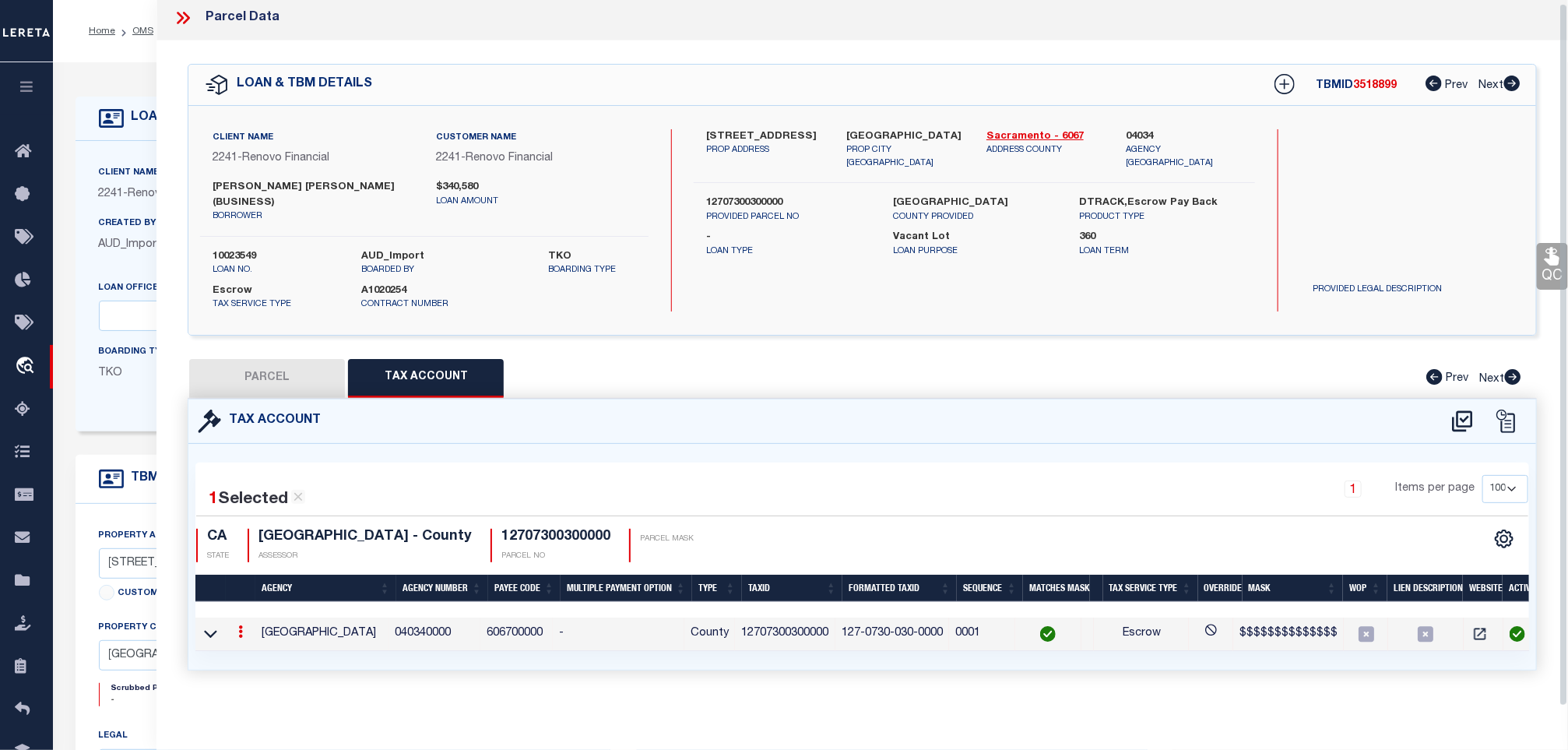
click at [559, 529] on h4 "12707300300000" at bounding box center [556, 537] width 109 height 17
copy h4 "12707300300000"
drag, startPoint x: 421, startPoint y: 521, endPoint x: 255, endPoint y: 519, distance: 166.0
click at [255, 529] on div "[GEOGRAPHIC_DATA] - County ASSESSOR" at bounding box center [359, 546] width 224 height 34
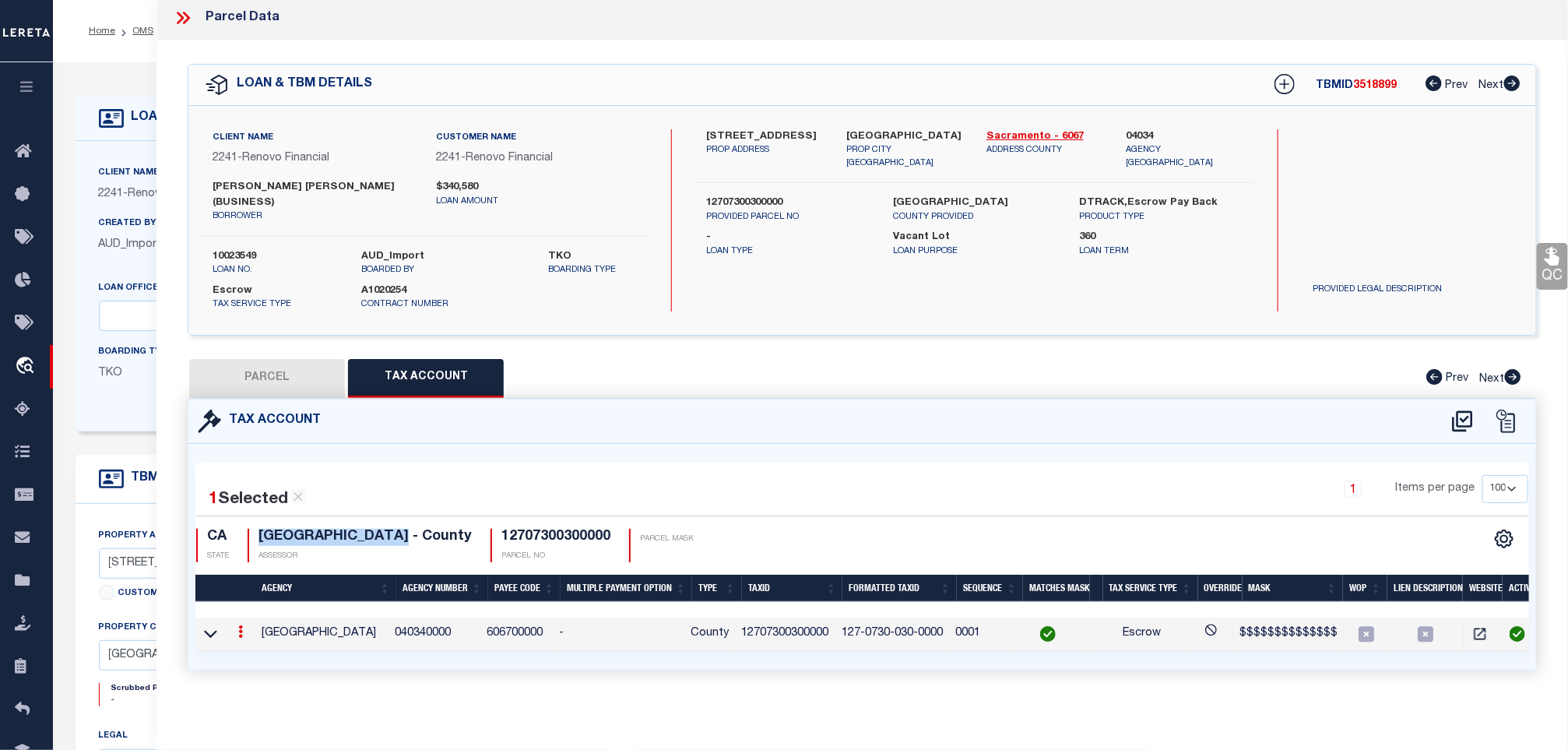
copy h4 "[GEOGRAPHIC_DATA]"
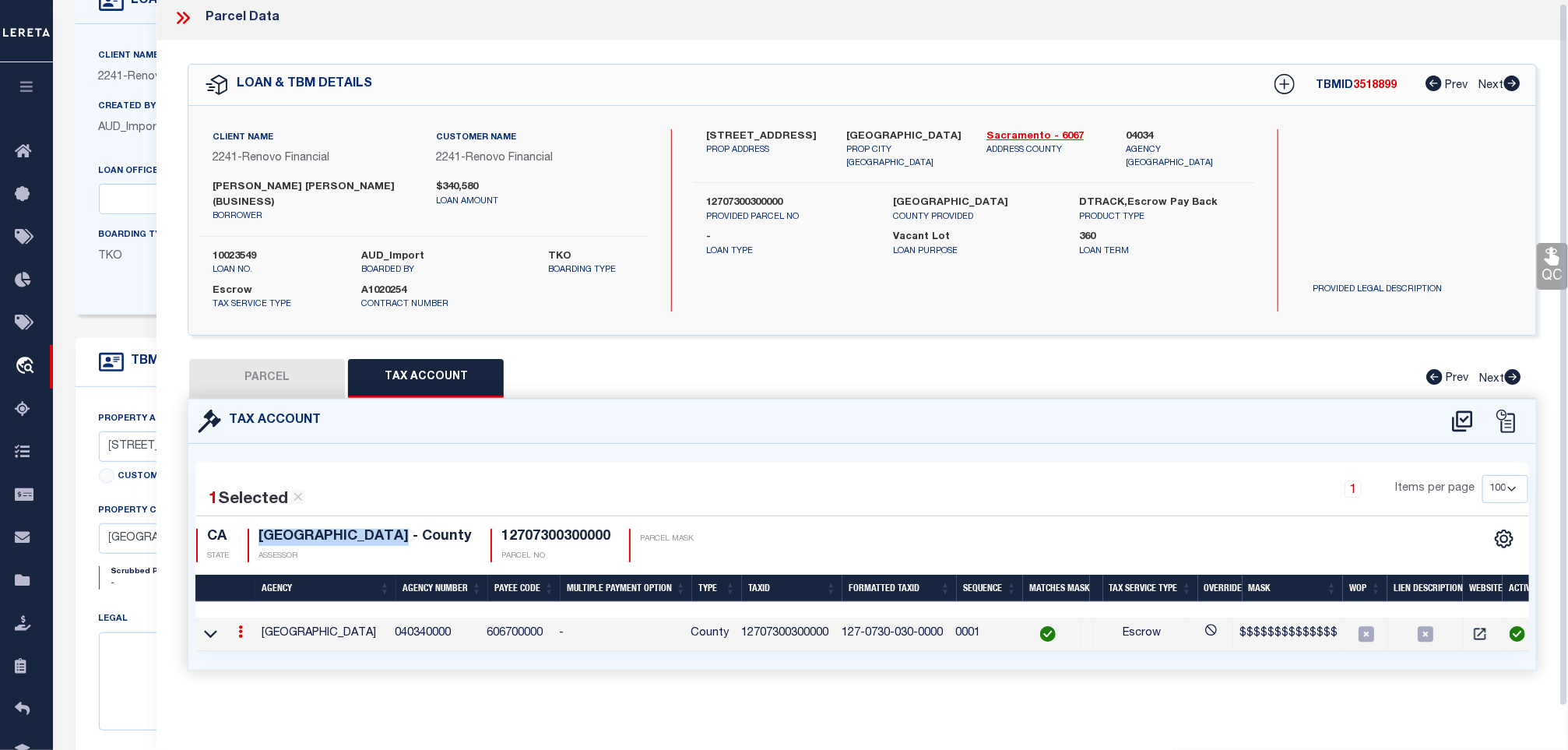
click at [1546, 262] on icon at bounding box center [1551, 257] width 15 height 18
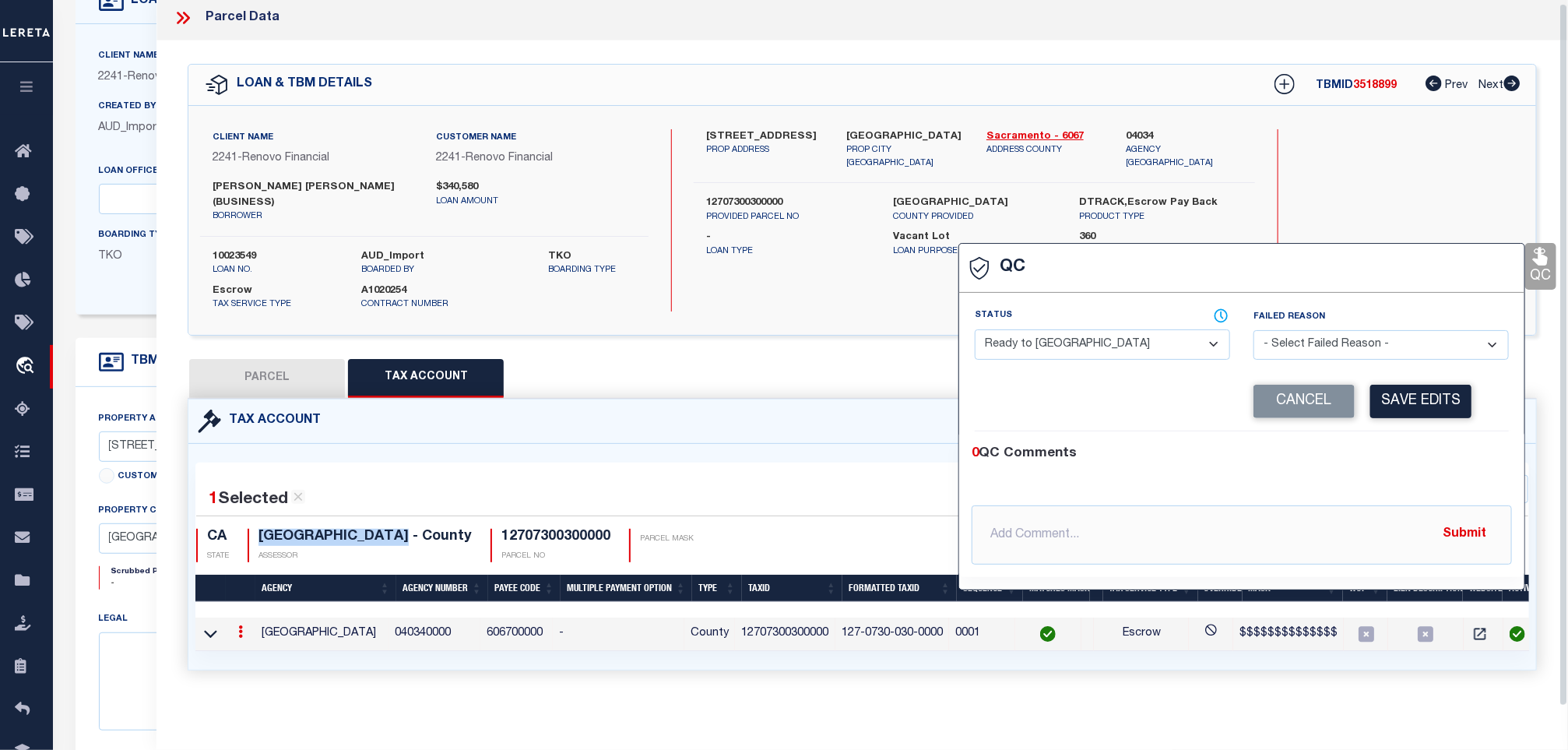
click at [1154, 340] on select "- Select Status - Ready to QC Correct Incorrect" at bounding box center [1102, 344] width 256 height 31
select select "COR"
click at [975, 330] on select "- Select Status - Ready to QC Correct Incorrect" at bounding box center [1102, 344] width 256 height 31
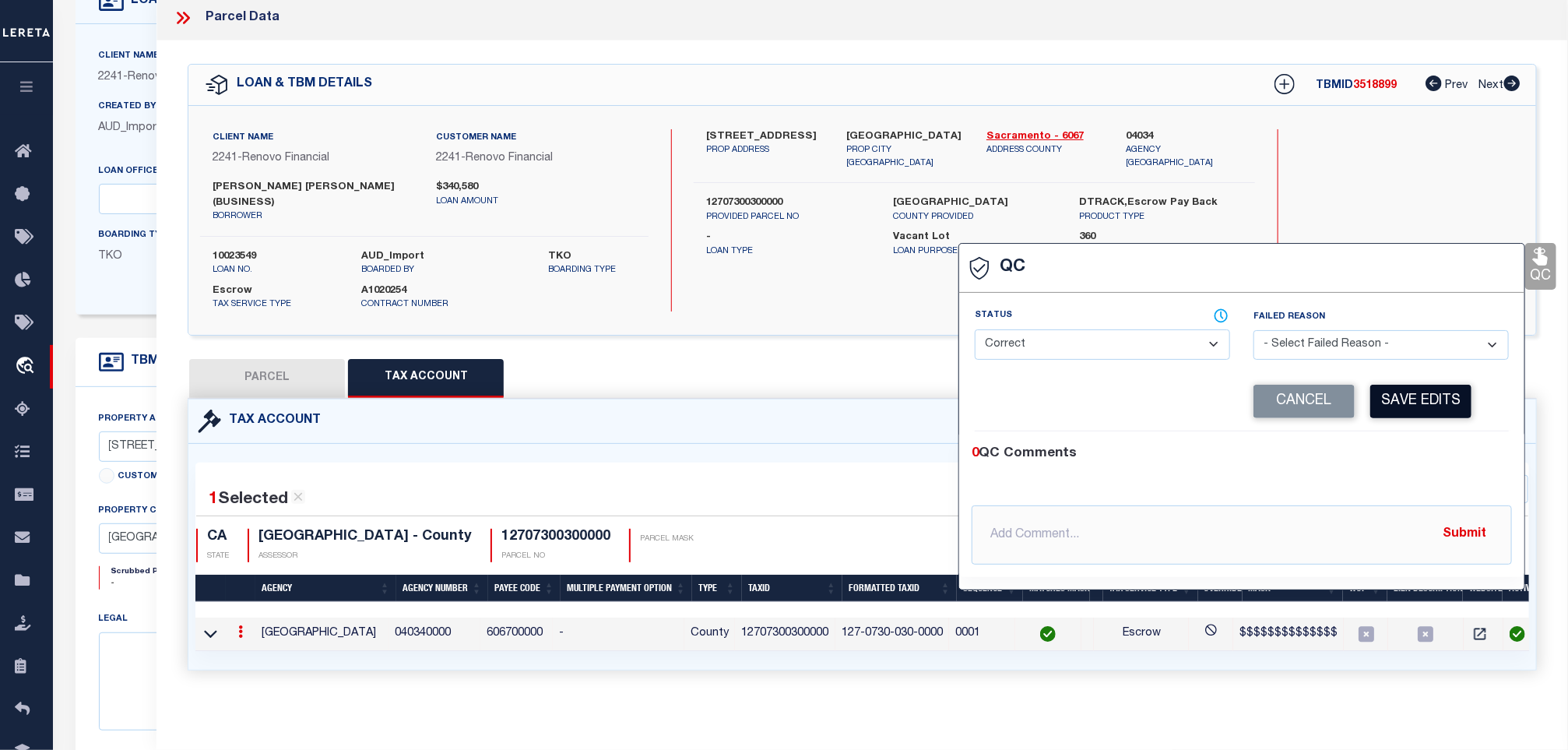
click at [1381, 390] on div "Corrected Search Value Cancel Save Edits" at bounding box center [1241, 402] width 534 height 59
click at [1421, 407] on button "Save Edits" at bounding box center [1420, 402] width 102 height 34
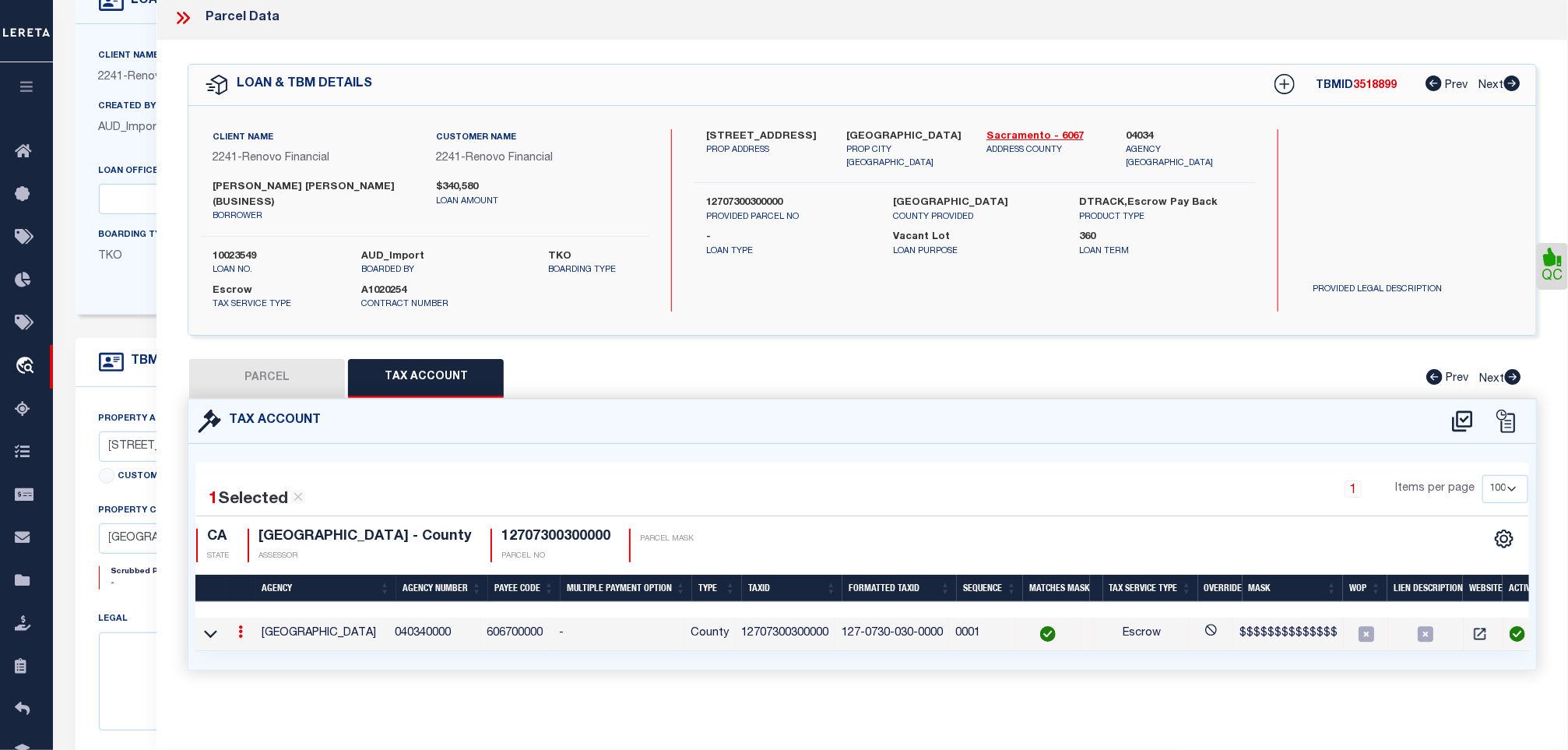
scroll to position [0, 0]
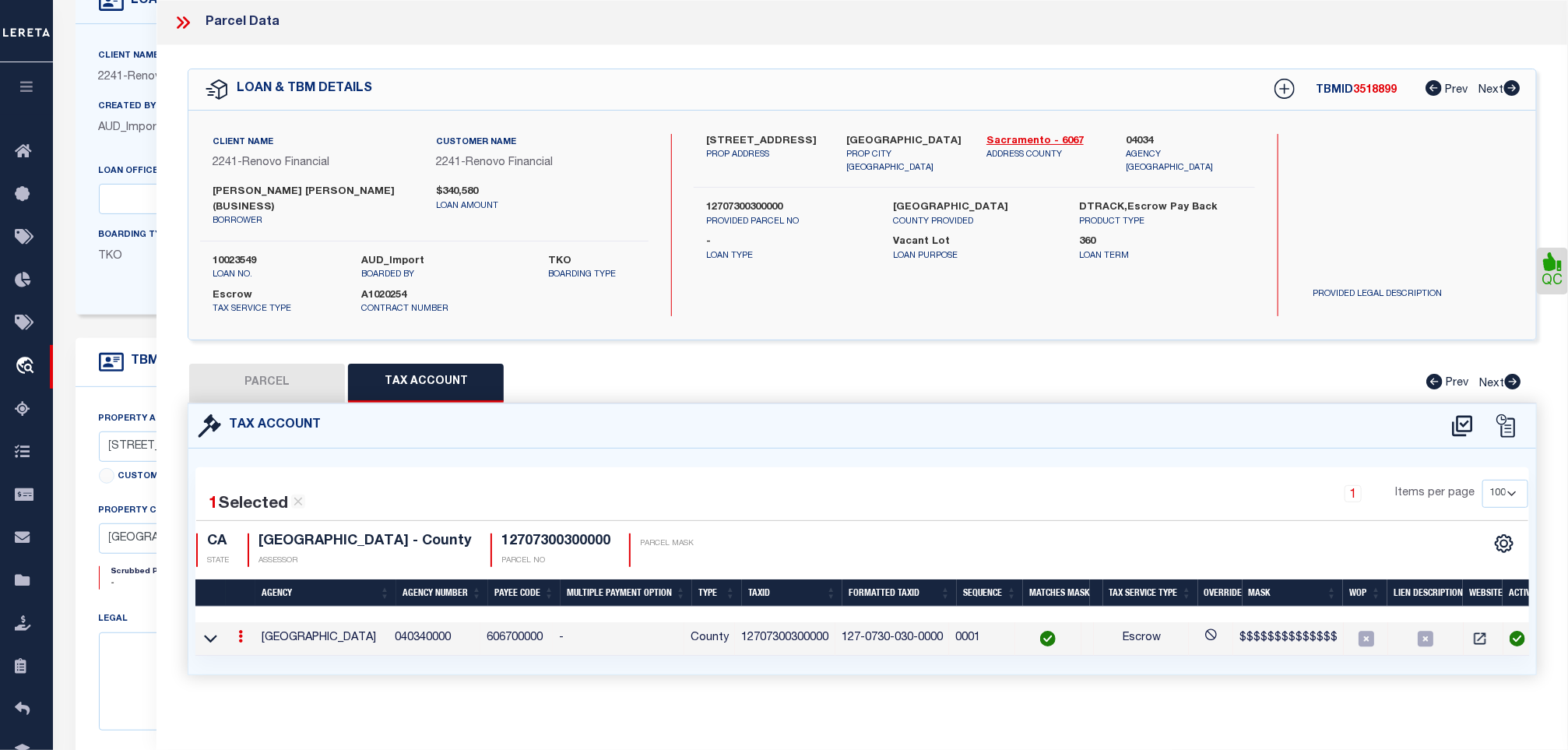
click at [186, 28] on icon at bounding box center [186, 23] width 7 height 13
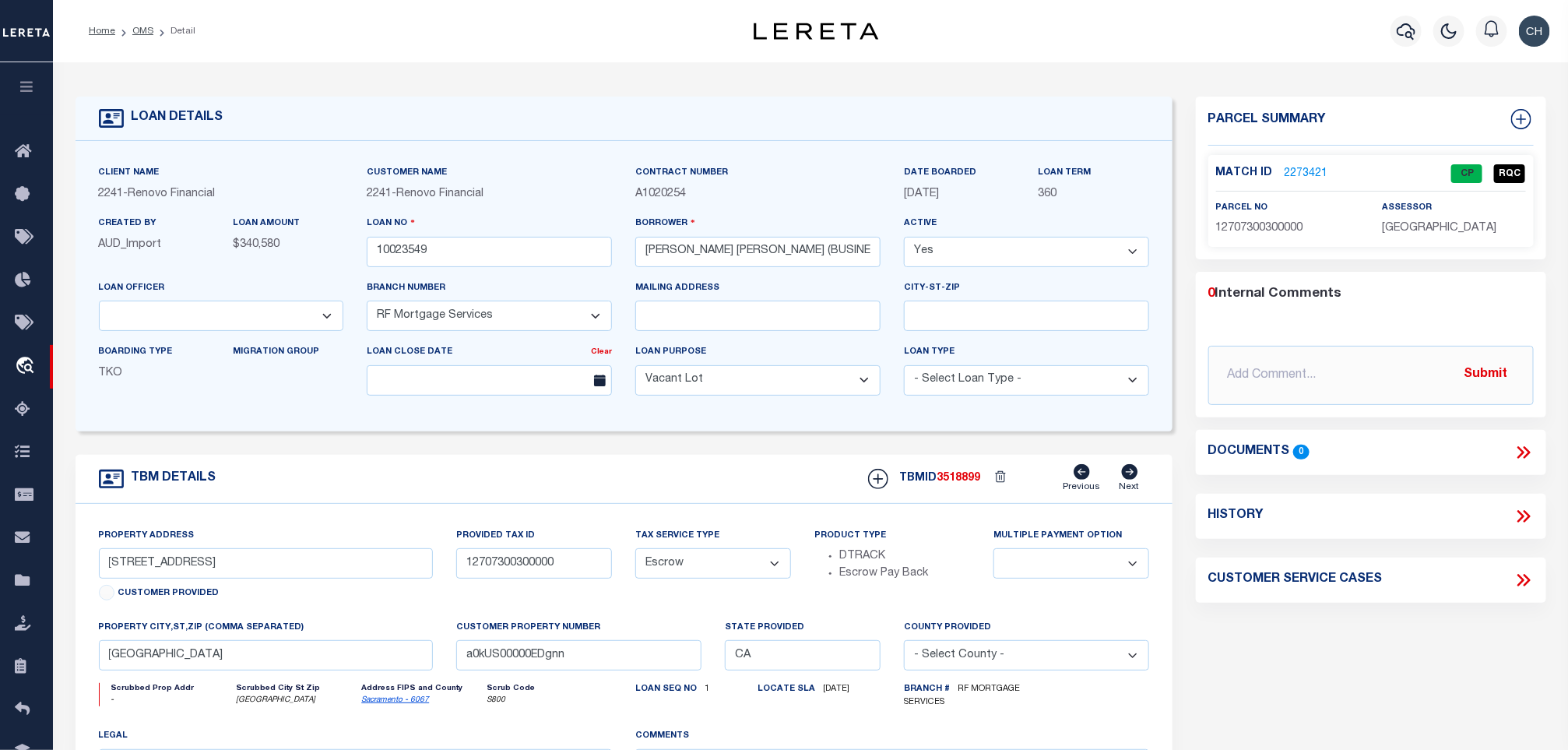
click at [153, 31] on li "Detail" at bounding box center [174, 31] width 42 height 14
click at [141, 27] on link "OMS" at bounding box center [142, 31] width 21 height 9
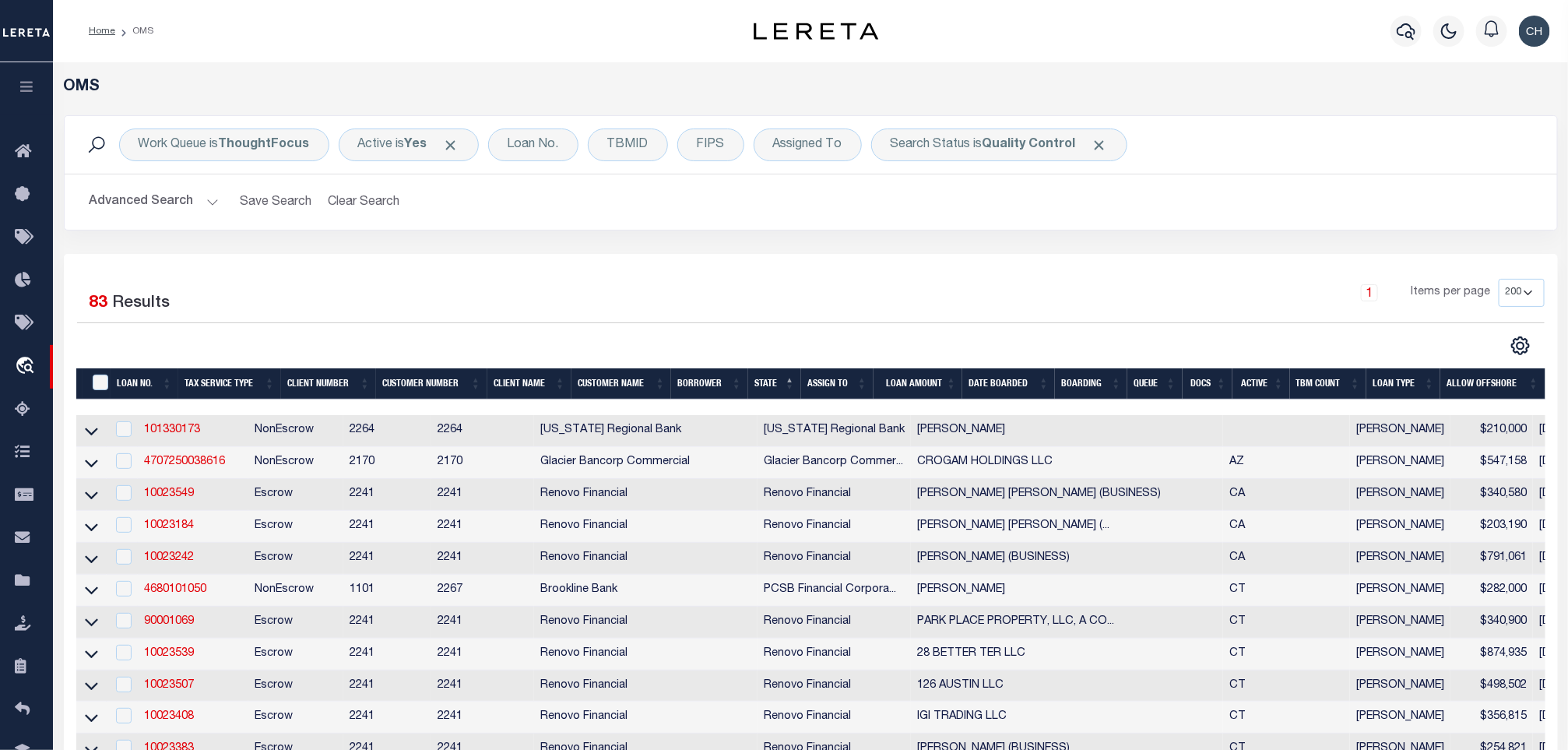
drag, startPoint x: 318, startPoint y: 122, endPoint x: 288, endPoint y: 164, distance: 51.6
click at [316, 128] on div "Work Queue is ThoughtFocus Active is Yes Loan No. TBMID FIPS Assigned To Search…" at bounding box center [810, 145] width 1492 height 57
click at [194, 201] on button "Advanced Search" at bounding box center [154, 201] width 129 height 31
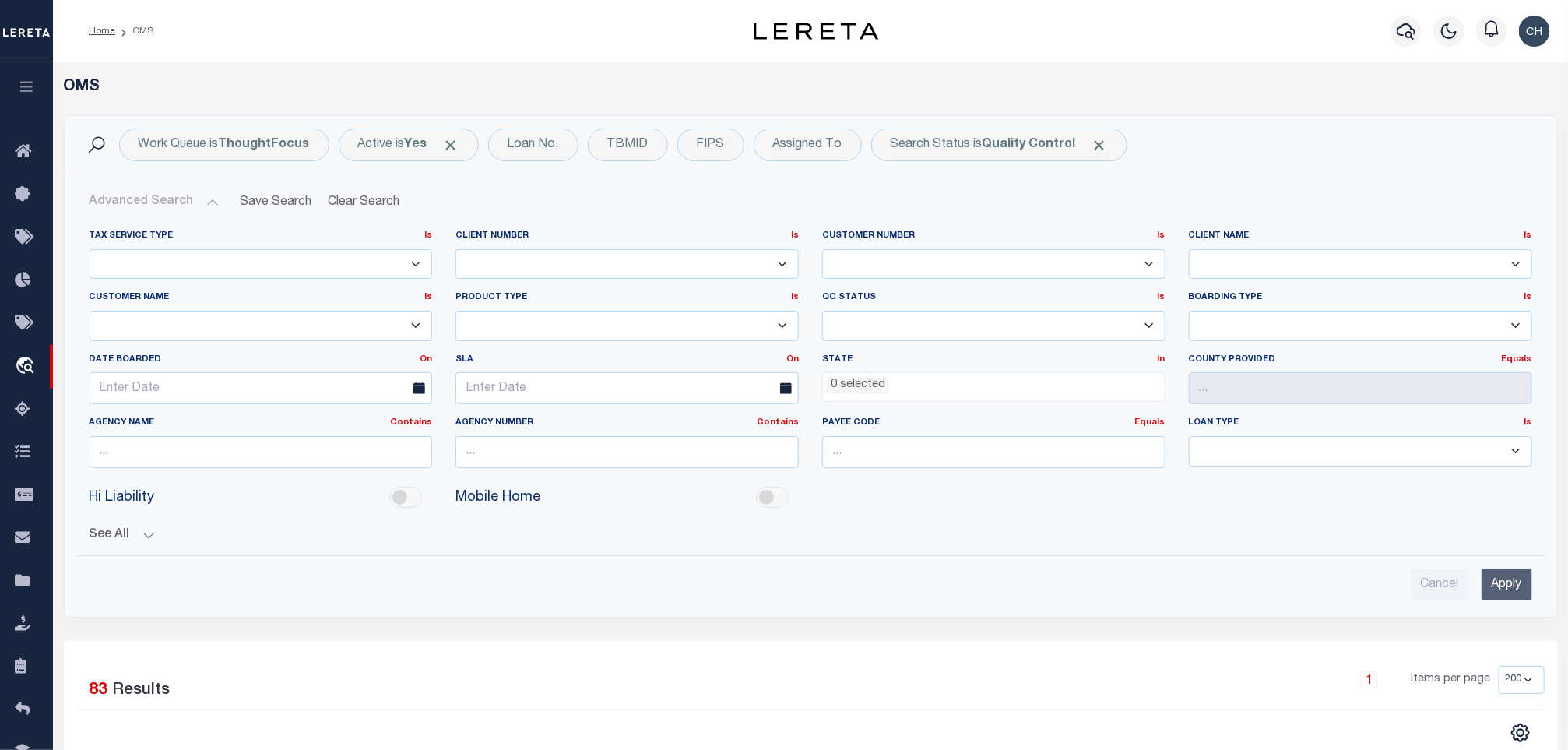
click at [1521, 573] on input "Apply" at bounding box center [1506, 584] width 50 height 32
